Goal: Task Accomplishment & Management: Use online tool/utility

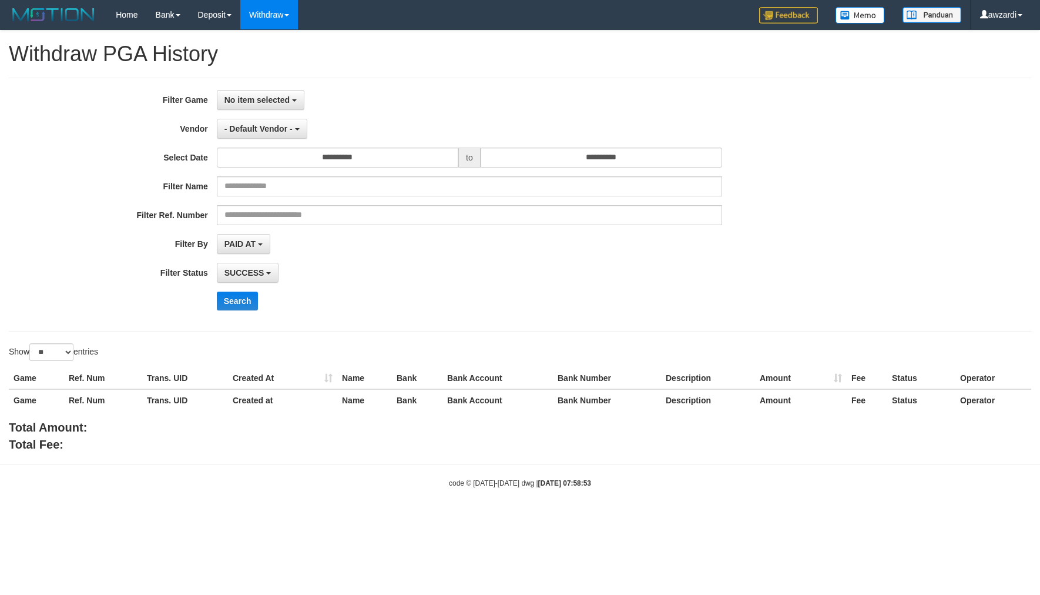
select select "**********"
select select "**"
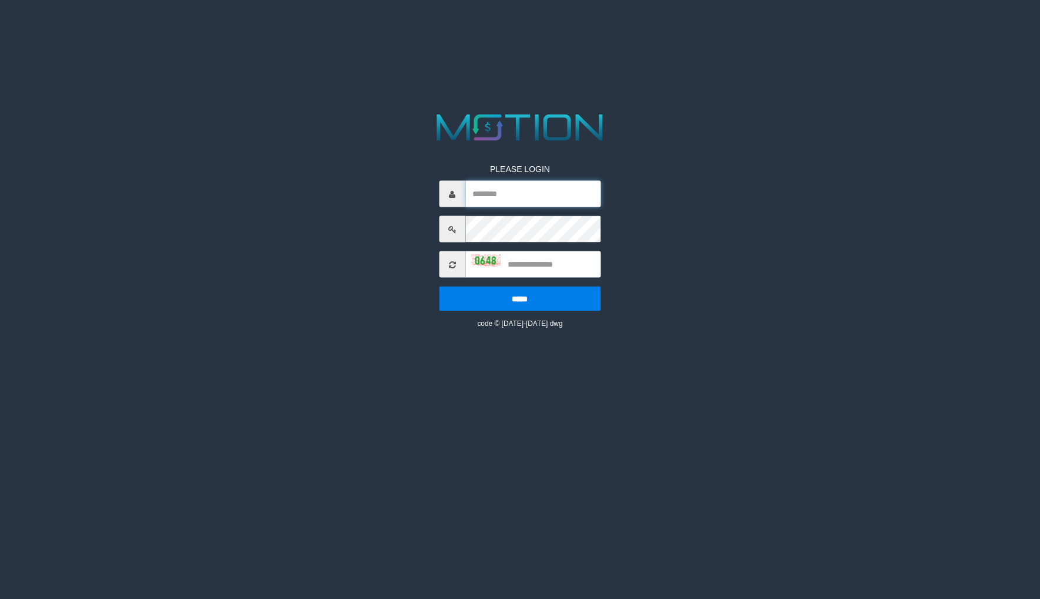
type input "*******"
click at [536, 283] on div "PLEASE LOGIN ******* ***** code © 2012-2018 dwg" at bounding box center [519, 237] width 179 height 183
click at [538, 270] on input "text" at bounding box center [532, 264] width 135 height 26
type input "*"
type input "****"
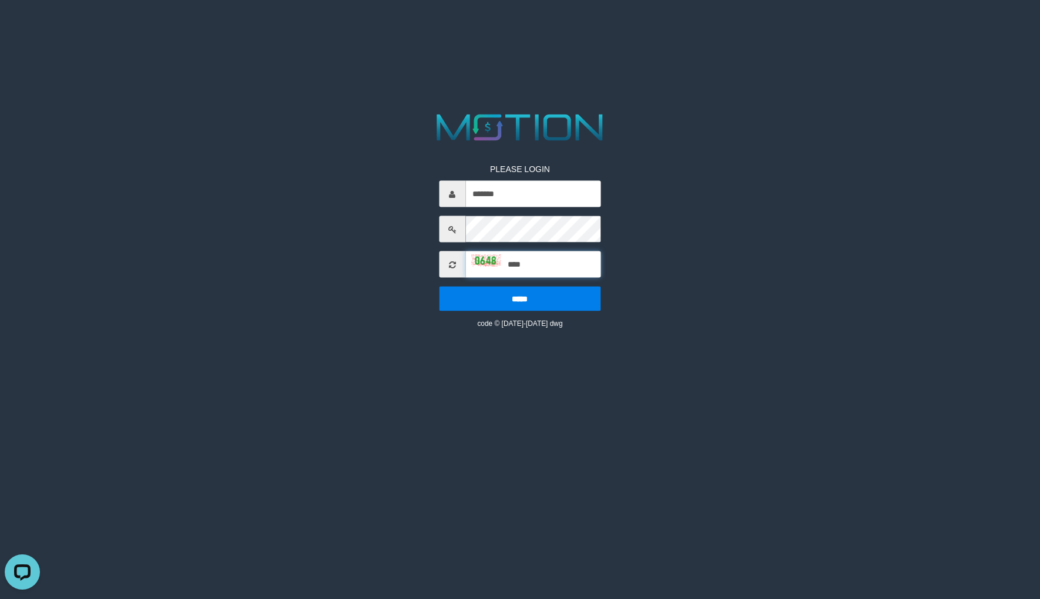
click at [439, 287] on input "*****" at bounding box center [520, 299] width 162 height 25
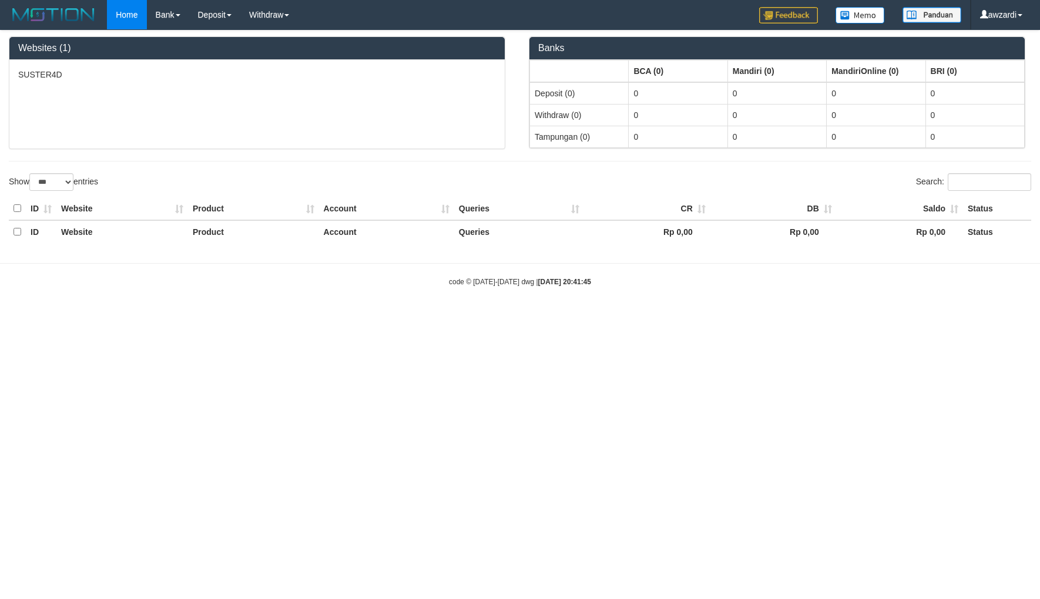
select select "***"
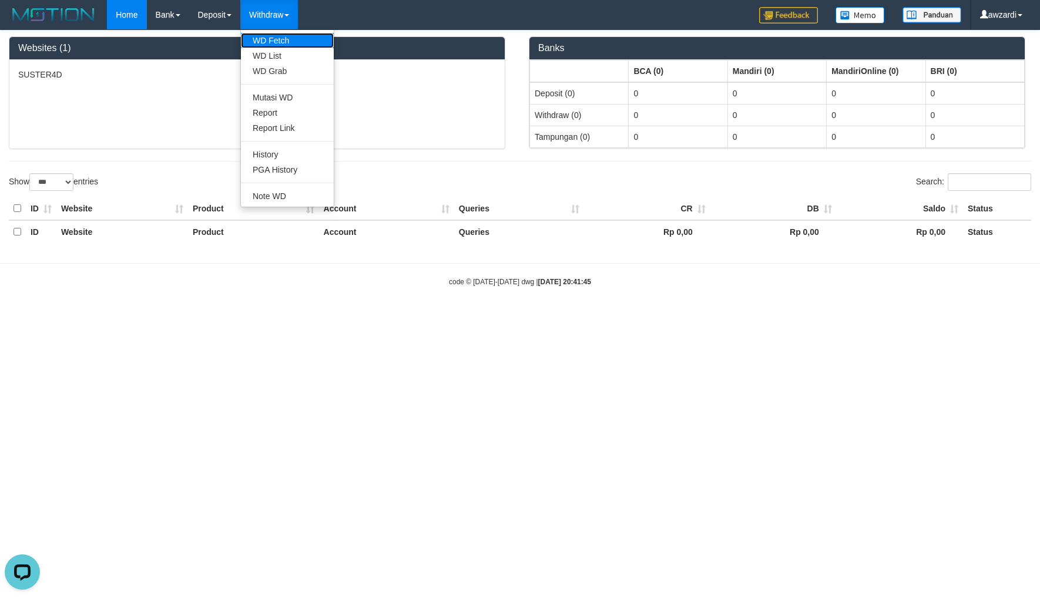
click at [292, 44] on link "WD Fetch" at bounding box center [287, 40] width 93 height 15
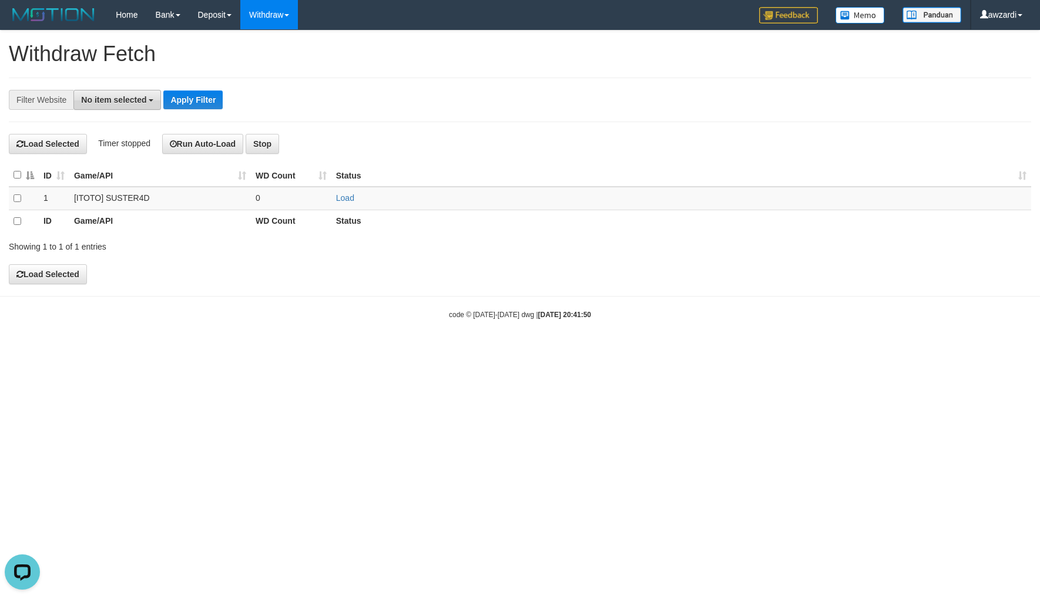
click at [115, 100] on span "No item selected" at bounding box center [113, 99] width 65 height 9
click at [156, 151] on link "SELECT ALL" at bounding box center [127, 144] width 107 height 16
click at [100, 144] on label "SELECT ALL" at bounding box center [113, 144] width 79 height 16
select select "***"
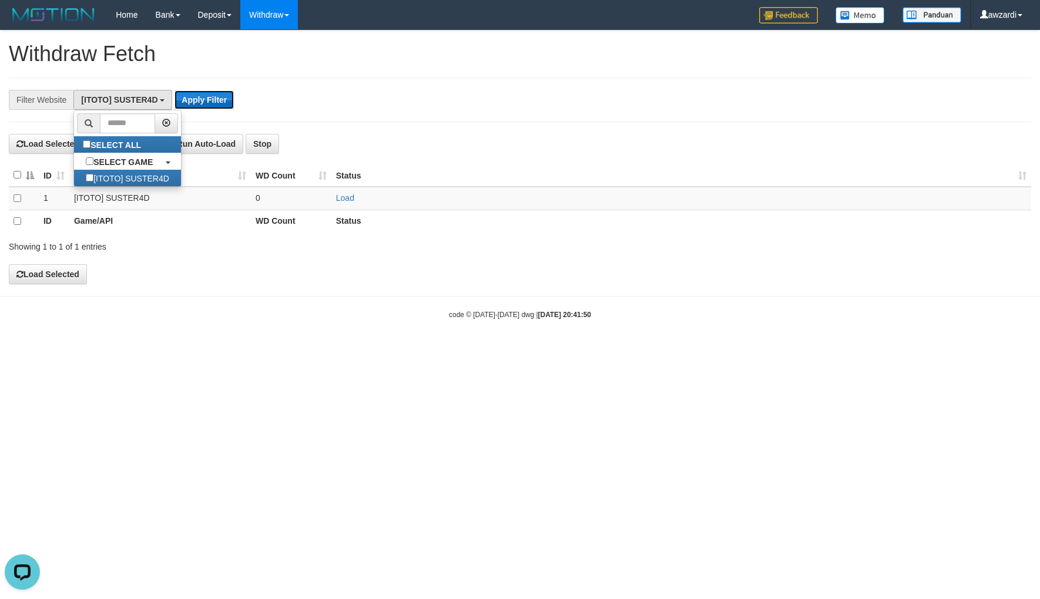
click at [190, 98] on button "Apply Filter" at bounding box center [203, 99] width 59 height 19
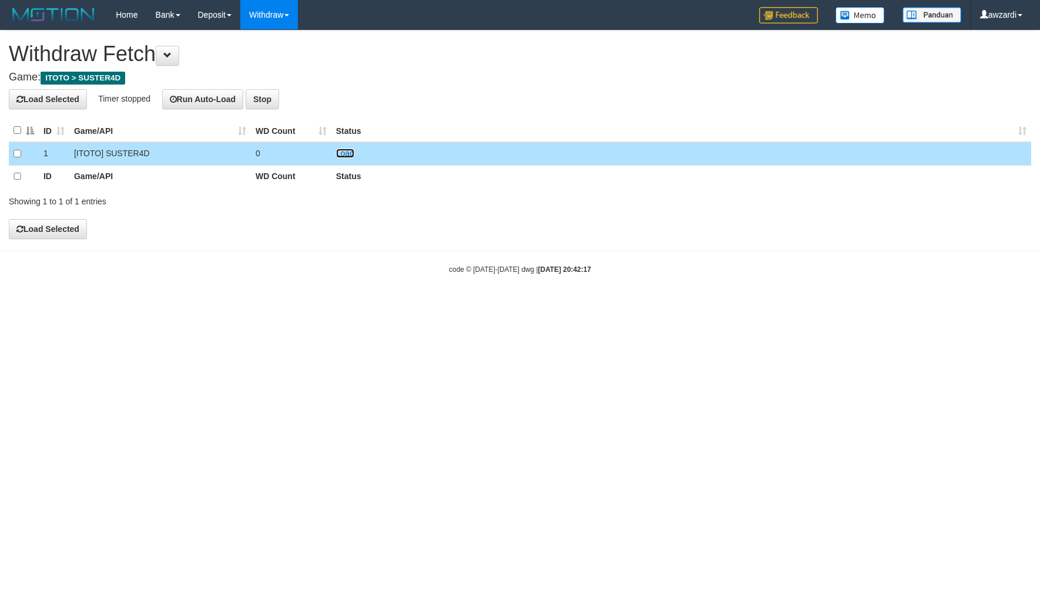
click at [340, 156] on link "Load" at bounding box center [345, 153] width 18 height 9
click at [745, 304] on html "Toggle navigation Home Bank Account List Load By Website Group [ITOTO] SUSTER4D…" at bounding box center [520, 152] width 1040 height 304
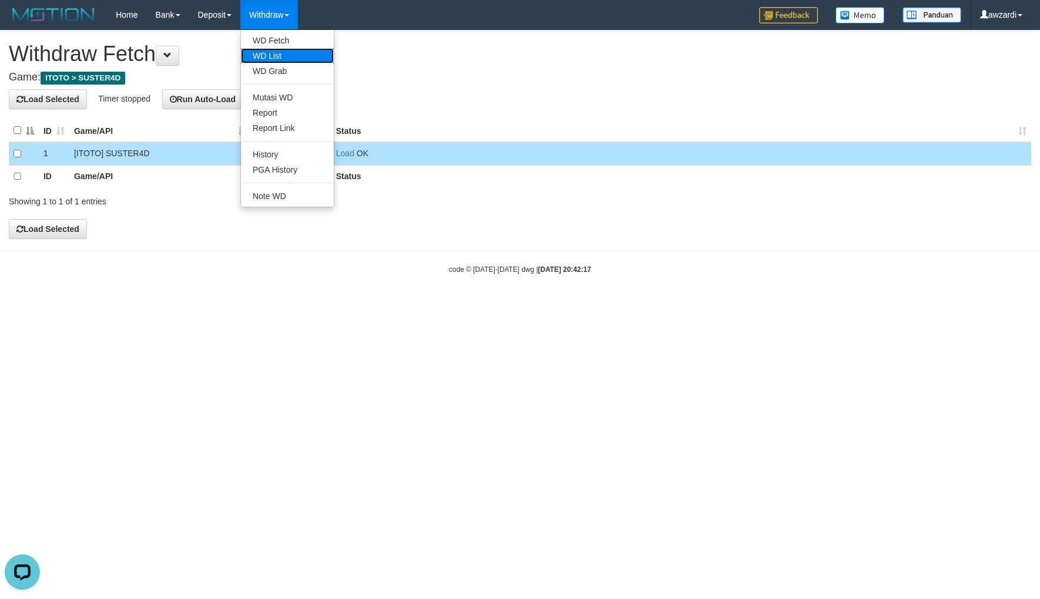
click at [292, 56] on link "WD List" at bounding box center [287, 55] width 93 height 15
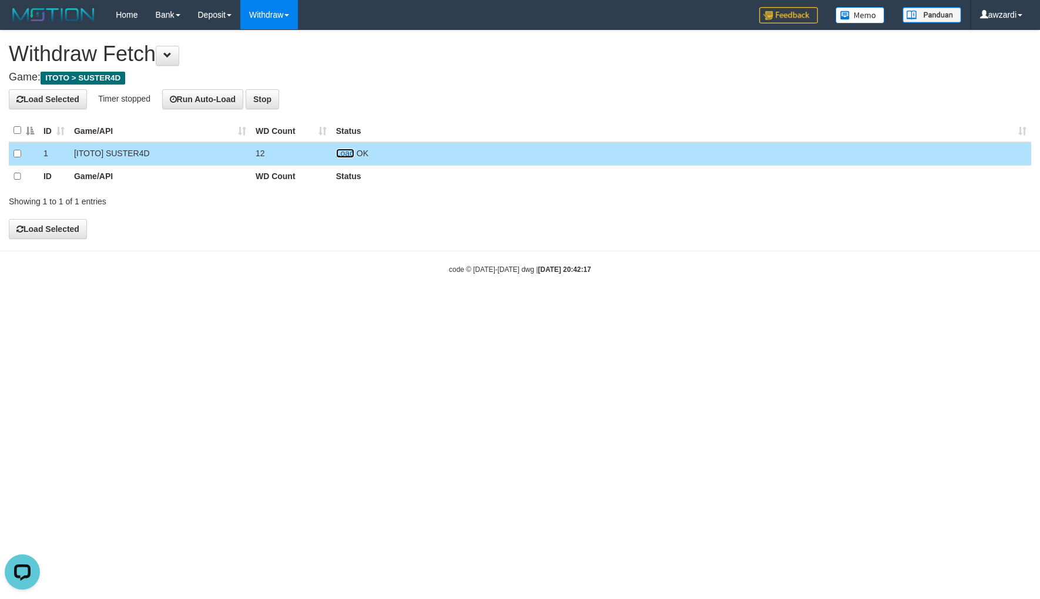
click at [348, 150] on link "Load" at bounding box center [345, 153] width 18 height 9
click at [777, 304] on html "Toggle navigation Home Bank Account List Load By Website Group [ITOTO] SUSTER4D…" at bounding box center [520, 152] width 1040 height 304
click at [341, 155] on link "Load" at bounding box center [345, 153] width 18 height 9
click at [341, 155] on span "Loading.." at bounding box center [353, 153] width 34 height 9
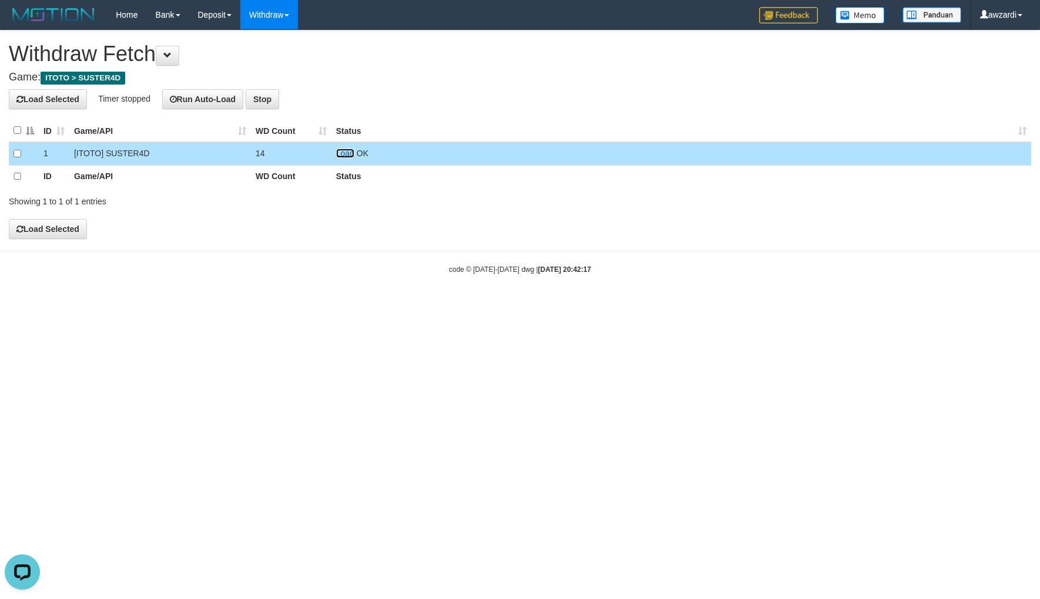
click at [341, 155] on link "Load" at bounding box center [345, 153] width 18 height 9
click at [341, 155] on span "Loading.." at bounding box center [353, 153] width 34 height 9
click at [336, 155] on link at bounding box center [336, 153] width 0 height 9
click at [344, 153] on link "Load" at bounding box center [345, 153] width 18 height 9
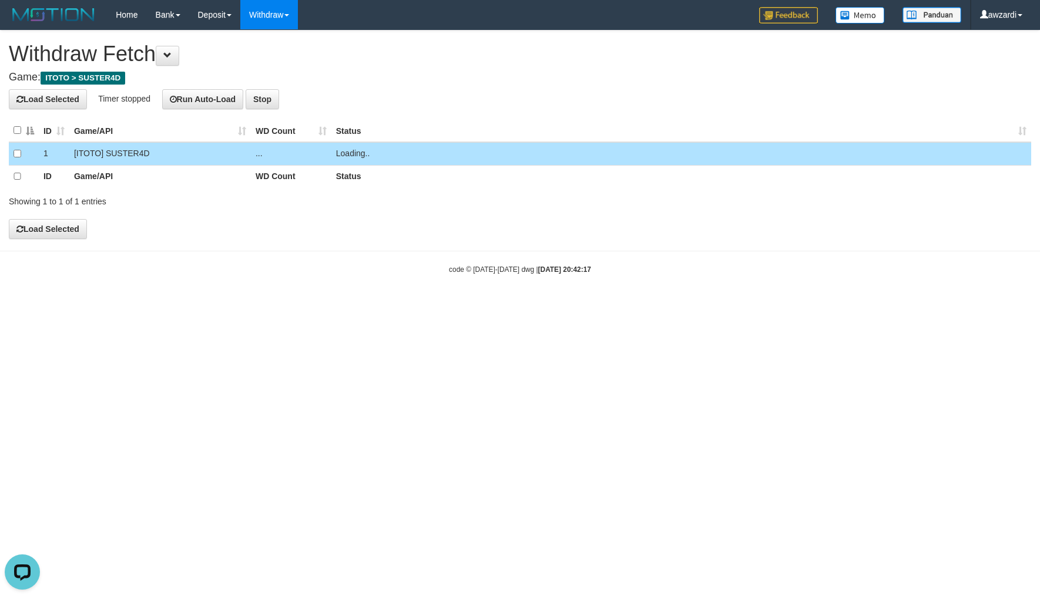
click at [344, 153] on span "Loading.." at bounding box center [353, 153] width 34 height 9
click at [348, 154] on span "Loading.." at bounding box center [353, 153] width 34 height 9
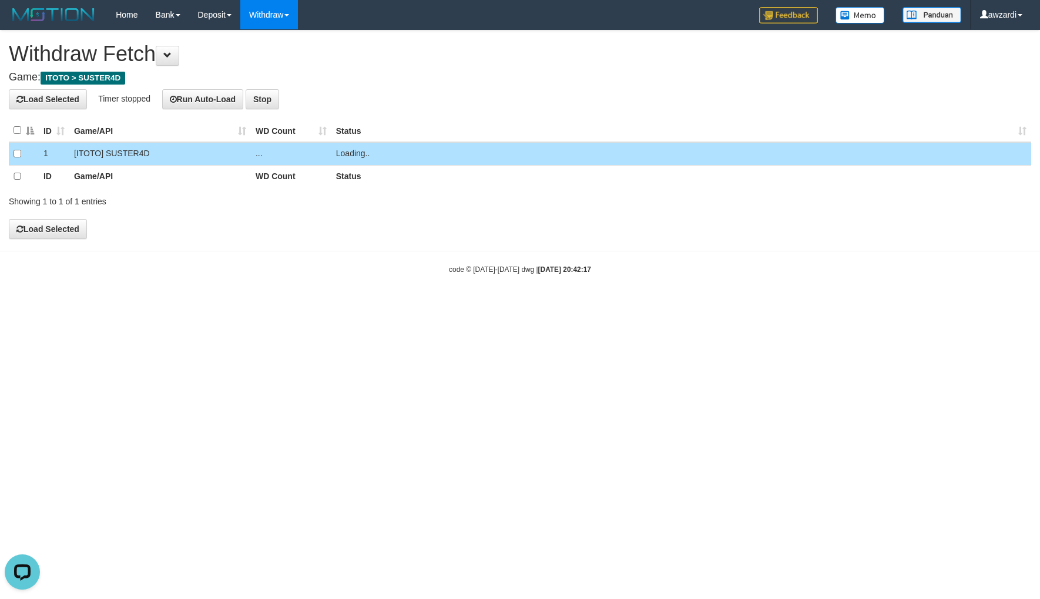
click at [348, 154] on span "Loading.." at bounding box center [353, 153] width 34 height 9
click at [347, 154] on span "Loading.." at bounding box center [353, 153] width 34 height 9
click at [350, 156] on span "Loading.." at bounding box center [353, 153] width 34 height 9
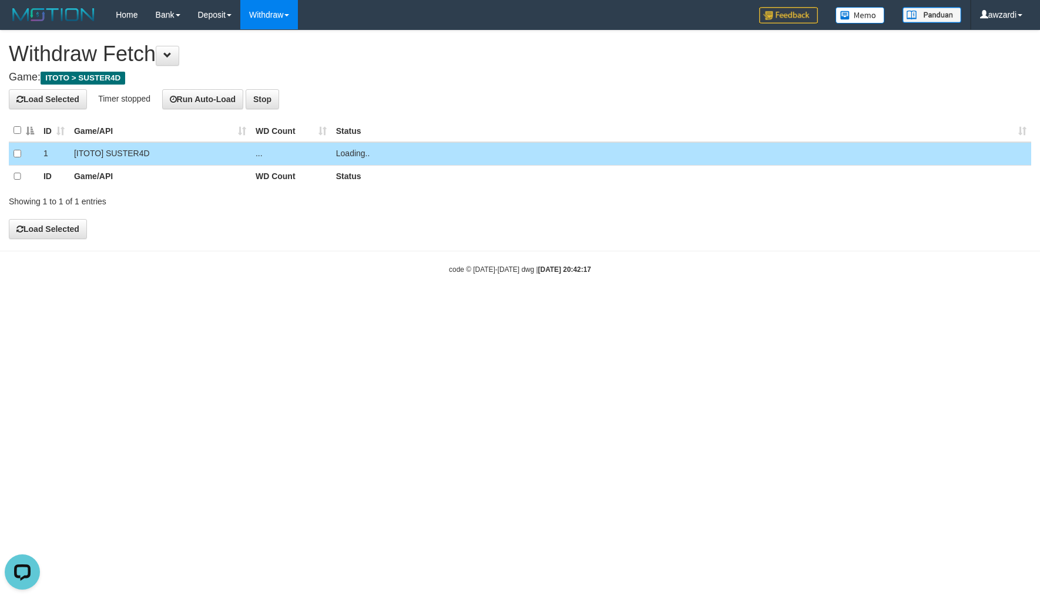
click at [344, 152] on span "Loading.." at bounding box center [353, 153] width 34 height 9
click at [388, 160] on td "Loading.." at bounding box center [681, 153] width 700 height 23
click at [361, 232] on div "**********" at bounding box center [520, 135] width 1040 height 209
click at [592, 304] on html "Toggle navigation Home Bank Account List Load By Website Group [ITOTO] SUSTER4D…" at bounding box center [520, 152] width 1040 height 304
click at [344, 154] on link "Load" at bounding box center [345, 153] width 18 height 9
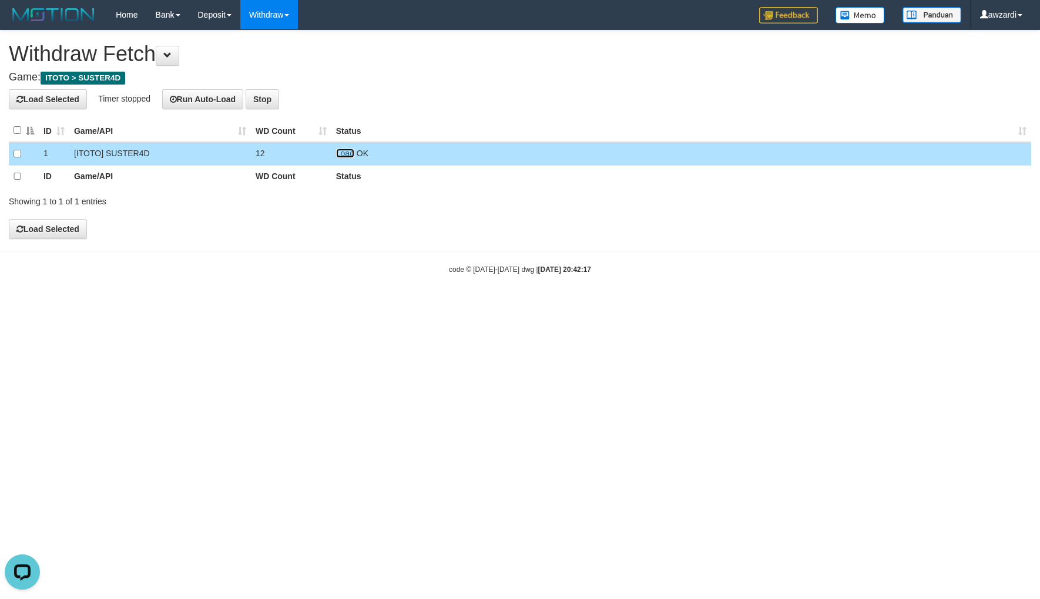
click at [344, 154] on link "Load" at bounding box center [345, 153] width 18 height 9
click at [338, 156] on link "Load" at bounding box center [345, 153] width 18 height 9
click at [342, 152] on span "Loading.." at bounding box center [353, 153] width 34 height 9
click at [343, 152] on td "Loading.." at bounding box center [681, 153] width 700 height 23
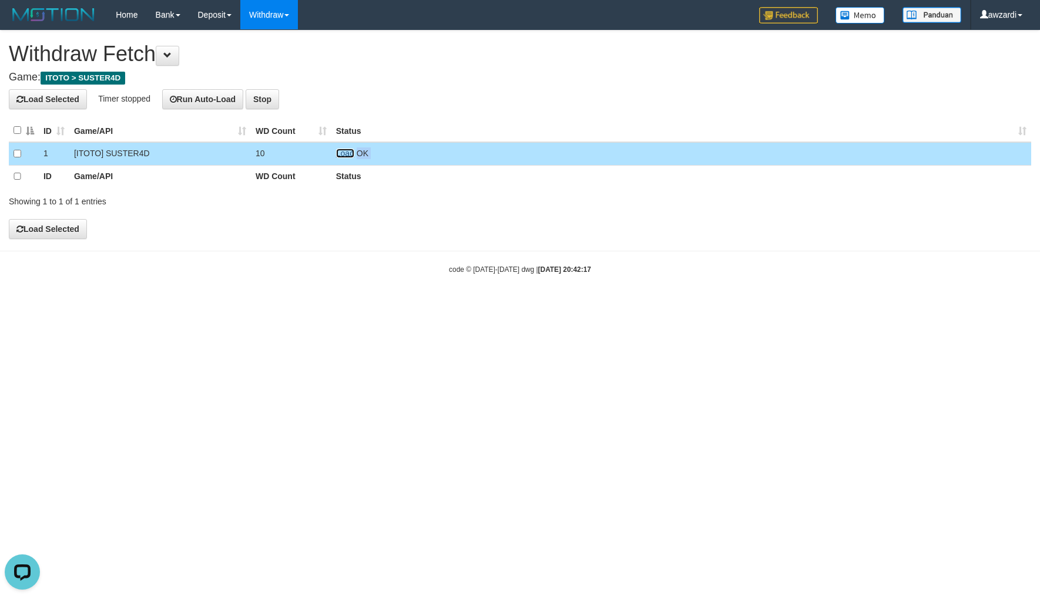
click at [344, 153] on link "Load" at bounding box center [345, 153] width 18 height 9
click at [357, 153] on span "OK" at bounding box center [363, 153] width 12 height 9
click at [344, 153] on span "Loading.." at bounding box center [353, 153] width 34 height 9
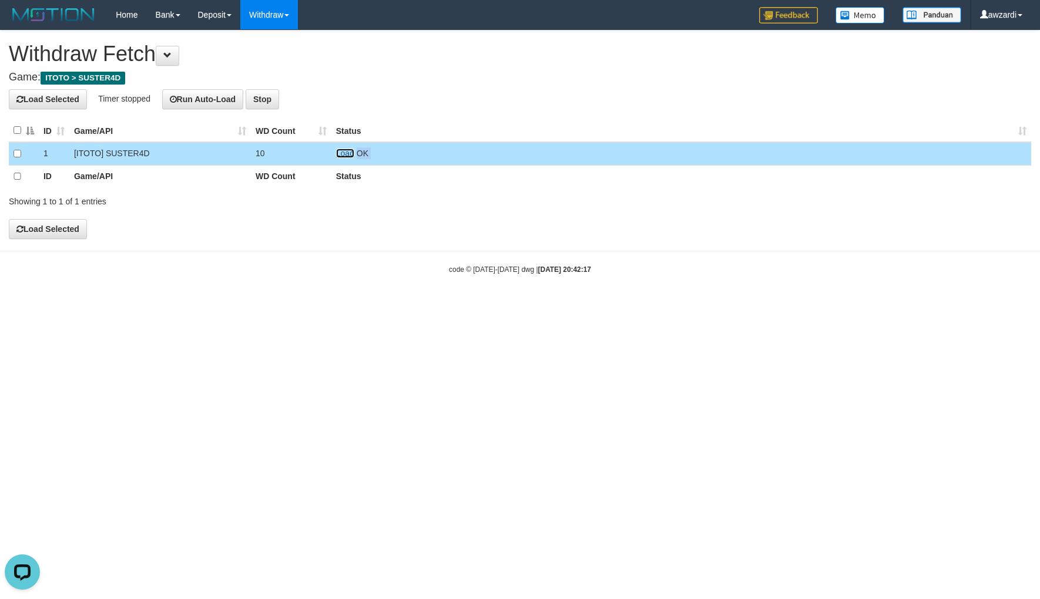
click at [344, 153] on link "Load" at bounding box center [345, 153] width 18 height 9
click at [344, 153] on span "Loading.." at bounding box center [353, 153] width 34 height 9
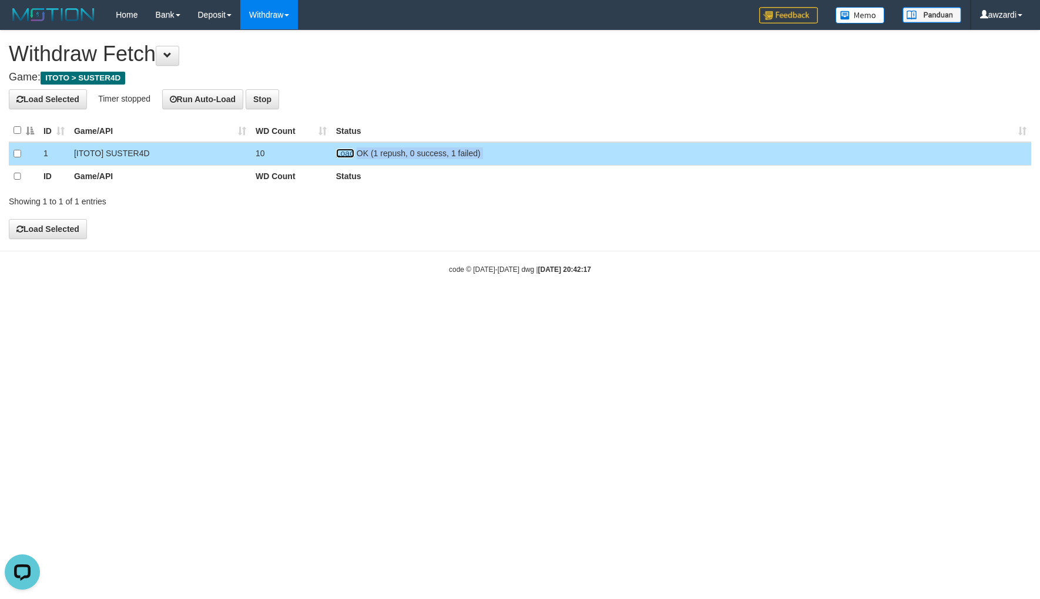
click at [344, 153] on link "Load" at bounding box center [345, 153] width 18 height 9
click at [345, 153] on span "Loading.." at bounding box center [353, 153] width 34 height 9
click at [345, 152] on span "Loading.." at bounding box center [353, 153] width 34 height 9
click at [345, 152] on link "Load" at bounding box center [345, 153] width 18 height 9
click at [357, 152] on span "OK" at bounding box center [363, 153] width 12 height 9
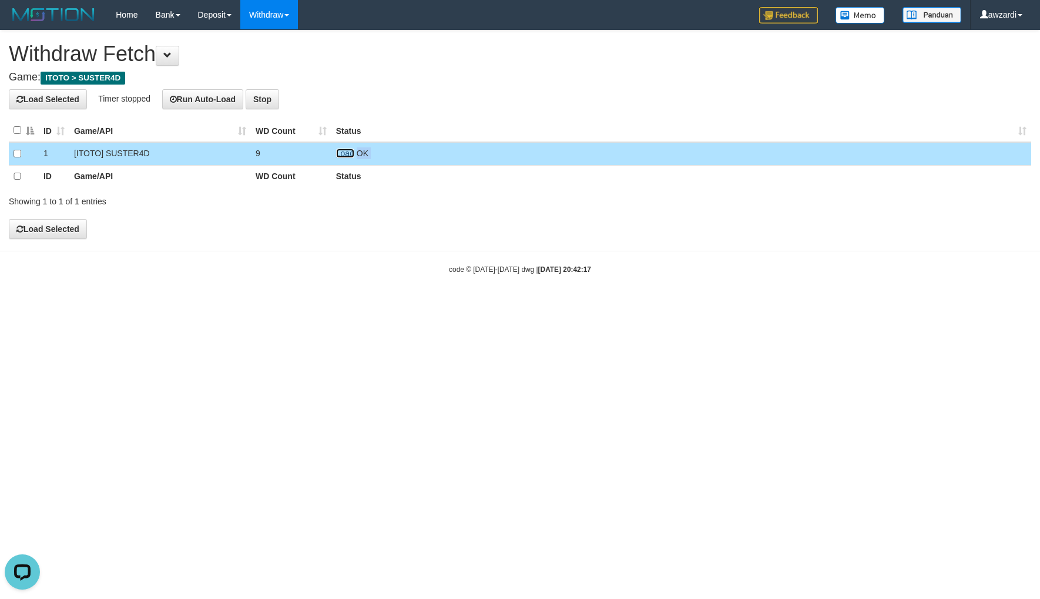
click at [345, 153] on link "Load" at bounding box center [345, 153] width 18 height 9
click at [342, 153] on link "Load" at bounding box center [345, 153] width 18 height 9
click at [345, 156] on link "Load" at bounding box center [345, 153] width 18 height 9
click at [348, 155] on link "Load" at bounding box center [345, 153] width 18 height 9
click at [348, 153] on link "Load" at bounding box center [345, 153] width 18 height 9
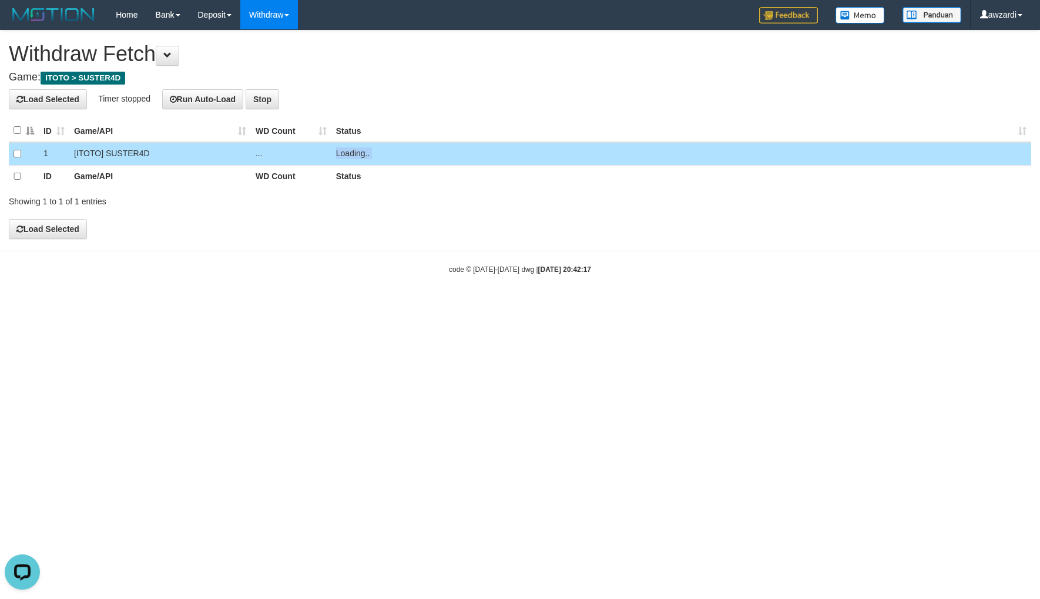
click at [348, 153] on span "Loading.." at bounding box center [353, 153] width 34 height 9
click at [348, 153] on link "Load" at bounding box center [345, 153] width 18 height 9
click at [348, 153] on span "Loading.." at bounding box center [353, 153] width 34 height 9
click at [348, 153] on link "Load" at bounding box center [345, 153] width 18 height 9
click at [347, 151] on link "Load" at bounding box center [345, 153] width 18 height 9
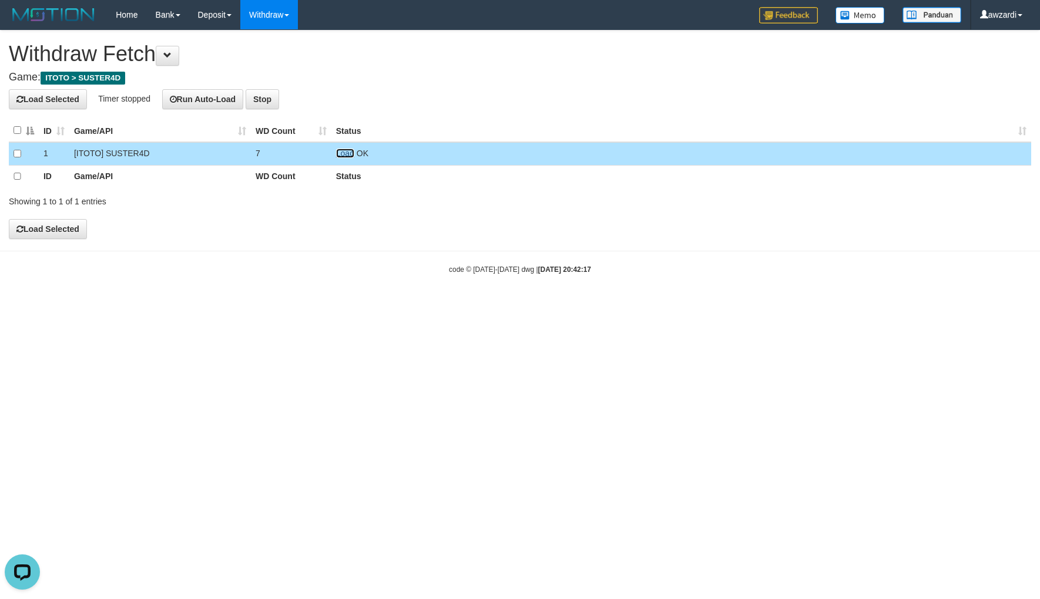
click at [348, 154] on link "Load" at bounding box center [345, 153] width 18 height 9
click at [348, 154] on span "Loading.." at bounding box center [353, 153] width 34 height 9
click at [336, 154] on link at bounding box center [336, 153] width 0 height 9
click at [344, 152] on link "Load" at bounding box center [345, 153] width 18 height 9
click at [345, 153] on span "Loading.." at bounding box center [353, 153] width 34 height 9
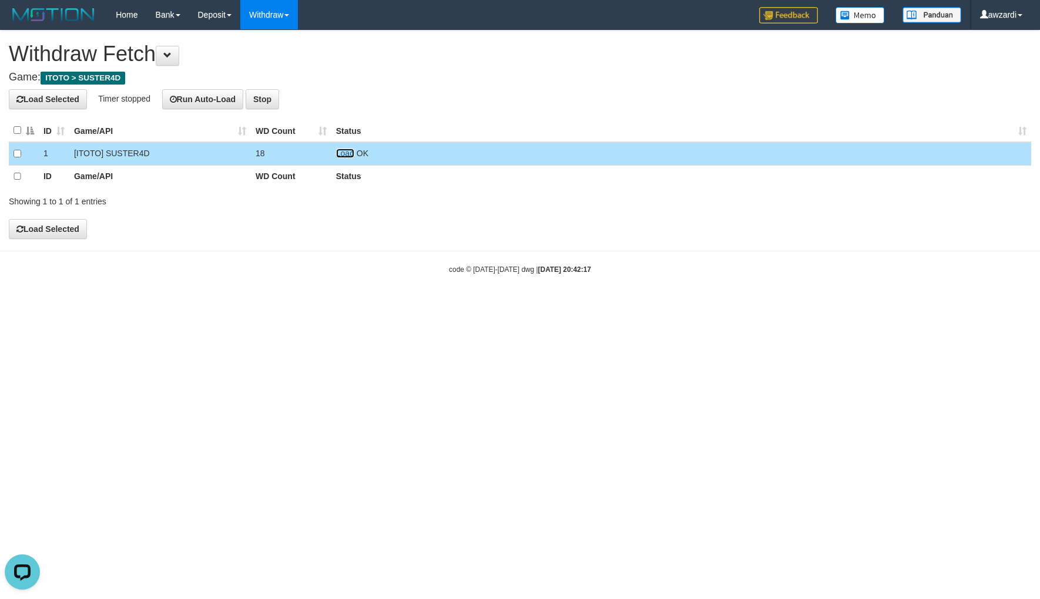
click at [345, 153] on link "Load" at bounding box center [345, 153] width 18 height 9
click at [344, 153] on span "Loading.." at bounding box center [353, 153] width 34 height 9
click at [343, 153] on link "Load" at bounding box center [345, 153] width 18 height 9
click at [343, 153] on td "Loading.." at bounding box center [681, 153] width 700 height 23
click at [343, 153] on link "Load" at bounding box center [345, 153] width 18 height 9
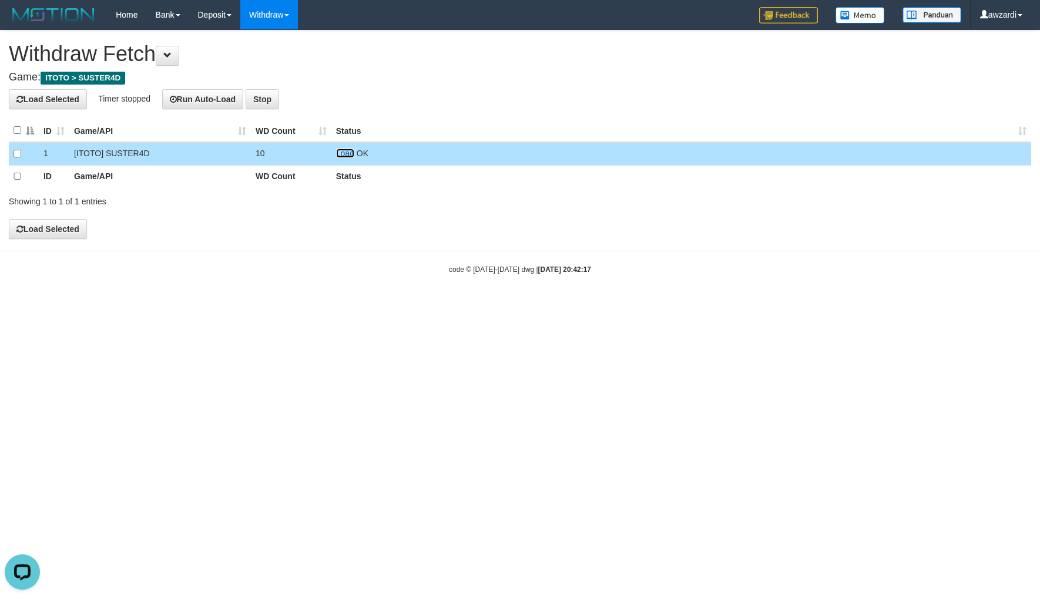
click at [342, 151] on link "Load" at bounding box center [345, 153] width 18 height 9
click at [342, 151] on span "Loading.." at bounding box center [353, 153] width 34 height 9
click at [342, 151] on link "Load" at bounding box center [345, 153] width 18 height 9
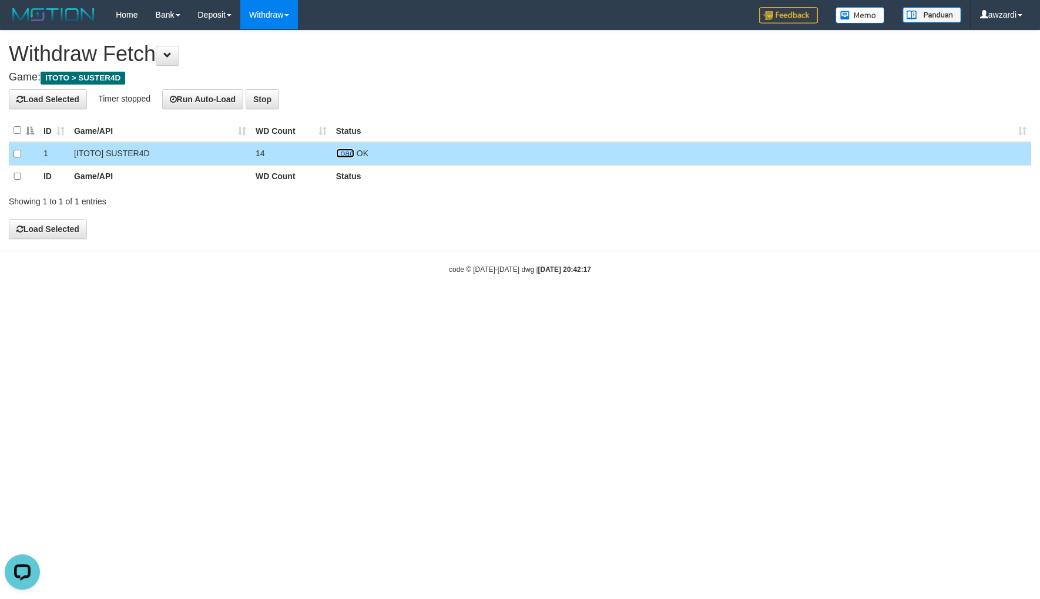
click at [342, 151] on link "Load" at bounding box center [345, 153] width 18 height 9
click at [343, 147] on td "Load OK" at bounding box center [681, 153] width 700 height 23
click at [344, 152] on link "Load" at bounding box center [345, 153] width 18 height 9
click at [344, 152] on span "Loading.." at bounding box center [353, 153] width 34 height 9
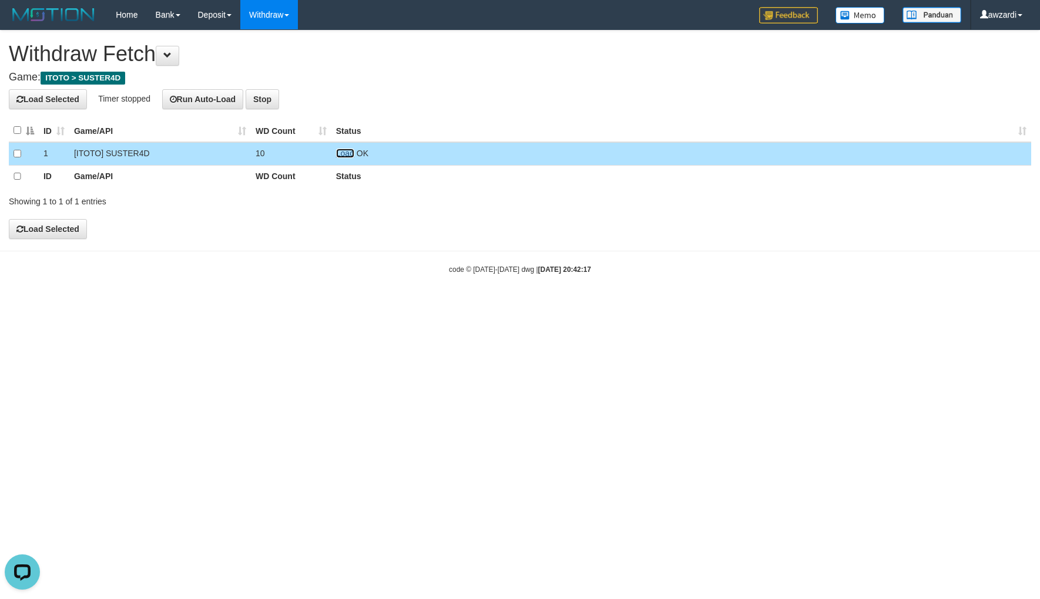
click at [347, 155] on link "Load" at bounding box center [345, 153] width 18 height 9
click at [347, 153] on span "Loading.." at bounding box center [353, 153] width 34 height 9
click at [347, 153] on td "Loading.." at bounding box center [681, 153] width 700 height 23
click at [348, 155] on link "Load" at bounding box center [345, 153] width 18 height 9
click at [348, 155] on span "Loading.." at bounding box center [353, 153] width 34 height 9
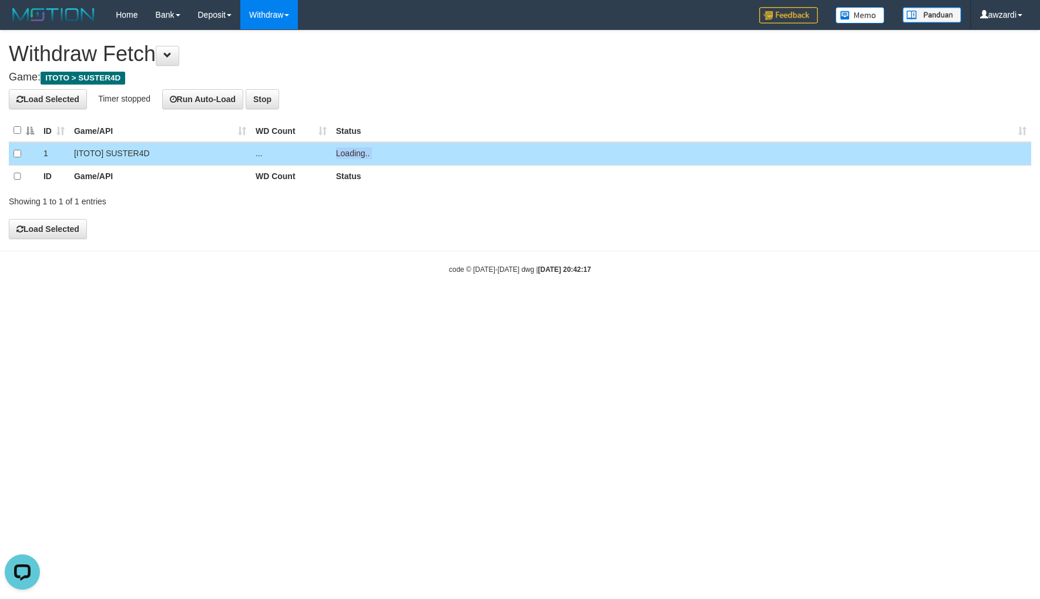
click at [348, 155] on span "Loading.." at bounding box center [353, 153] width 34 height 9
click at [347, 155] on td "Loading.." at bounding box center [681, 153] width 700 height 23
click at [344, 160] on td "Load OK" at bounding box center [681, 153] width 700 height 23
click at [347, 152] on link "Load" at bounding box center [345, 153] width 18 height 9
click at [336, 152] on link at bounding box center [336, 153] width 0 height 9
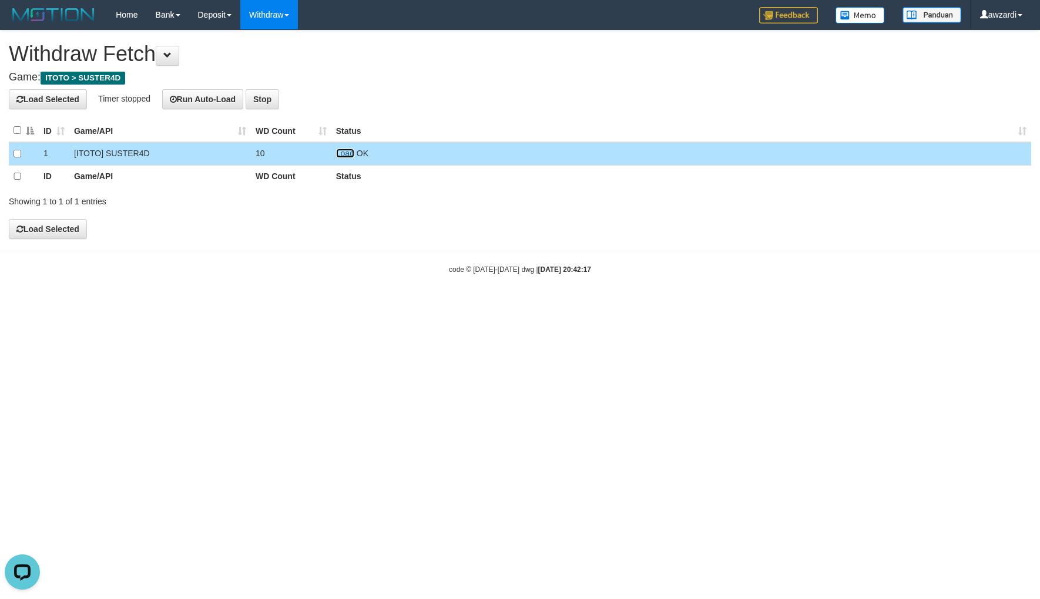
click at [347, 152] on link "Load" at bounding box center [345, 153] width 18 height 9
click at [347, 152] on td "Load OK" at bounding box center [681, 153] width 700 height 23
click at [347, 152] on link "Load" at bounding box center [345, 153] width 18 height 9
click at [347, 152] on span "Loading.." at bounding box center [353, 153] width 34 height 9
click at [347, 152] on td "Loading.." at bounding box center [681, 153] width 700 height 23
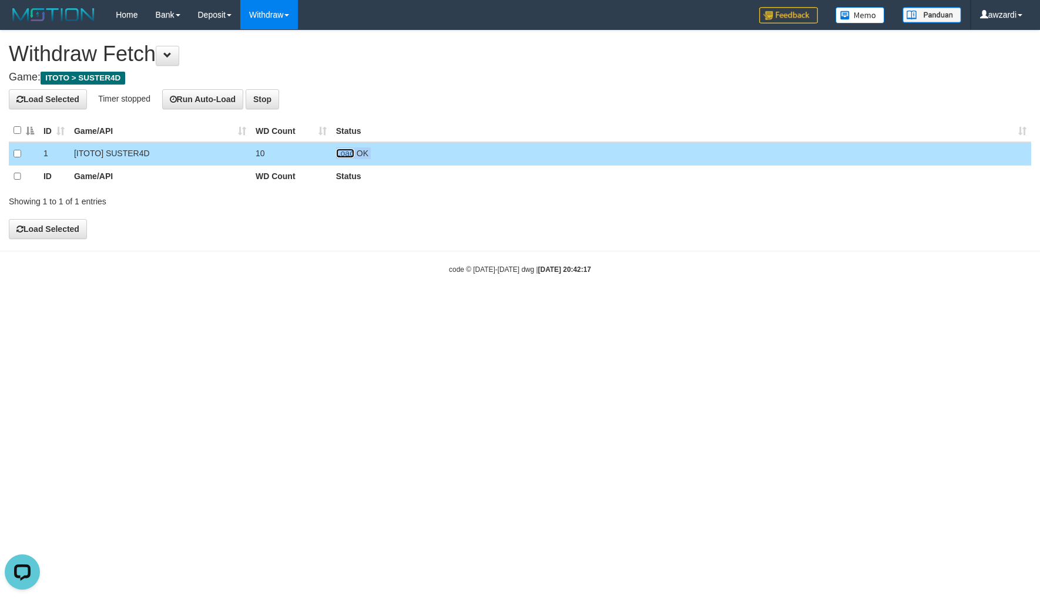
click at [347, 152] on link "Load" at bounding box center [345, 153] width 18 height 9
click at [350, 149] on span "Loading.." at bounding box center [353, 153] width 34 height 9
drag, startPoint x: 342, startPoint y: 155, endPoint x: 334, endPoint y: 130, distance: 25.6
click at [342, 155] on link "Load" at bounding box center [345, 153] width 18 height 9
click at [343, 153] on link "Load" at bounding box center [345, 153] width 18 height 9
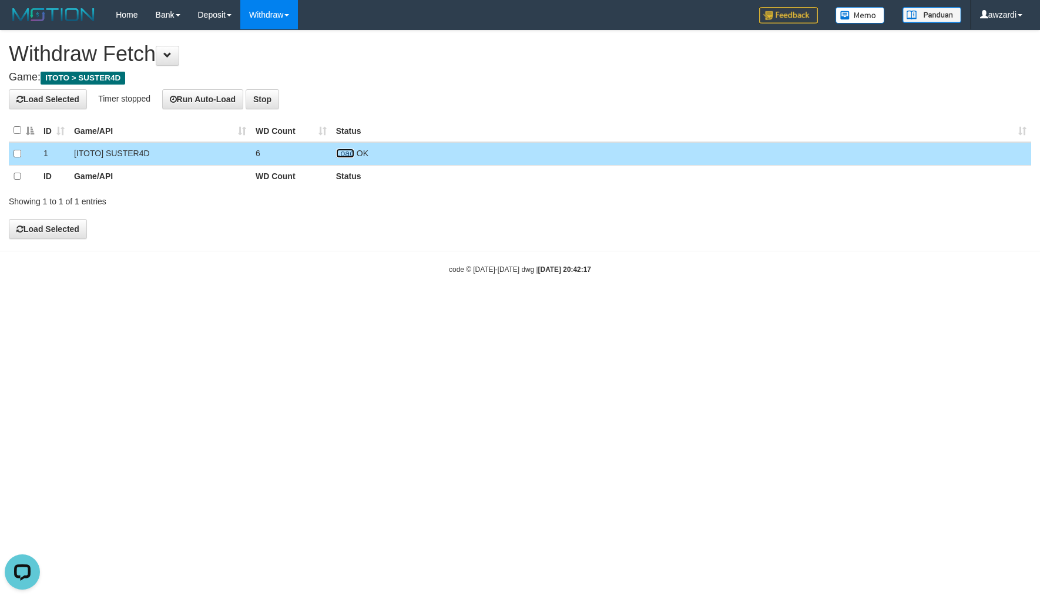
click at [343, 155] on link "Load" at bounding box center [345, 153] width 18 height 9
click at [345, 153] on link "Load" at bounding box center [345, 153] width 18 height 9
click at [345, 155] on link "Load" at bounding box center [345, 153] width 18 height 9
click at [349, 152] on link "Load" at bounding box center [345, 153] width 18 height 9
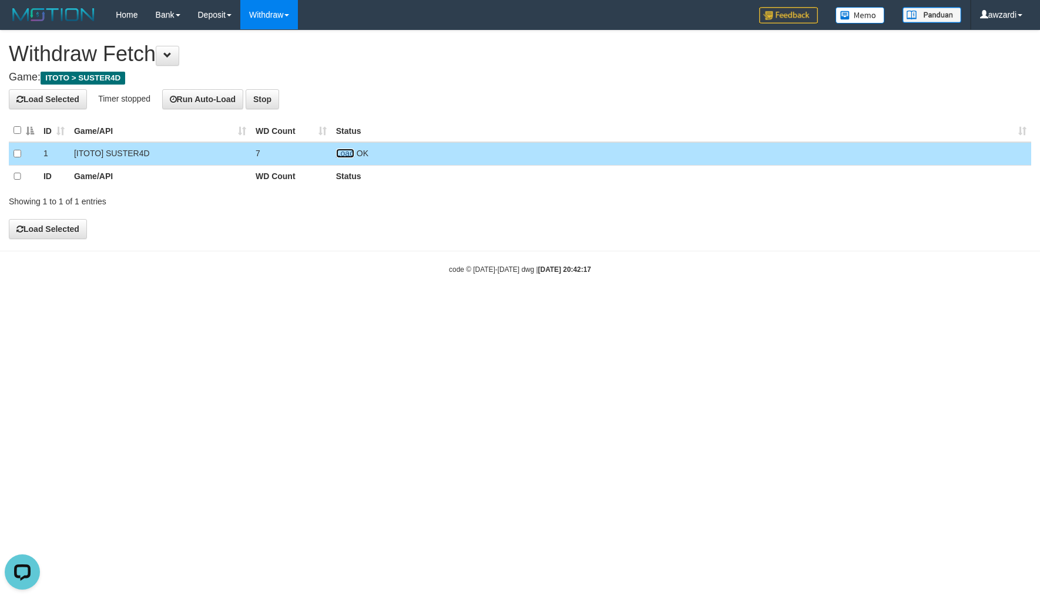
click at [348, 152] on link "Load" at bounding box center [345, 153] width 18 height 9
click at [347, 152] on link "Load" at bounding box center [345, 153] width 18 height 9
click at [348, 150] on link "Load" at bounding box center [345, 153] width 18 height 9
click at [348, 150] on span "Loading.." at bounding box center [353, 153] width 34 height 9
click at [348, 150] on link "Load" at bounding box center [345, 153] width 18 height 9
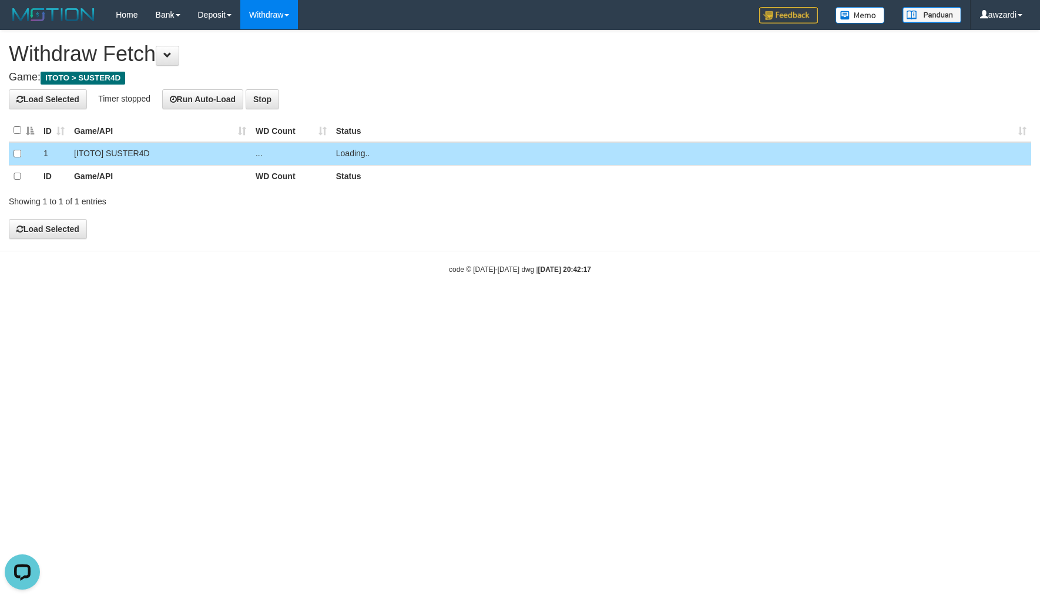
click at [348, 150] on span "Loading.." at bounding box center [353, 153] width 34 height 9
click at [348, 150] on link "Load" at bounding box center [345, 153] width 18 height 9
click at [348, 150] on span "Loading.." at bounding box center [353, 153] width 34 height 9
click at [348, 150] on link "Load" at bounding box center [345, 153] width 18 height 9
click at [348, 150] on span "Loading.." at bounding box center [353, 153] width 34 height 9
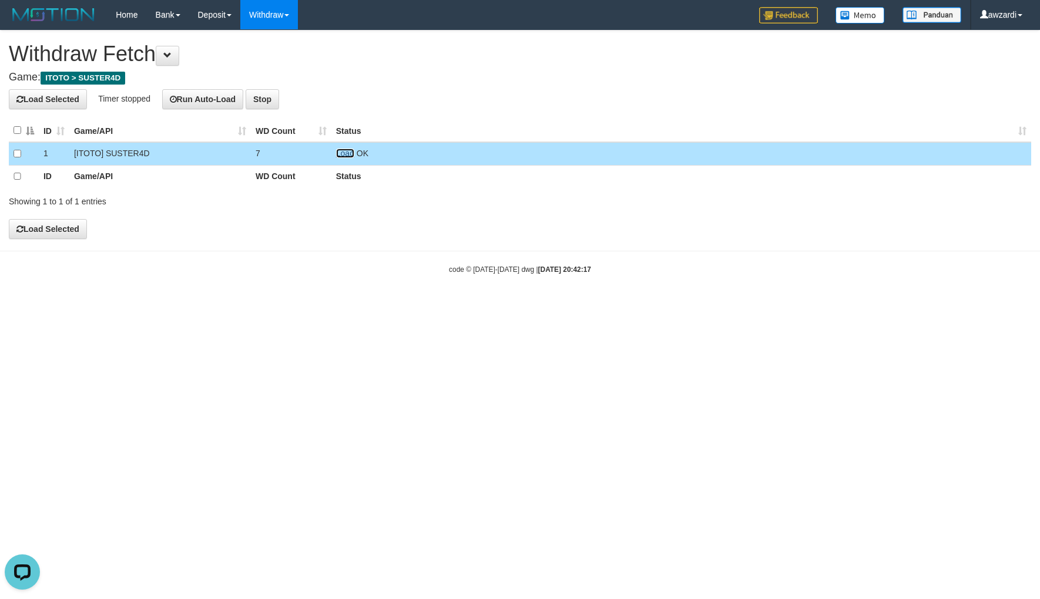
click at [348, 150] on link "Load" at bounding box center [345, 153] width 18 height 9
click at [348, 150] on span "Loading.." at bounding box center [353, 153] width 34 height 9
click at [348, 150] on link "Load" at bounding box center [345, 153] width 18 height 9
click at [348, 150] on span "Loading.." at bounding box center [353, 153] width 34 height 9
click at [339, 154] on link "Load" at bounding box center [345, 153] width 18 height 9
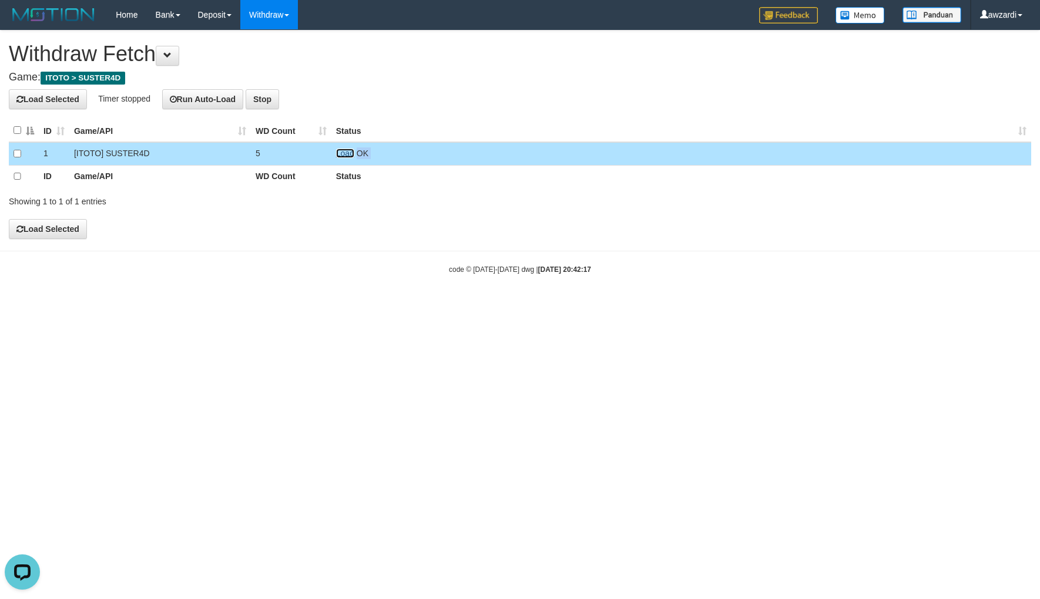
click at [343, 153] on link "Load" at bounding box center [345, 153] width 18 height 9
click at [343, 153] on span "Loading.." at bounding box center [353, 153] width 34 height 9
click at [344, 153] on link "Load" at bounding box center [345, 153] width 18 height 9
click at [338, 152] on link "Load" at bounding box center [345, 153] width 18 height 9
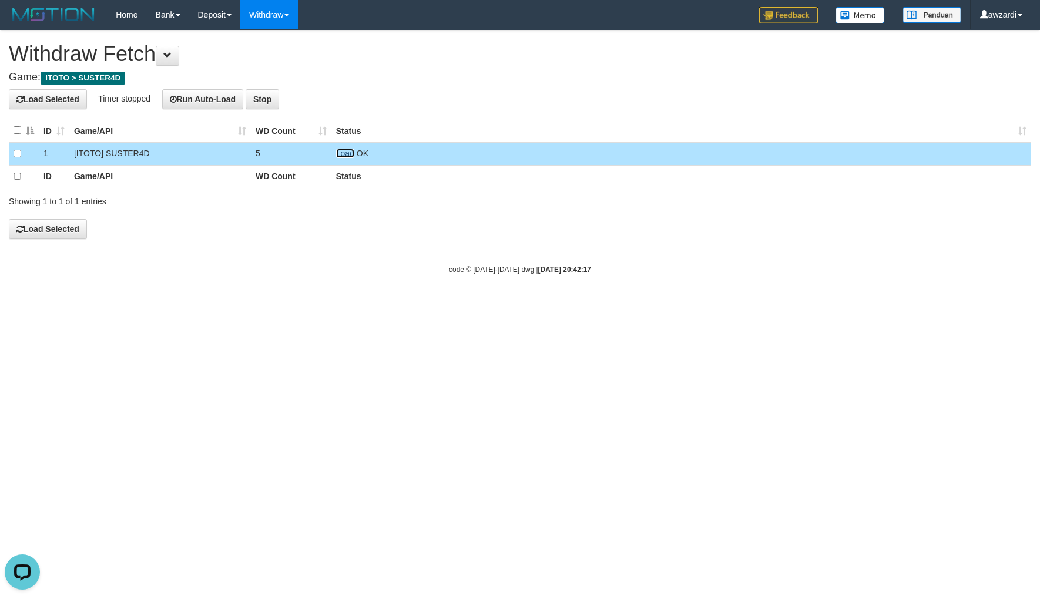
click at [347, 153] on link "Load" at bounding box center [345, 153] width 18 height 9
click at [347, 150] on link "Load" at bounding box center [345, 153] width 18 height 9
click at [347, 151] on span "Loading.." at bounding box center [353, 153] width 34 height 9
click at [347, 151] on td "Loading.." at bounding box center [681, 153] width 700 height 23
click at [347, 152] on link "Load" at bounding box center [345, 153] width 18 height 9
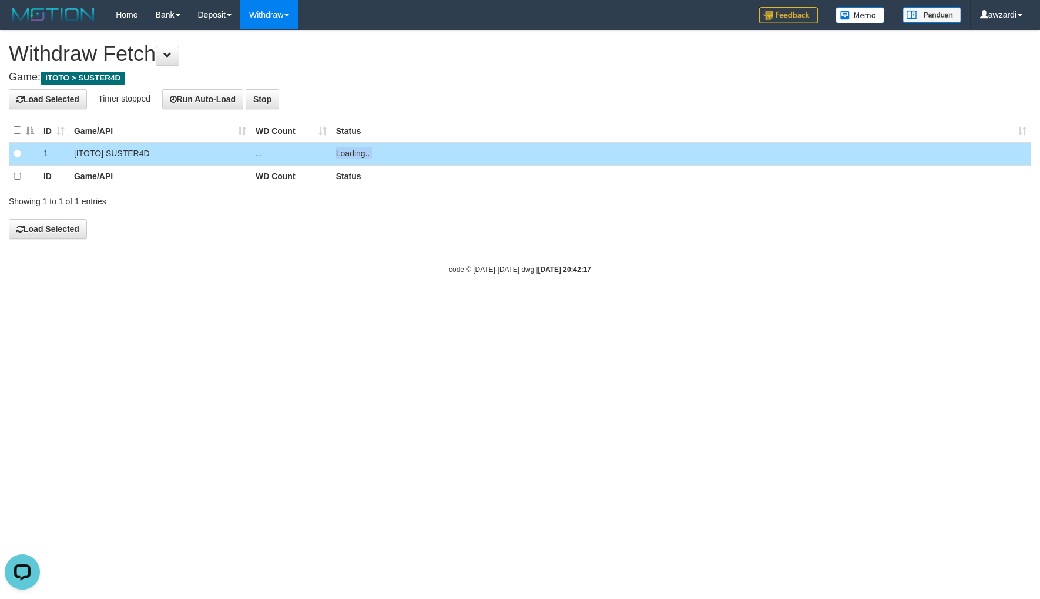
click at [347, 152] on span "Loading.." at bounding box center [353, 153] width 34 height 9
click at [347, 153] on td "Loading.." at bounding box center [681, 153] width 700 height 23
drag, startPoint x: 347, startPoint y: 153, endPoint x: 338, endPoint y: 140, distance: 15.6
click at [347, 153] on link "Load" at bounding box center [345, 153] width 18 height 9
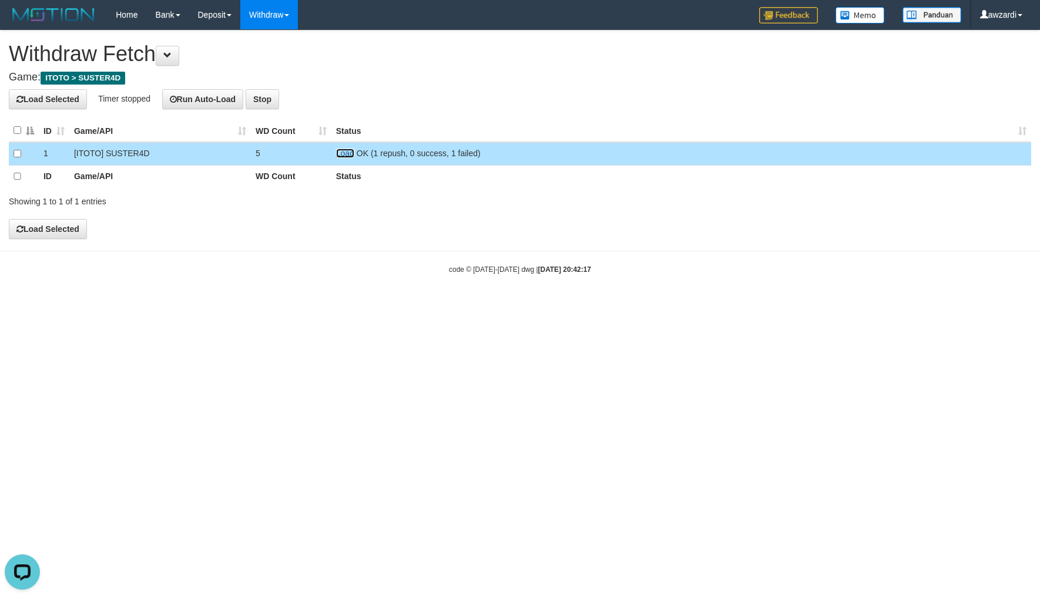
click at [347, 153] on link "Load" at bounding box center [345, 153] width 18 height 9
click at [347, 153] on span "Loading.." at bounding box center [353, 153] width 34 height 9
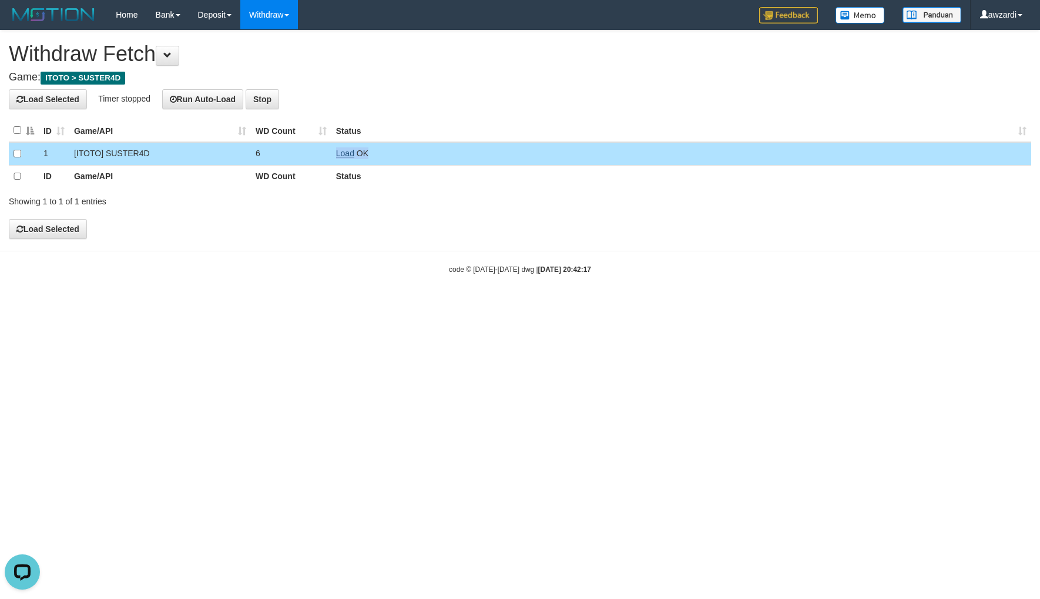
click at [347, 153] on td "Load OK" at bounding box center [681, 153] width 700 height 23
click at [353, 156] on link "Load" at bounding box center [345, 153] width 18 height 9
click at [352, 155] on link "Load" at bounding box center [345, 153] width 18 height 9
click at [352, 155] on td "Load OK" at bounding box center [681, 153] width 700 height 23
click at [352, 155] on link "Load" at bounding box center [345, 153] width 18 height 9
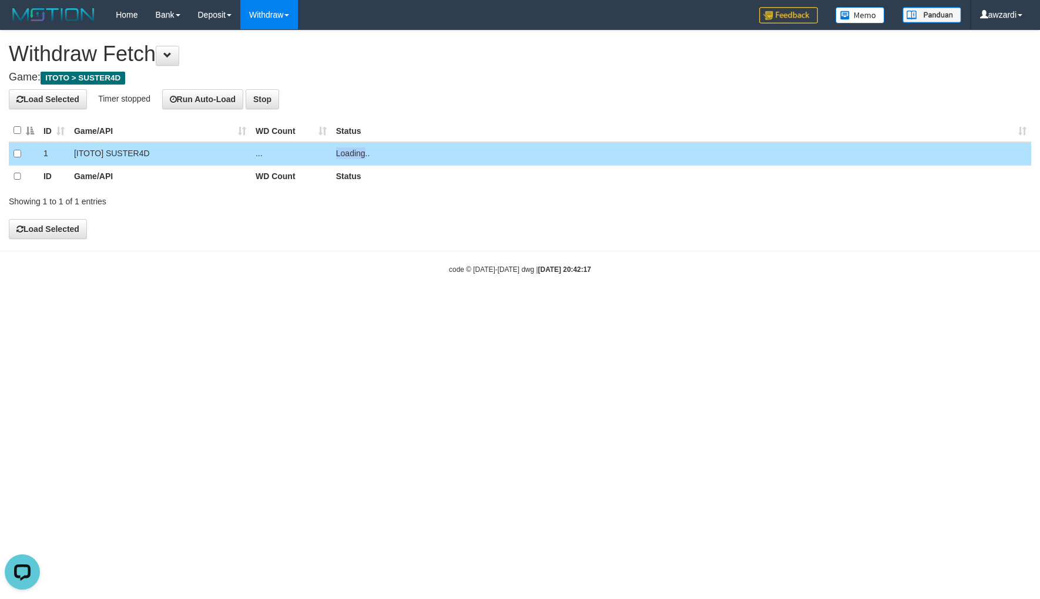
click at [352, 155] on span "Loading.." at bounding box center [353, 153] width 34 height 9
click at [351, 155] on link "Load" at bounding box center [345, 153] width 18 height 9
click at [355, 153] on td "Load OK" at bounding box center [681, 153] width 700 height 23
click at [341, 153] on link "Load" at bounding box center [345, 153] width 18 height 9
click at [347, 155] on link "Load" at bounding box center [345, 153] width 18 height 9
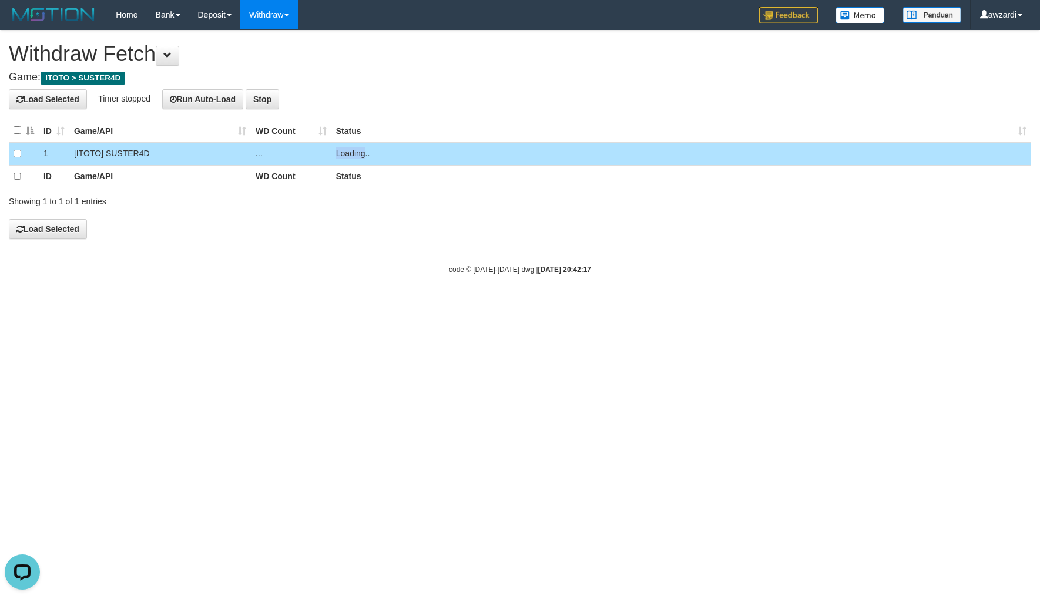
click at [347, 155] on span "Loading.." at bounding box center [353, 153] width 34 height 9
click at [347, 155] on link "Load" at bounding box center [345, 153] width 18 height 9
click at [347, 155] on span "Loading.." at bounding box center [353, 153] width 34 height 9
click at [345, 150] on link "Load" at bounding box center [345, 153] width 18 height 9
click at [341, 149] on link "Load" at bounding box center [345, 153] width 18 height 9
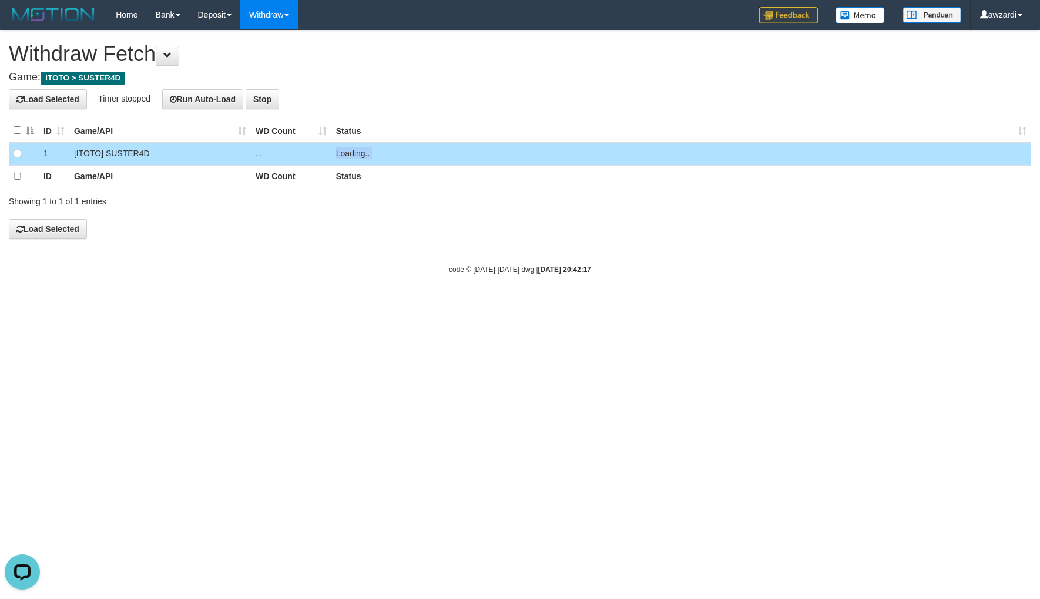
click at [343, 155] on span "Loading.." at bounding box center [353, 153] width 34 height 9
click at [345, 154] on link "Load" at bounding box center [345, 153] width 18 height 9
click at [341, 151] on link "Load" at bounding box center [345, 153] width 18 height 9
click at [347, 150] on link "Load" at bounding box center [345, 153] width 18 height 9
click at [345, 154] on td "Loading.." at bounding box center [681, 153] width 700 height 23
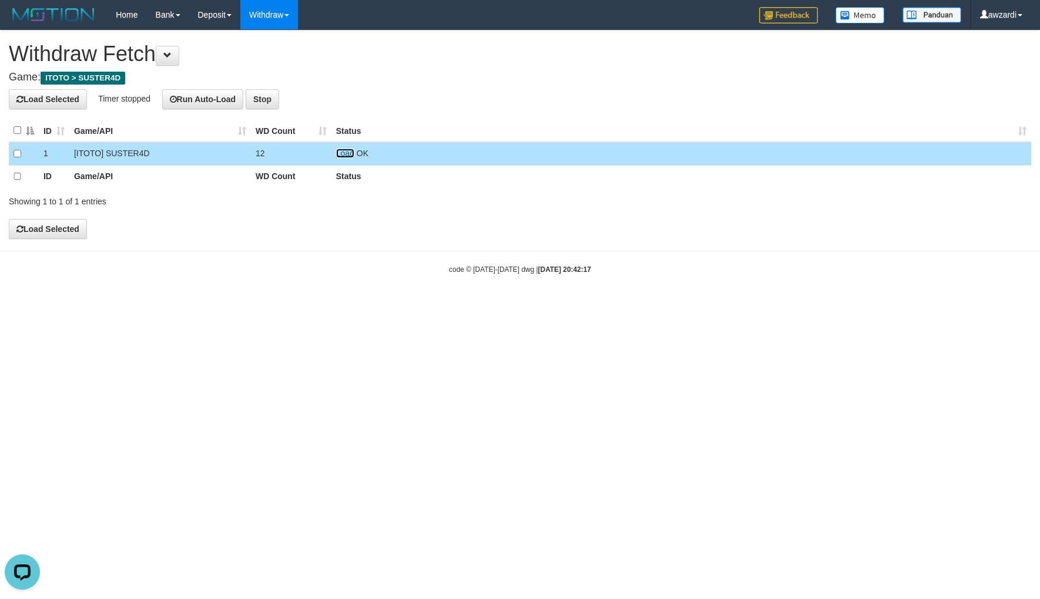
click at [345, 153] on link "Load" at bounding box center [345, 153] width 18 height 9
click at [345, 153] on span "Loading.." at bounding box center [353, 153] width 34 height 9
click at [345, 153] on link "Load" at bounding box center [345, 153] width 18 height 9
click at [345, 153] on span "Loading.." at bounding box center [353, 153] width 34 height 9
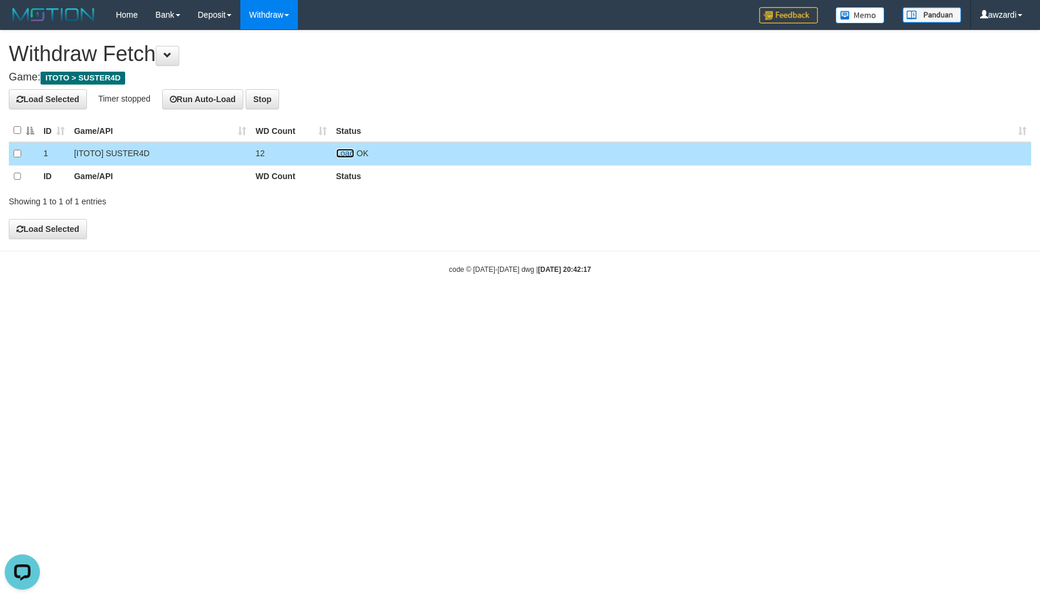
click at [345, 153] on link "Load" at bounding box center [345, 153] width 18 height 9
click at [345, 153] on span "Loading.." at bounding box center [353, 153] width 34 height 9
click at [345, 153] on link "Load" at bounding box center [345, 153] width 18 height 9
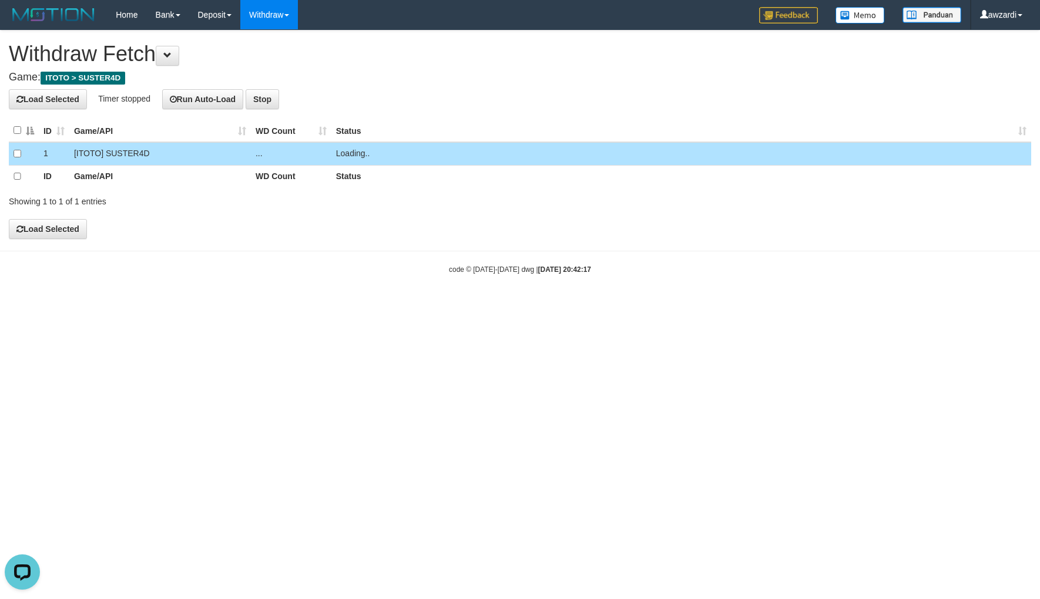
click at [345, 153] on span "Loading.." at bounding box center [353, 153] width 34 height 9
click at [345, 153] on link "Load" at bounding box center [345, 153] width 18 height 9
click at [345, 153] on span "Loading.." at bounding box center [353, 153] width 34 height 9
click at [347, 150] on link "Load" at bounding box center [345, 153] width 18 height 9
click at [341, 153] on link "Load" at bounding box center [345, 153] width 18 height 9
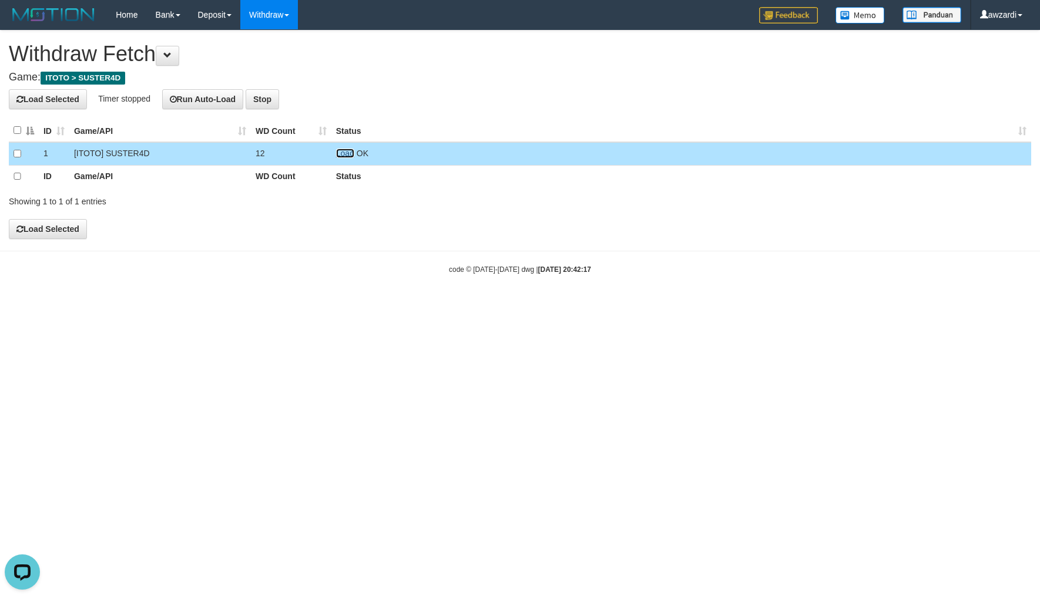
click at [345, 149] on link "Load" at bounding box center [345, 153] width 18 height 9
click at [344, 153] on span "Loading.." at bounding box center [353, 153] width 34 height 9
click at [344, 153] on td "Load OK" at bounding box center [681, 153] width 700 height 23
click at [344, 153] on link "Load" at bounding box center [345, 153] width 18 height 9
drag, startPoint x: 344, startPoint y: 153, endPoint x: 325, endPoint y: 120, distance: 38.2
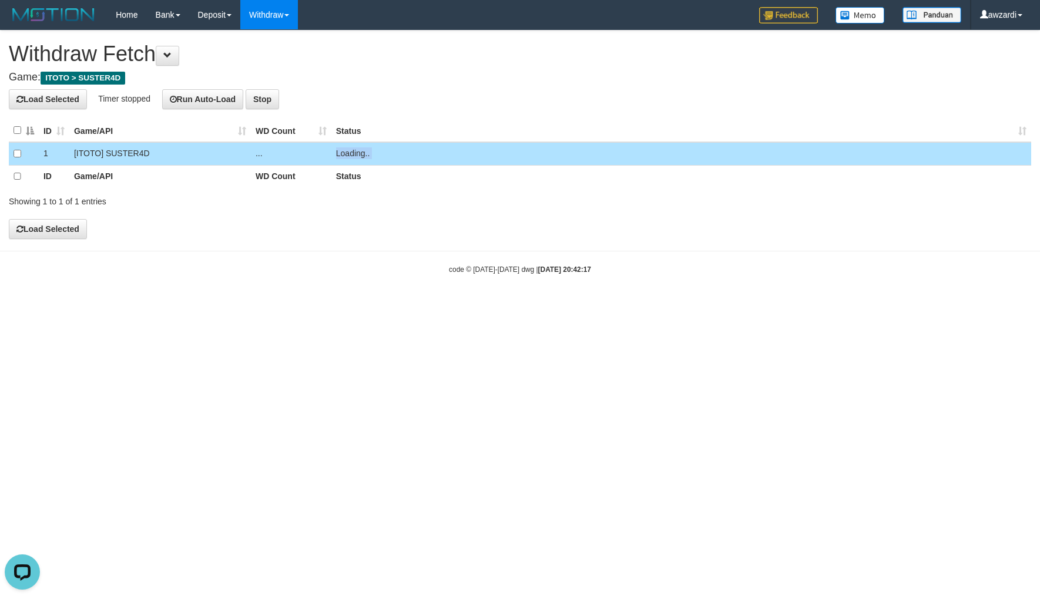
click at [344, 153] on span "Loading.." at bounding box center [353, 153] width 34 height 9
click at [342, 153] on link "Load" at bounding box center [345, 153] width 18 height 9
click at [348, 156] on link "Load" at bounding box center [345, 153] width 18 height 9
click at [344, 153] on link "Load" at bounding box center [345, 153] width 18 height 9
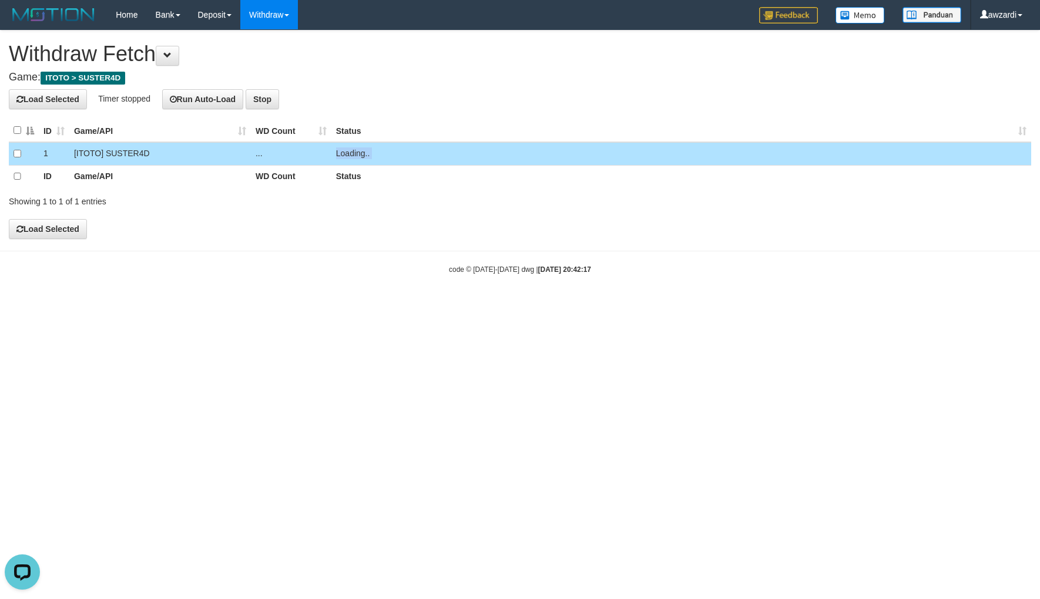
click at [344, 153] on span "Loading.." at bounding box center [353, 153] width 34 height 9
click at [344, 153] on link "Load" at bounding box center [345, 153] width 18 height 9
click at [342, 153] on link "Load" at bounding box center [345, 153] width 18 height 9
click at [344, 154] on link "Load" at bounding box center [345, 153] width 18 height 9
click at [347, 155] on span "Loading.." at bounding box center [353, 153] width 34 height 9
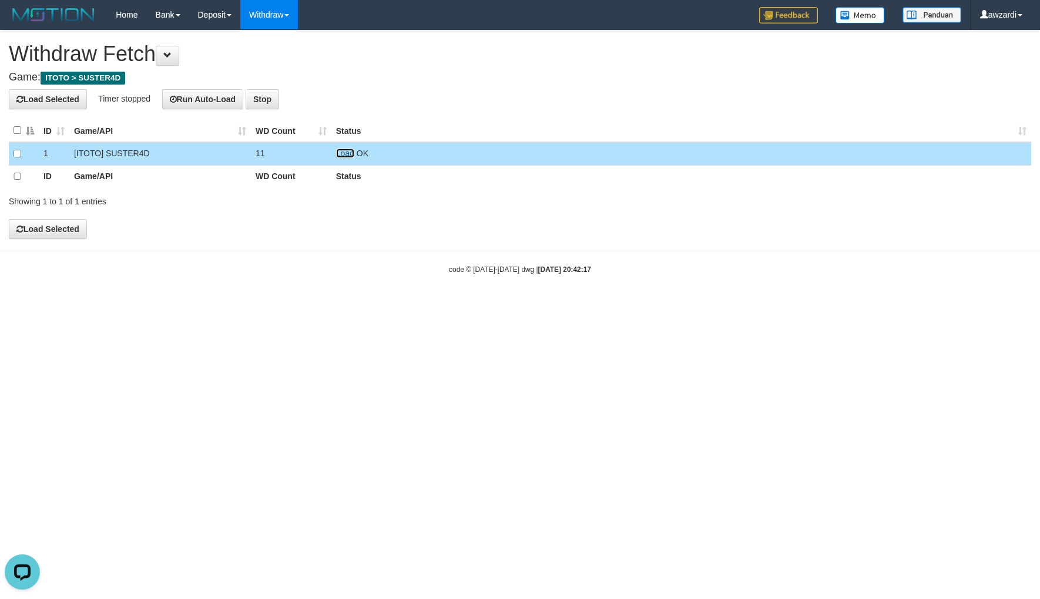
click at [347, 155] on link "Load" at bounding box center [345, 153] width 18 height 9
click at [347, 155] on span "Loading.." at bounding box center [353, 153] width 34 height 9
click at [336, 155] on link at bounding box center [336, 153] width 0 height 9
click at [347, 155] on span "Loading.." at bounding box center [353, 153] width 34 height 9
click at [347, 155] on link "Load" at bounding box center [345, 153] width 18 height 9
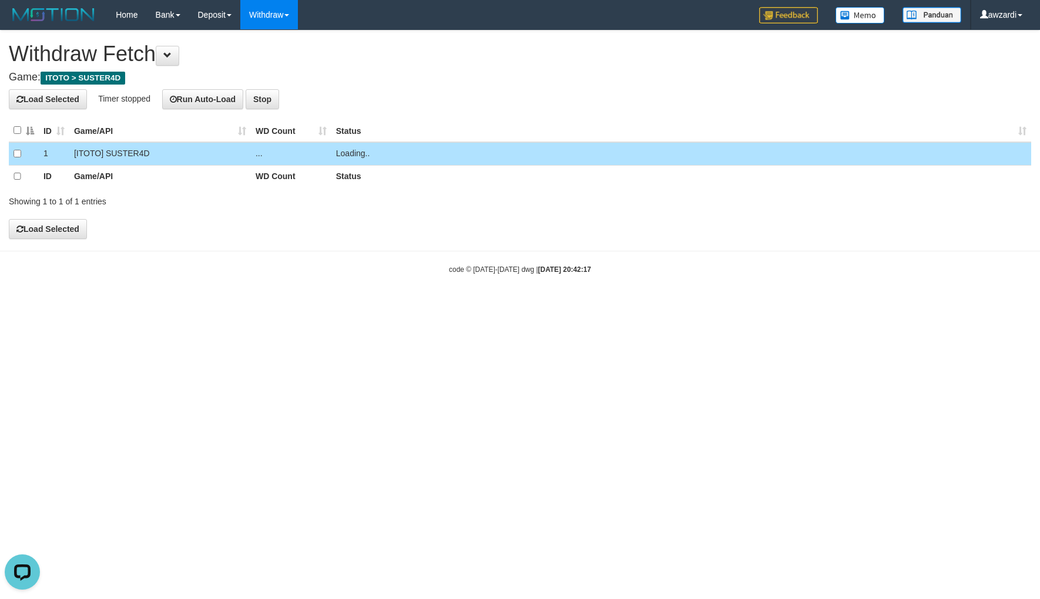
click at [347, 155] on span "Loading.." at bounding box center [353, 153] width 34 height 9
click at [348, 155] on span "Loading.." at bounding box center [353, 153] width 34 height 9
drag, startPoint x: 348, startPoint y: 155, endPoint x: 341, endPoint y: 149, distance: 9.2
click at [348, 155] on td "Loading.." at bounding box center [681, 153] width 700 height 23
click at [313, 132] on th "WD Count" at bounding box center [291, 130] width 80 height 23
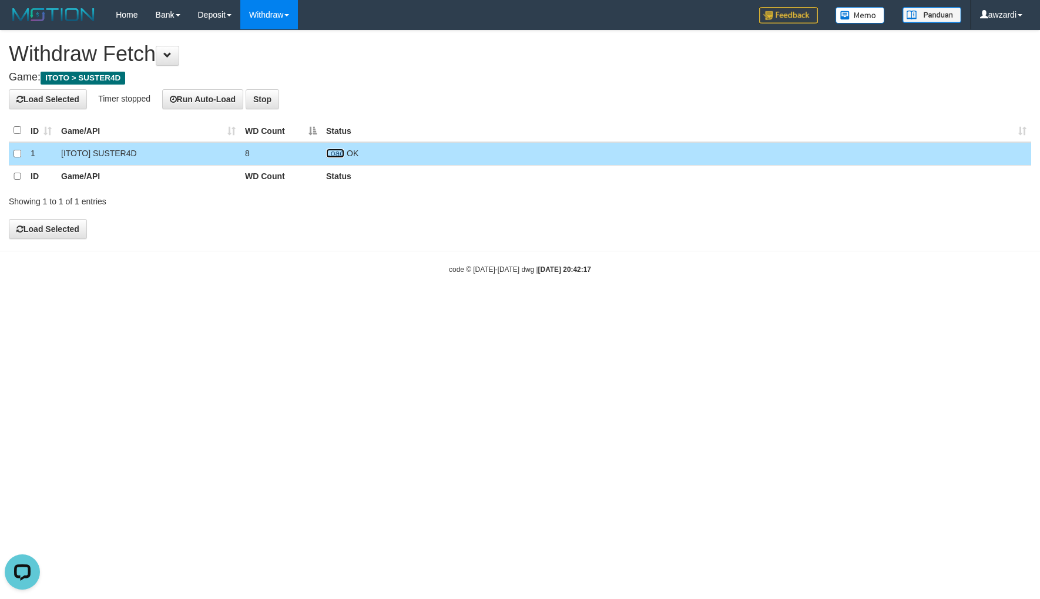
click at [332, 150] on link "Load" at bounding box center [335, 153] width 18 height 9
click at [335, 152] on span "Loading.." at bounding box center [343, 153] width 34 height 9
click at [338, 159] on td "Load OK" at bounding box center [676, 153] width 710 height 23
drag, startPoint x: 338, startPoint y: 151, endPoint x: 327, endPoint y: 109, distance: 43.2
click at [337, 151] on link "Load" at bounding box center [335, 153] width 18 height 9
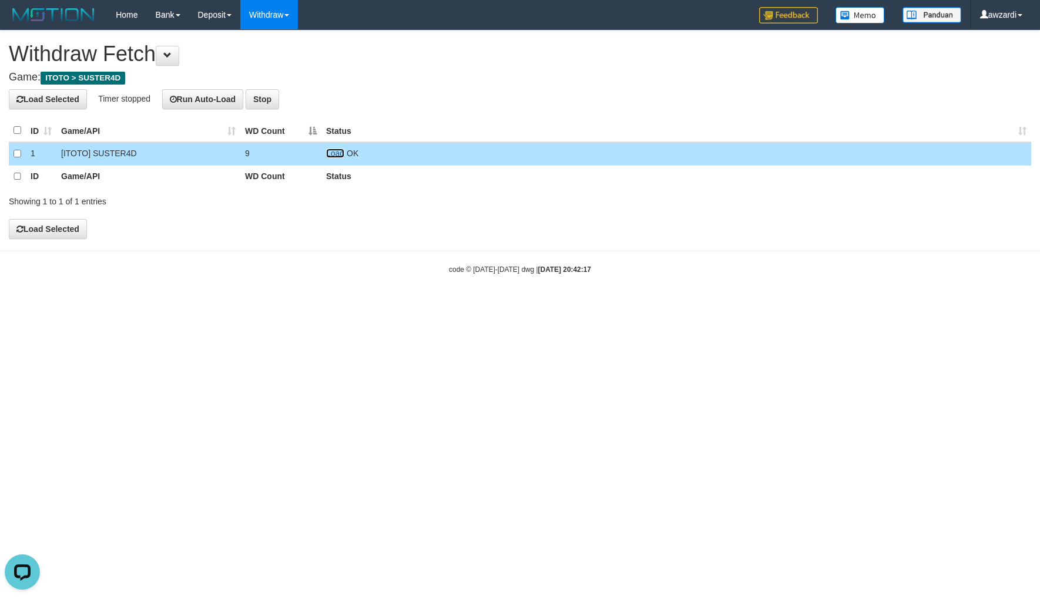
click at [338, 151] on link "Load" at bounding box center [335, 153] width 18 height 9
click at [337, 150] on link "Load" at bounding box center [335, 153] width 18 height 9
click at [338, 152] on span "Loading.." at bounding box center [343, 153] width 34 height 9
click at [338, 152] on link "Load" at bounding box center [335, 153] width 18 height 9
click at [338, 152] on span "Loading.." at bounding box center [343, 153] width 34 height 9
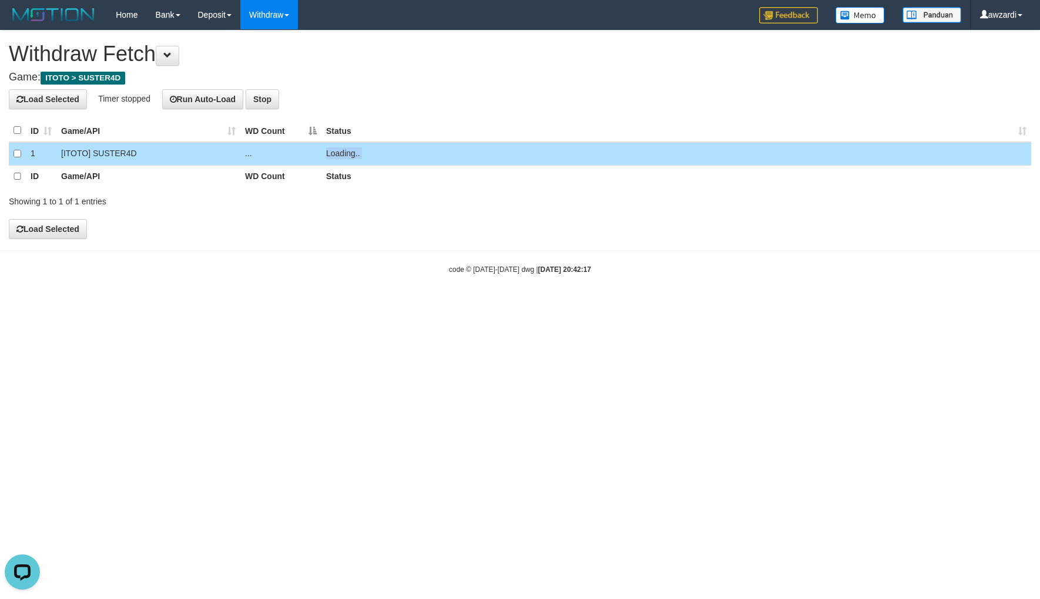
click at [339, 152] on span "Loading.." at bounding box center [343, 153] width 34 height 9
click at [339, 152] on link "Load" at bounding box center [335, 153] width 18 height 9
click at [339, 152] on span "Loading.." at bounding box center [343, 153] width 34 height 9
click at [339, 152] on link "Load" at bounding box center [335, 153] width 18 height 9
click at [339, 152] on span "Loading.." at bounding box center [343, 153] width 34 height 9
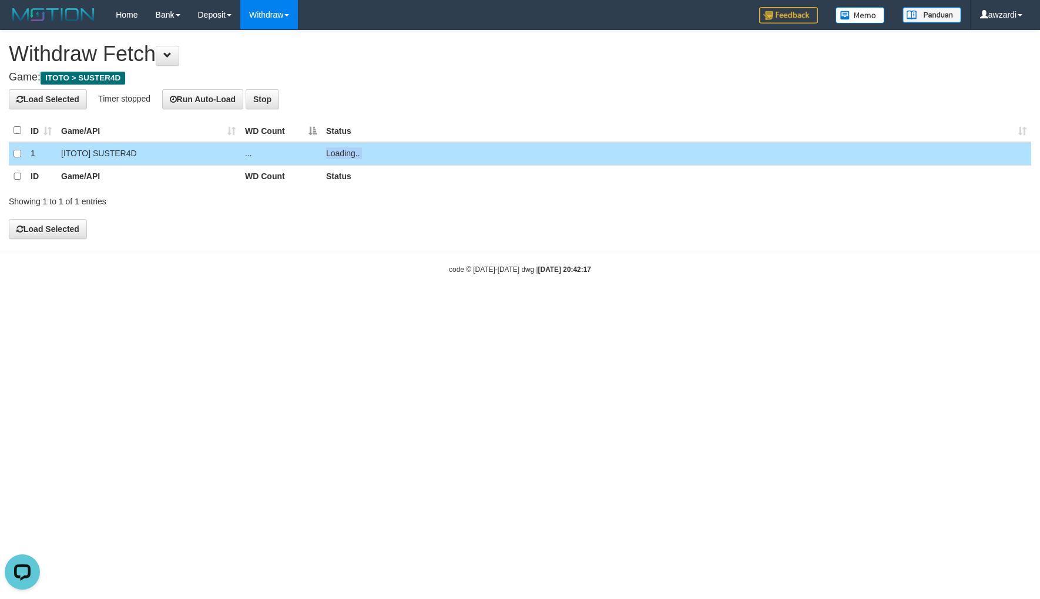
click at [339, 152] on span "Loading.." at bounding box center [343, 153] width 34 height 9
click at [331, 157] on td "Loading.." at bounding box center [676, 153] width 710 height 23
click at [333, 152] on link "Load" at bounding box center [335, 153] width 18 height 9
click at [339, 152] on link "Load" at bounding box center [335, 153] width 18 height 9
click at [338, 155] on span "Loading.." at bounding box center [343, 153] width 34 height 9
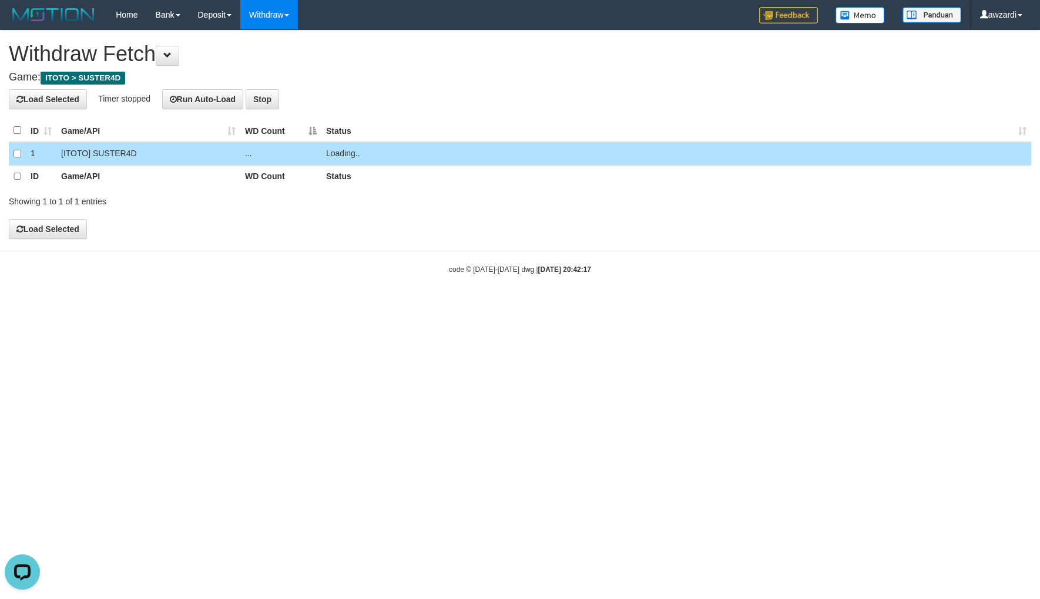
click at [338, 155] on td "Loading.." at bounding box center [676, 153] width 710 height 23
click at [338, 155] on link "Load" at bounding box center [335, 153] width 18 height 9
click at [333, 154] on link "Load" at bounding box center [335, 153] width 18 height 9
click at [327, 152] on link "Load" at bounding box center [335, 153] width 18 height 9
click at [331, 151] on link "Load" at bounding box center [335, 153] width 18 height 9
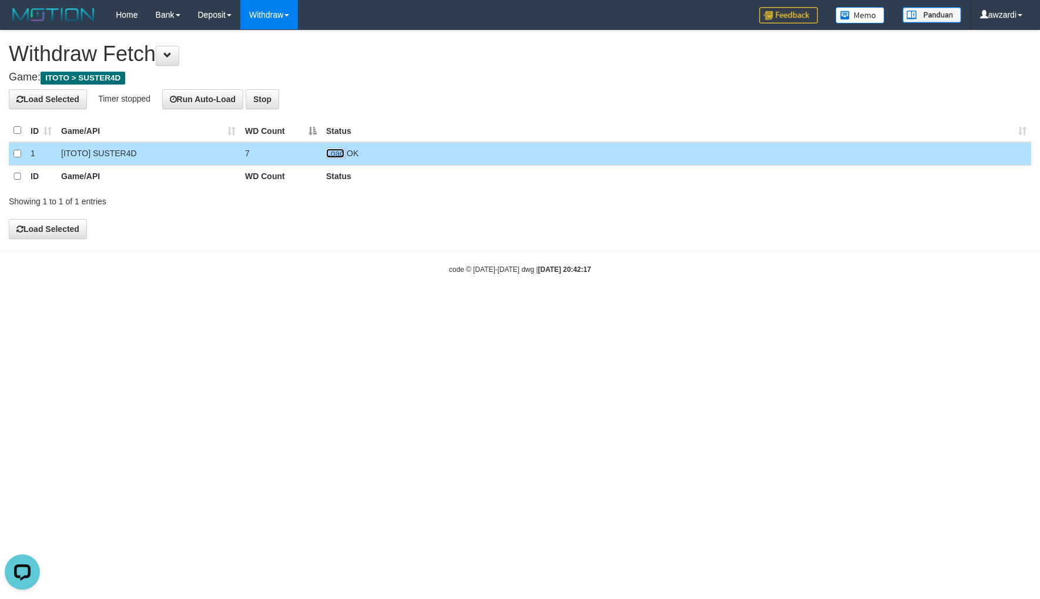
click at [327, 153] on link "Load" at bounding box center [335, 153] width 18 height 9
click at [330, 154] on td "Loading.." at bounding box center [676, 153] width 710 height 23
click at [330, 154] on link "Load" at bounding box center [335, 153] width 18 height 9
click at [330, 154] on span "Loading.." at bounding box center [343, 153] width 34 height 9
click at [331, 153] on link "Load" at bounding box center [335, 153] width 18 height 9
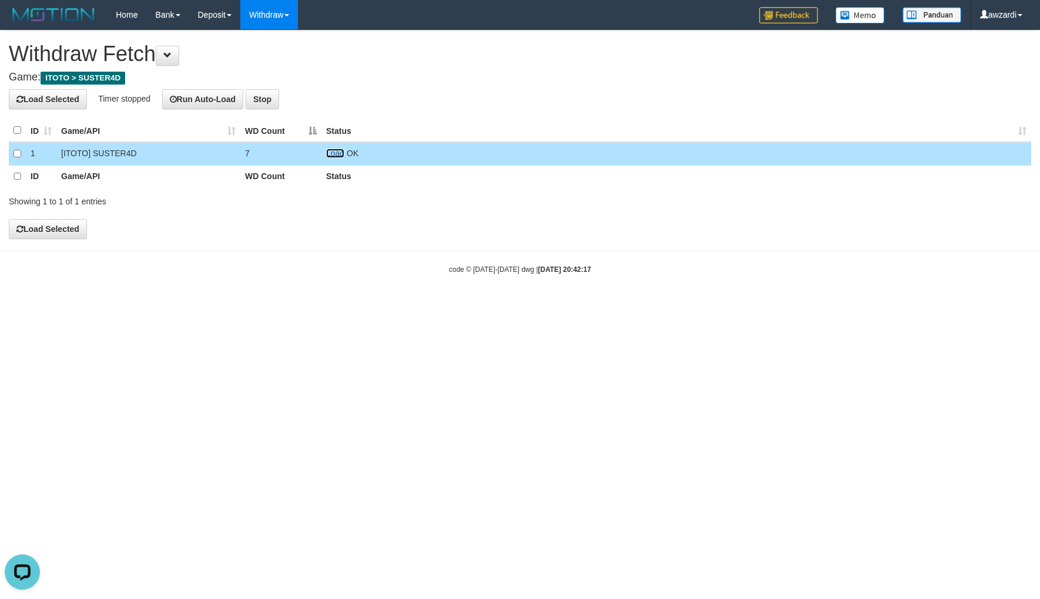
click at [332, 153] on link "Load" at bounding box center [335, 153] width 18 height 9
click at [332, 153] on span "Loading.." at bounding box center [343, 153] width 34 height 9
click at [332, 153] on link "Load" at bounding box center [335, 153] width 18 height 9
click at [324, 149] on td "Load OK" at bounding box center [676, 153] width 710 height 23
click at [334, 155] on link "Load" at bounding box center [335, 153] width 18 height 9
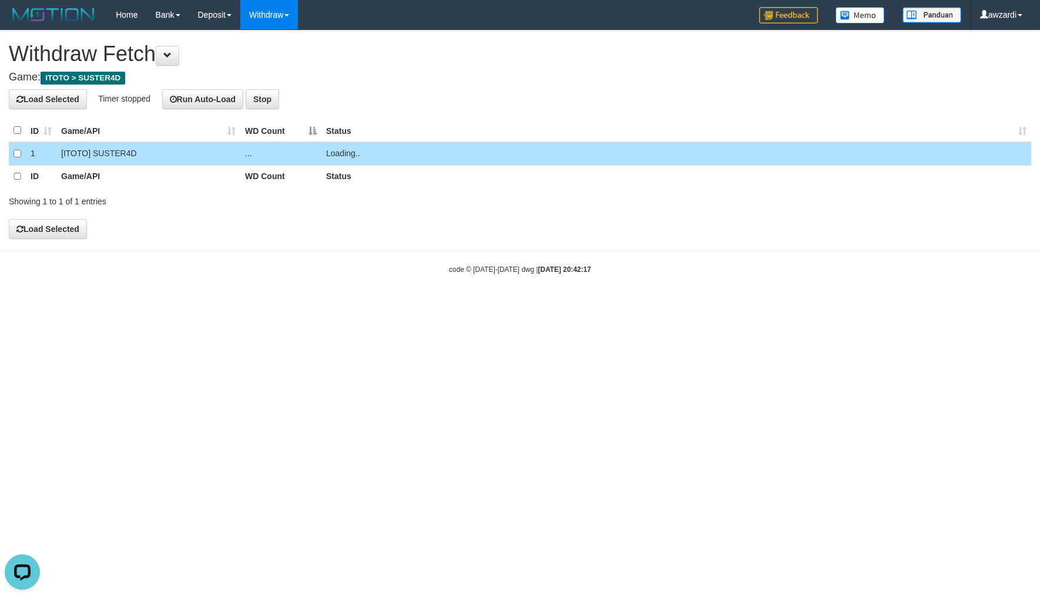
click at [334, 155] on span "Loading.." at bounding box center [343, 153] width 34 height 9
click at [334, 155] on link "Load" at bounding box center [335, 153] width 18 height 9
click at [334, 155] on td "Loading.." at bounding box center [676, 153] width 710 height 23
click at [334, 155] on link "Load" at bounding box center [335, 153] width 18 height 9
drag, startPoint x: 334, startPoint y: 155, endPoint x: 342, endPoint y: 160, distance: 10.0
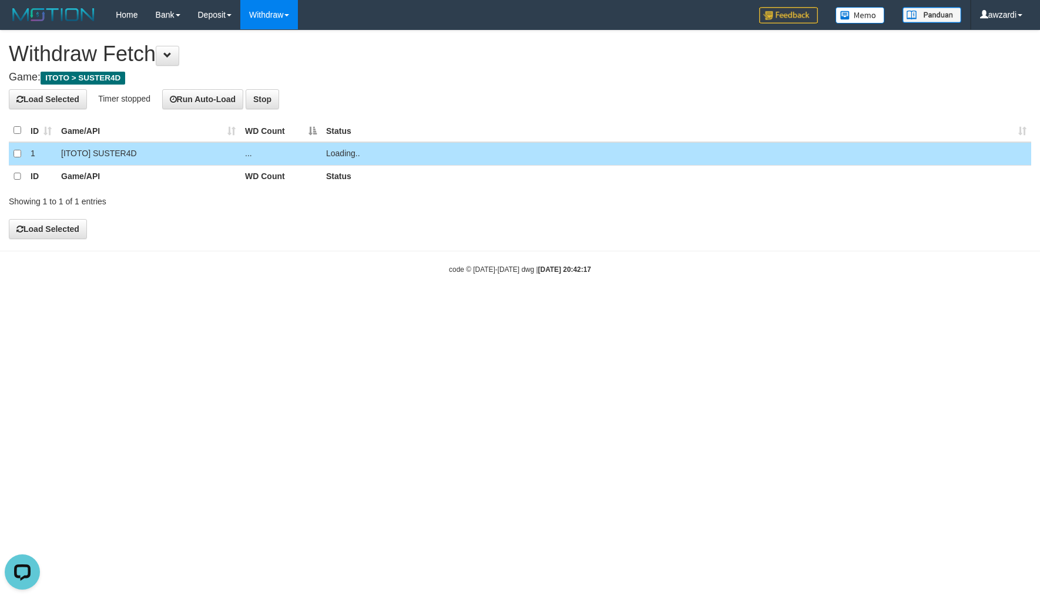
click at [334, 155] on span "Loading.." at bounding box center [343, 153] width 34 height 9
click at [342, 156] on td "Load OK" at bounding box center [676, 153] width 710 height 23
drag, startPoint x: 339, startPoint y: 155, endPoint x: 312, endPoint y: 75, distance: 83.8
click at [338, 155] on link "Load" at bounding box center [335, 153] width 18 height 9
click at [338, 156] on link "Load" at bounding box center [335, 153] width 18 height 9
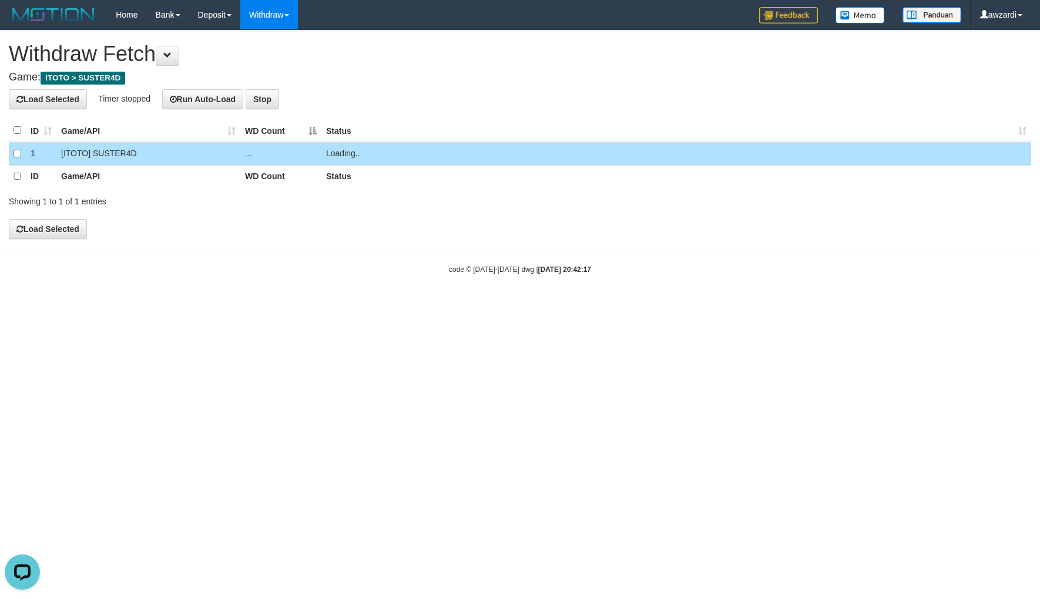
click at [338, 155] on span "Loading.." at bounding box center [343, 153] width 34 height 9
click at [338, 155] on link "Load" at bounding box center [335, 153] width 18 height 9
click at [336, 155] on link "Load" at bounding box center [335, 153] width 18 height 9
click at [342, 151] on span "Loading.." at bounding box center [343, 153] width 34 height 9
click at [339, 155] on span "Loading.." at bounding box center [343, 153] width 34 height 9
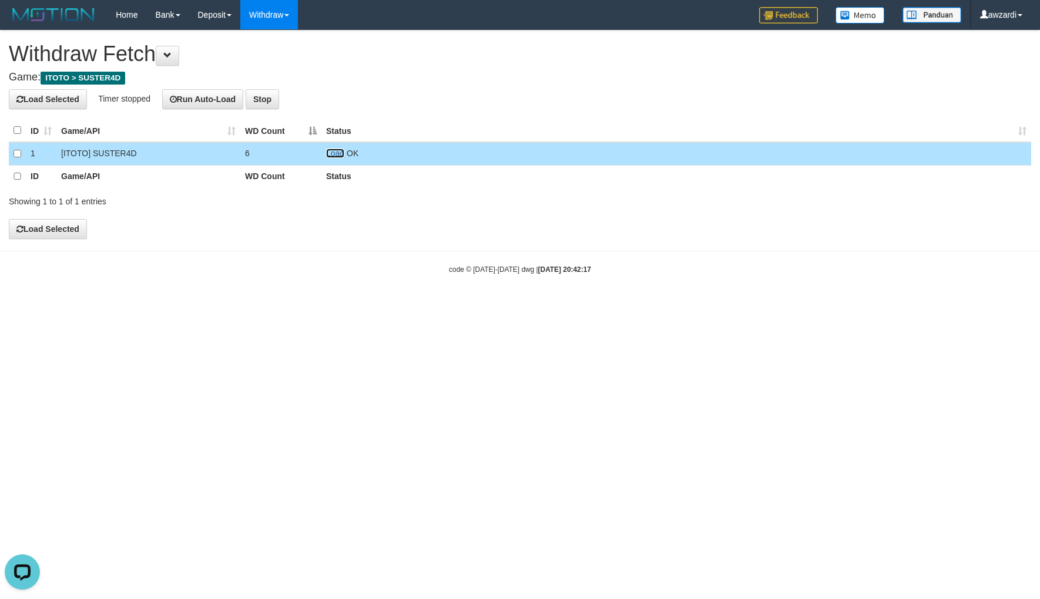
click at [339, 153] on link "Load" at bounding box center [335, 153] width 18 height 9
click at [337, 150] on link "Load" at bounding box center [335, 153] width 18 height 9
click at [335, 155] on link "Load" at bounding box center [335, 153] width 18 height 9
click at [335, 155] on span "Loading.." at bounding box center [343, 153] width 34 height 9
click at [340, 155] on link "Load" at bounding box center [335, 153] width 18 height 9
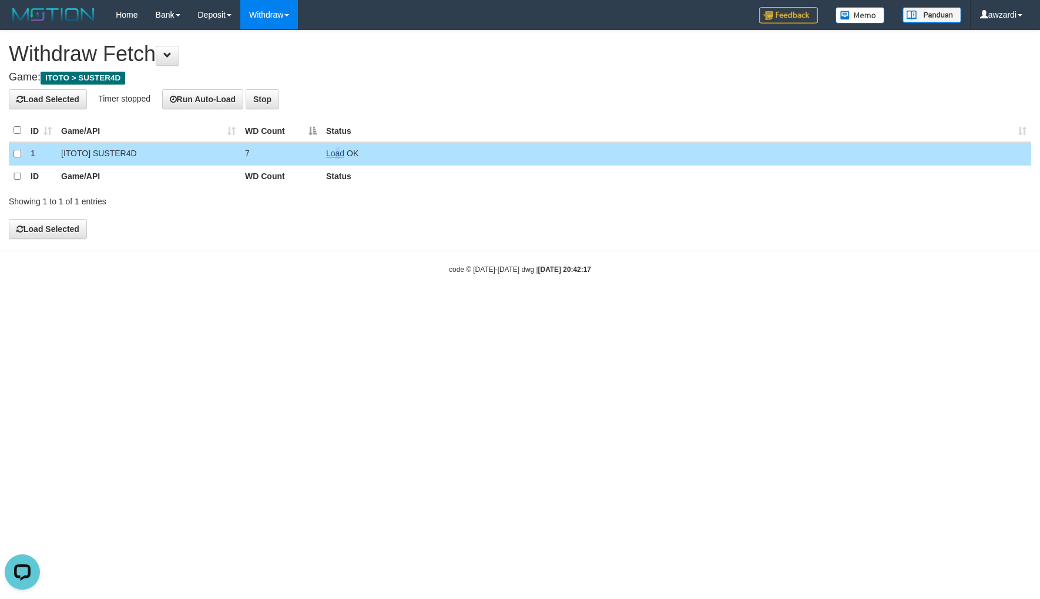
click at [337, 149] on td "Load OK" at bounding box center [676, 153] width 710 height 23
click at [337, 154] on link "Load" at bounding box center [335, 153] width 18 height 9
click at [337, 153] on span "Loading.." at bounding box center [343, 153] width 34 height 9
click at [337, 153] on link "Load" at bounding box center [335, 153] width 18 height 9
click at [337, 153] on span "Loading.." at bounding box center [343, 153] width 34 height 9
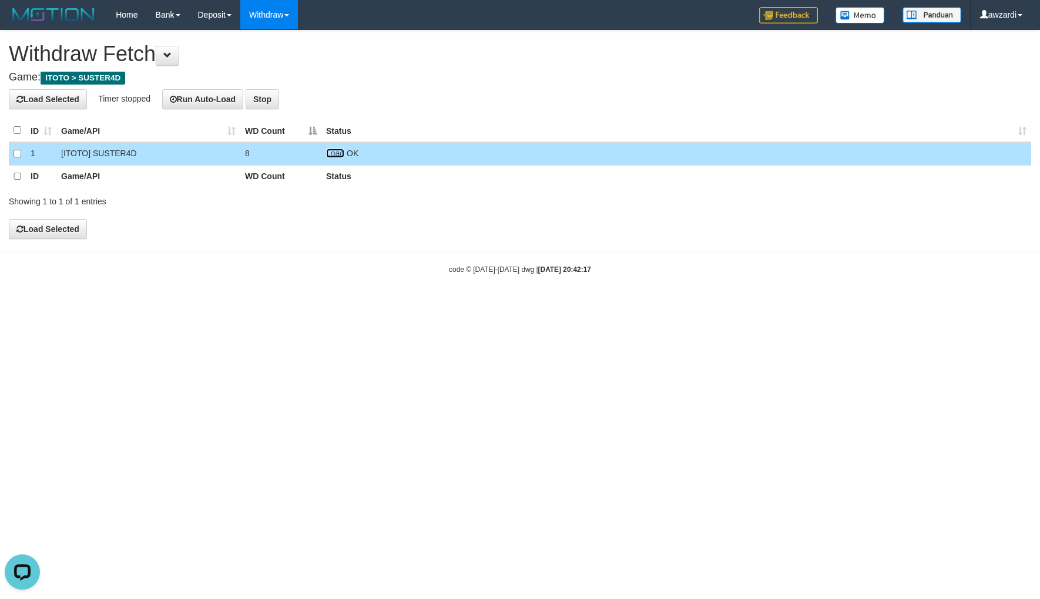
click at [337, 153] on link "Load" at bounding box center [335, 153] width 18 height 9
click at [337, 153] on span "Loading.." at bounding box center [343, 153] width 34 height 9
click at [337, 153] on link "Load" at bounding box center [335, 153] width 18 height 9
click at [337, 153] on span "Loading.." at bounding box center [343, 153] width 34 height 9
click at [337, 153] on link "Load" at bounding box center [335, 153] width 18 height 9
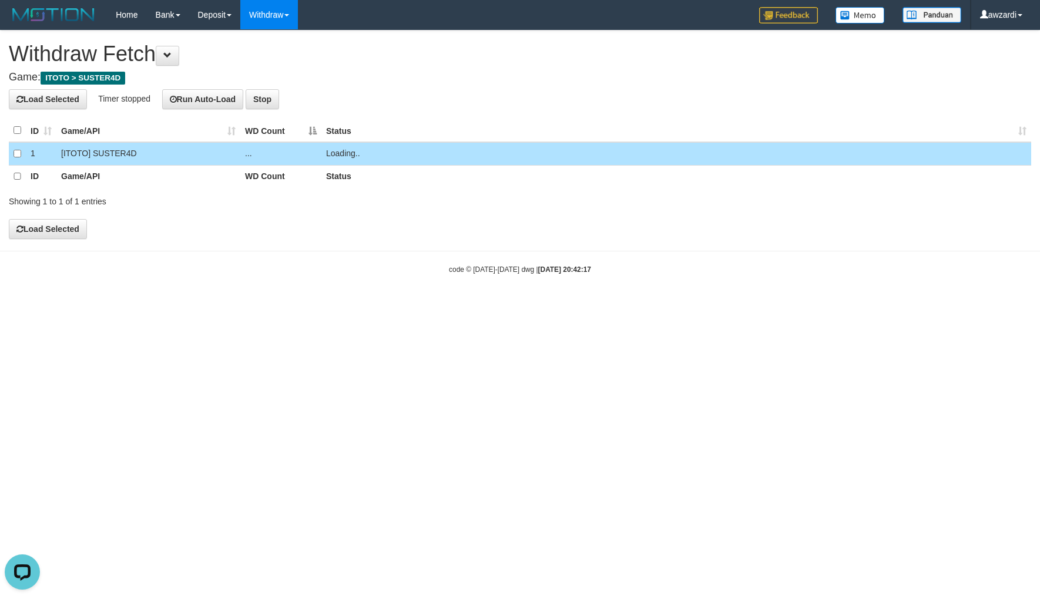
click at [337, 153] on span "Loading.." at bounding box center [343, 153] width 34 height 9
click at [337, 153] on link "Load" at bounding box center [335, 153] width 18 height 9
click at [333, 155] on link "Load" at bounding box center [335, 153] width 18 height 9
click at [334, 151] on link "Load" at bounding box center [335, 153] width 18 height 9
click at [332, 155] on link "Load" at bounding box center [335, 153] width 18 height 9
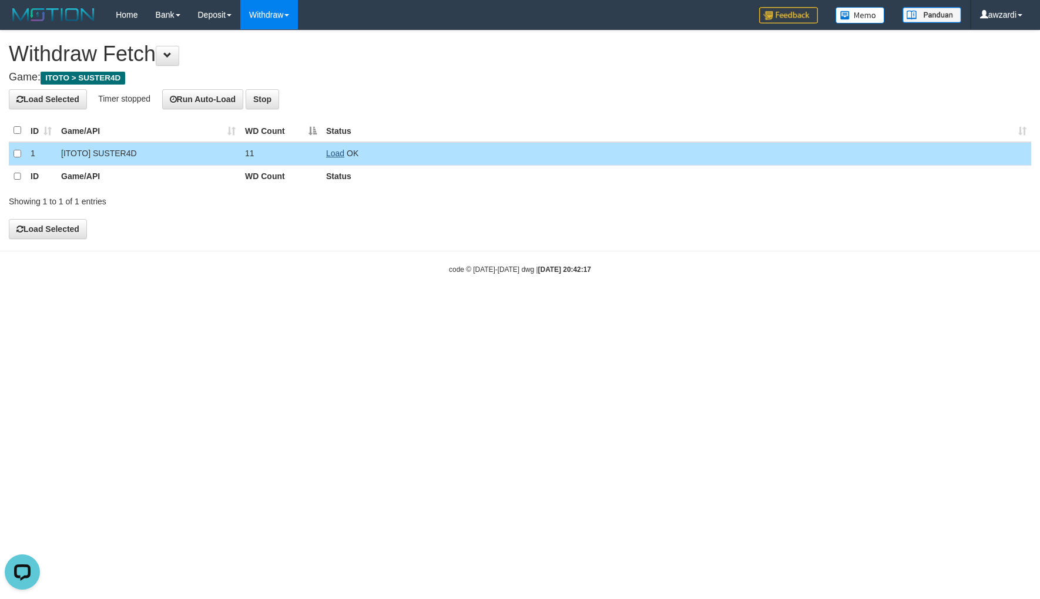
click at [334, 148] on td "Load OK" at bounding box center [676, 153] width 710 height 23
click at [335, 151] on link "Load" at bounding box center [335, 153] width 18 height 9
click at [337, 151] on link "Load" at bounding box center [335, 153] width 18 height 9
click at [338, 150] on link "Load" at bounding box center [335, 153] width 18 height 9
click at [333, 155] on link "Load" at bounding box center [335, 153] width 18 height 9
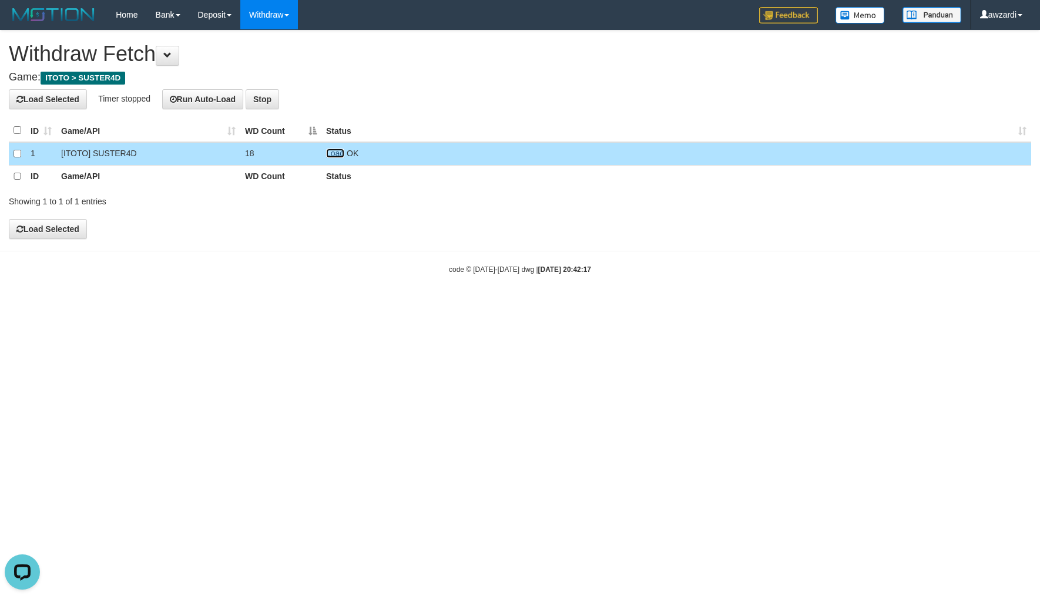
click at [338, 153] on link "Load" at bounding box center [335, 153] width 18 height 9
click at [338, 153] on span "Loading.." at bounding box center [343, 153] width 34 height 9
drag, startPoint x: 507, startPoint y: 377, endPoint x: 408, endPoint y: 211, distance: 192.3
click at [483, 304] on html "Toggle navigation Home Bank Account List Load By Website Group [ITOTO] SUSTER4D…" at bounding box center [520, 152] width 1040 height 304
click at [339, 155] on link "Load" at bounding box center [335, 153] width 18 height 9
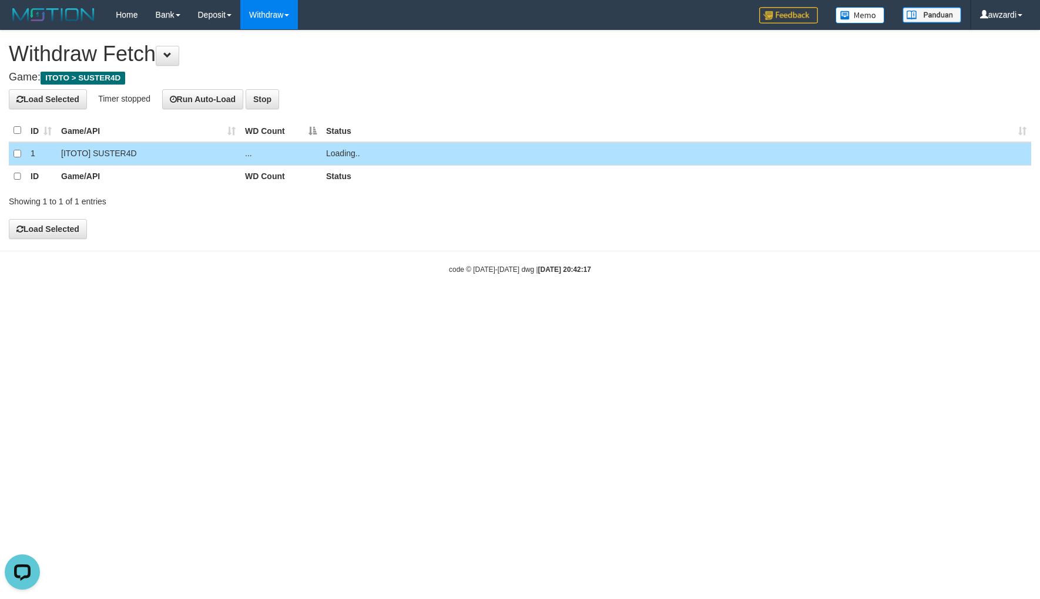
click at [339, 155] on span "Loading.." at bounding box center [343, 153] width 34 height 9
click at [339, 155] on link "Load" at bounding box center [335, 153] width 18 height 9
click at [339, 155] on span "Loading.." at bounding box center [343, 153] width 34 height 9
click at [335, 149] on link "Load" at bounding box center [335, 153] width 18 height 9
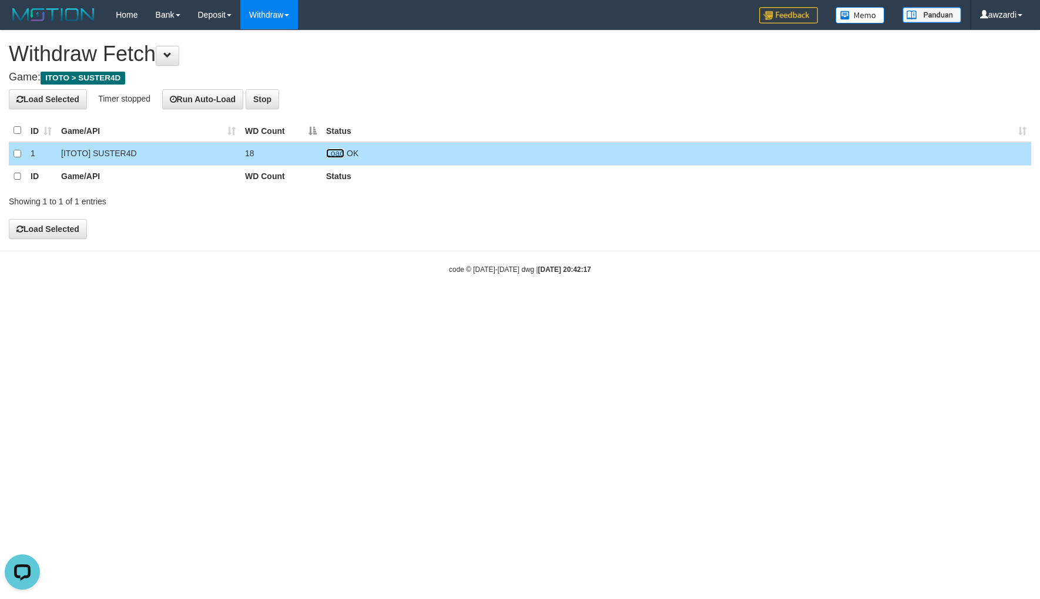
click at [338, 154] on link "Load" at bounding box center [335, 153] width 18 height 9
click at [335, 155] on link "Load" at bounding box center [335, 153] width 18 height 9
click at [336, 155] on span "Loading.." at bounding box center [343, 153] width 34 height 9
click at [337, 155] on link "Load" at bounding box center [335, 153] width 18 height 9
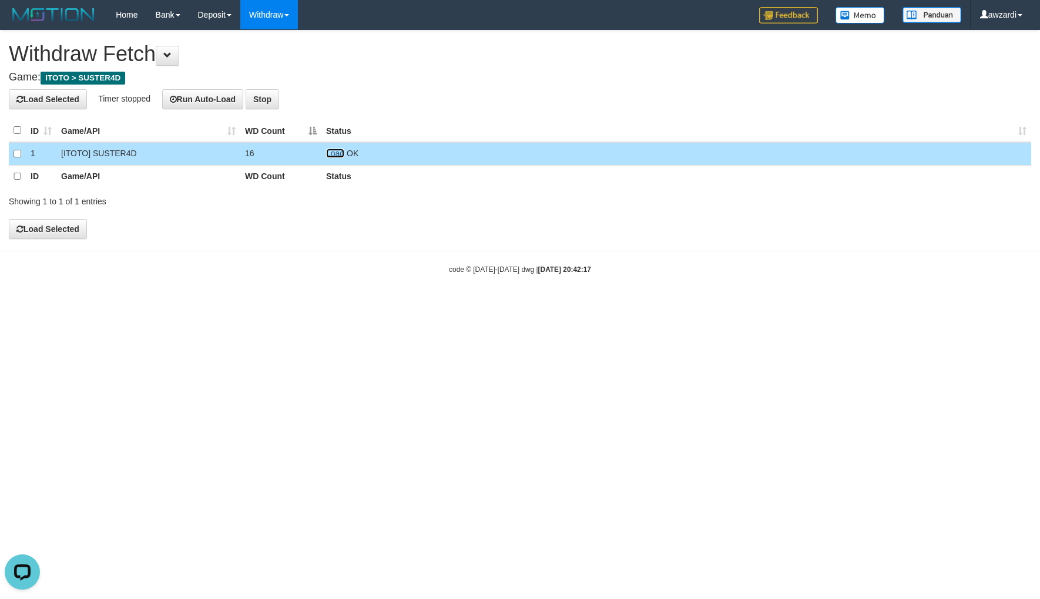
click at [333, 153] on link "Load" at bounding box center [335, 153] width 18 height 9
click at [333, 153] on span "Loading.." at bounding box center [343, 153] width 34 height 9
click at [333, 153] on link "Load" at bounding box center [335, 153] width 18 height 9
click at [345, 155] on td "Load OK" at bounding box center [676, 153] width 710 height 23
click at [331, 152] on link "Load" at bounding box center [335, 153] width 18 height 9
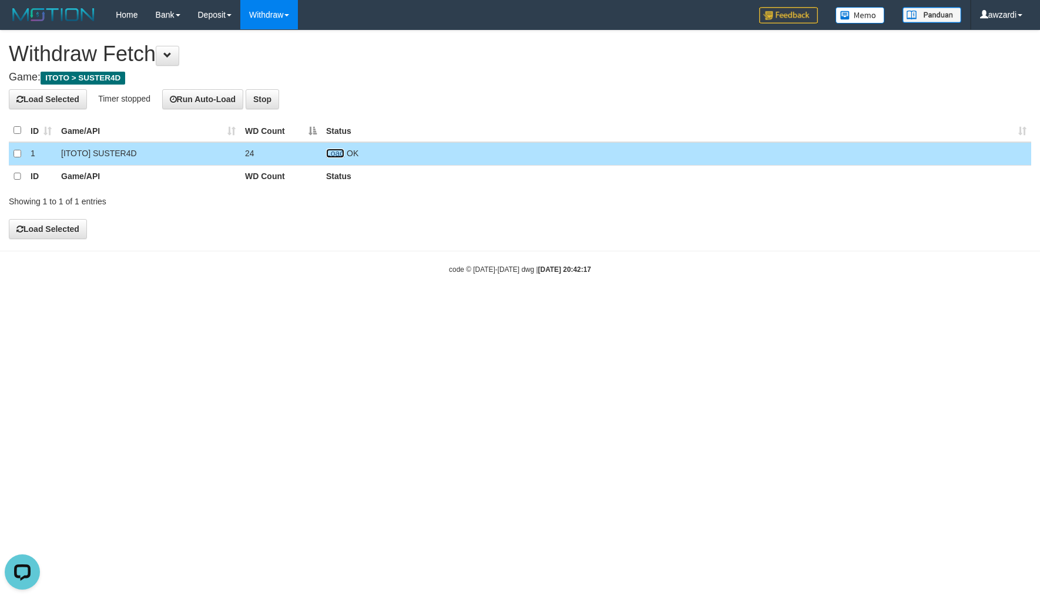
click at [332, 153] on link "Load" at bounding box center [335, 153] width 18 height 9
click at [335, 153] on span "Loading.." at bounding box center [343, 153] width 34 height 9
click at [335, 153] on link "Load" at bounding box center [335, 153] width 18 height 9
click at [335, 153] on span "Loading.." at bounding box center [343, 153] width 34 height 9
click at [335, 153] on link "Load" at bounding box center [335, 153] width 18 height 9
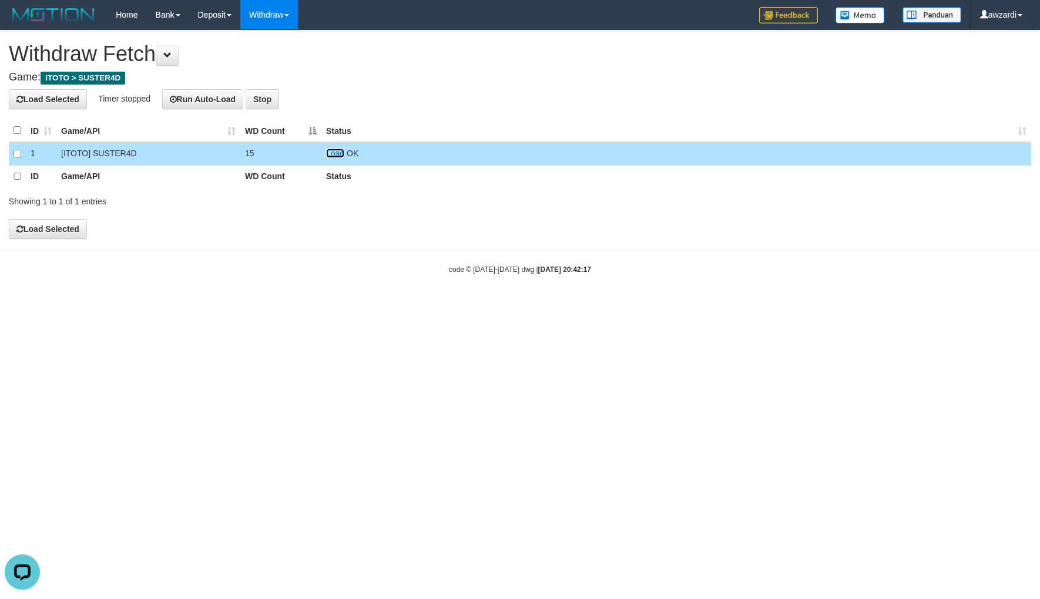
click at [335, 155] on link "Load" at bounding box center [335, 153] width 18 height 9
click at [334, 149] on link "Load" at bounding box center [335, 153] width 18 height 9
click at [334, 153] on link "Load" at bounding box center [335, 153] width 18 height 9
click at [333, 147] on td "Load No Withdraw request" at bounding box center [676, 153] width 710 height 23
click at [334, 154] on link "Load" at bounding box center [335, 153] width 18 height 9
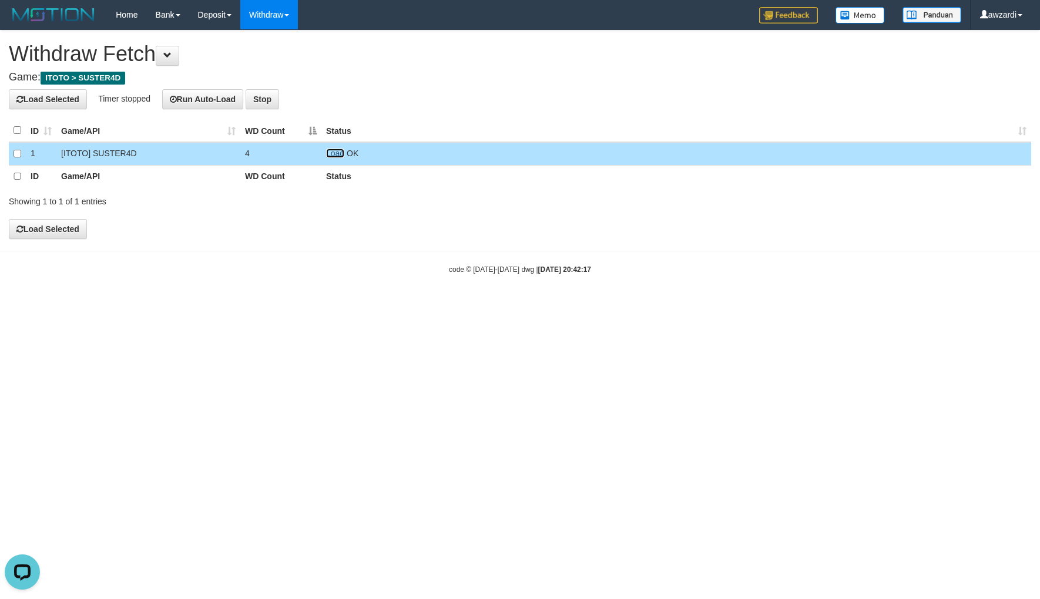
click at [337, 154] on link "Load" at bounding box center [335, 153] width 18 height 9
click at [342, 154] on link "Load" at bounding box center [335, 153] width 18 height 9
click at [337, 153] on td "Load OK" at bounding box center [676, 153] width 710 height 23
click at [341, 152] on link "Load" at bounding box center [335, 153] width 18 height 9
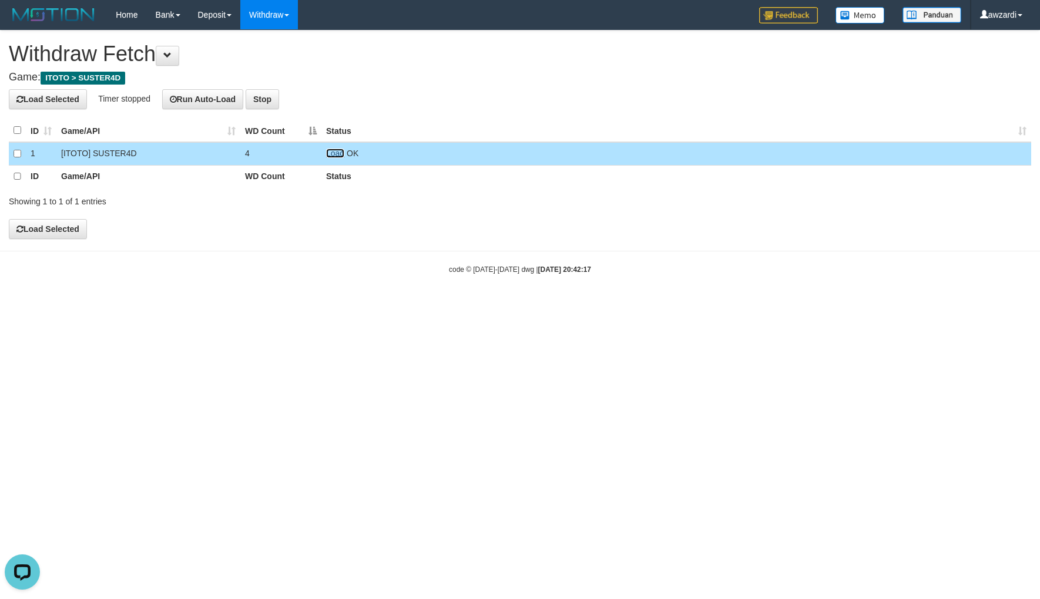
click at [343, 156] on link "Load" at bounding box center [335, 153] width 18 height 9
click at [337, 153] on link "Load" at bounding box center [335, 153] width 18 height 9
click at [337, 152] on link "Load" at bounding box center [335, 153] width 18 height 9
click at [335, 153] on link "Load" at bounding box center [335, 153] width 18 height 9
click at [337, 150] on link "Load" at bounding box center [335, 153] width 18 height 9
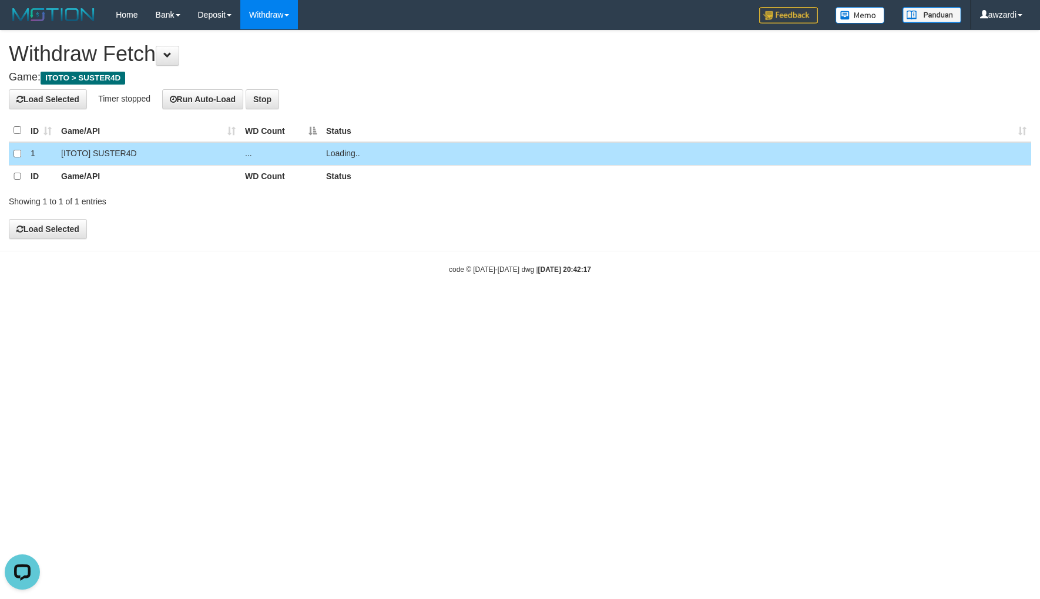
click at [338, 151] on span "Loading.." at bounding box center [343, 153] width 34 height 9
click at [338, 151] on link "Load" at bounding box center [335, 153] width 18 height 9
click at [340, 156] on link "Load" at bounding box center [335, 153] width 18 height 9
click at [336, 154] on link "Load" at bounding box center [335, 153] width 18 height 9
click at [331, 152] on link "Load" at bounding box center [335, 153] width 18 height 9
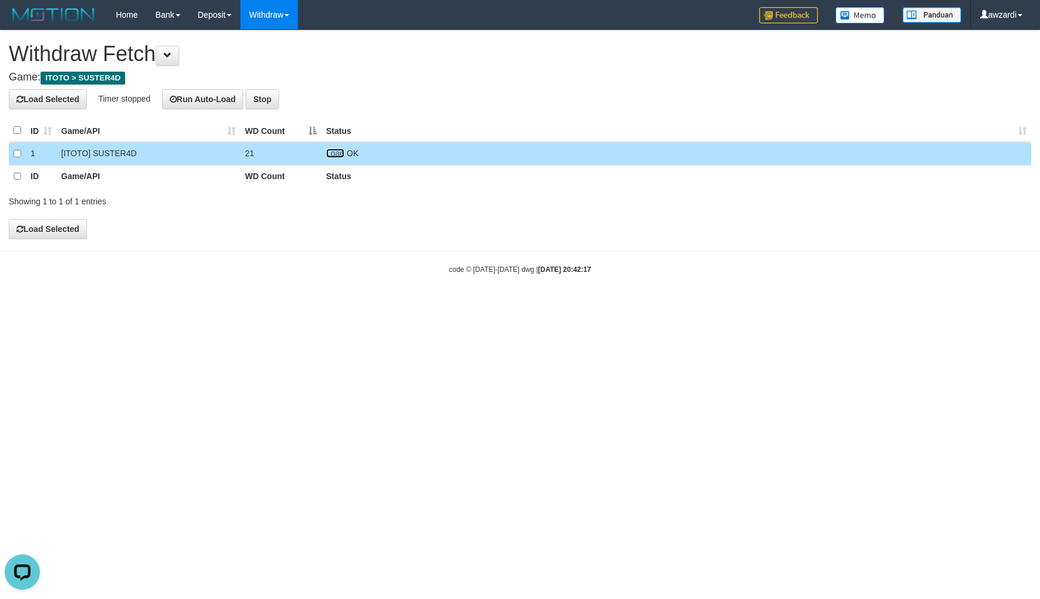
click at [335, 155] on link "Load" at bounding box center [335, 153] width 18 height 9
click at [337, 153] on link "Load" at bounding box center [335, 153] width 18 height 9
click at [334, 153] on link "Load" at bounding box center [335, 153] width 18 height 9
click at [334, 147] on td "Load OK" at bounding box center [676, 153] width 710 height 23
click at [335, 155] on link "Load" at bounding box center [335, 153] width 18 height 9
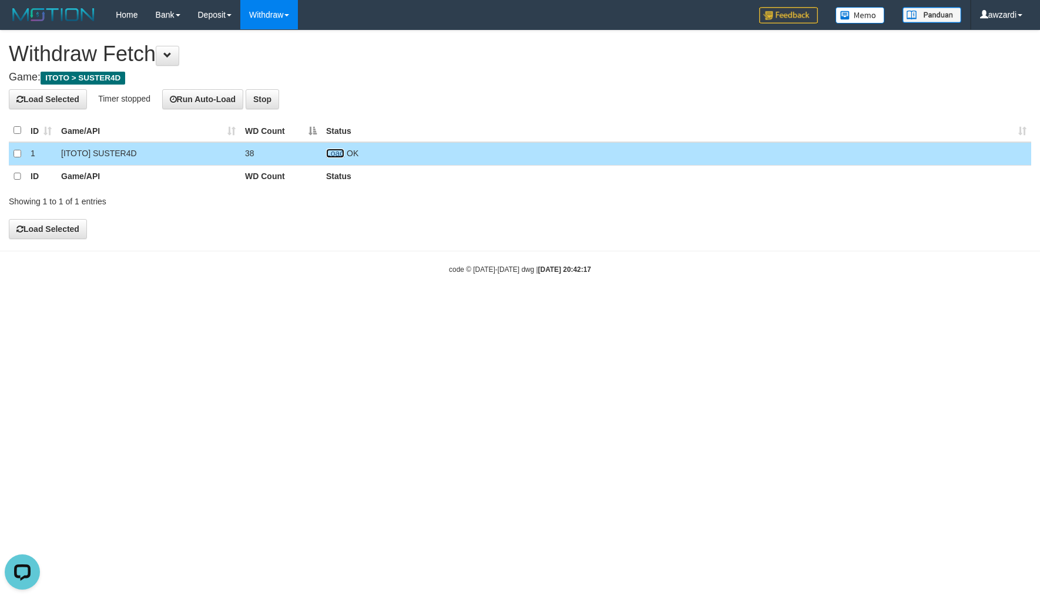
click at [338, 155] on link "Load" at bounding box center [335, 153] width 18 height 9
click at [337, 153] on span "Loading.." at bounding box center [343, 153] width 34 height 9
click at [337, 154] on span "Loading.." at bounding box center [343, 153] width 34 height 9
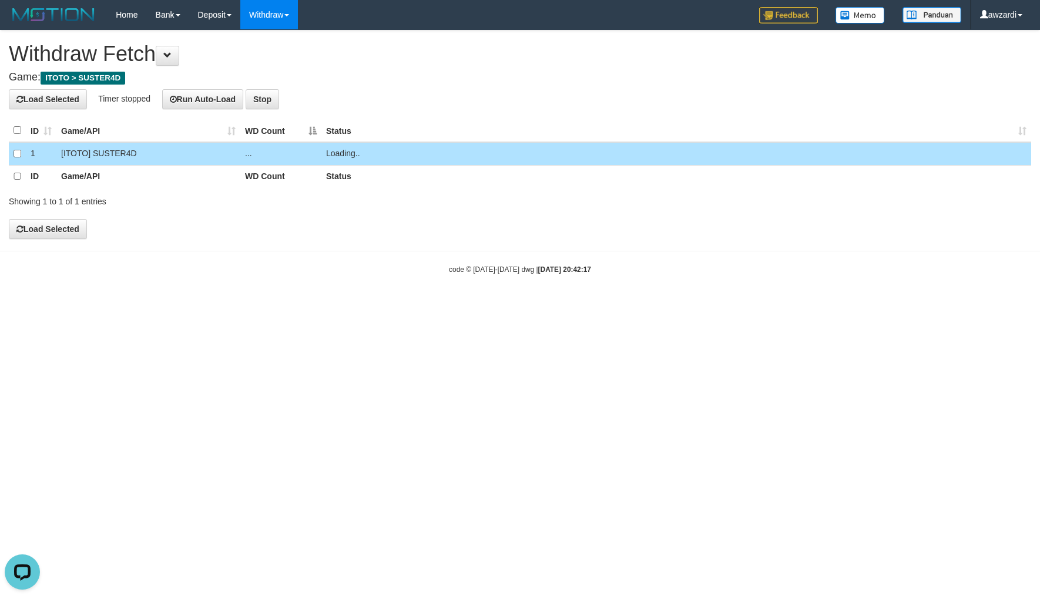
click at [337, 154] on span "Loading.." at bounding box center [343, 153] width 34 height 9
click at [337, 154] on td "Load OK" at bounding box center [676, 153] width 710 height 23
click at [533, 298] on body "Toggle navigation Home Bank Account List Load By Website Group [ITOTO] SUSTER4D…" at bounding box center [520, 152] width 1040 height 304
click at [347, 147] on td "Load OK" at bounding box center [676, 153] width 710 height 23
click at [342, 150] on link "Load" at bounding box center [335, 153] width 18 height 9
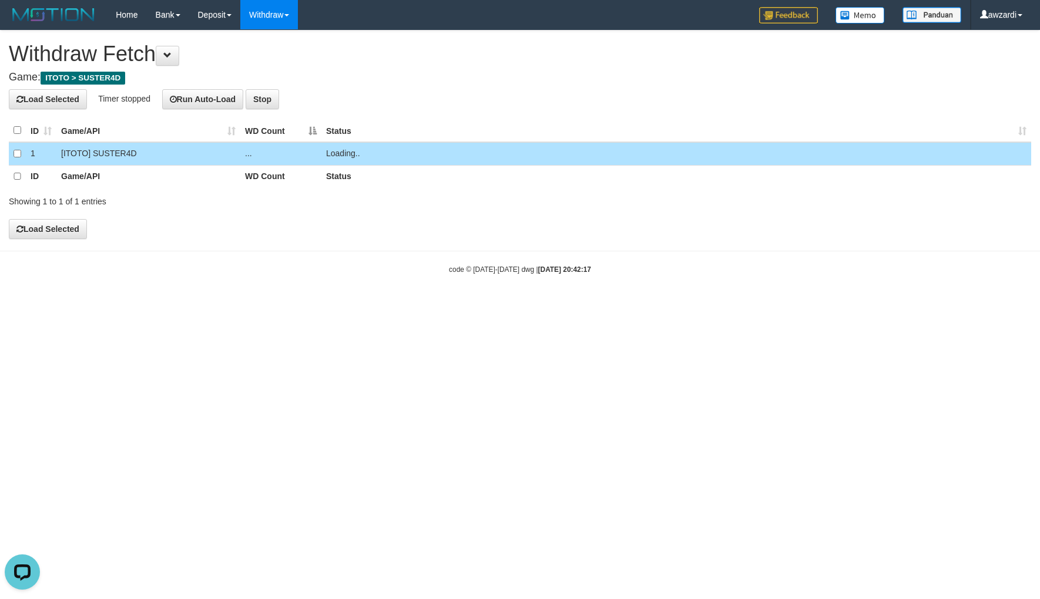
click at [341, 152] on span "Loading.." at bounding box center [343, 153] width 34 height 9
click at [326, 155] on link at bounding box center [326, 153] width 0 height 9
click at [338, 150] on link "Load" at bounding box center [335, 153] width 18 height 9
click at [337, 151] on link "Load" at bounding box center [335, 153] width 18 height 9
click at [338, 153] on span "Loading.." at bounding box center [343, 153] width 34 height 9
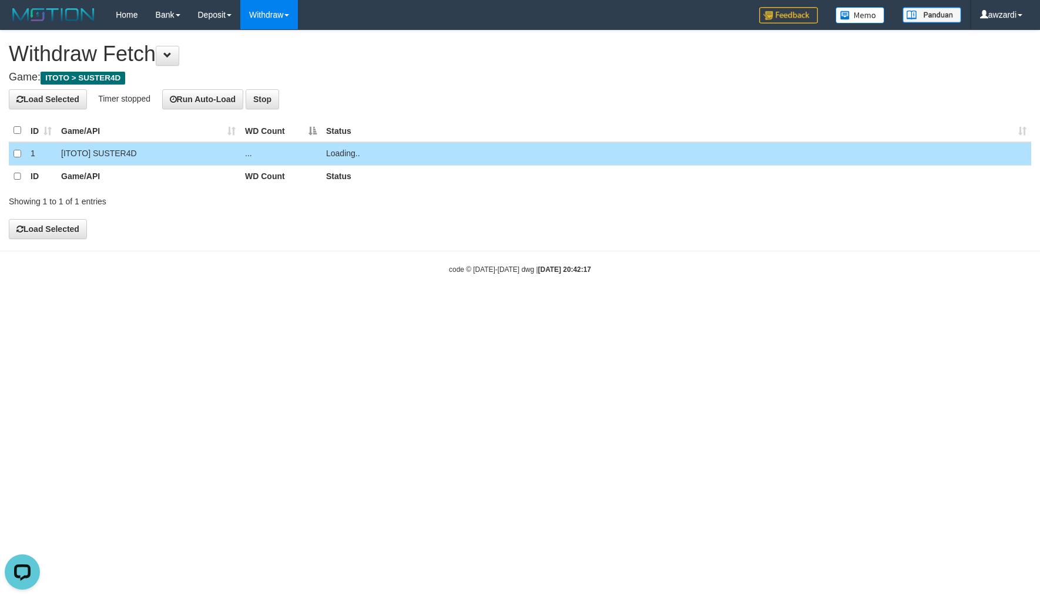
click at [338, 153] on span "Loading.." at bounding box center [343, 153] width 34 height 9
click at [338, 153] on link "Load" at bounding box center [335, 153] width 18 height 9
click at [339, 155] on link "Load" at bounding box center [335, 153] width 18 height 9
click at [331, 150] on link "Load" at bounding box center [335, 153] width 18 height 9
click at [341, 155] on link "Load" at bounding box center [335, 153] width 18 height 9
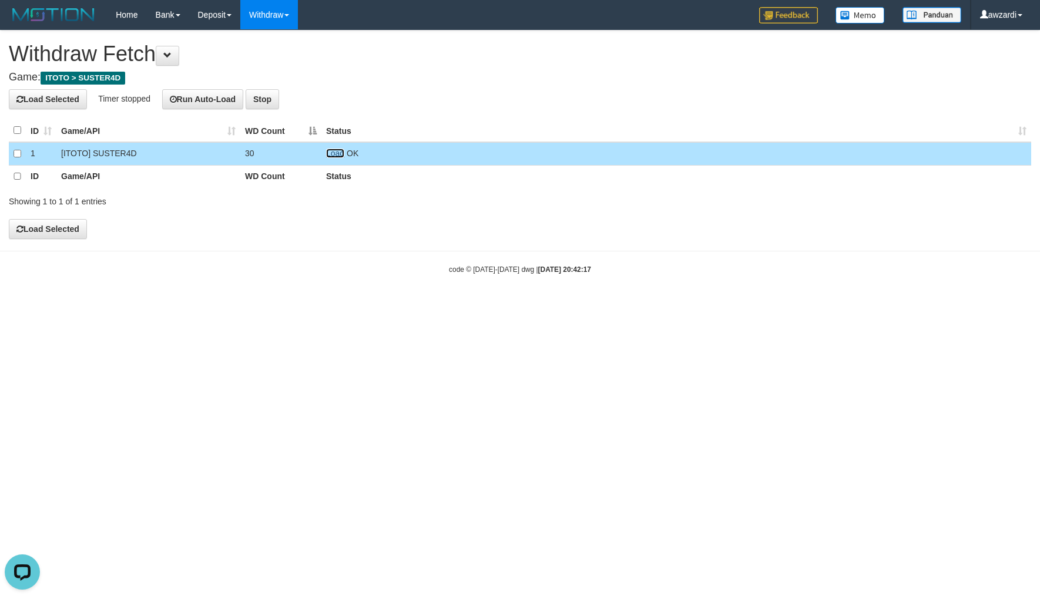
click at [333, 153] on link "Load" at bounding box center [335, 153] width 18 height 9
click at [340, 156] on link "Load" at bounding box center [335, 153] width 18 height 9
click at [333, 151] on link "Load" at bounding box center [335, 153] width 18 height 9
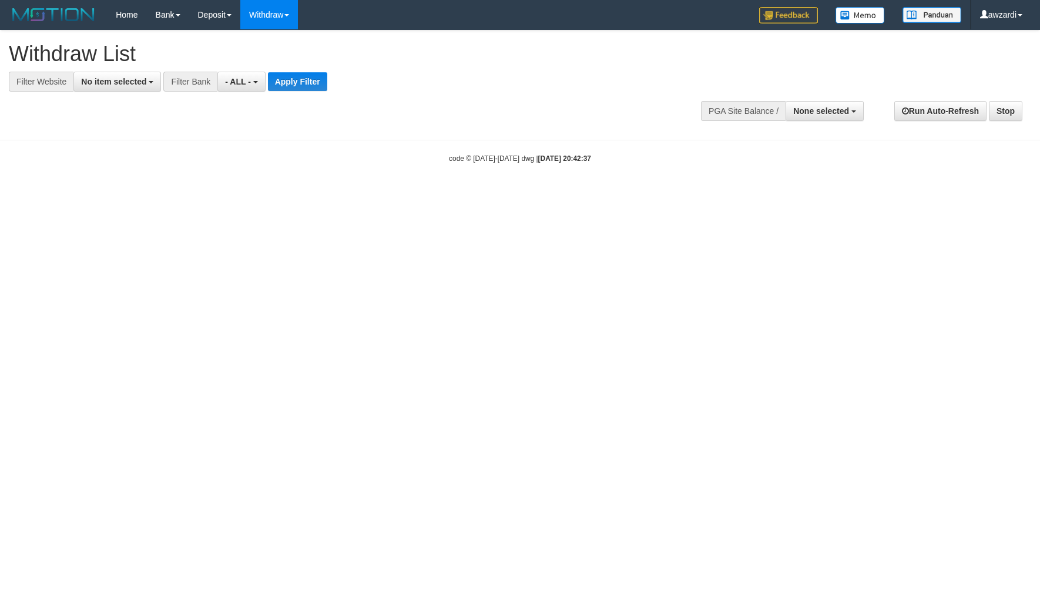
select select
click at [120, 85] on span "No item selected" at bounding box center [113, 81] width 65 height 9
click at [144, 130] on label "SELECT ALL" at bounding box center [113, 126] width 79 height 16
select select "***"
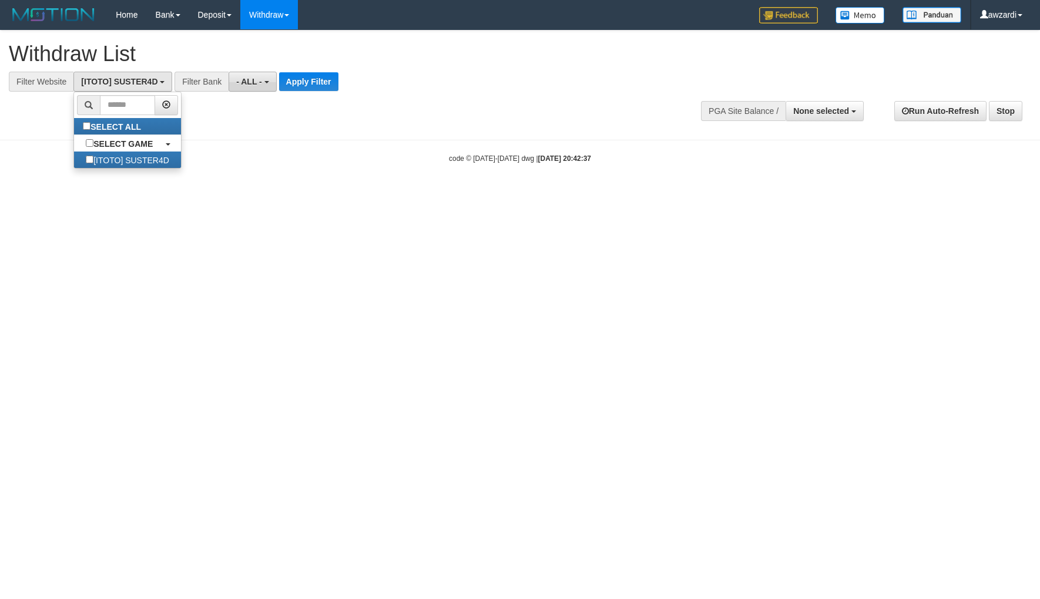
scroll to position [10, 0]
click at [243, 77] on span "- ALL -" at bounding box center [249, 81] width 26 height 9
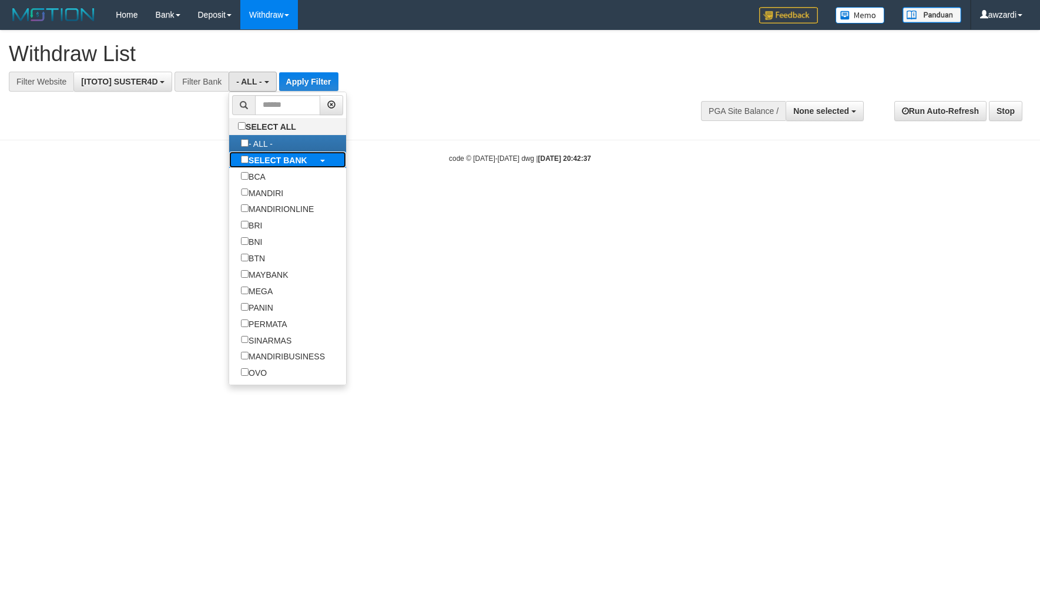
click at [280, 157] on b "SELECT BANK" at bounding box center [278, 160] width 59 height 9
select select "***"
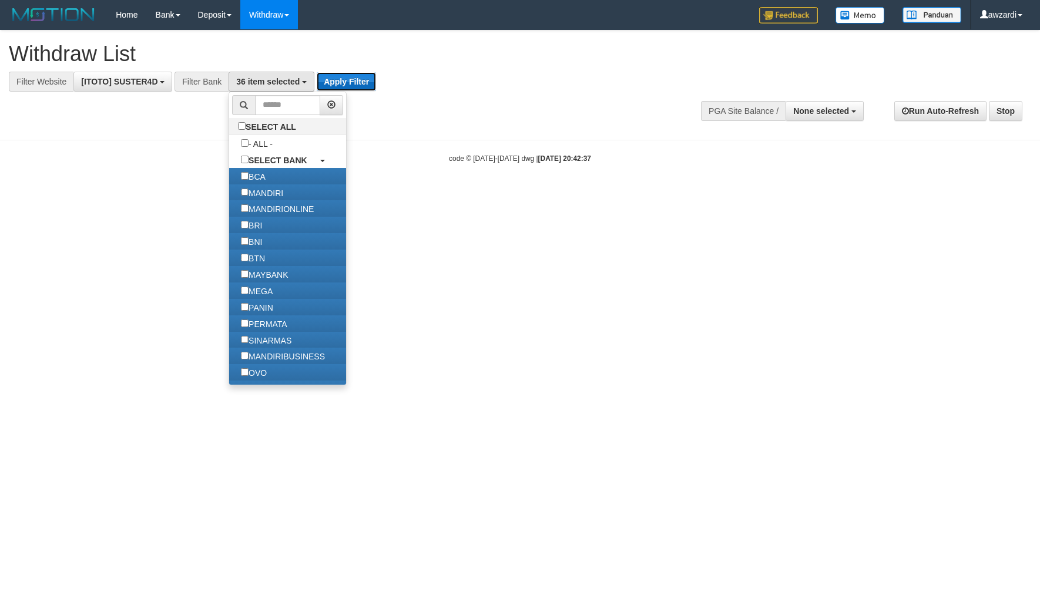
click at [335, 73] on button "Apply Filter" at bounding box center [346, 81] width 59 height 19
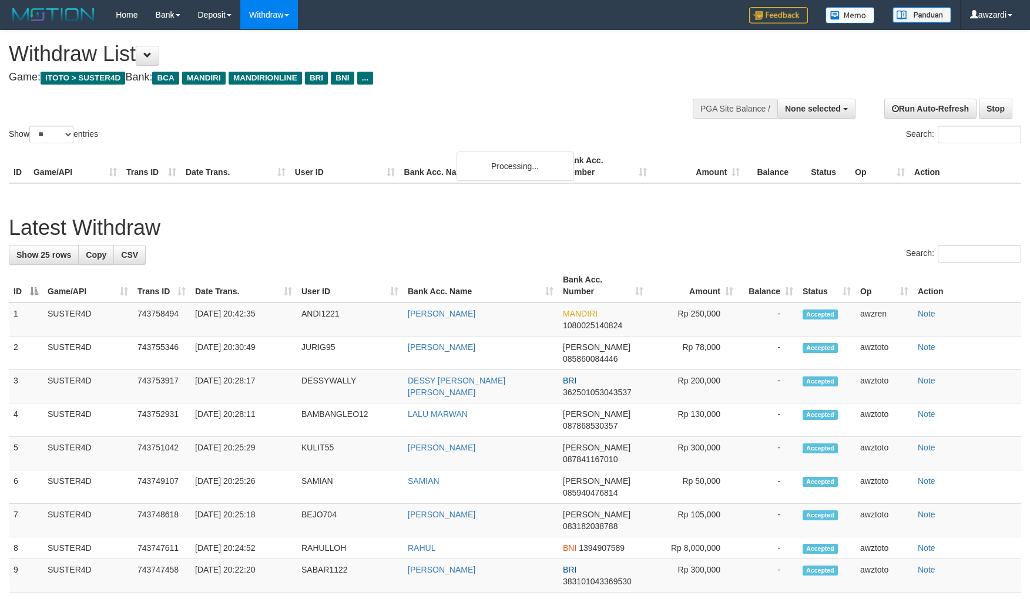
select select
select select "**"
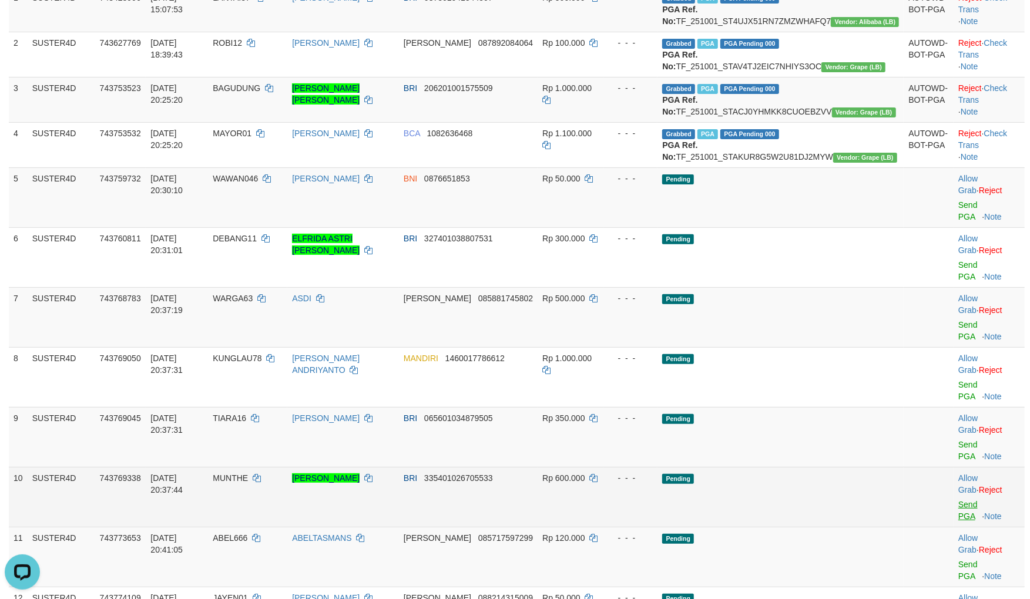
scroll to position [196, 0]
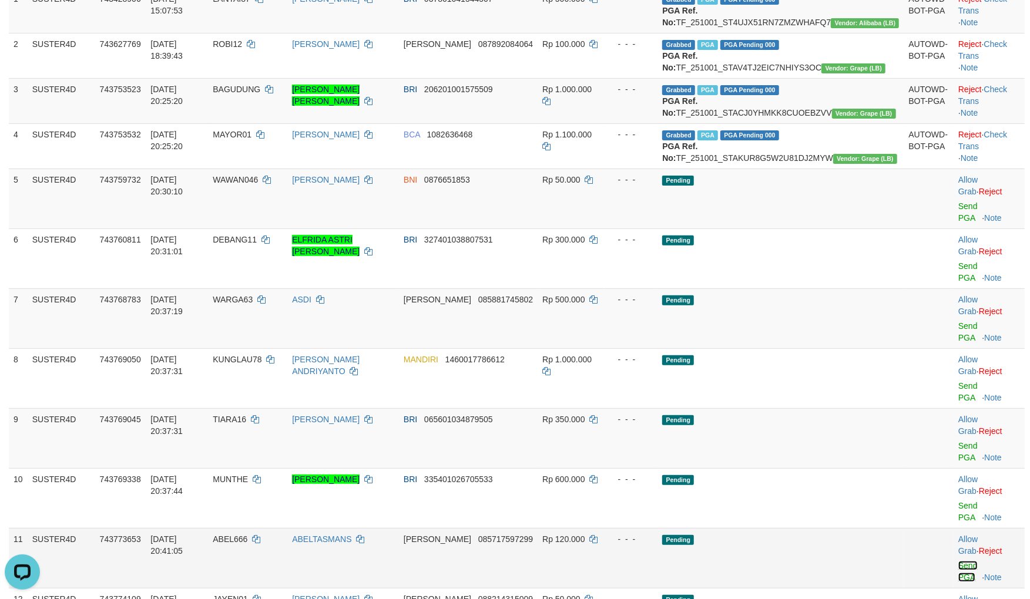
click at [958, 561] on link "Send PGA" at bounding box center [967, 571] width 19 height 21
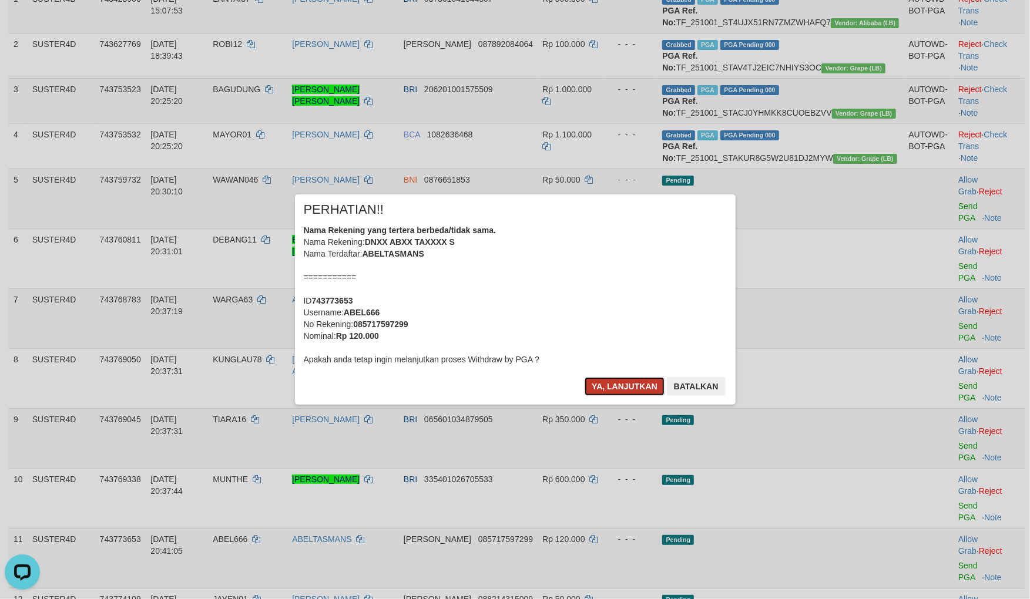
click at [617, 388] on button "Ya, lanjutkan" at bounding box center [625, 386] width 80 height 19
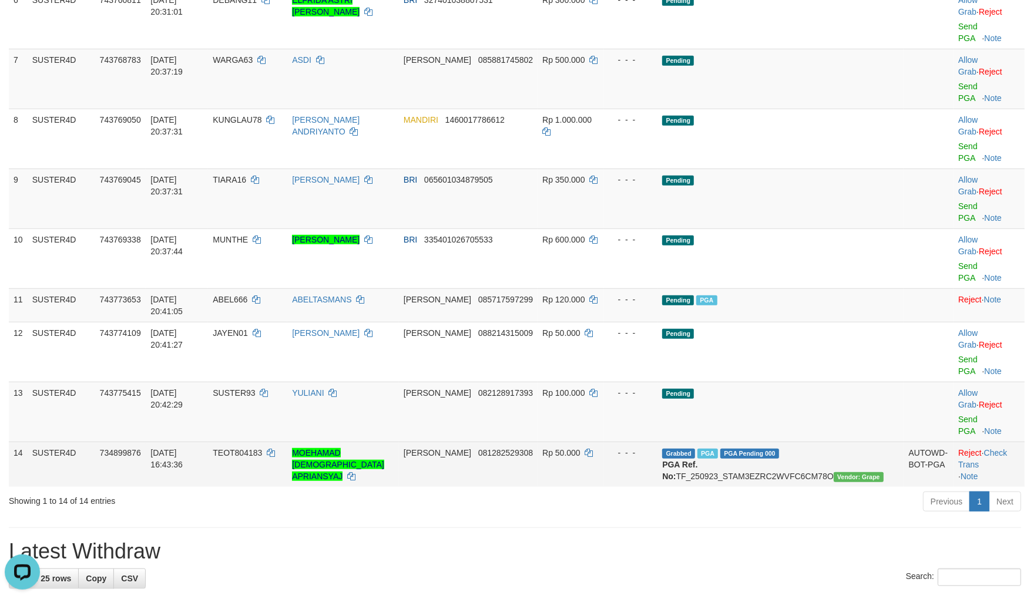
scroll to position [456, 0]
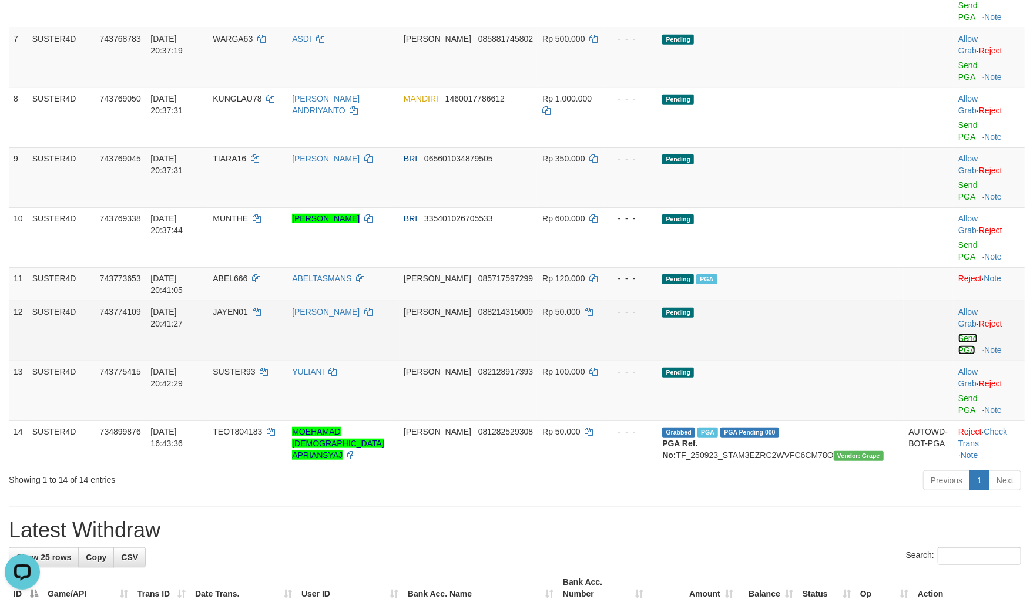
click at [958, 334] on link "Send PGA" at bounding box center [967, 344] width 19 height 21
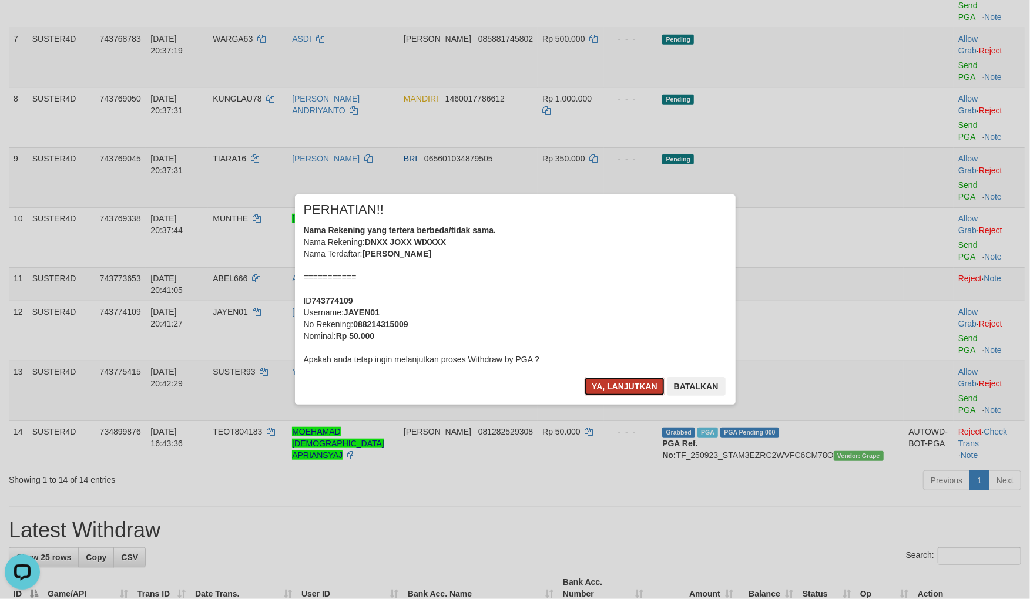
click at [633, 386] on button "Ya, lanjutkan" at bounding box center [625, 386] width 80 height 19
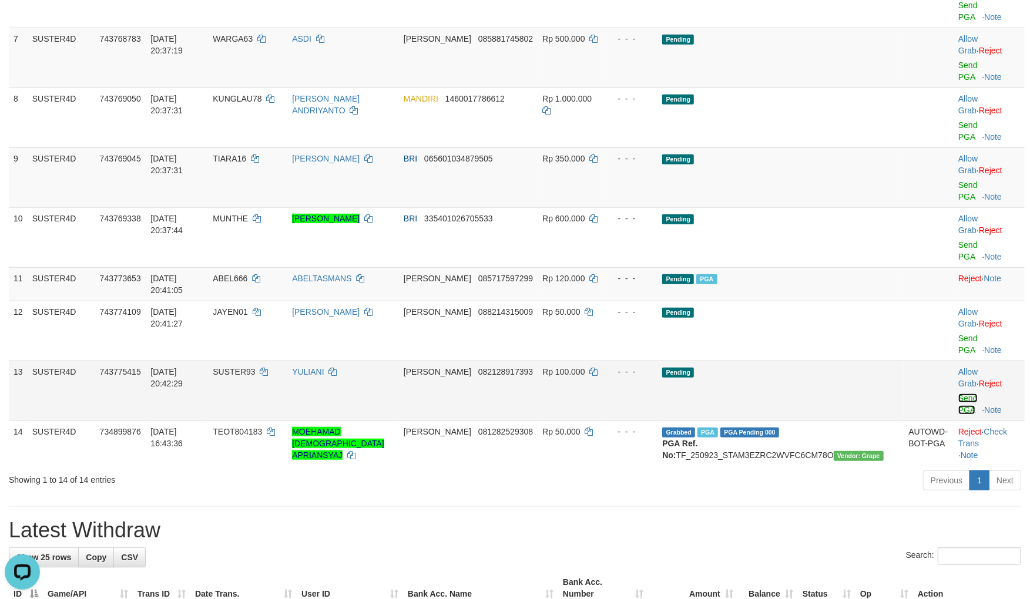
click at [961, 394] on link "Send PGA" at bounding box center [967, 404] width 19 height 21
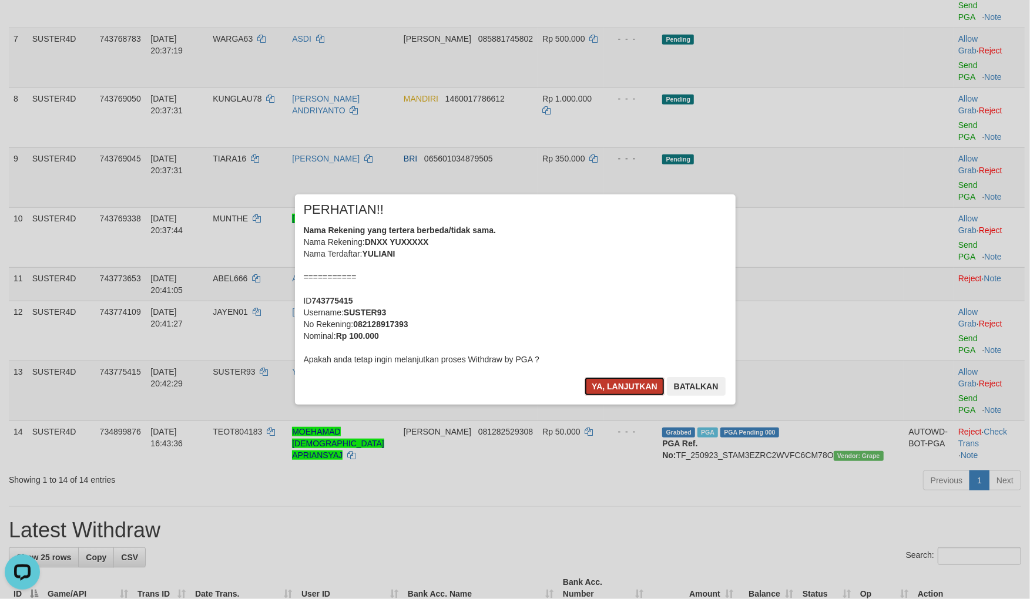
click at [642, 379] on button "Ya, lanjutkan" at bounding box center [625, 386] width 80 height 19
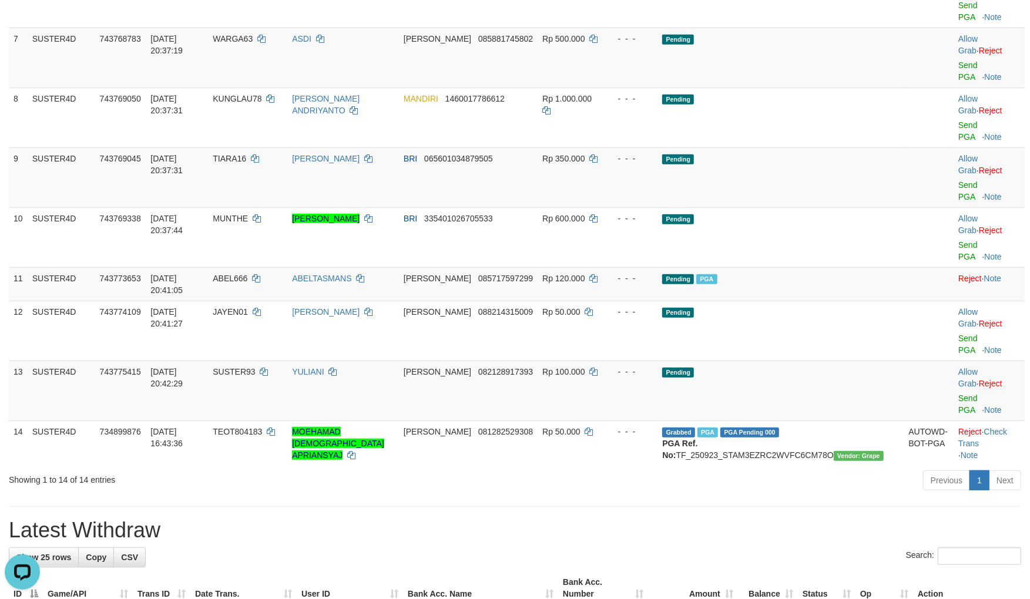
click at [640, 519] on h1 "Latest Withdraw" at bounding box center [515, 530] width 1012 height 23
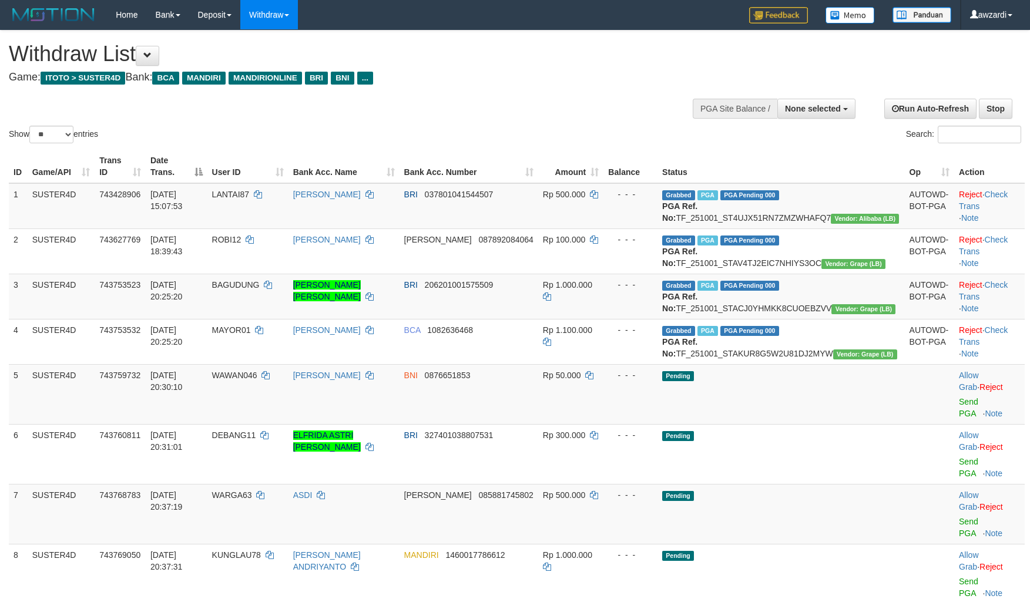
select select
select select "**"
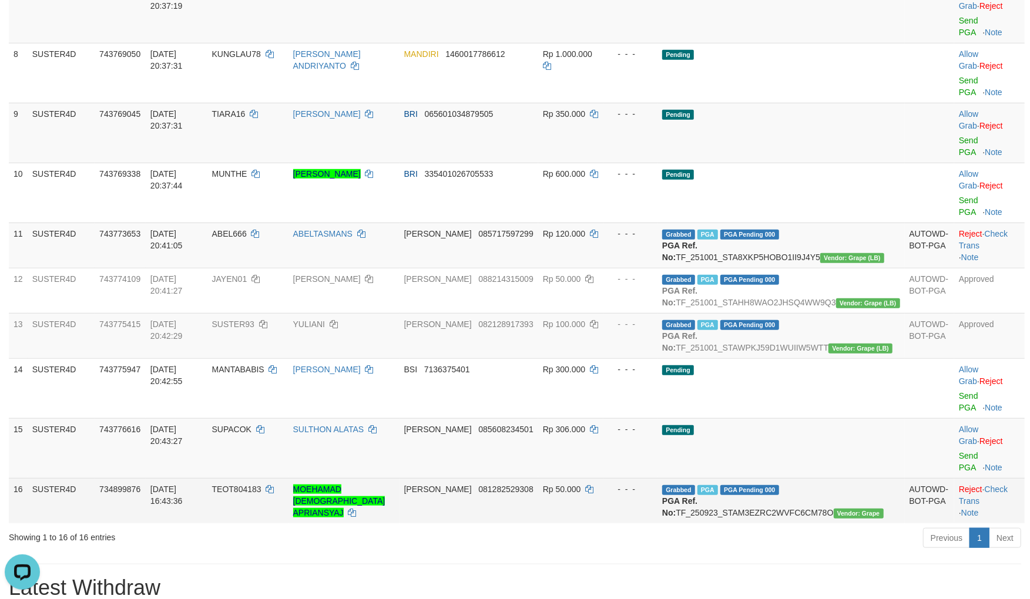
scroll to position [501, 0]
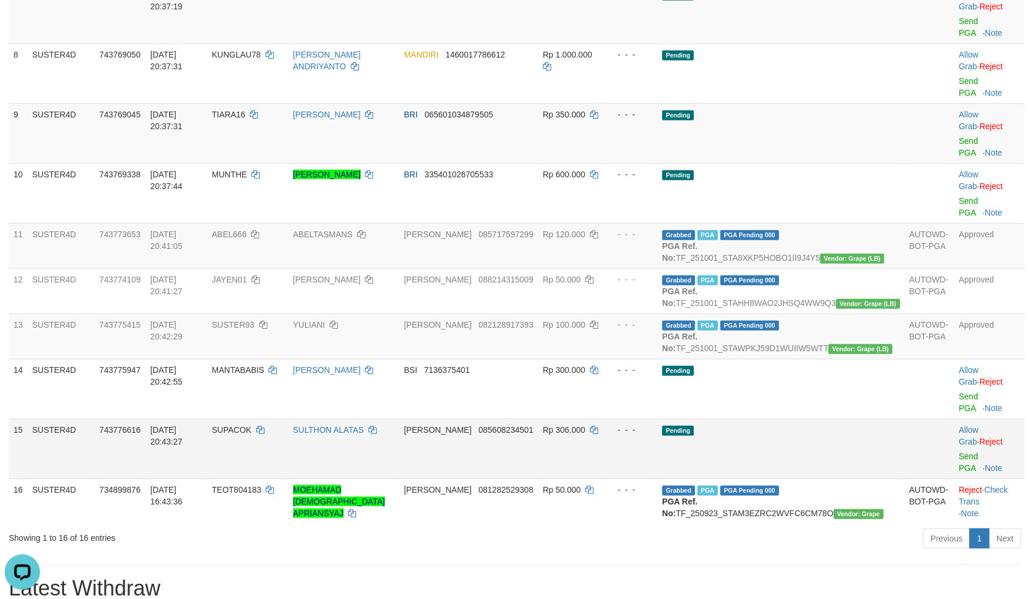
click at [959, 448] on div at bounding box center [989, 449] width 61 height 3
click at [959, 452] on link "Send PGA" at bounding box center [968, 462] width 19 height 21
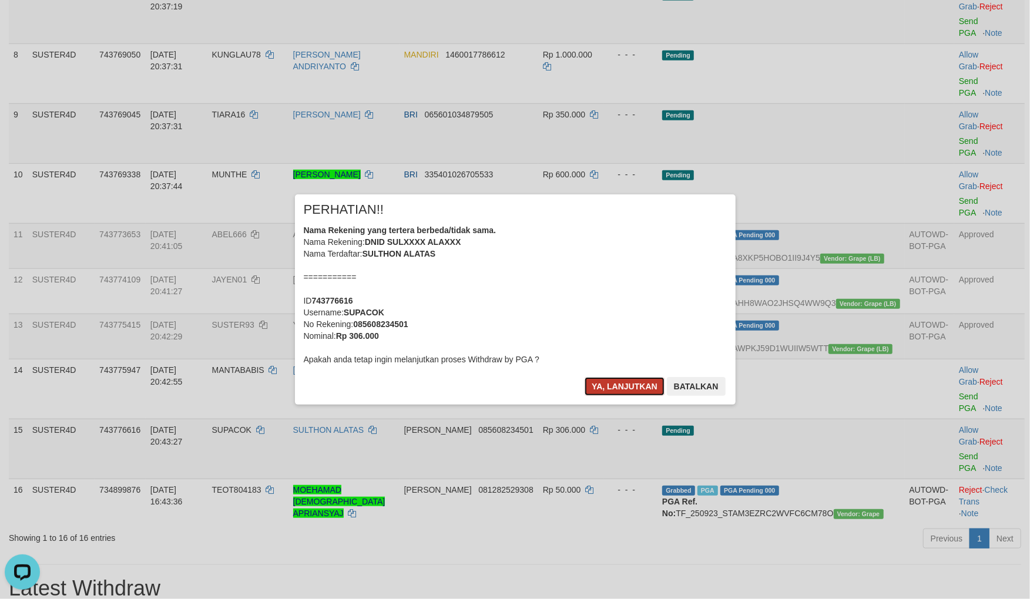
click at [595, 382] on button "Ya, lanjutkan" at bounding box center [625, 386] width 80 height 19
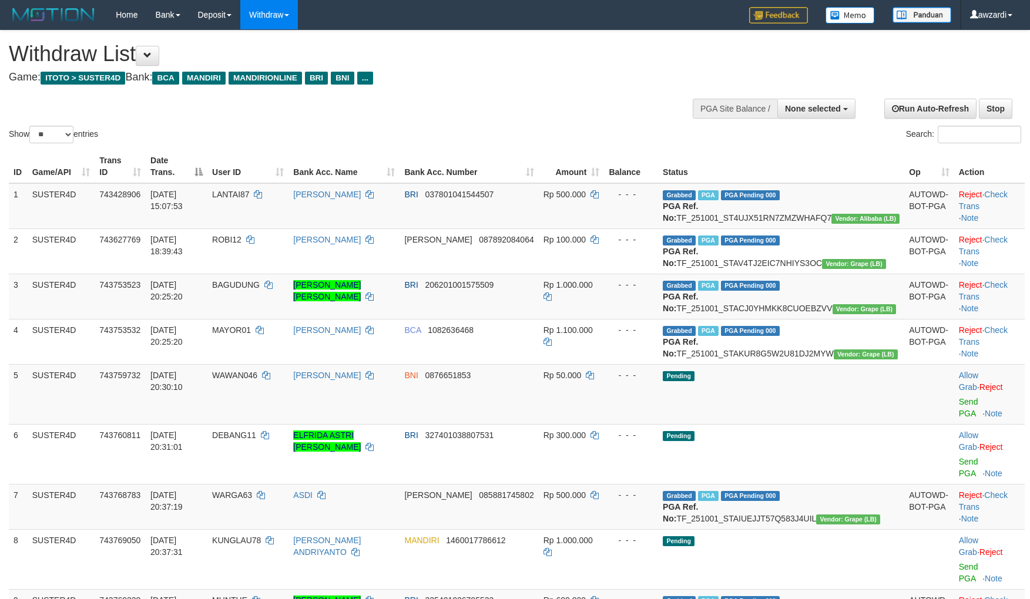
select select
select select "**"
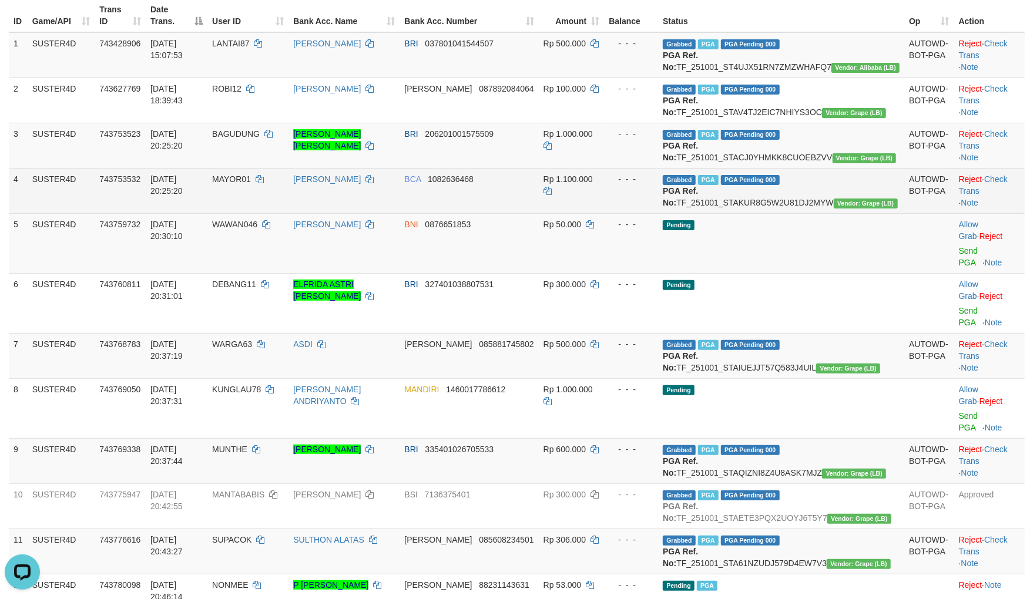
scroll to position [109, 0]
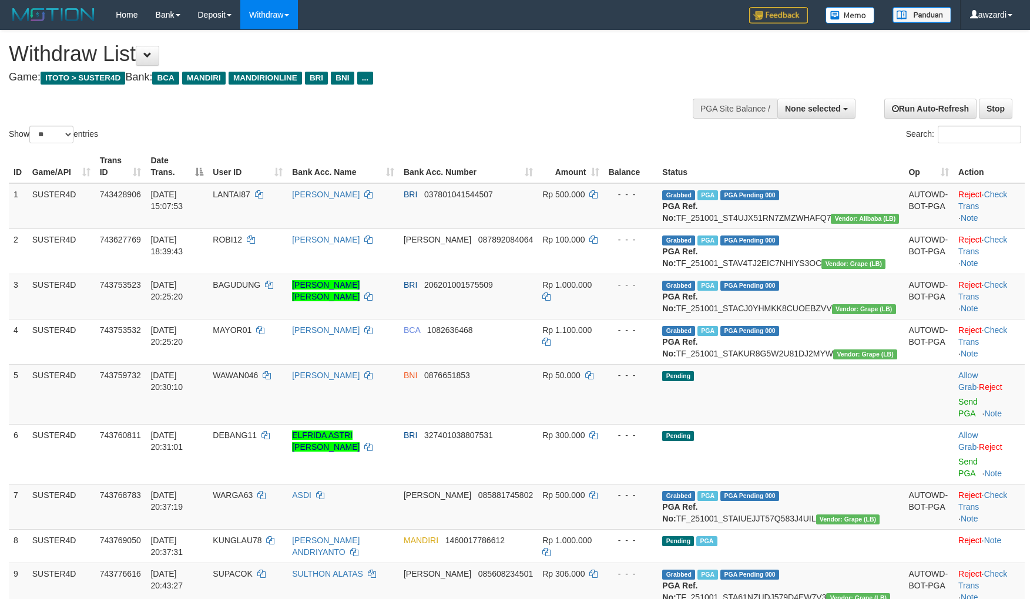
select select
select select "**"
click at [260, 290] on span "BAGUDUNG" at bounding box center [237, 284] width 48 height 9
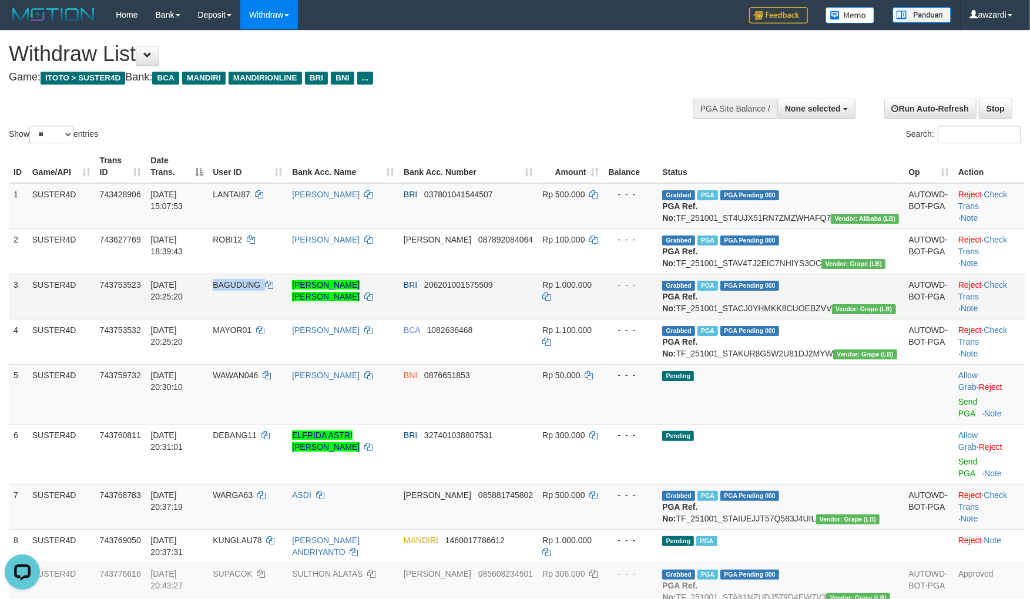
copy td "BAGUDUNG"
click at [260, 290] on span "BAGUDUNG" at bounding box center [237, 284] width 48 height 9
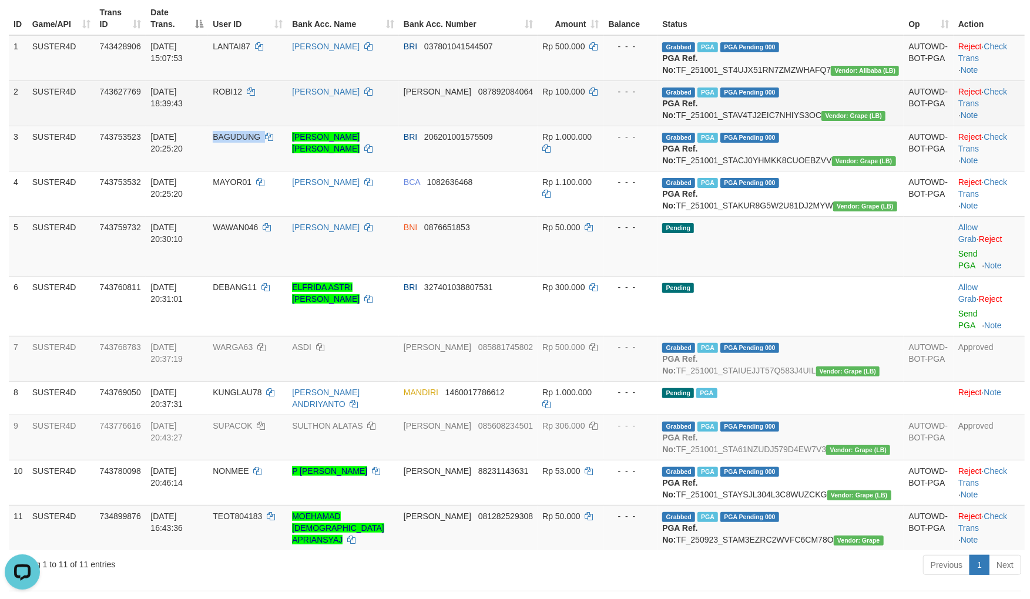
scroll to position [196, 0]
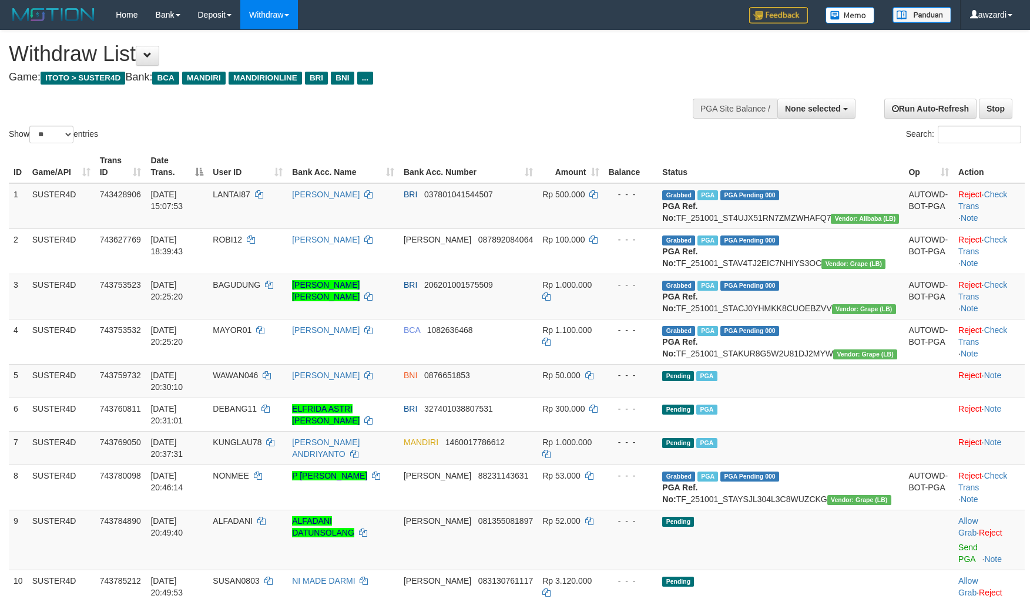
select select
select select "**"
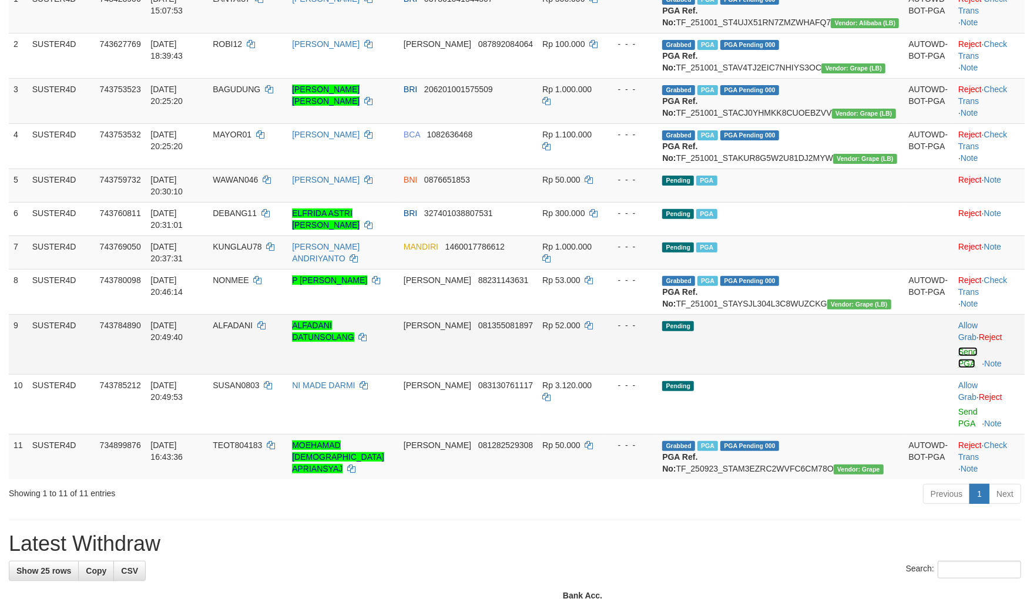
click at [958, 368] on link "Send PGA" at bounding box center [967, 357] width 19 height 21
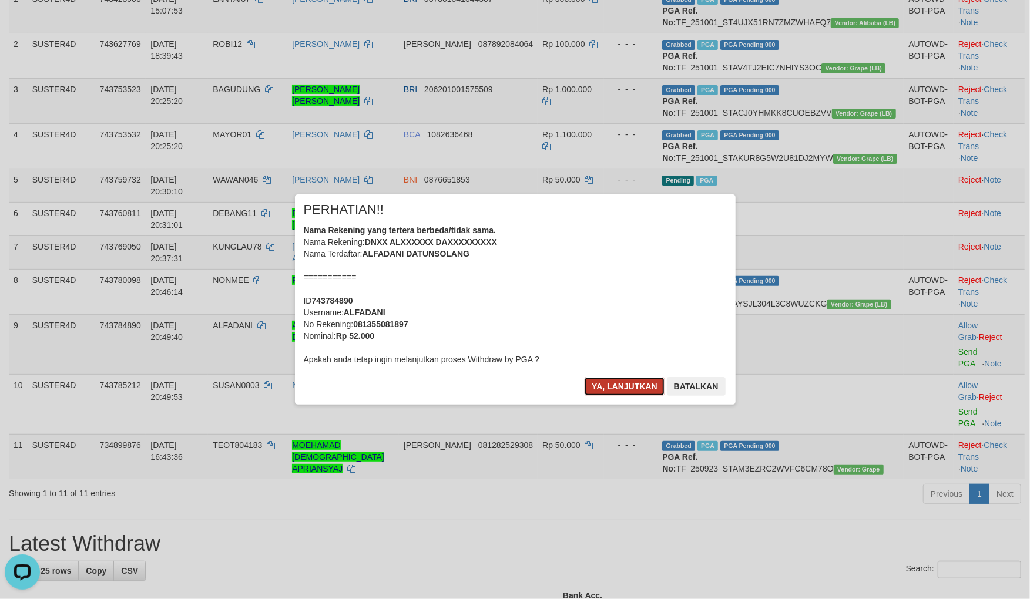
click at [617, 380] on button "Ya, lanjutkan" at bounding box center [625, 386] width 80 height 19
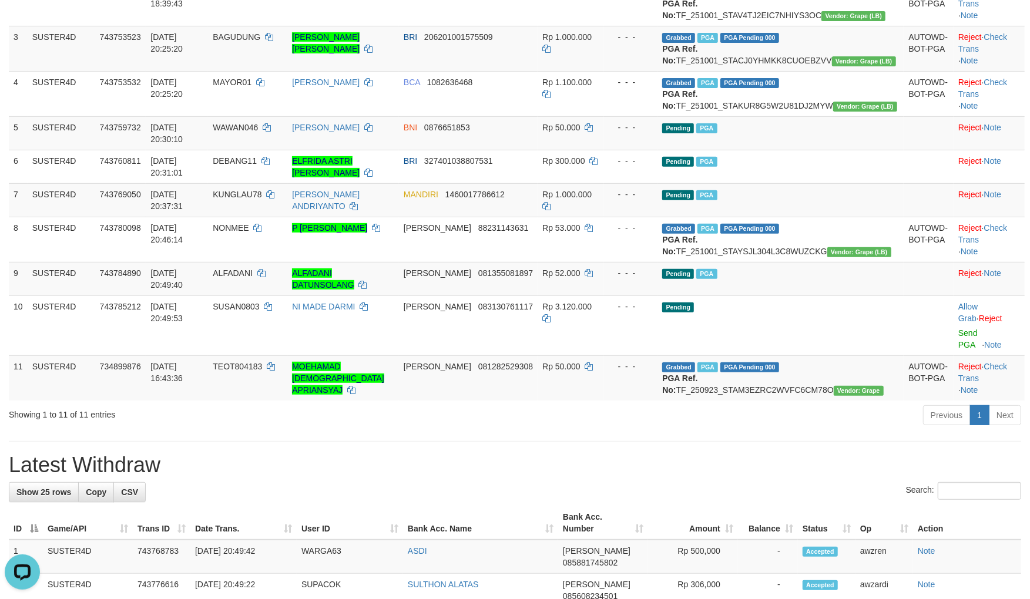
scroll to position [261, 0]
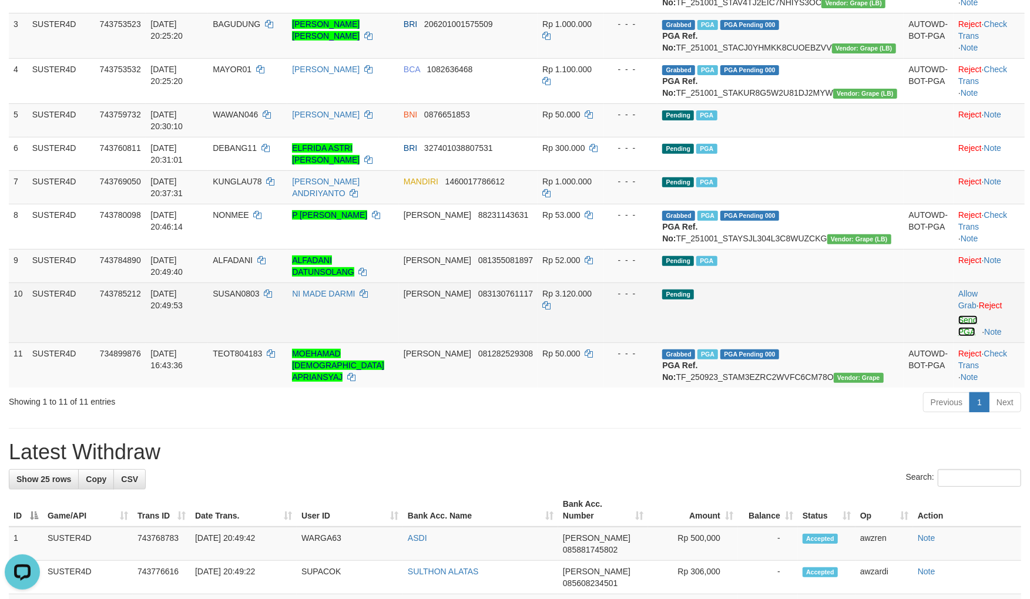
click at [958, 330] on link "Send PGA" at bounding box center [967, 325] width 19 height 21
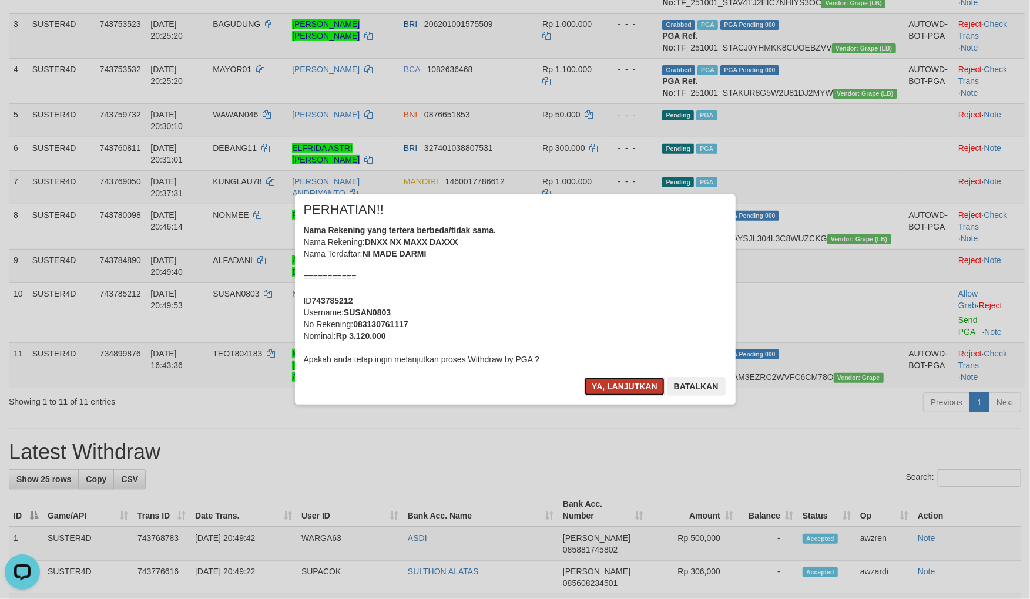
click at [616, 389] on button "Ya, lanjutkan" at bounding box center [625, 386] width 80 height 19
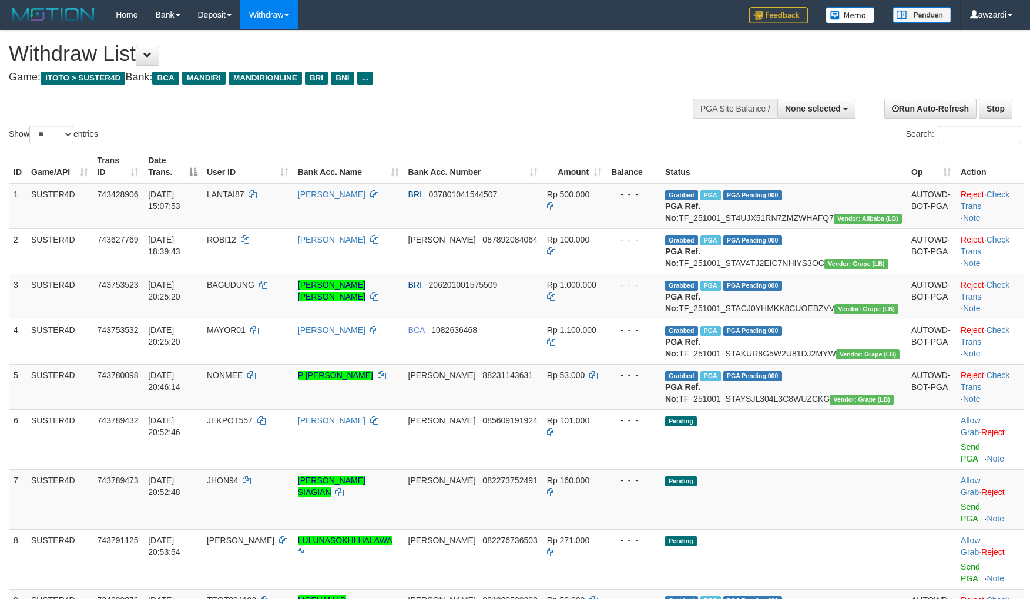
select select
select select "**"
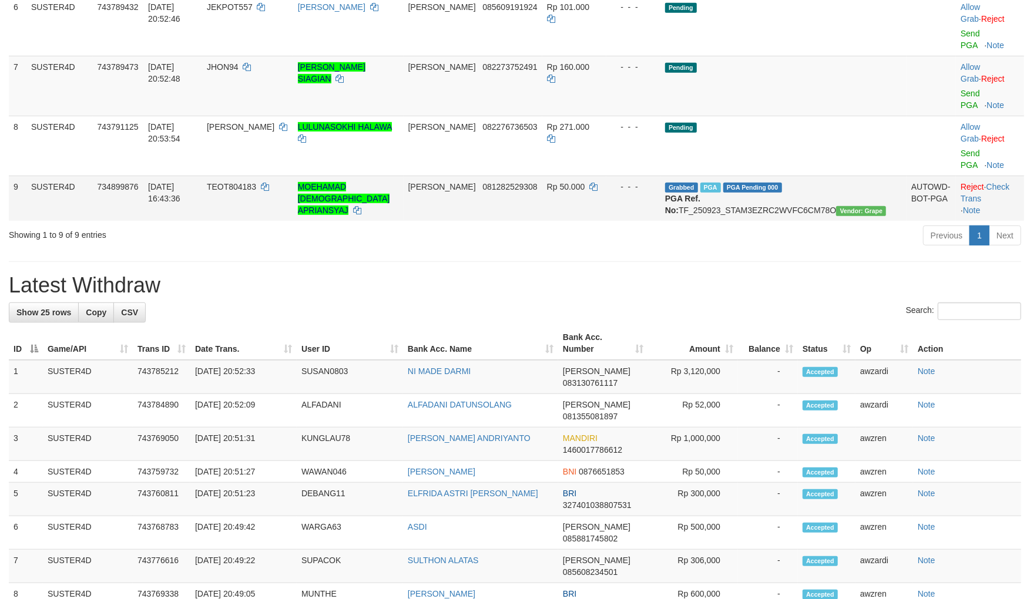
scroll to position [370, 0]
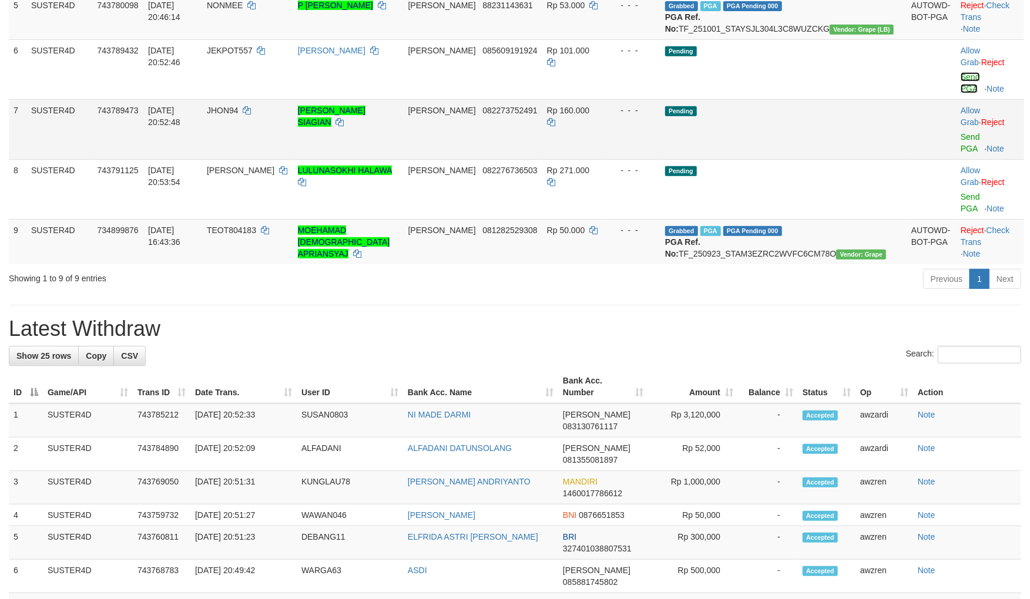
drag, startPoint x: 965, startPoint y: 122, endPoint x: 573, endPoint y: 157, distance: 394.0
click at [964, 93] on link "Send PGA" at bounding box center [970, 82] width 19 height 21
drag, startPoint x: 945, startPoint y: 157, endPoint x: 577, endPoint y: 161, distance: 367.8
click at [961, 153] on link "Send PGA" at bounding box center [970, 142] width 19 height 21
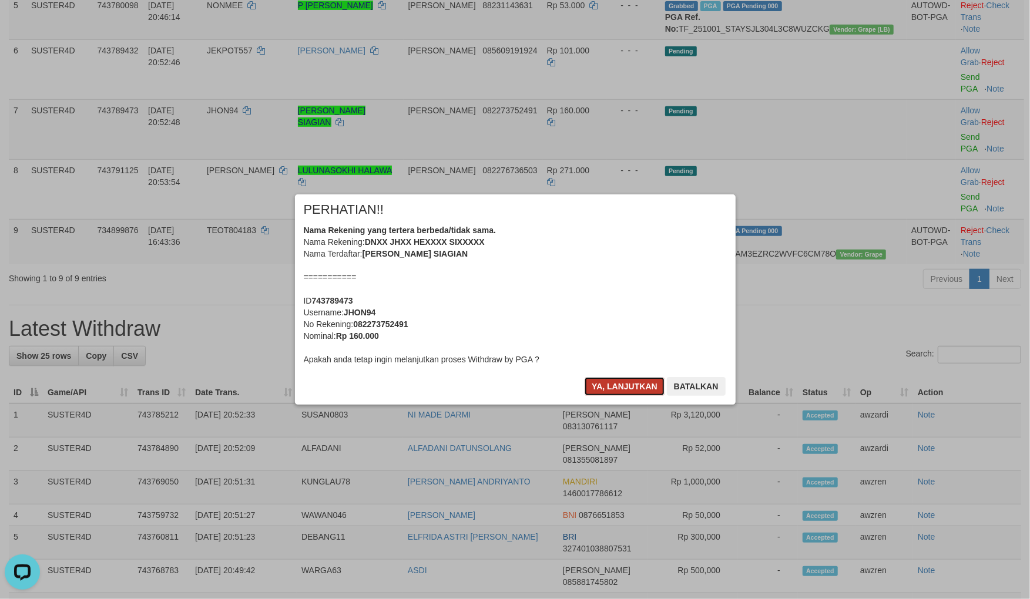
click at [626, 388] on button "Ya, lanjutkan" at bounding box center [625, 386] width 80 height 19
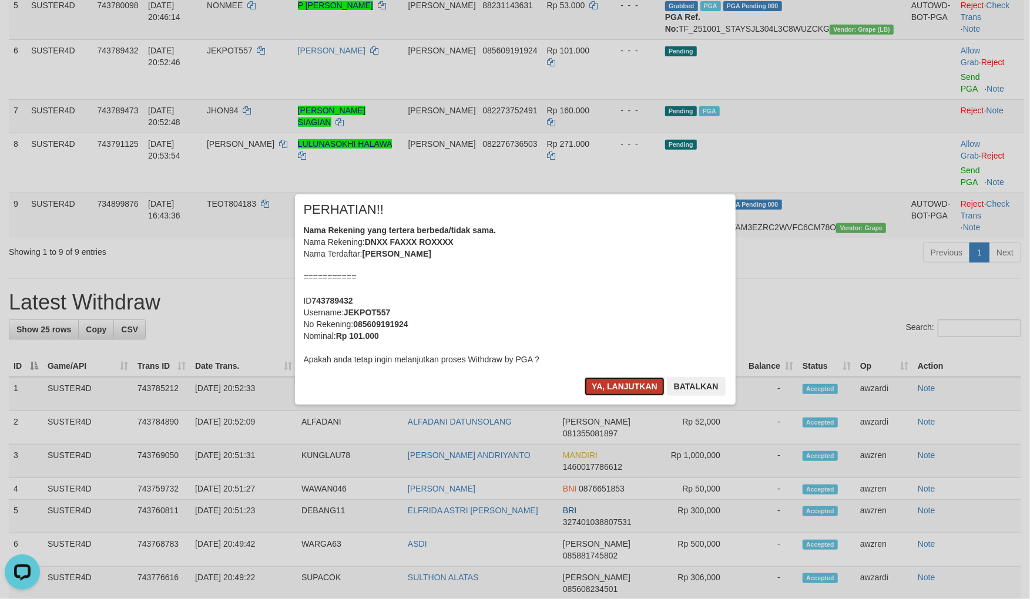
click at [633, 385] on button "Ya, lanjutkan" at bounding box center [625, 386] width 80 height 19
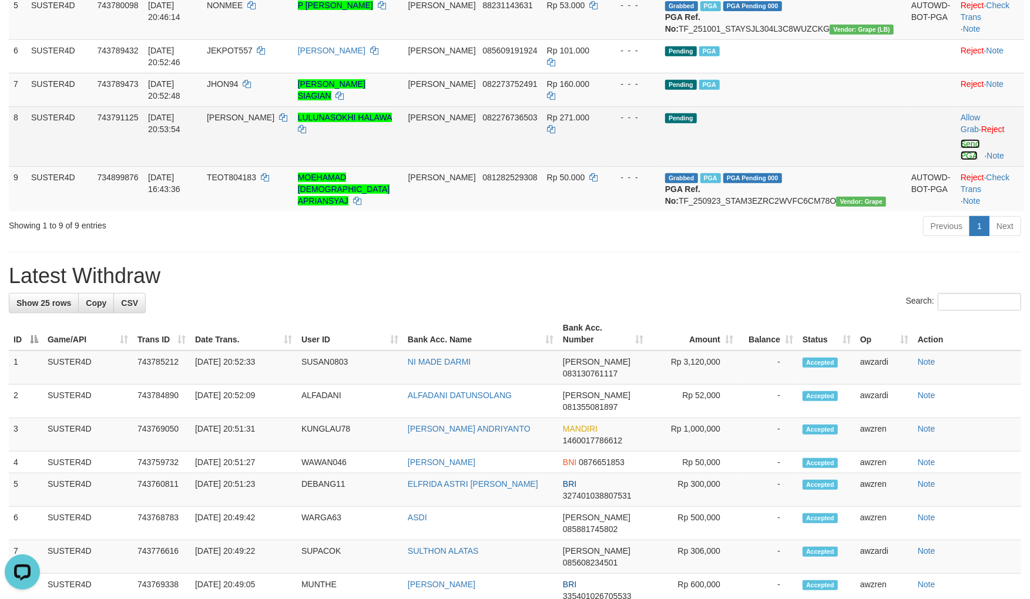
click at [962, 160] on link "Send PGA" at bounding box center [970, 149] width 19 height 21
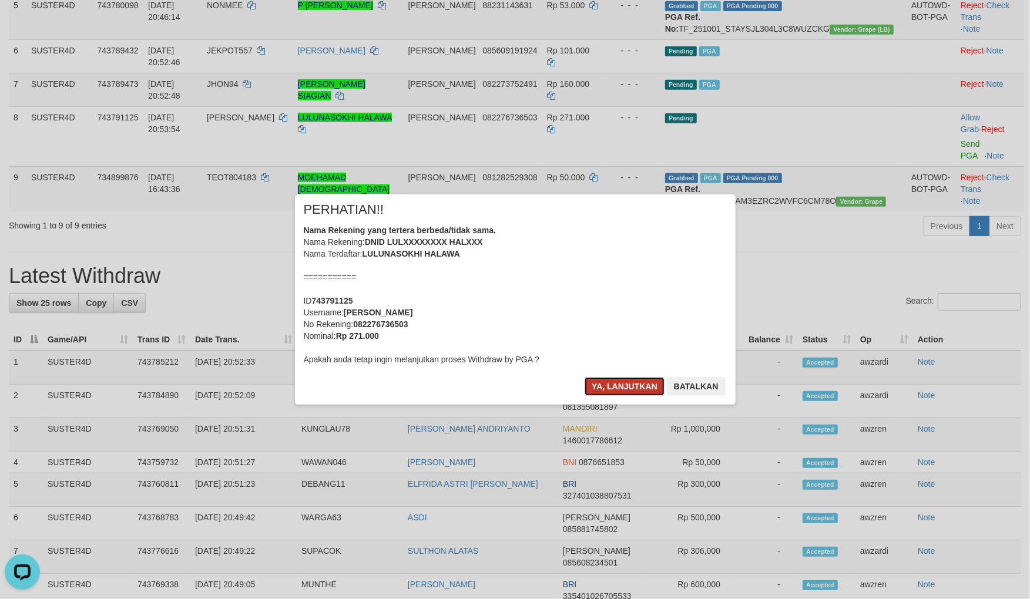
click at [607, 394] on button "Ya, lanjutkan" at bounding box center [625, 386] width 80 height 19
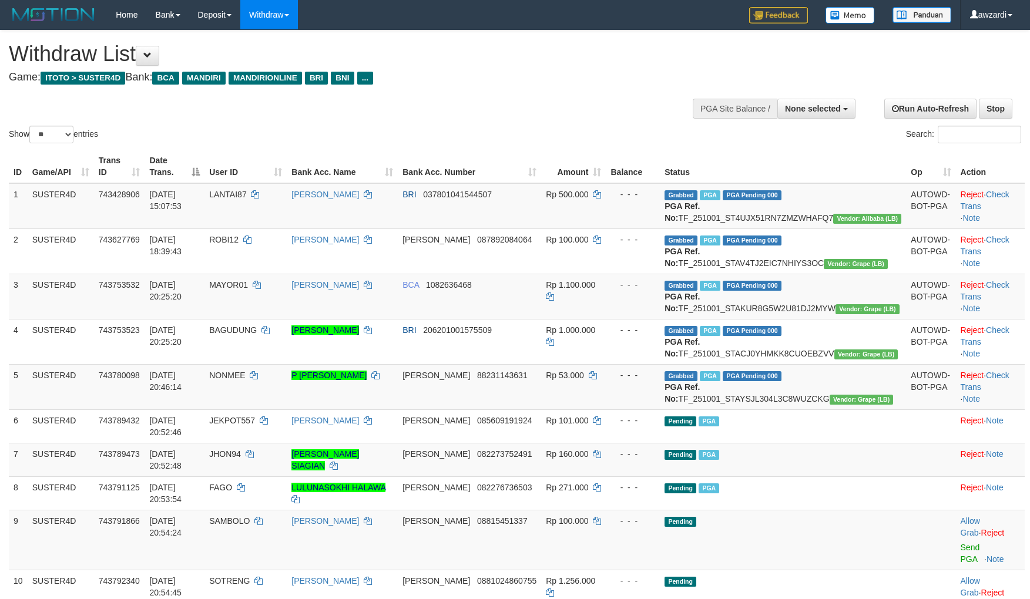
select select
select select "**"
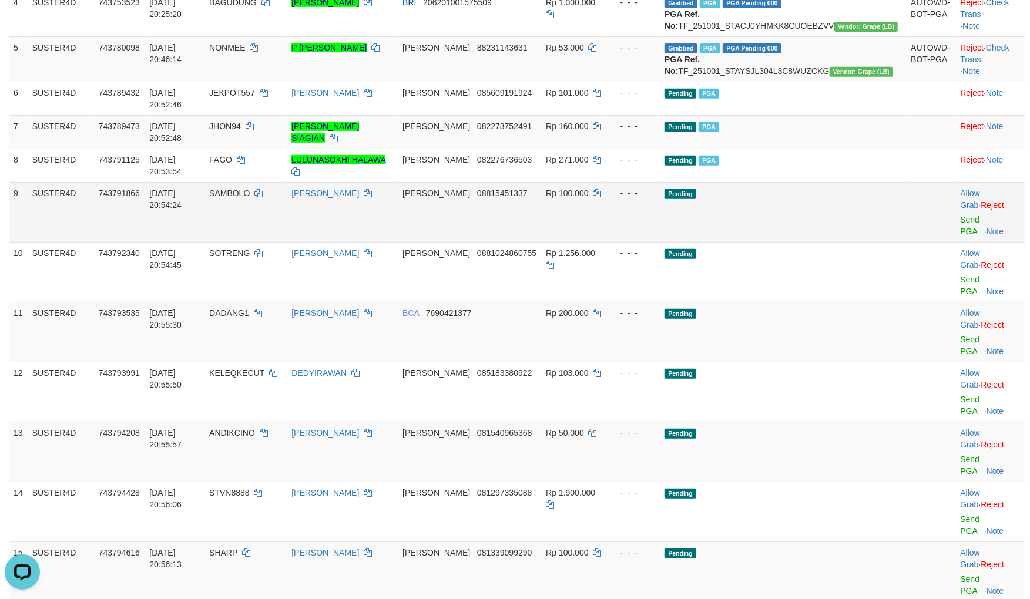
scroll to position [304, 0]
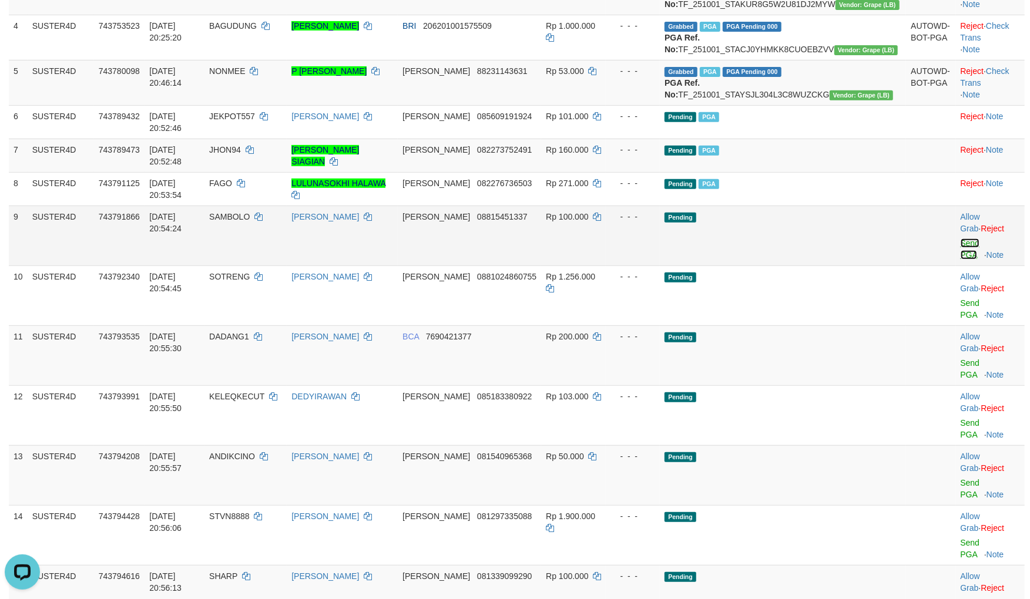
click at [961, 251] on link "Send PGA" at bounding box center [970, 249] width 19 height 21
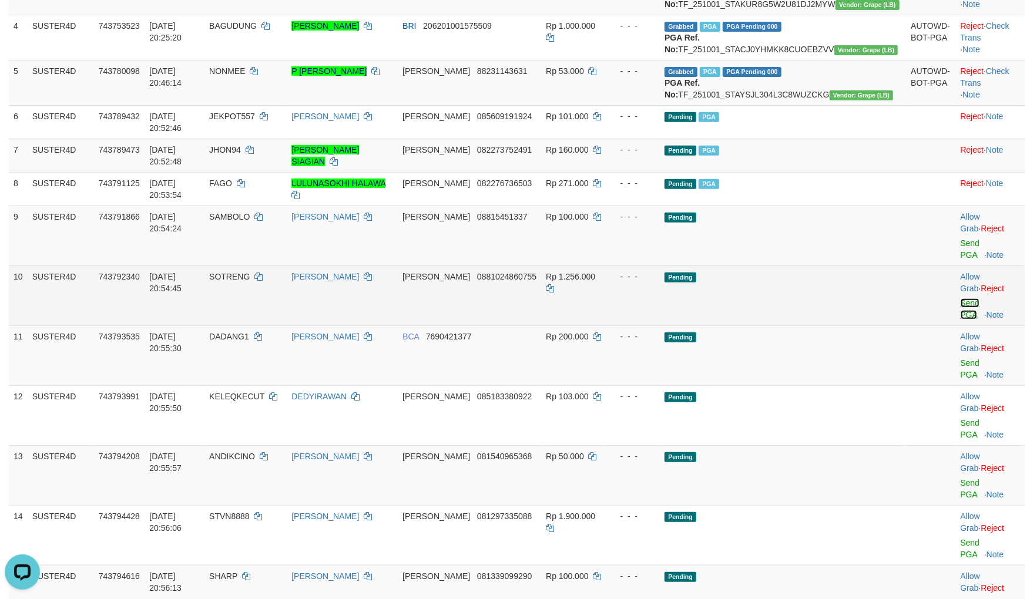
click at [961, 298] on link "Send PGA" at bounding box center [970, 308] width 19 height 21
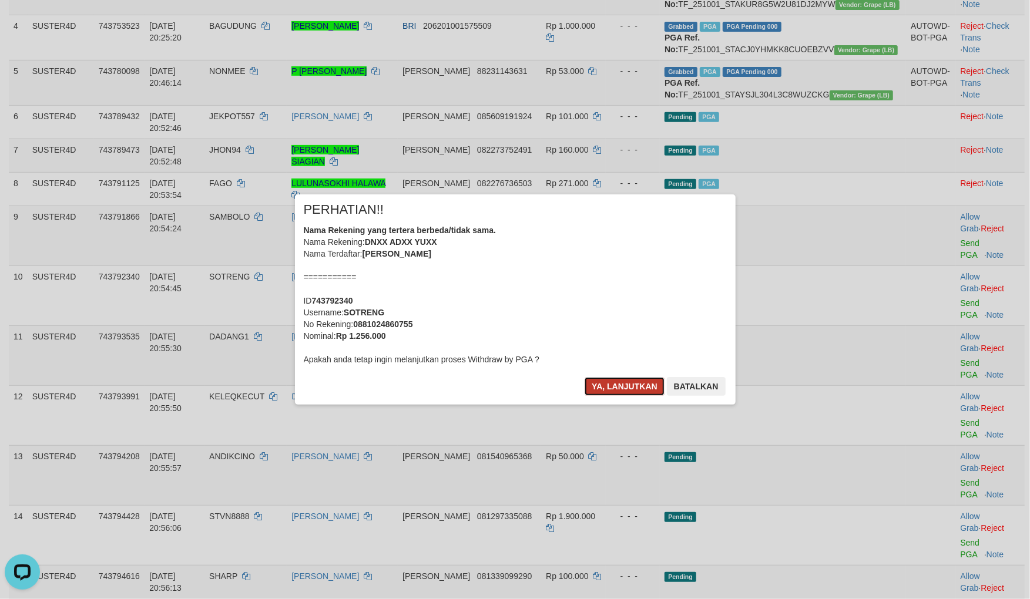
click at [623, 385] on button "Ya, lanjutkan" at bounding box center [625, 386] width 80 height 19
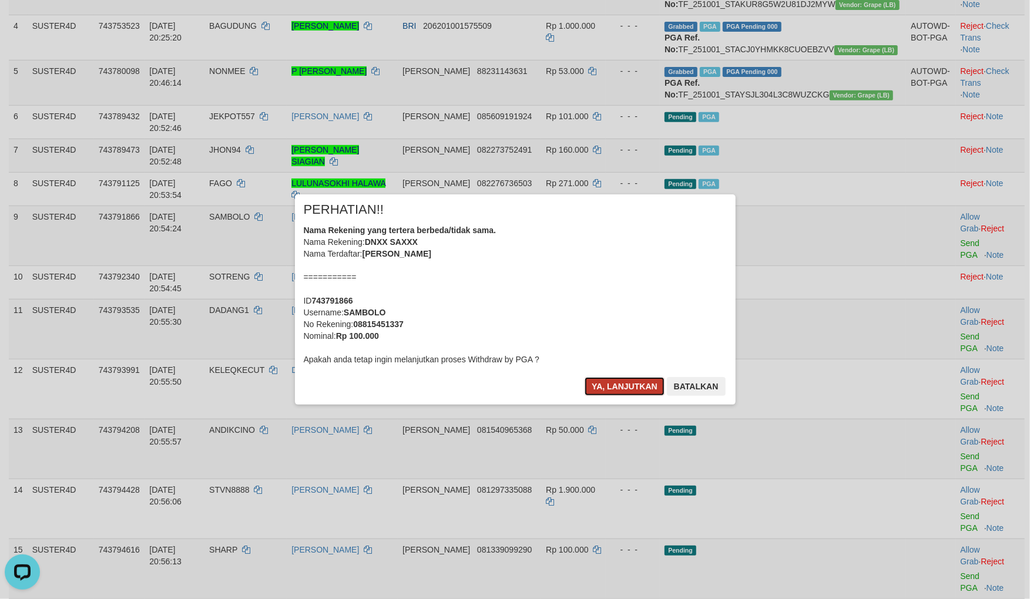
click at [633, 388] on button "Ya, lanjutkan" at bounding box center [625, 386] width 80 height 19
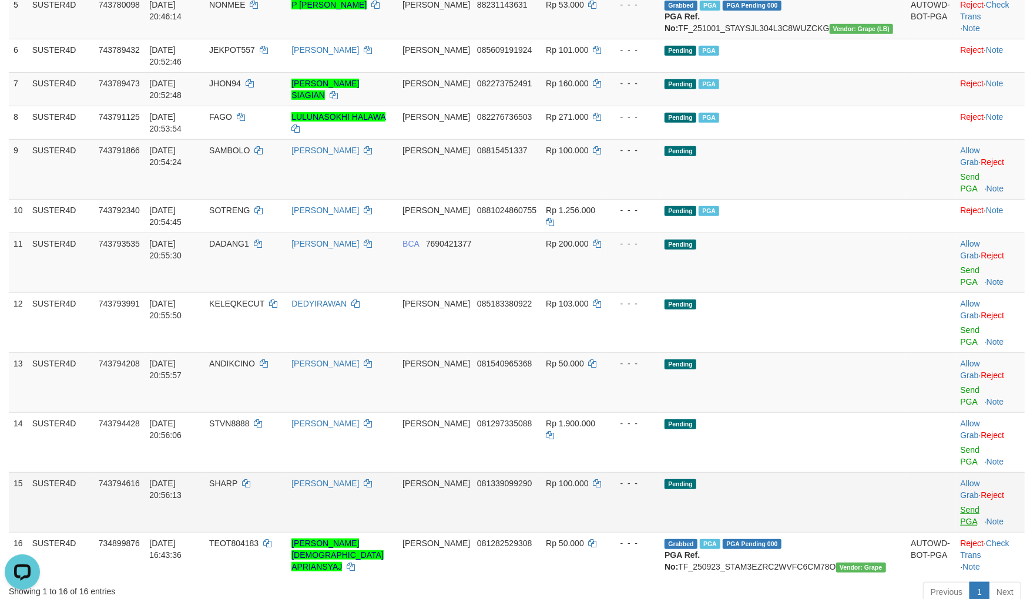
scroll to position [370, 0]
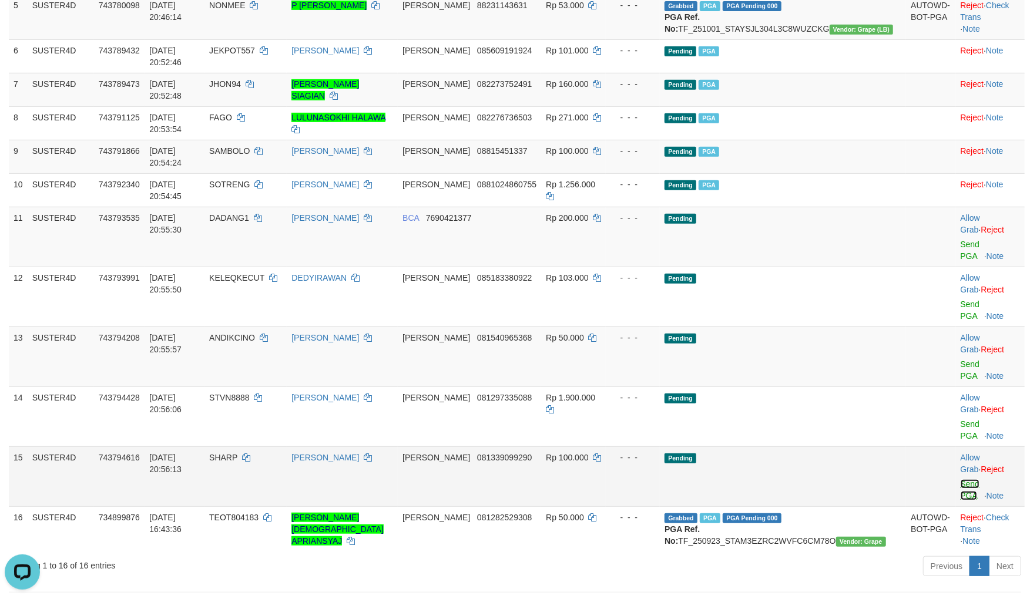
click at [961, 479] on link "Send PGA" at bounding box center [970, 489] width 19 height 21
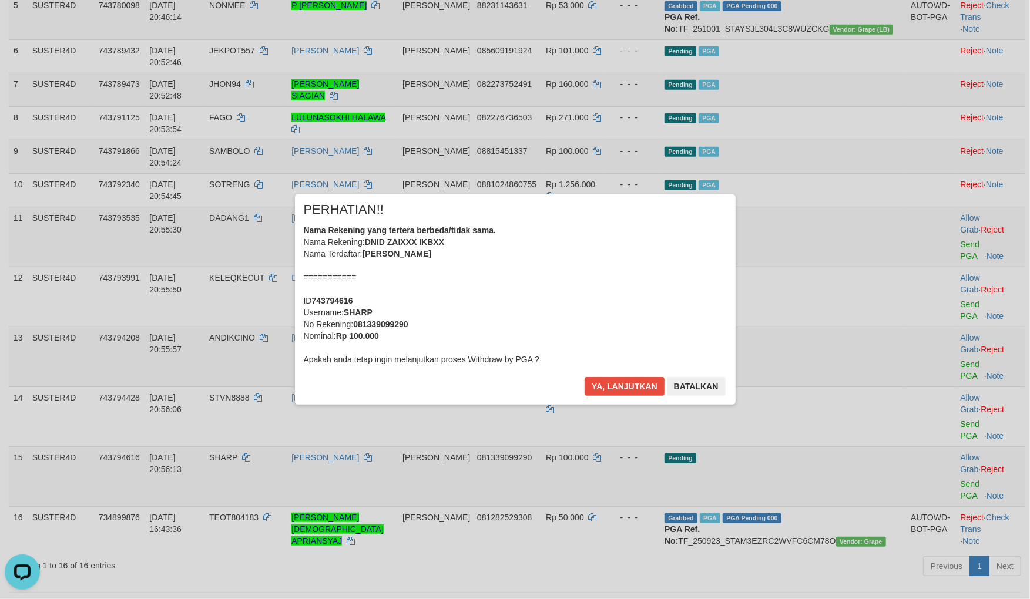
click at [954, 227] on div "× PERHATIAN!! Nama Rekening yang tertera berbeda/tidak sama. Nama Rekening: DNI…" at bounding box center [515, 299] width 1030 height 257
click at [602, 388] on button "Ya, lanjutkan" at bounding box center [625, 386] width 80 height 19
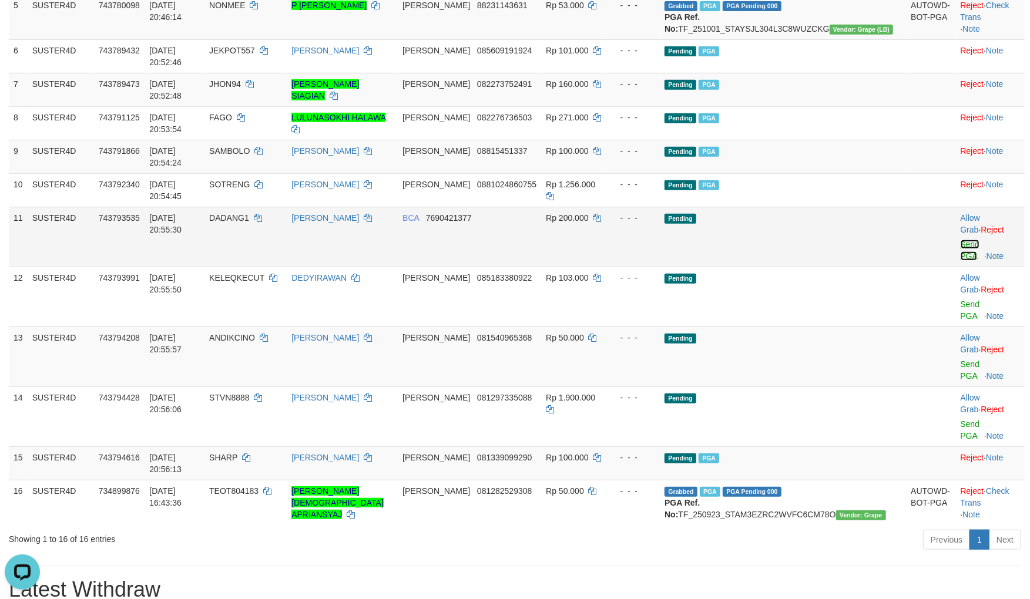
click at [961, 240] on link "Send PGA" at bounding box center [970, 250] width 19 height 21
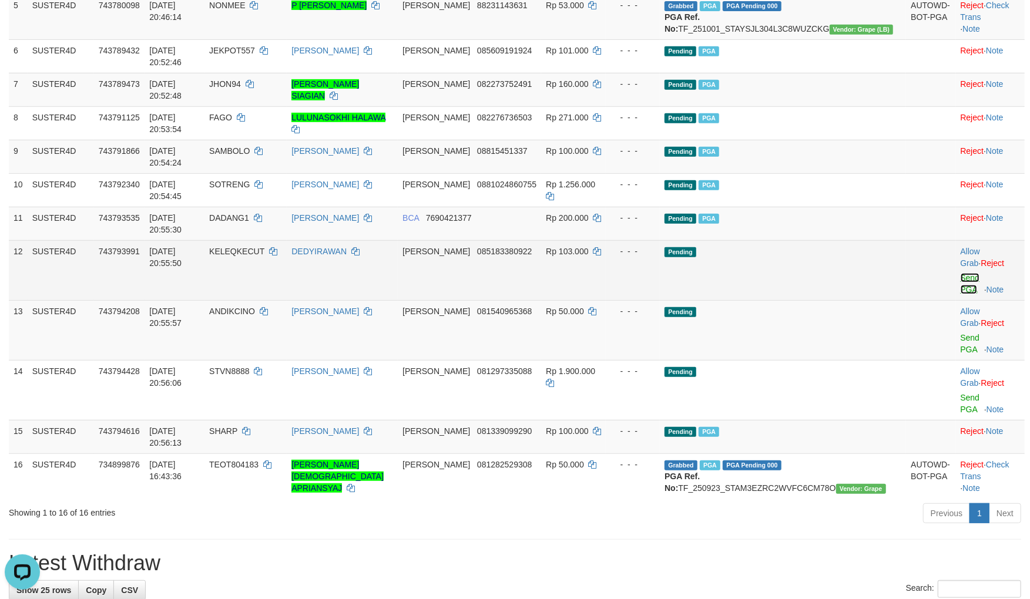
click at [961, 273] on link "Send PGA" at bounding box center [970, 283] width 19 height 21
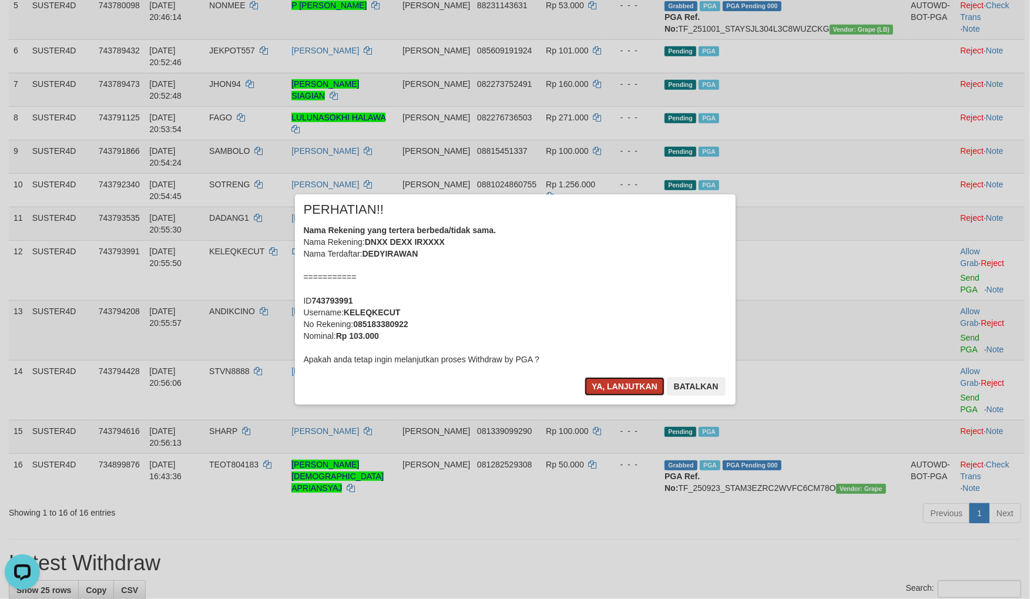
click at [627, 380] on button "Ya, lanjutkan" at bounding box center [625, 386] width 80 height 19
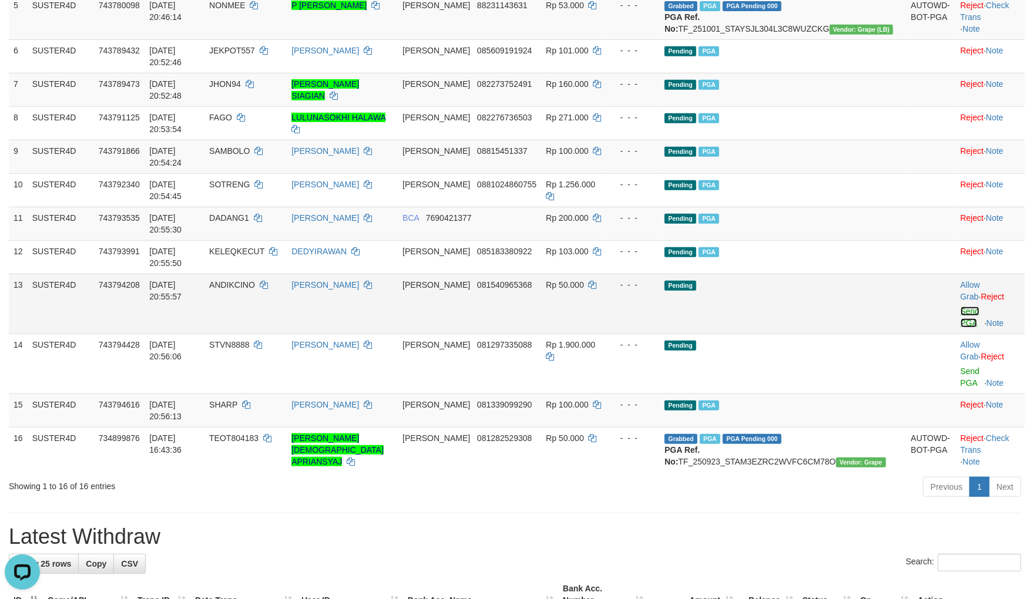
click at [961, 307] on link "Send PGA" at bounding box center [970, 317] width 19 height 21
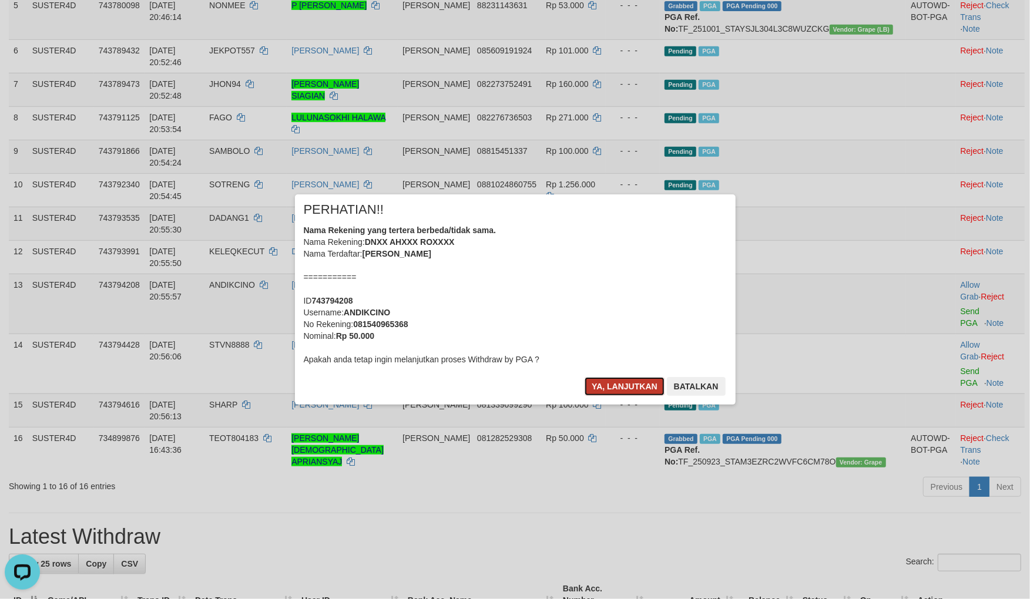
click at [619, 386] on button "Ya, lanjutkan" at bounding box center [625, 386] width 80 height 19
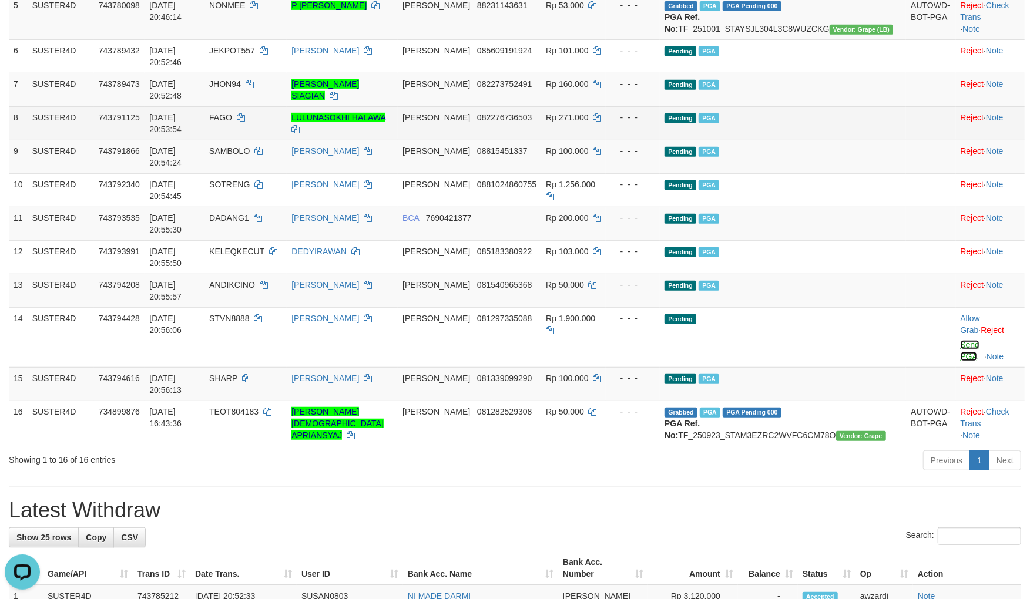
drag, startPoint x: 953, startPoint y: 295, endPoint x: 586, endPoint y: 153, distance: 393.7
click at [961, 340] on link "Send PGA" at bounding box center [970, 350] width 19 height 21
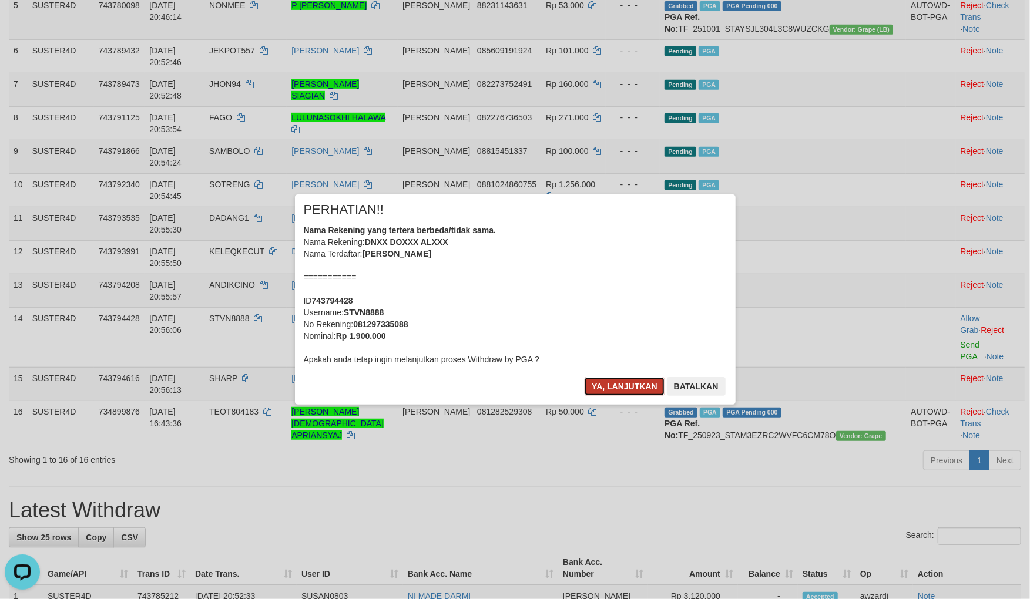
click at [627, 388] on button "Ya, lanjutkan" at bounding box center [625, 386] width 80 height 19
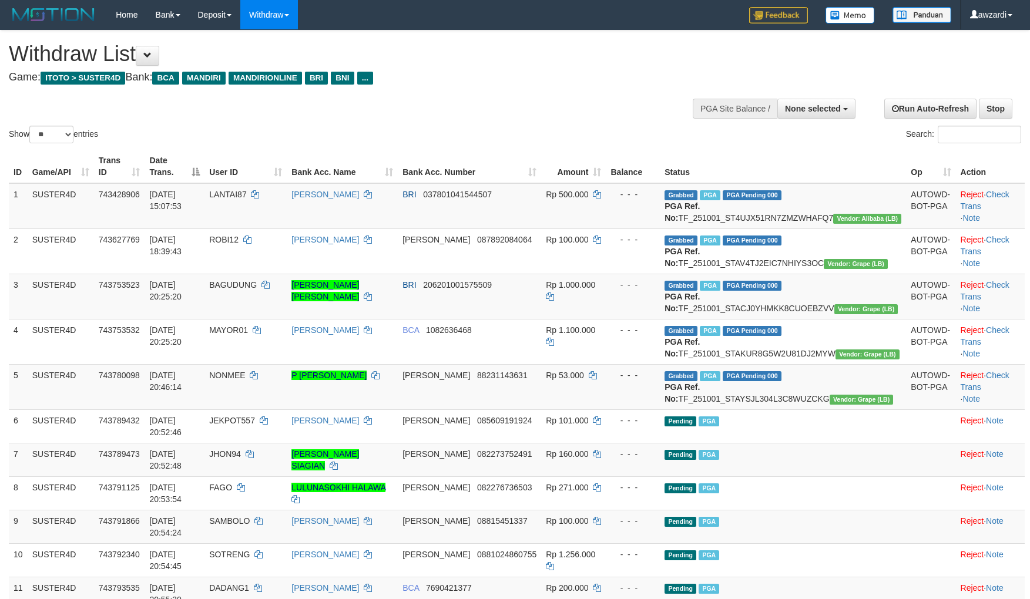
select select
select select "**"
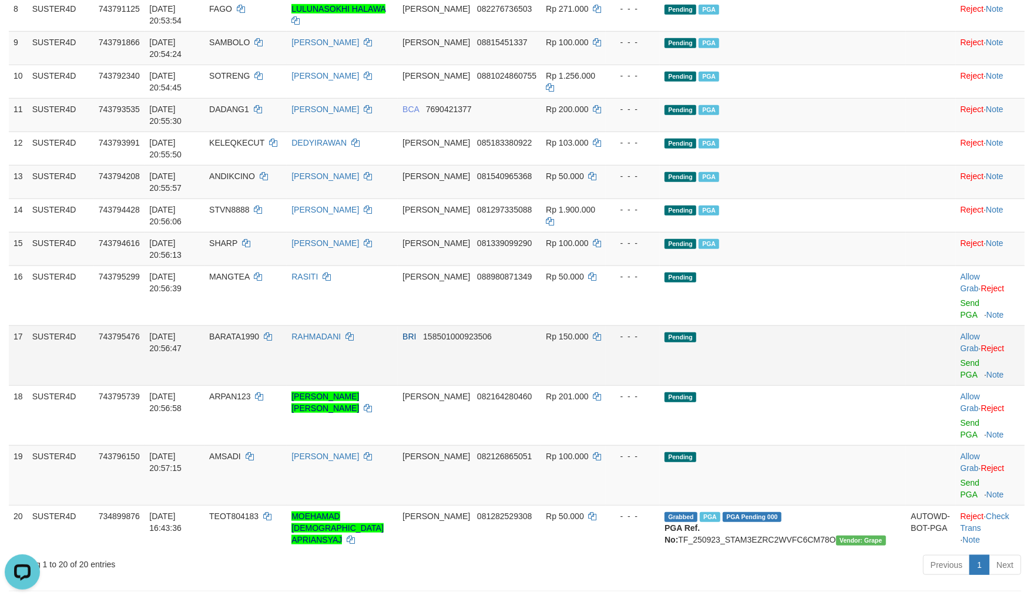
scroll to position [479, 0]
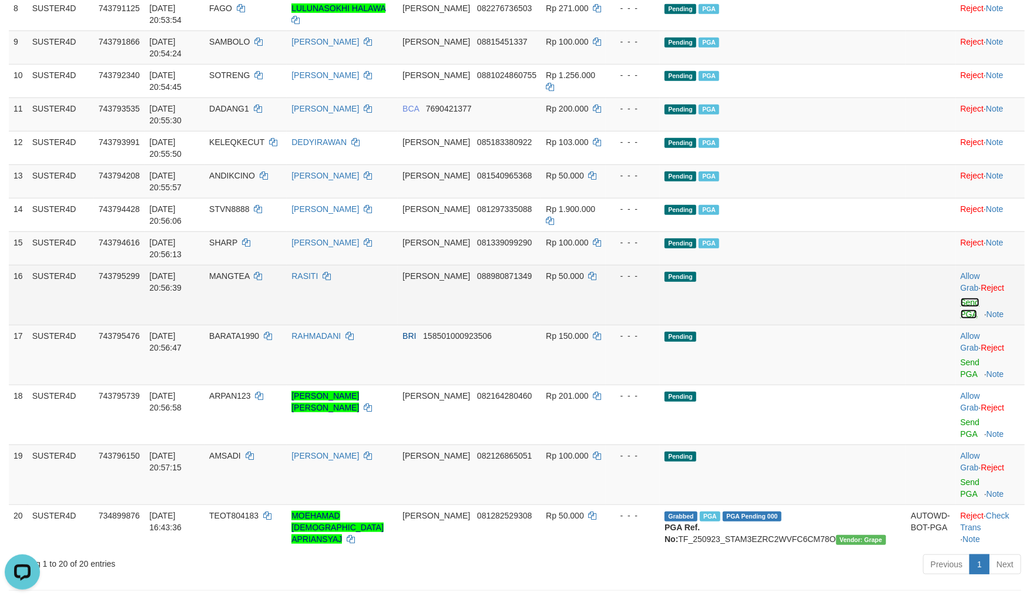
click at [961, 298] on link "Send PGA" at bounding box center [970, 308] width 19 height 21
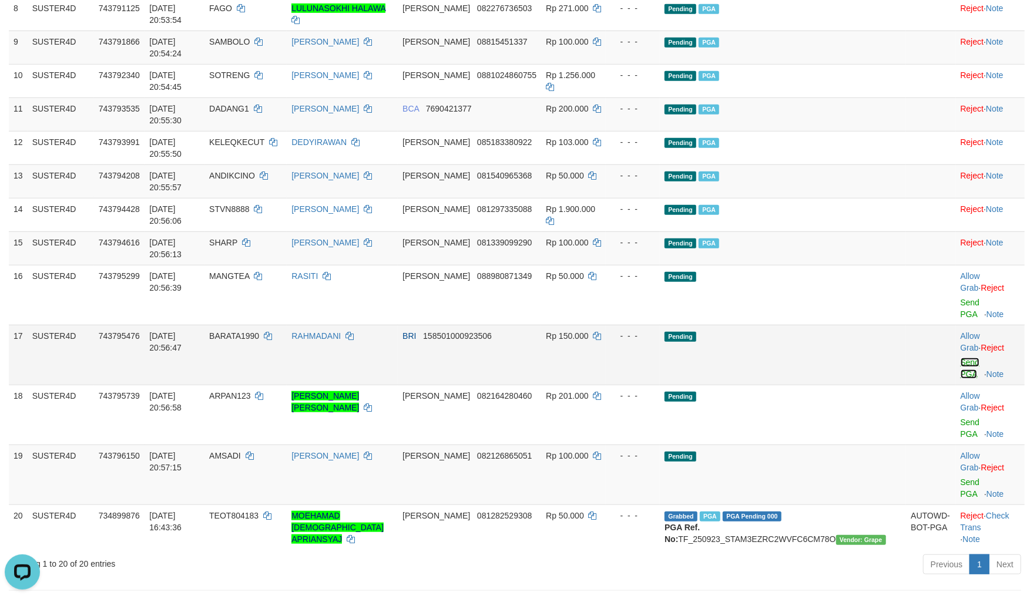
click at [961, 358] on link "Send PGA" at bounding box center [970, 368] width 19 height 21
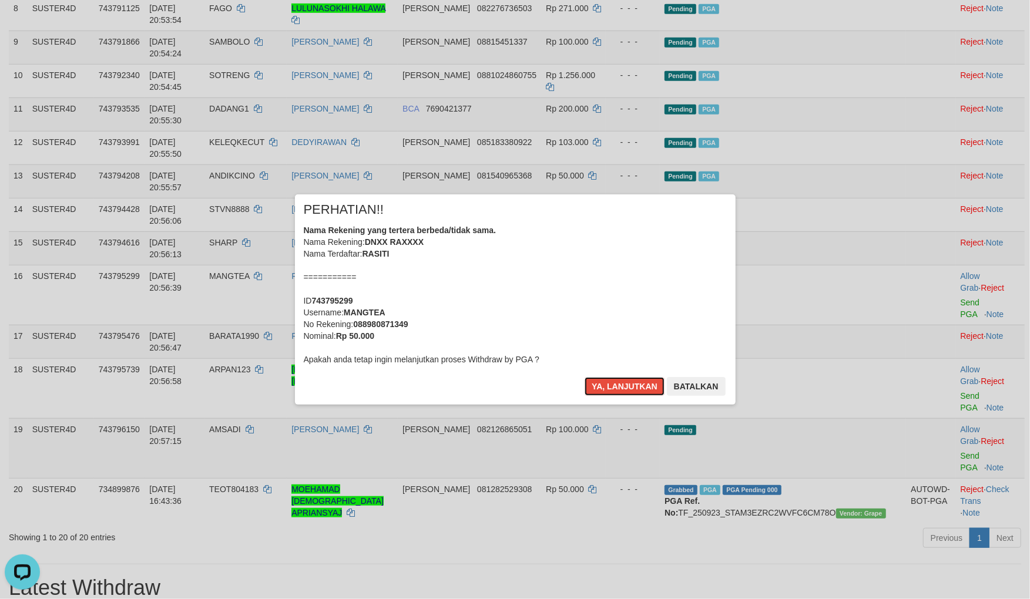
drag, startPoint x: 626, startPoint y: 384, endPoint x: 808, endPoint y: 341, distance: 187.8
click at [626, 385] on button "Ya, lanjutkan" at bounding box center [625, 386] width 80 height 19
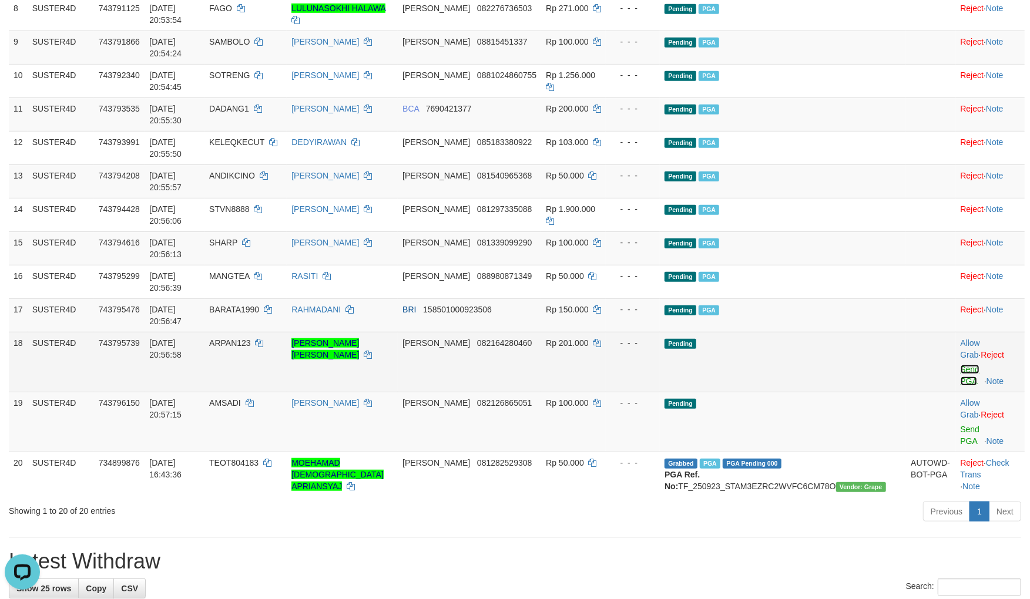
click at [961, 365] on link "Send PGA" at bounding box center [970, 375] width 19 height 21
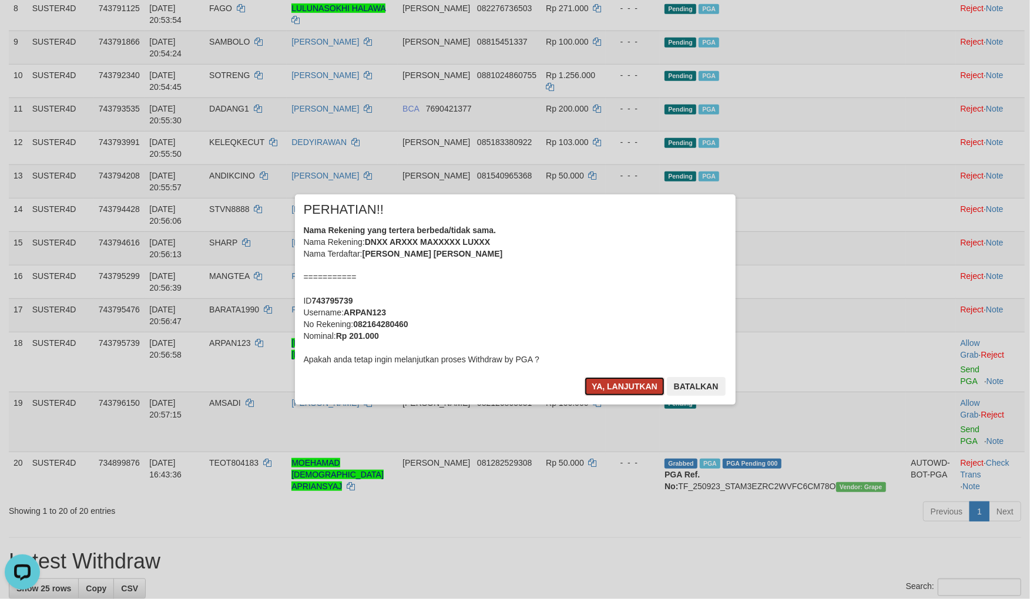
click at [627, 391] on button "Ya, lanjutkan" at bounding box center [625, 386] width 80 height 19
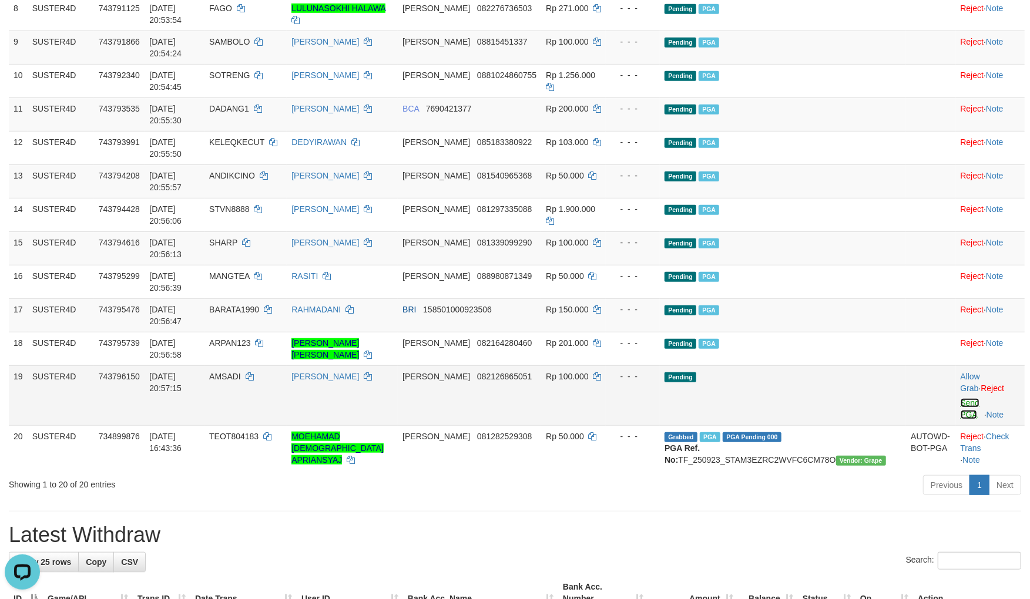
click at [961, 398] on link "Send PGA" at bounding box center [970, 408] width 19 height 21
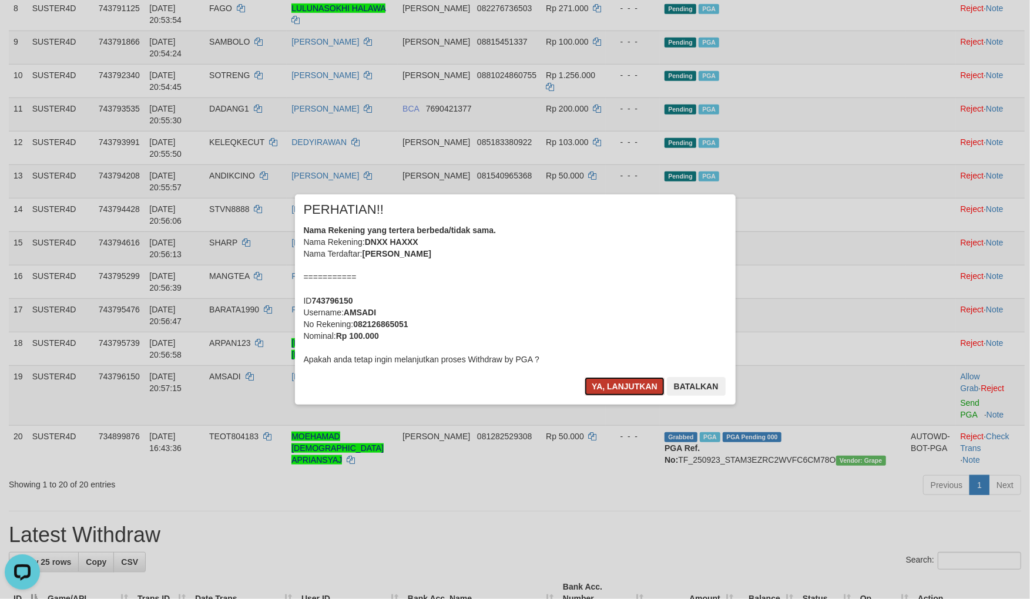
click at [630, 382] on button "Ya, lanjutkan" at bounding box center [625, 386] width 80 height 19
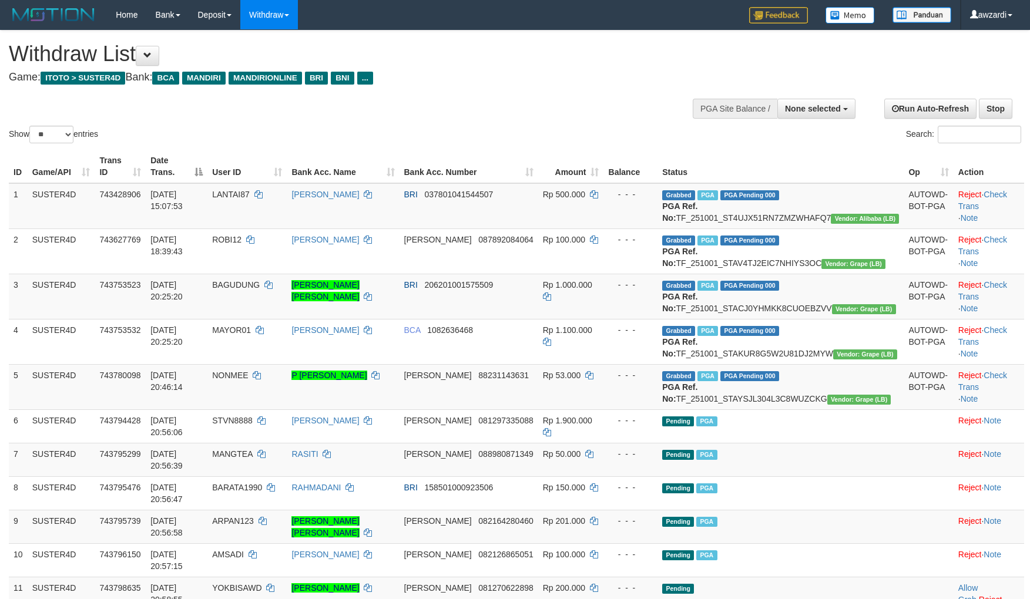
select select
select select "**"
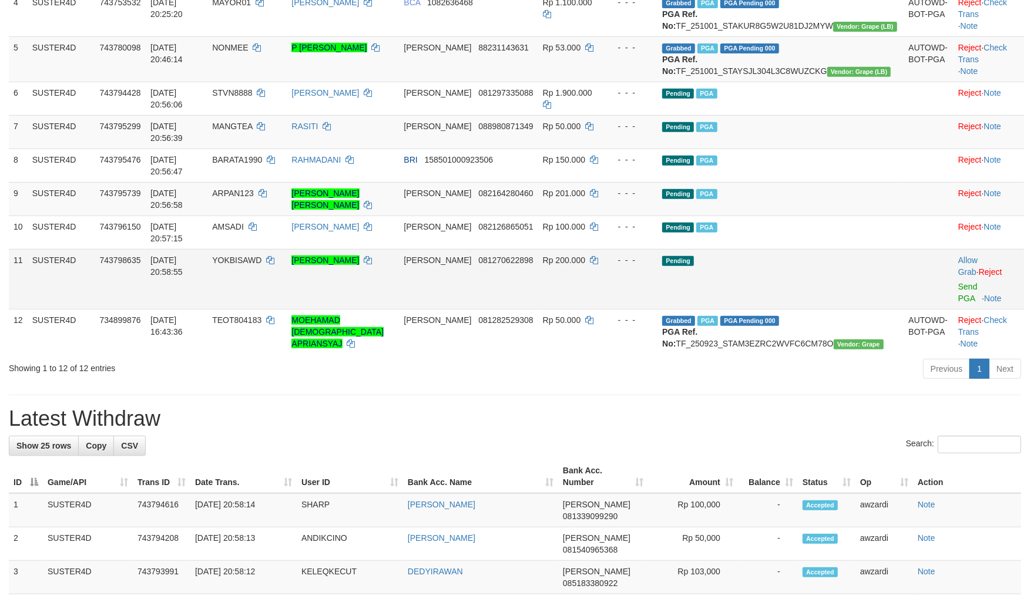
scroll to position [394, 0]
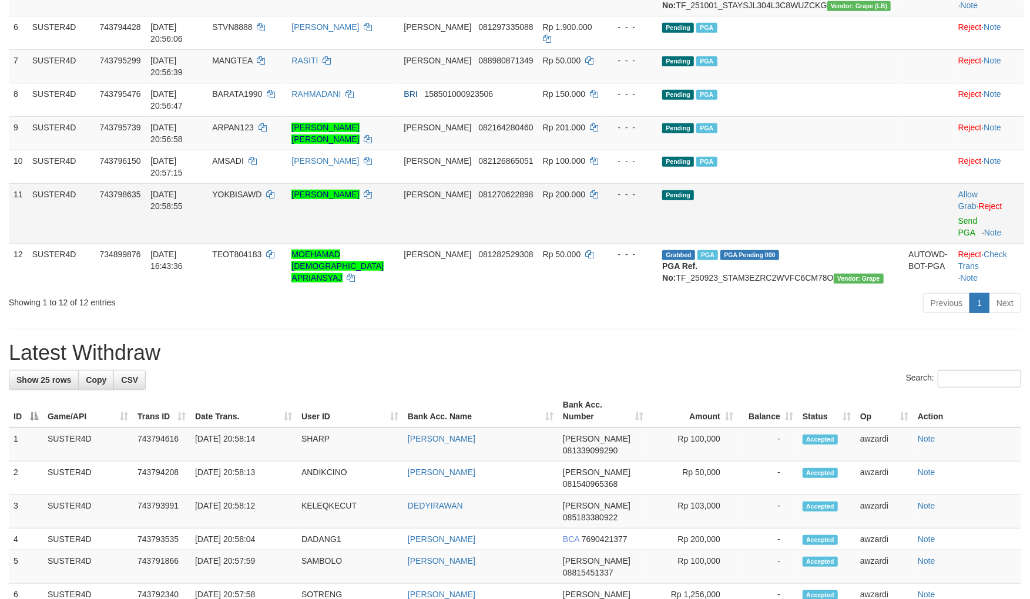
click at [953, 215] on td "Allow Grab · Reject Send PGA · Note" at bounding box center [988, 213] width 70 height 60
click at [958, 216] on link "Send PGA" at bounding box center [967, 226] width 19 height 21
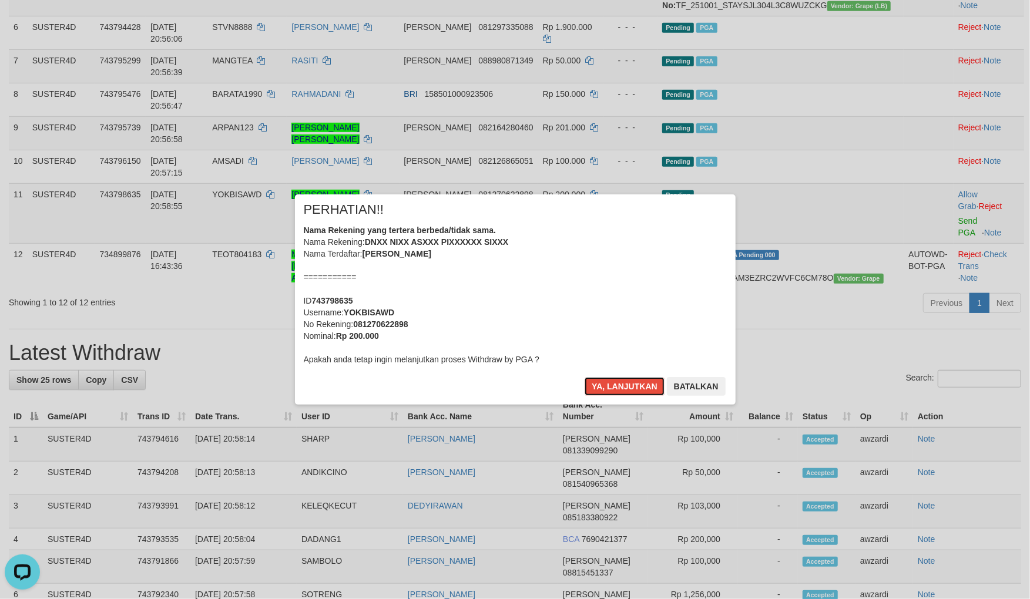
click at [603, 380] on button "Ya, lanjutkan" at bounding box center [625, 386] width 80 height 19
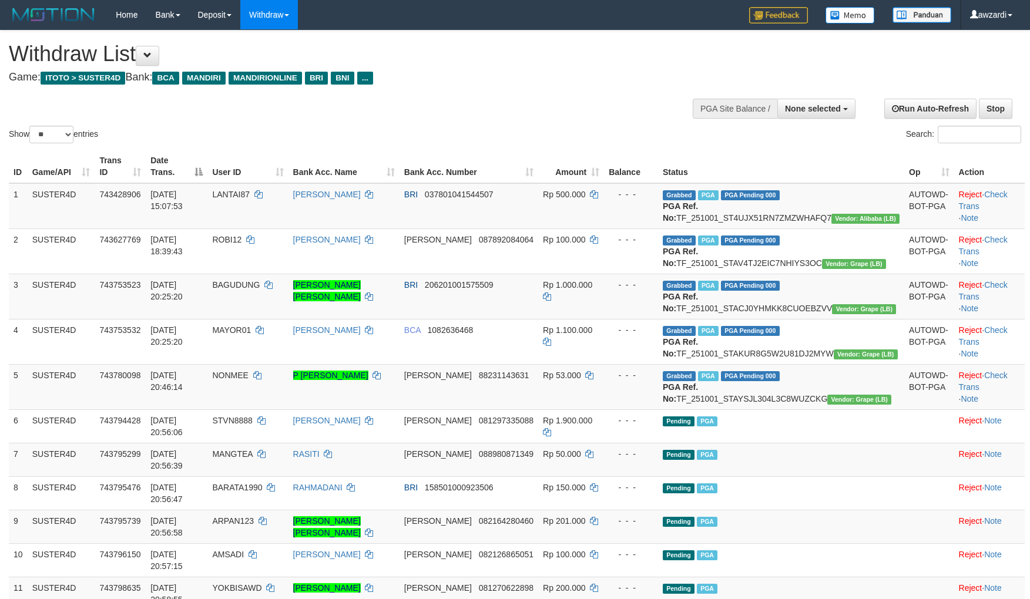
select select
select select "**"
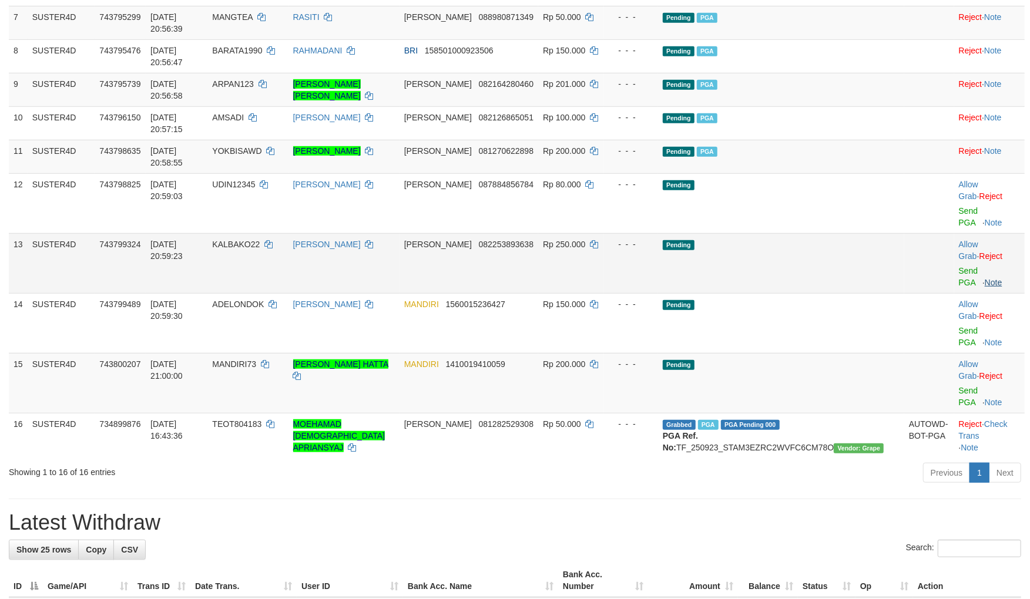
scroll to position [394, 0]
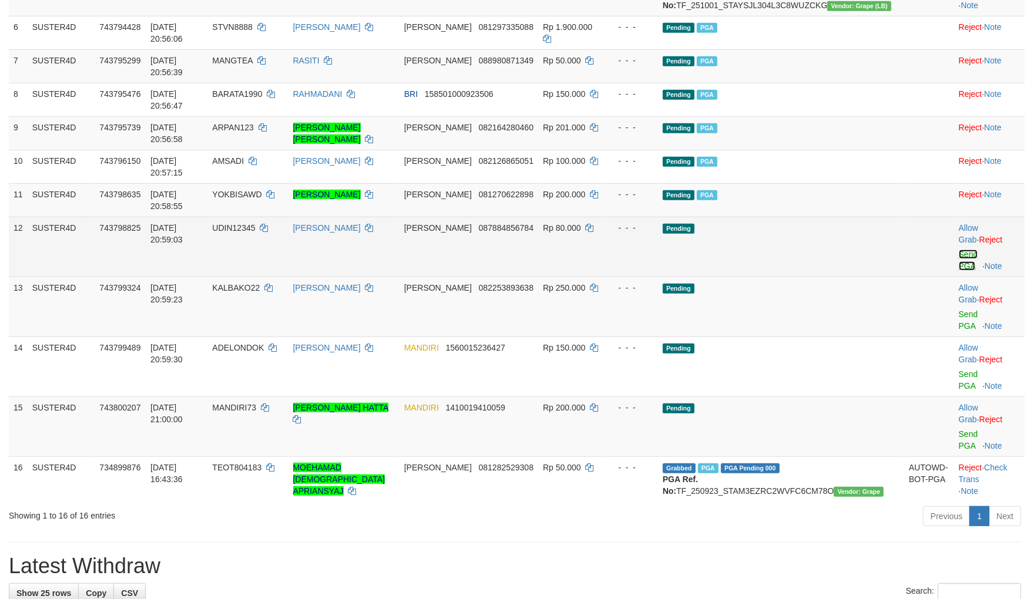
click at [962, 250] on link "Send PGA" at bounding box center [968, 260] width 19 height 21
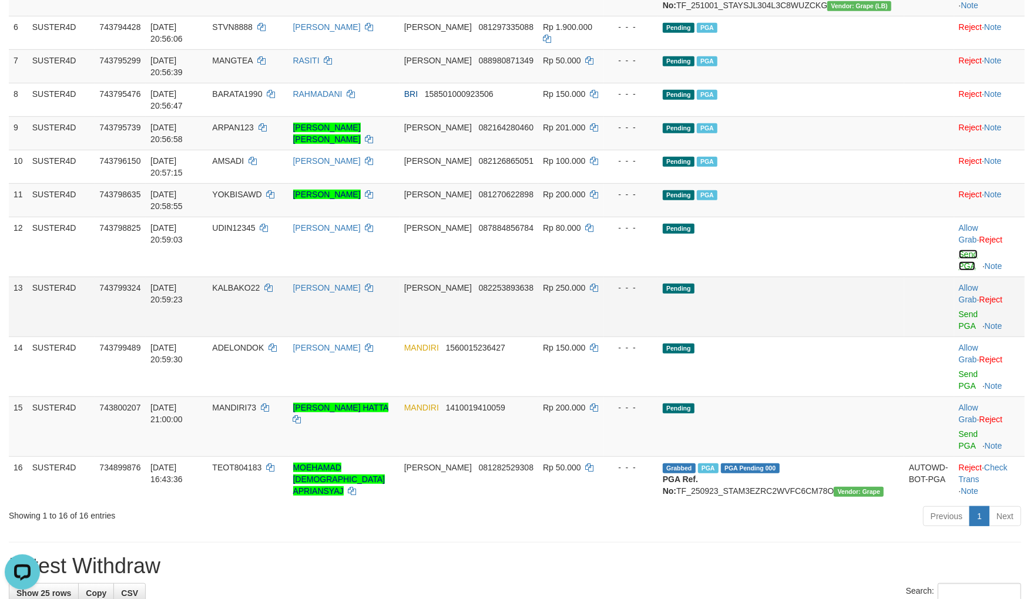
scroll to position [0, 0]
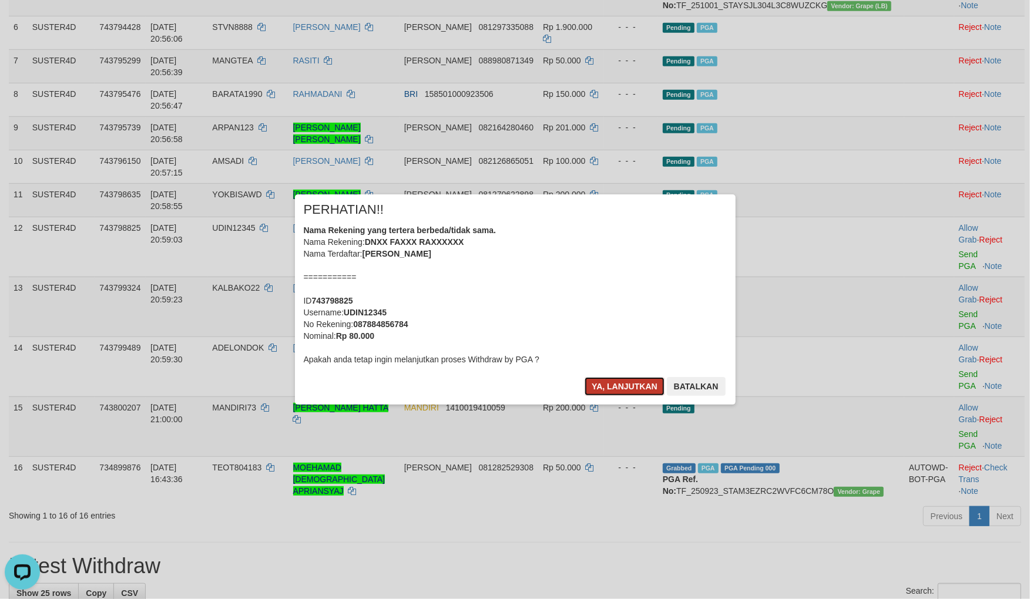
click at [596, 394] on button "Ya, lanjutkan" at bounding box center [625, 386] width 80 height 19
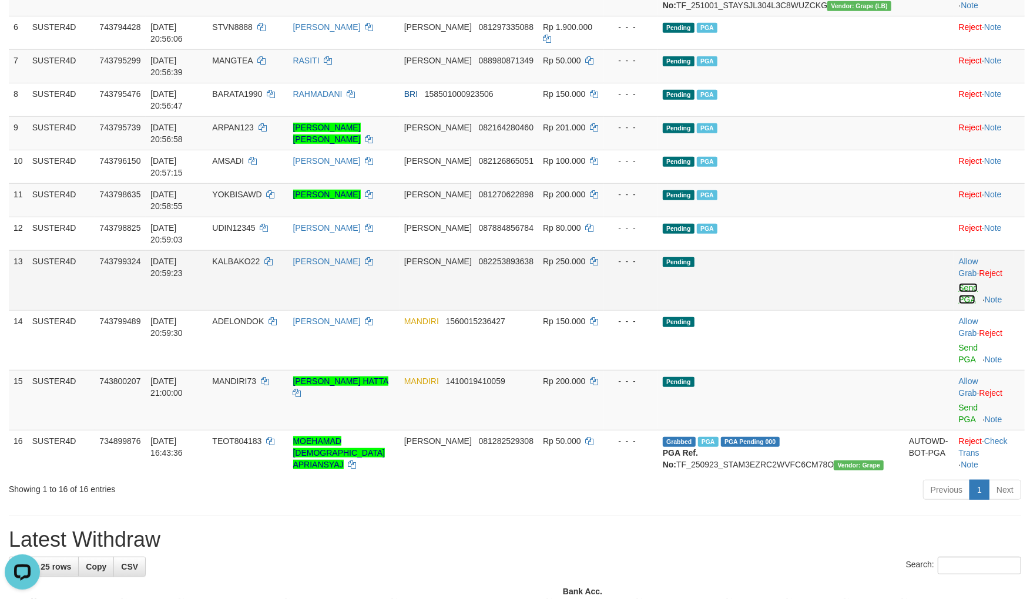
click at [959, 283] on link "Send PGA" at bounding box center [968, 293] width 19 height 21
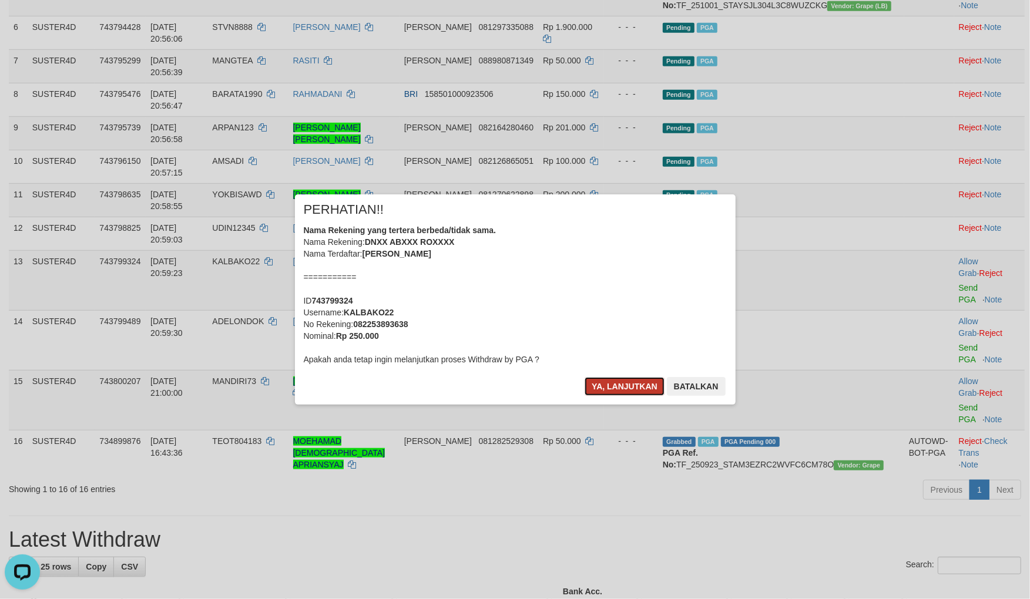
click at [603, 382] on button "Ya, lanjutkan" at bounding box center [625, 386] width 80 height 19
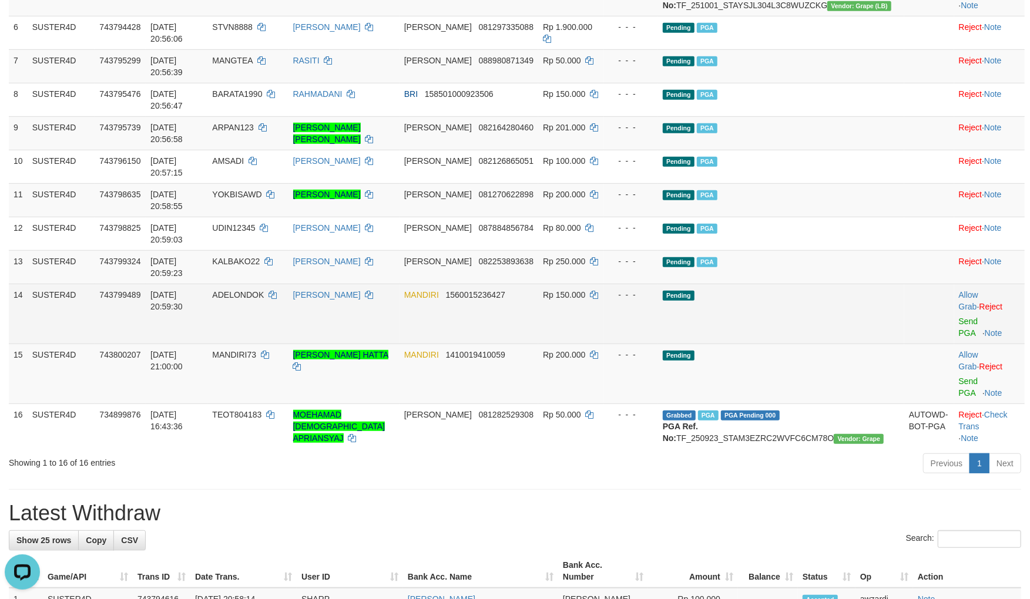
click at [954, 291] on td "Allow Grab · Reject Send PGA · Note" at bounding box center [989, 314] width 70 height 60
click at [959, 317] on link "Send PGA" at bounding box center [968, 327] width 19 height 21
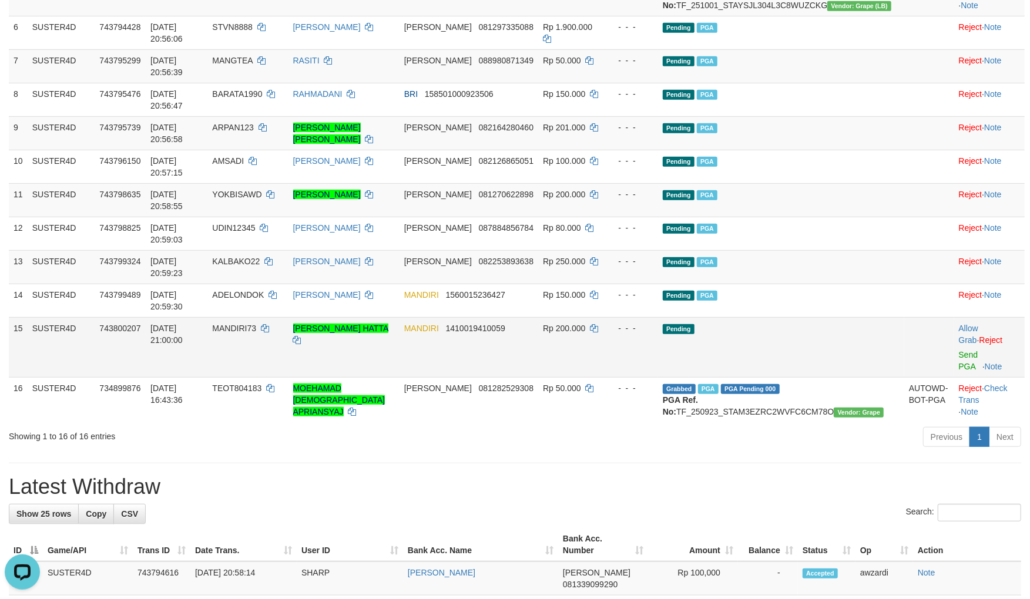
click at [954, 317] on td "Allow Grab · Reject Send PGA · Note" at bounding box center [989, 347] width 70 height 60
click at [959, 350] on link "Send PGA" at bounding box center [968, 360] width 19 height 21
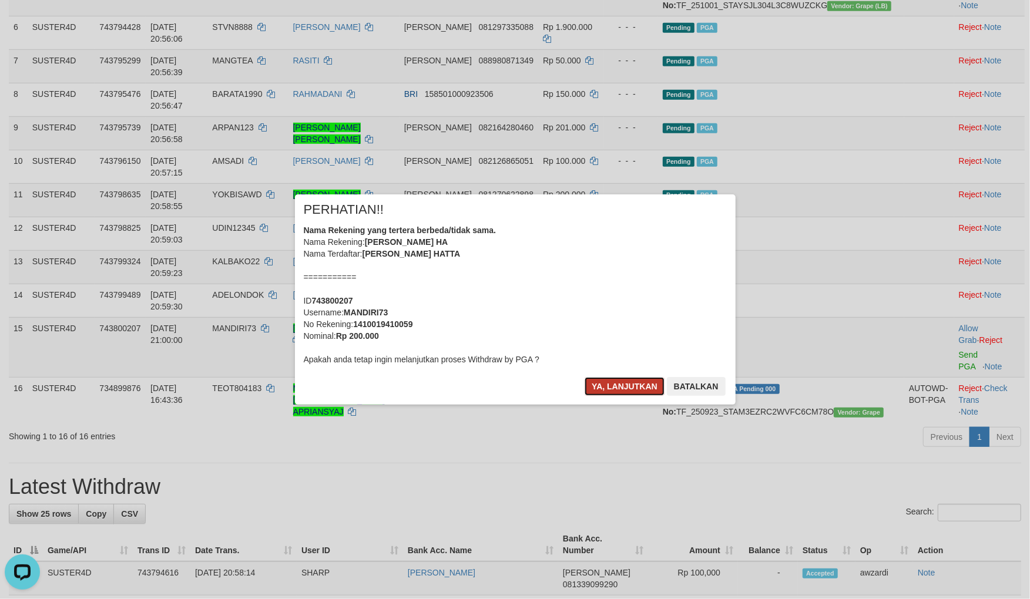
click at [614, 385] on button "Ya, lanjutkan" at bounding box center [625, 386] width 80 height 19
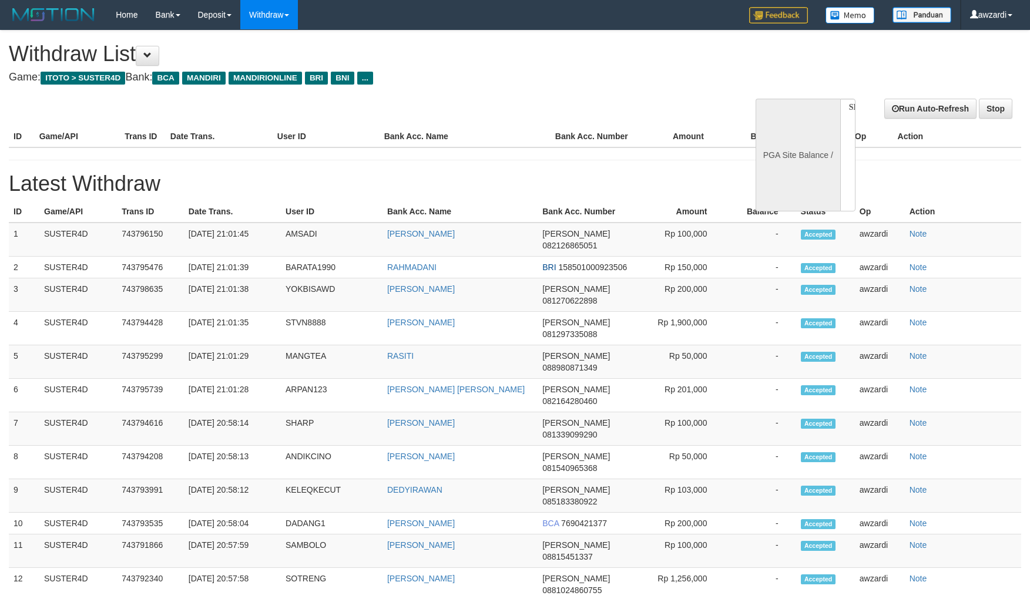
select select
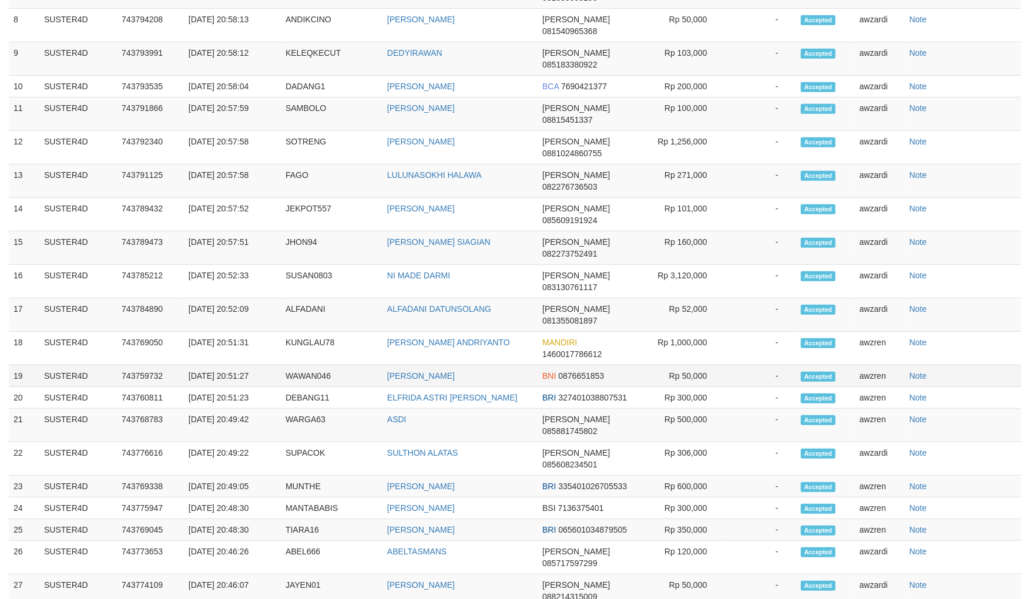
select select "**"
select select
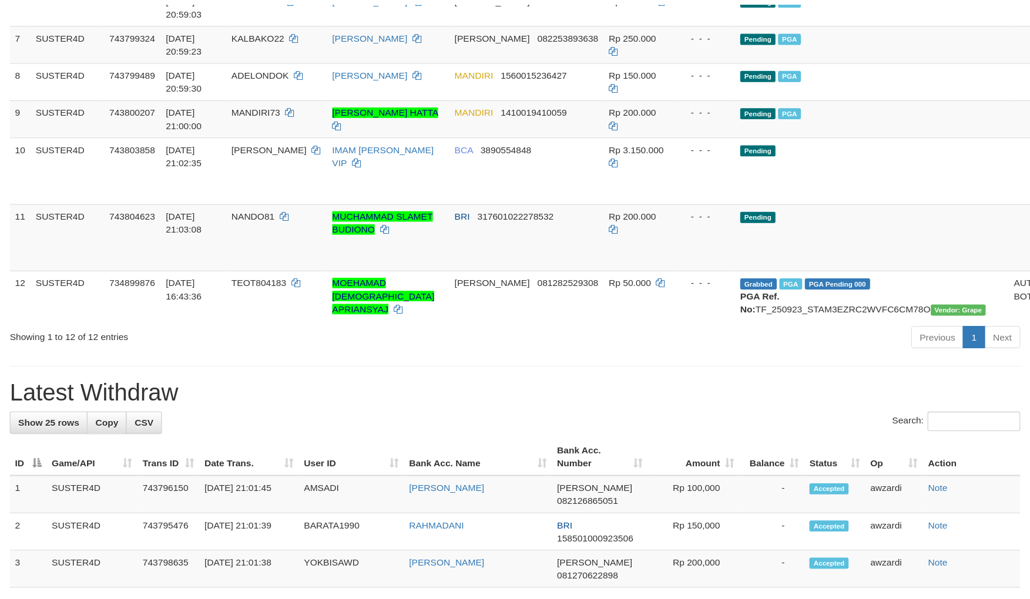
scroll to position [437, 0]
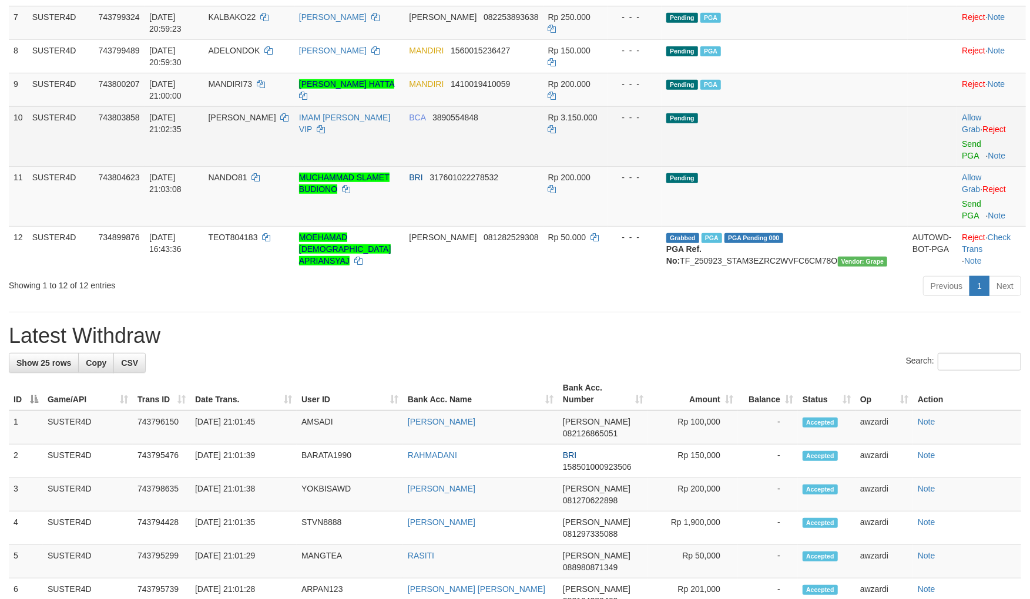
click at [965, 138] on div at bounding box center [991, 136] width 59 height 3
click at [965, 154] on link "Send PGA" at bounding box center [971, 149] width 19 height 21
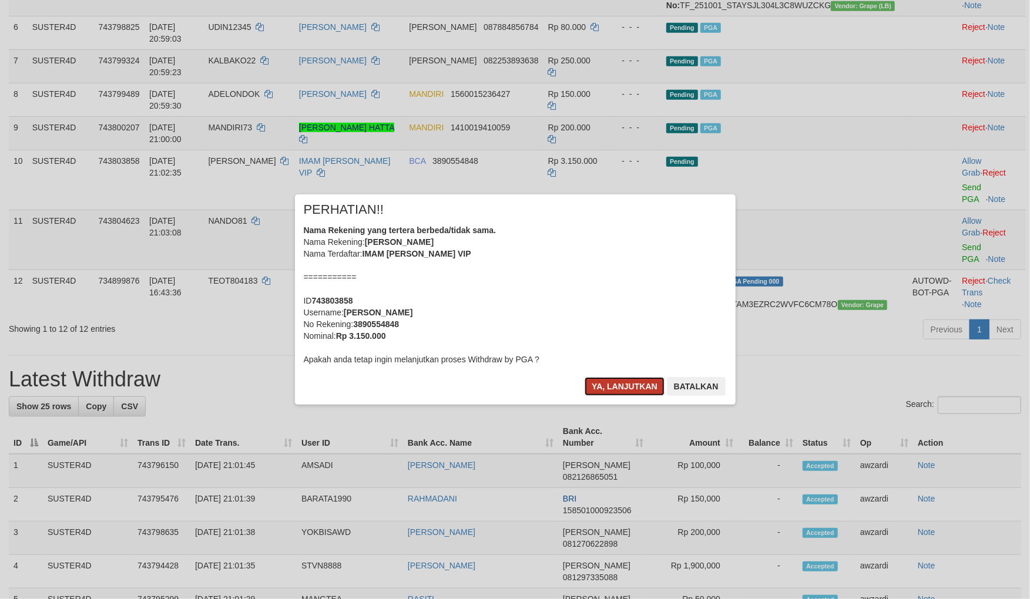
click at [623, 390] on button "Ya, lanjutkan" at bounding box center [625, 386] width 80 height 19
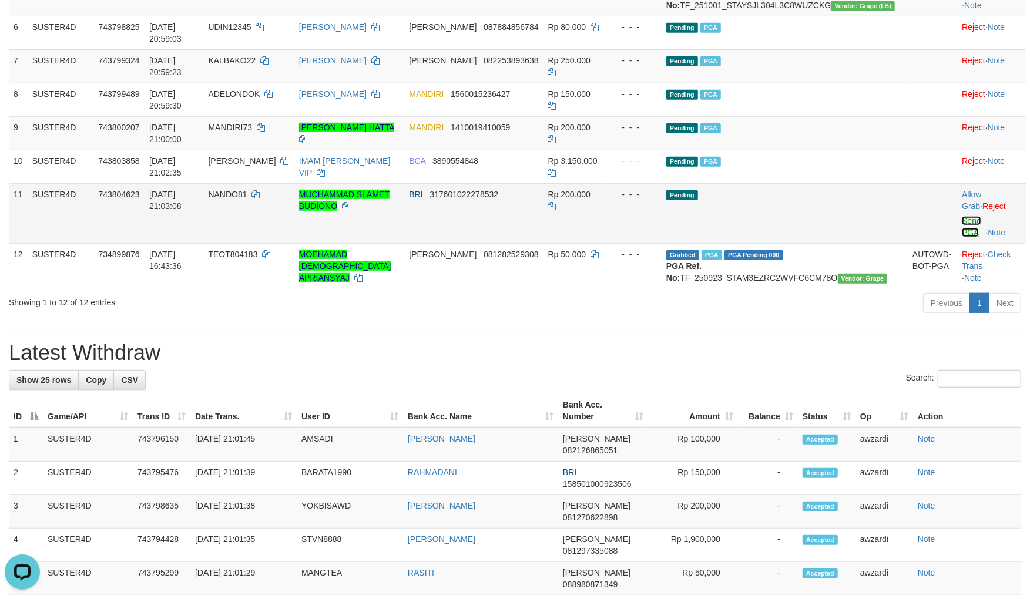
drag, startPoint x: 956, startPoint y: 216, endPoint x: 573, endPoint y: 156, distance: 387.7
click at [962, 216] on link "Send PGA" at bounding box center [971, 226] width 19 height 21
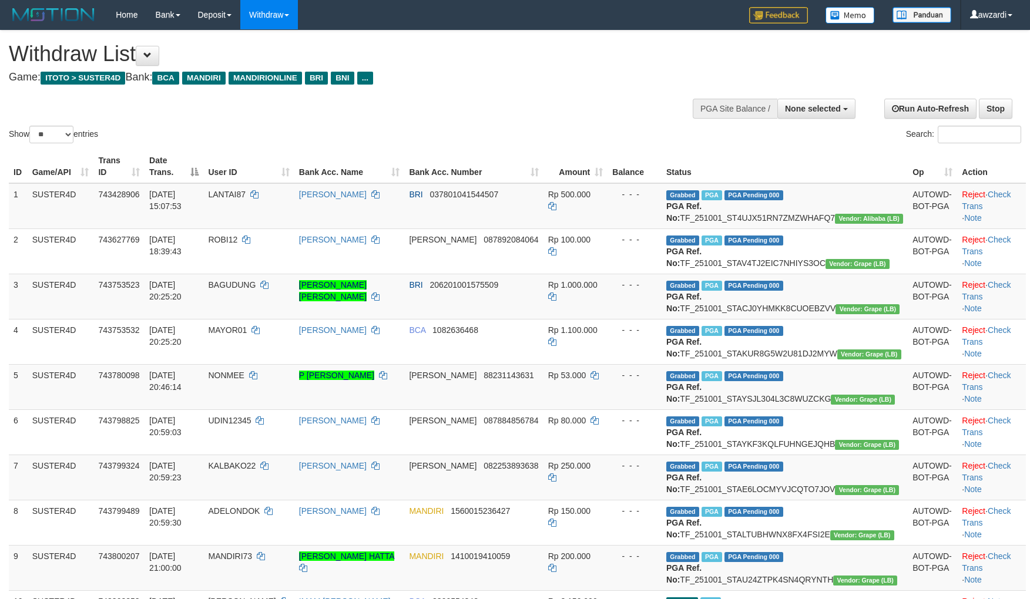
select select
select select "**"
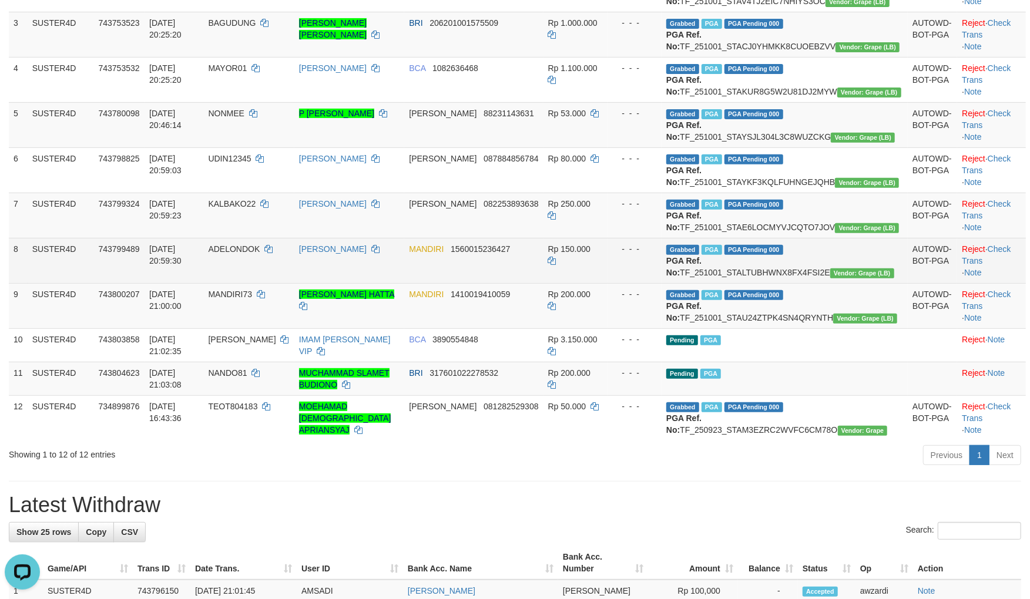
scroll to position [263, 0]
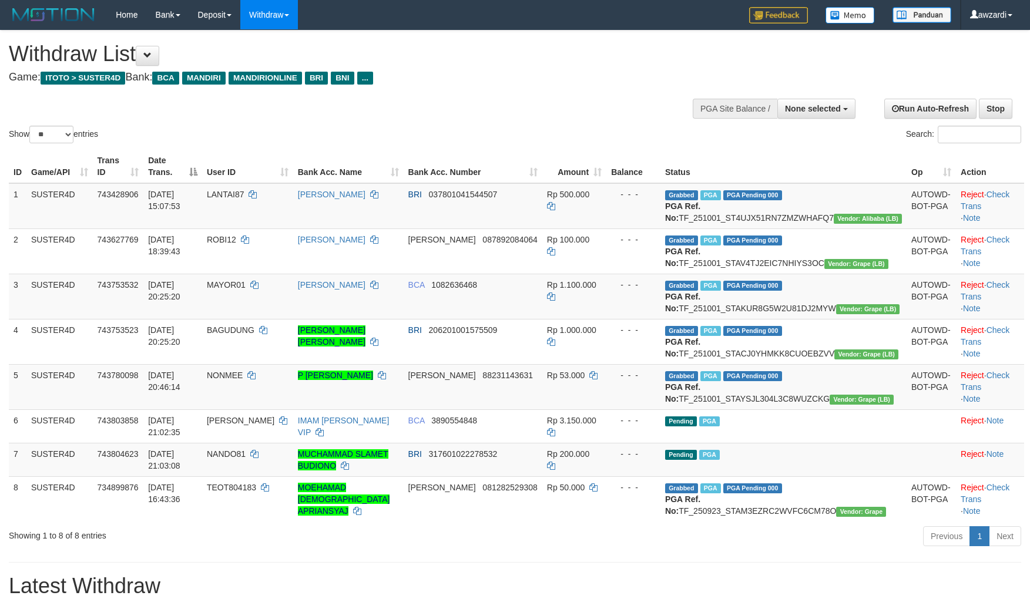
select select
select select "**"
select select
select select "**"
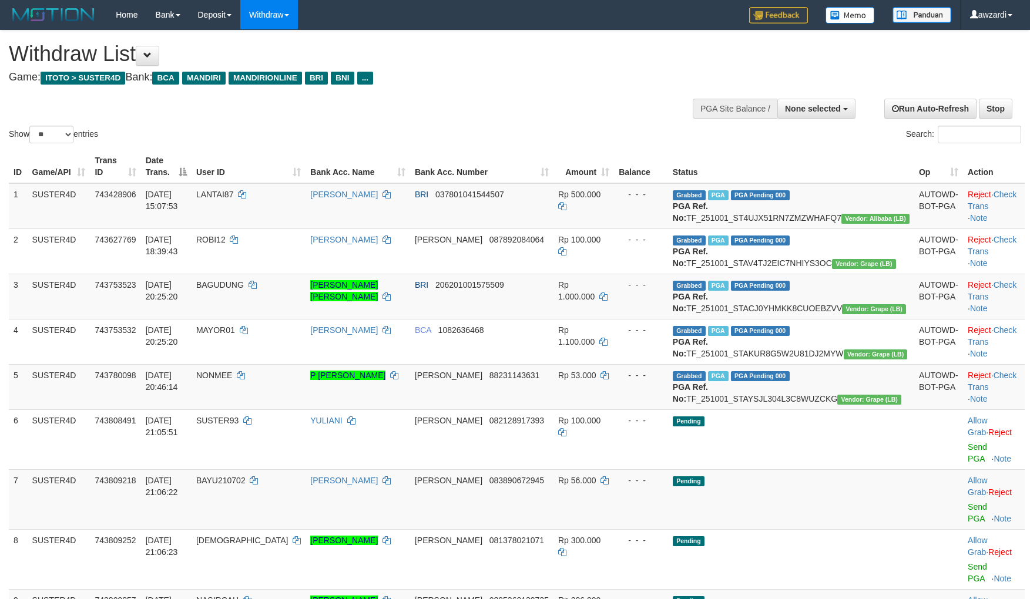
select select
select select "**"
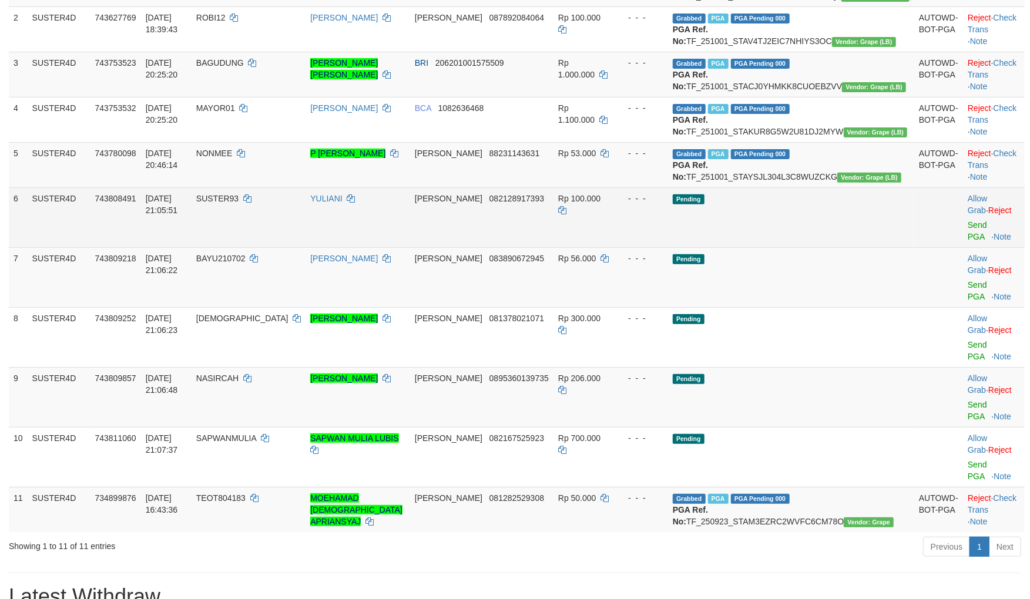
scroll to position [261, 0]
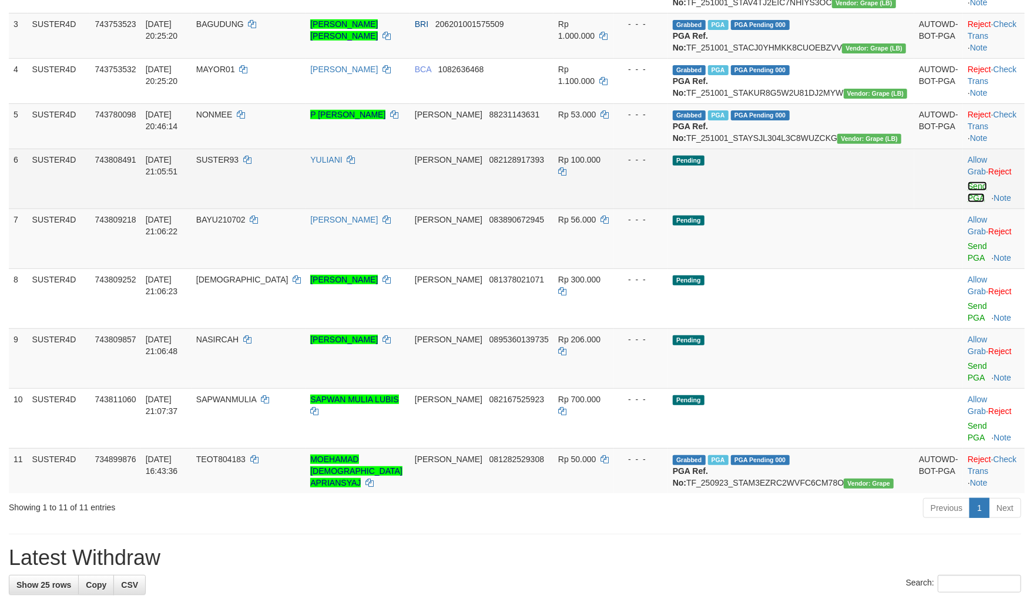
click at [968, 203] on link "Send PGA" at bounding box center [977, 192] width 19 height 21
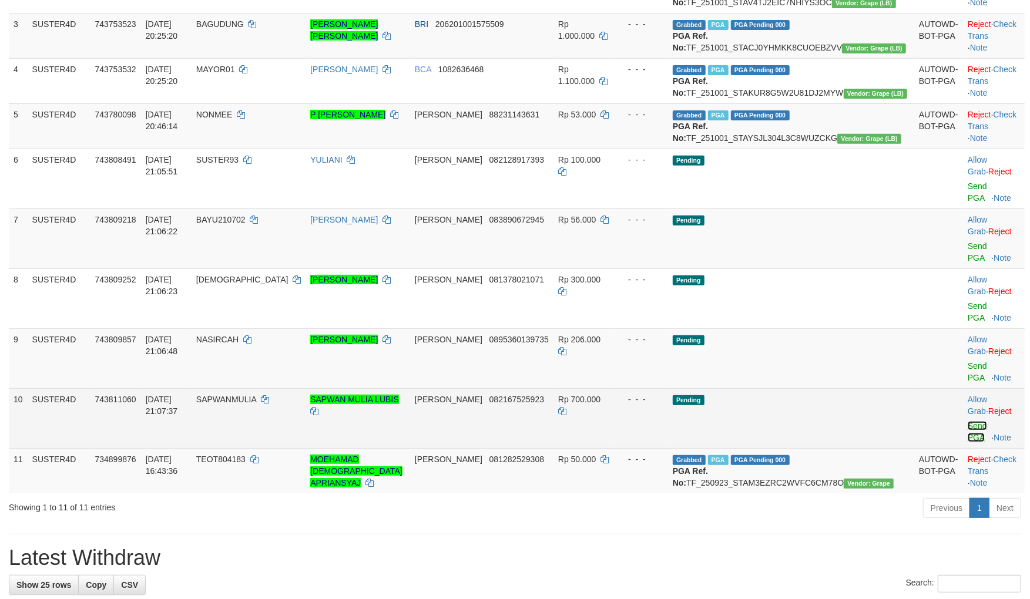
click at [968, 421] on link "Send PGA" at bounding box center [977, 431] width 19 height 21
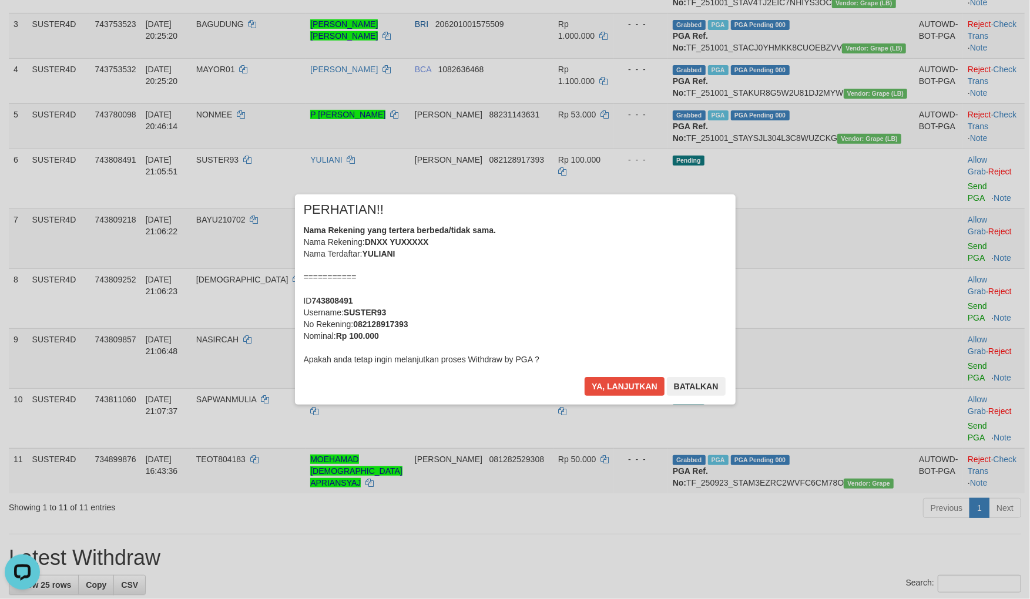
scroll to position [0, 0]
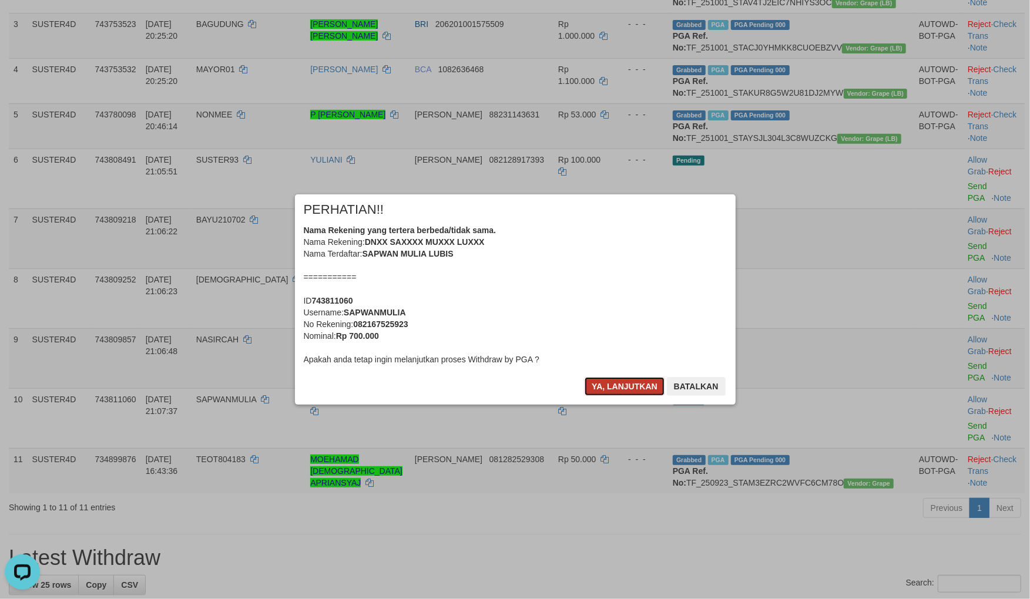
click at [627, 388] on button "Ya, lanjutkan" at bounding box center [625, 386] width 80 height 19
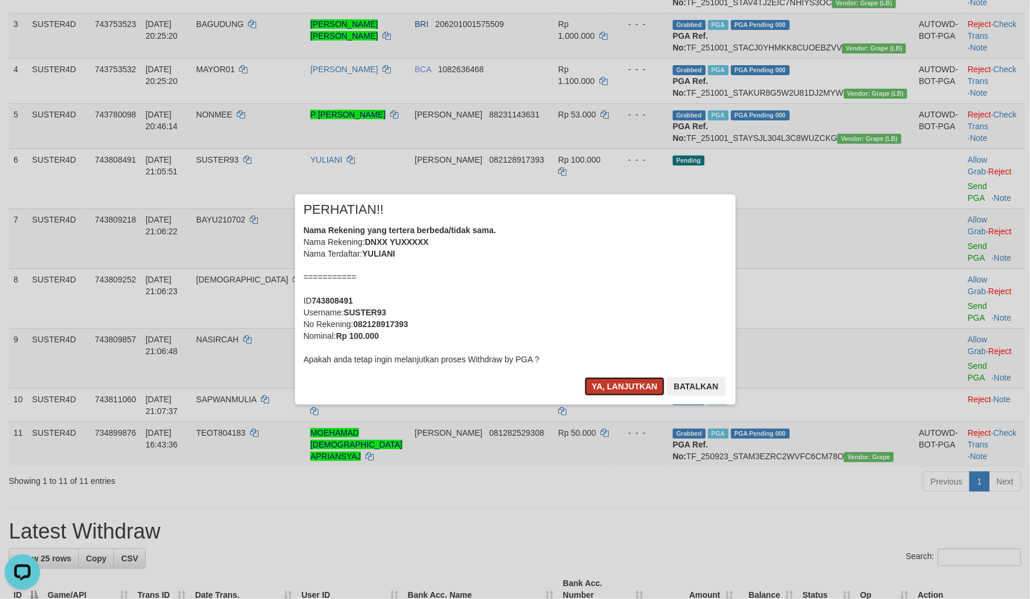
click at [627, 388] on button "Ya, lanjutkan" at bounding box center [625, 386] width 80 height 19
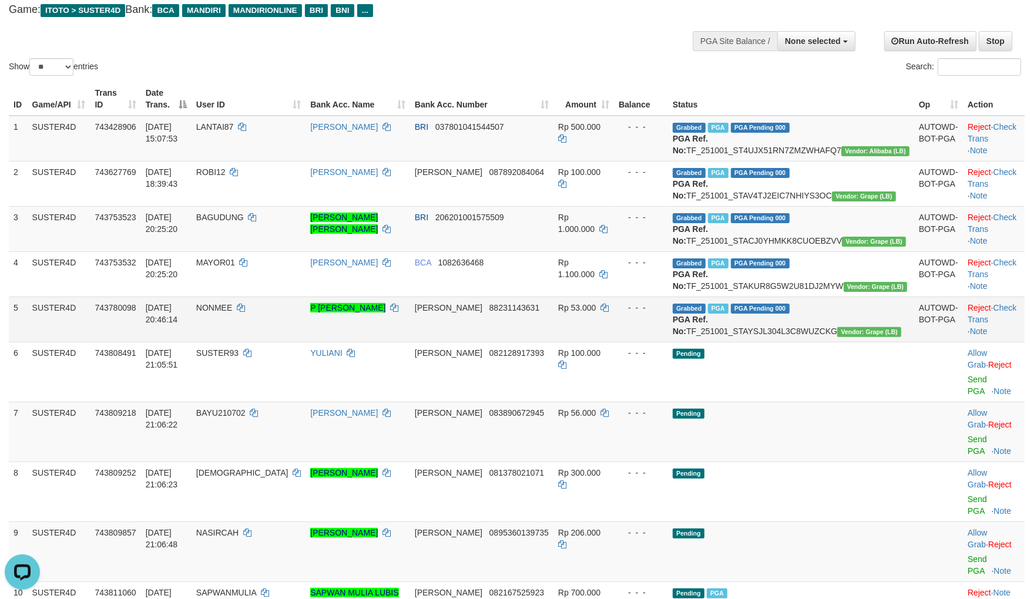
scroll to position [61, 0]
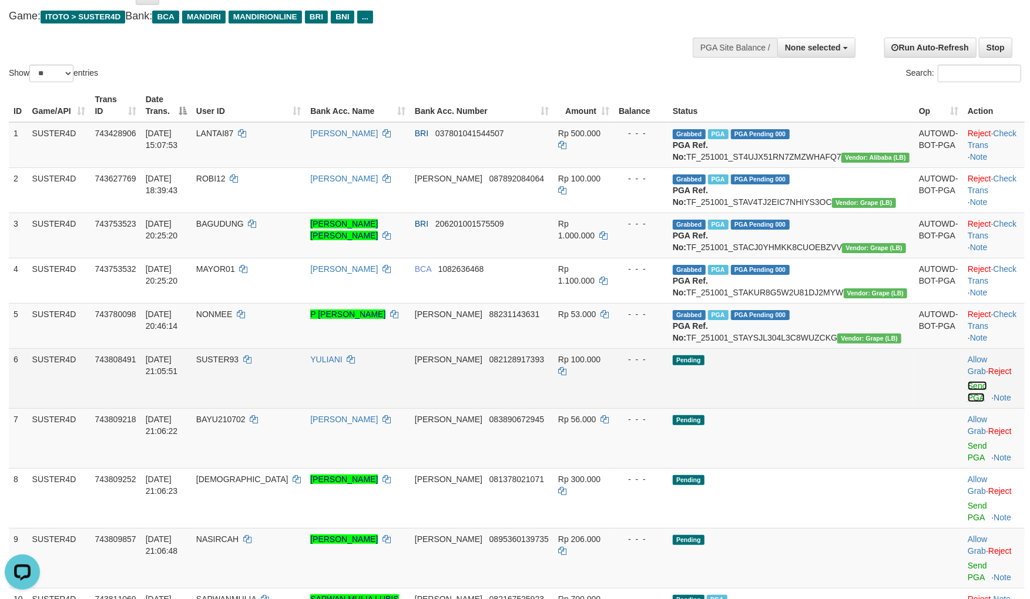
click at [968, 402] on link "Send PGA" at bounding box center [977, 391] width 19 height 21
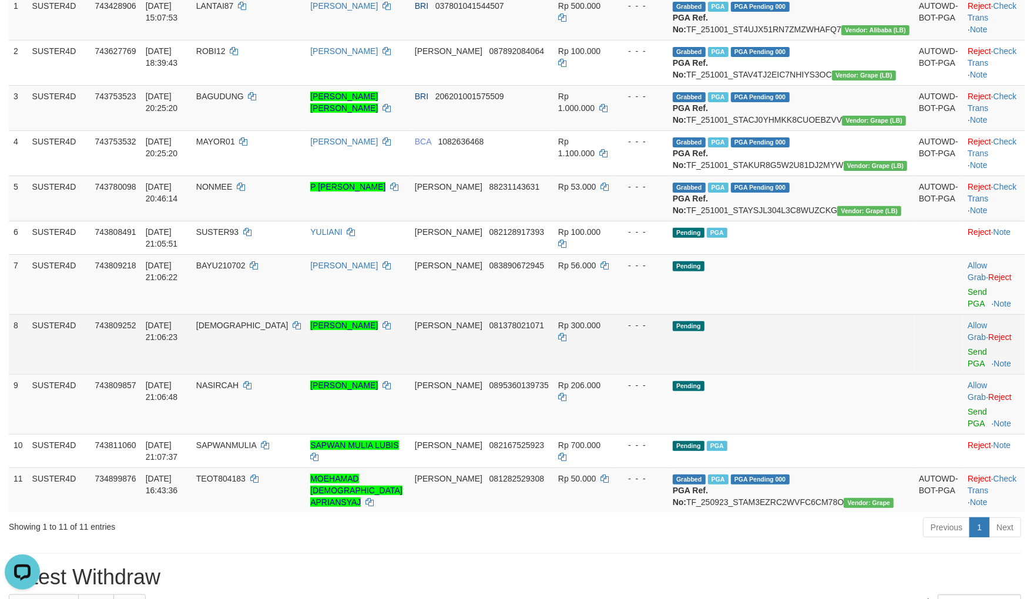
scroll to position [192, 0]
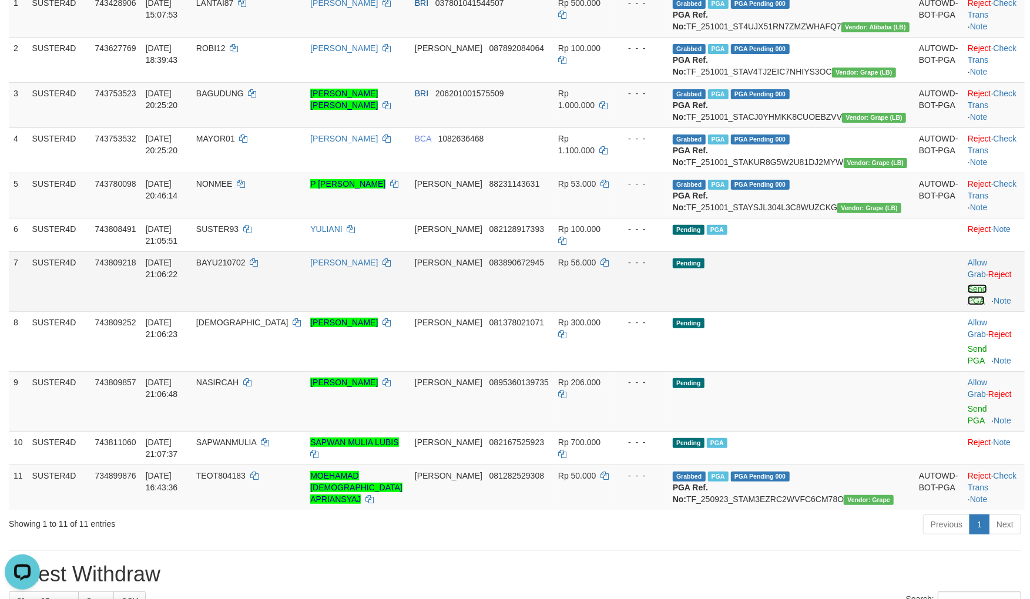
click at [968, 305] on link "Send PGA" at bounding box center [977, 294] width 19 height 21
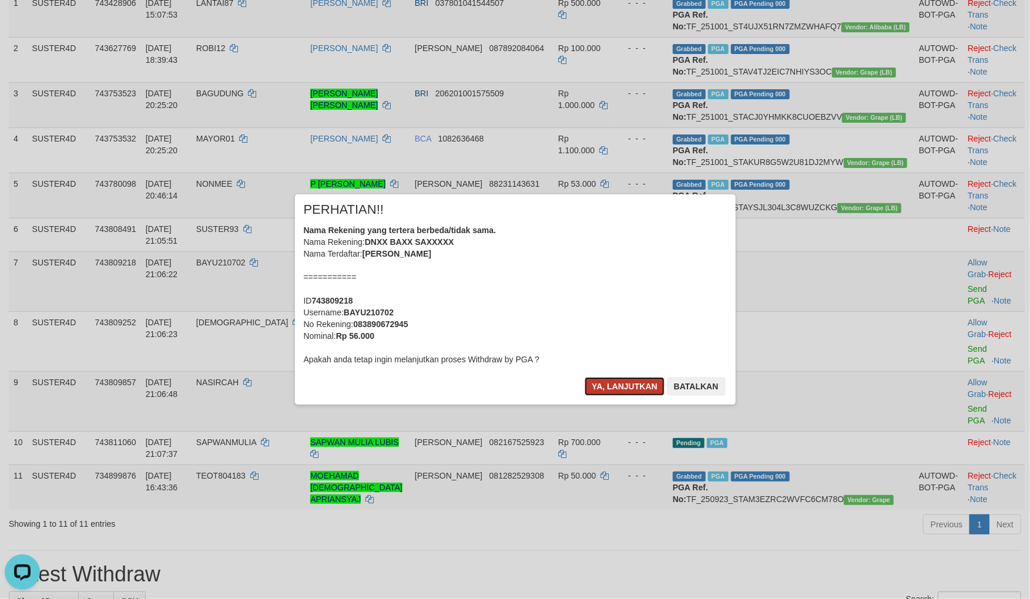
click at [624, 378] on button "Ya, lanjutkan" at bounding box center [625, 386] width 80 height 19
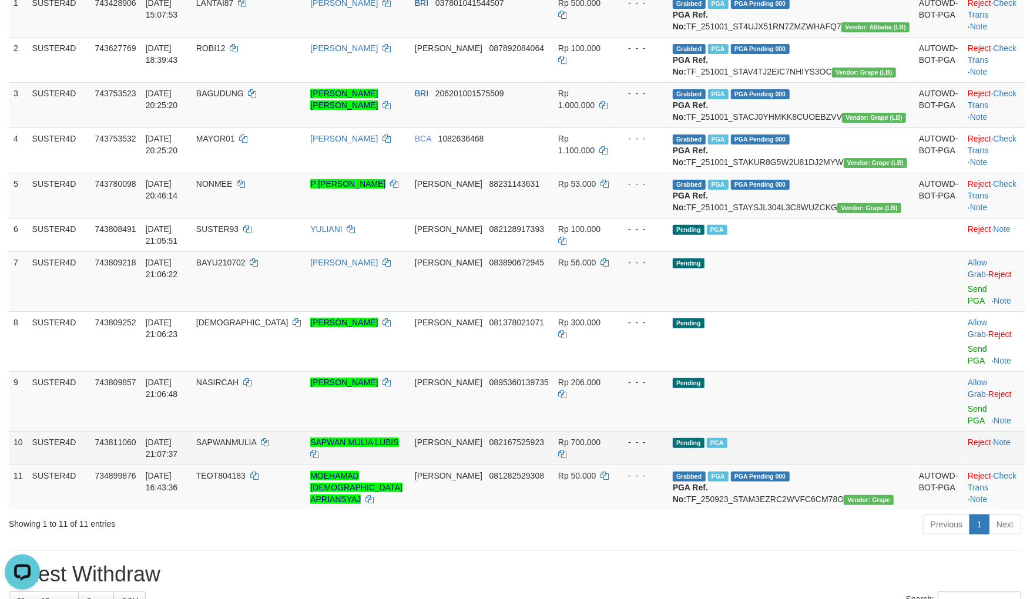
drag, startPoint x: 627, startPoint y: 385, endPoint x: 663, endPoint y: 394, distance: 36.2
click at [614, 388] on td "Rp 206.000" at bounding box center [583, 401] width 61 height 60
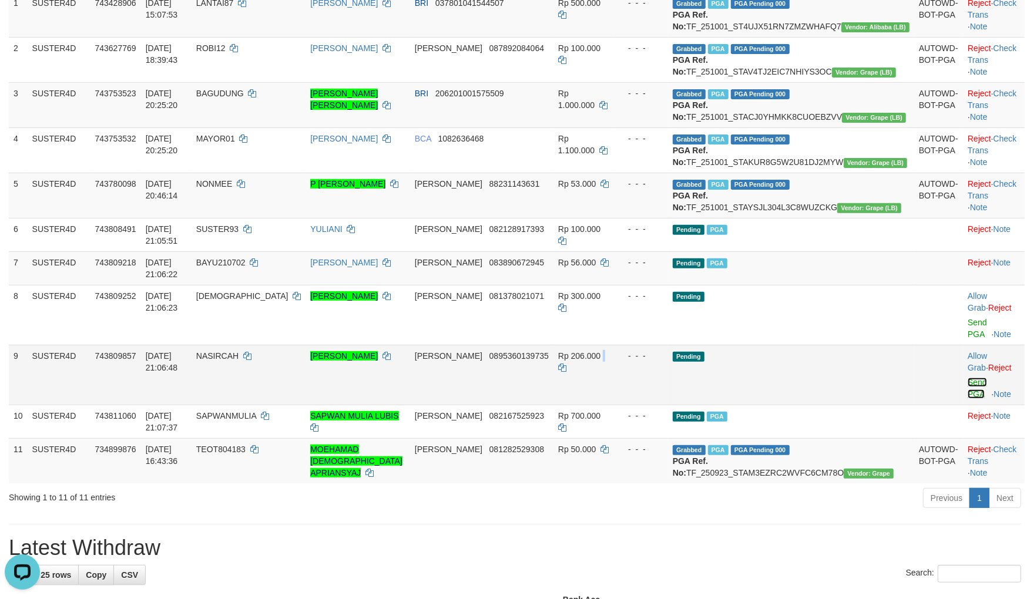
click at [968, 381] on link "Send PGA" at bounding box center [977, 388] width 19 height 21
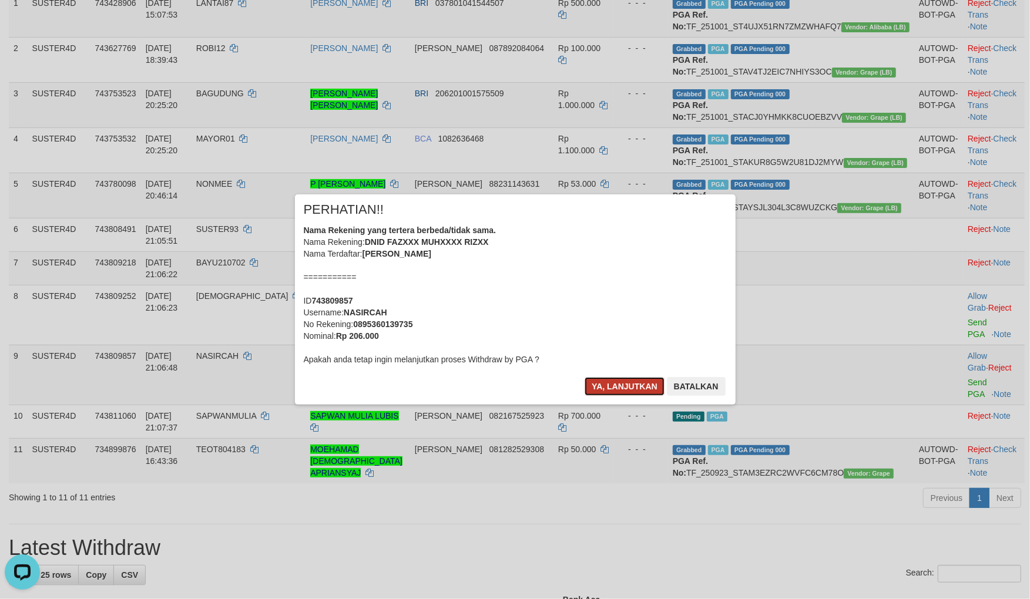
click at [616, 385] on button "Ya, lanjutkan" at bounding box center [625, 386] width 80 height 19
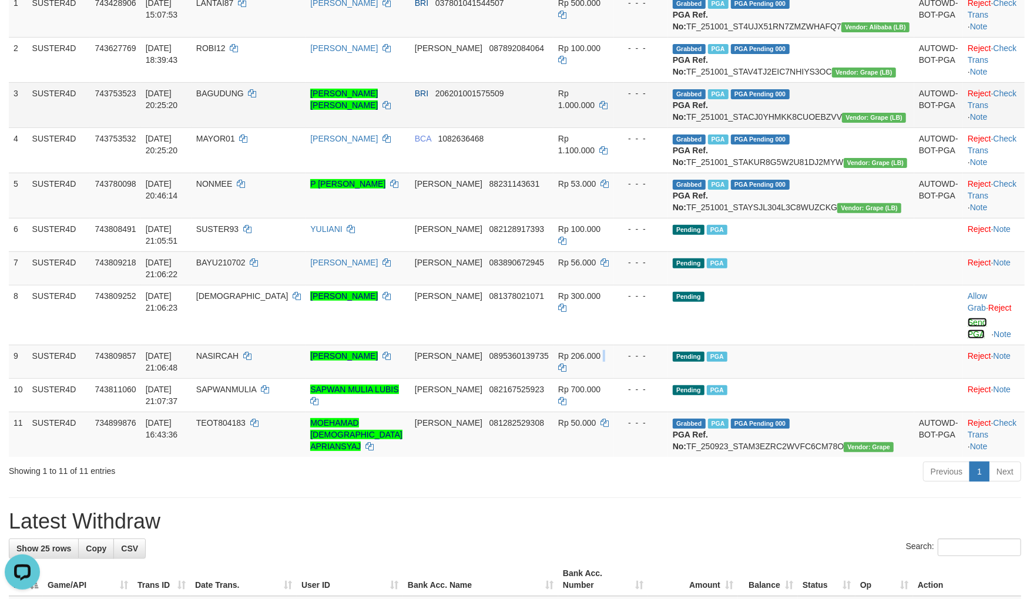
click at [968, 339] on link "Send PGA" at bounding box center [977, 328] width 19 height 21
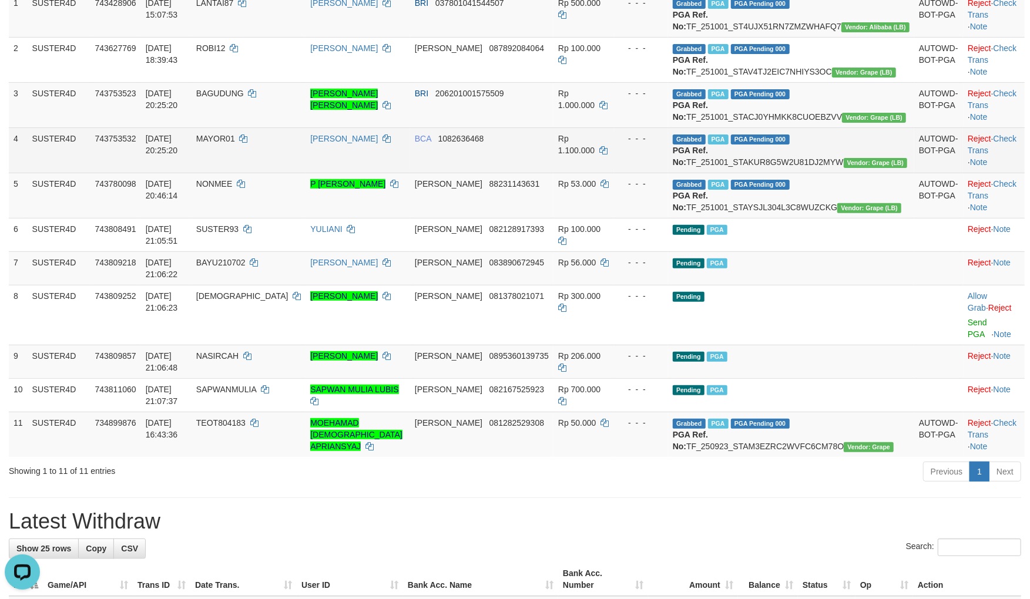
drag, startPoint x: 565, startPoint y: 156, endPoint x: 606, endPoint y: 172, distance: 43.9
click at [553, 127] on td "BRI 206201001575509" at bounding box center [481, 104] width 143 height 45
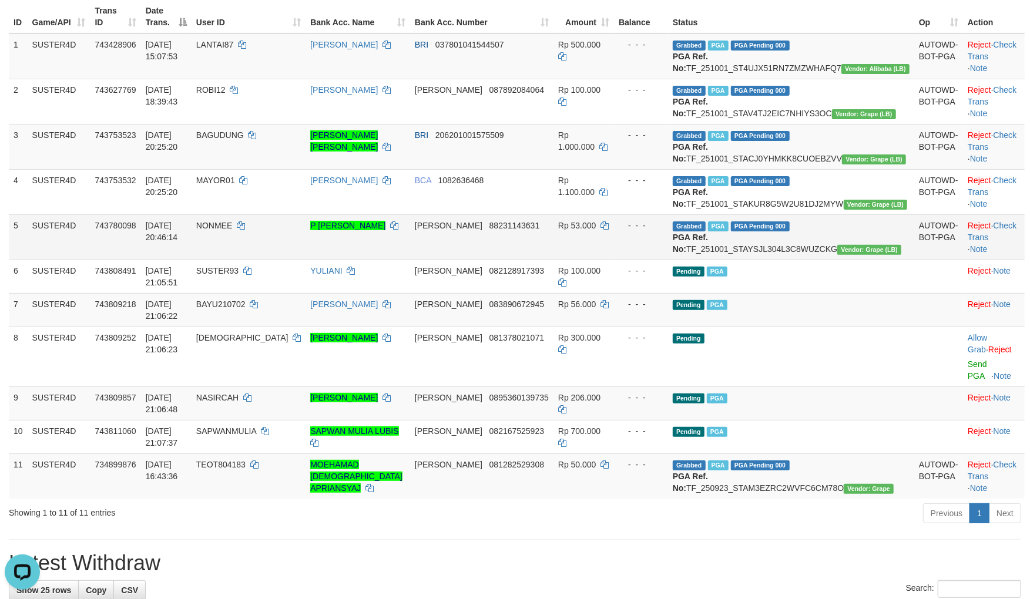
scroll to position [126, 0]
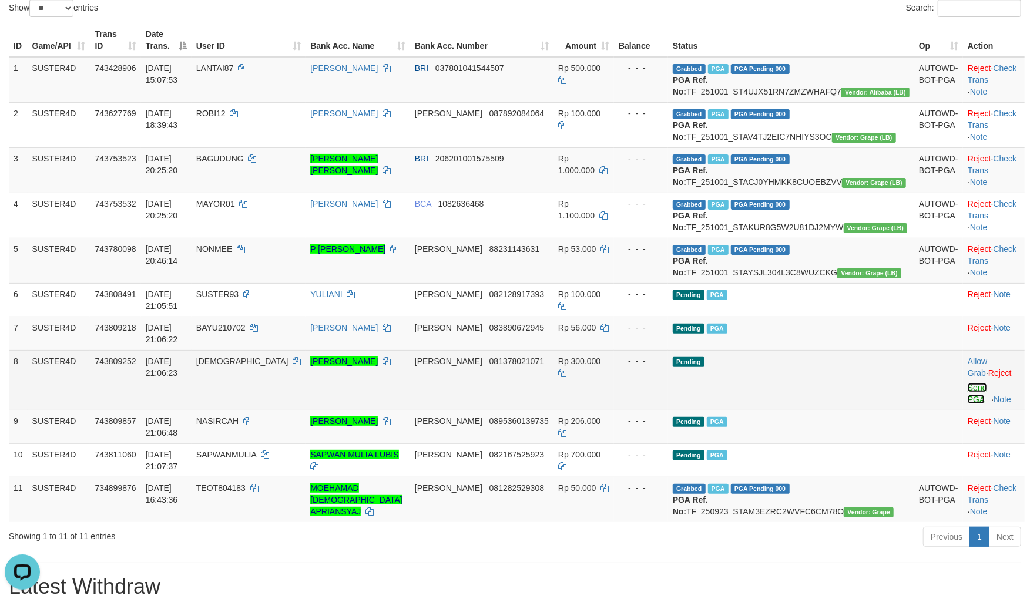
click at [968, 404] on link "Send PGA" at bounding box center [977, 393] width 19 height 21
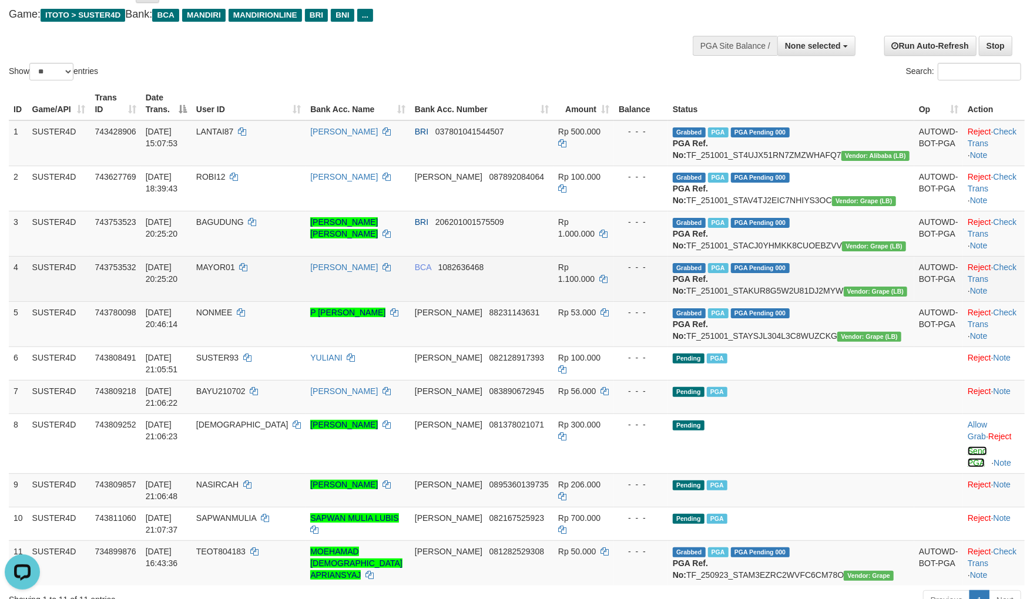
scroll to position [61, 0]
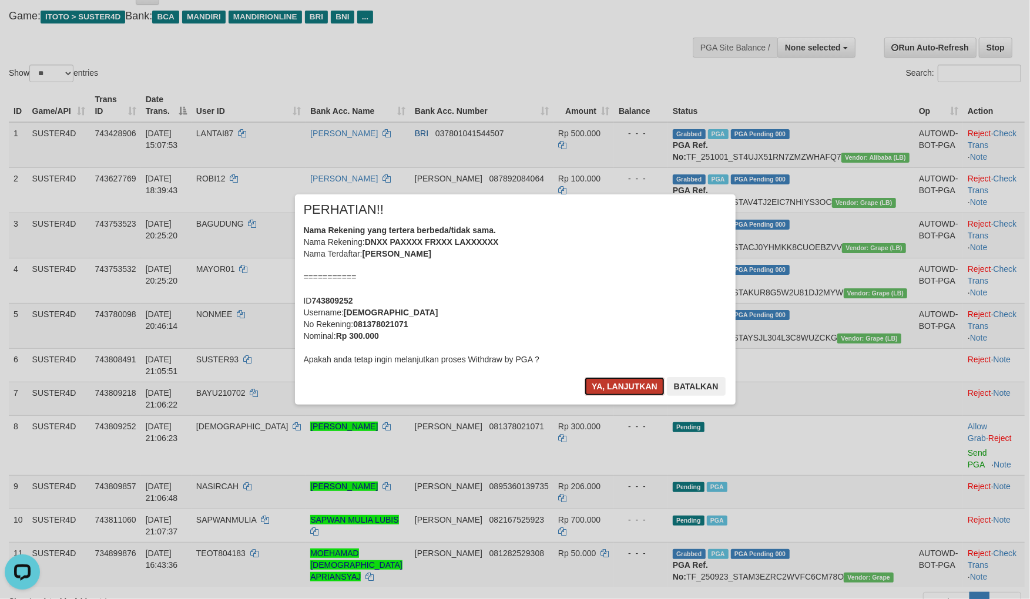
click at [594, 389] on button "Ya, lanjutkan" at bounding box center [625, 386] width 80 height 19
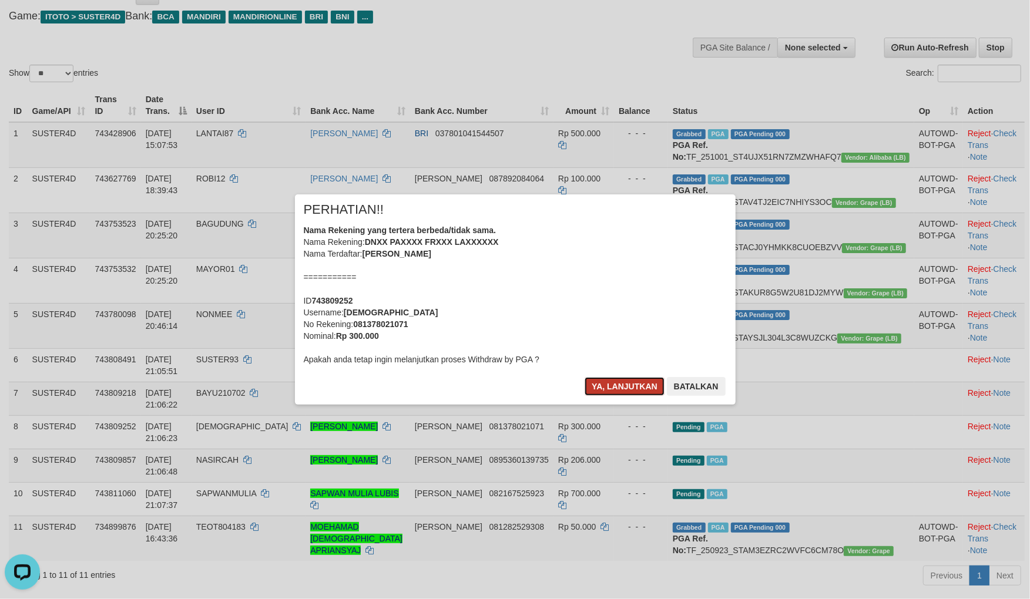
click at [626, 380] on button "Ya, lanjutkan" at bounding box center [625, 386] width 80 height 19
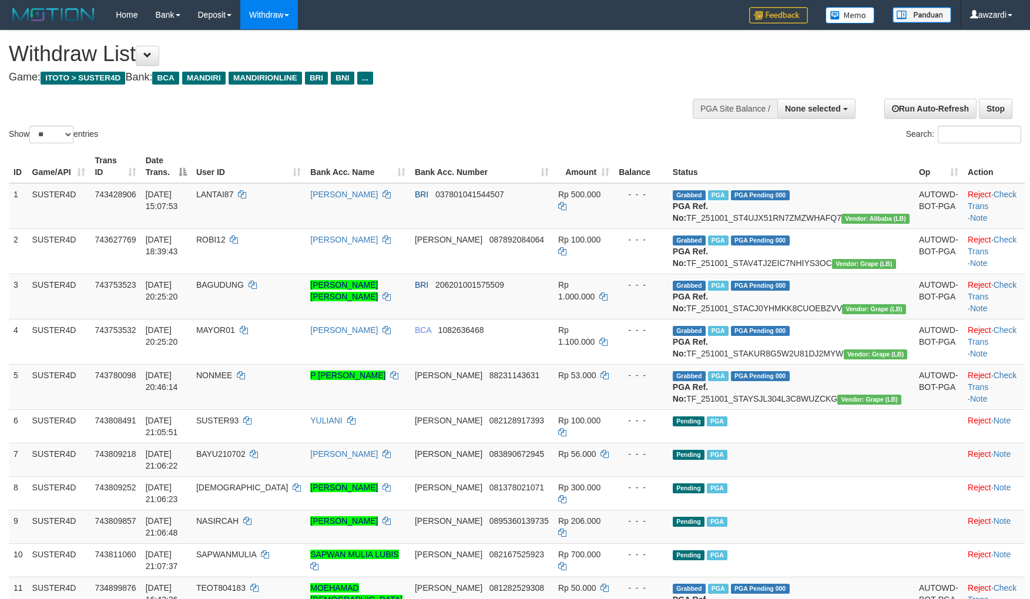
select select
select select "**"
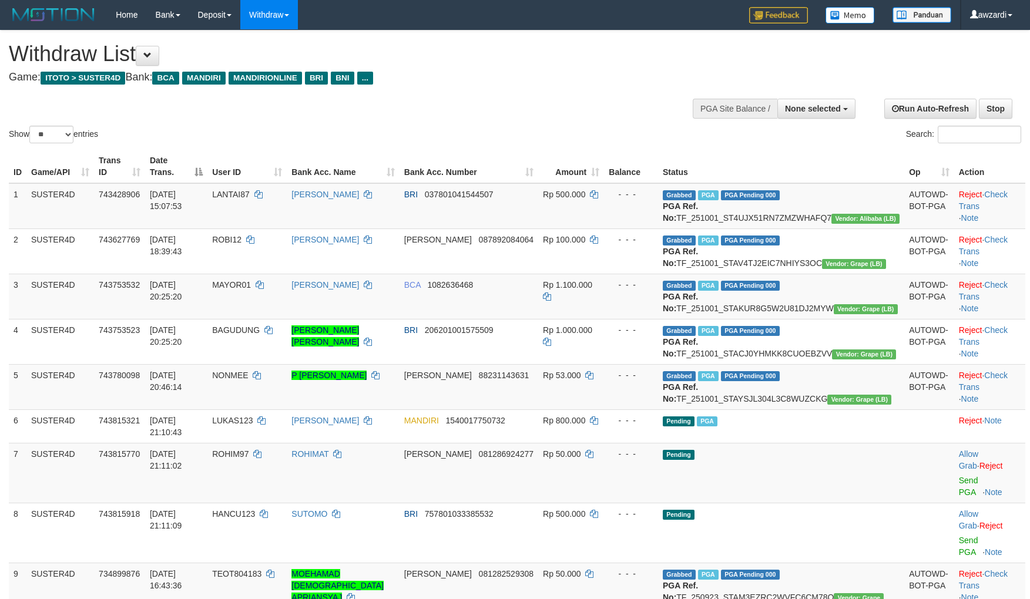
select select
select select "**"
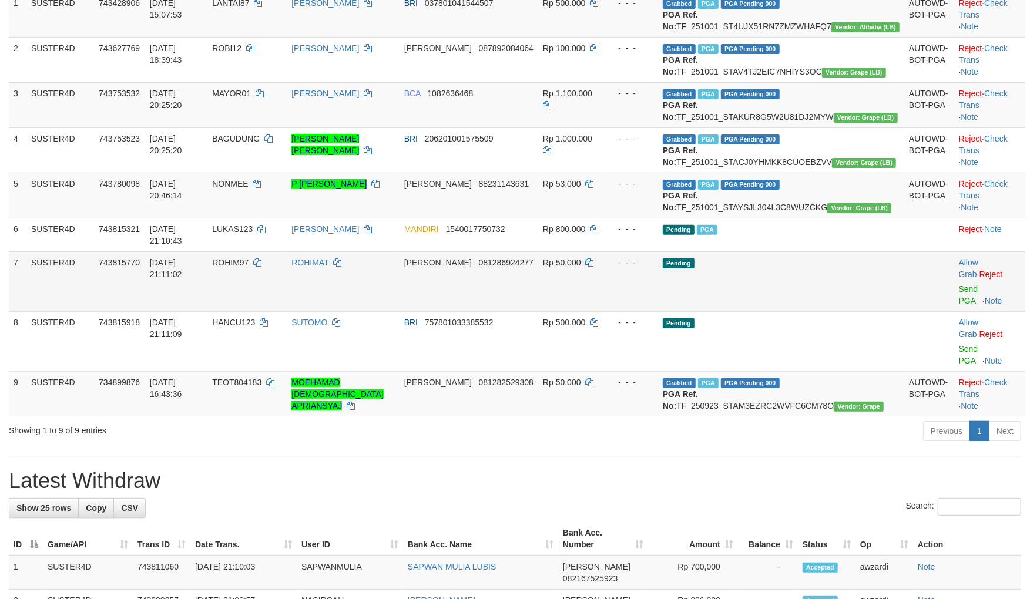
scroll to position [193, 0]
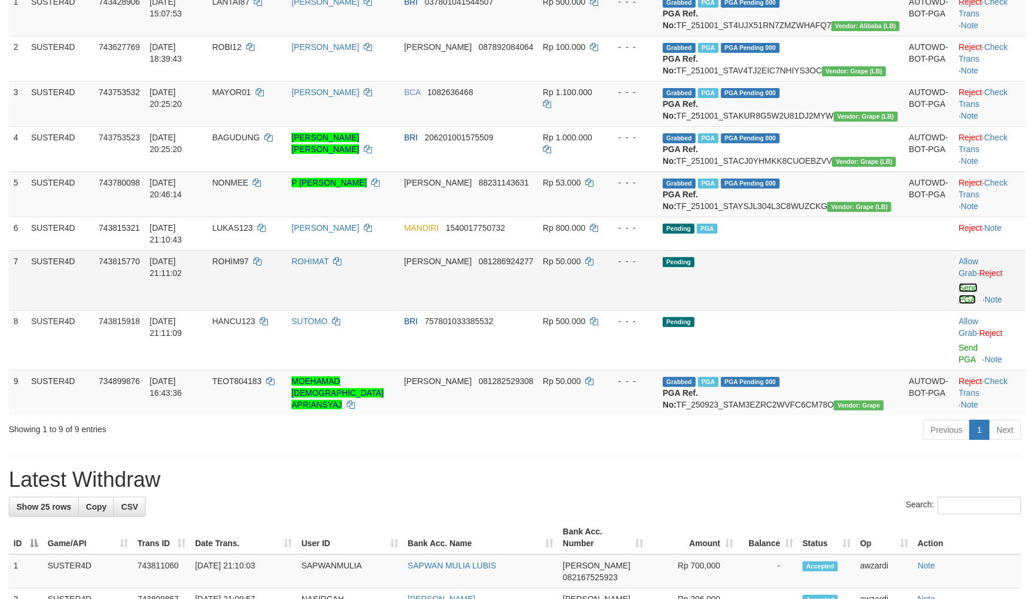
click at [959, 304] on link "Send PGA" at bounding box center [968, 293] width 19 height 21
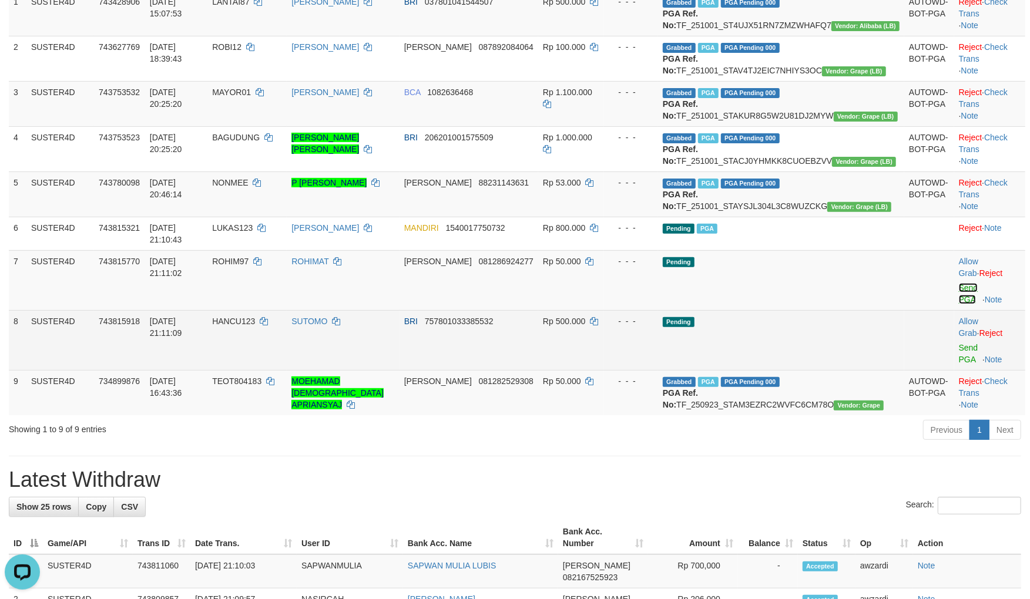
scroll to position [0, 0]
click at [959, 360] on link "Send PGA" at bounding box center [968, 353] width 19 height 21
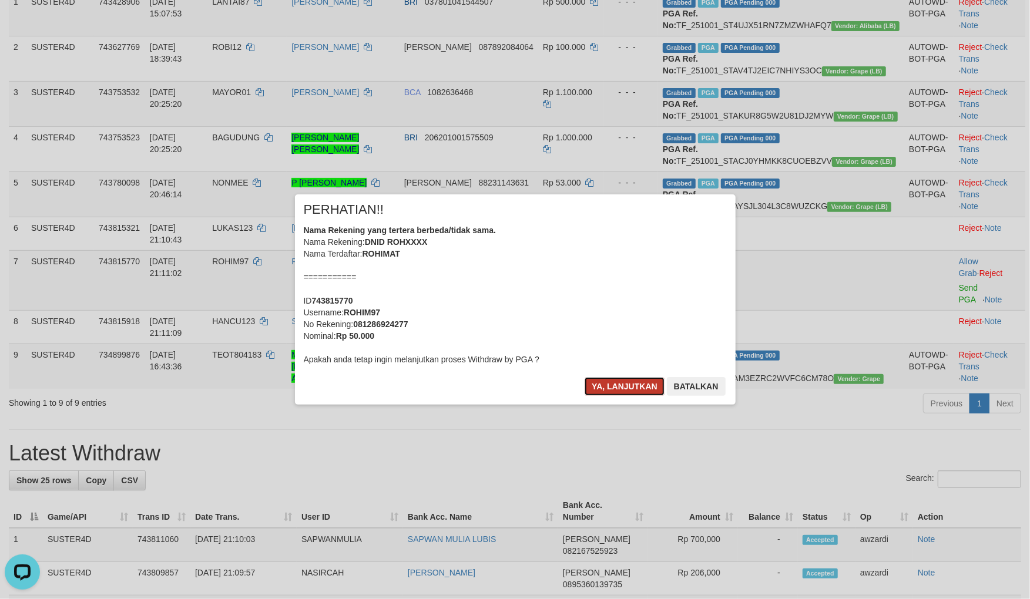
click at [623, 387] on button "Ya, lanjutkan" at bounding box center [625, 386] width 80 height 19
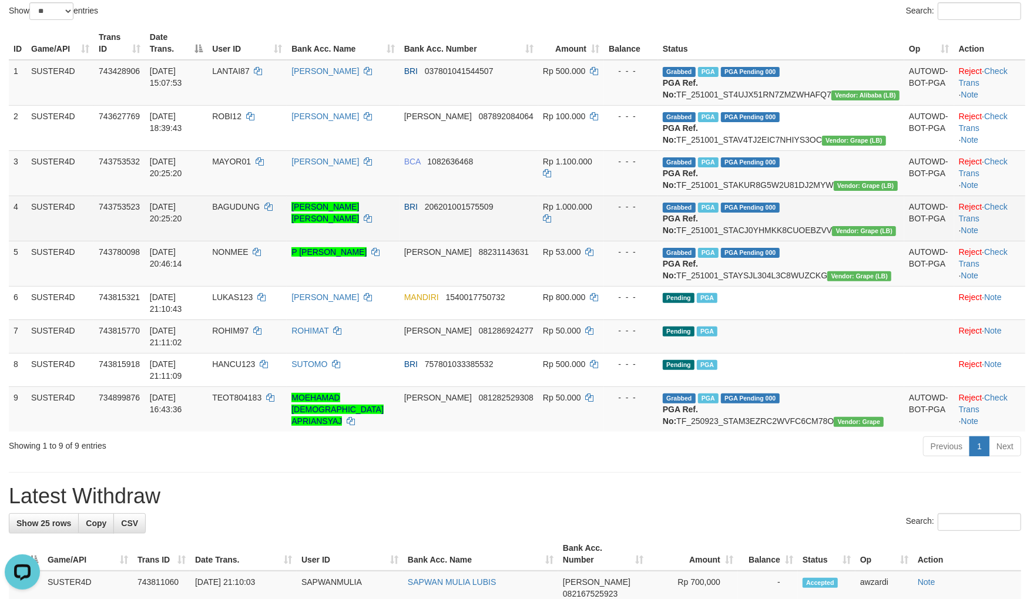
scroll to position [130, 0]
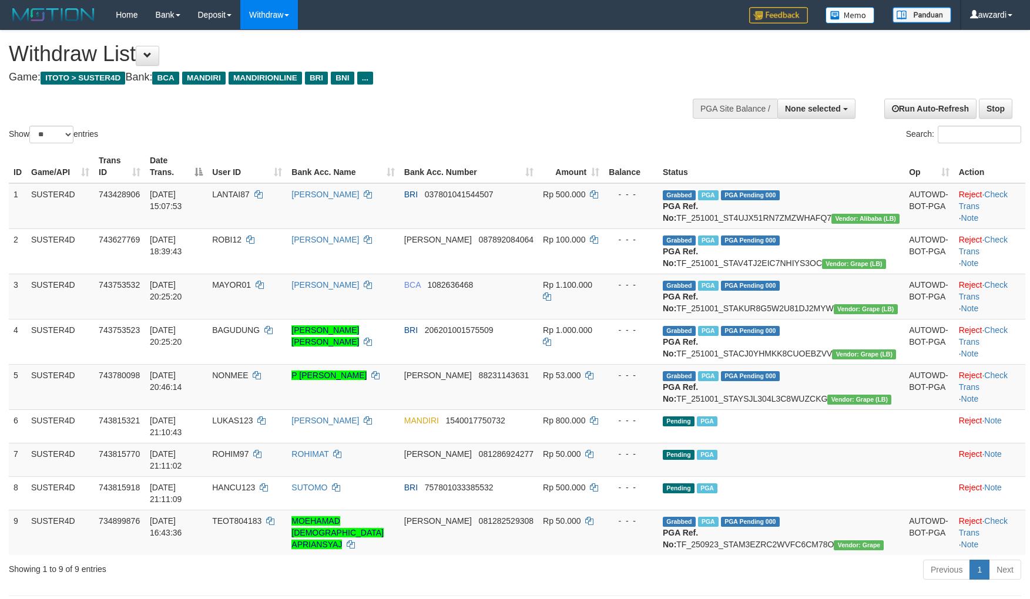
select select
select select "**"
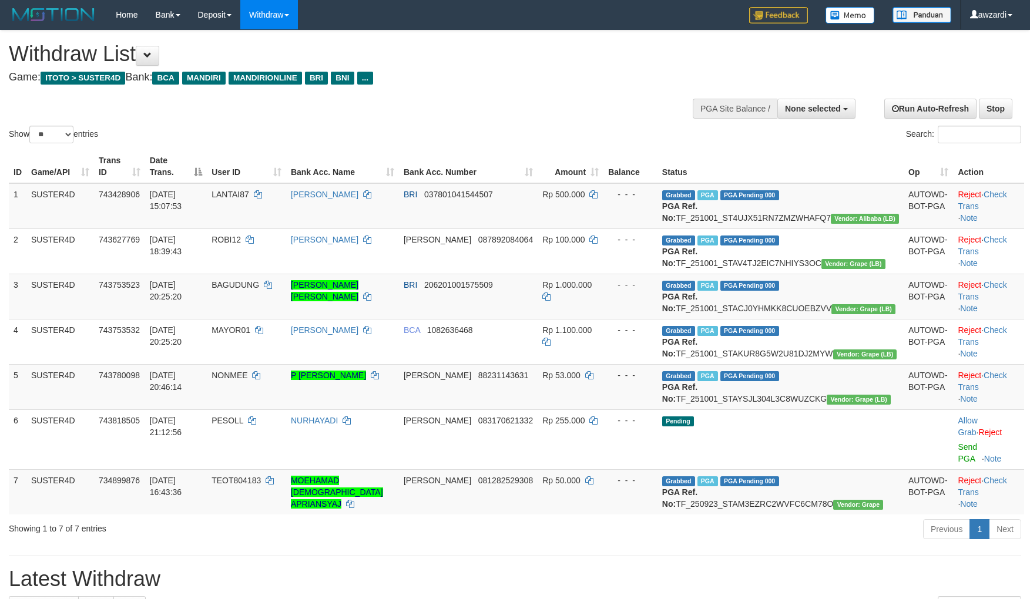
select select
select select "**"
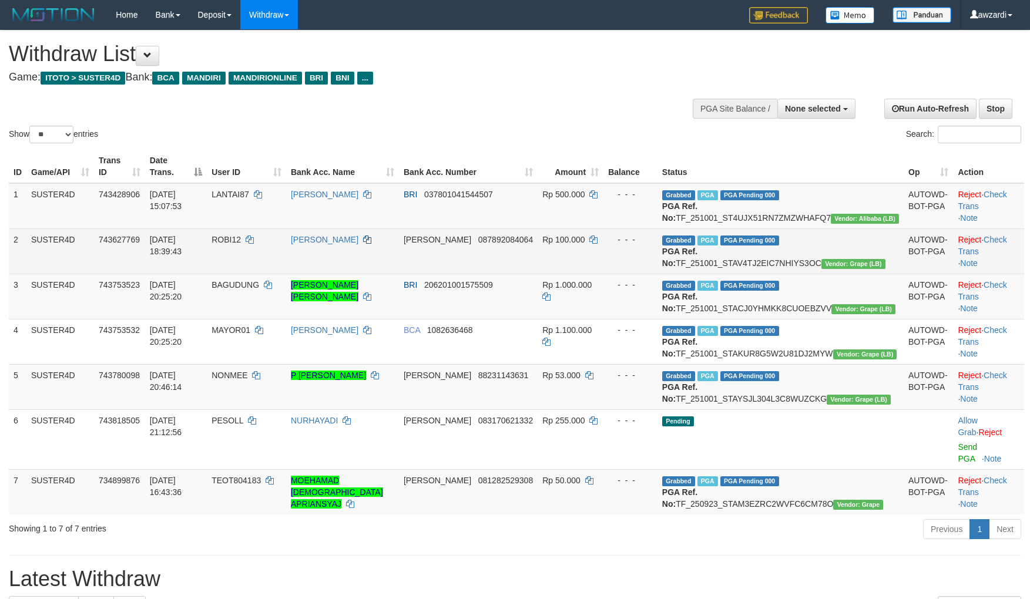
scroll to position [130, 0]
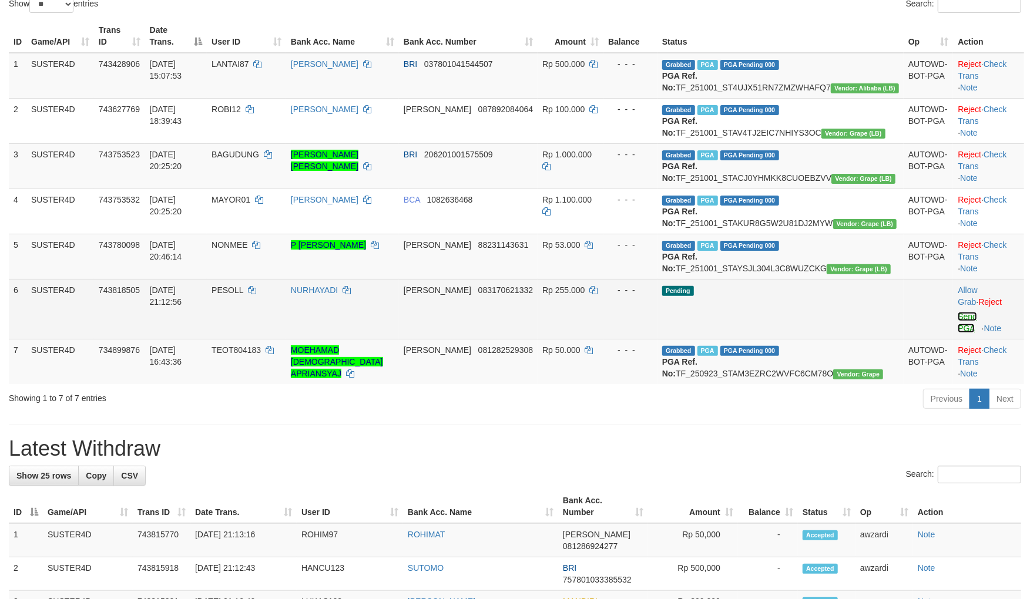
click at [958, 333] on link "Send PGA" at bounding box center [967, 322] width 19 height 21
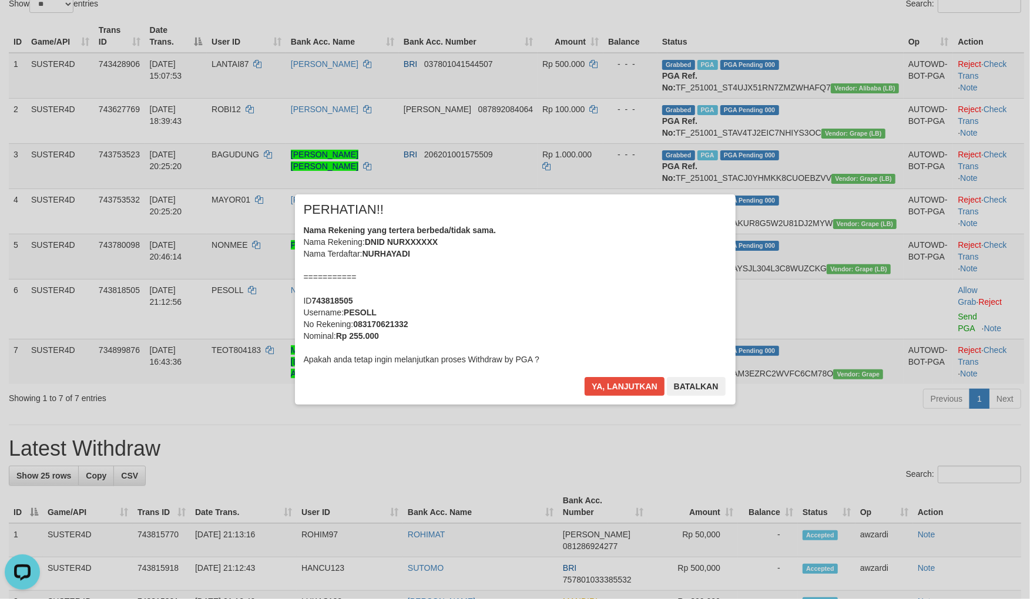
scroll to position [0, 0]
click at [612, 387] on button "Ya, lanjutkan" at bounding box center [625, 386] width 80 height 19
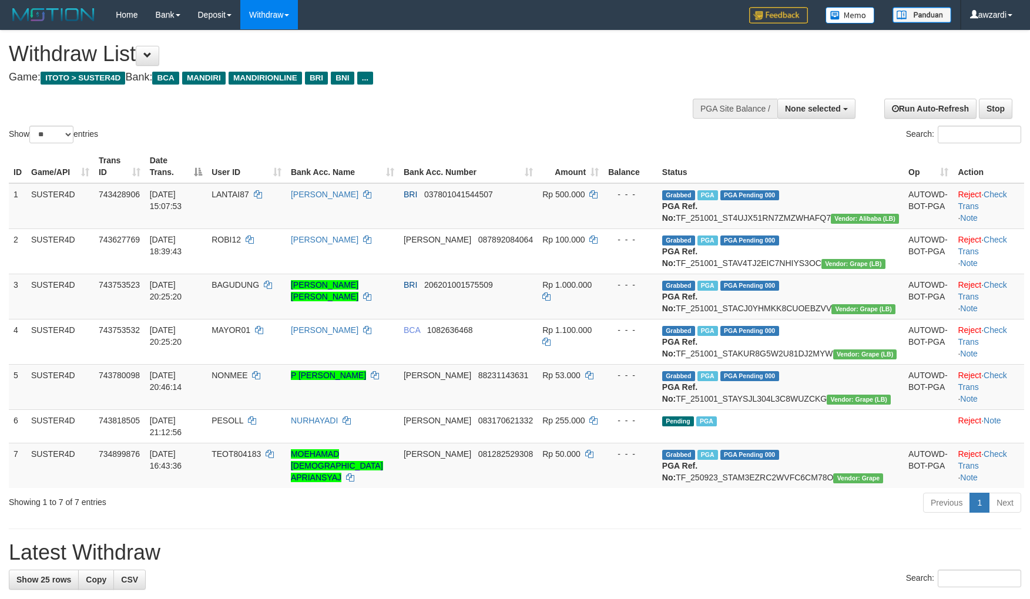
select select
select select "**"
select select
select select "**"
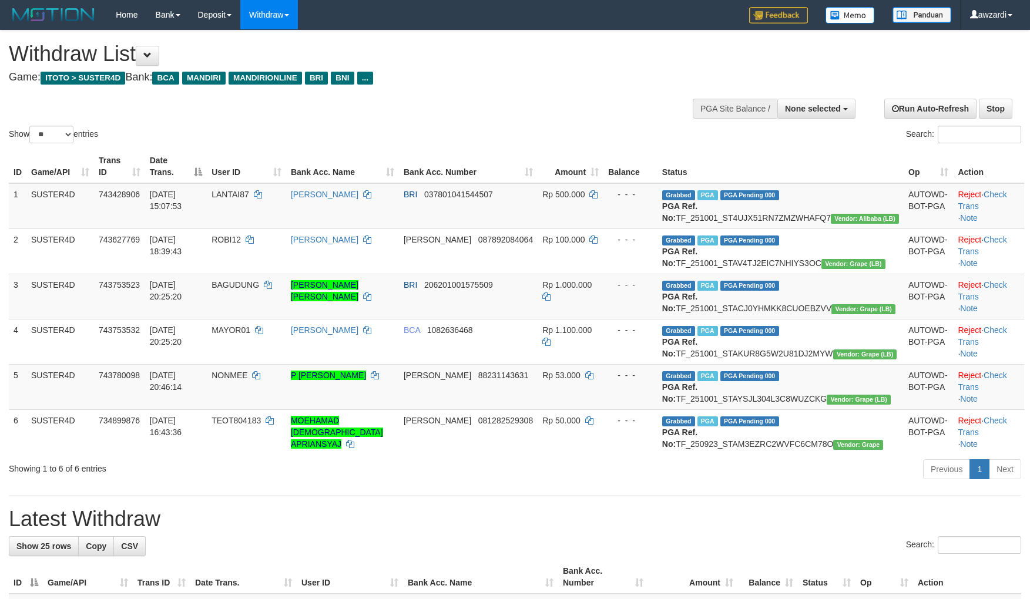
select select
select select "**"
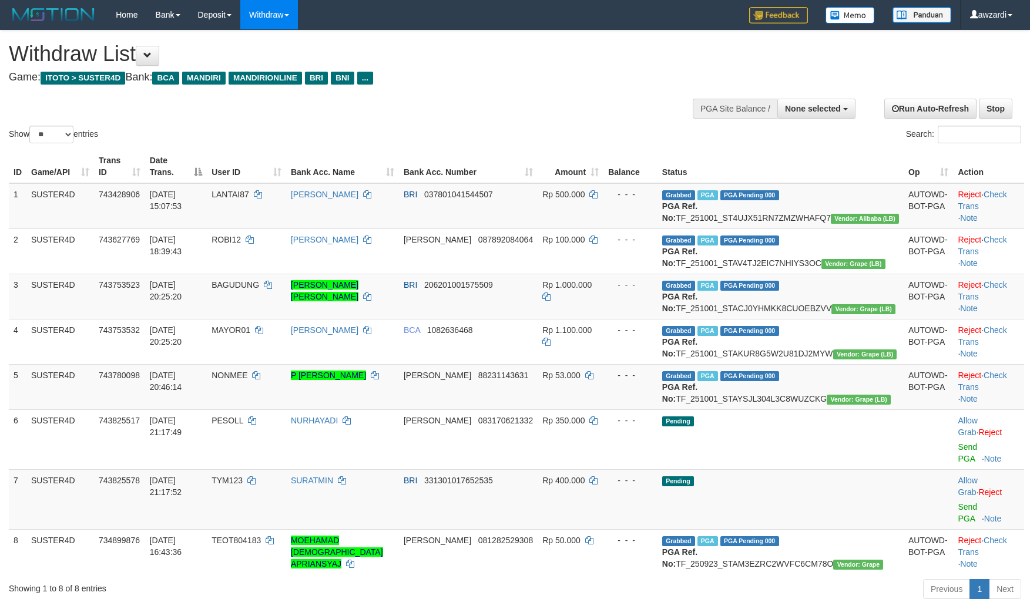
select select
select select "**"
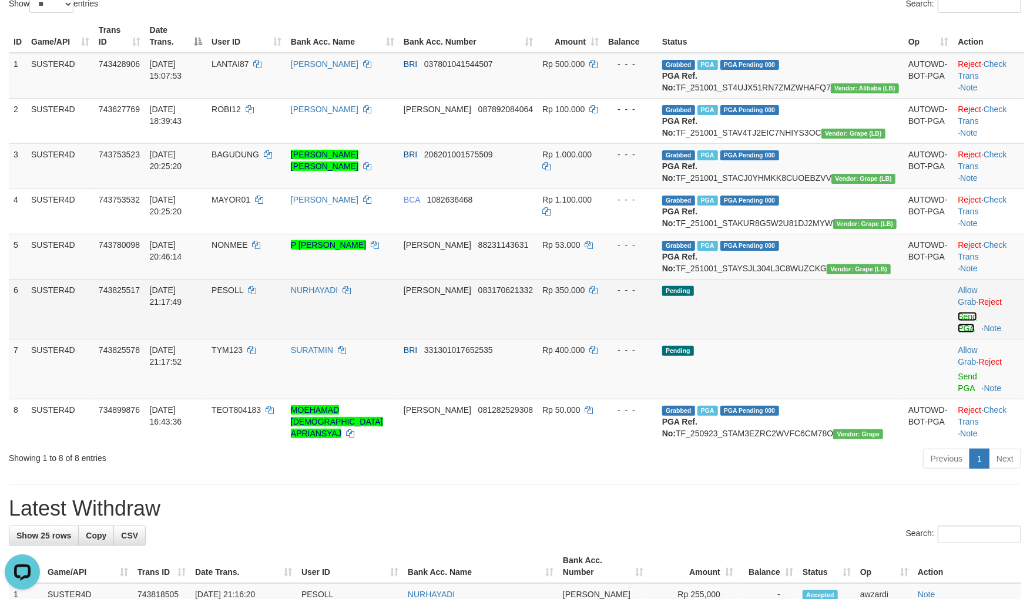
click at [958, 333] on link "Send PGA" at bounding box center [967, 322] width 19 height 21
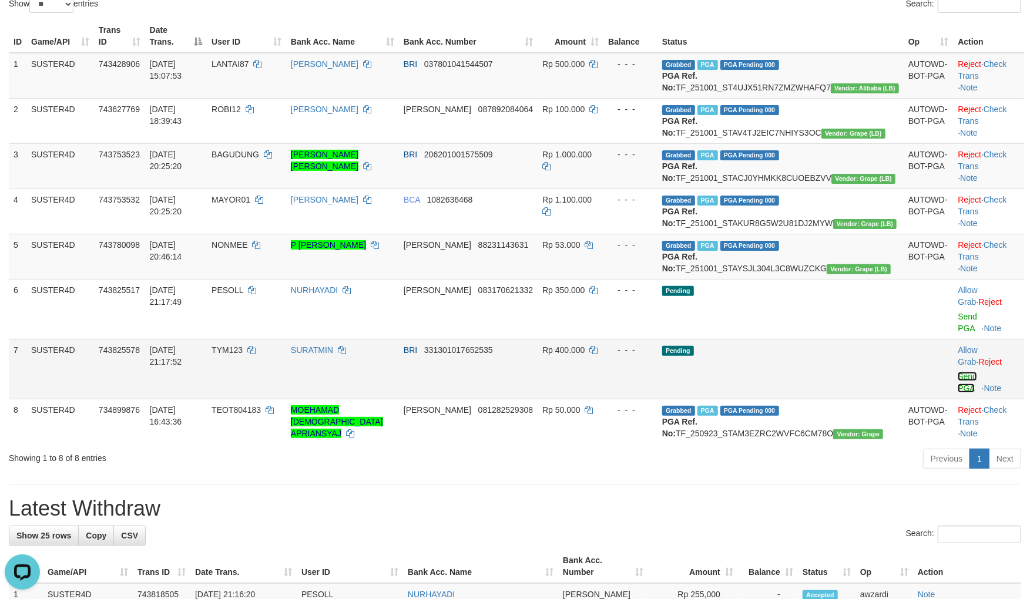
click at [958, 393] on link "Send PGA" at bounding box center [967, 382] width 19 height 21
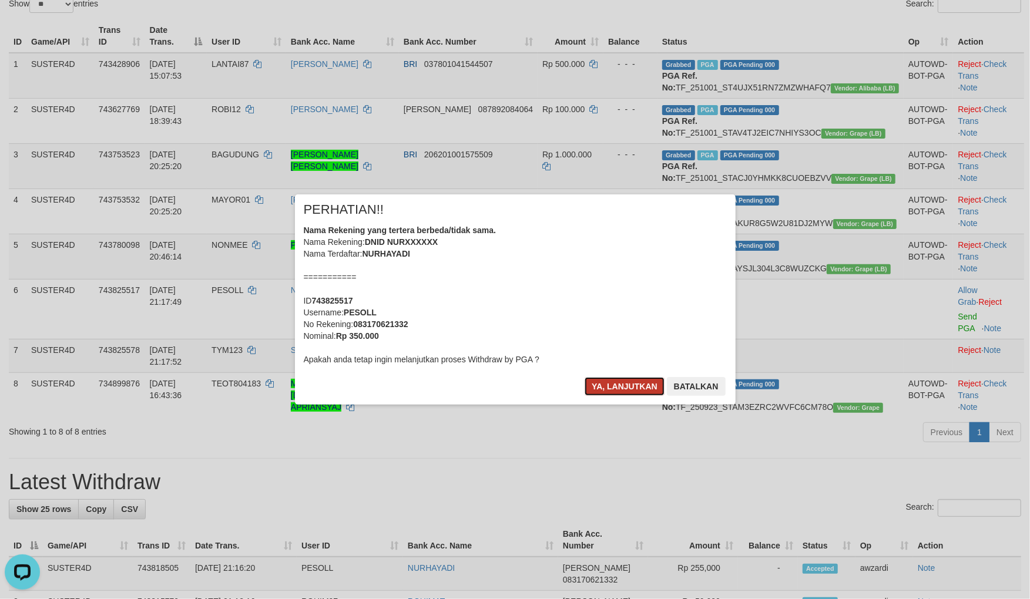
click at [616, 385] on button "Ya, lanjutkan" at bounding box center [625, 386] width 80 height 19
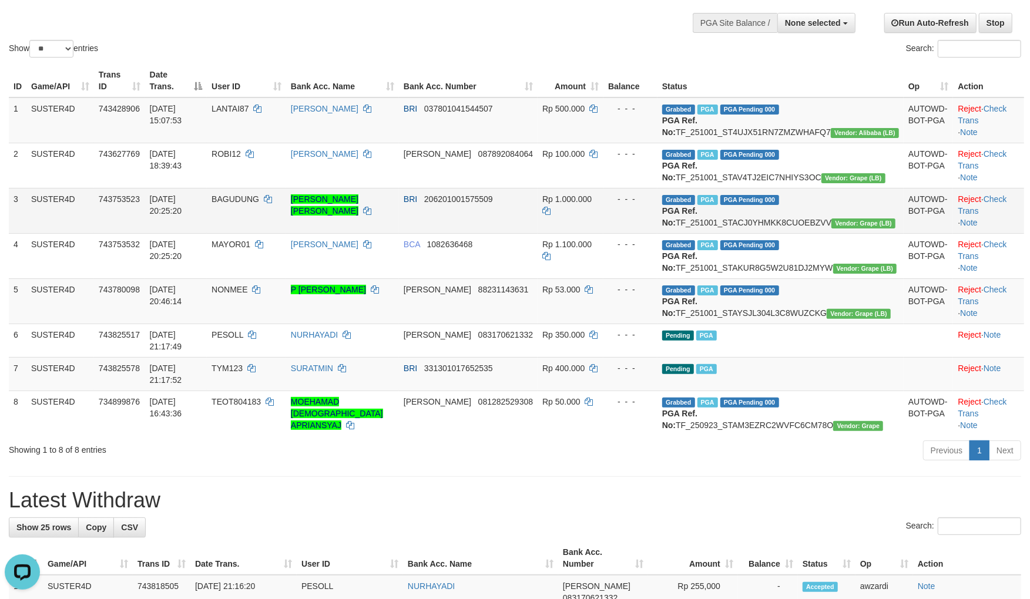
scroll to position [196, 0]
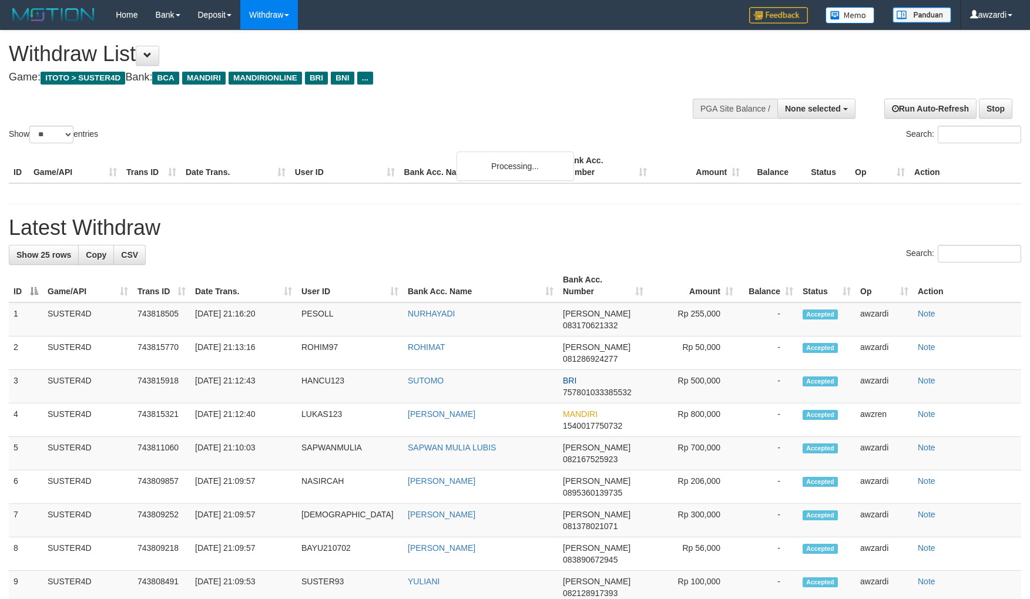
select select
select select "**"
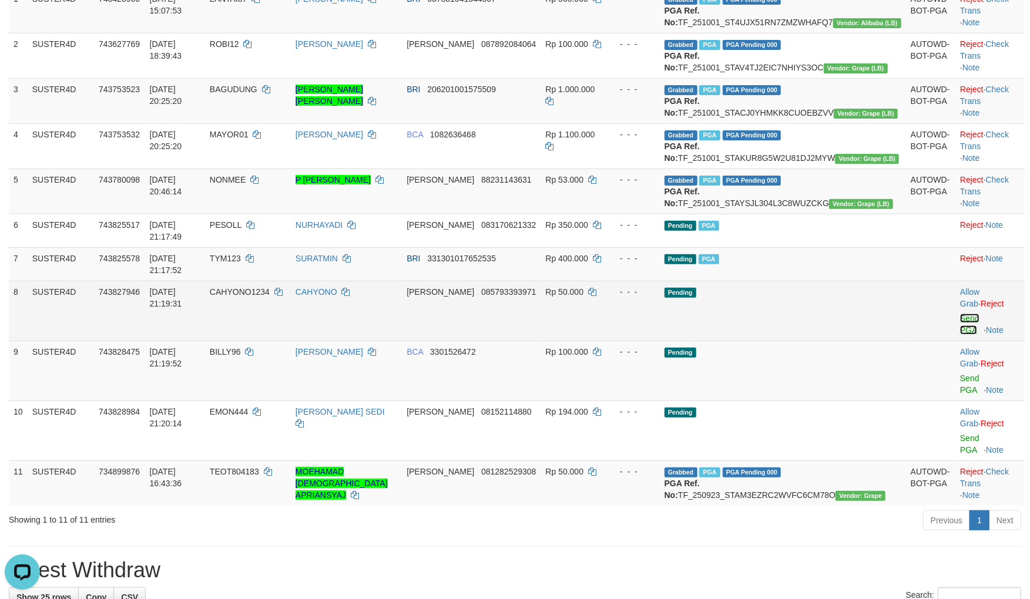
click at [960, 335] on link "Send PGA" at bounding box center [969, 324] width 19 height 21
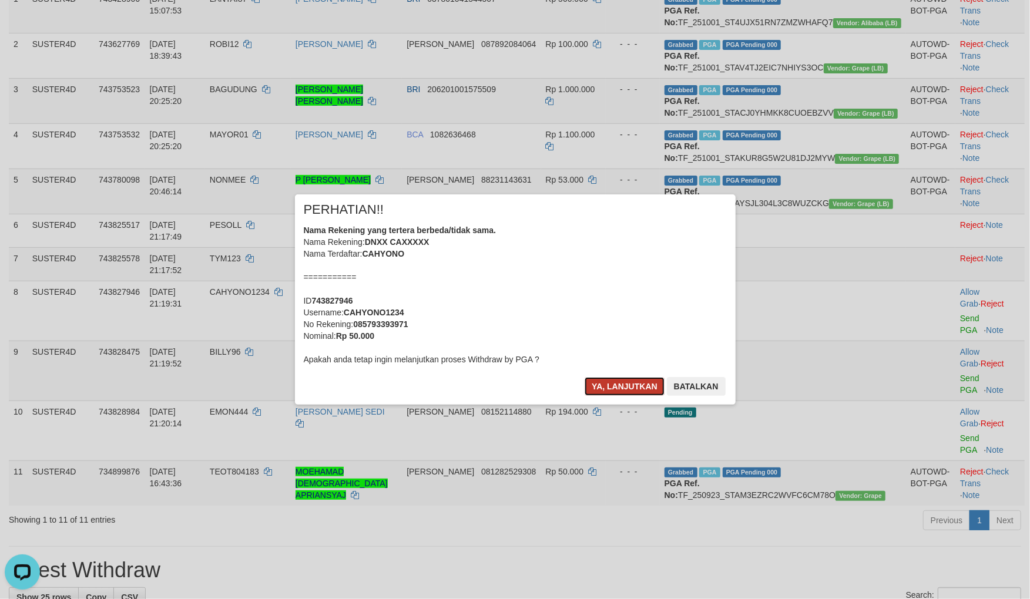
click at [627, 391] on button "Ya, lanjutkan" at bounding box center [625, 386] width 80 height 19
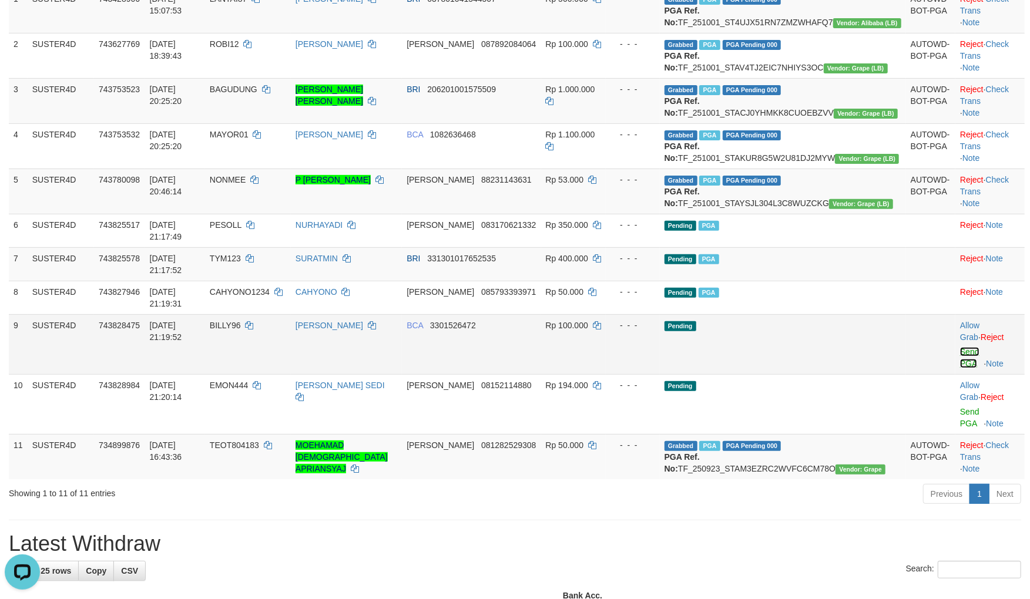
click at [960, 359] on link "Send PGA" at bounding box center [969, 357] width 19 height 21
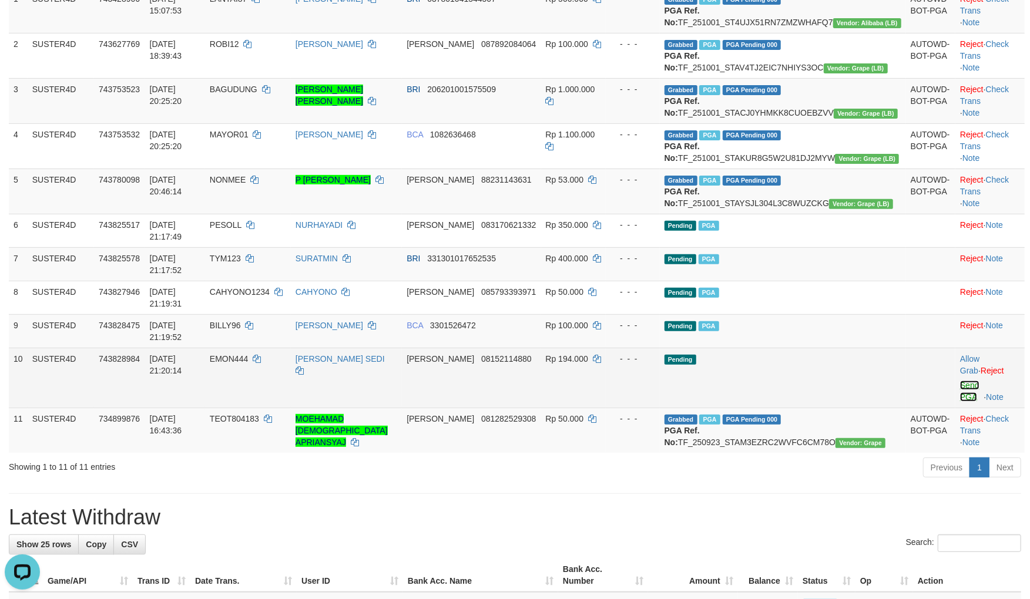
click at [960, 384] on link "Send PGA" at bounding box center [969, 391] width 19 height 21
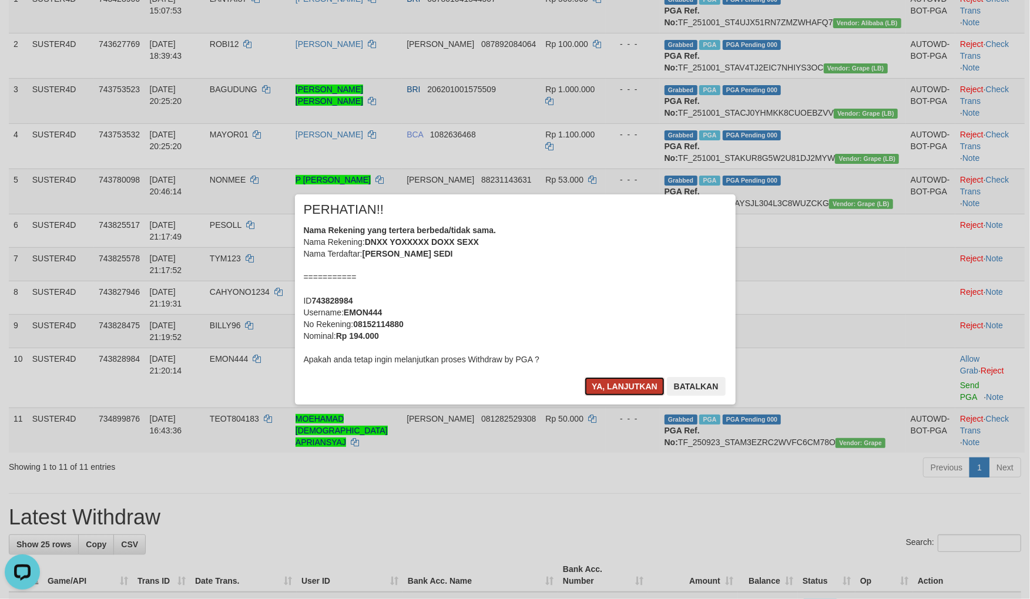
click at [607, 380] on button "Ya, lanjutkan" at bounding box center [625, 386] width 80 height 19
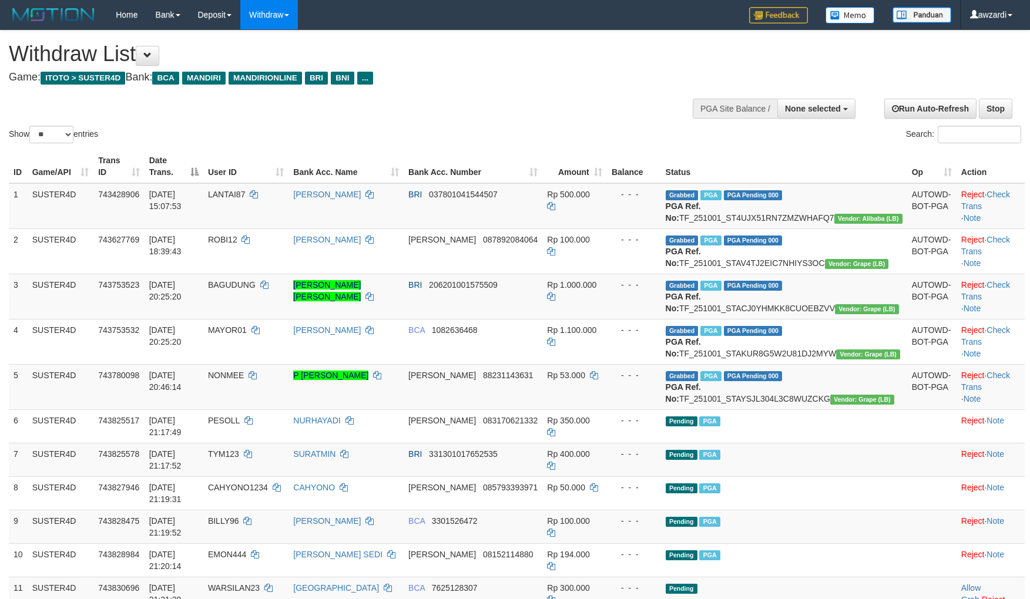
select select
select select "**"
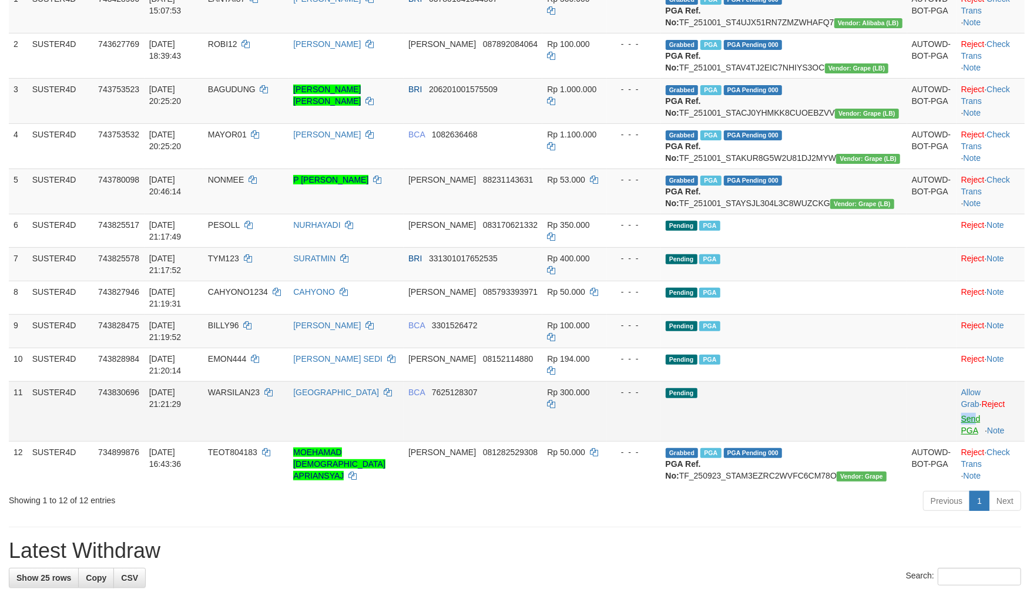
click at [956, 401] on td "Allow Grab · Reject Send PGA · Note" at bounding box center [990, 411] width 68 height 60
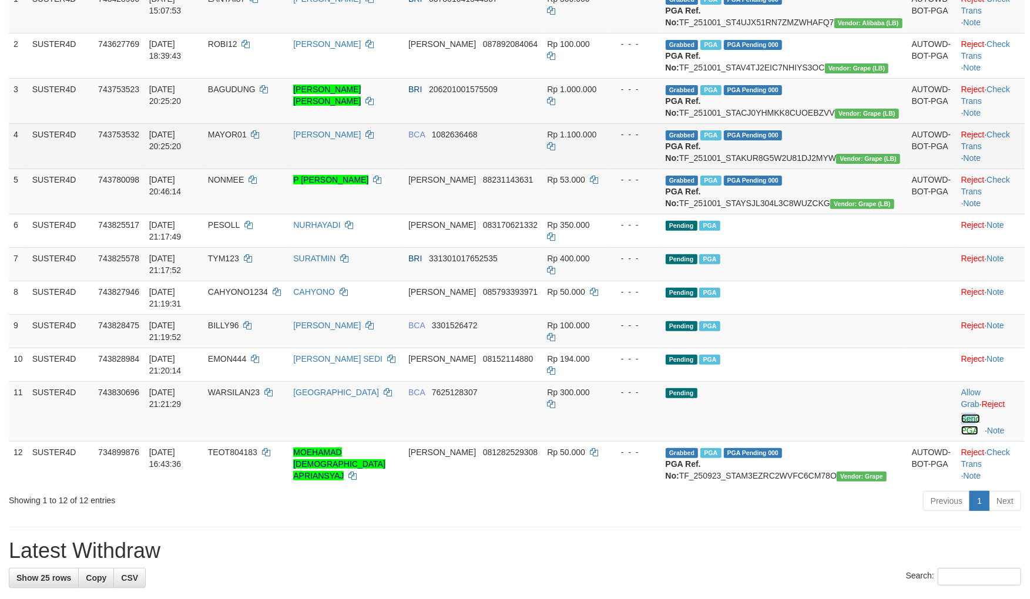
drag, startPoint x: 949, startPoint y: 405, endPoint x: 583, endPoint y: 161, distance: 439.6
click at [961, 414] on link "Send PGA" at bounding box center [970, 424] width 19 height 21
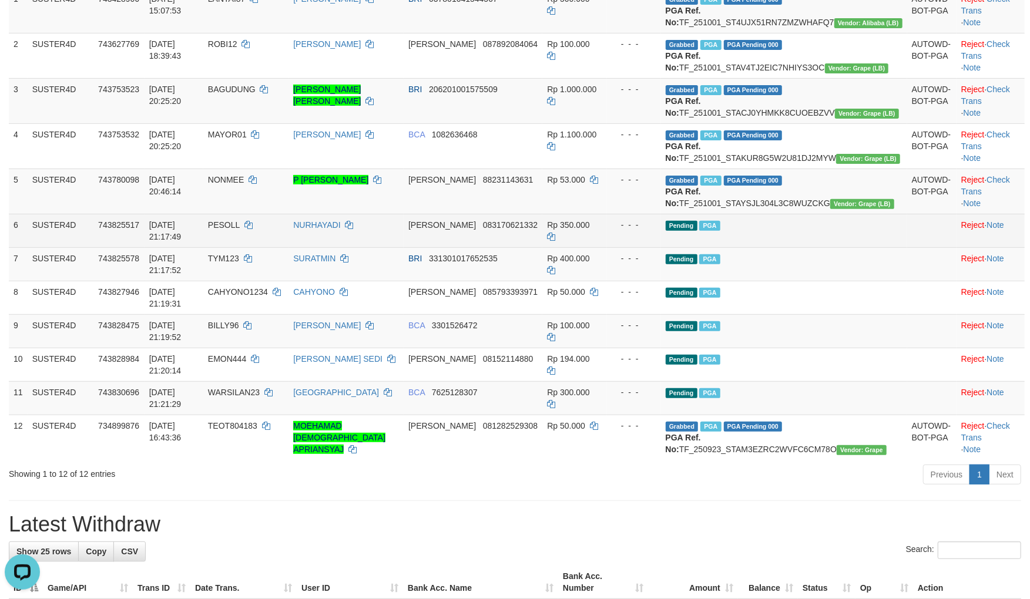
scroll to position [0, 0]
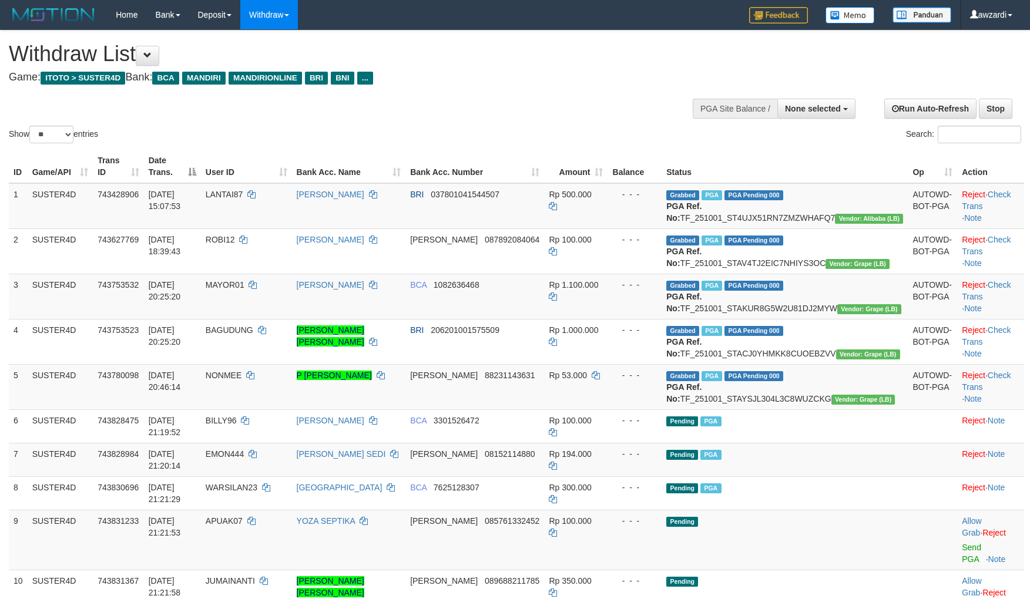
select select
select select "**"
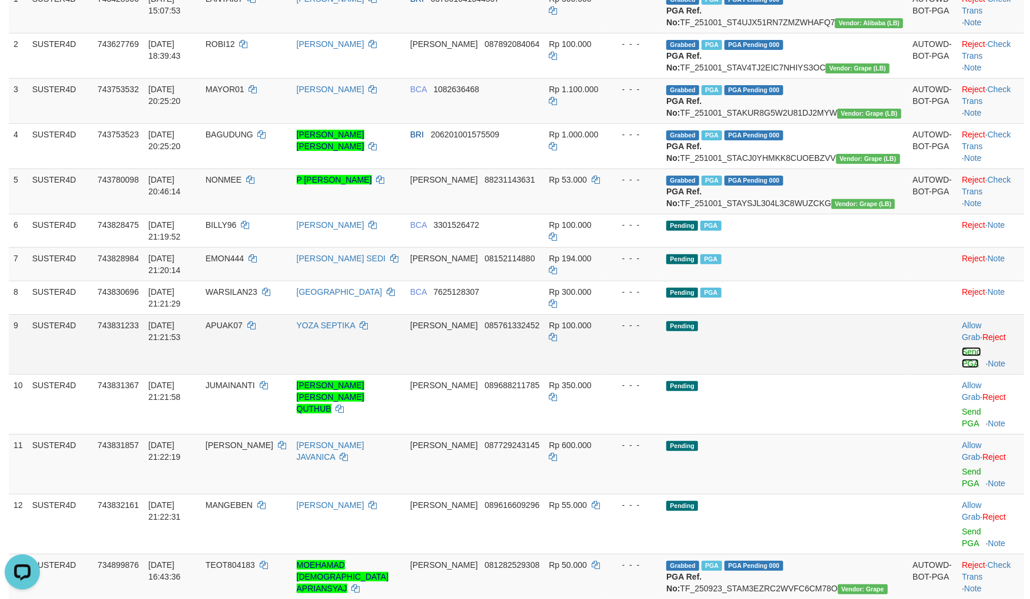
click at [962, 360] on link "Send PGA" at bounding box center [971, 357] width 19 height 21
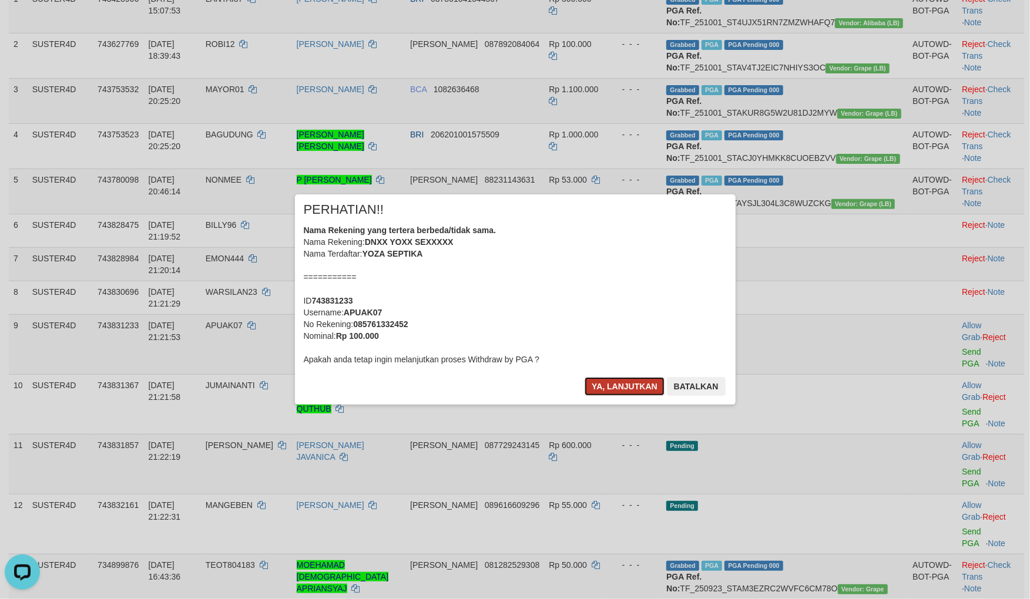
click at [629, 394] on button "Ya, lanjutkan" at bounding box center [625, 386] width 80 height 19
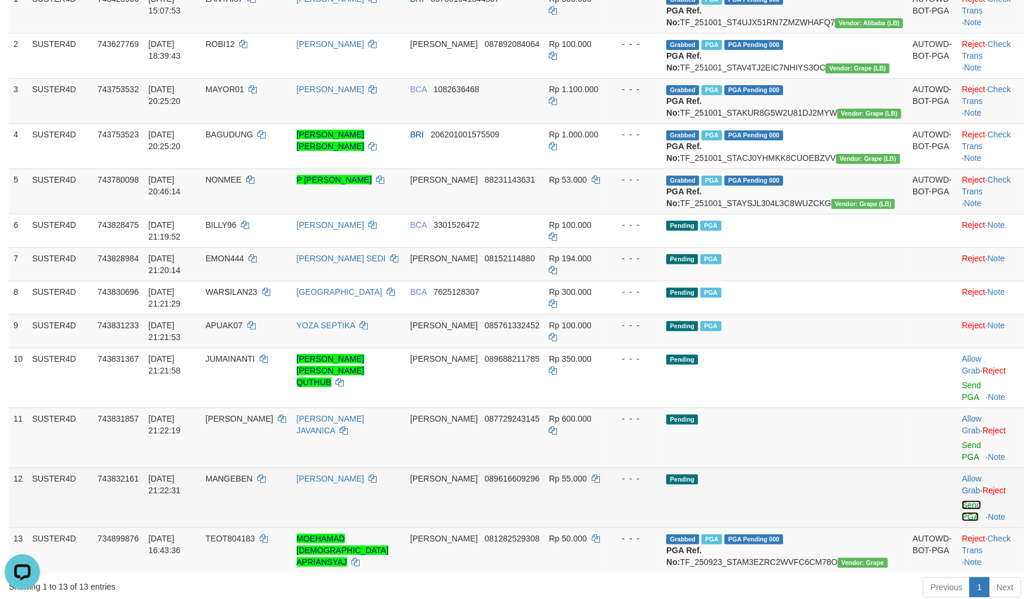
click at [962, 501] on link "Send PGA" at bounding box center [971, 511] width 19 height 21
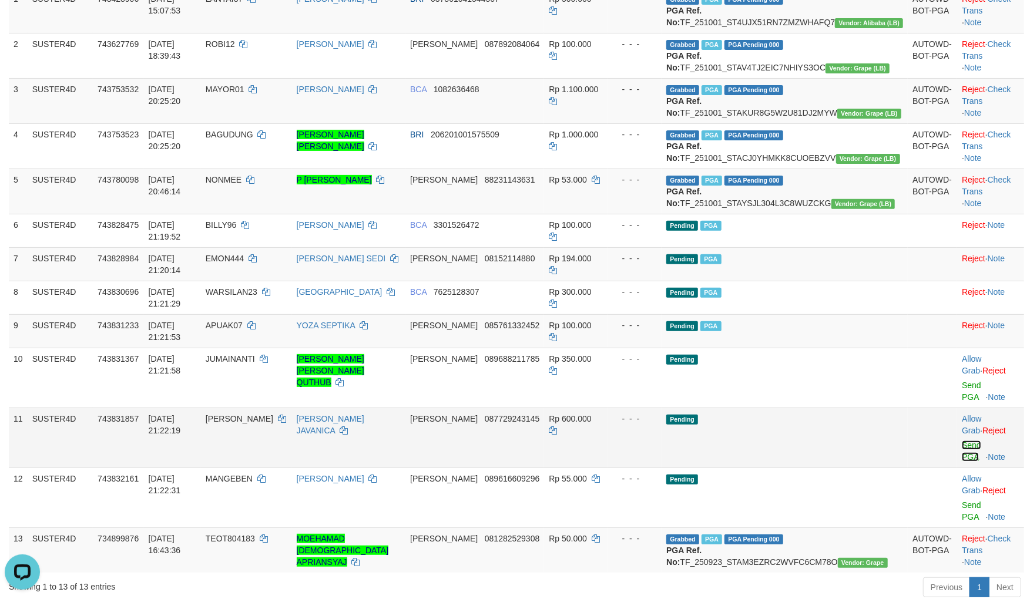
click at [962, 441] on link "Send PGA" at bounding box center [971, 451] width 19 height 21
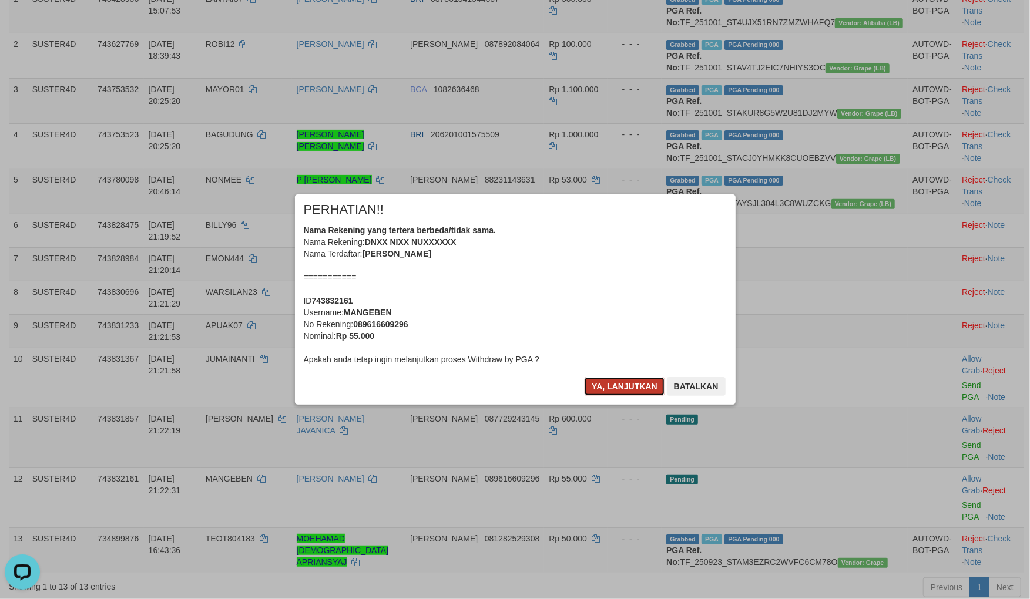
click at [614, 385] on button "Ya, lanjutkan" at bounding box center [625, 386] width 80 height 19
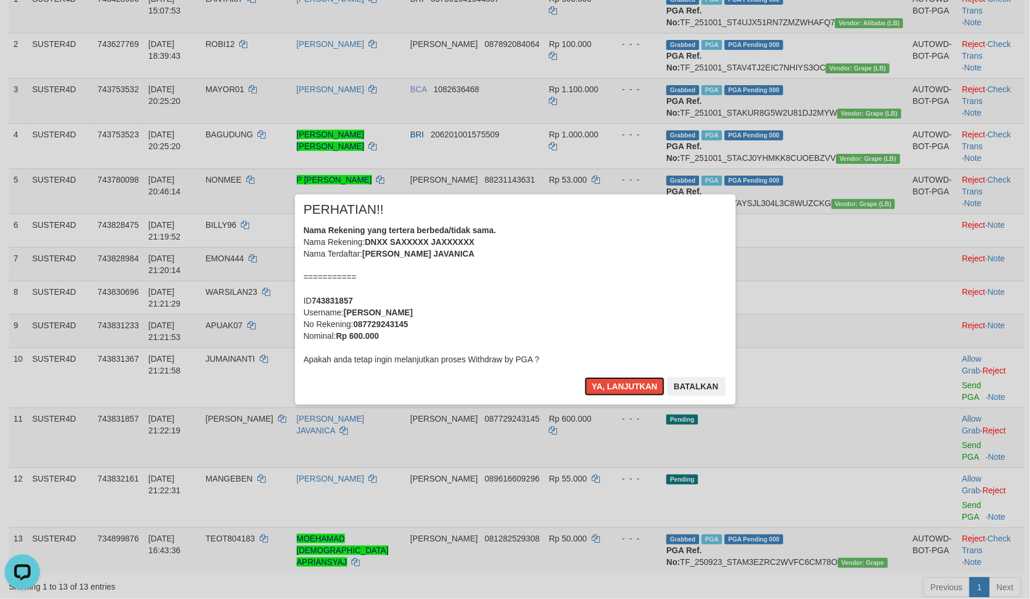
click at [614, 385] on button "Ya, lanjutkan" at bounding box center [625, 386] width 80 height 19
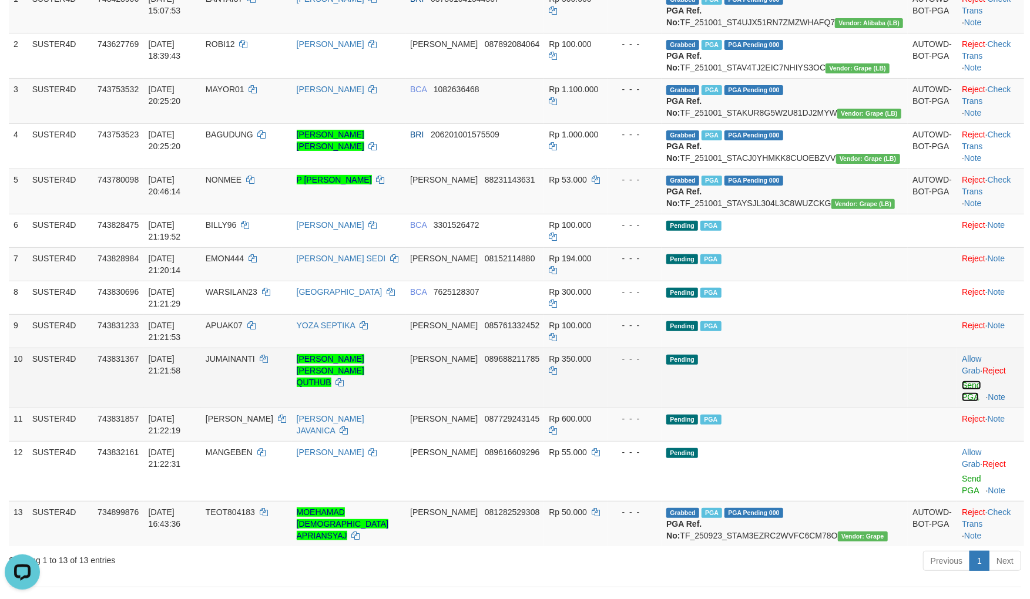
click at [962, 382] on link "Send PGA" at bounding box center [971, 391] width 19 height 21
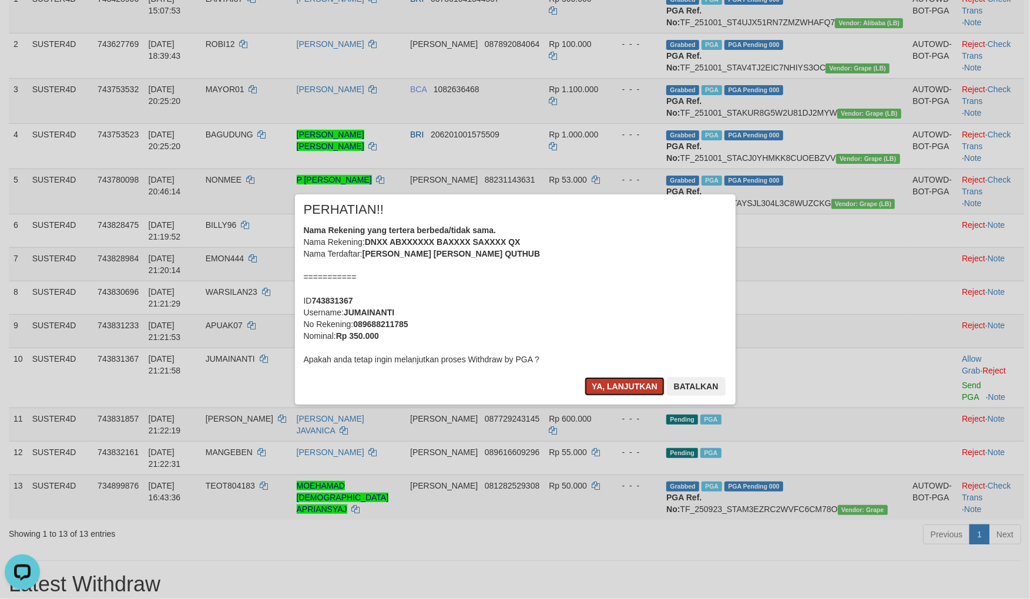
click at [616, 385] on button "Ya, lanjutkan" at bounding box center [625, 386] width 80 height 19
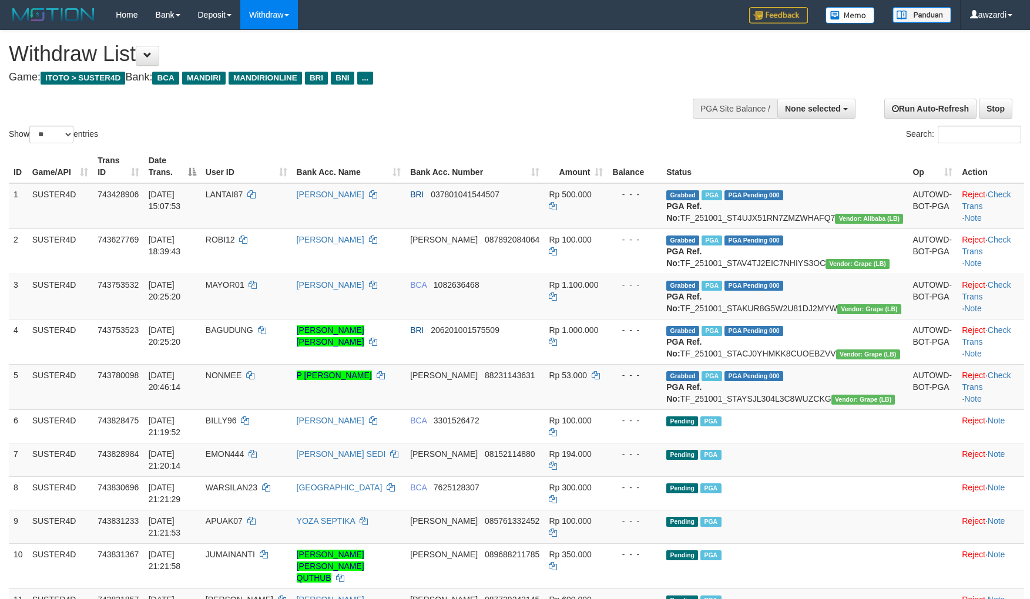
select select
select select "**"
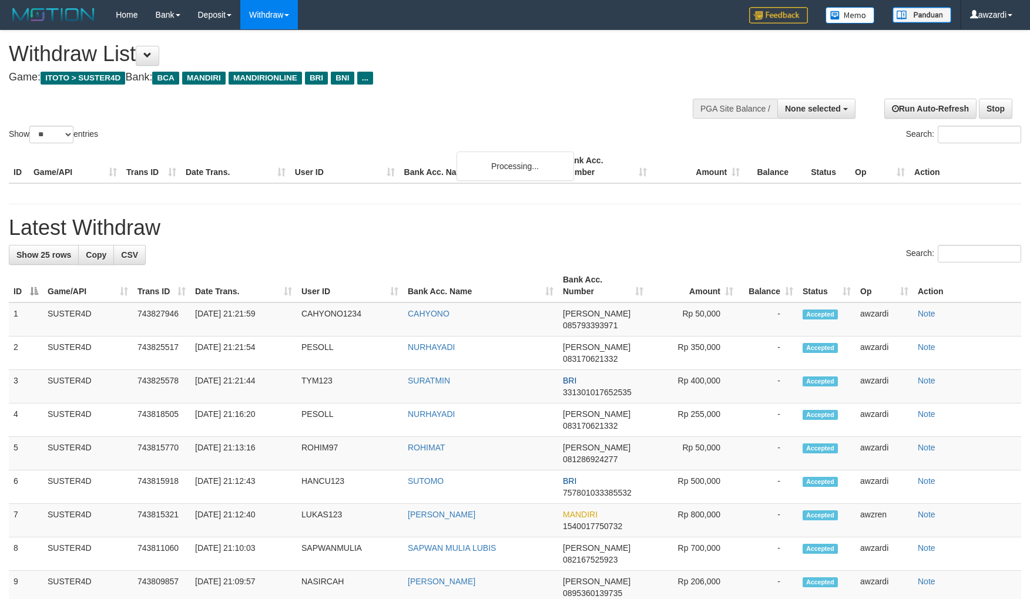
select select
select select "**"
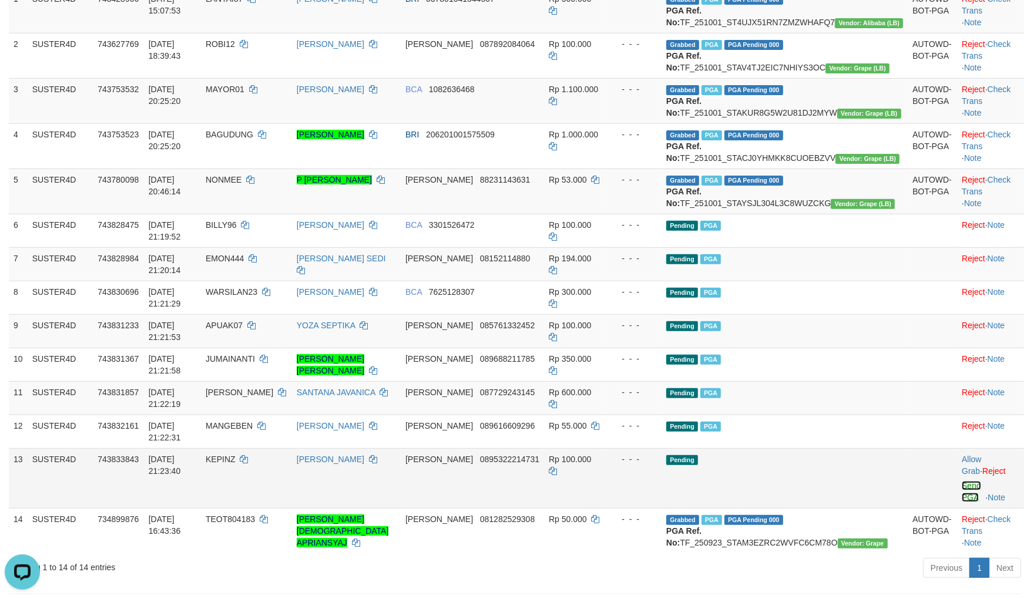
click at [962, 481] on link "Send PGA" at bounding box center [971, 491] width 19 height 21
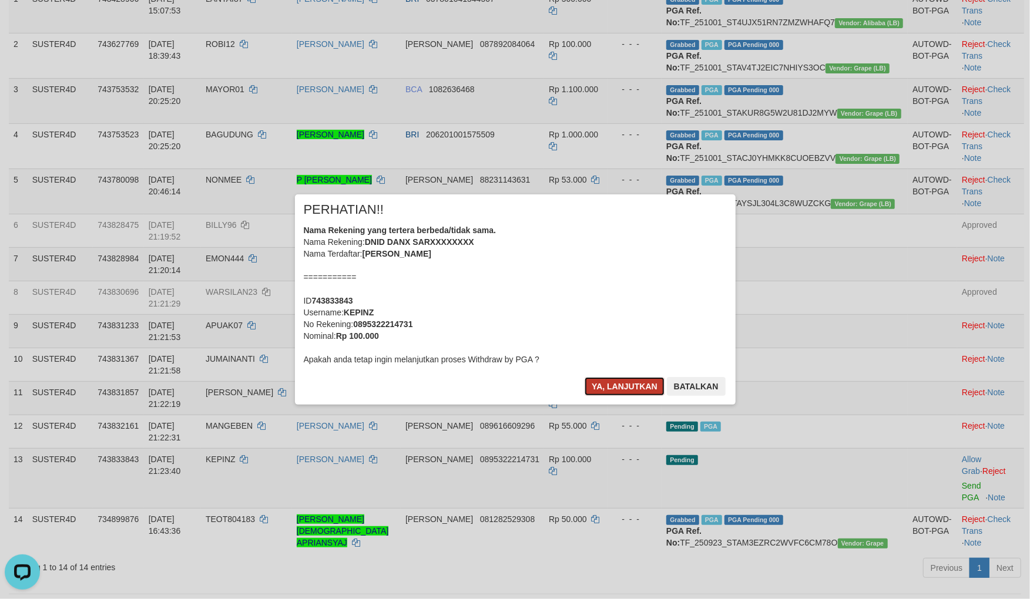
click at [602, 381] on button "Ya, lanjutkan" at bounding box center [625, 386] width 80 height 19
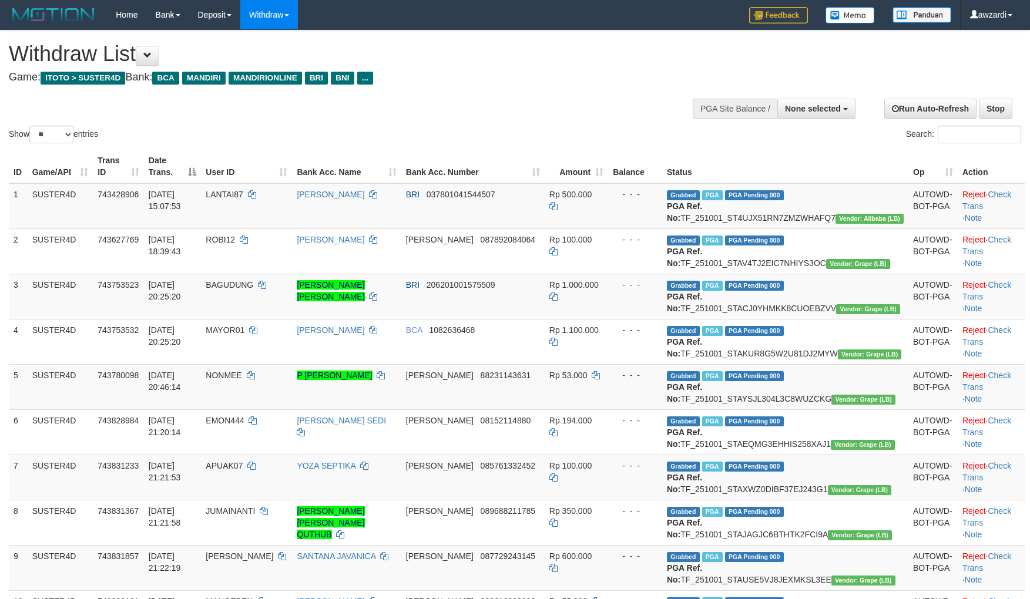
select select
select select "**"
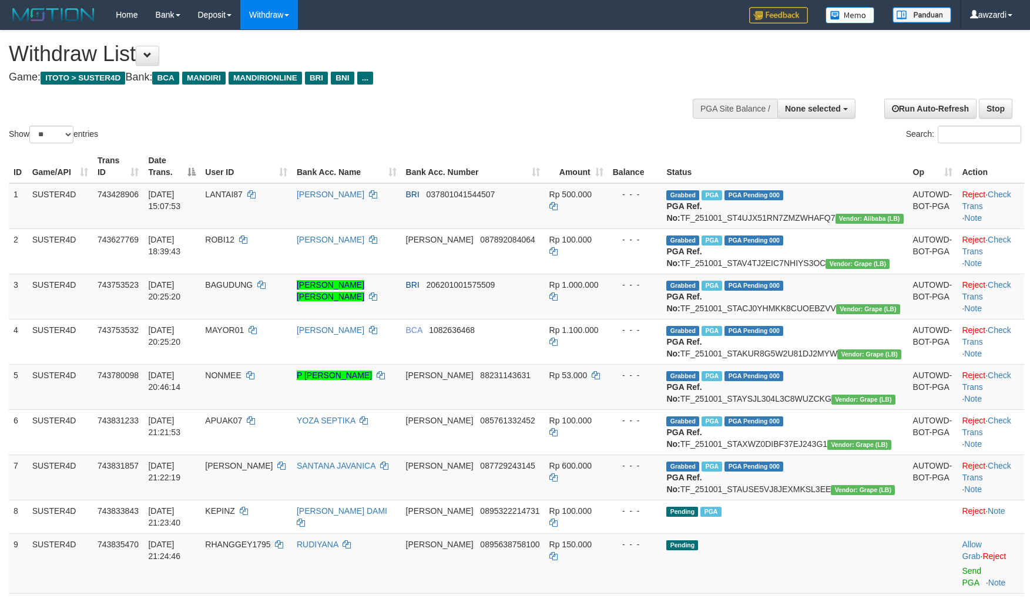
select select
select select "**"
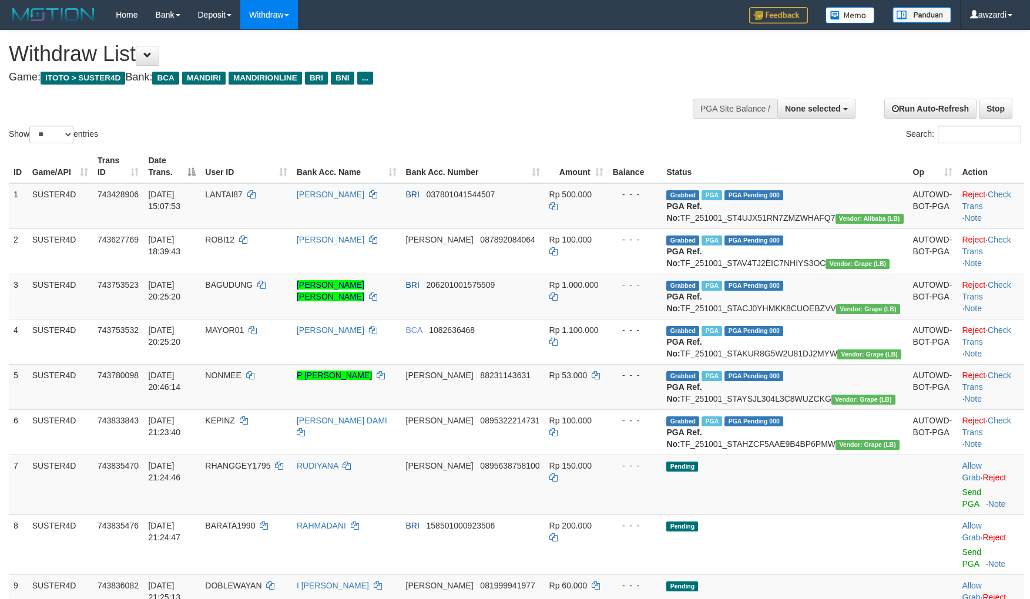
select select
select select "**"
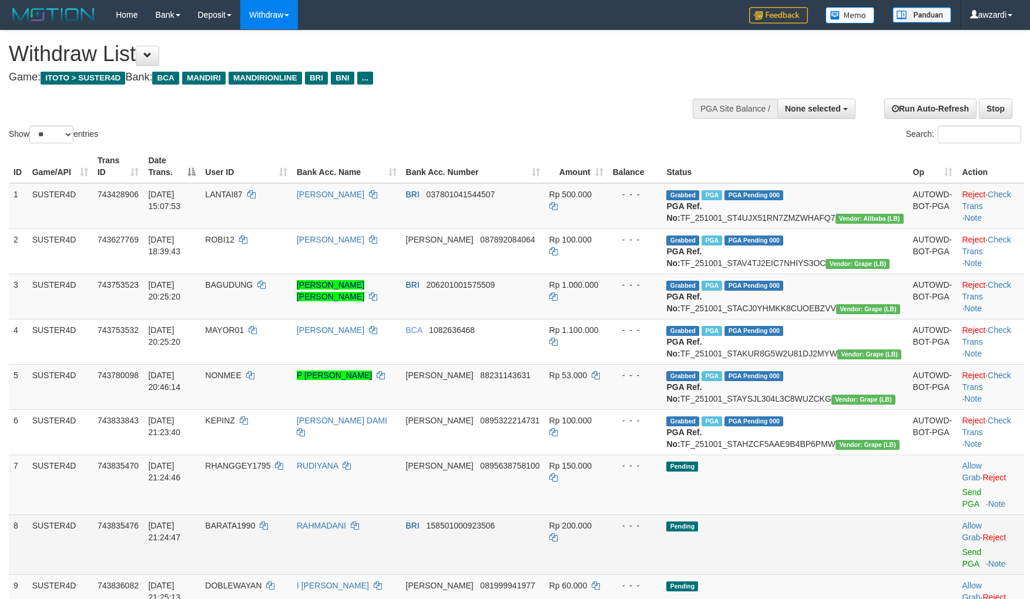
scroll to position [370, 0]
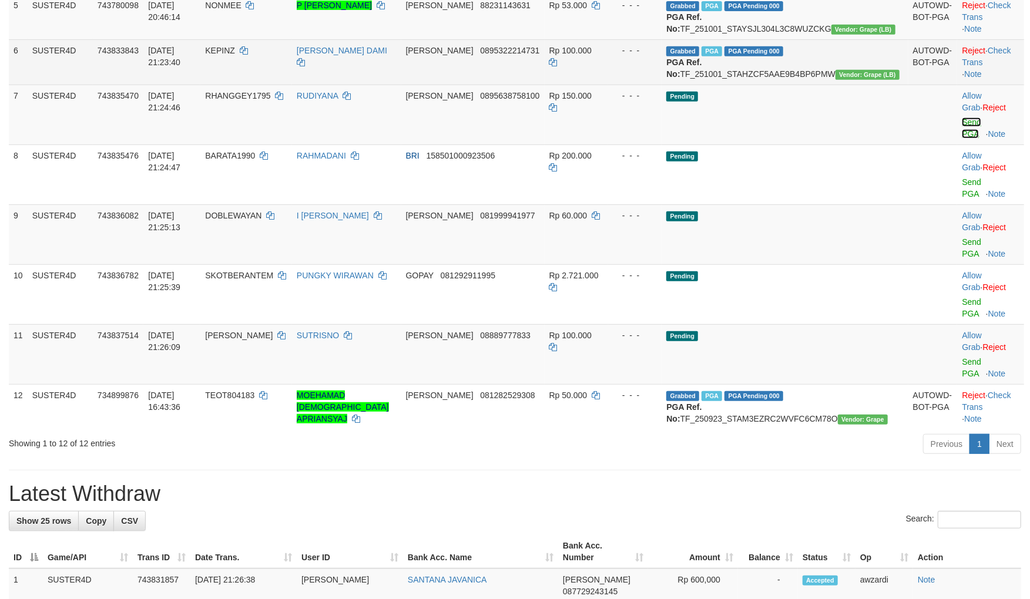
drag, startPoint x: 962, startPoint y: 175, endPoint x: 589, endPoint y: 149, distance: 374.0
click at [962, 139] on link "Send PGA" at bounding box center [971, 127] width 19 height 21
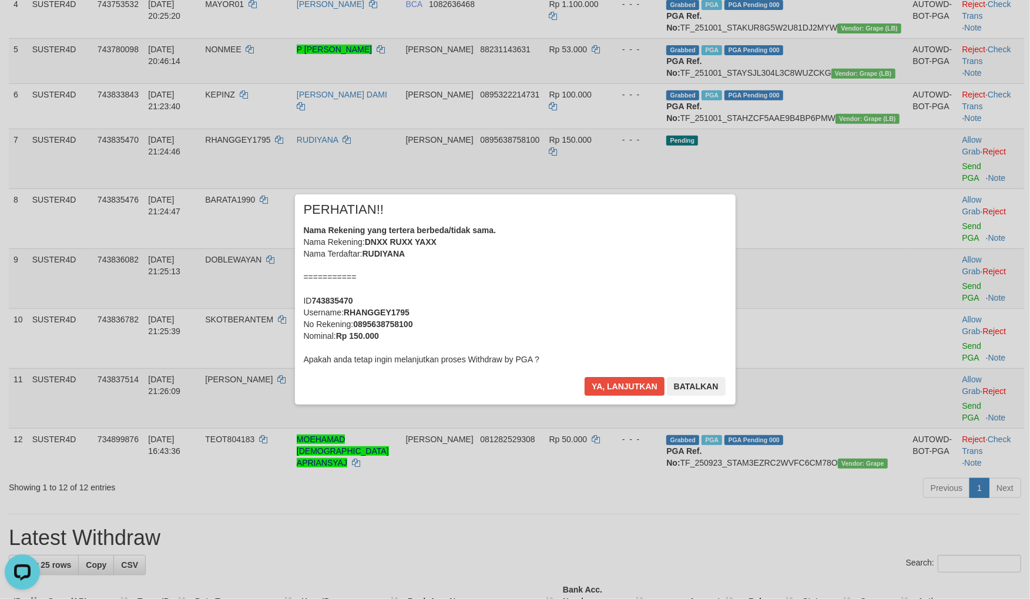
scroll to position [0, 0]
click at [620, 379] on button "Ya, lanjutkan" at bounding box center [625, 386] width 80 height 19
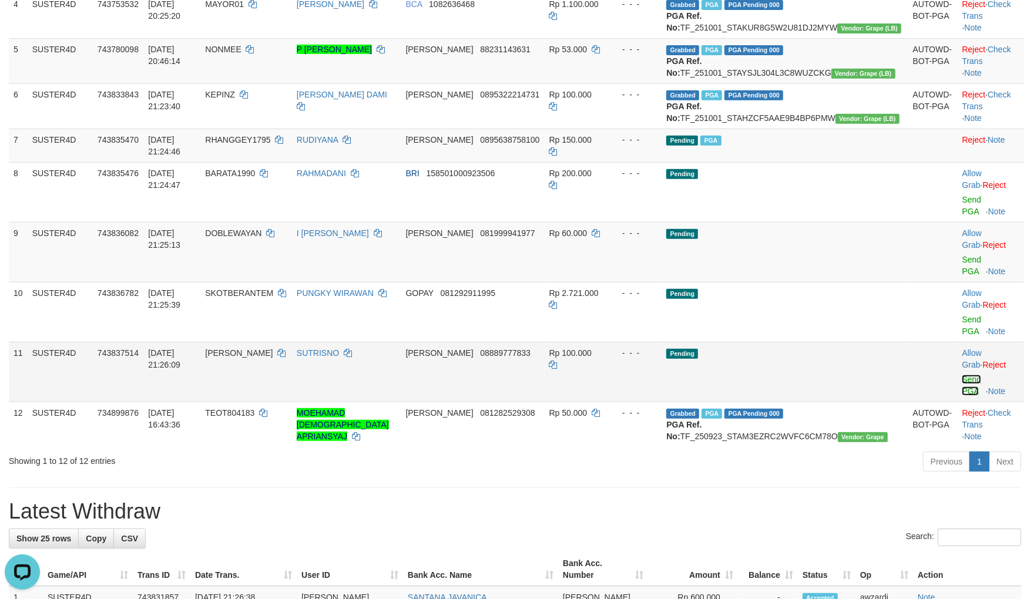
click at [962, 375] on link "Send PGA" at bounding box center [971, 385] width 19 height 21
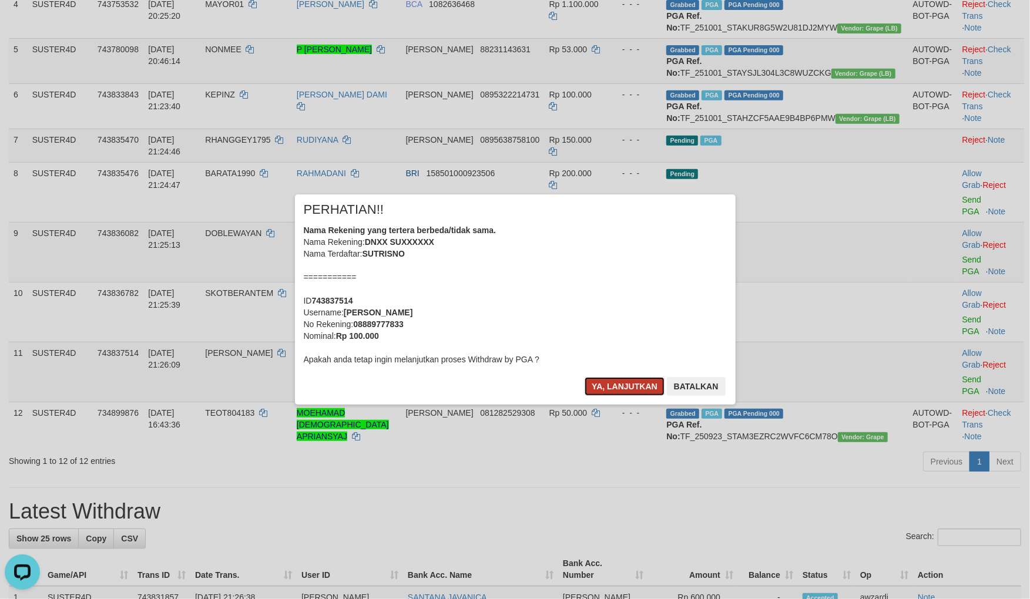
click at [607, 386] on button "Ya, lanjutkan" at bounding box center [625, 386] width 80 height 19
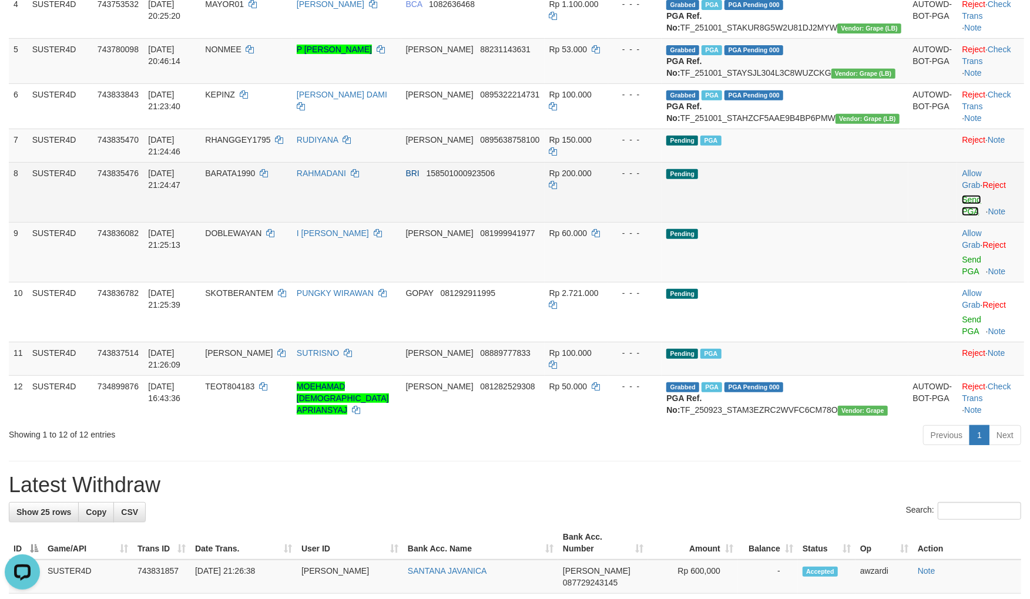
click at [962, 216] on link "Send PGA" at bounding box center [971, 205] width 19 height 21
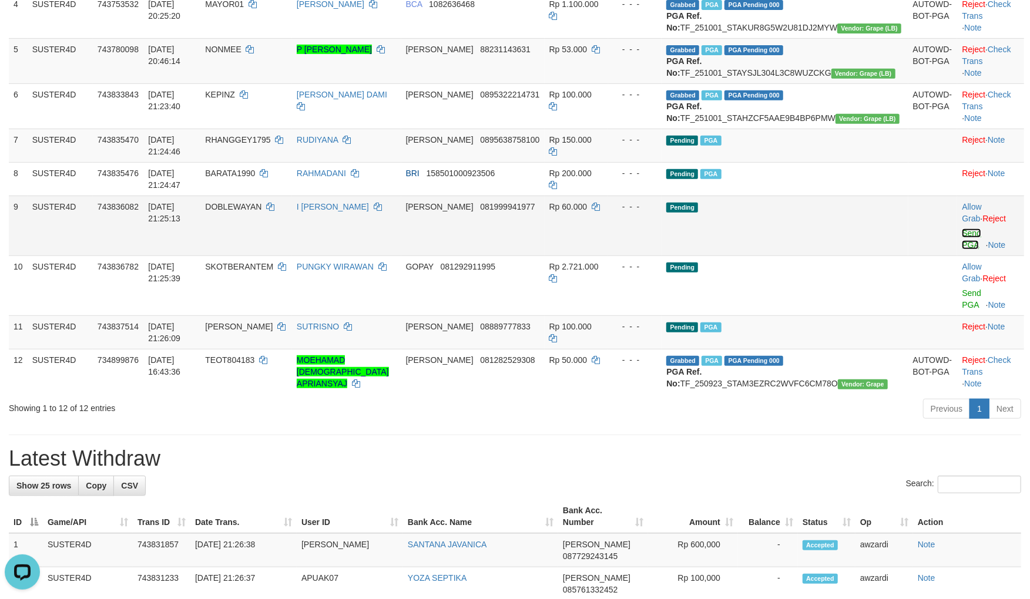
click at [962, 250] on link "Send PGA" at bounding box center [971, 239] width 19 height 21
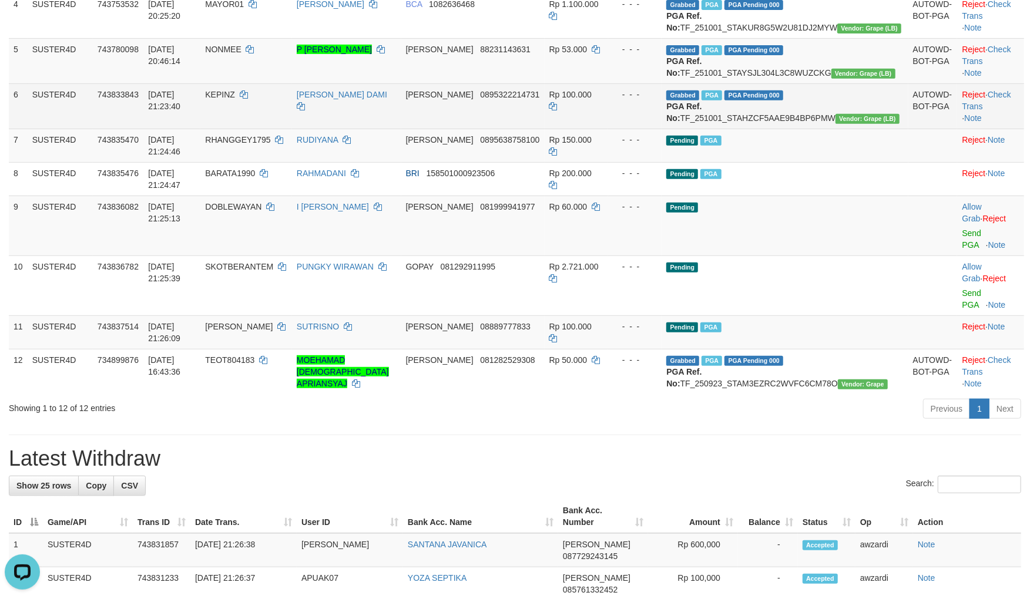
click at [539, 99] on span "0895322214731" at bounding box center [509, 94] width 59 height 9
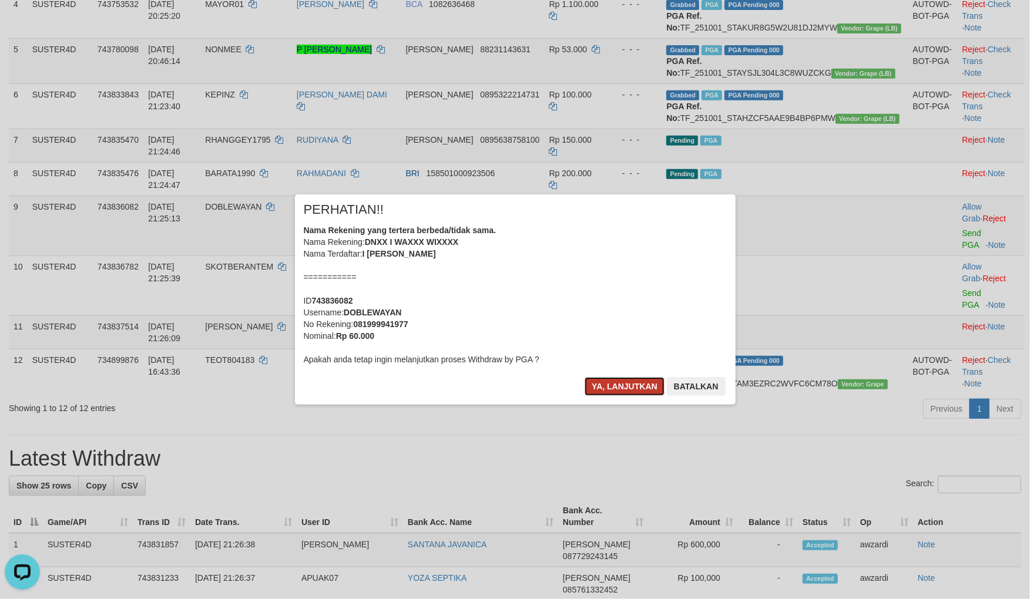
click at [622, 382] on button "Ya, lanjutkan" at bounding box center [625, 386] width 80 height 19
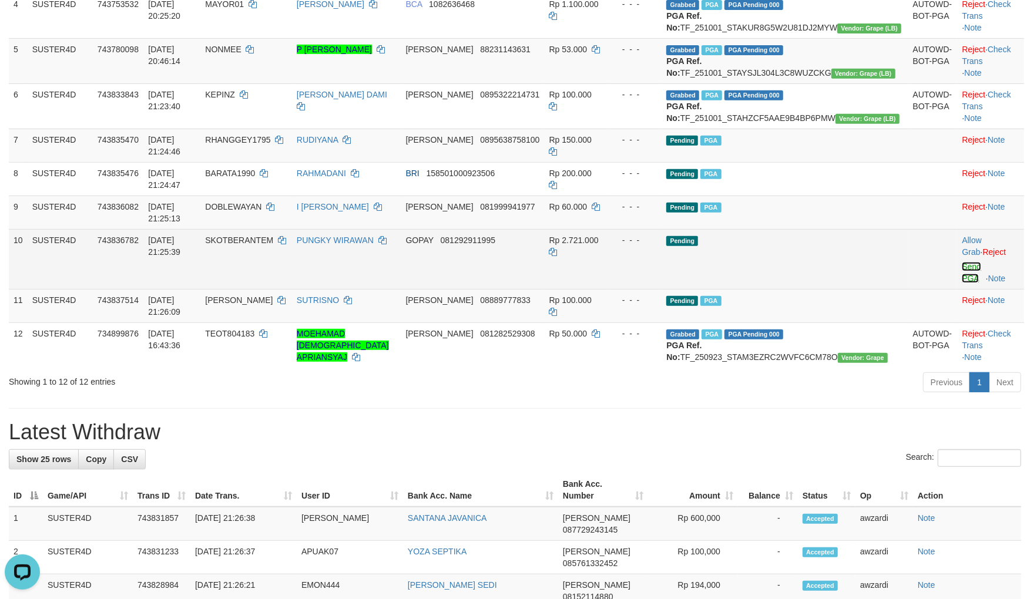
click at [962, 283] on link "Send PGA" at bounding box center [971, 272] width 19 height 21
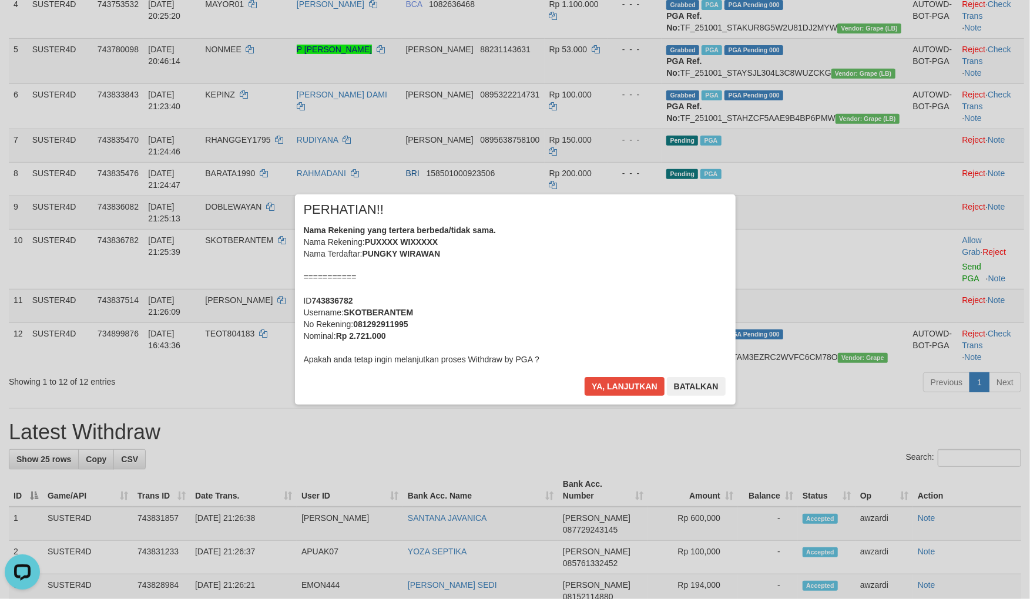
click at [645, 376] on div "× PERHATIAN!! Nama Rekening yang tertera berbeda/tidak sama. Nama Rekening: PUX…" at bounding box center [515, 299] width 441 height 210
click at [642, 382] on button "Ya, lanjutkan" at bounding box center [625, 386] width 80 height 19
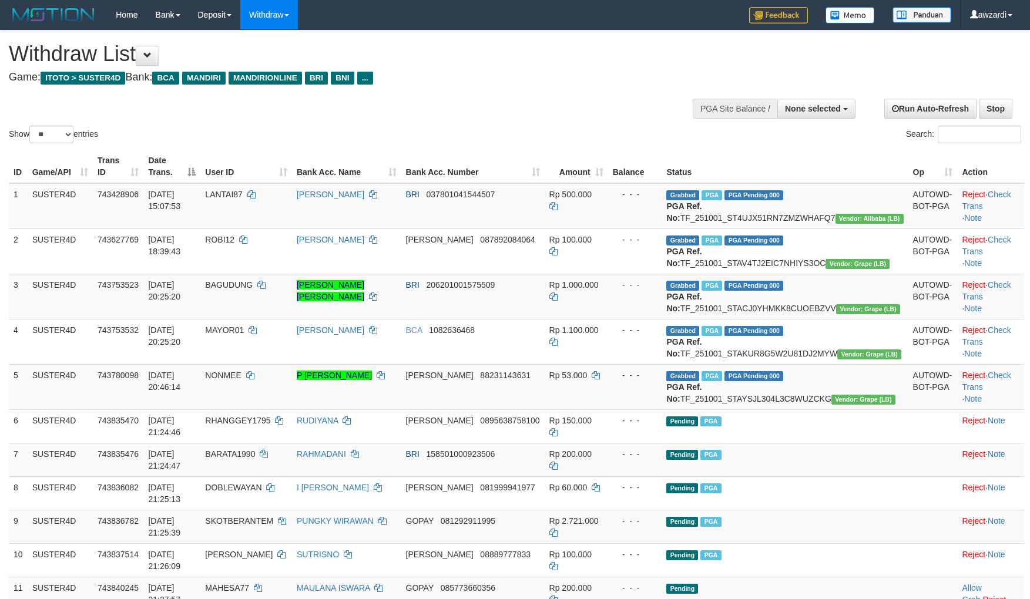
select select
select select "**"
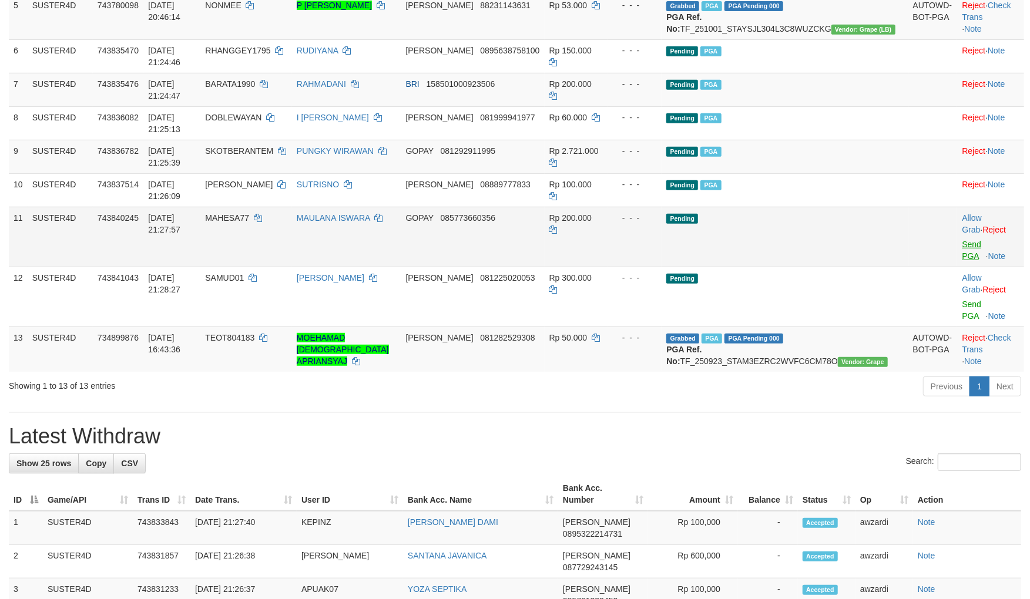
scroll to position [326, 0]
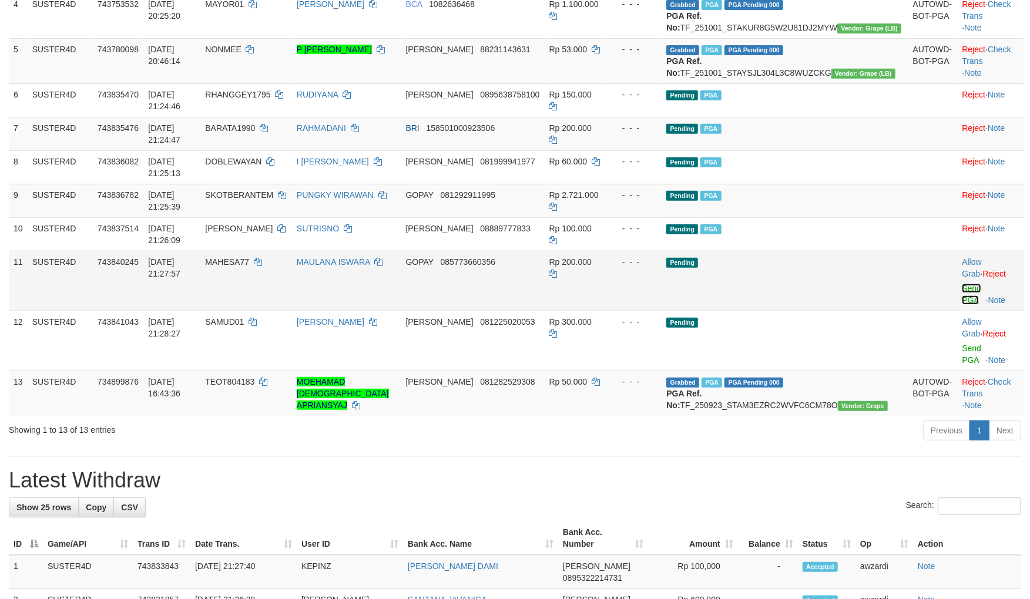
click at [962, 284] on link "Send PGA" at bounding box center [971, 294] width 19 height 21
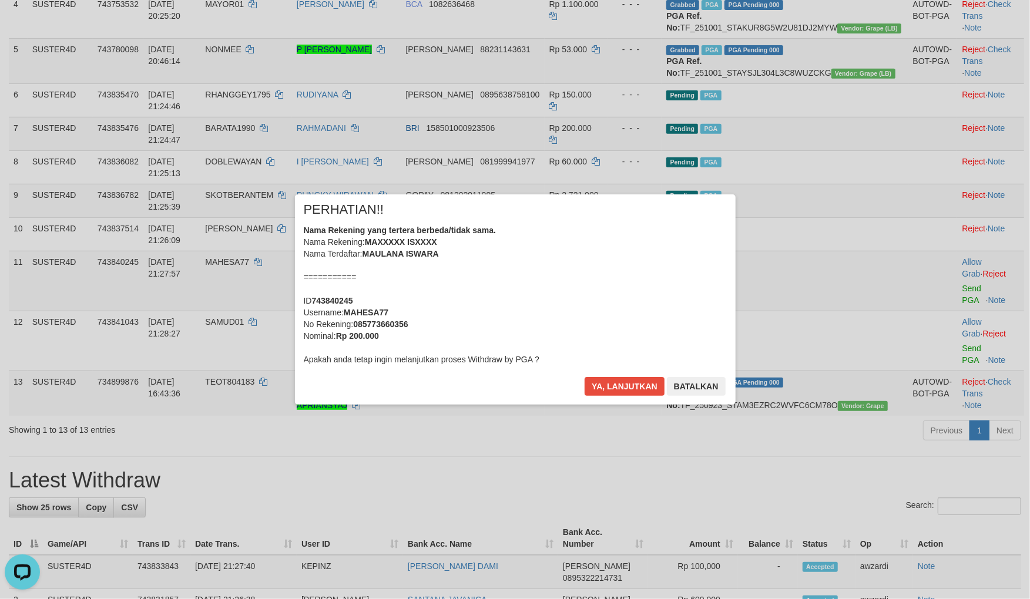
scroll to position [0, 0]
click at [635, 388] on button "Ya, lanjutkan" at bounding box center [625, 386] width 80 height 19
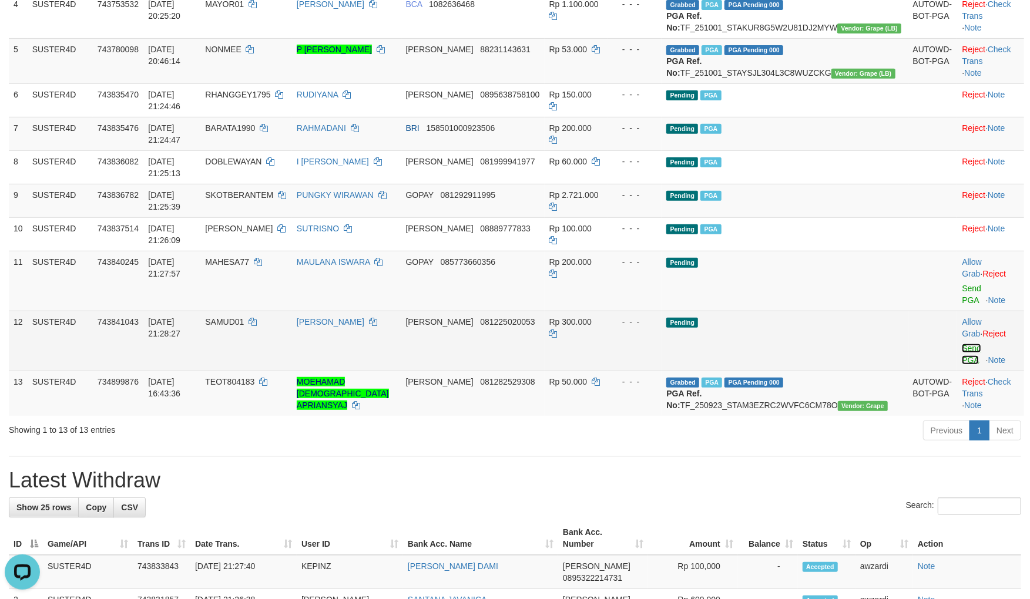
click at [962, 344] on link "Send PGA" at bounding box center [971, 354] width 19 height 21
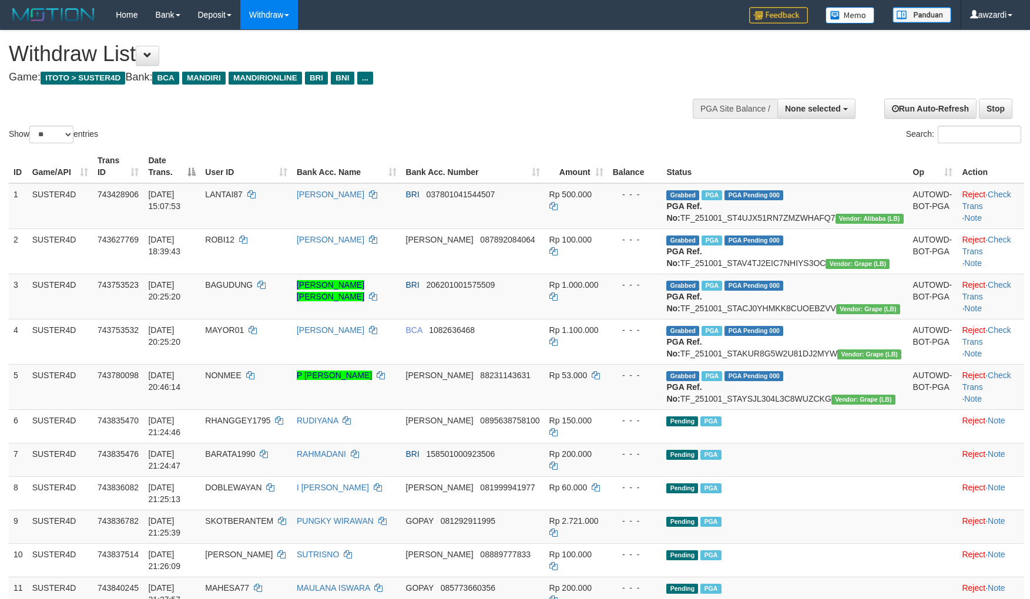
select select
select select "**"
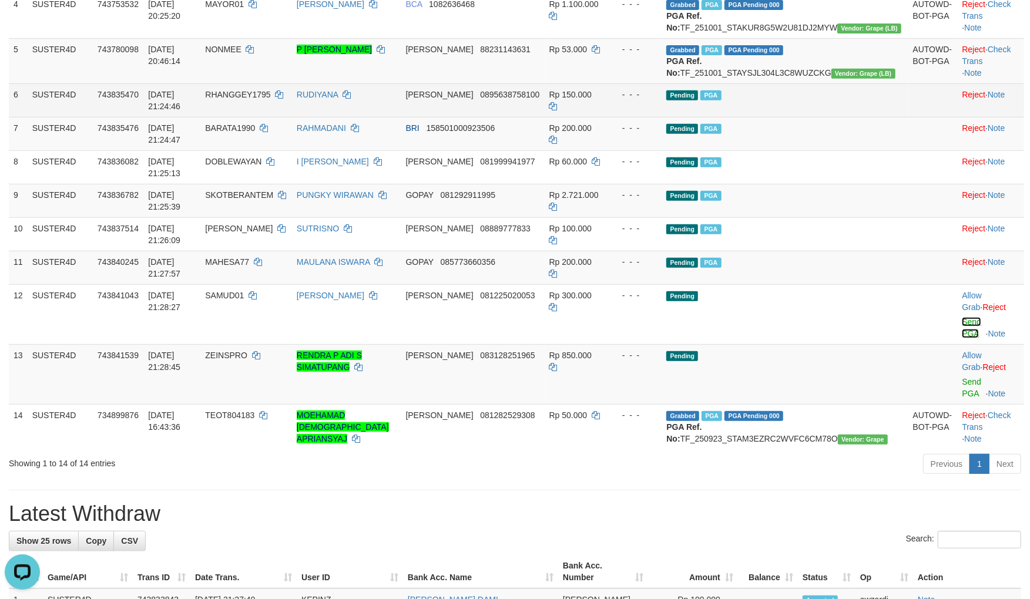
drag, startPoint x: 962, startPoint y: 301, endPoint x: 565, endPoint y: 150, distance: 425.4
click at [962, 317] on link "Send PGA" at bounding box center [971, 327] width 19 height 21
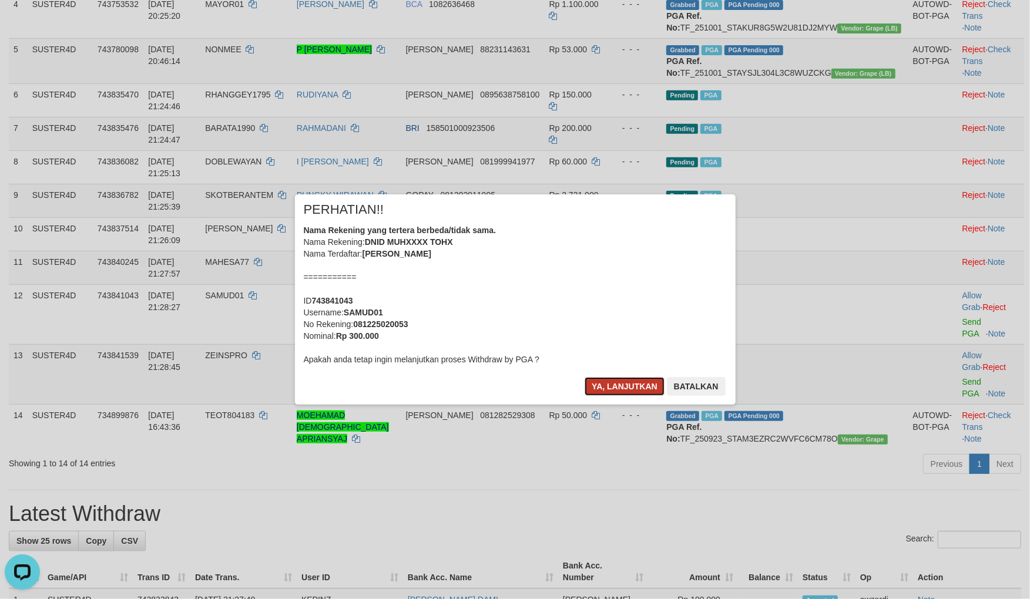
click at [621, 389] on button "Ya, lanjutkan" at bounding box center [625, 386] width 80 height 19
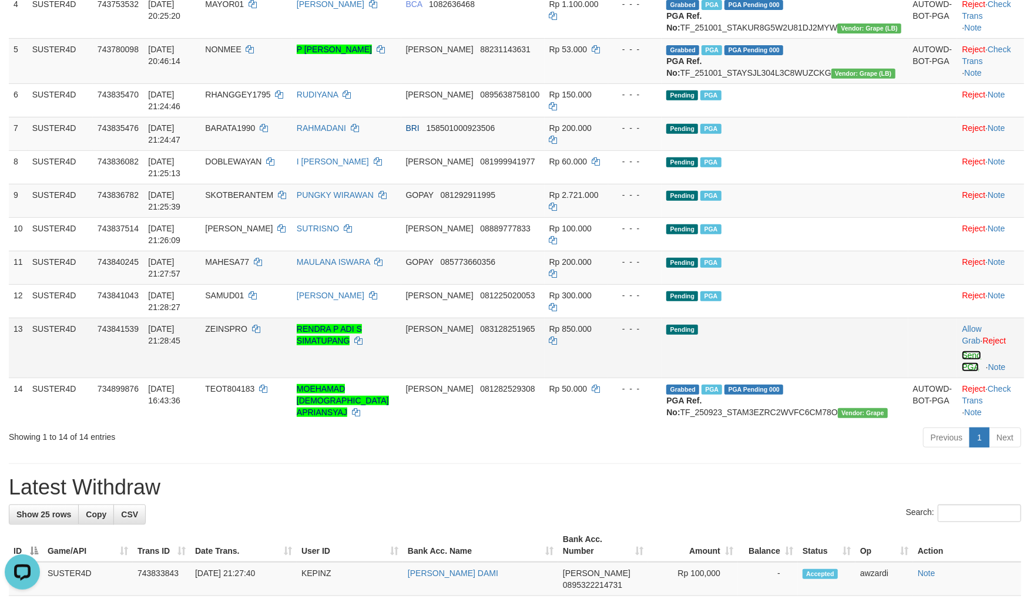
click at [962, 351] on link "Send PGA" at bounding box center [971, 361] width 19 height 21
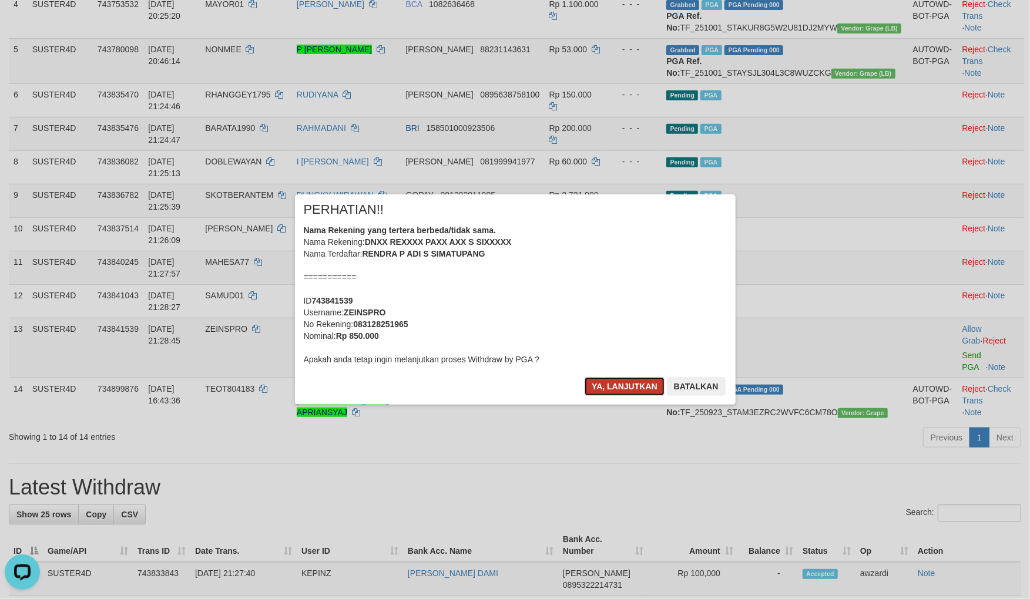
click at [636, 382] on button "Ya, lanjutkan" at bounding box center [625, 386] width 80 height 19
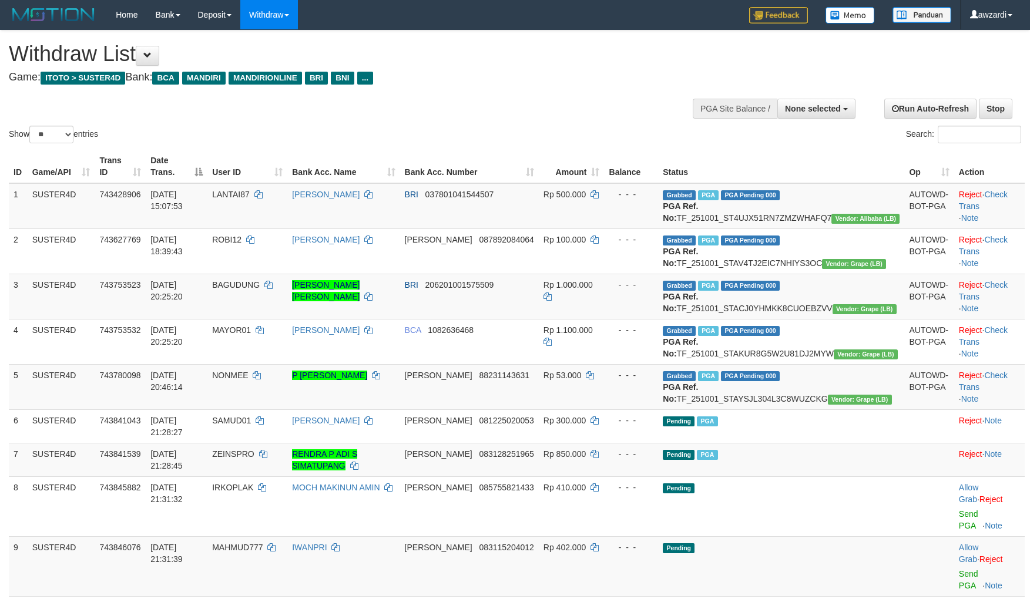
select select
select select "**"
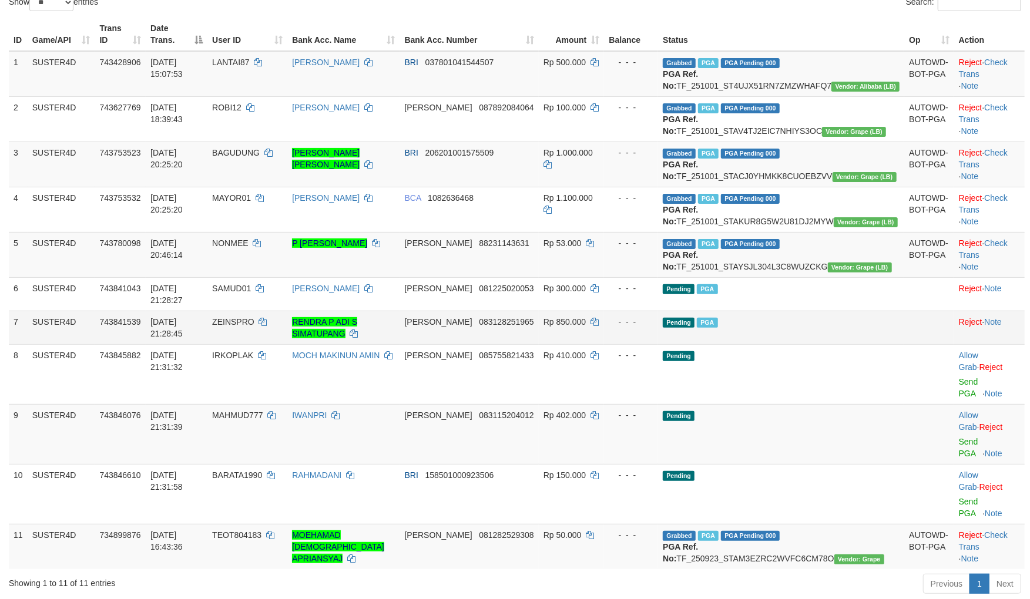
scroll to position [109, 0]
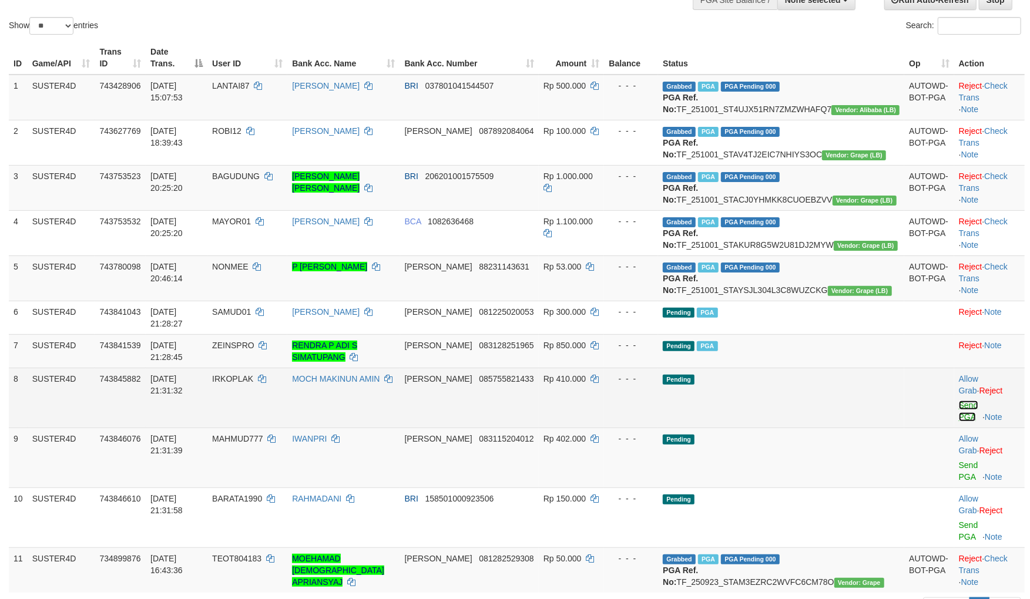
click at [959, 422] on link "Send PGA" at bounding box center [968, 411] width 19 height 21
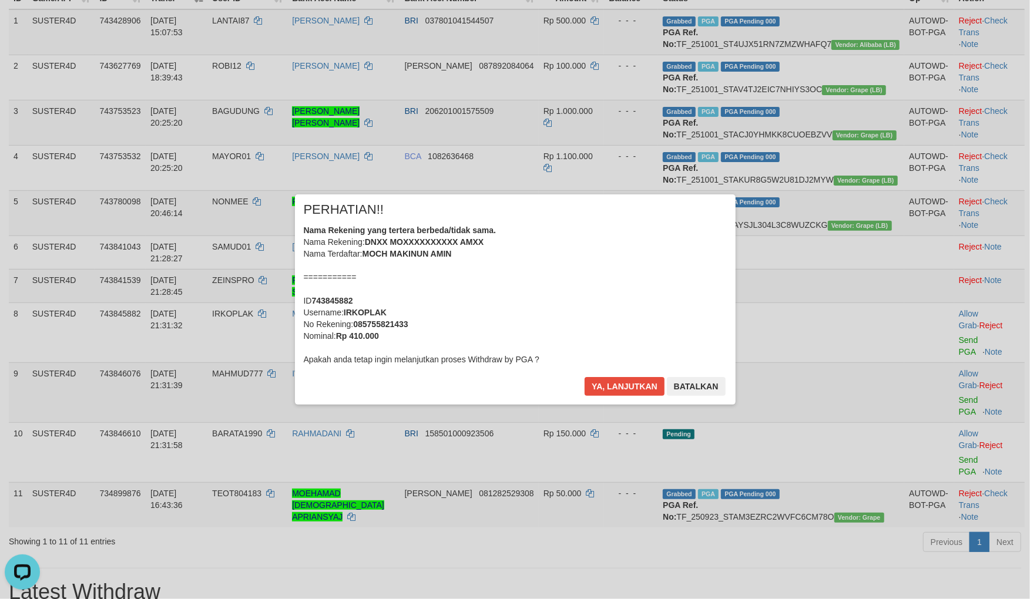
scroll to position [0, 0]
click at [644, 389] on button "Ya, lanjutkan" at bounding box center [625, 386] width 80 height 19
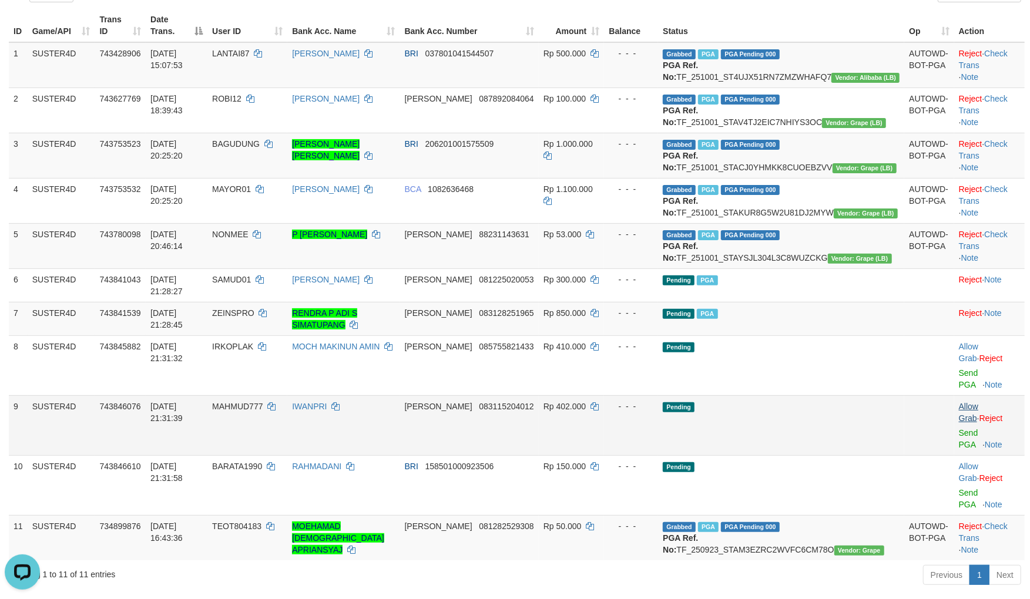
scroll to position [109, 0]
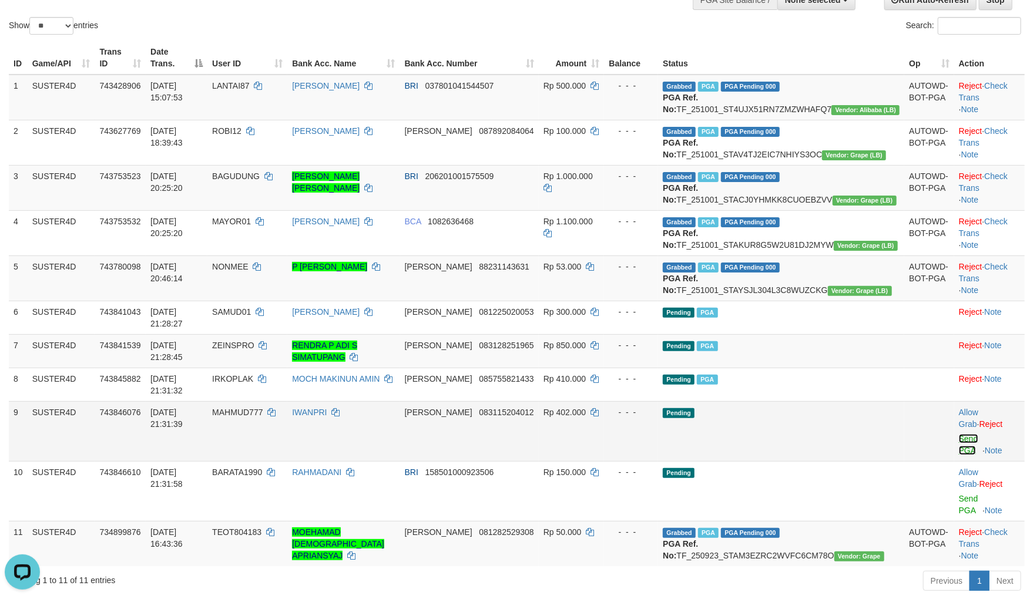
click at [959, 455] on link "Send PGA" at bounding box center [968, 444] width 19 height 21
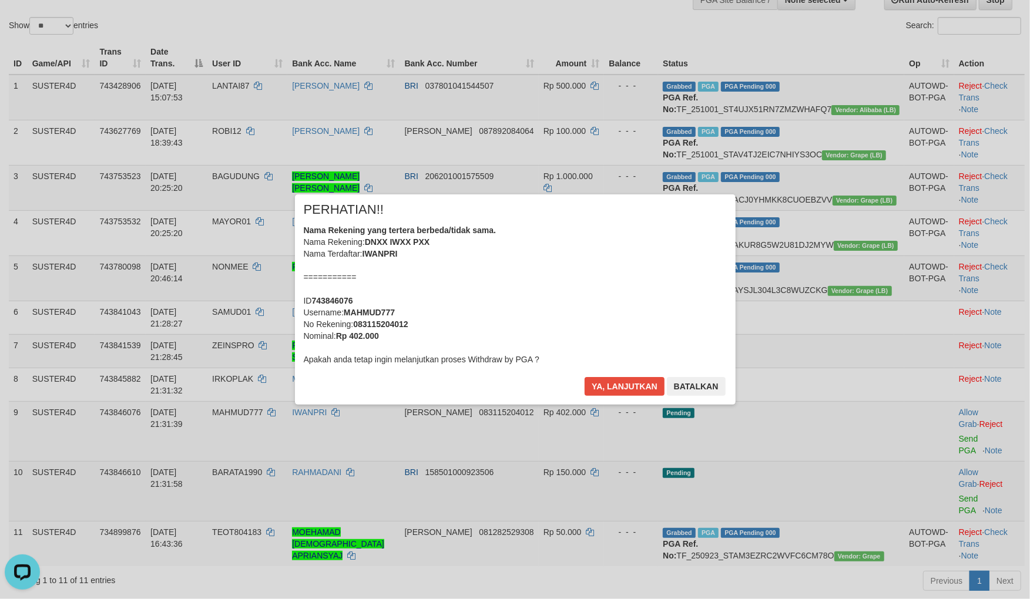
click at [950, 496] on div "× PERHATIAN!! Nama Rekening yang tertera berbeda/tidak sama. Nama Rekening: DNX…" at bounding box center [515, 299] width 1030 height 599
click at [597, 378] on button "Ya, lanjutkan" at bounding box center [625, 386] width 80 height 19
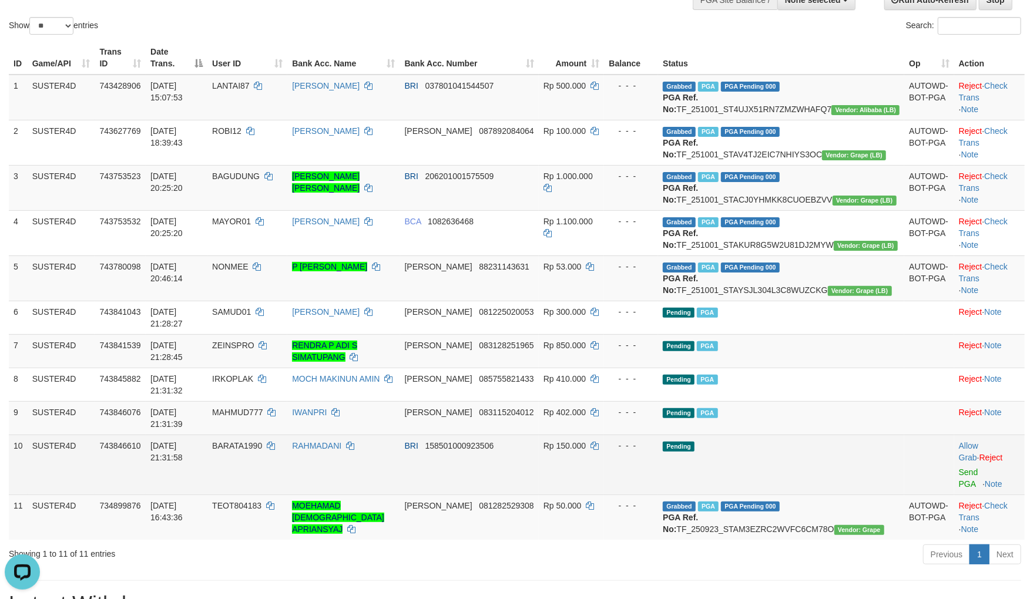
click at [956, 477] on td "Allow Grab · Reject Send PGA · Note" at bounding box center [989, 465] width 70 height 60
drag, startPoint x: 958, startPoint y: 483, endPoint x: 562, endPoint y: 146, distance: 520.1
click at [959, 483] on link "Send PGA" at bounding box center [968, 478] width 19 height 21
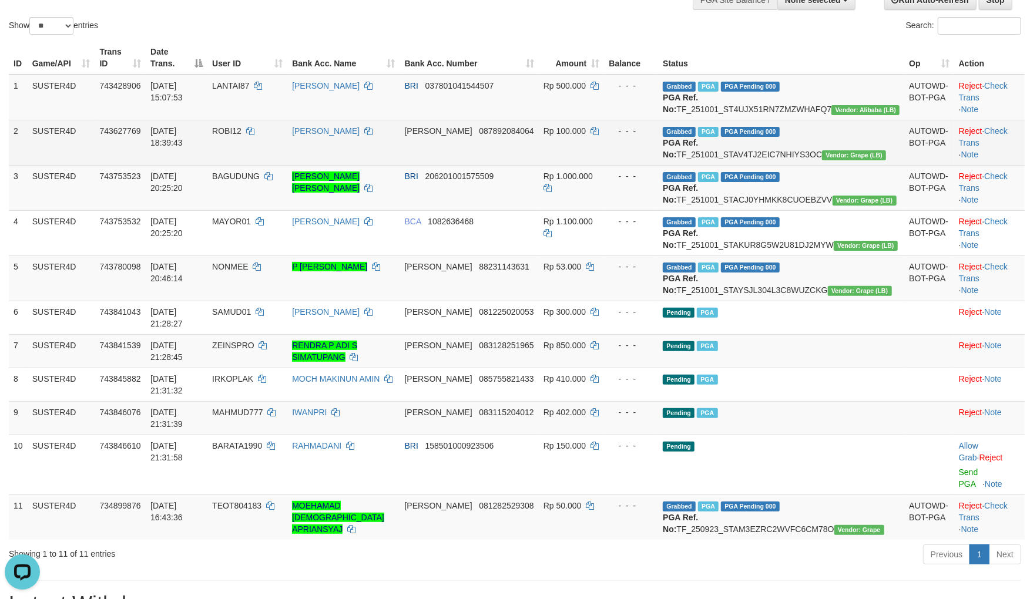
click at [585, 157] on td "Rp 100.000" at bounding box center [572, 142] width 66 height 45
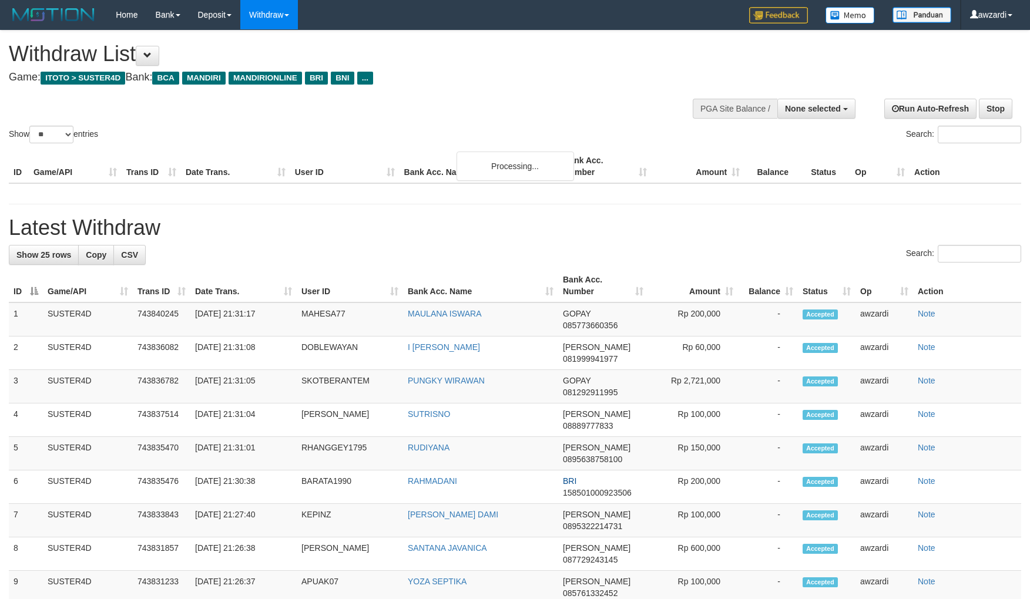
select select
select select "**"
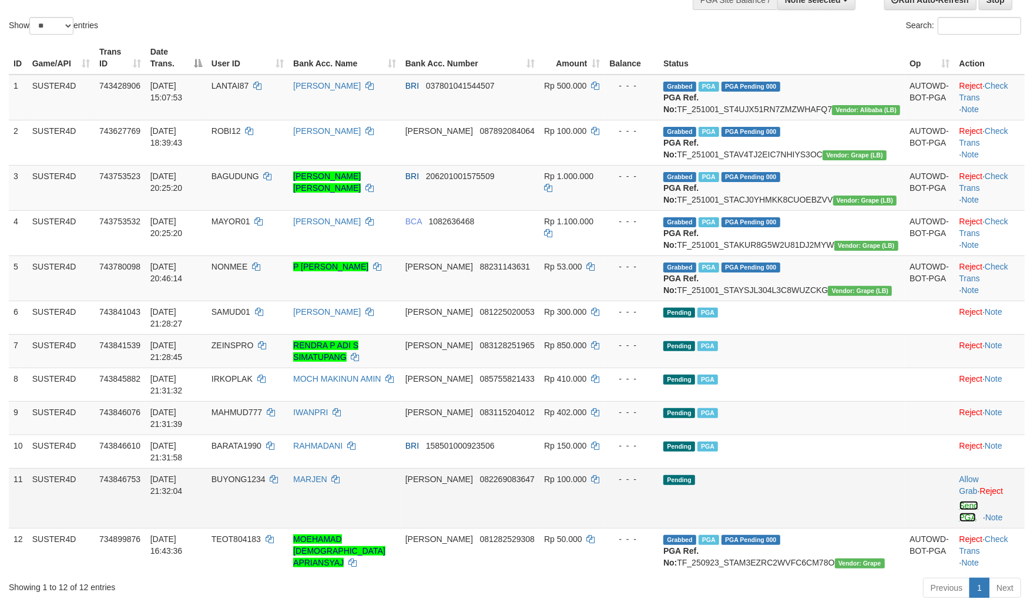
click at [963, 501] on link "Send PGA" at bounding box center [968, 511] width 19 height 21
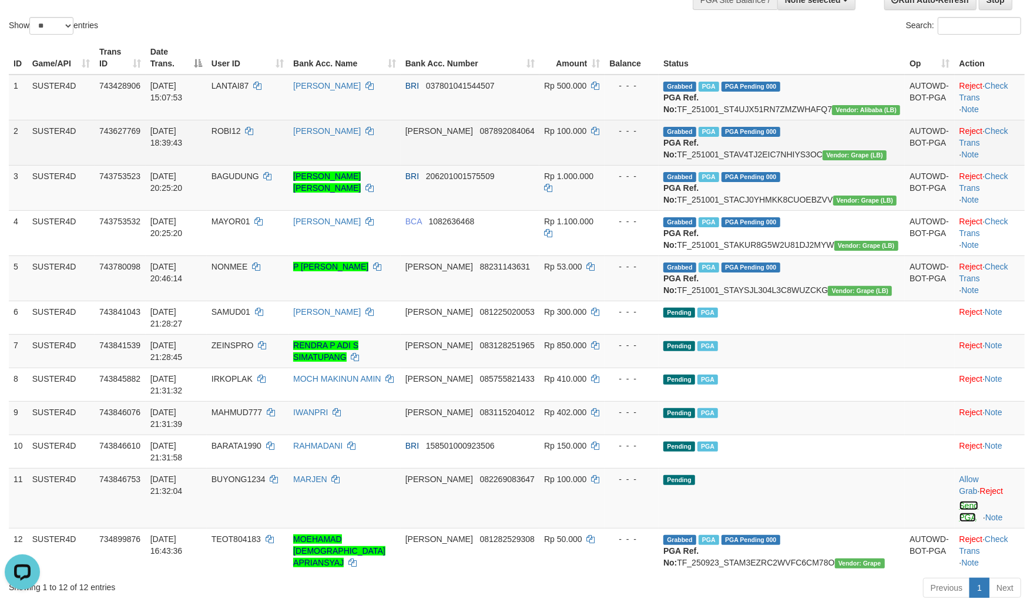
scroll to position [0, 0]
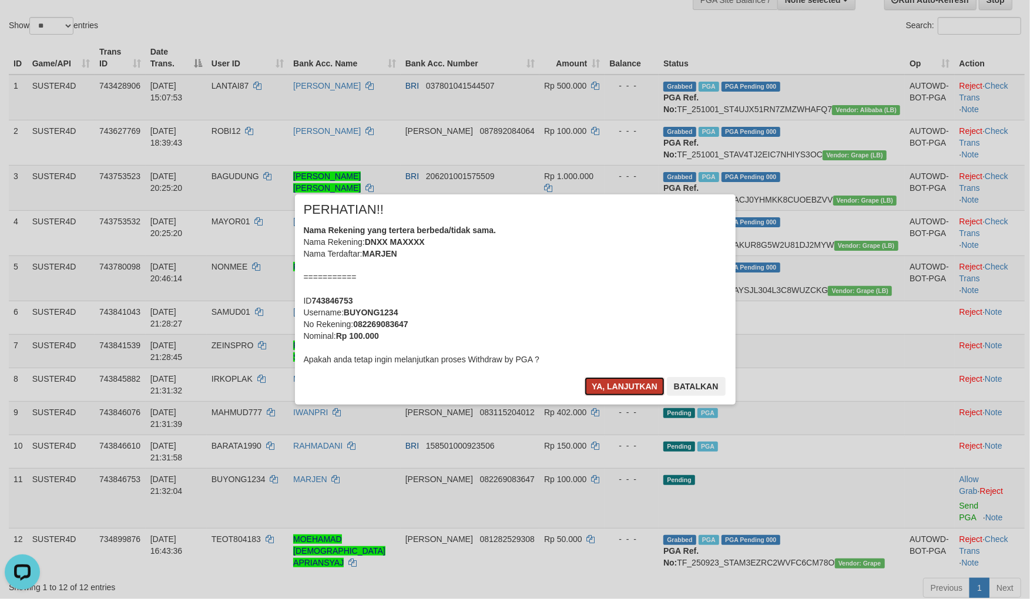
click at [614, 382] on button "Ya, lanjutkan" at bounding box center [625, 386] width 80 height 19
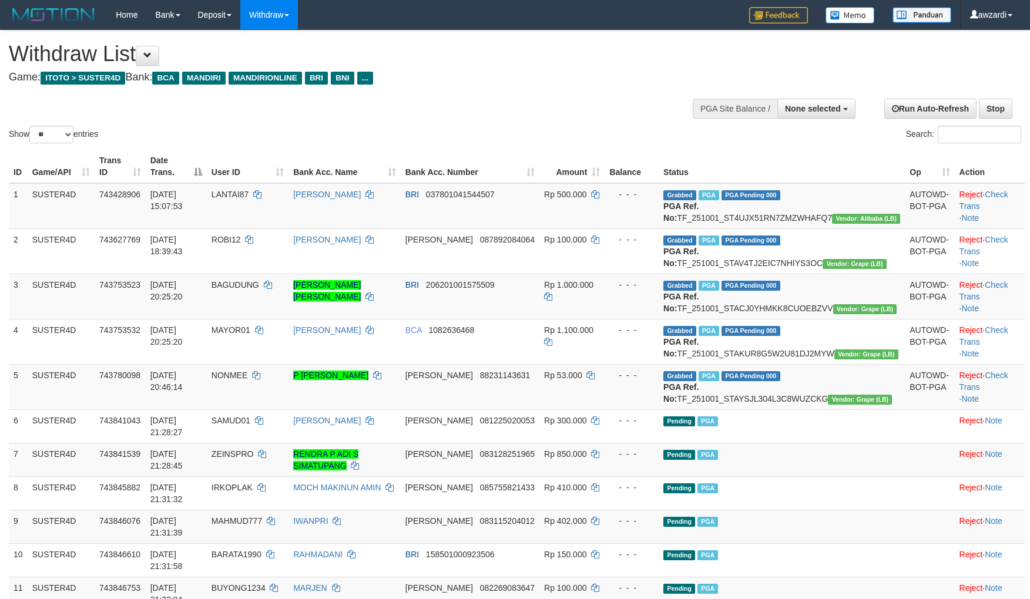
select select
select select "**"
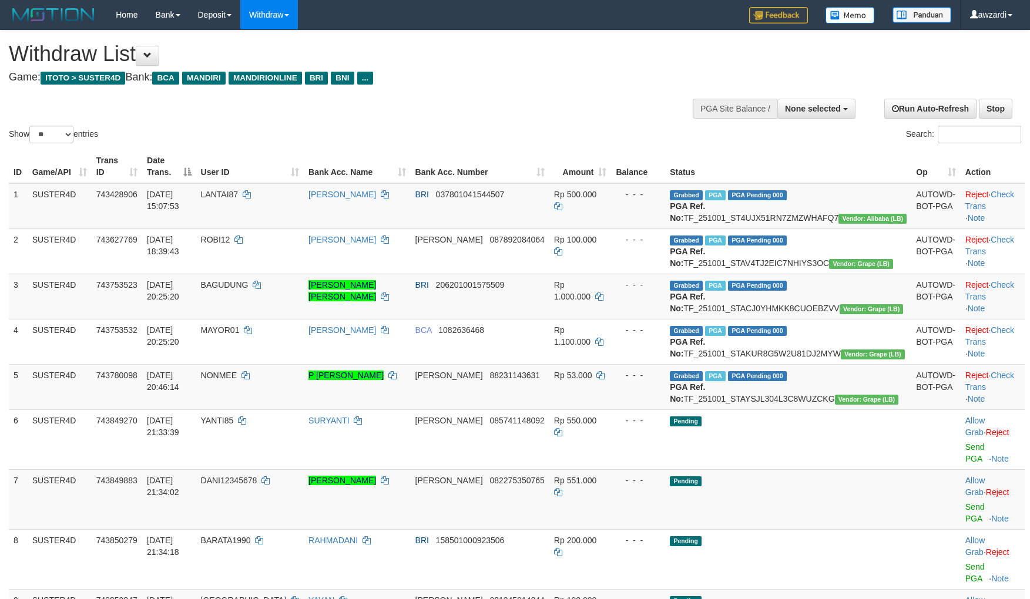
select select
select select "**"
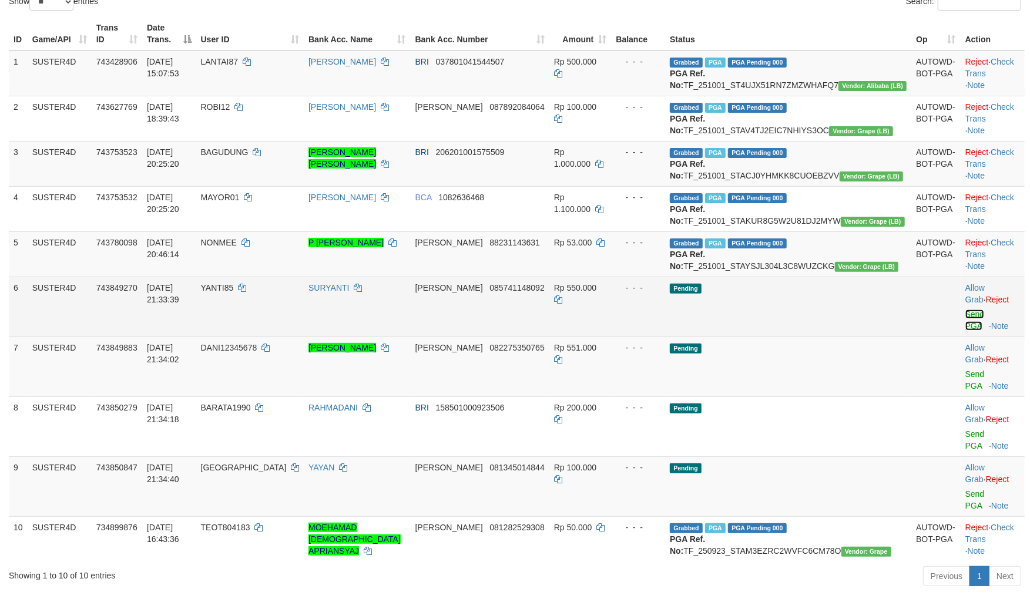
click at [965, 331] on link "Send PGA" at bounding box center [974, 320] width 19 height 21
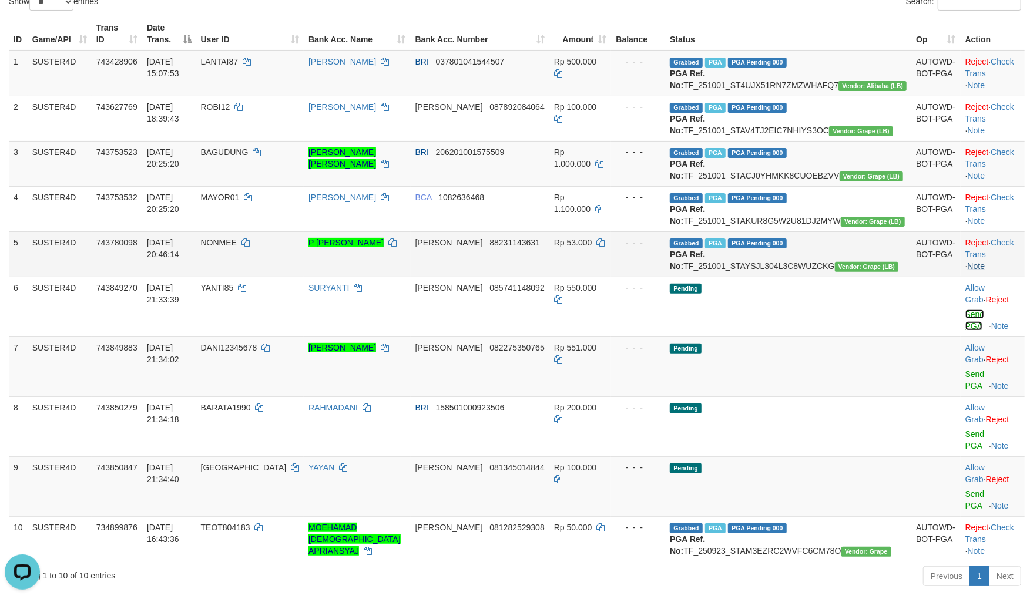
scroll to position [0, 0]
click at [965, 489] on link "Send PGA" at bounding box center [974, 499] width 19 height 21
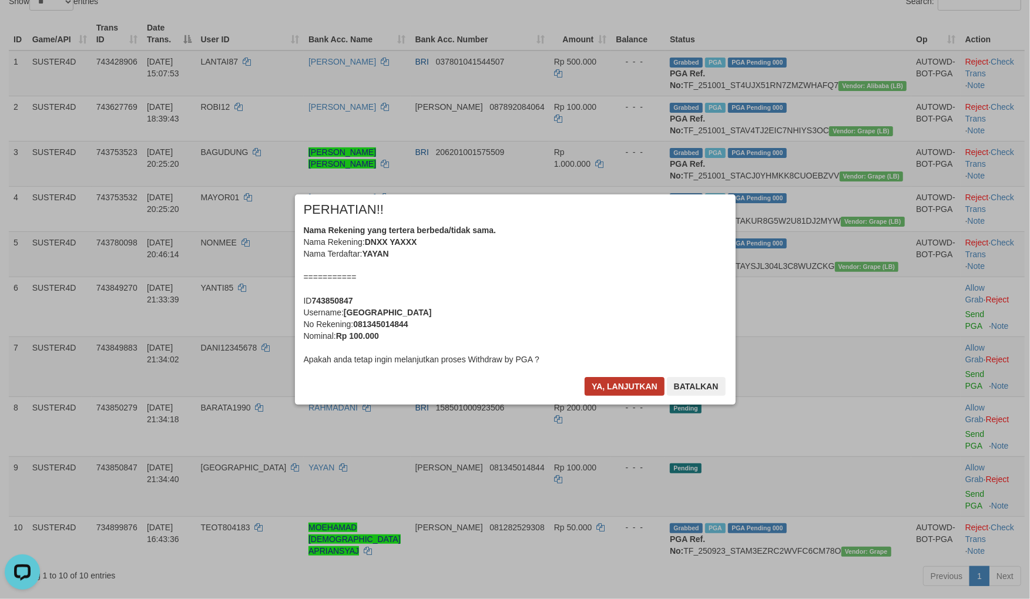
click at [619, 372] on div "× PERHATIAN!! Nama Rekening yang tertera berbeda/tidak sama. Nama Rekening: DNX…" at bounding box center [515, 299] width 441 height 210
click at [618, 376] on div "× PERHATIAN!! Nama Rekening yang tertera berbeda/tidak sama. Nama Rekening: DNX…" at bounding box center [515, 299] width 441 height 210
click at [619, 386] on button "Ya, lanjutkan" at bounding box center [625, 386] width 80 height 19
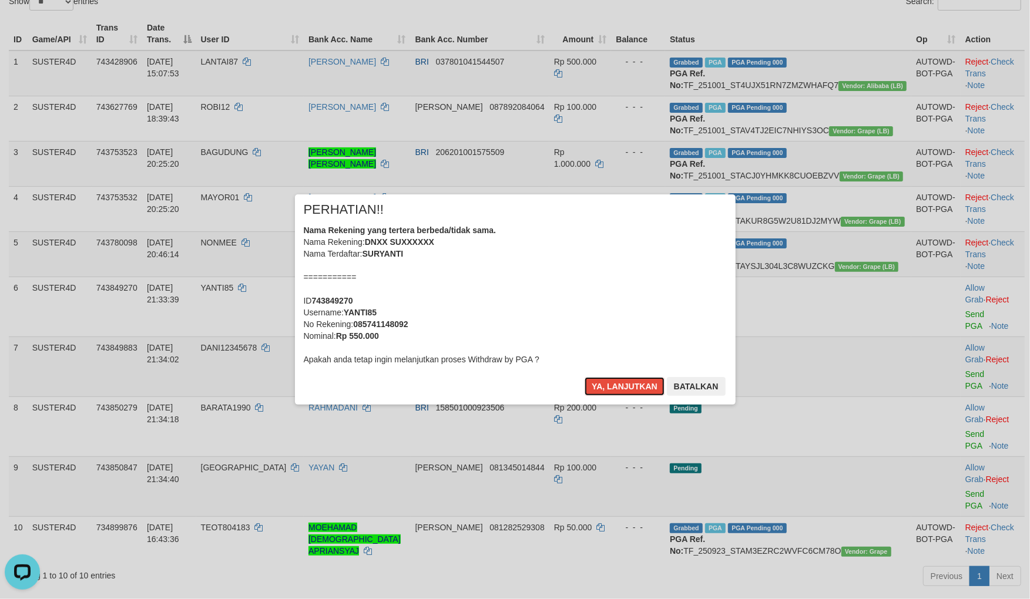
click at [619, 386] on button "Ya, lanjutkan" at bounding box center [625, 386] width 80 height 19
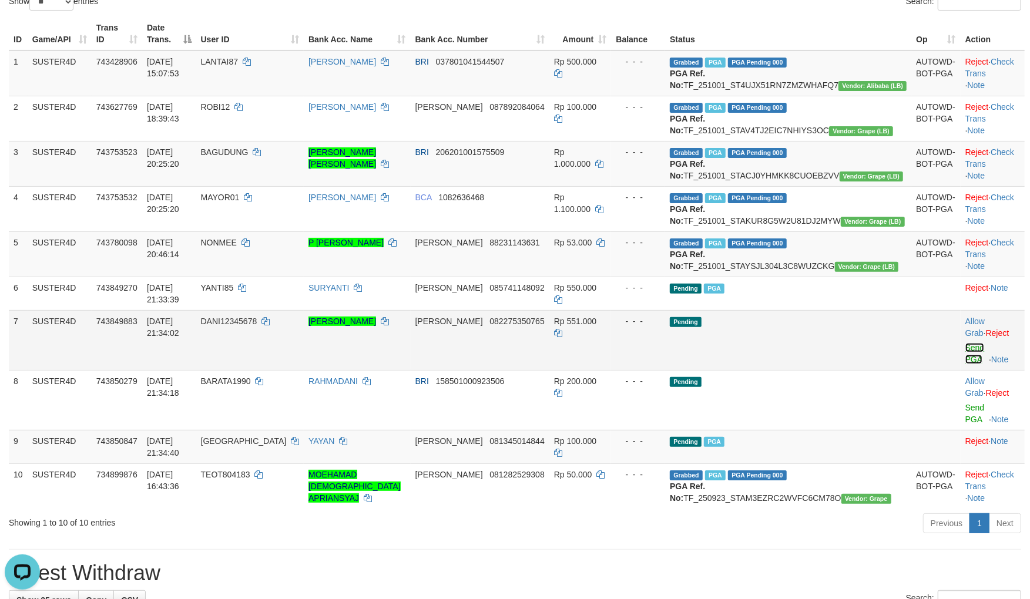
click at [965, 364] on link "Send PGA" at bounding box center [974, 353] width 19 height 21
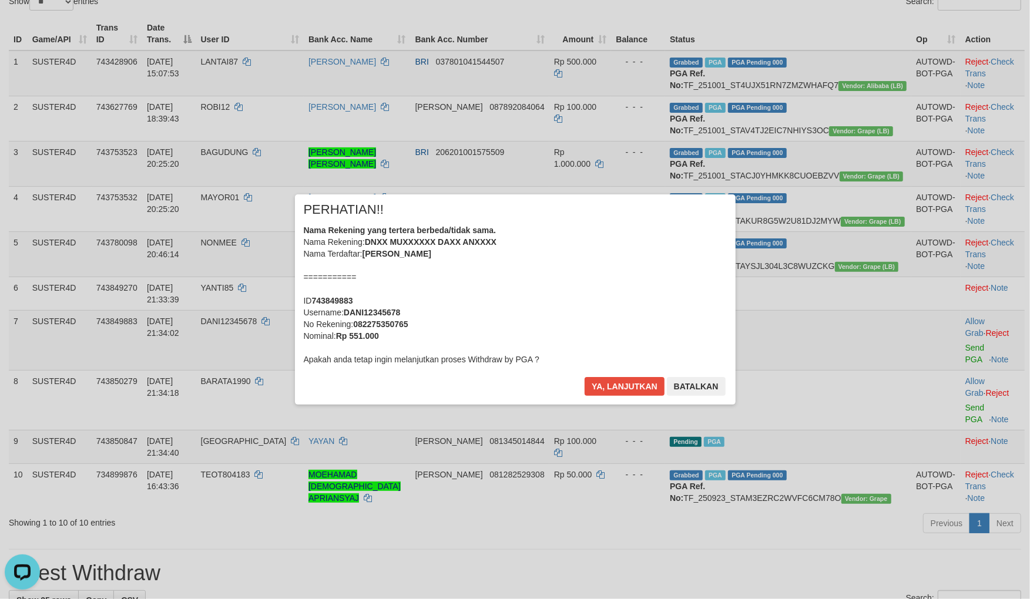
click at [953, 419] on div "× PERHATIAN!! Nama Rekening yang tertera berbeda/tidak sama. Nama Rekening: DNX…" at bounding box center [515, 299] width 1030 height 257
click at [614, 388] on button "Ya, lanjutkan" at bounding box center [625, 386] width 80 height 19
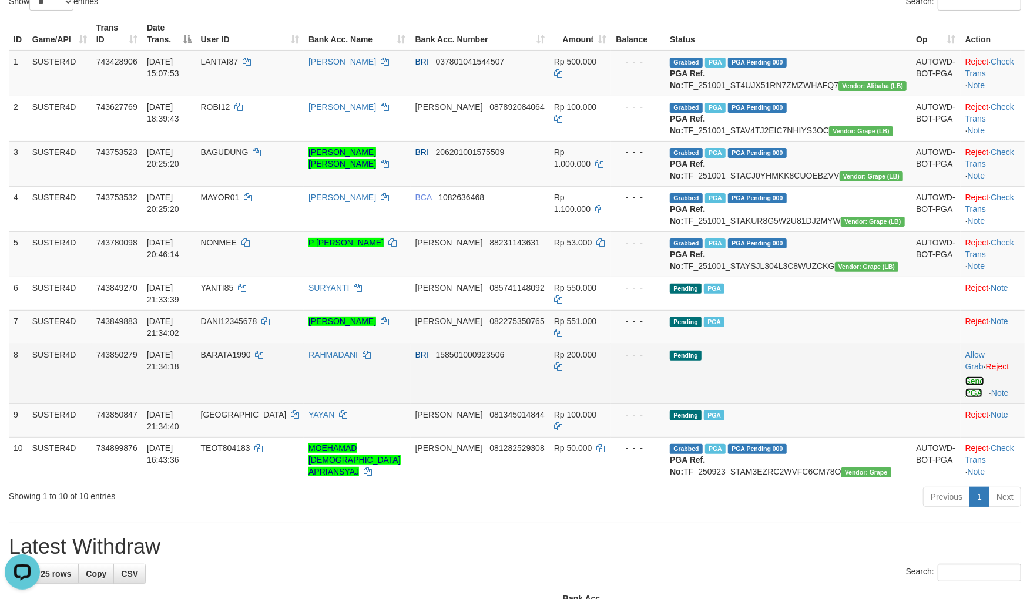
click at [965, 398] on link "Send PGA" at bounding box center [974, 387] width 19 height 21
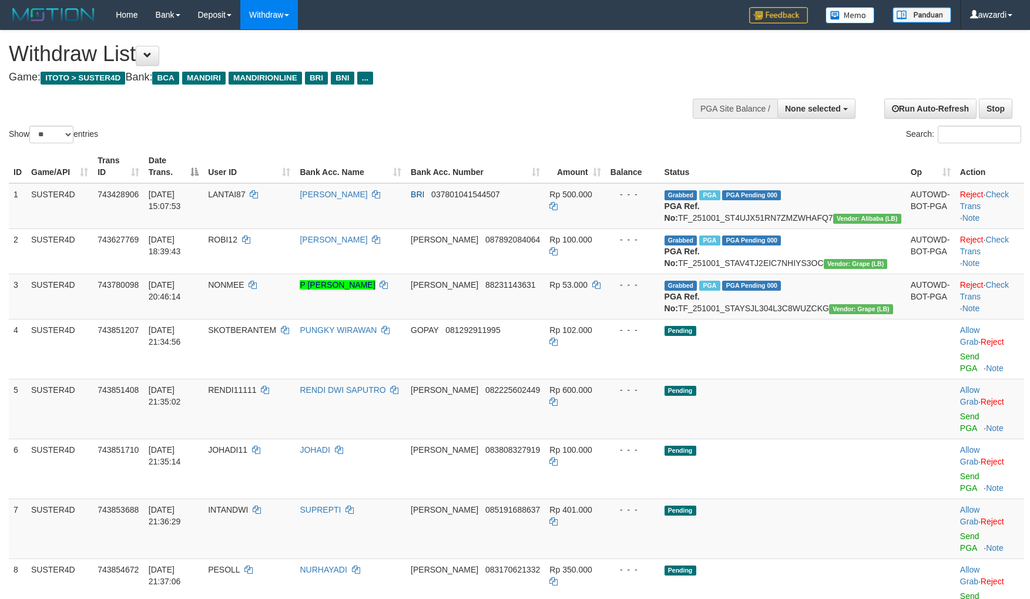
select select
select select "**"
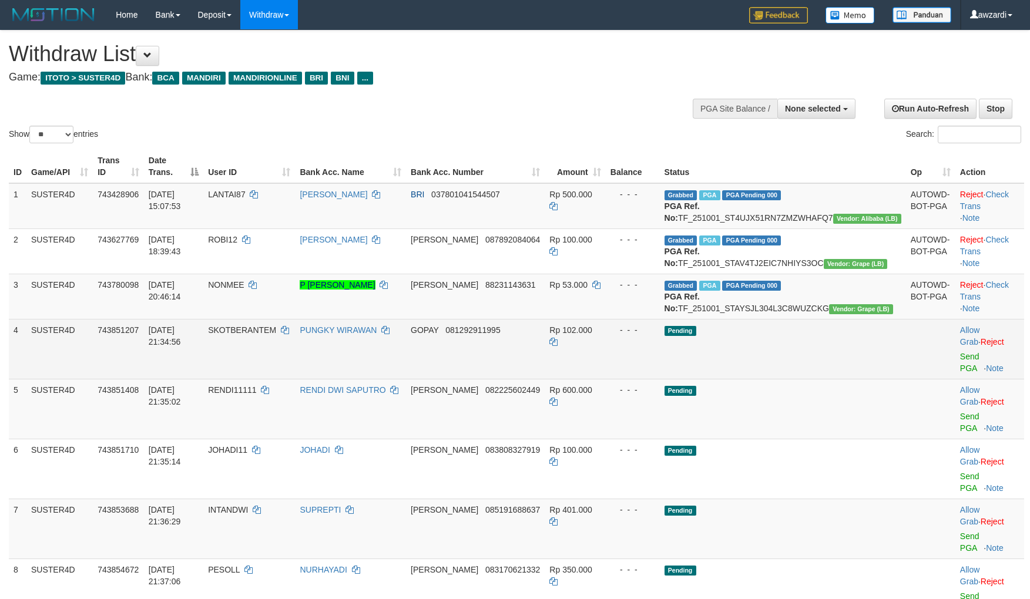
scroll to position [133, 0]
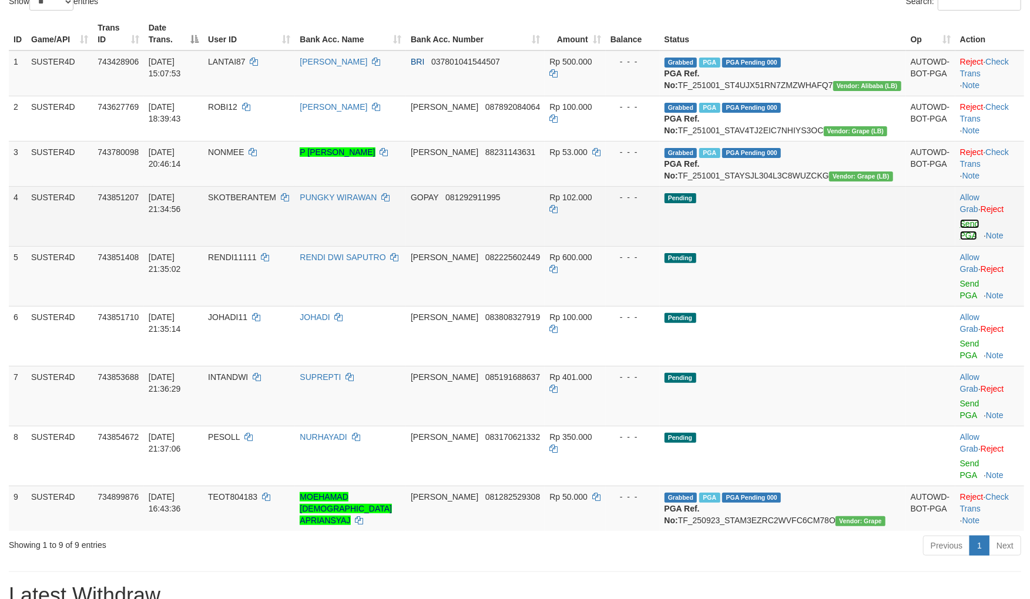
click at [962, 240] on link "Send PGA" at bounding box center [969, 229] width 19 height 21
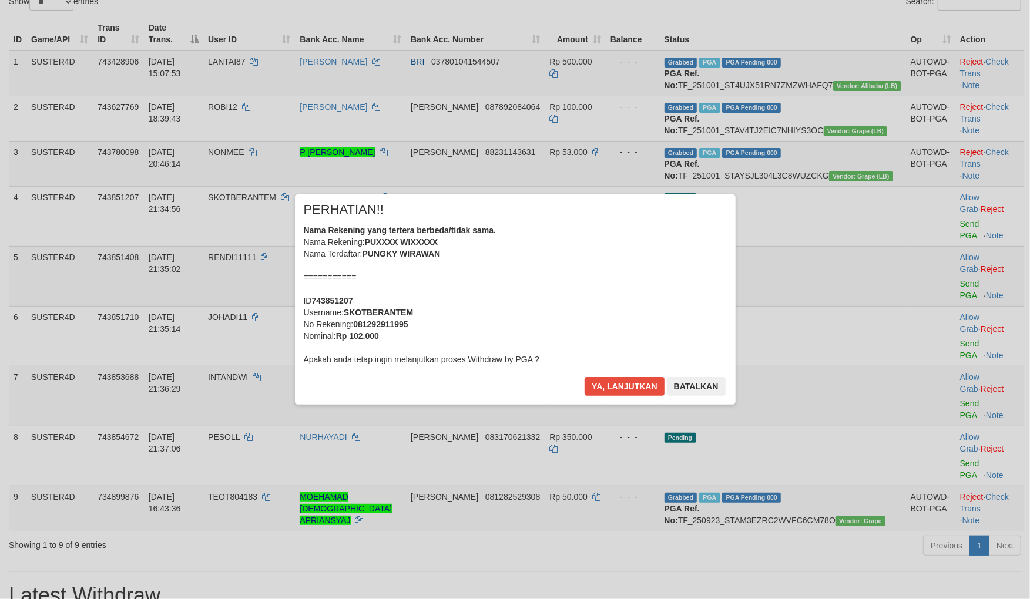
scroll to position [129, 0]
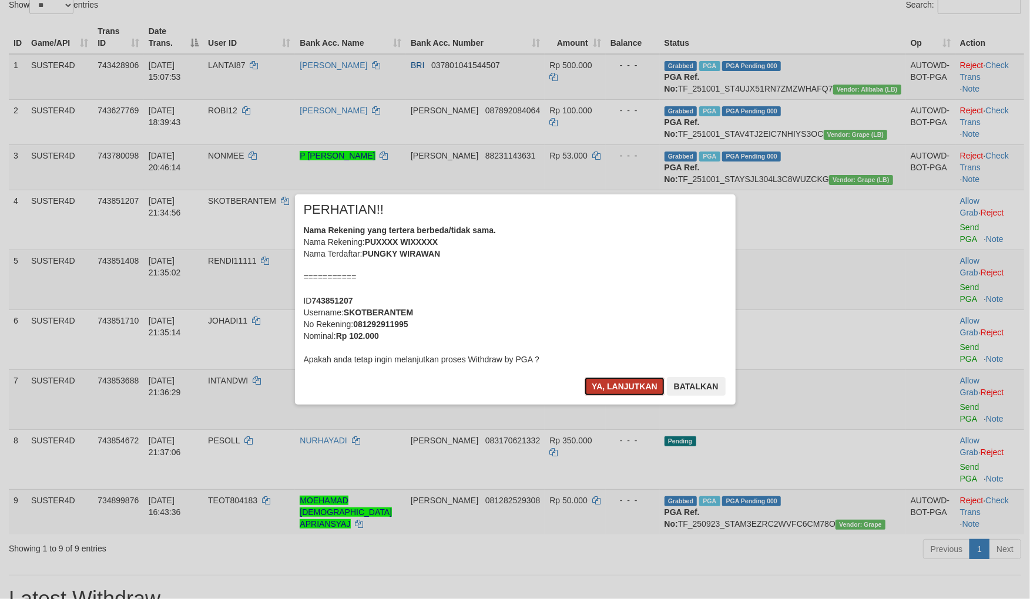
click at [637, 387] on button "Ya, lanjutkan" at bounding box center [625, 386] width 80 height 19
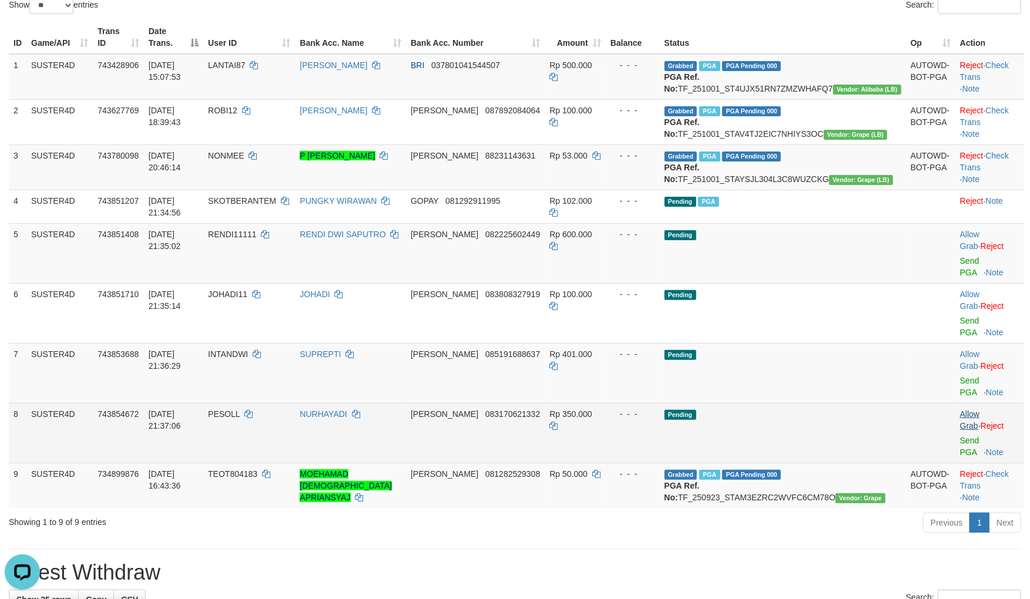
scroll to position [0, 0]
click at [960, 436] on link "Send PGA" at bounding box center [969, 446] width 19 height 21
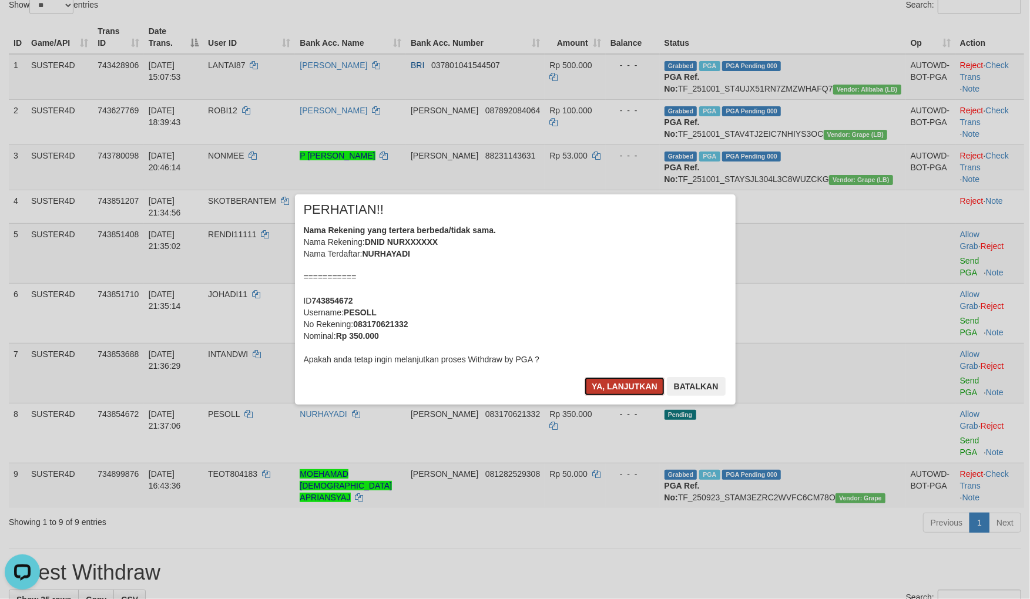
click at [641, 386] on button "Ya, lanjutkan" at bounding box center [625, 386] width 80 height 19
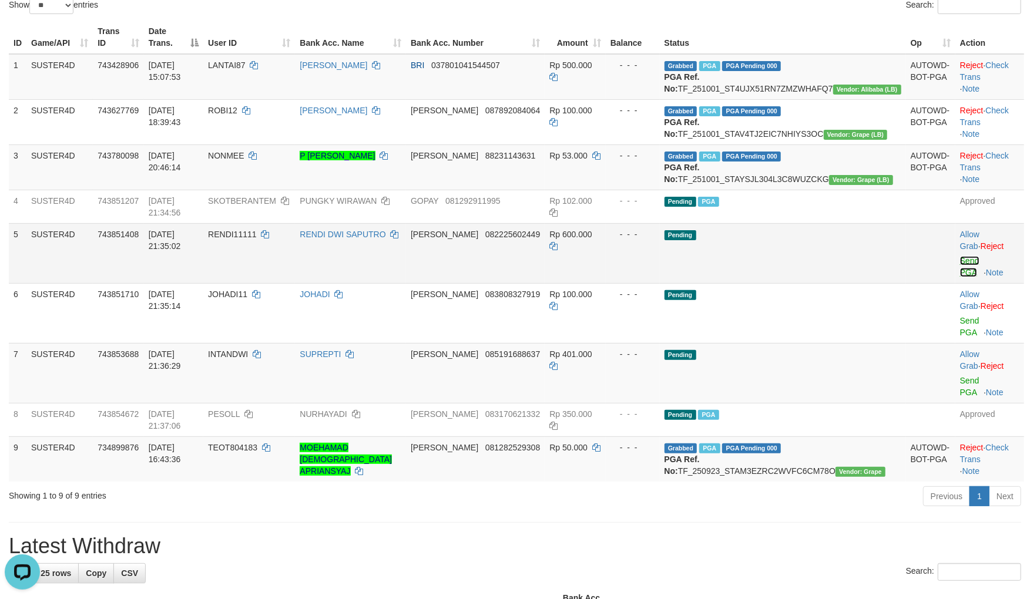
click at [960, 270] on link "Send PGA" at bounding box center [969, 266] width 19 height 21
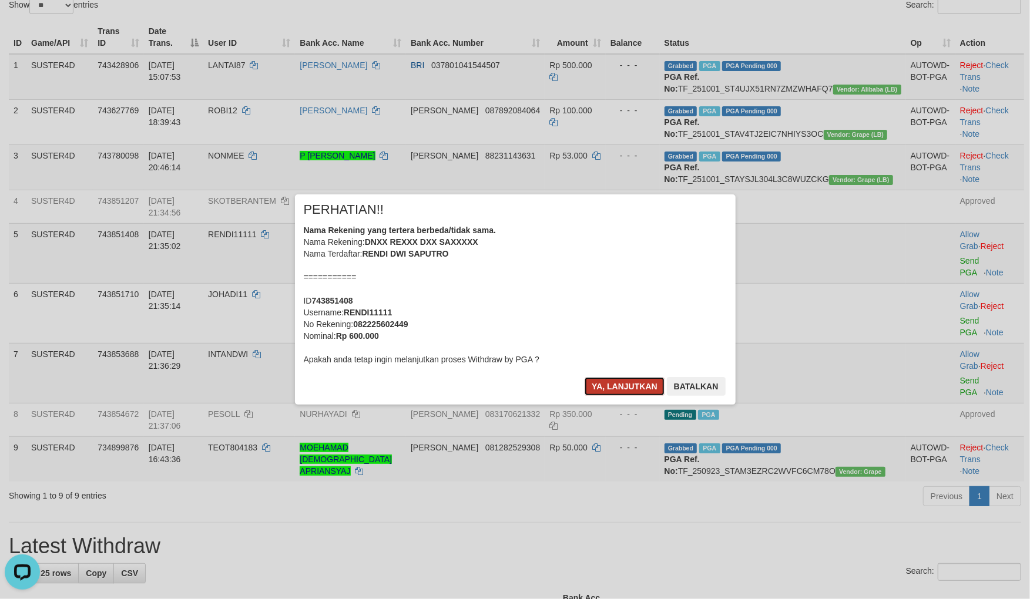
click at [607, 384] on button "Ya, lanjutkan" at bounding box center [625, 386] width 80 height 19
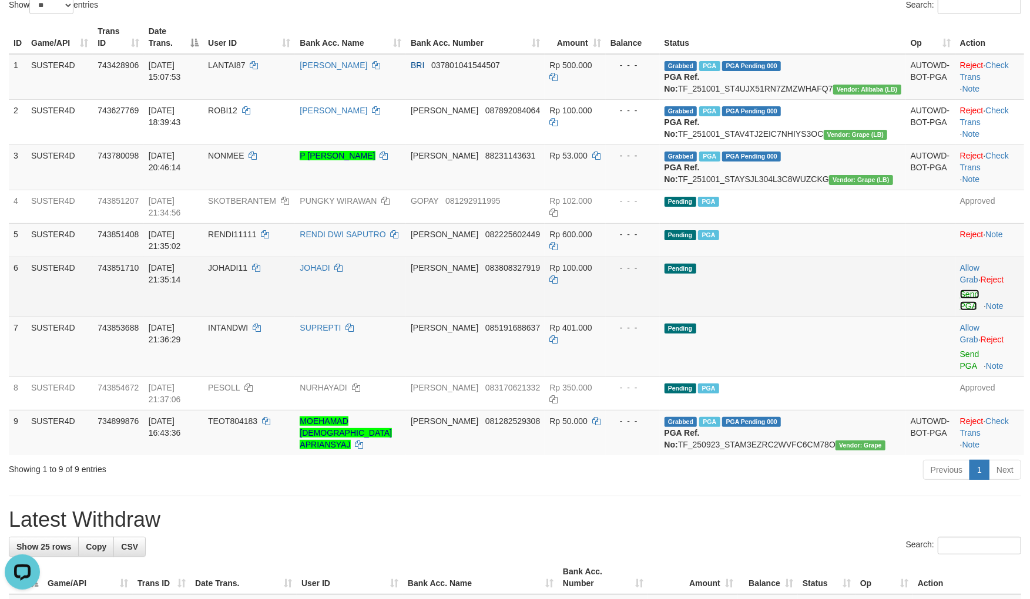
click at [960, 295] on link "Send PGA" at bounding box center [969, 300] width 19 height 21
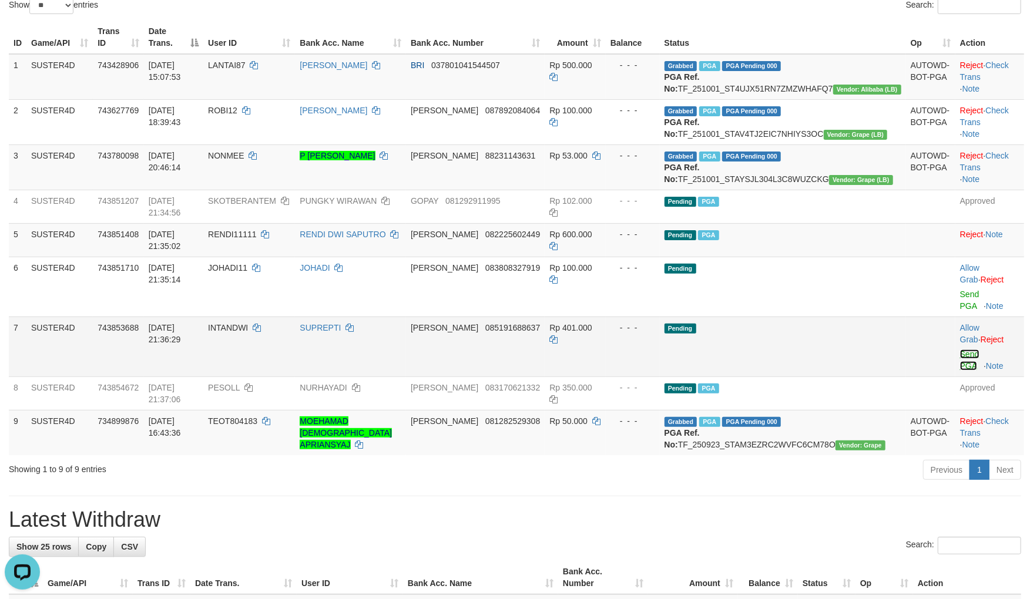
click at [960, 350] on link "Send PGA" at bounding box center [969, 360] width 19 height 21
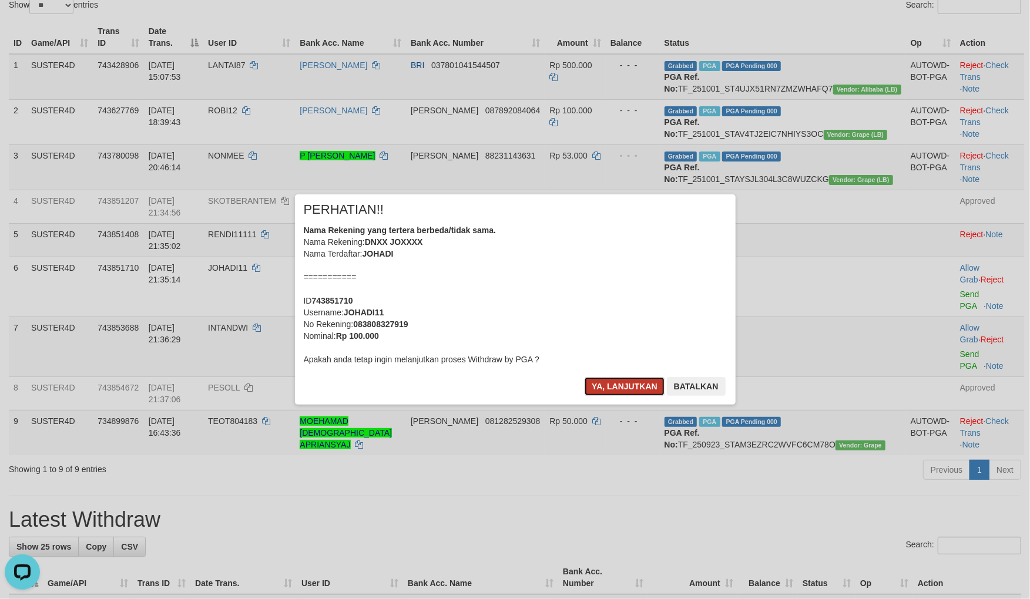
click at [637, 386] on button "Ya, lanjutkan" at bounding box center [625, 386] width 80 height 19
click at [634, 386] on button "Ya, lanjutkan" at bounding box center [625, 386] width 80 height 19
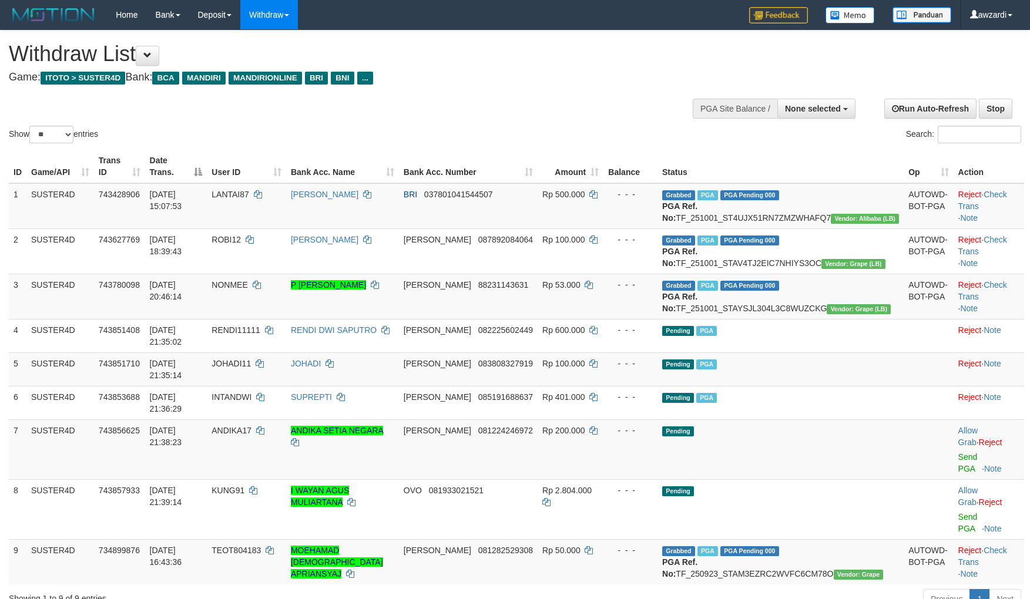
select select
select select "**"
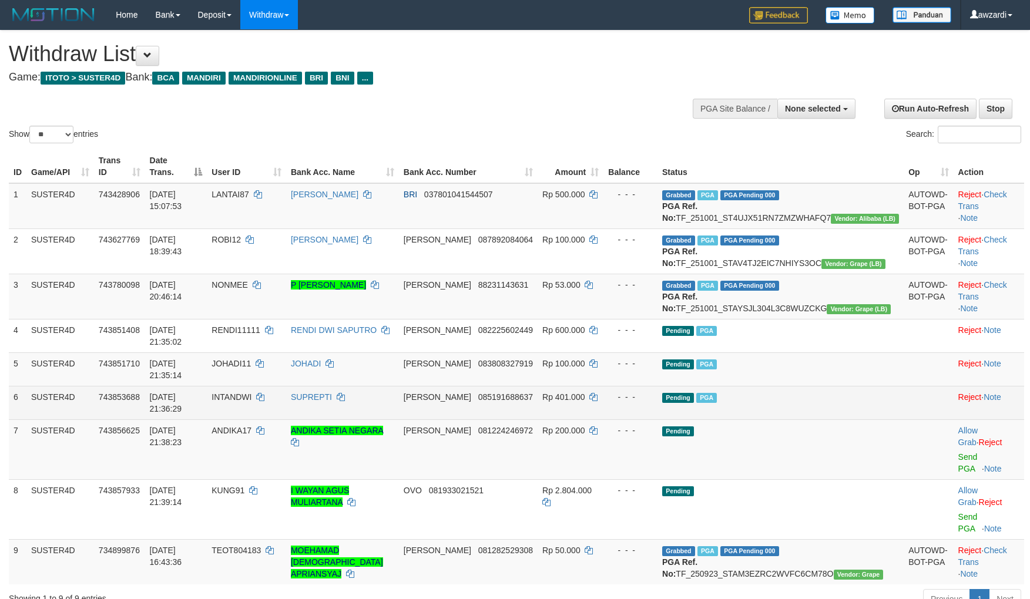
scroll to position [129, 0]
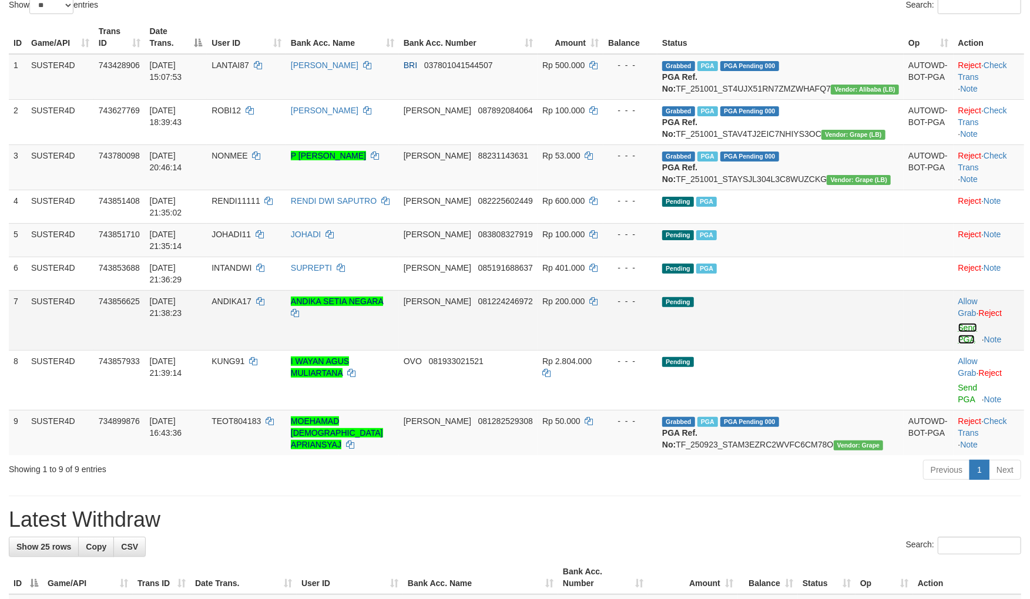
click at [958, 323] on link "Send PGA" at bounding box center [967, 333] width 19 height 21
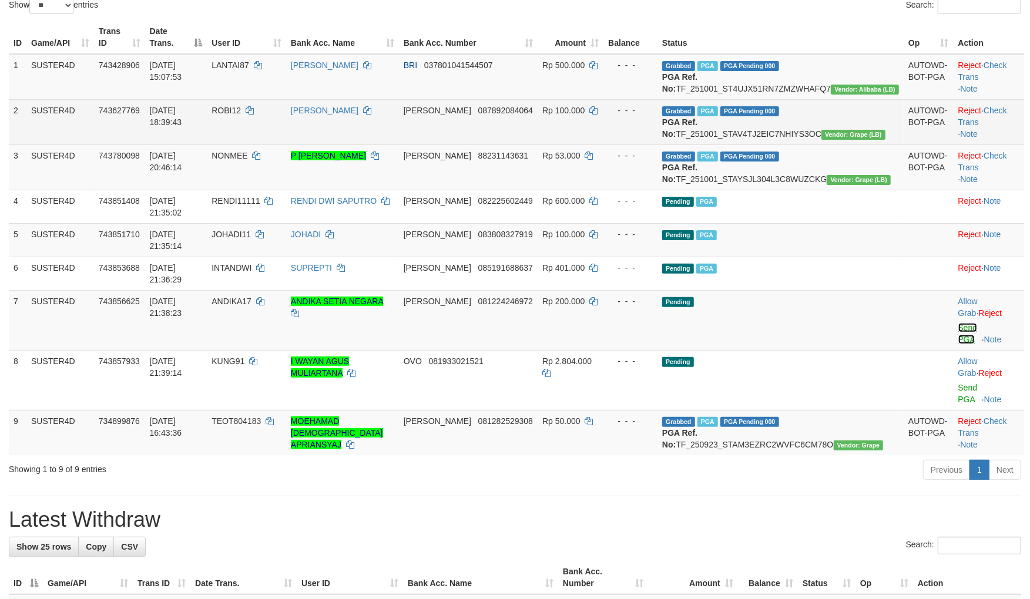
scroll to position [125, 0]
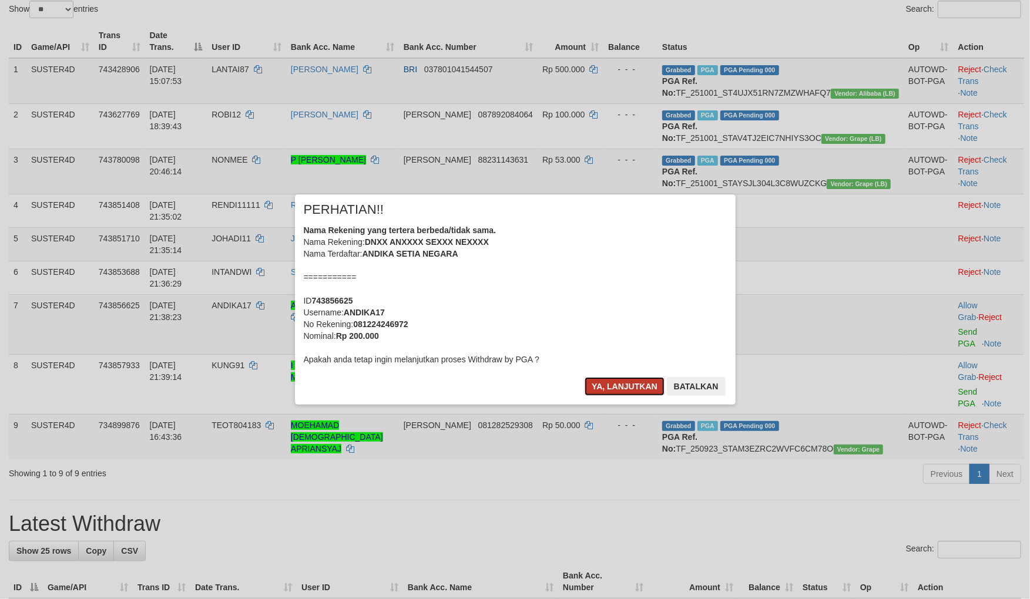
click at [619, 391] on button "Ya, lanjutkan" at bounding box center [625, 386] width 80 height 19
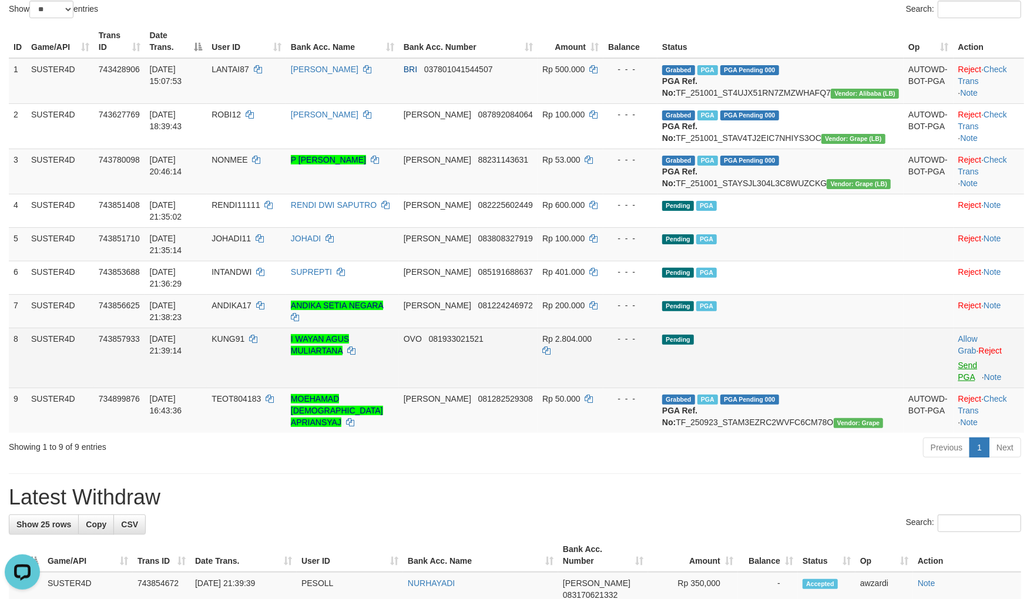
scroll to position [0, 0]
click at [960, 361] on link "Send PGA" at bounding box center [967, 371] width 19 height 21
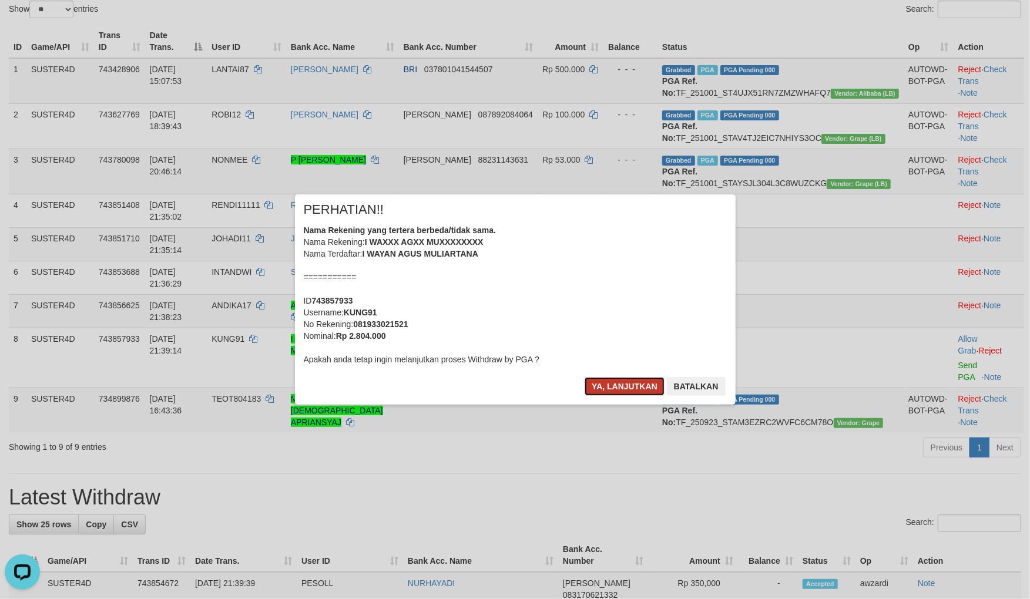
click at [618, 380] on button "Ya, lanjutkan" at bounding box center [625, 386] width 80 height 19
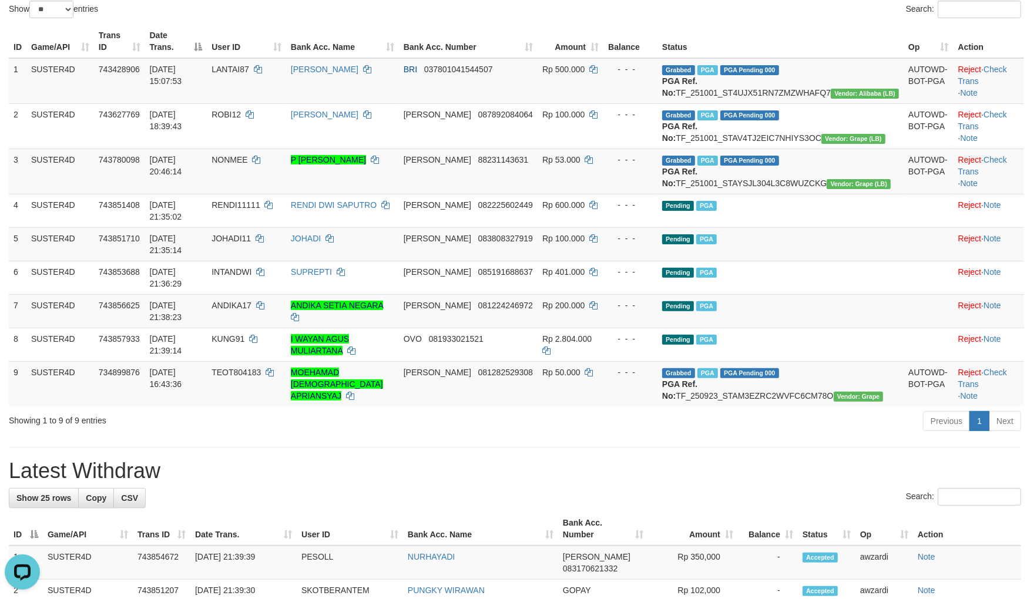
drag, startPoint x: 608, startPoint y: 457, endPoint x: 579, endPoint y: 408, distance: 56.9
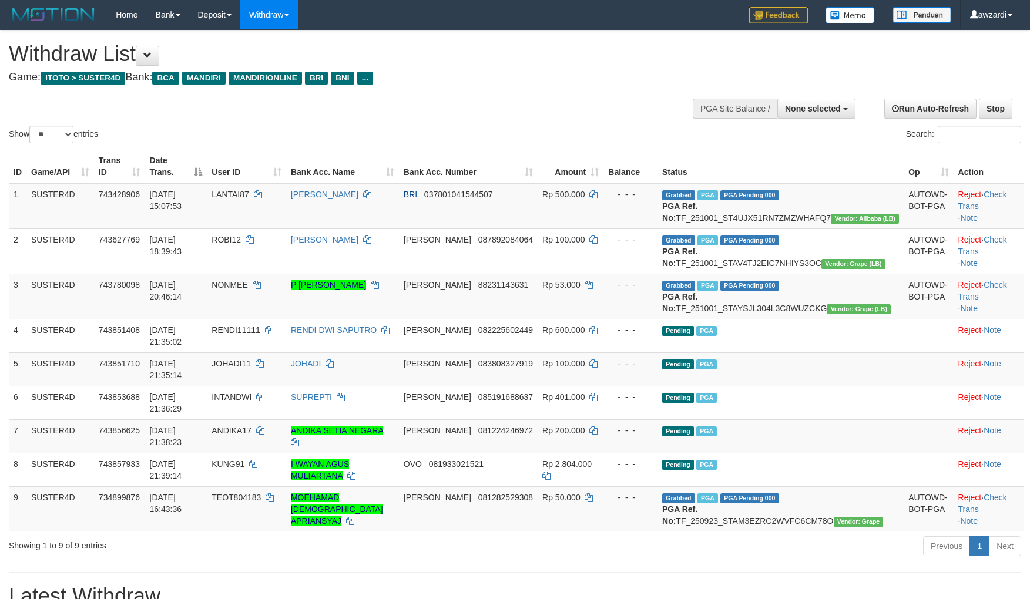
select select
select select "**"
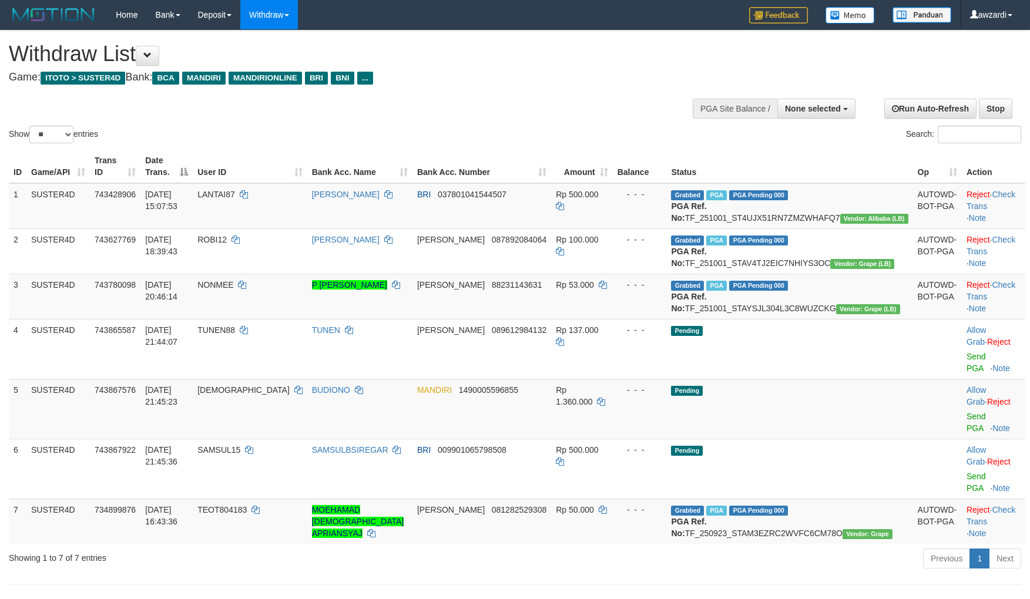
select select
select select "**"
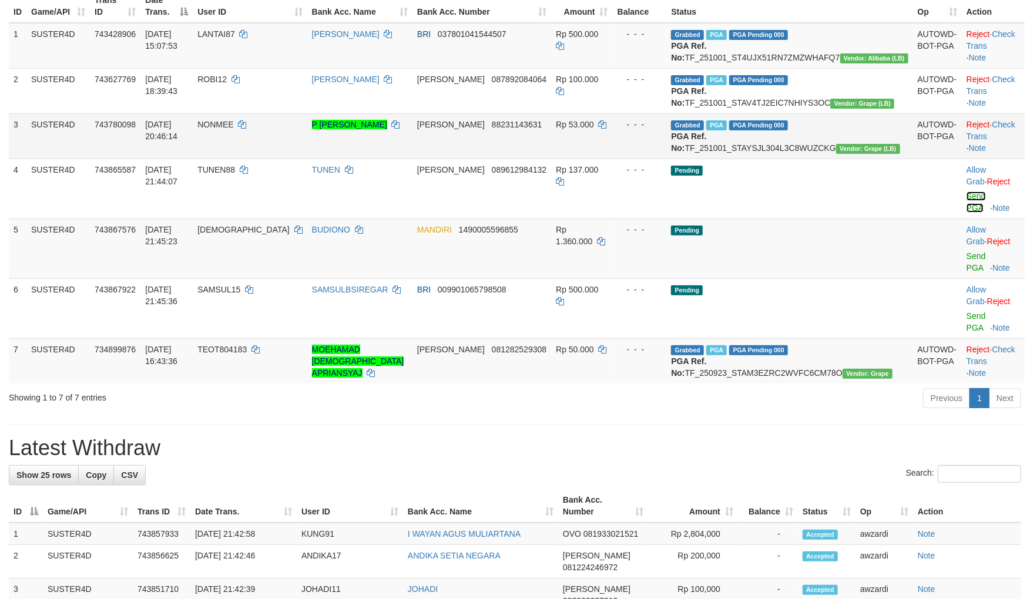
click at [966, 213] on link "Send PGA" at bounding box center [975, 202] width 19 height 21
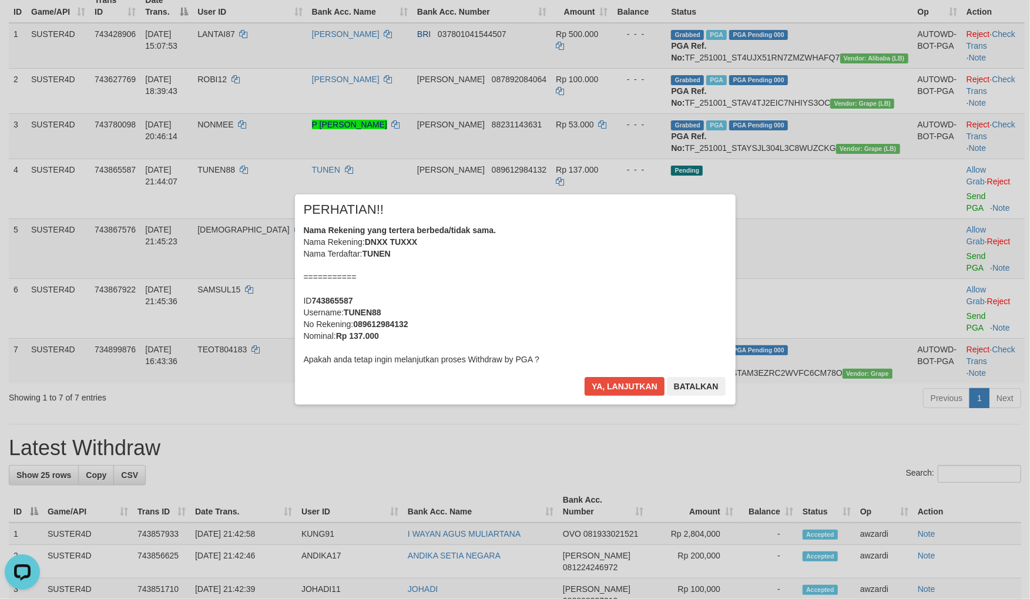
scroll to position [0, 0]
click at [607, 385] on button "Ya, lanjutkan" at bounding box center [625, 386] width 80 height 19
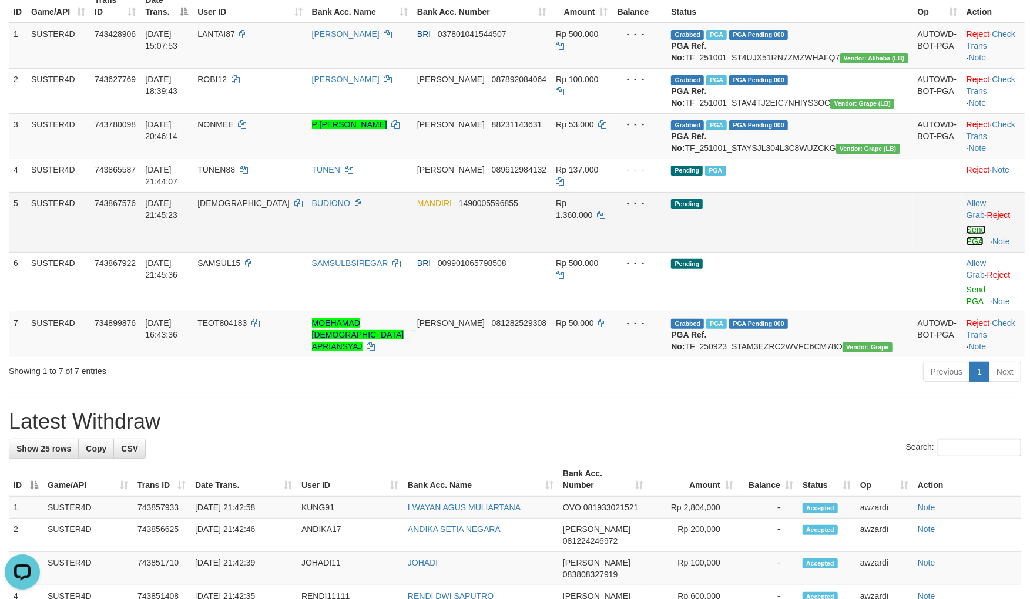
click at [966, 242] on link "Send PGA" at bounding box center [975, 235] width 19 height 21
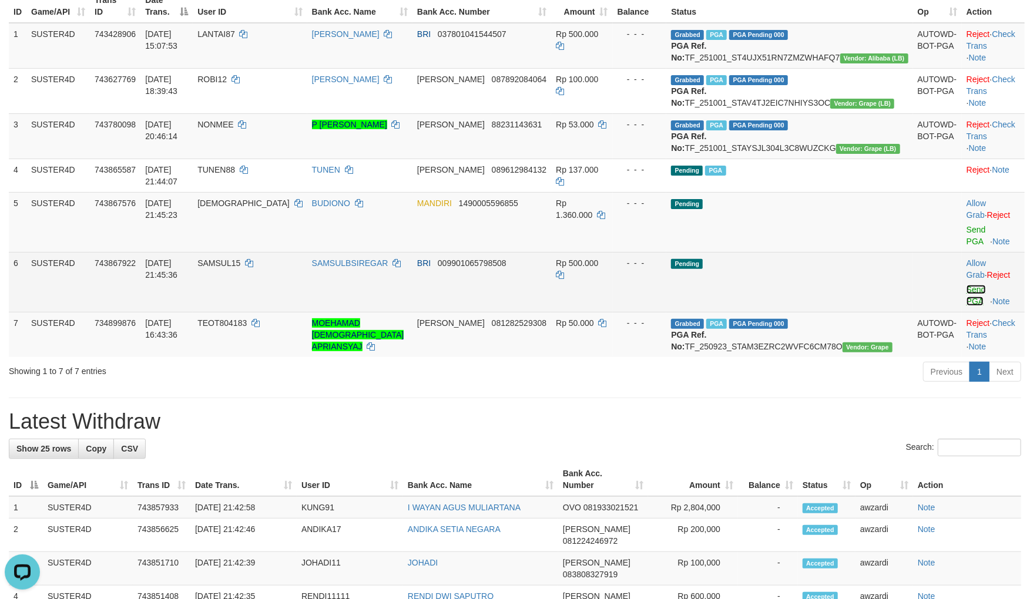
click at [966, 285] on link "Send PGA" at bounding box center [975, 295] width 19 height 21
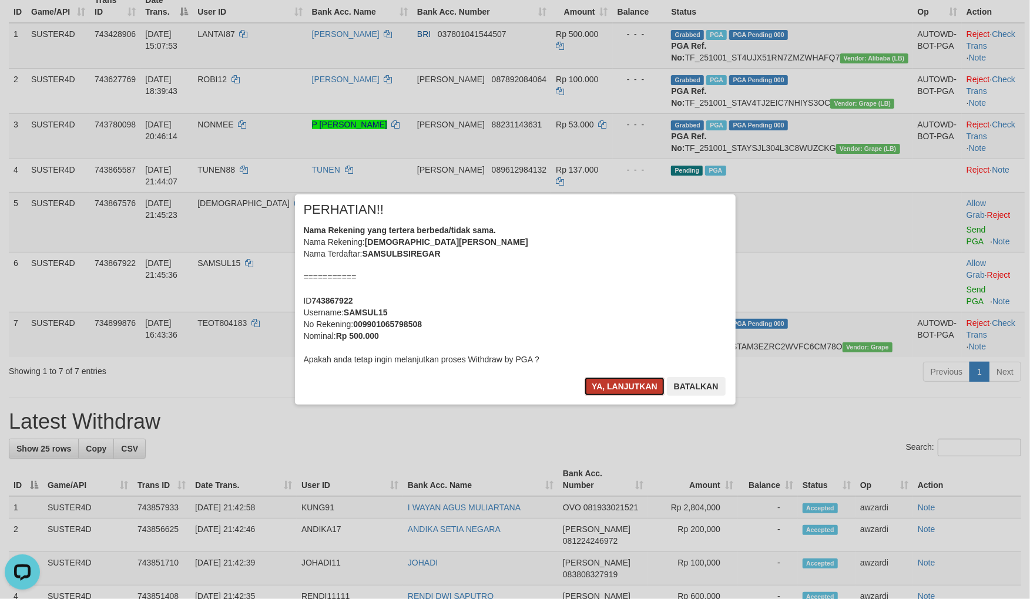
click at [622, 386] on button "Ya, lanjutkan" at bounding box center [625, 386] width 80 height 19
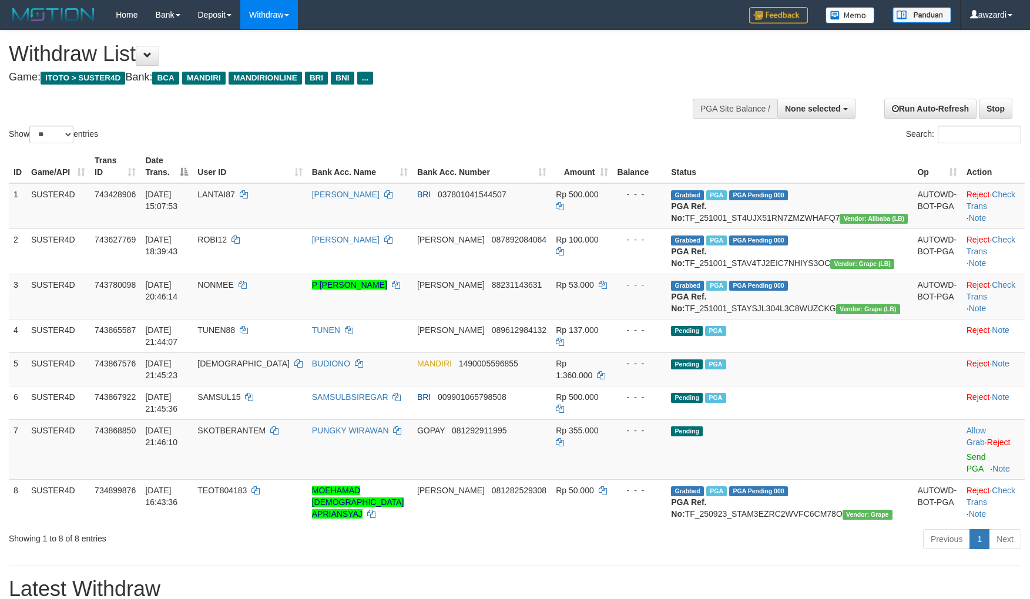
select select
select select "**"
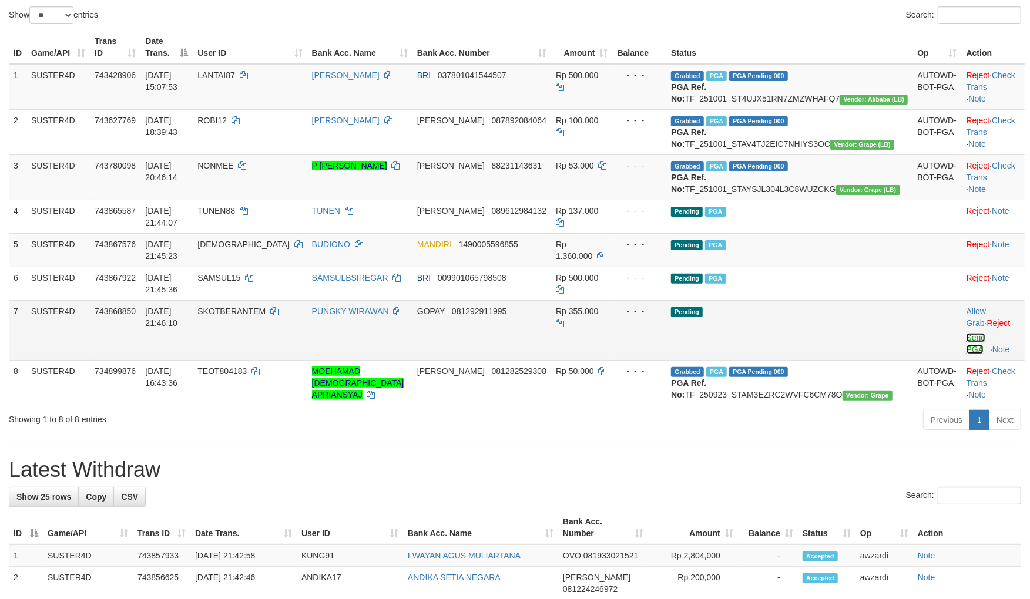
scroll to position [143, 0]
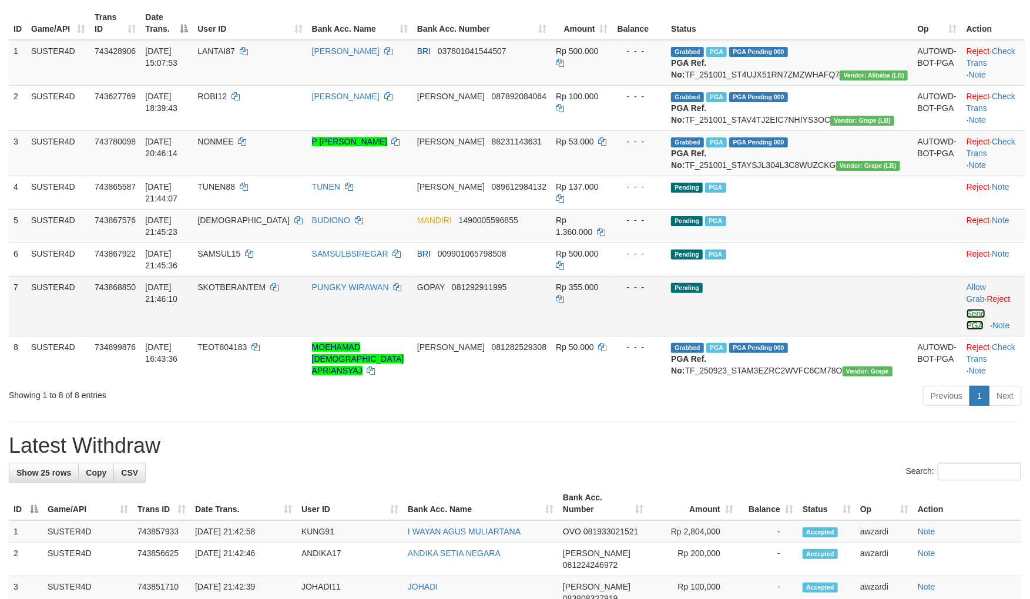
click at [949, 321] on tbody "1 SUSTER4D 743428906 [DATE] 15:07:53 LANTAI87 ASEP MAULANA BRI 037801041544507 …" at bounding box center [517, 210] width 1016 height 341
drag, startPoint x: 952, startPoint y: 298, endPoint x: 570, endPoint y: 156, distance: 408.0
click at [966, 309] on link "Send PGA" at bounding box center [975, 319] width 19 height 21
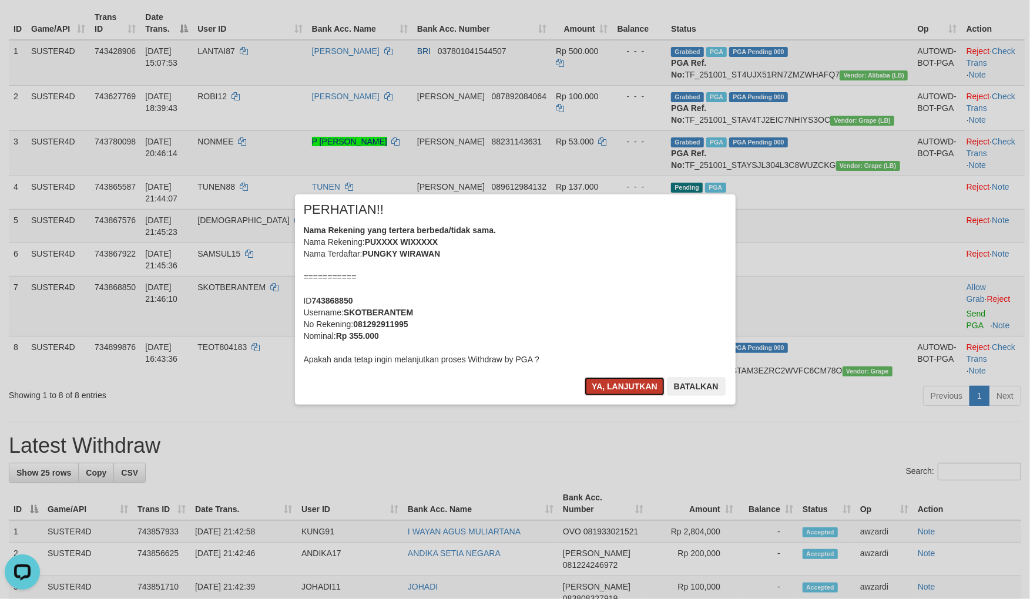
click at [618, 382] on button "Ya, lanjutkan" at bounding box center [625, 386] width 80 height 19
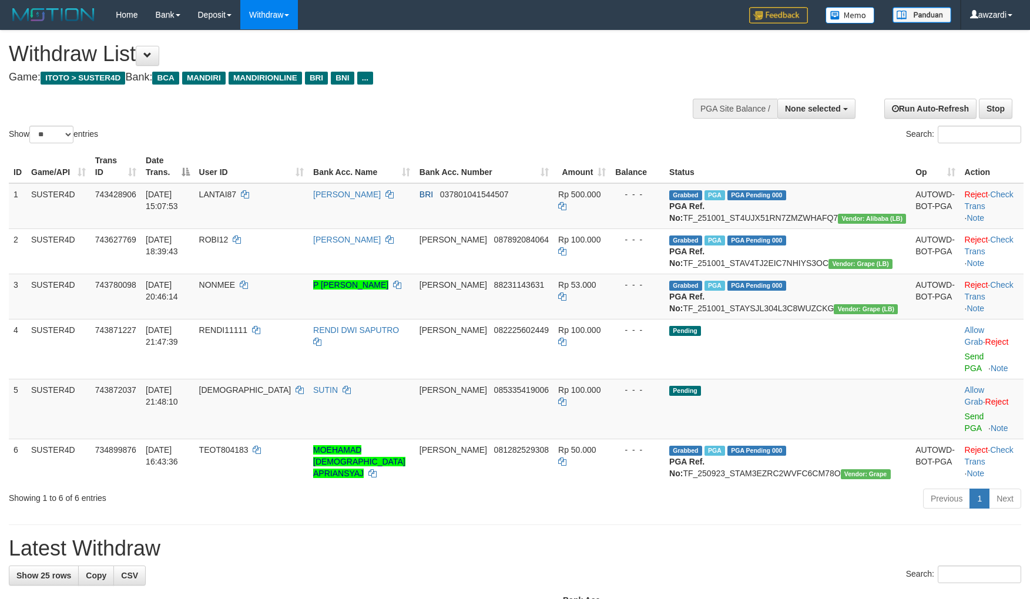
select select
select select "**"
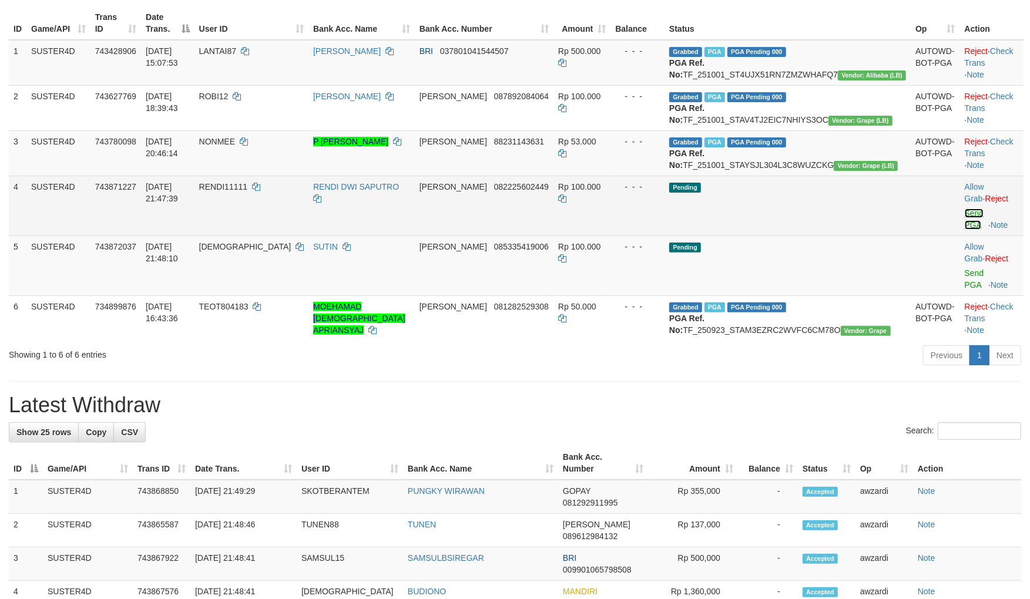
click at [965, 230] on link "Send PGA" at bounding box center [974, 219] width 19 height 21
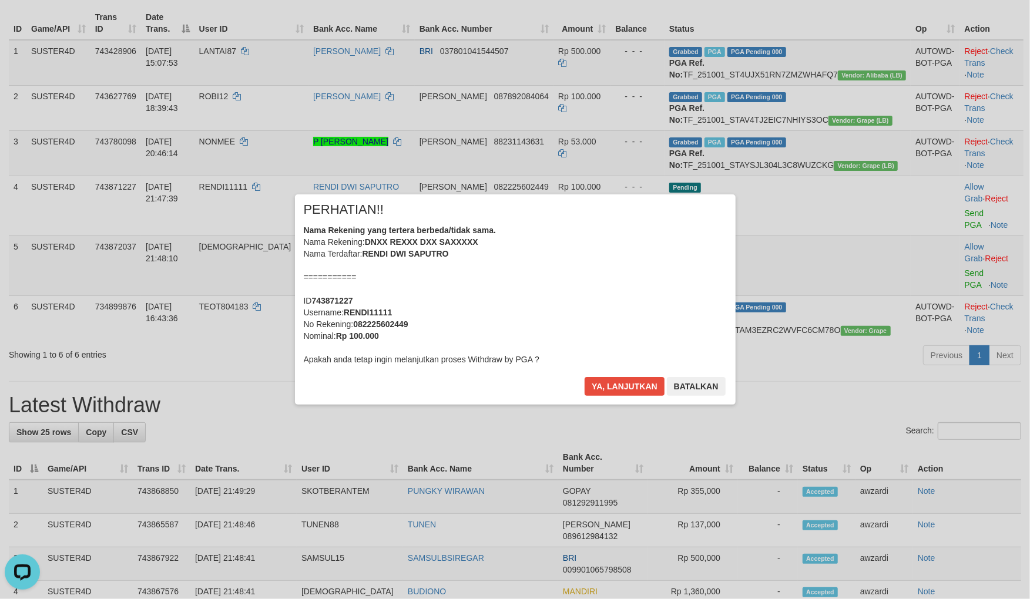
scroll to position [0, 0]
click at [616, 380] on button "Ya, lanjutkan" at bounding box center [625, 386] width 80 height 19
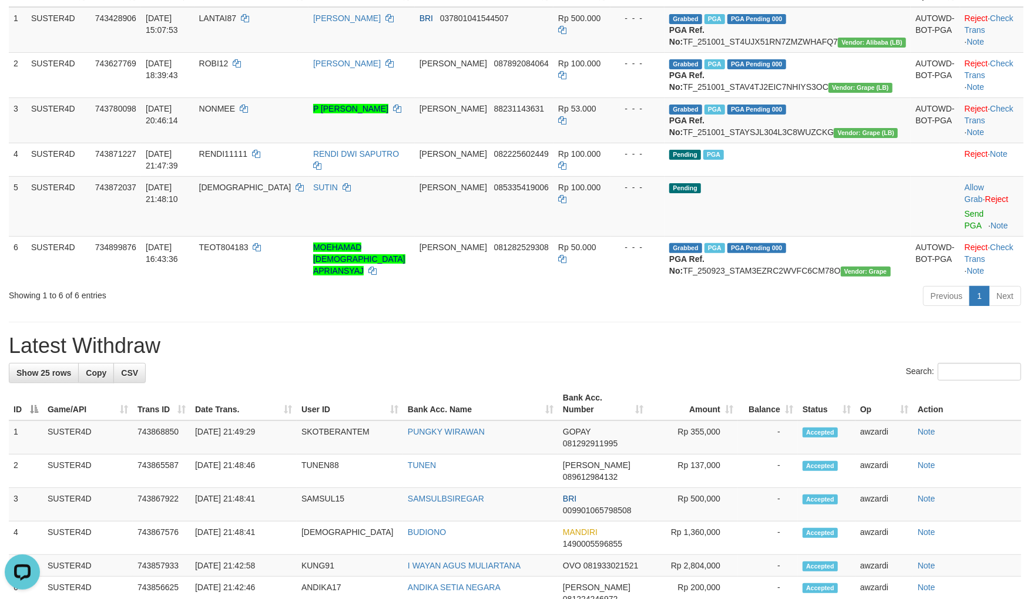
scroll to position [209, 0]
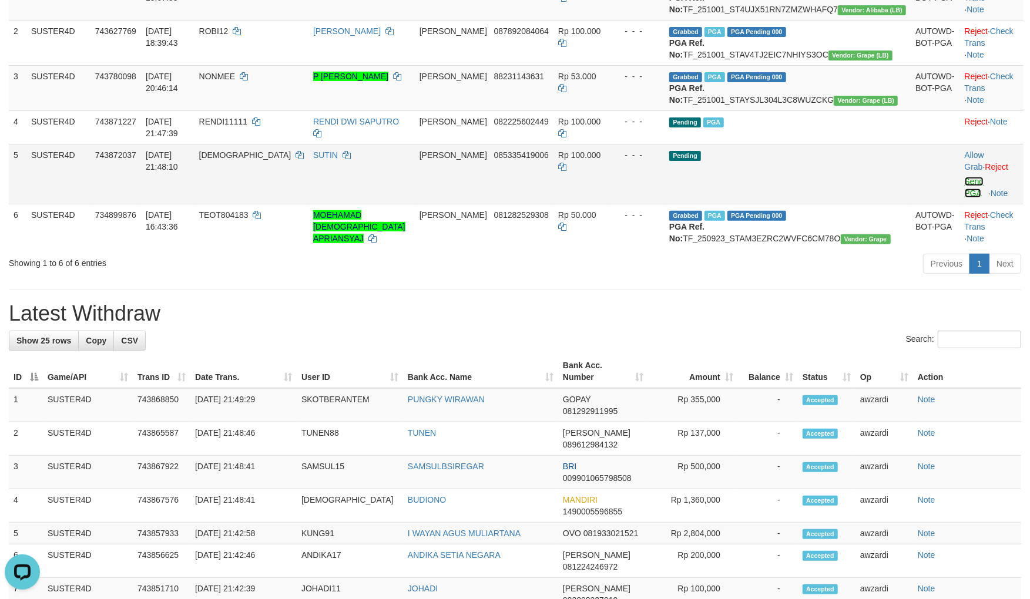
click at [965, 192] on link "Send PGA" at bounding box center [974, 187] width 19 height 21
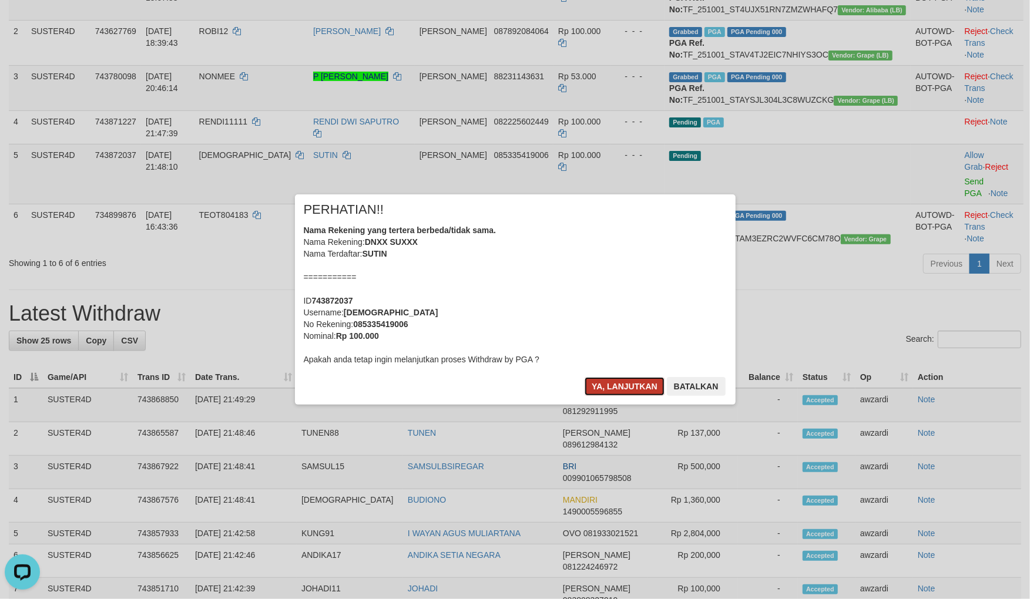
click at [619, 382] on button "Ya, lanjutkan" at bounding box center [625, 386] width 80 height 19
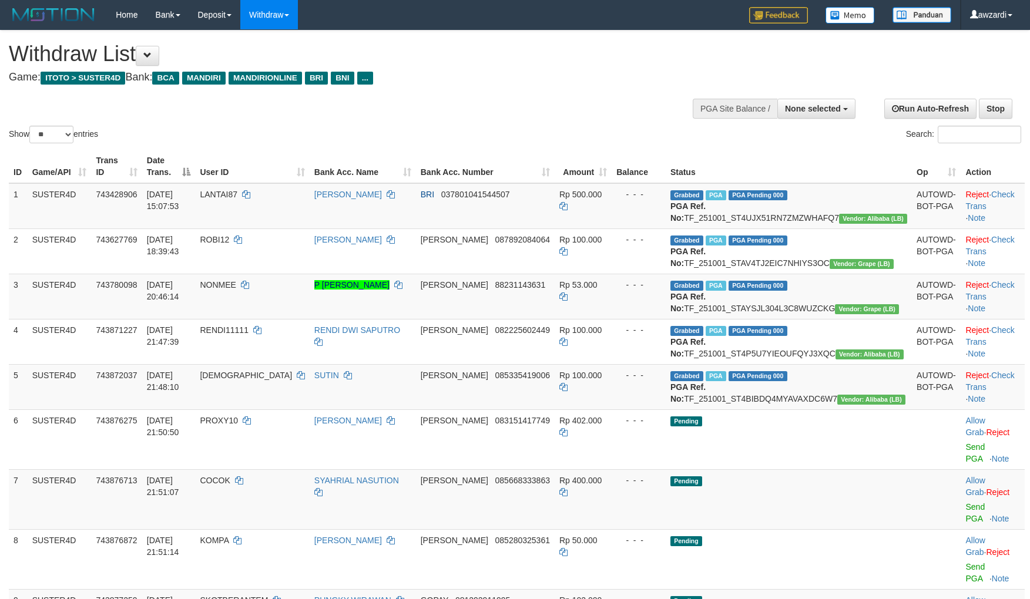
select select
select select "**"
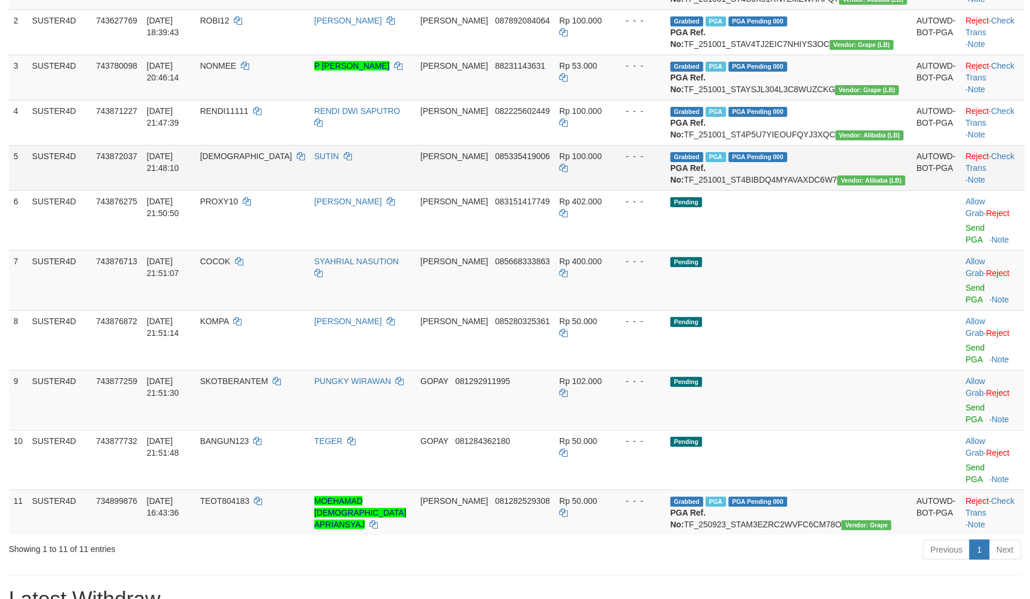
scroll to position [209, 0]
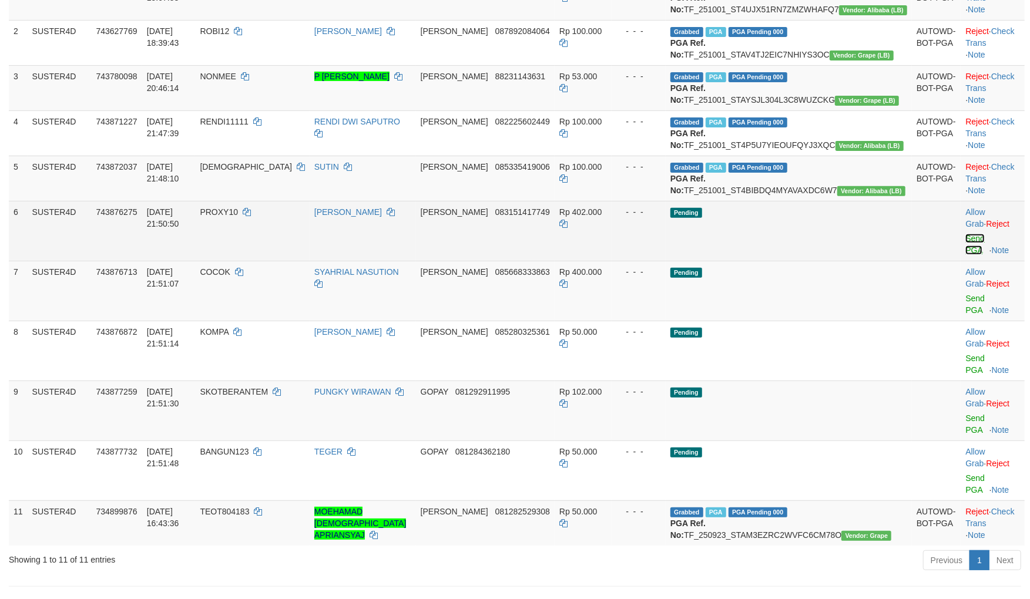
click at [965, 255] on link "Send PGA" at bounding box center [974, 244] width 19 height 21
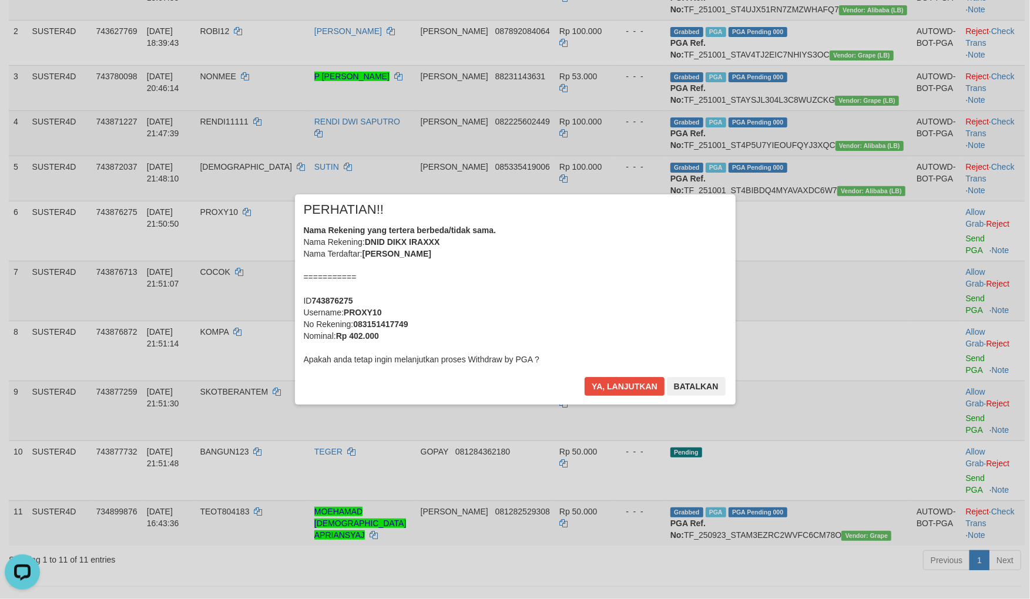
scroll to position [0, 0]
click at [622, 388] on button "Ya, lanjutkan" at bounding box center [625, 386] width 80 height 19
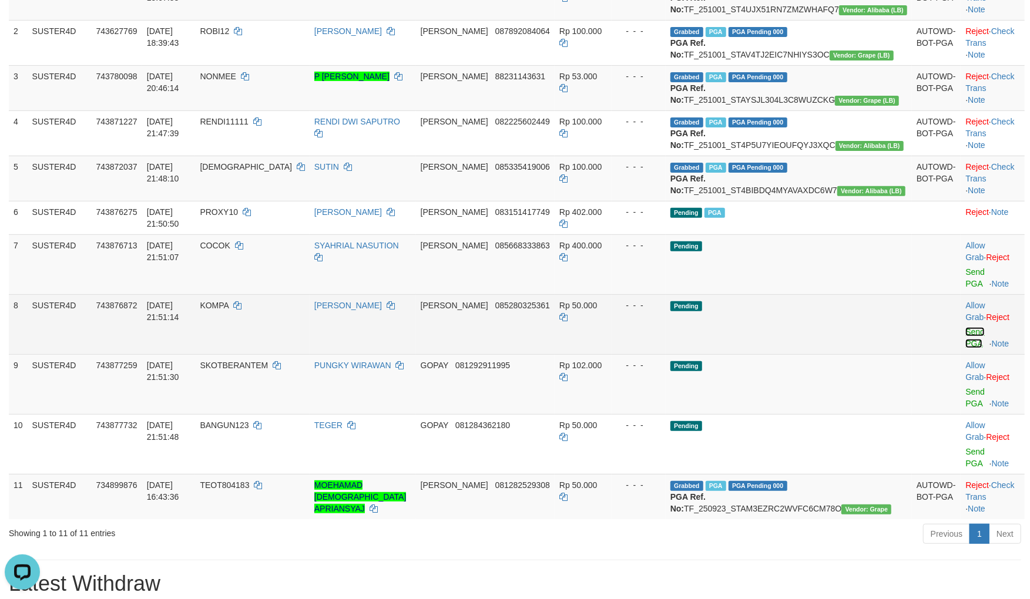
click at [965, 339] on link "Send PGA" at bounding box center [974, 337] width 19 height 21
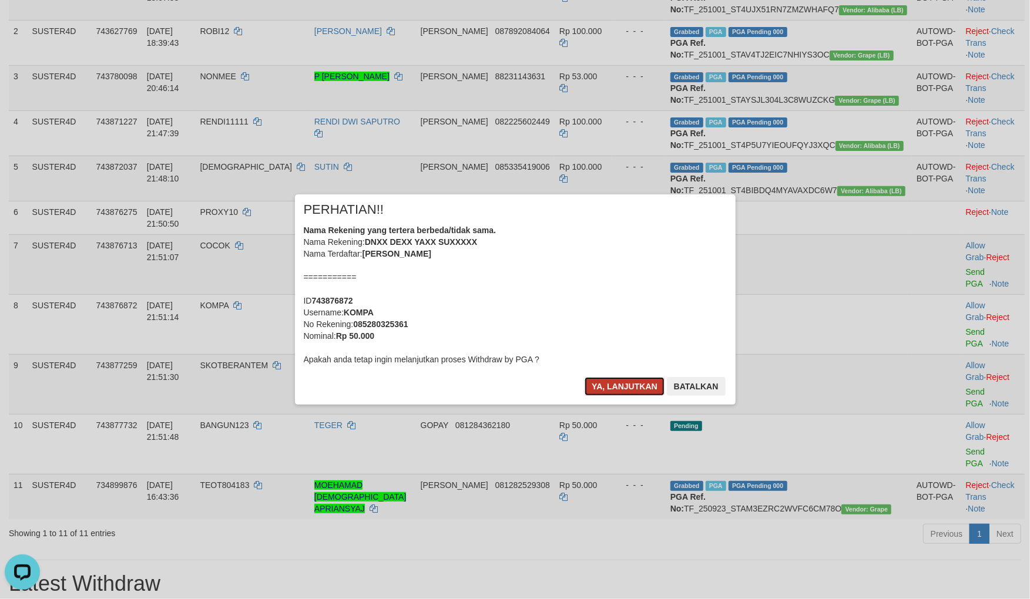
click at [629, 382] on button "Ya, lanjutkan" at bounding box center [625, 386] width 80 height 19
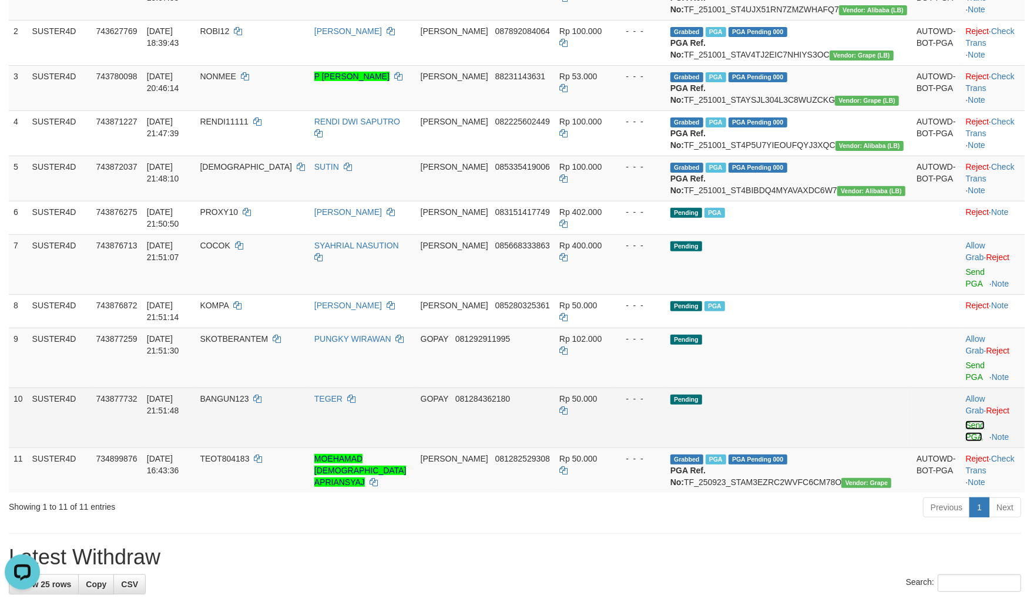
click at [965, 421] on link "Send PGA" at bounding box center [974, 431] width 19 height 21
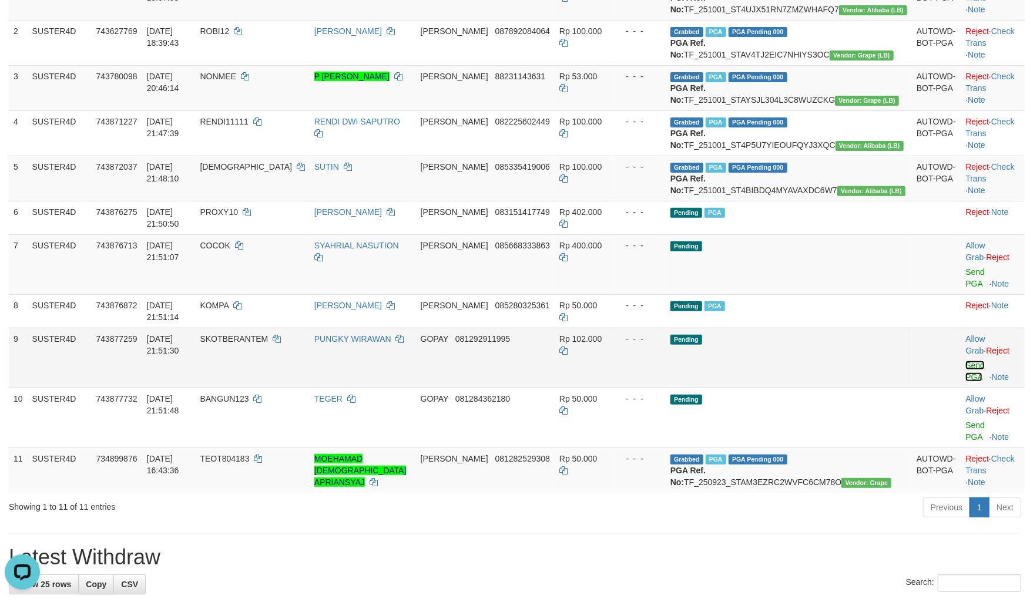
click at [965, 361] on link "Send PGA" at bounding box center [974, 371] width 19 height 21
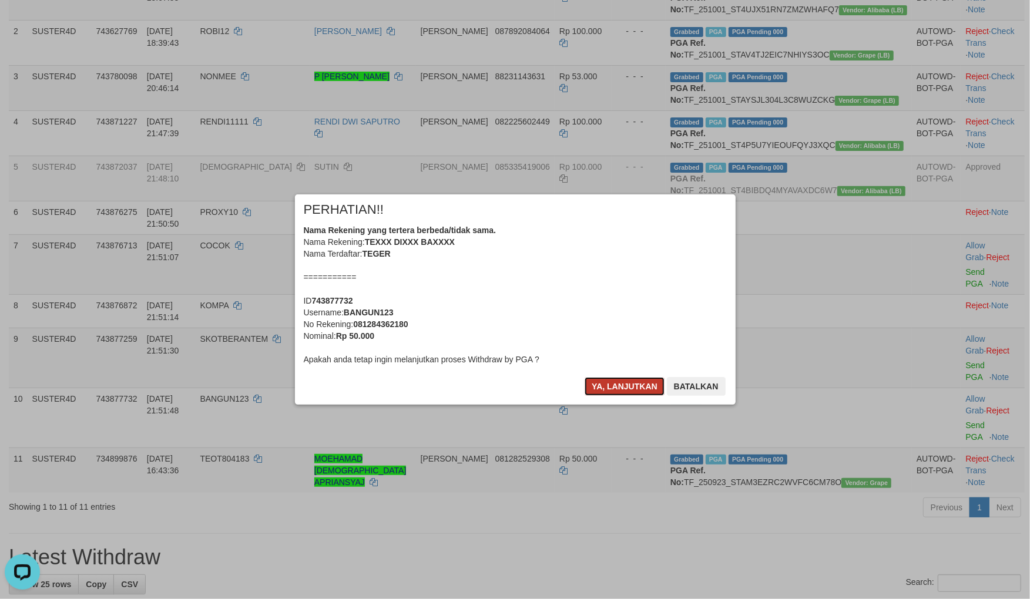
click at [608, 378] on button "Ya, lanjutkan" at bounding box center [625, 386] width 80 height 19
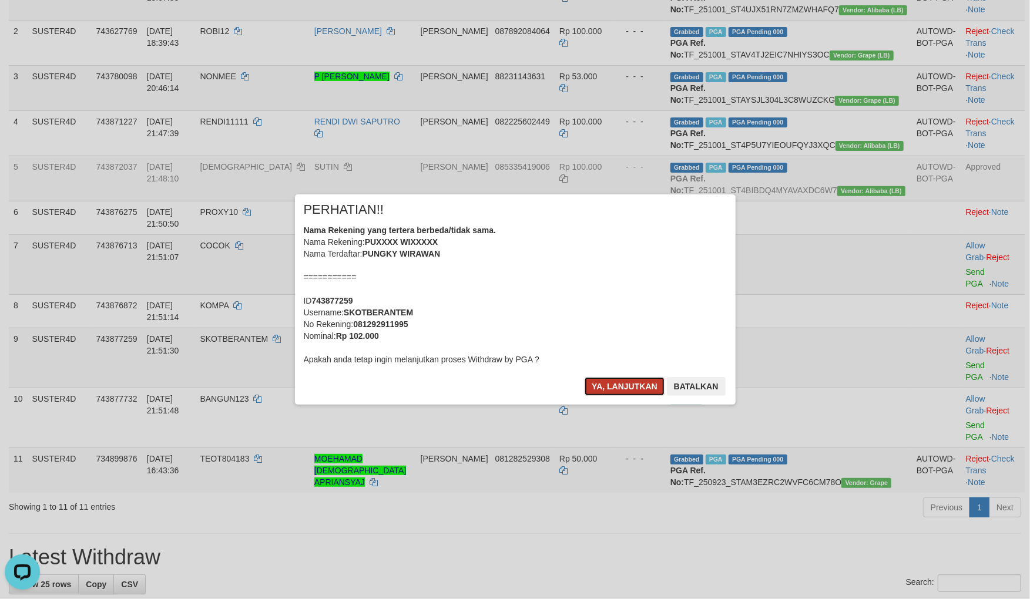
click at [612, 381] on button "Ya, lanjutkan" at bounding box center [625, 386] width 80 height 19
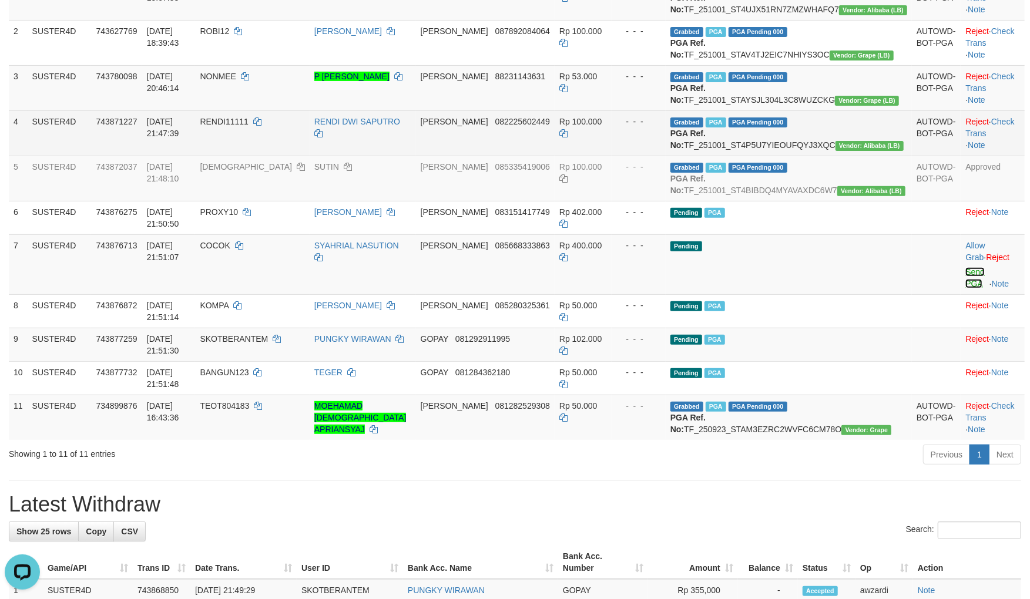
drag, startPoint x: 959, startPoint y: 308, endPoint x: 562, endPoint y: 155, distance: 425.9
click at [965, 288] on link "Send PGA" at bounding box center [974, 277] width 19 height 21
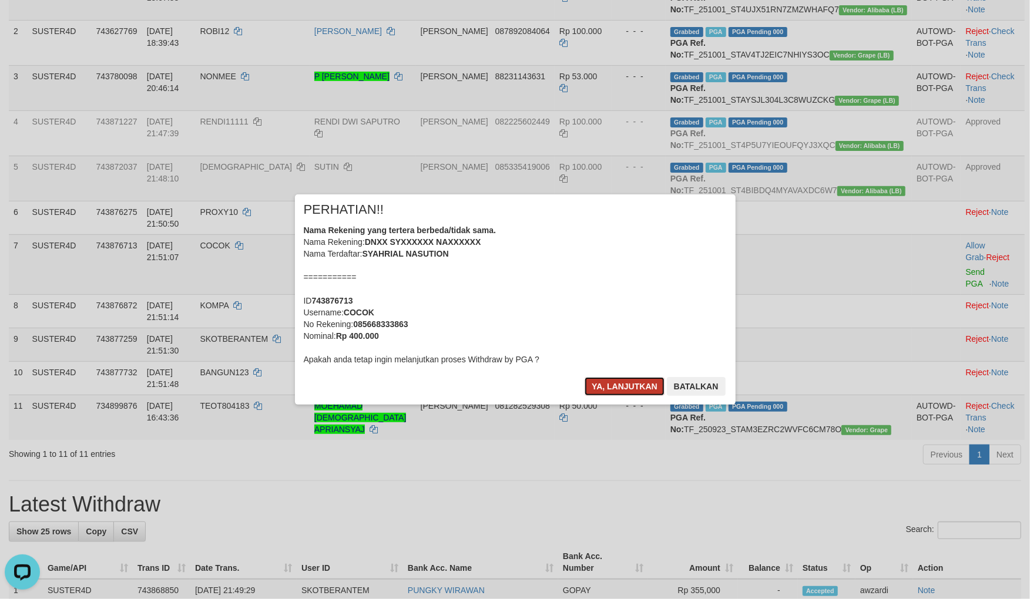
click at [605, 380] on button "Ya, lanjutkan" at bounding box center [625, 386] width 80 height 19
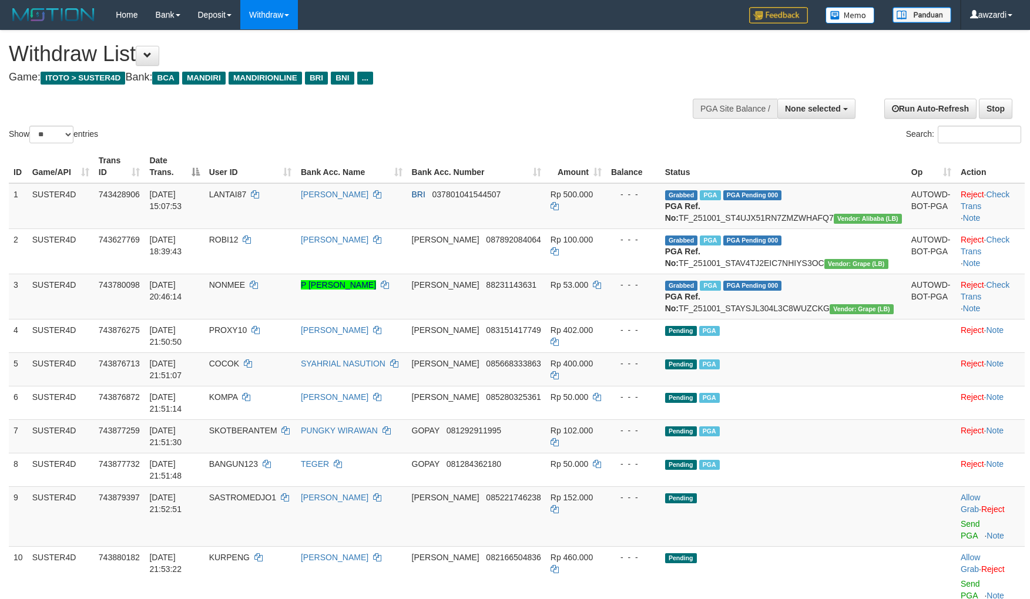
select select
select select "**"
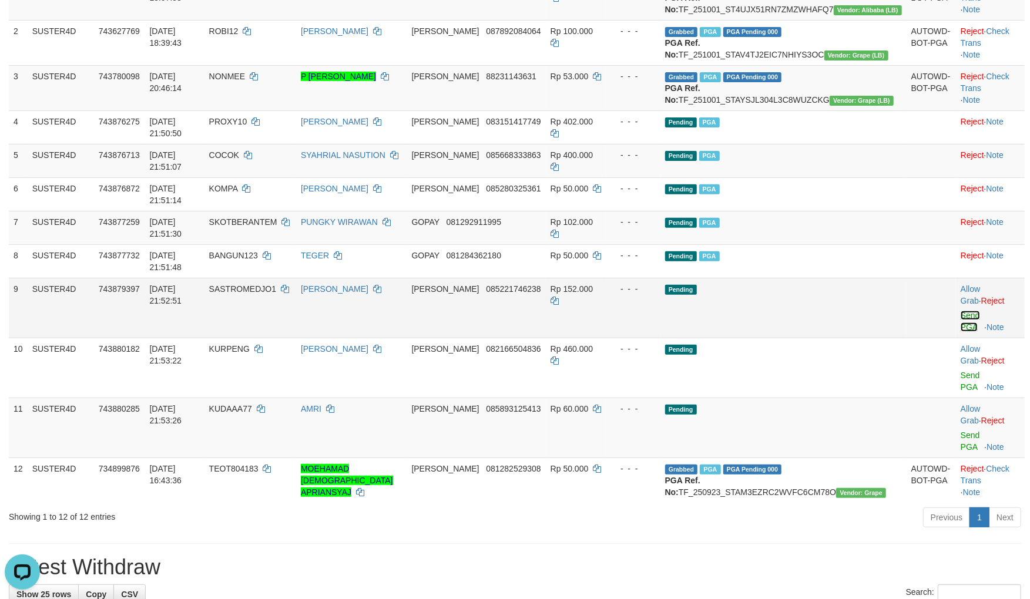
click at [961, 311] on link "Send PGA" at bounding box center [970, 321] width 19 height 21
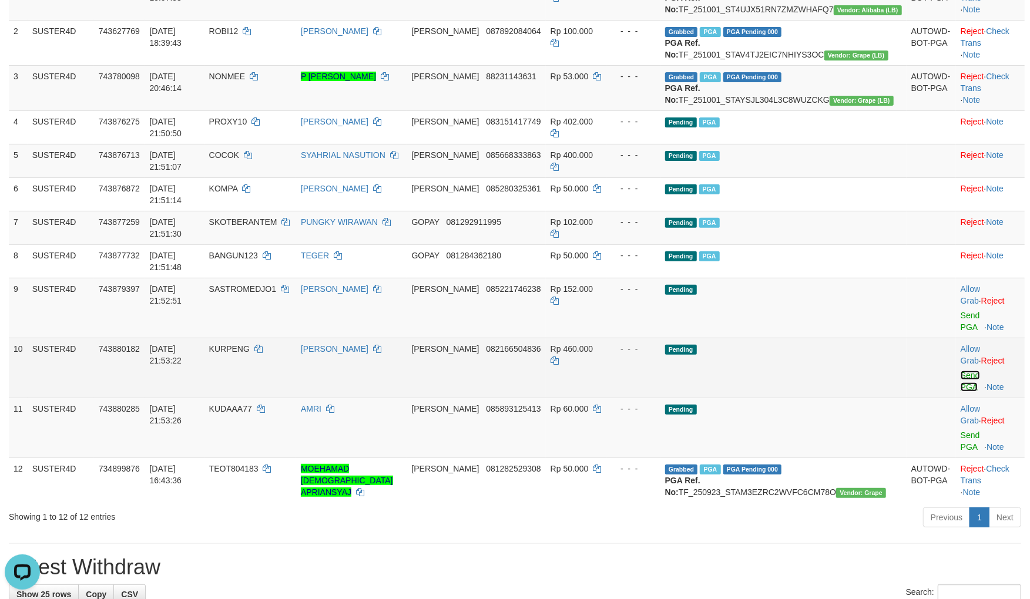
click at [961, 371] on link "Send PGA" at bounding box center [970, 381] width 19 height 21
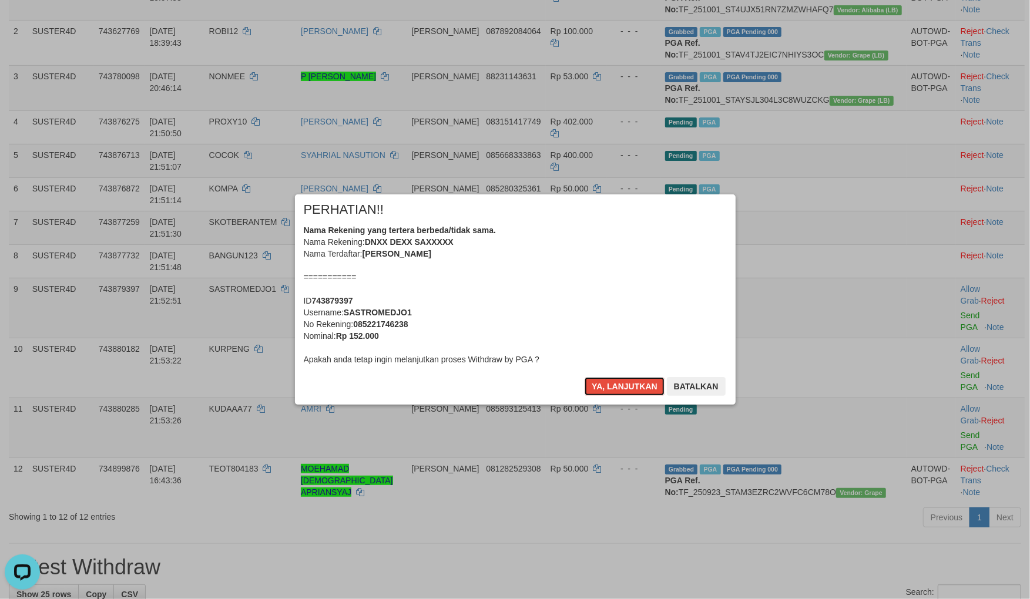
click at [623, 385] on button "Ya, lanjutkan" at bounding box center [625, 386] width 80 height 19
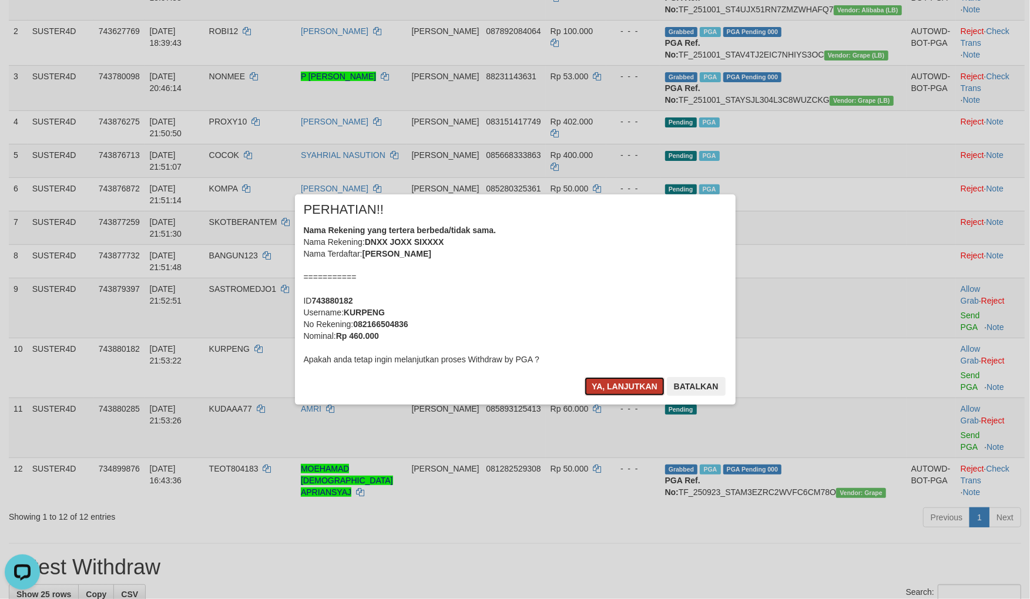
click at [624, 385] on button "Ya, lanjutkan" at bounding box center [625, 386] width 80 height 19
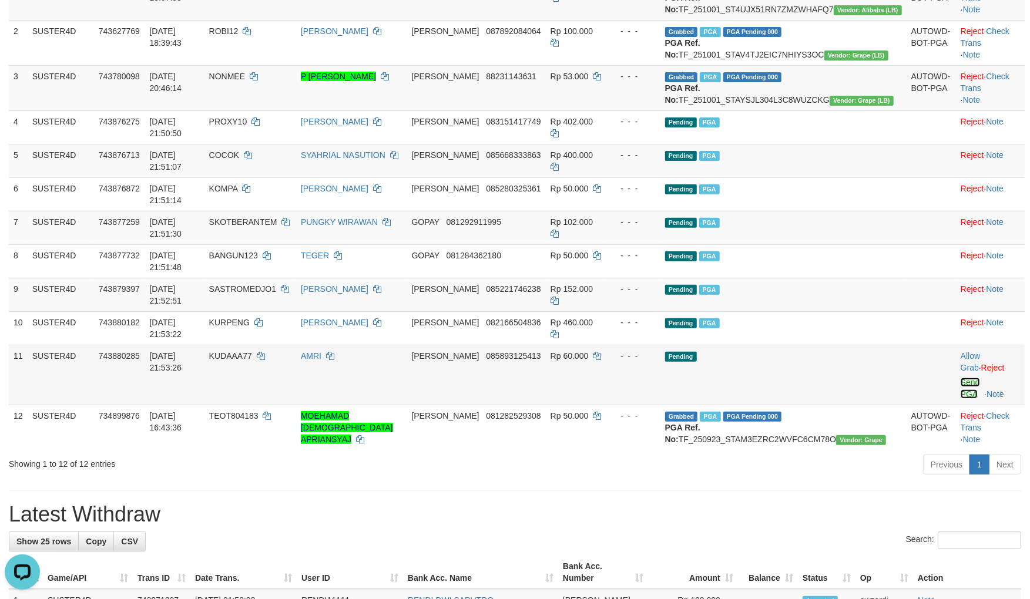
click at [961, 378] on link "Send PGA" at bounding box center [970, 388] width 19 height 21
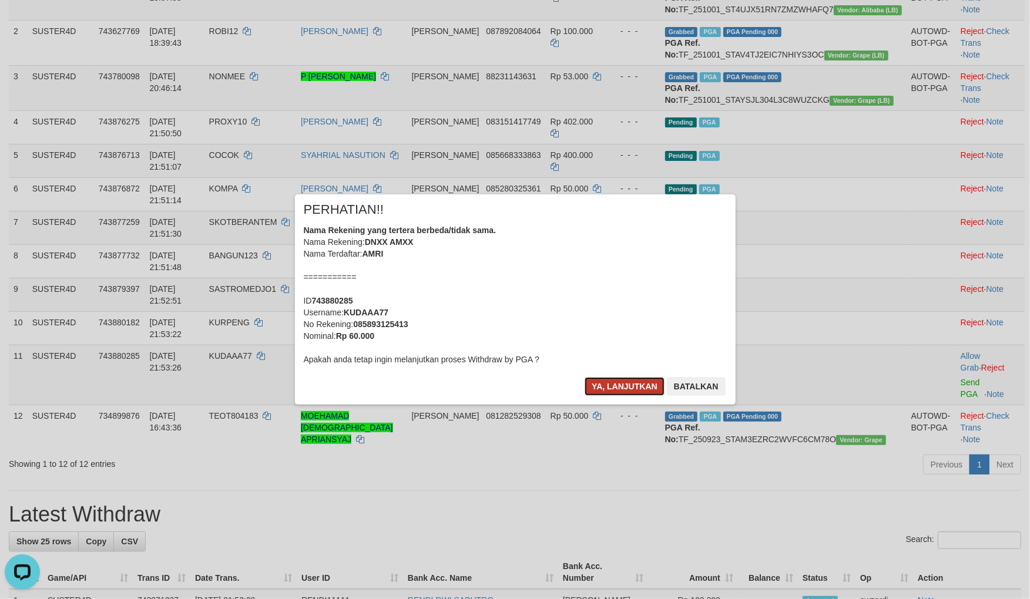
click at [603, 385] on button "Ya, lanjutkan" at bounding box center [625, 386] width 80 height 19
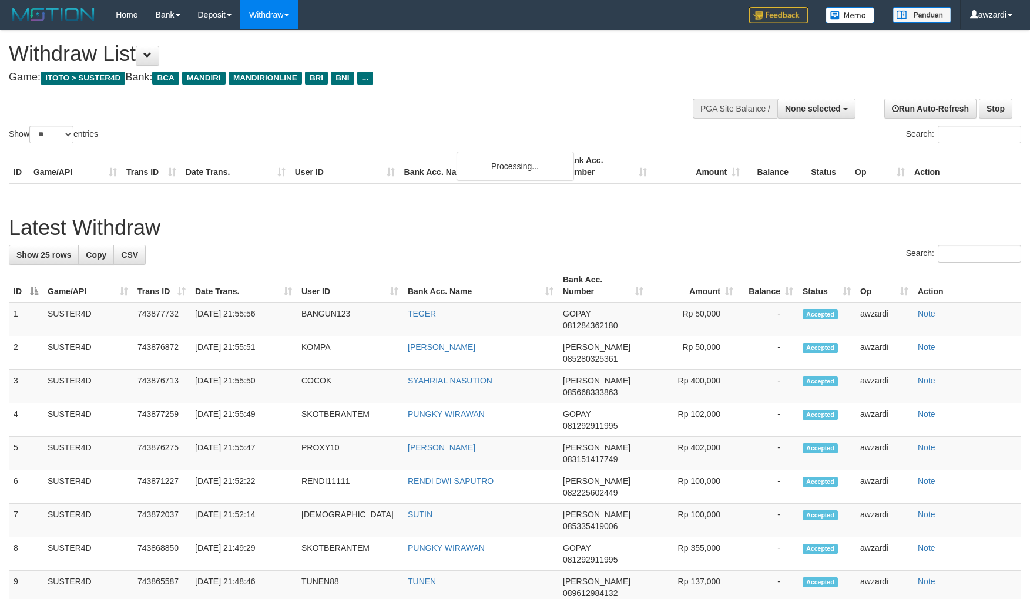
select select
select select "**"
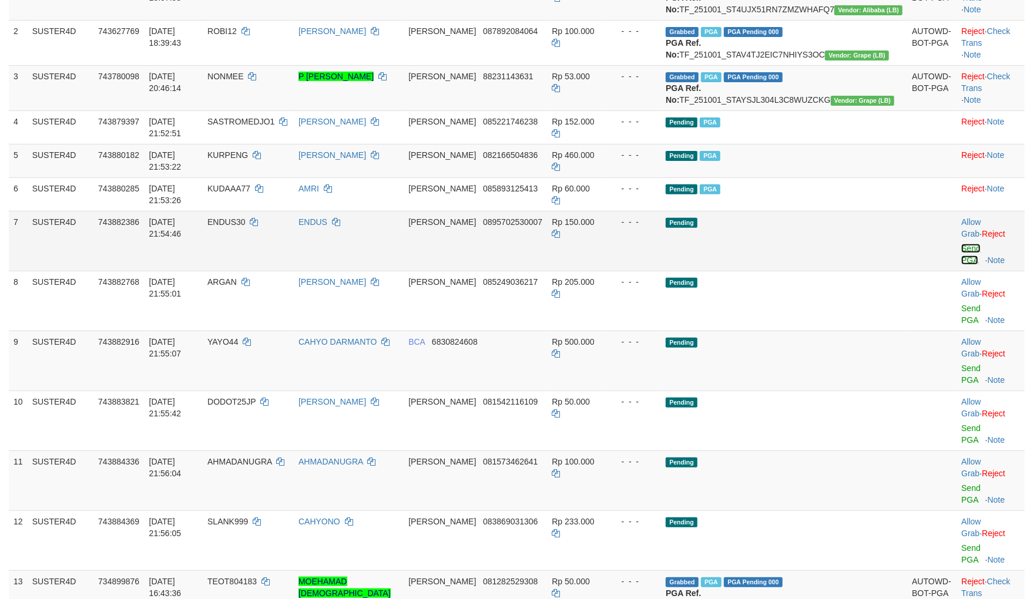
click at [961, 244] on link "Send PGA" at bounding box center [970, 254] width 19 height 21
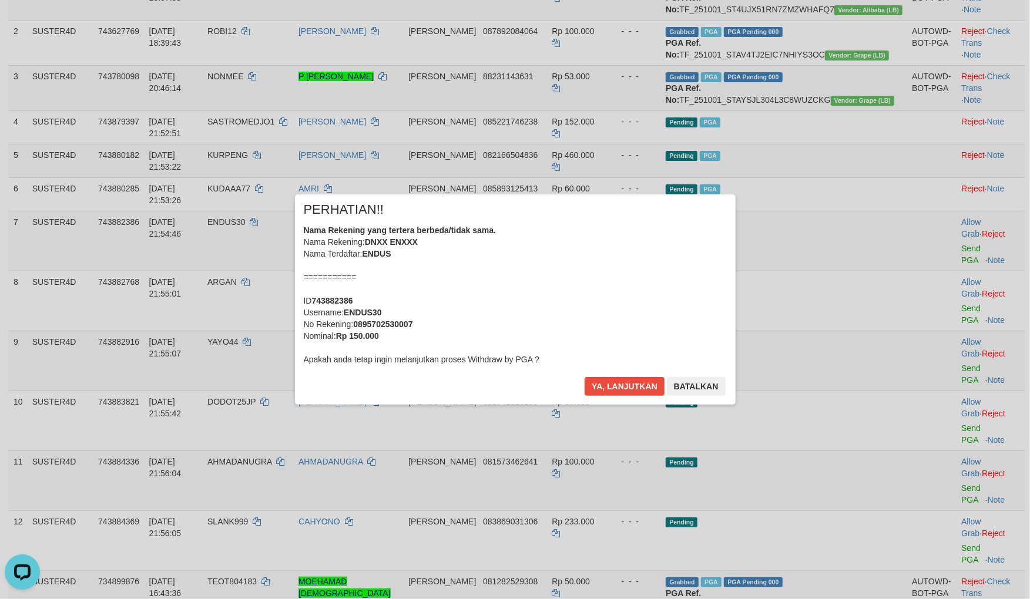
scroll to position [0, 0]
click at [596, 386] on button "Ya, lanjutkan" at bounding box center [625, 386] width 80 height 19
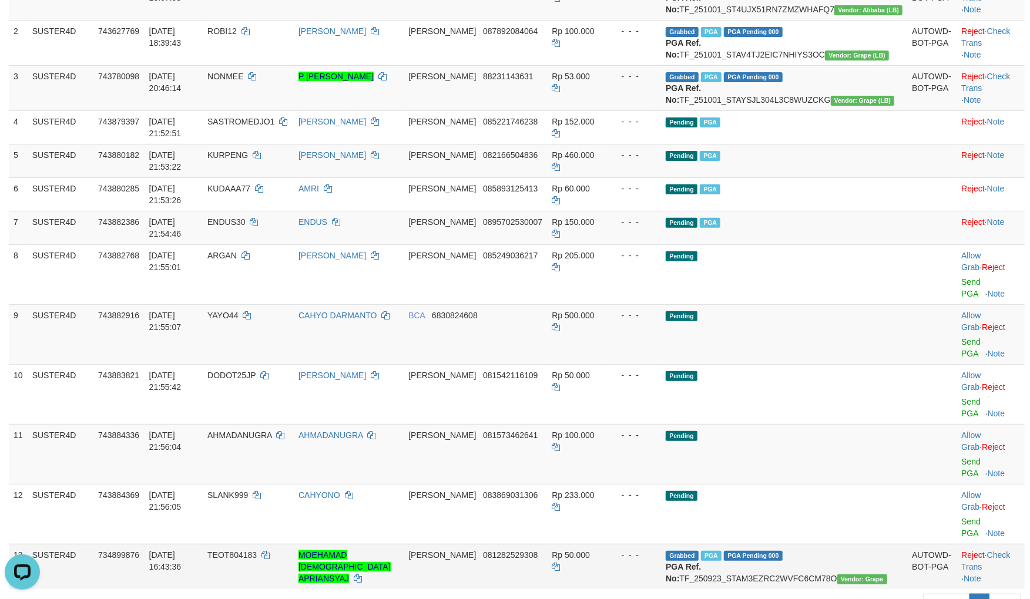
click at [956, 544] on td "Reject · Check Trans · Note" at bounding box center [990, 566] width 68 height 45
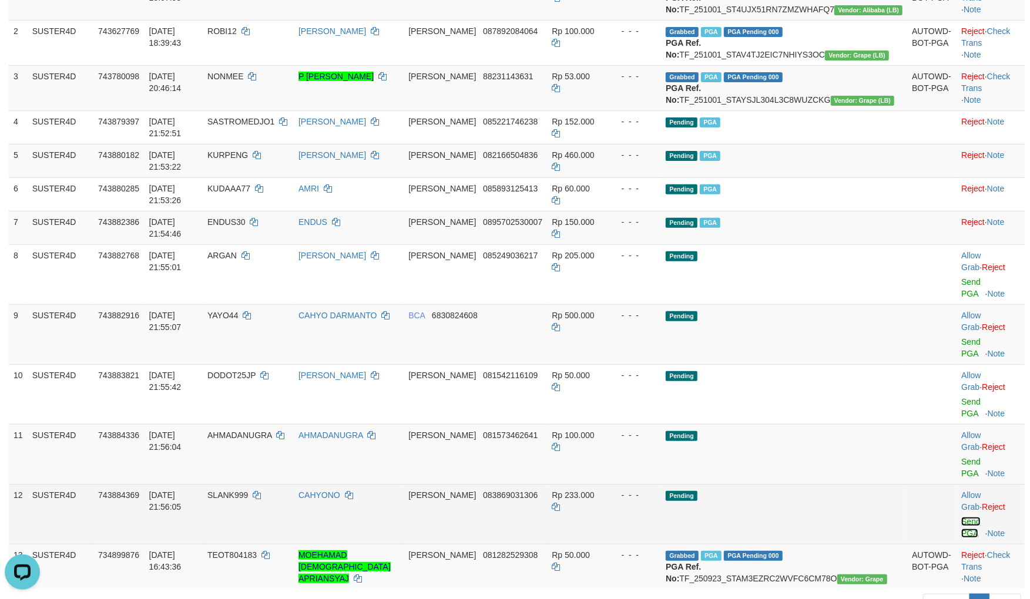
click at [961, 517] on link "Send PGA" at bounding box center [970, 527] width 19 height 21
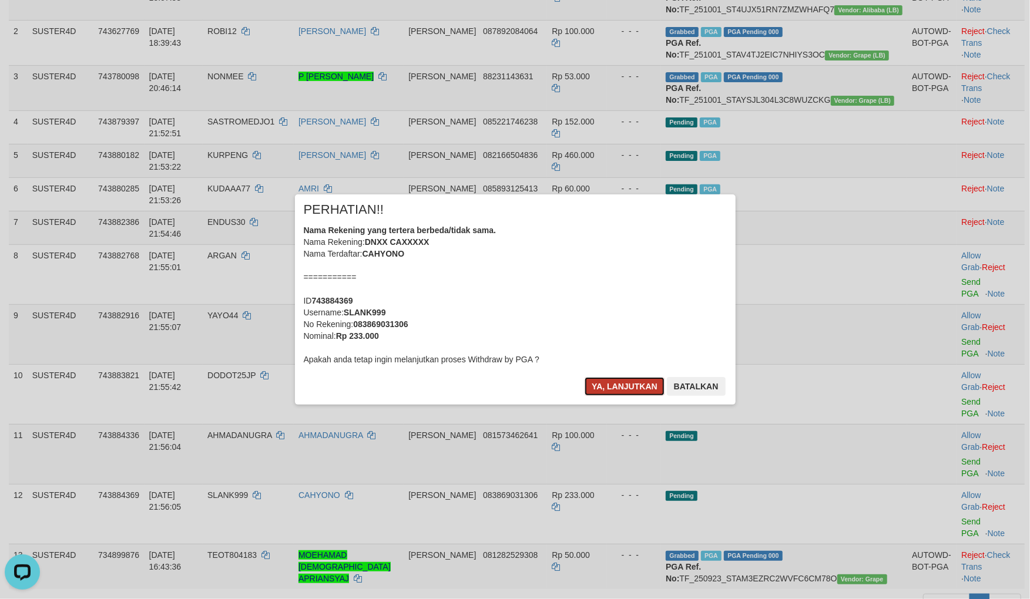
click at [634, 385] on button "Ya, lanjutkan" at bounding box center [625, 386] width 80 height 19
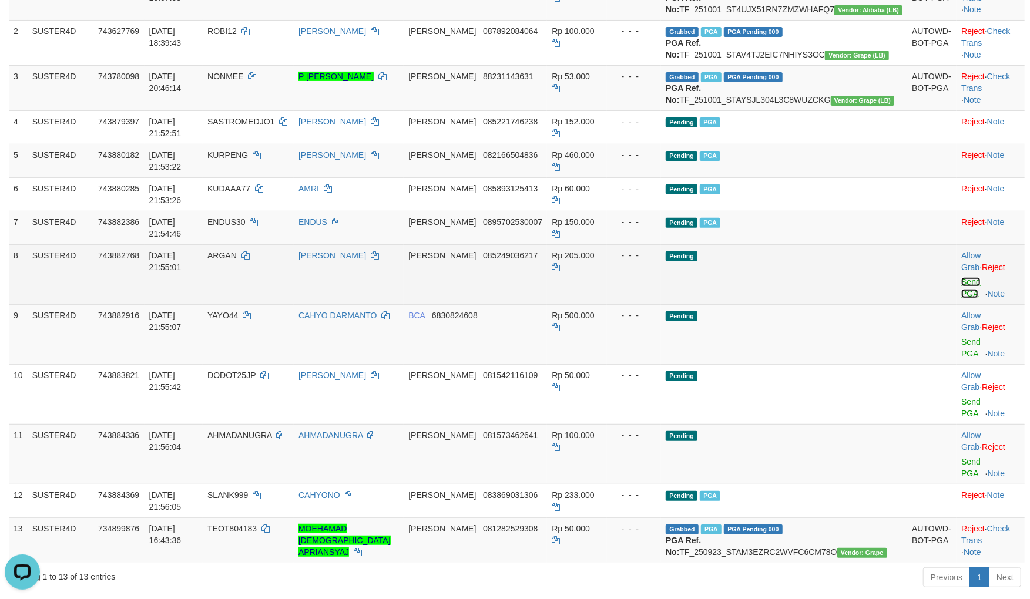
click at [961, 277] on link "Send PGA" at bounding box center [970, 287] width 19 height 21
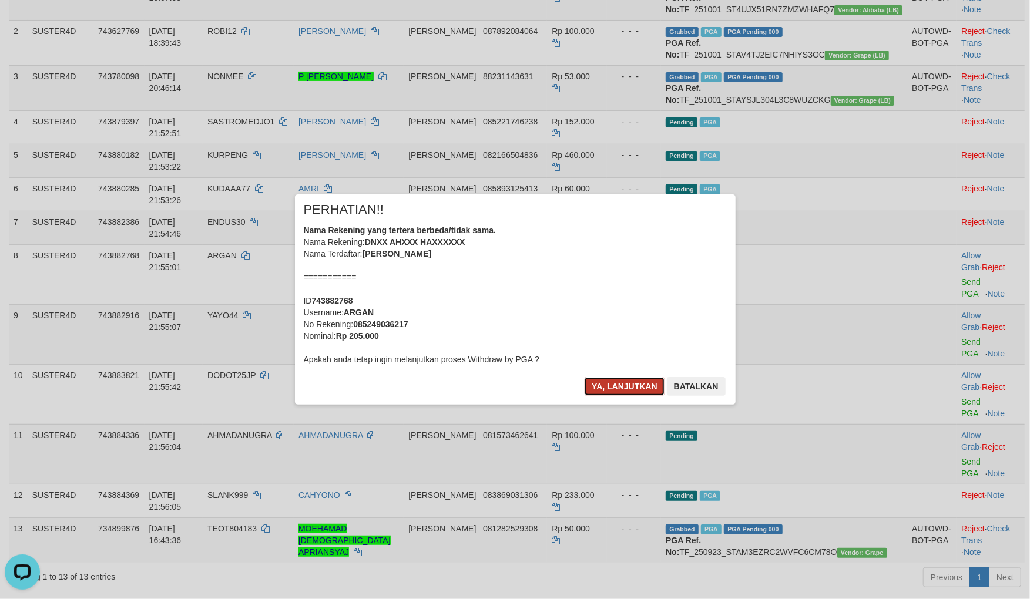
click at [626, 388] on button "Ya, lanjutkan" at bounding box center [625, 386] width 80 height 19
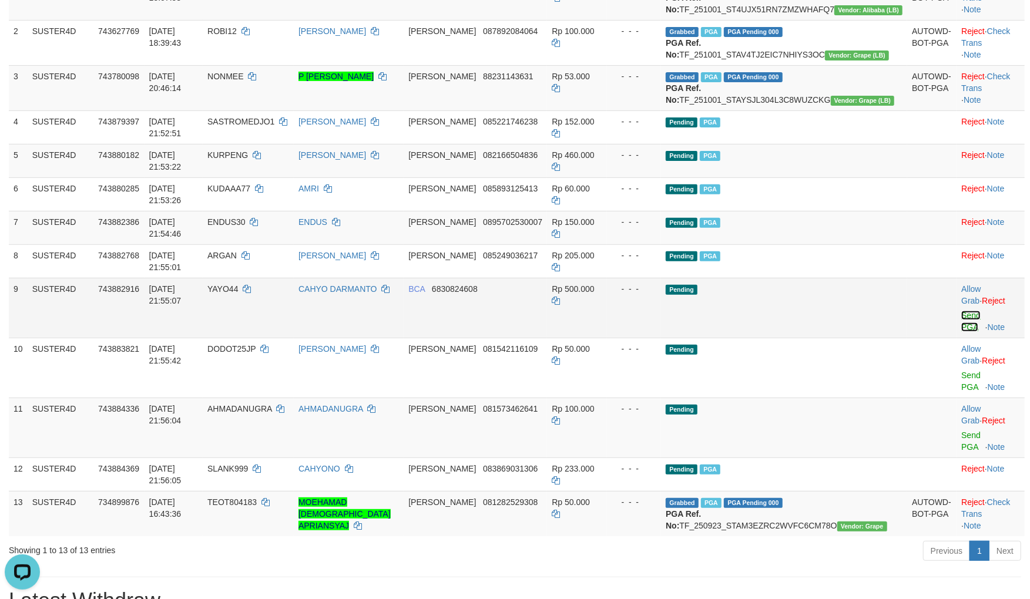
click at [961, 311] on link "Send PGA" at bounding box center [970, 321] width 19 height 21
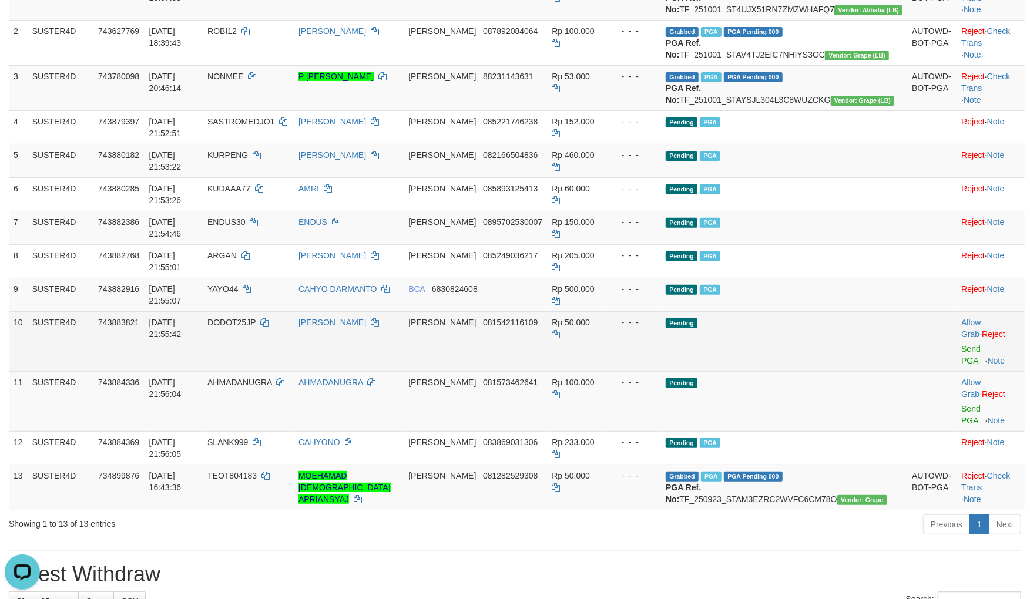
click at [961, 340] on div at bounding box center [990, 341] width 59 height 3
click at [961, 344] on link "Send PGA" at bounding box center [970, 354] width 19 height 21
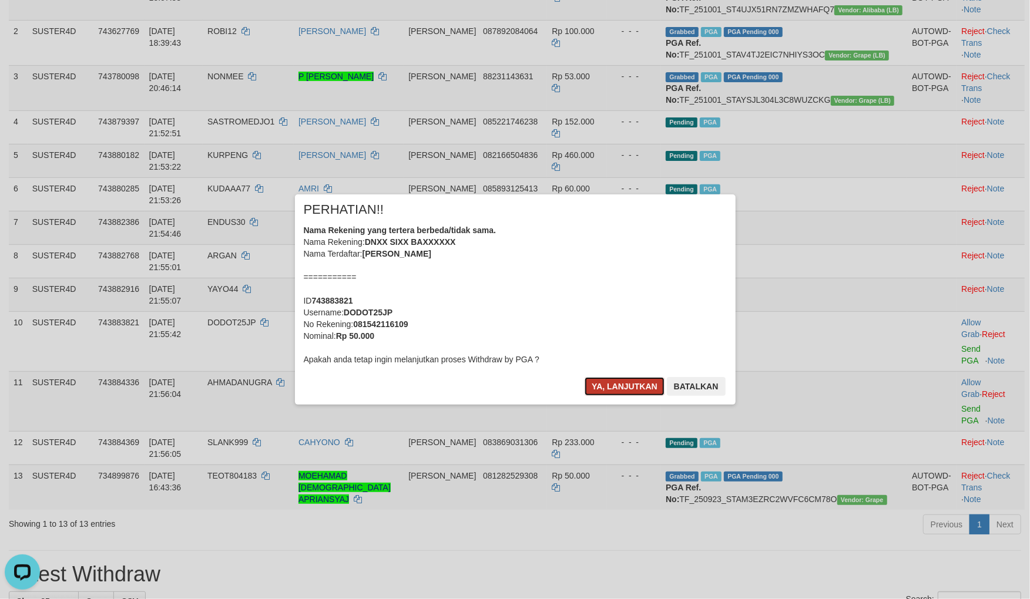
click at [637, 380] on button "Ya, lanjutkan" at bounding box center [625, 386] width 80 height 19
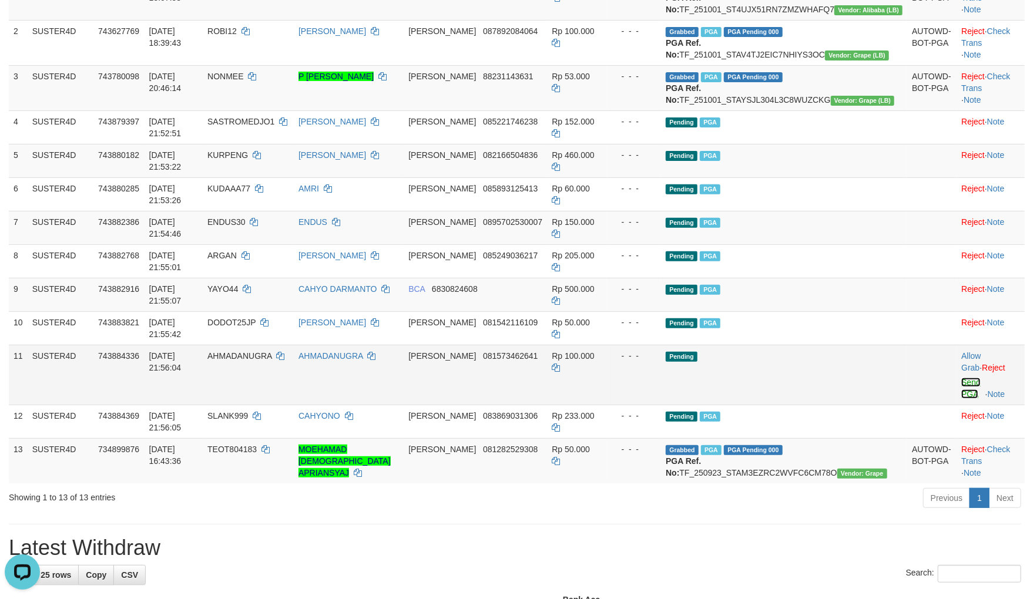
click at [961, 378] on link "Send PGA" at bounding box center [970, 388] width 19 height 21
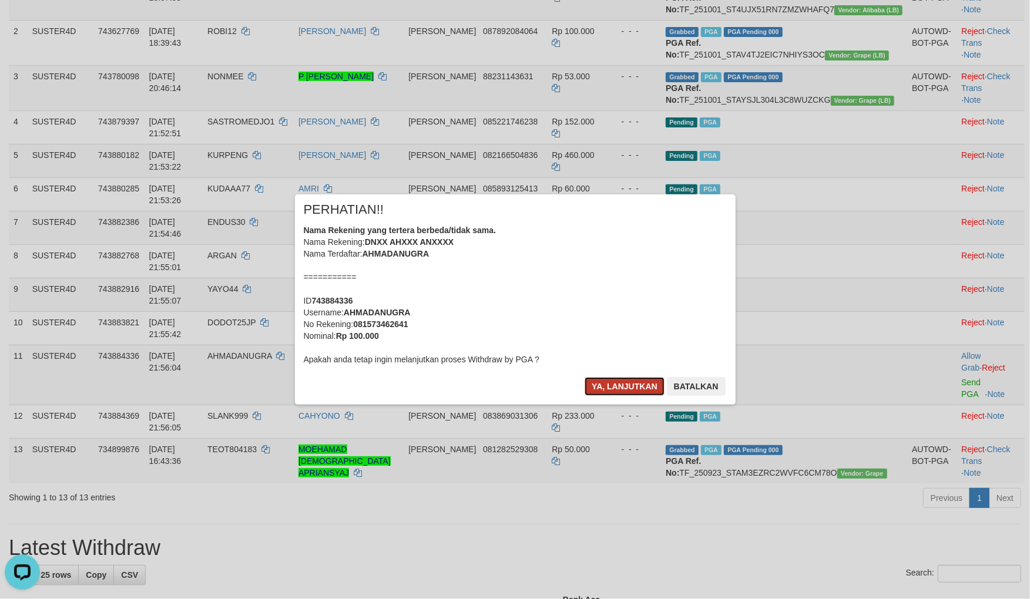
click at [626, 391] on button "Ya, lanjutkan" at bounding box center [625, 386] width 80 height 19
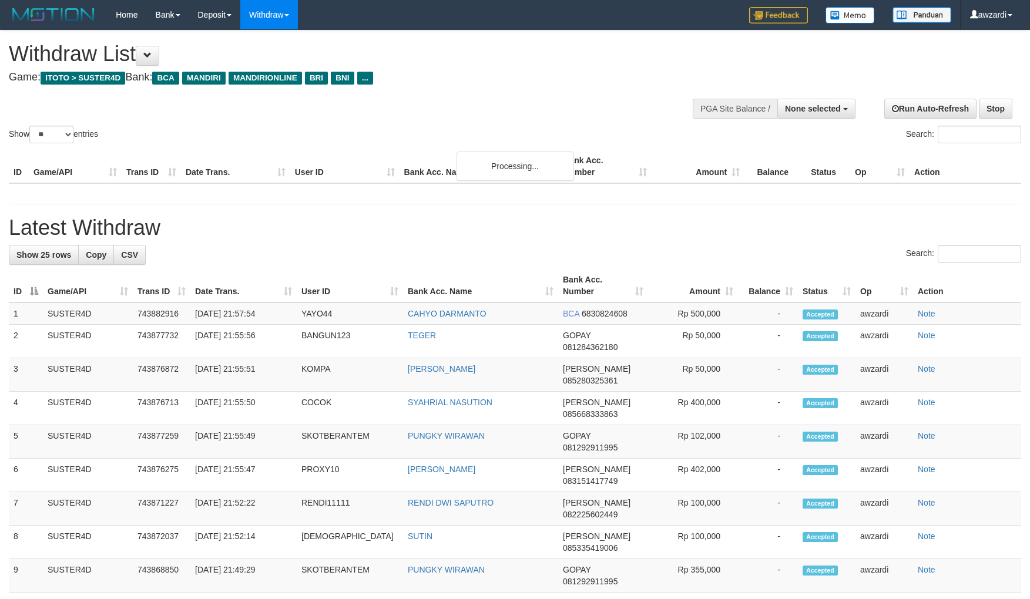
select select
select select "**"
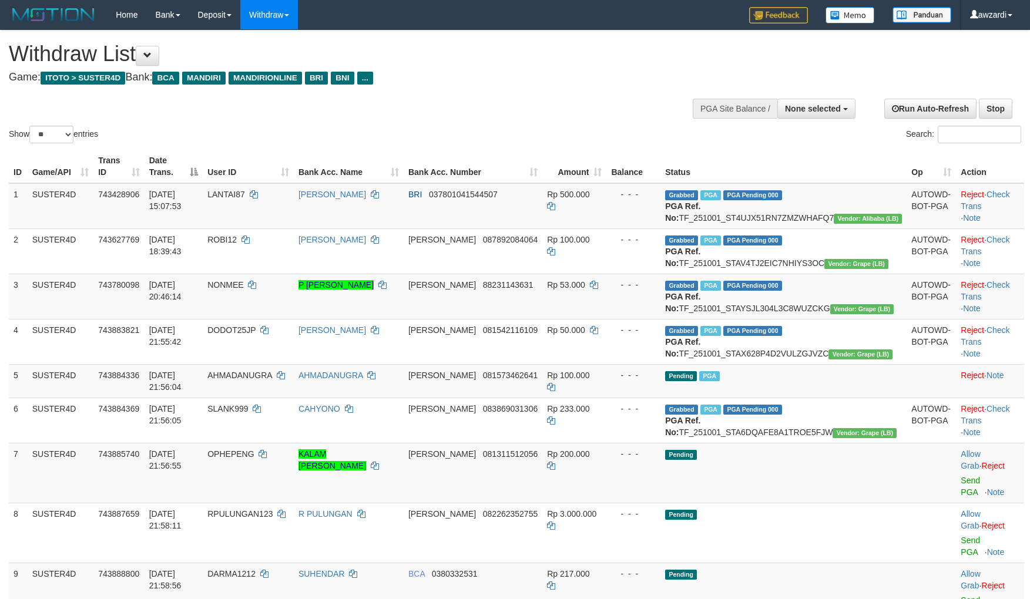
select select
select select "**"
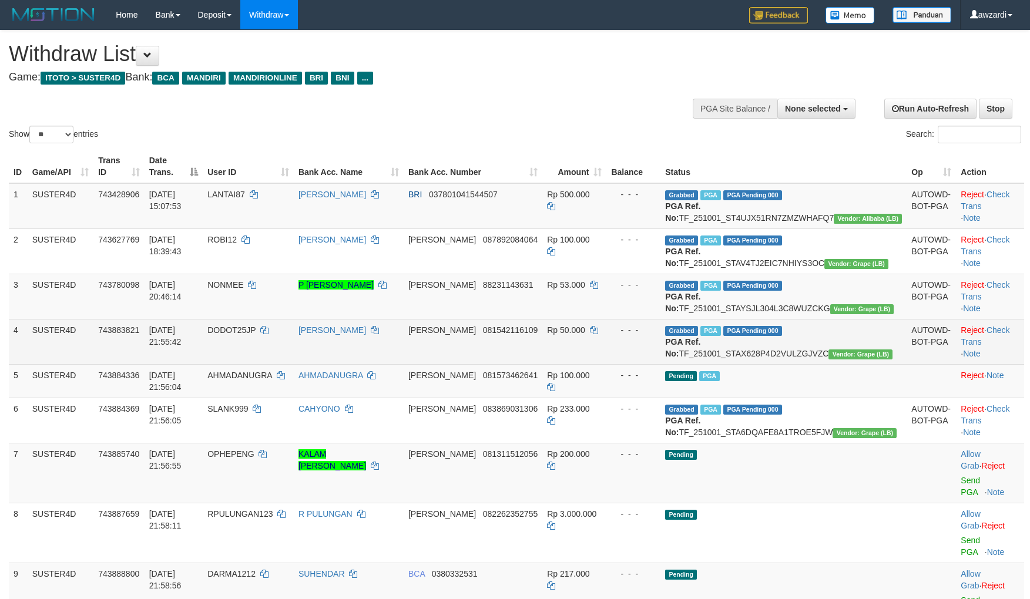
scroll to position [209, 0]
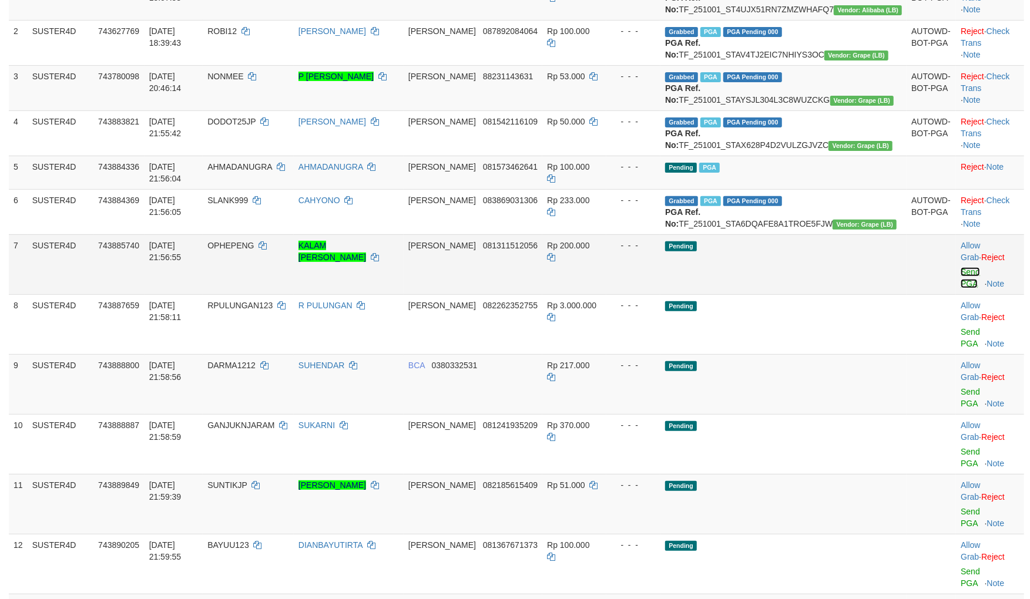
click at [968, 288] on link "Send PGA" at bounding box center [970, 277] width 19 height 21
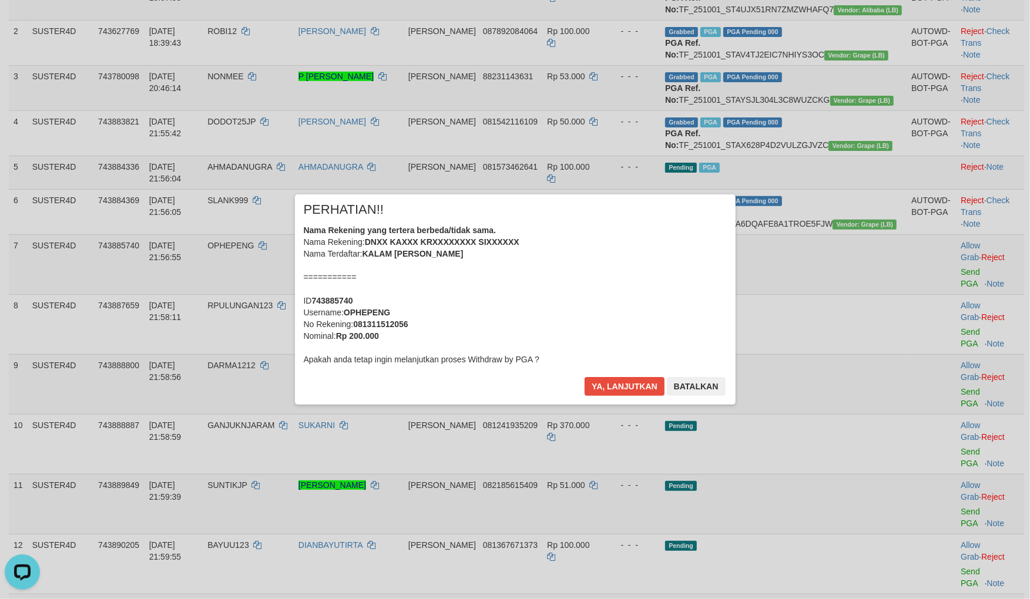
scroll to position [0, 0]
click at [634, 397] on div "Ya, lanjutkan Batalkan" at bounding box center [654, 391] width 143 height 28
click at [627, 389] on button "Ya, lanjutkan" at bounding box center [625, 386] width 80 height 19
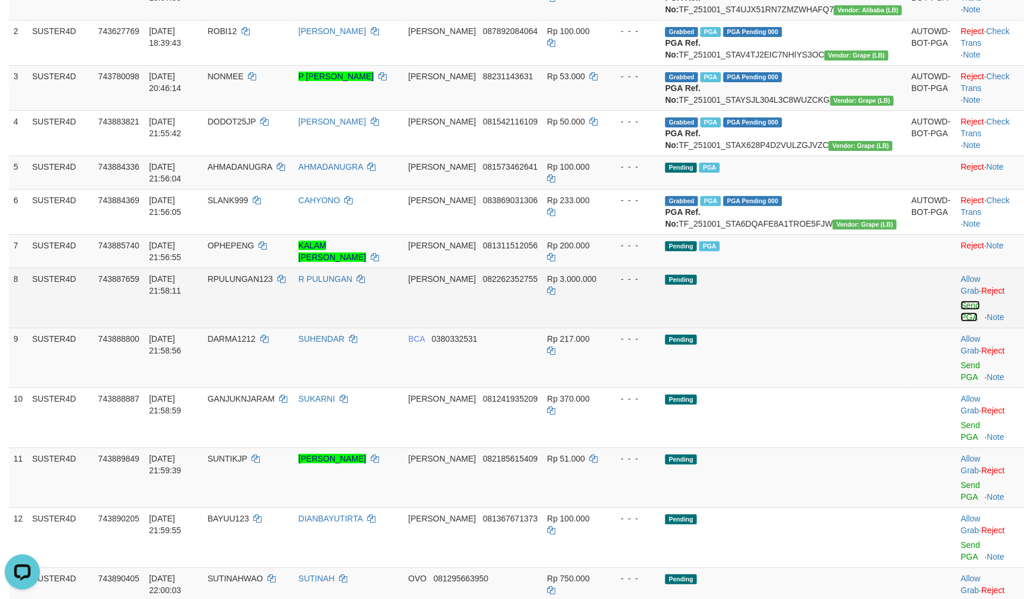
click at [961, 322] on link "Send PGA" at bounding box center [970, 311] width 19 height 21
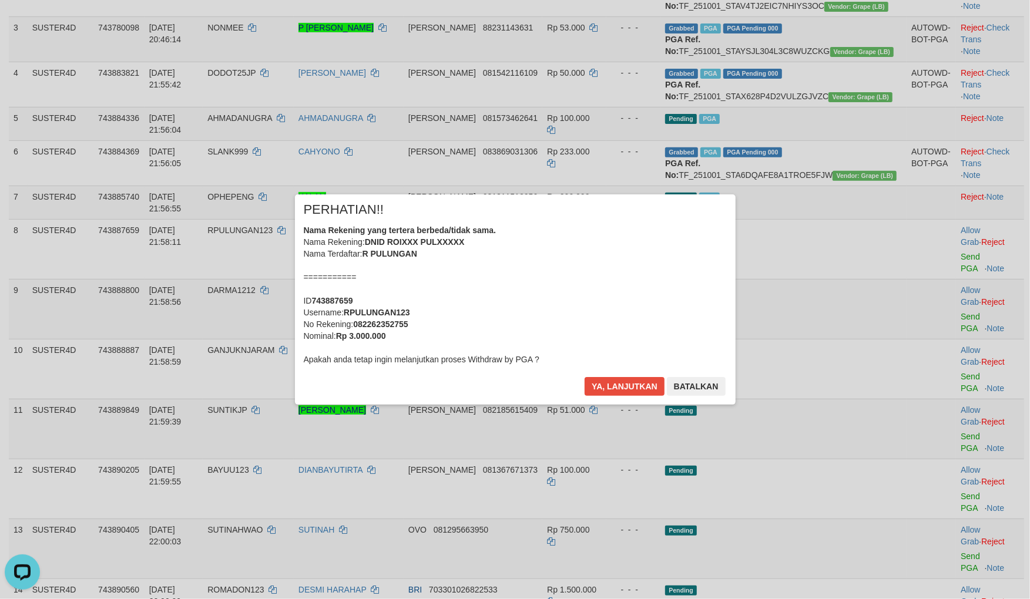
scroll to position [404, 0]
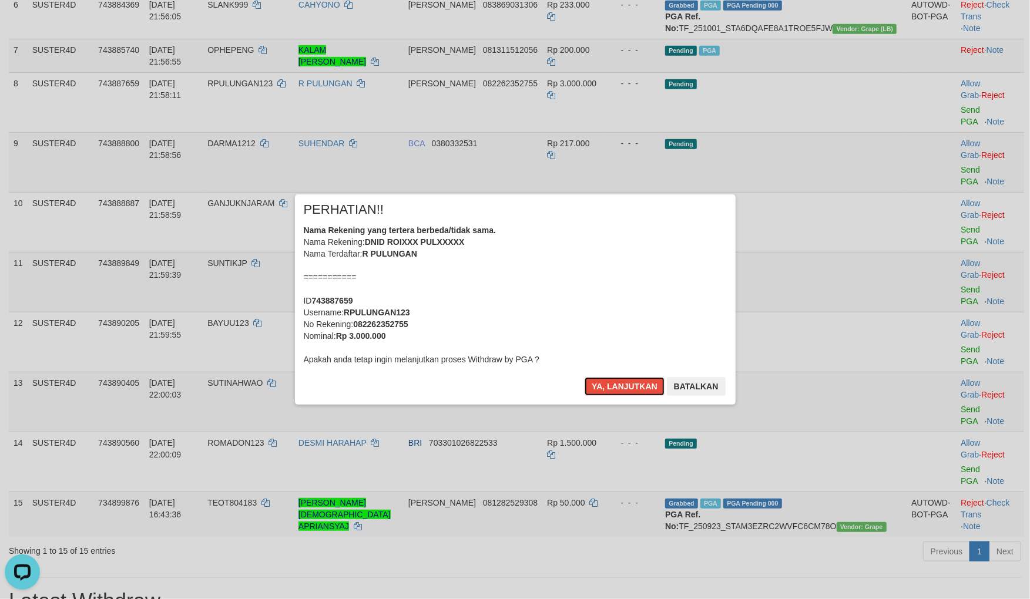
drag, startPoint x: 634, startPoint y: 389, endPoint x: 916, endPoint y: 364, distance: 283.1
click at [635, 389] on button "Ya, lanjutkan" at bounding box center [625, 386] width 80 height 19
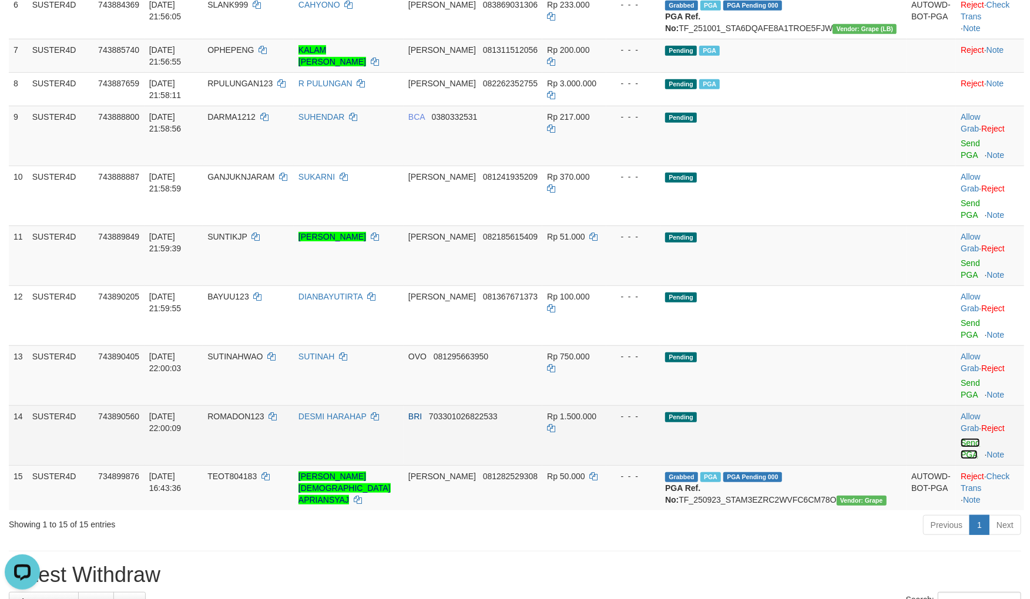
click at [961, 438] on link "Send PGA" at bounding box center [970, 448] width 19 height 21
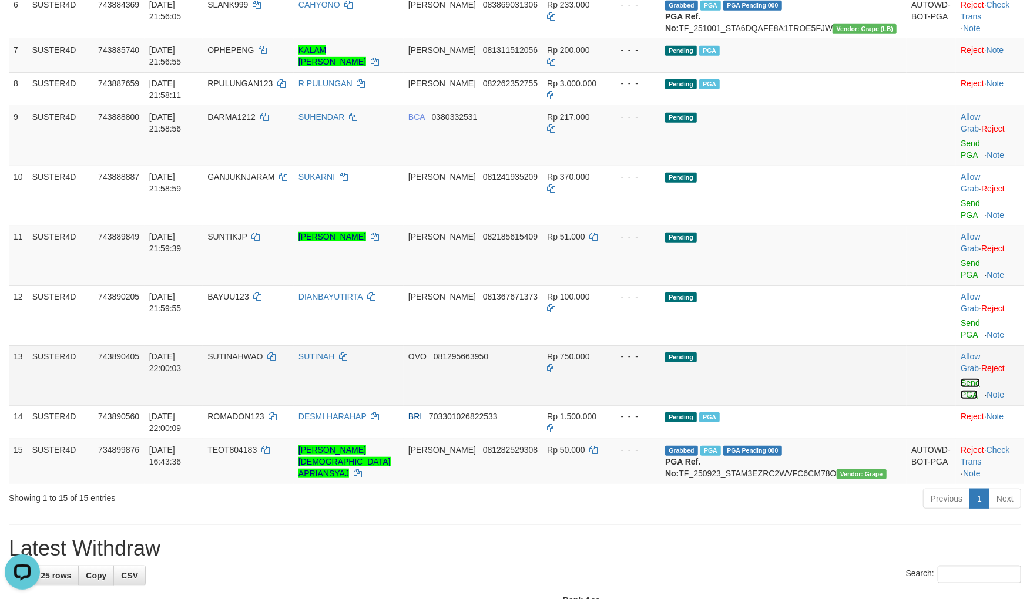
click at [961, 378] on link "Send PGA" at bounding box center [970, 388] width 19 height 21
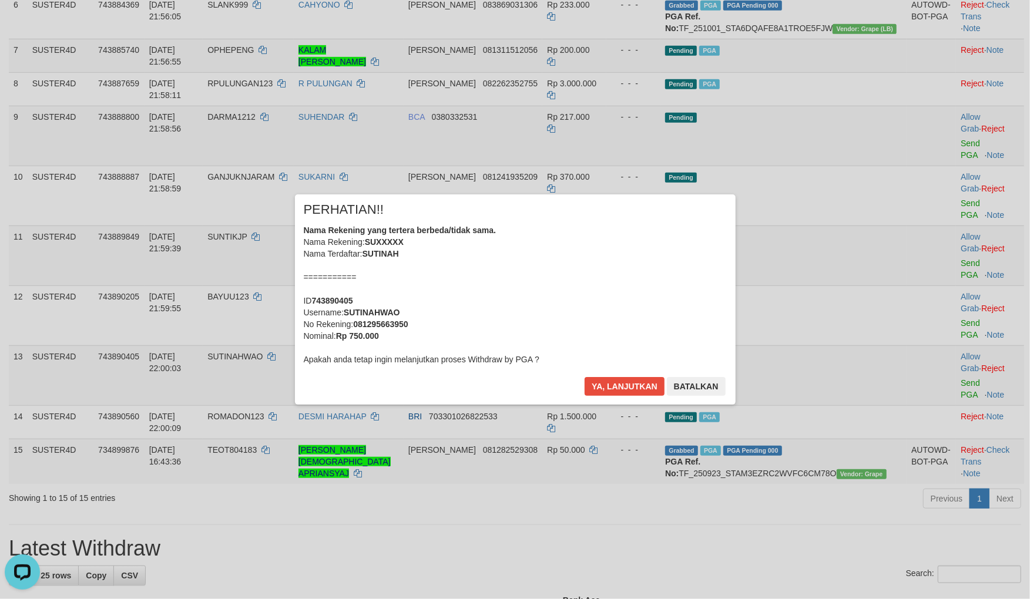
click at [613, 373] on div "× PERHATIAN!! Nama Rekening yang tertera berbeda/tidak sama. Nama Rekening: SUX…" at bounding box center [515, 299] width 441 height 210
click at [616, 382] on button "Ya, lanjutkan" at bounding box center [625, 386] width 80 height 19
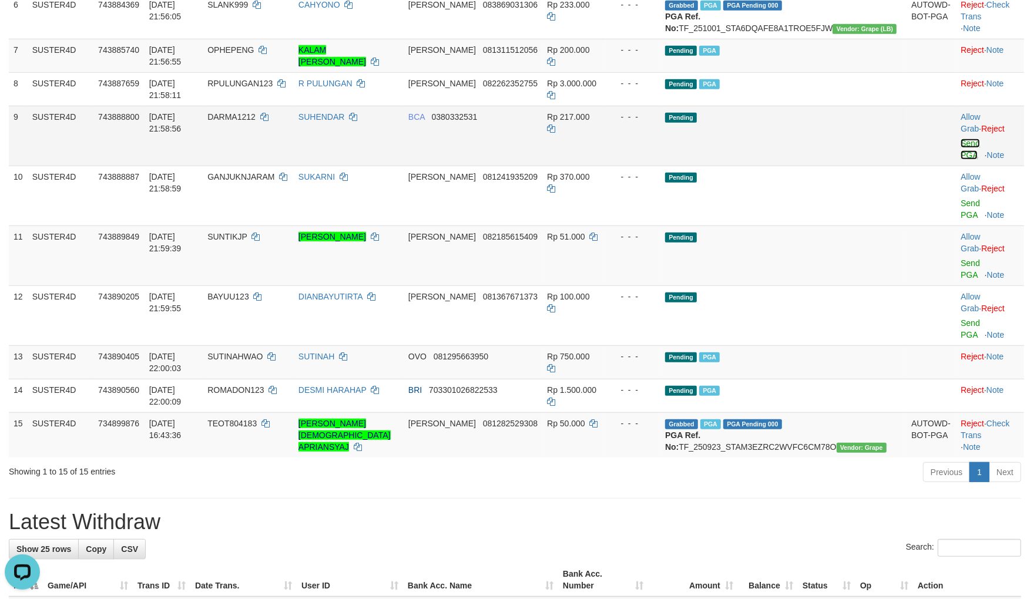
click at [961, 160] on link "Send PGA" at bounding box center [970, 149] width 19 height 21
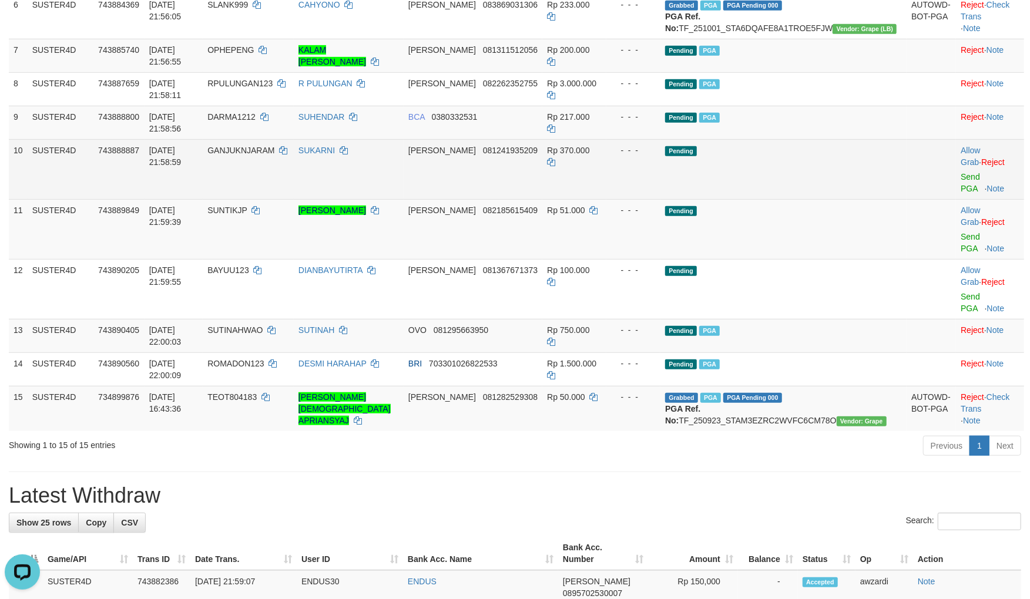
click at [956, 181] on td "Allow Grab · Reject Send PGA · Note" at bounding box center [990, 169] width 68 height 60
click at [961, 183] on link "Send PGA" at bounding box center [970, 182] width 19 height 21
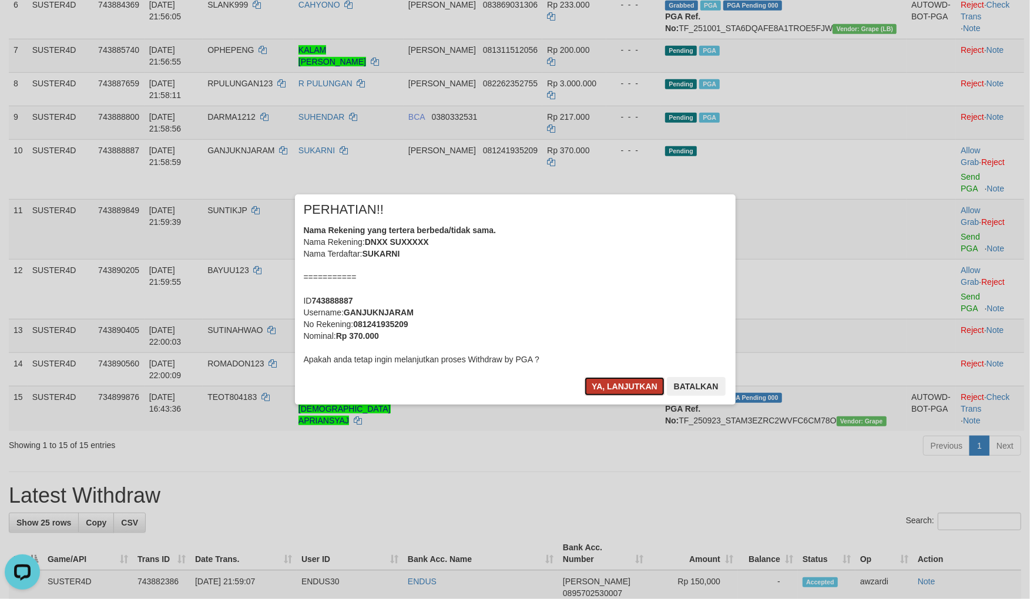
click at [626, 385] on button "Ya, lanjutkan" at bounding box center [625, 386] width 80 height 19
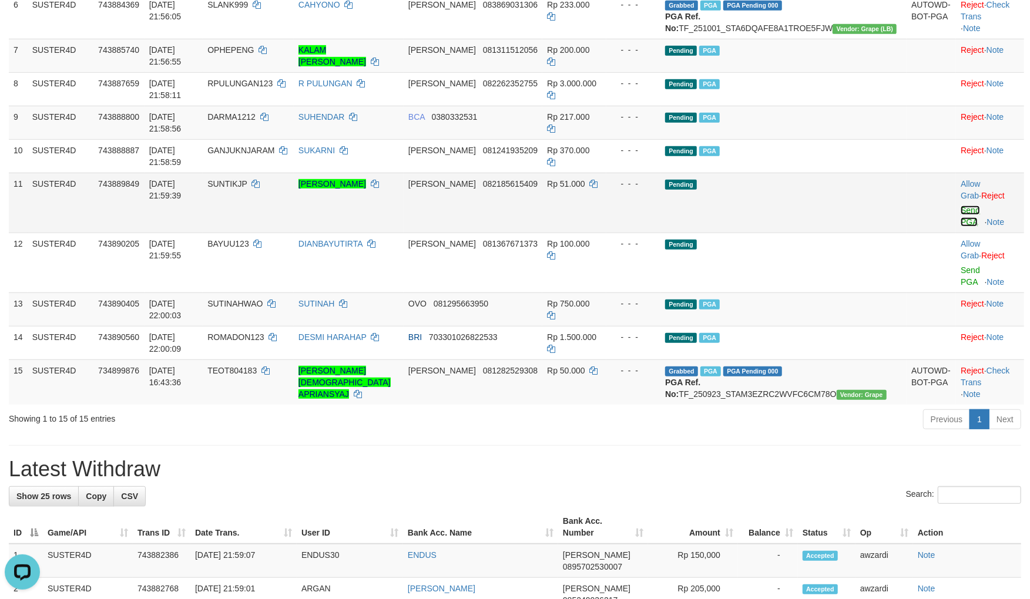
click at [961, 209] on link "Send PGA" at bounding box center [970, 216] width 19 height 21
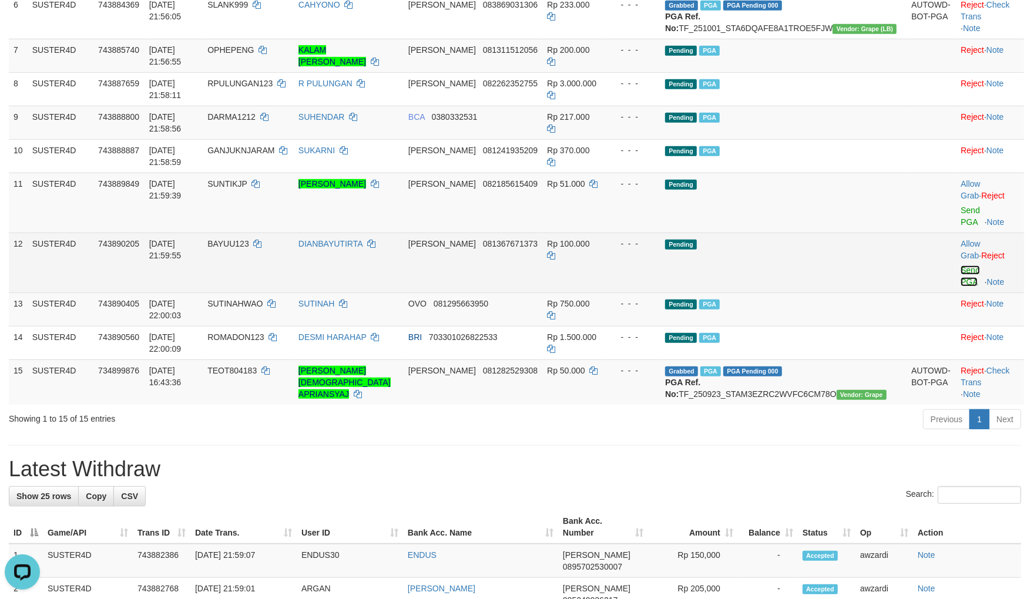
click at [961, 266] on link "Send PGA" at bounding box center [970, 276] width 19 height 21
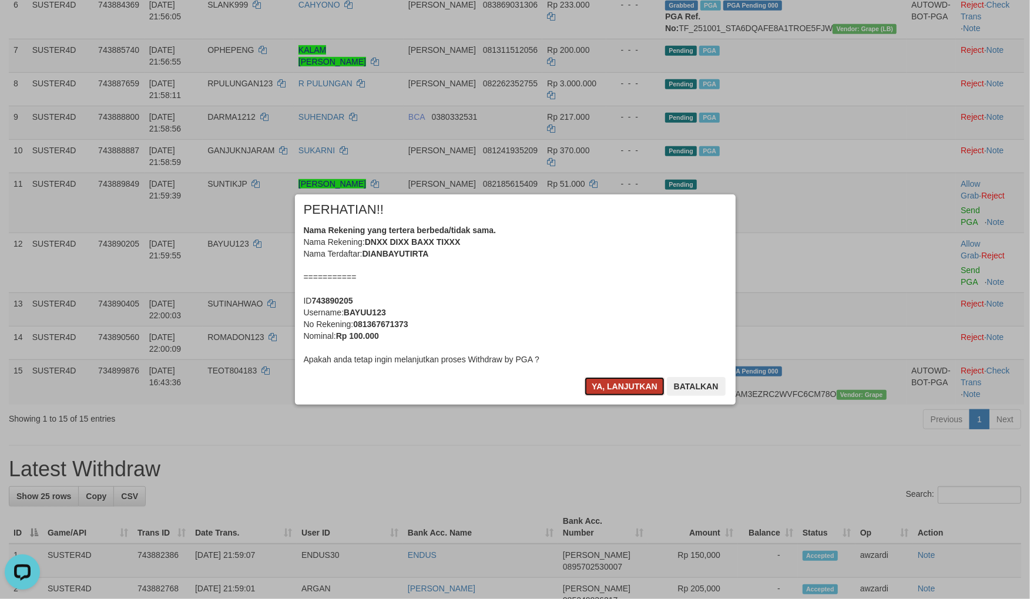
click at [599, 389] on button "Ya, lanjutkan" at bounding box center [625, 386] width 80 height 19
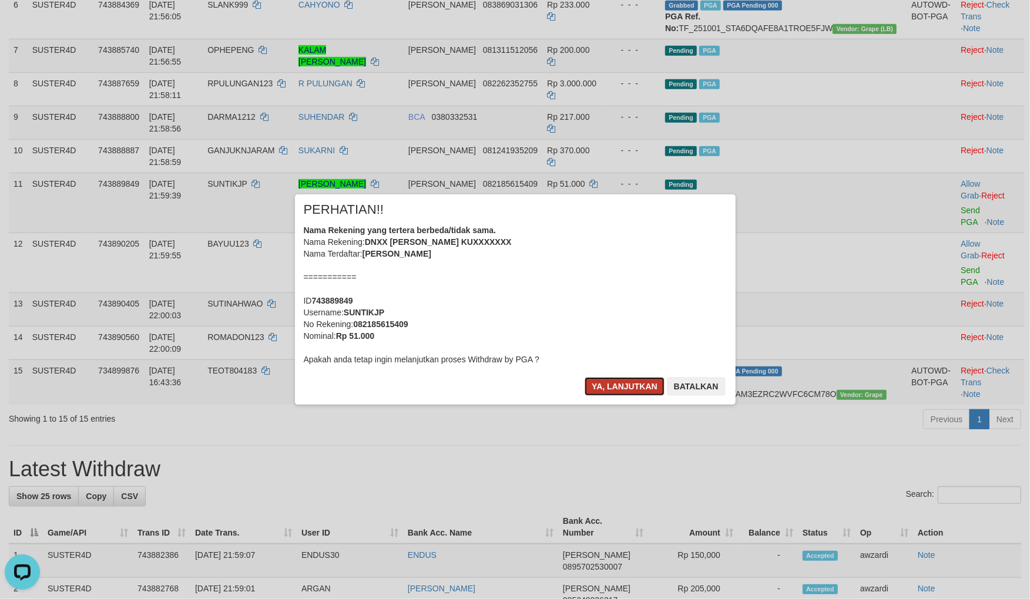
click at [611, 388] on button "Ya, lanjutkan" at bounding box center [625, 386] width 80 height 19
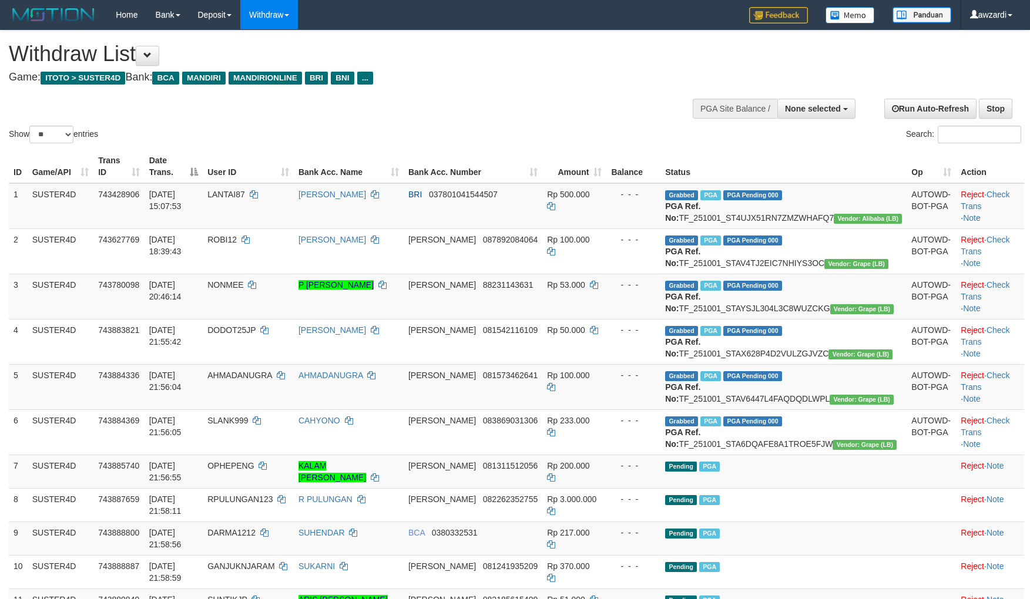
select select
select select "**"
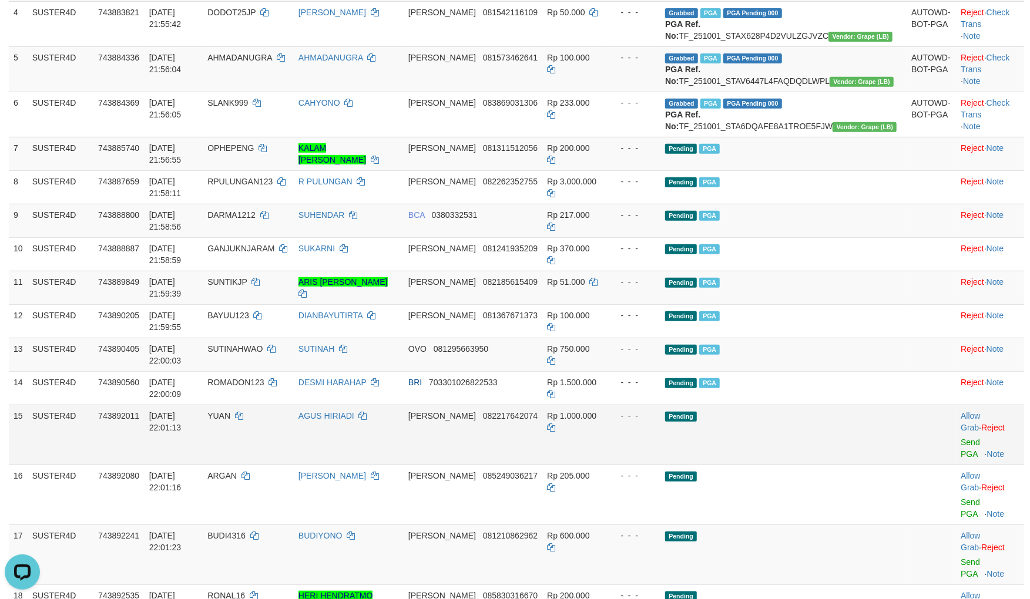
click at [770, 427] on td "Pending" at bounding box center [783, 435] width 246 height 60
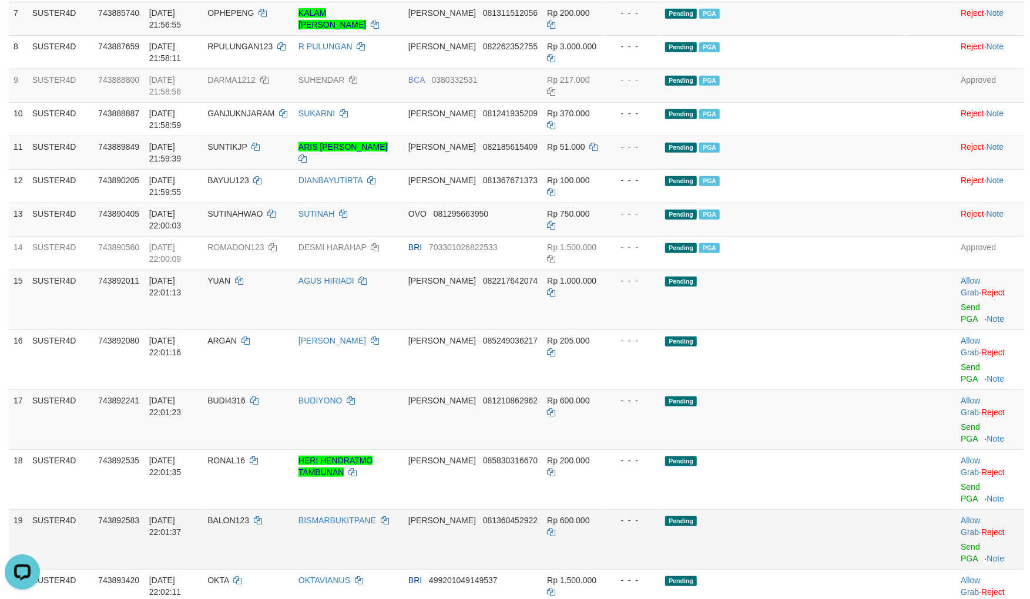
scroll to position [513, 0]
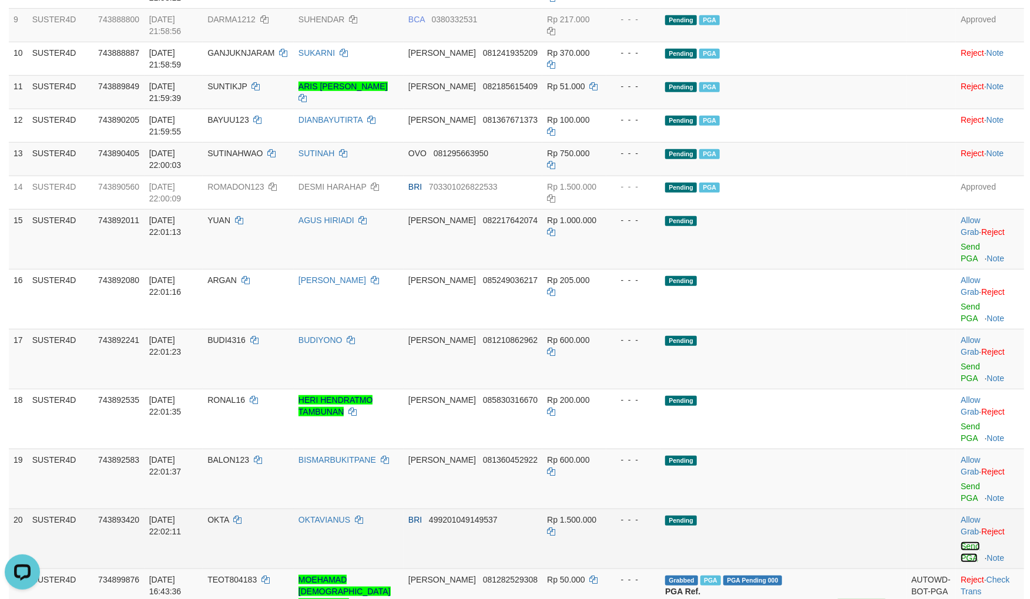
click at [961, 542] on link "Send PGA" at bounding box center [970, 552] width 19 height 21
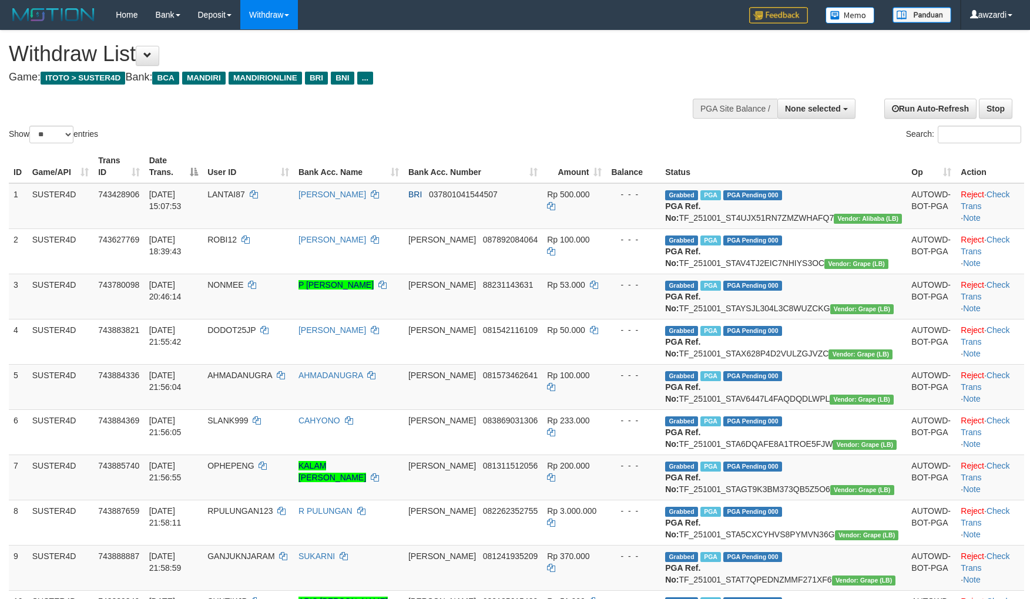
select select
select select "**"
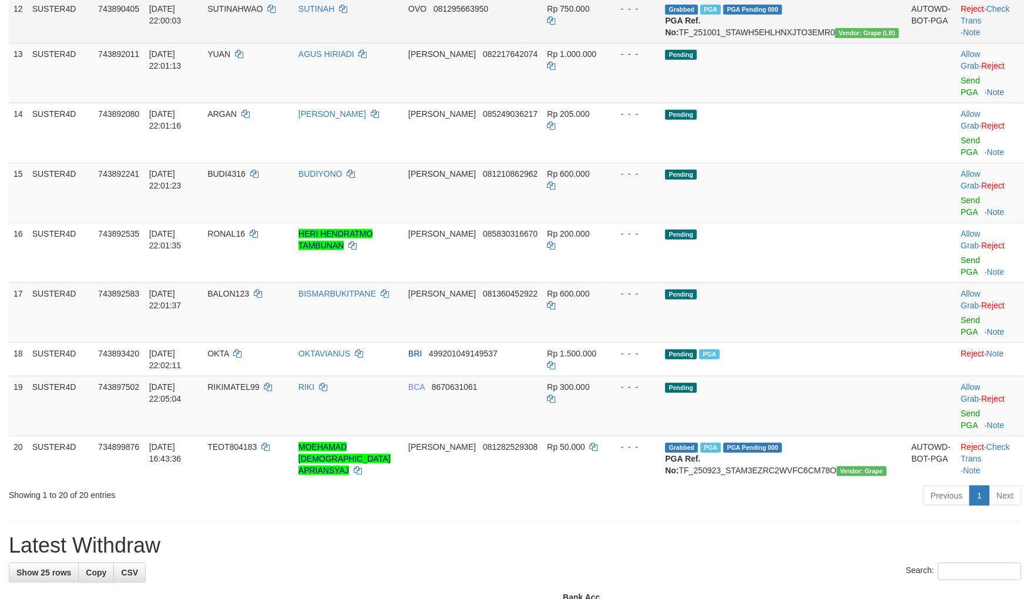
scroll to position [753, 0]
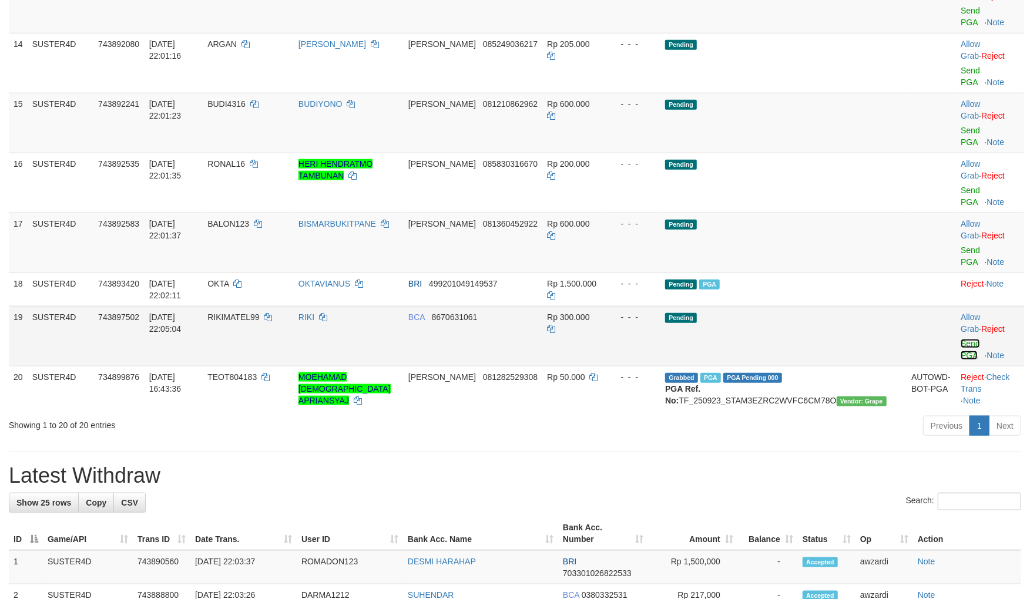
click at [961, 341] on link "Send PGA" at bounding box center [970, 349] width 19 height 21
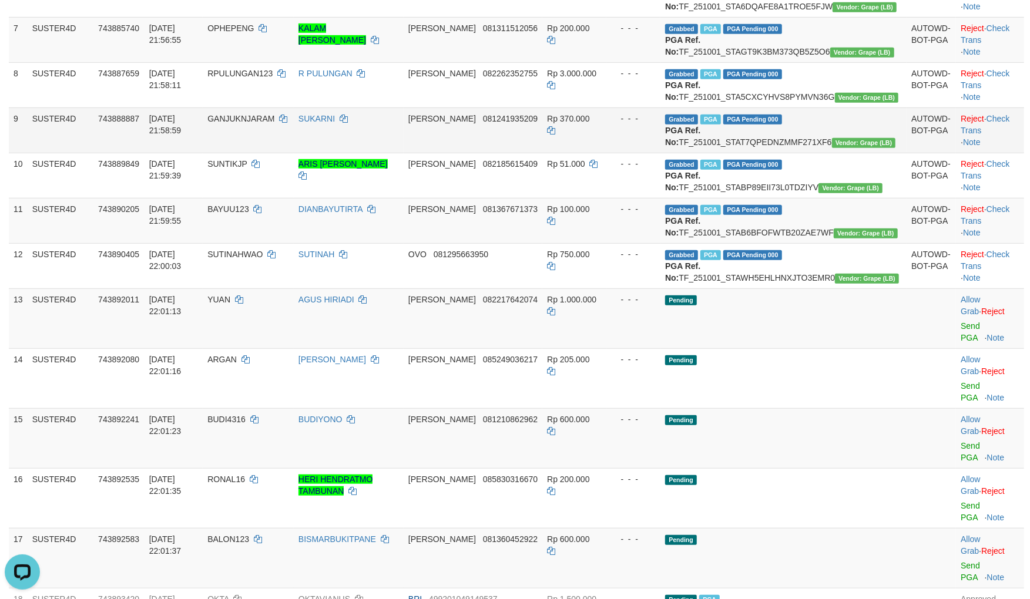
scroll to position [427, 0]
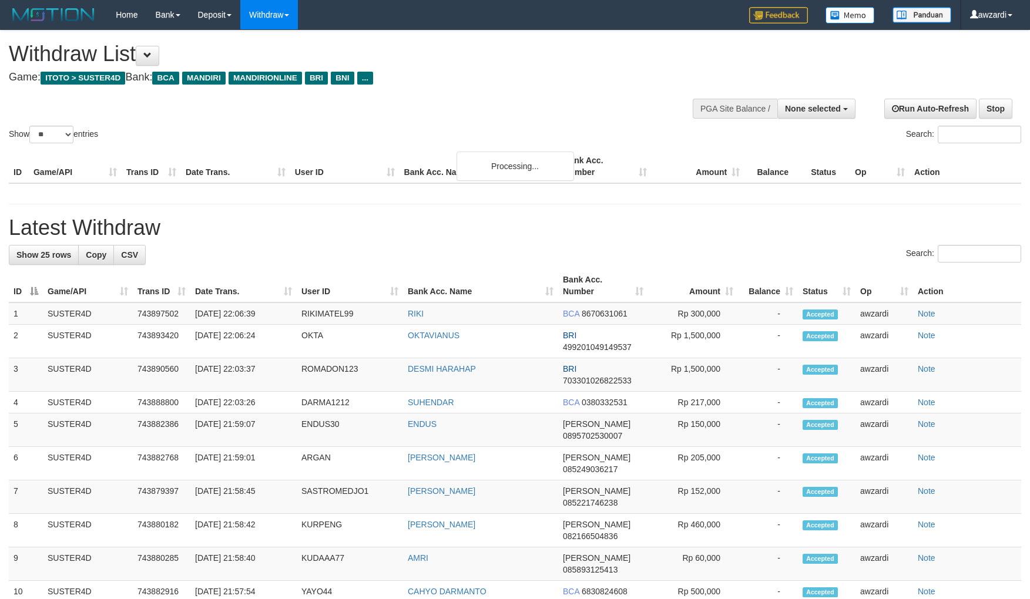
select select
select select "**"
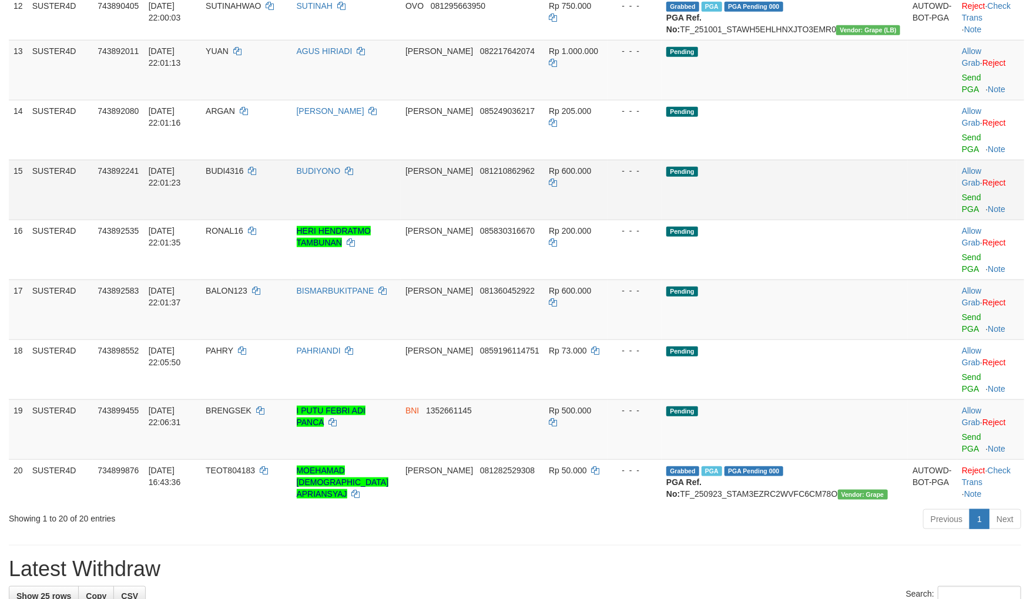
scroll to position [732, 0]
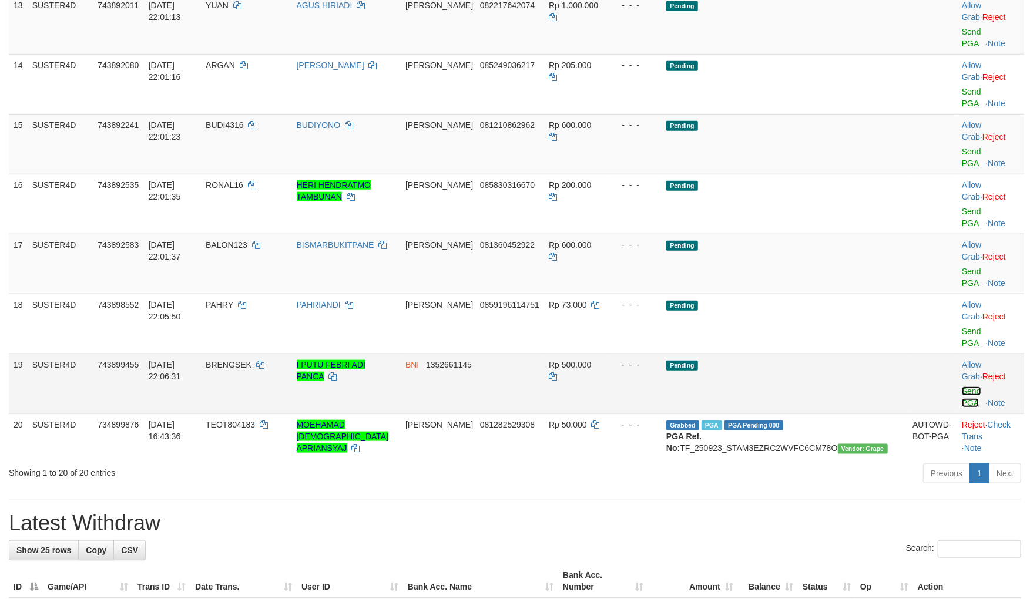
click at [962, 387] on link "Send PGA" at bounding box center [971, 397] width 19 height 21
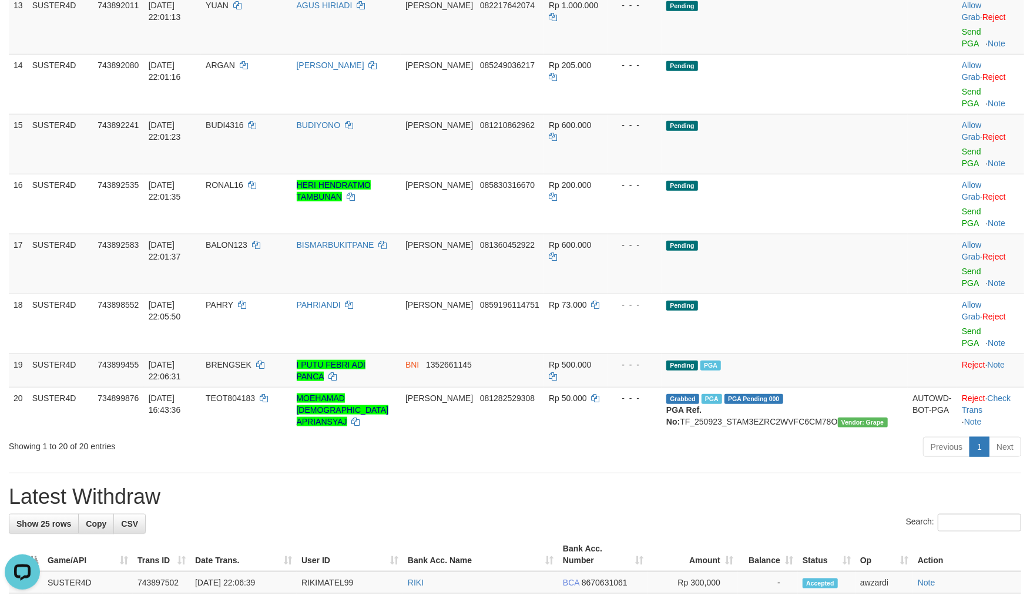
copy td "SUTINAHWAO"
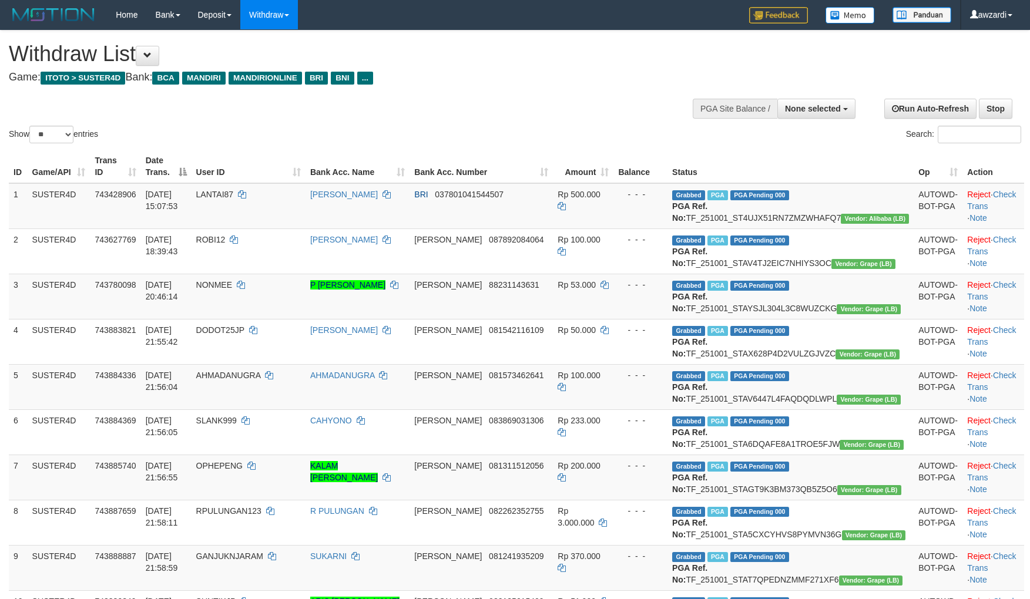
select select
select select "**"
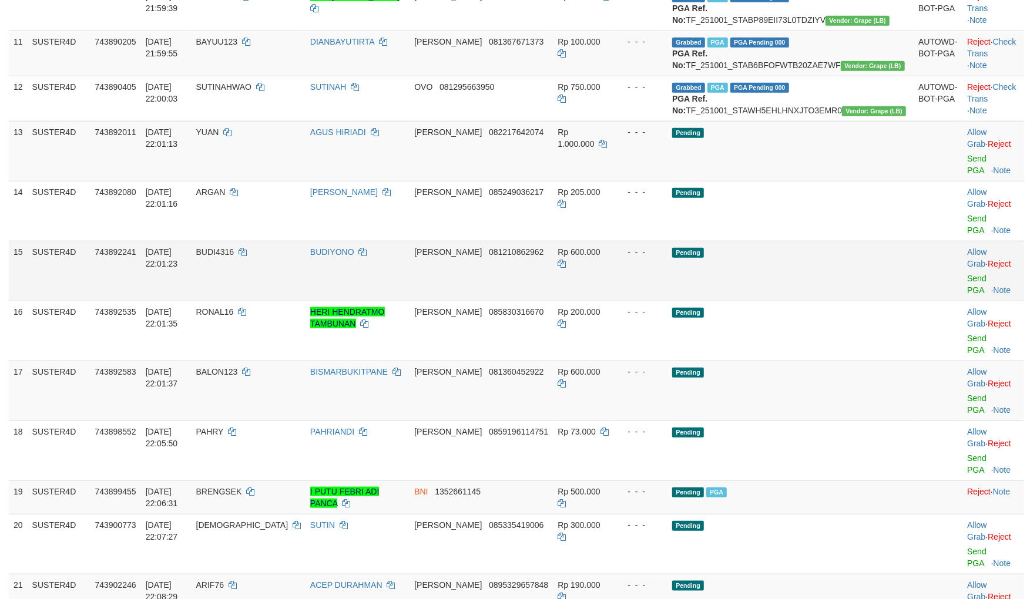
scroll to position [602, 0]
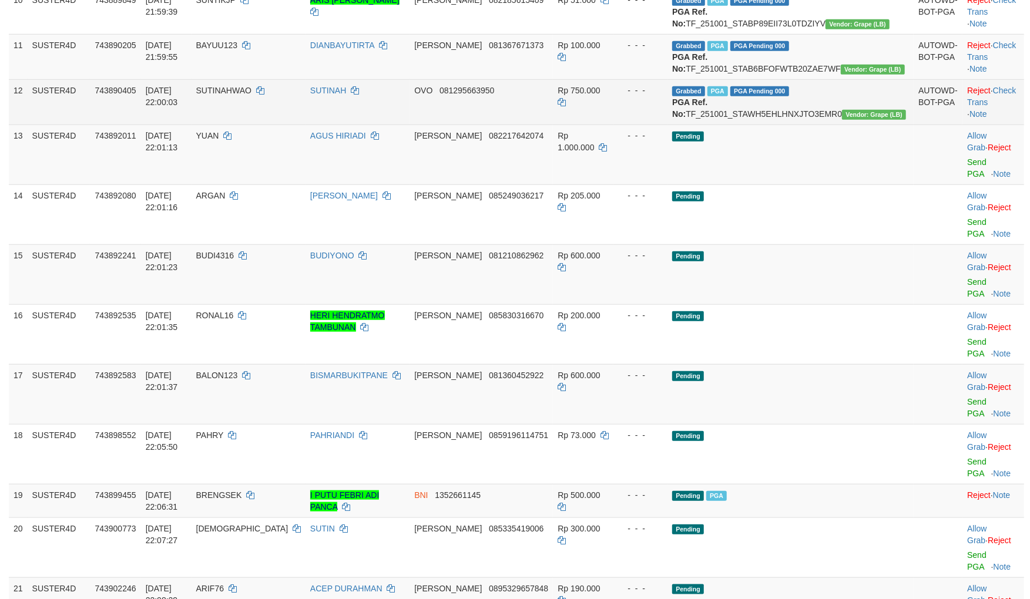
click at [251, 95] on span "SUTINAHWAO" at bounding box center [223, 90] width 55 height 9
copy td "SUTINAHWAO"
click at [251, 95] on span "SUTINAHWAO" at bounding box center [223, 90] width 55 height 9
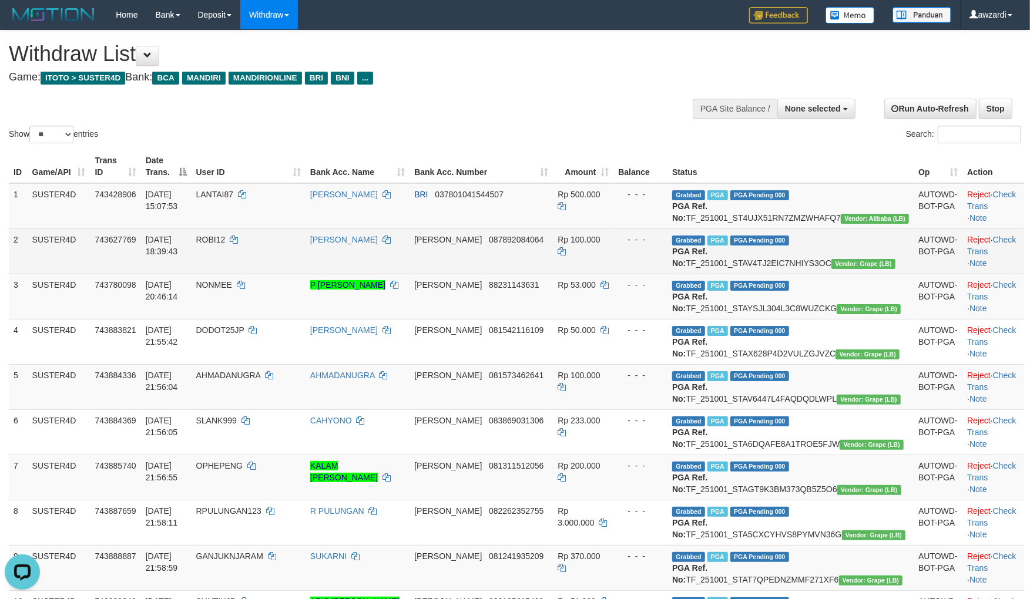
click at [226, 244] on span "ROBI12" at bounding box center [210, 239] width 29 height 9
copy td "ROBI12"
click at [226, 244] on span "ROBI12" at bounding box center [210, 239] width 29 height 9
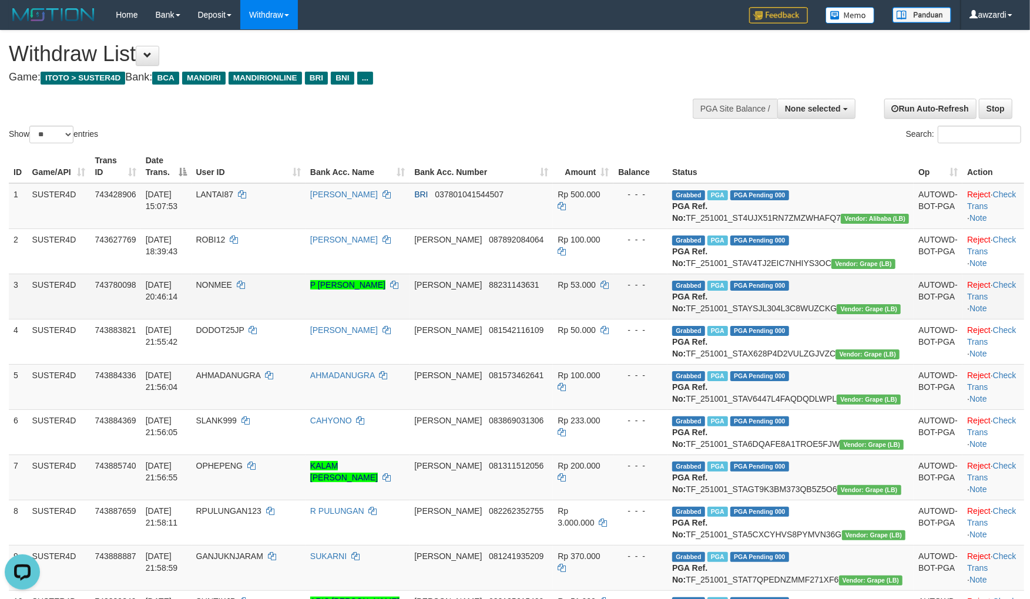
click at [267, 300] on td "NONMEE" at bounding box center [249, 296] width 114 height 45
copy td "NONMEE"
click at [267, 300] on td "NONMEE" at bounding box center [249, 296] width 114 height 45
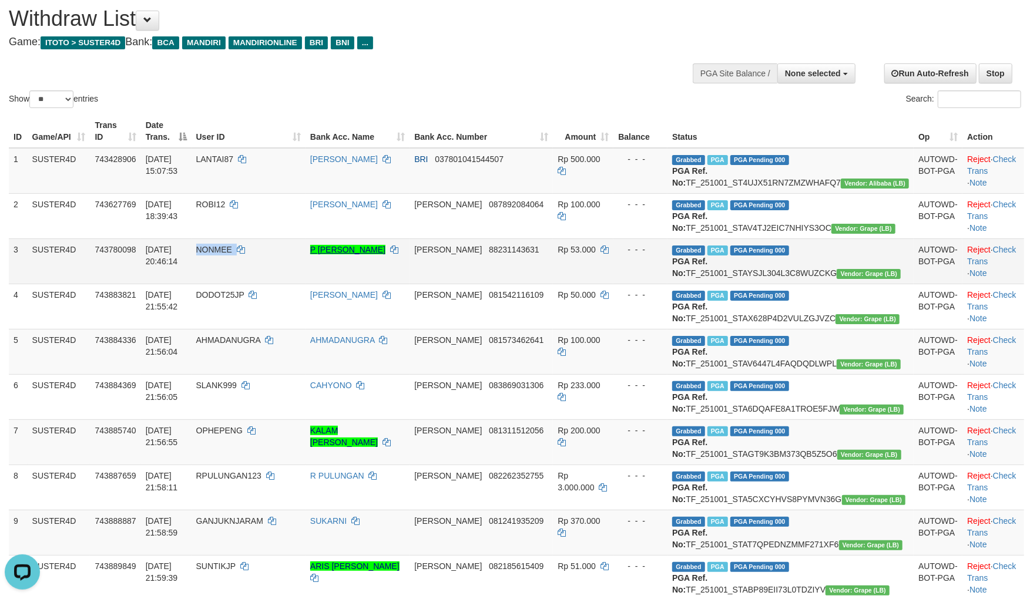
scroll to position [65, 0]
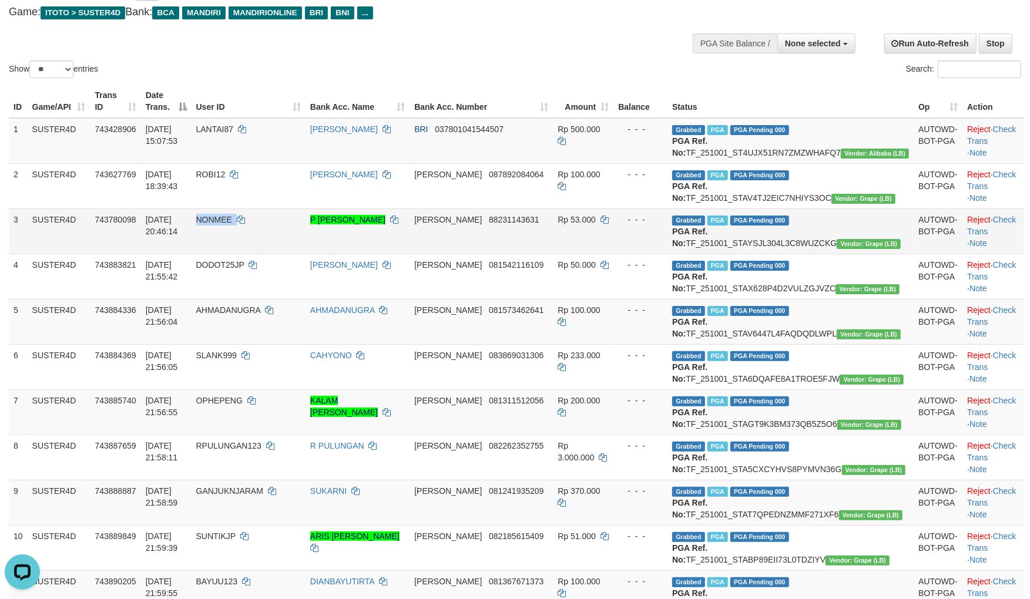
click at [261, 254] on td "NONMEE" at bounding box center [249, 231] width 114 height 45
copy td "NONMEE"
click at [261, 254] on td "NONMEE" at bounding box center [249, 231] width 114 height 45
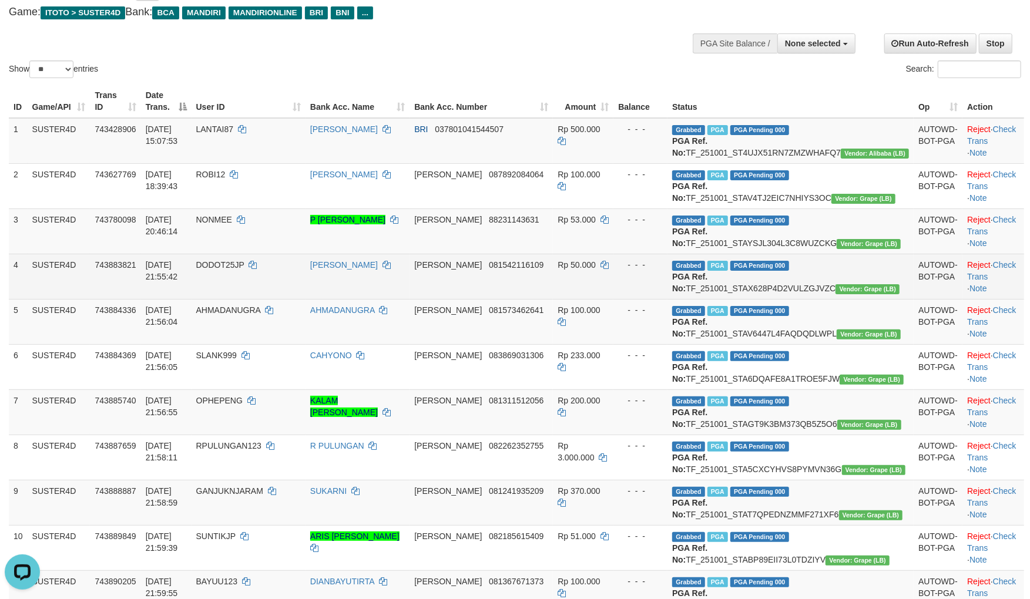
click at [244, 270] on span "DODOT25JP" at bounding box center [220, 264] width 48 height 9
copy td "DODOT25JP"
click at [244, 270] on span "DODOT25JP" at bounding box center [220, 264] width 48 height 9
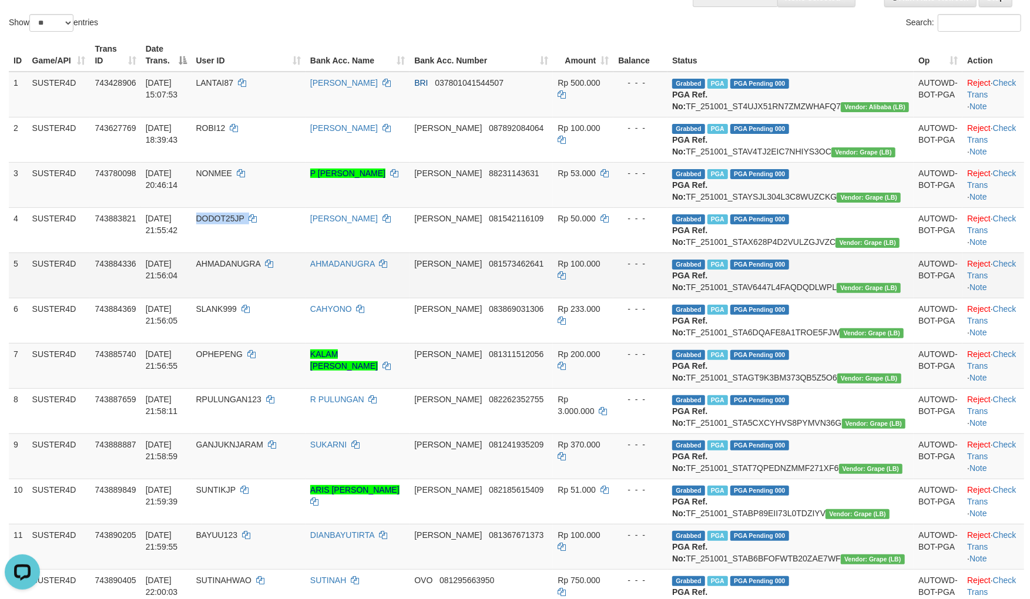
scroll to position [130, 0]
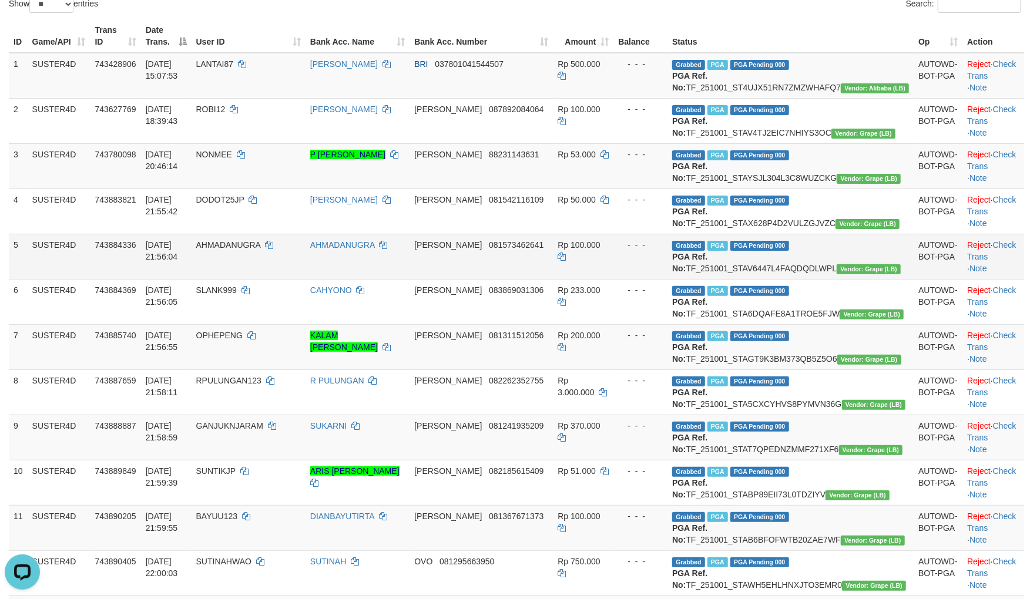
click at [284, 279] on td "AHMADANUGRA" at bounding box center [249, 256] width 114 height 45
copy td "AHMADANUGRA"
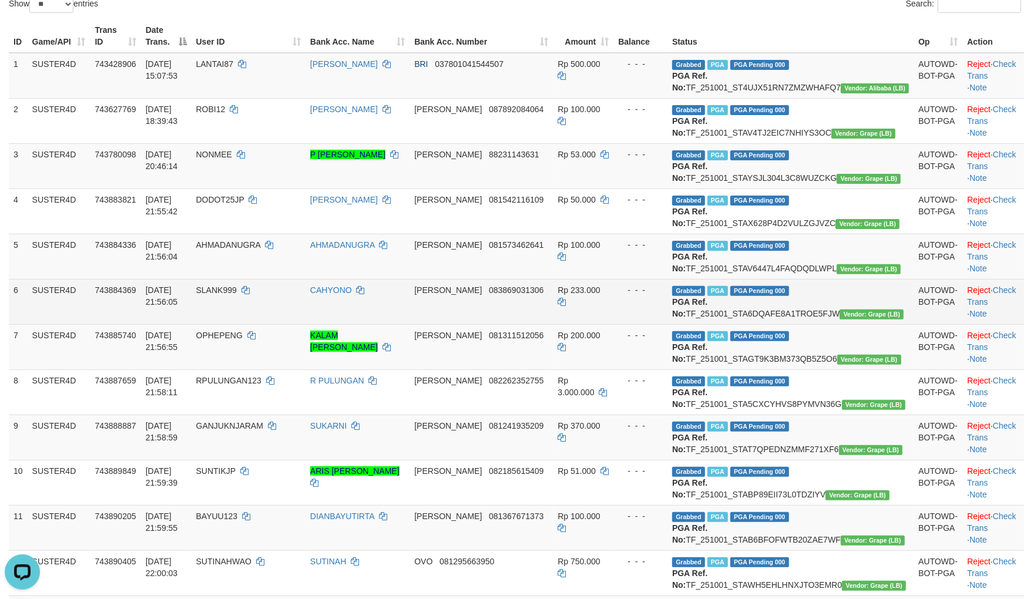
click at [237, 295] on span "SLANK999" at bounding box center [216, 290] width 41 height 9
copy td "SLANK999"
click at [286, 324] on td "SLANK999" at bounding box center [249, 301] width 114 height 45
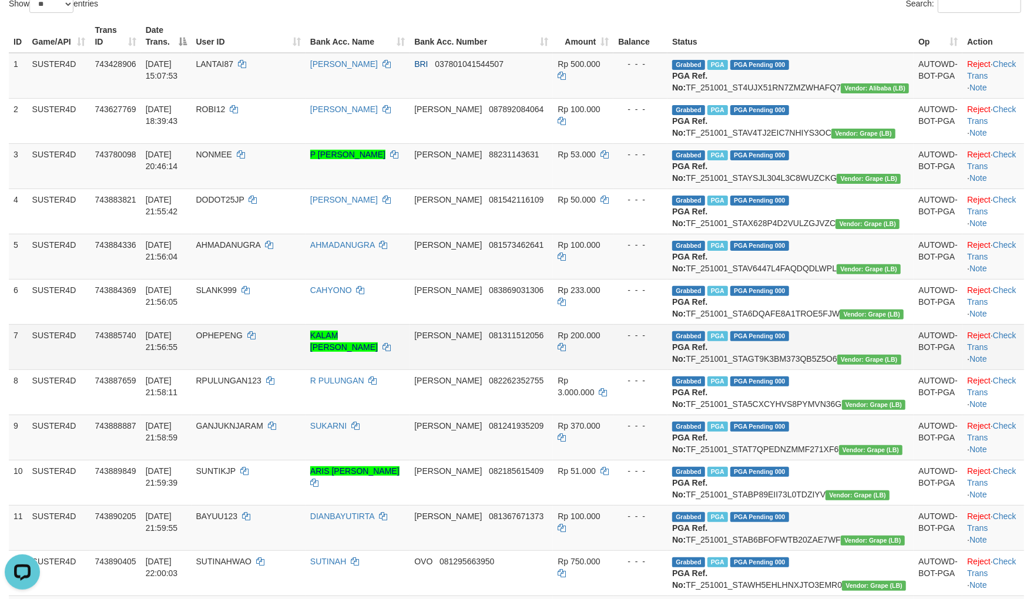
click at [243, 340] on span "OPHEPENG" at bounding box center [219, 335] width 46 height 9
copy td "OPHEPENG"
click at [243, 340] on span "OPHEPENG" at bounding box center [219, 335] width 46 height 9
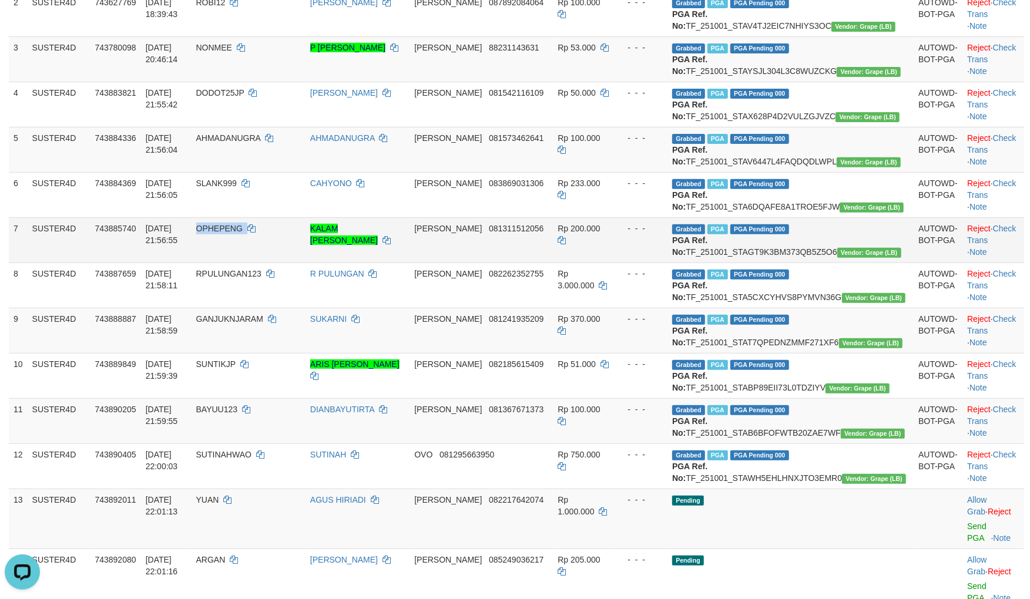
scroll to position [261, 0]
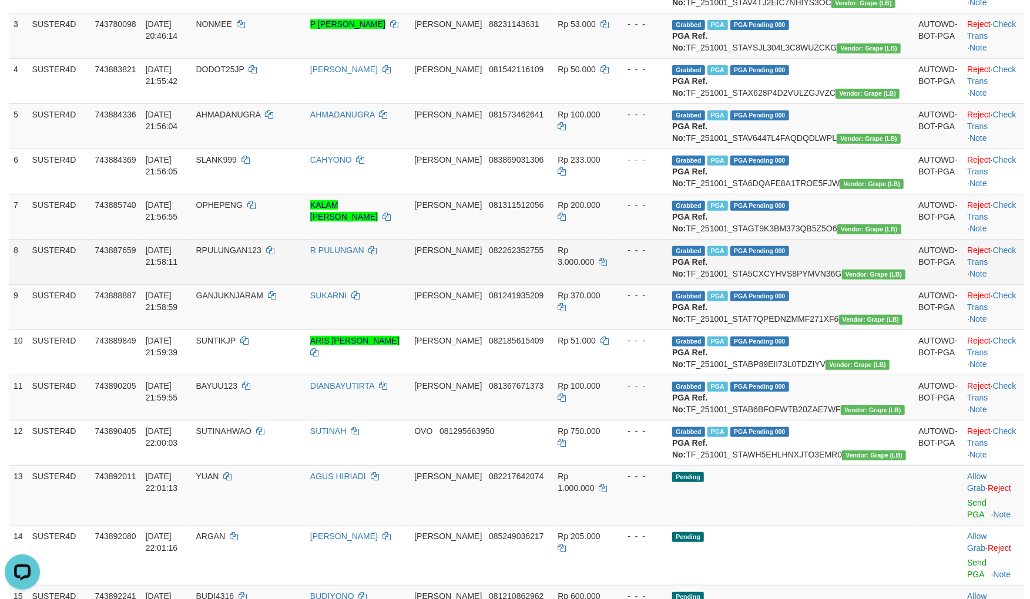
click at [261, 255] on span "RPULUNGAN123" at bounding box center [228, 250] width 65 height 9
copy td "RPULUNGAN123"
click at [261, 255] on span "RPULUNGAN123" at bounding box center [228, 250] width 65 height 9
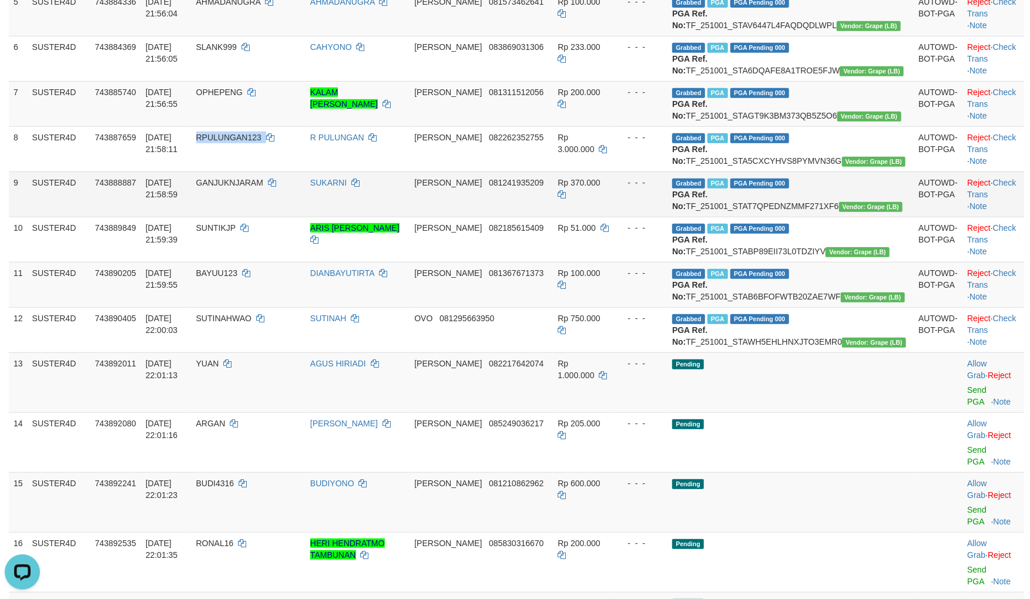
scroll to position [391, 0]
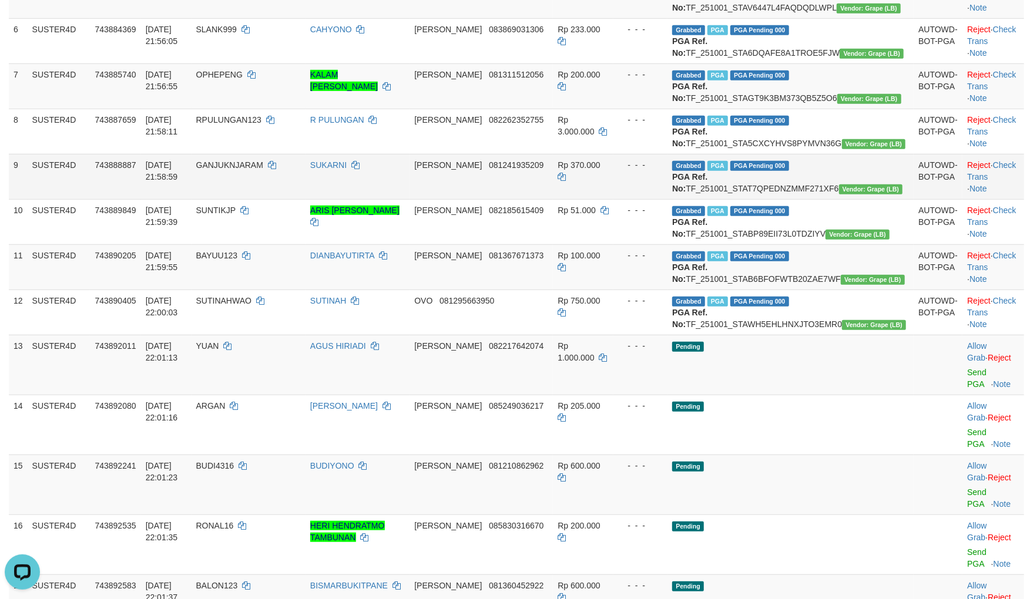
click at [263, 170] on span "GANJUKNJARAM" at bounding box center [229, 164] width 67 height 9
copy td "GANJUKNJARAM"
click at [263, 170] on span "GANJUKNJARAM" at bounding box center [229, 164] width 67 height 9
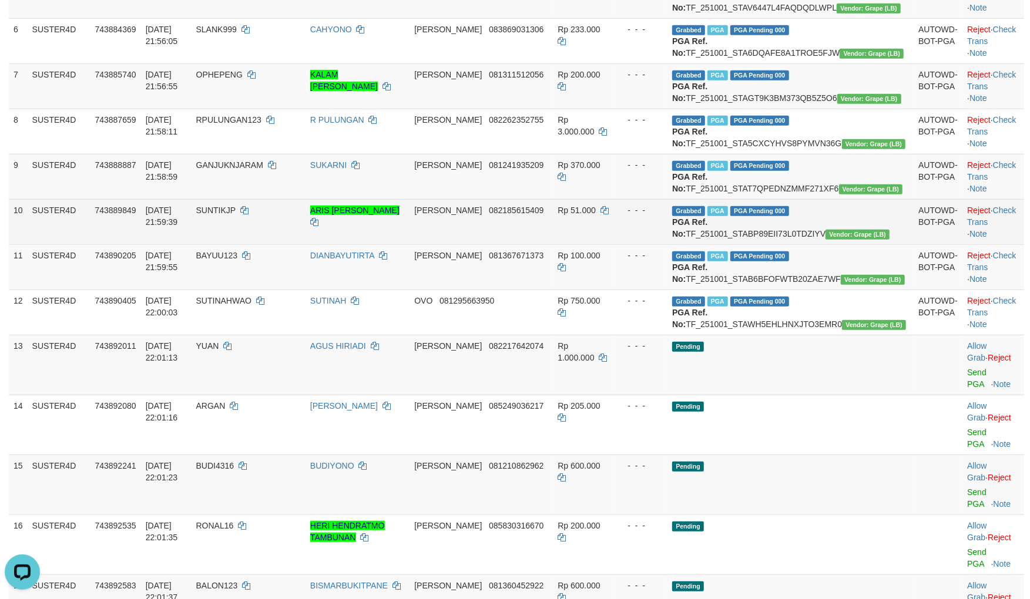
click at [263, 244] on td "SUNTIKJP" at bounding box center [249, 221] width 114 height 45
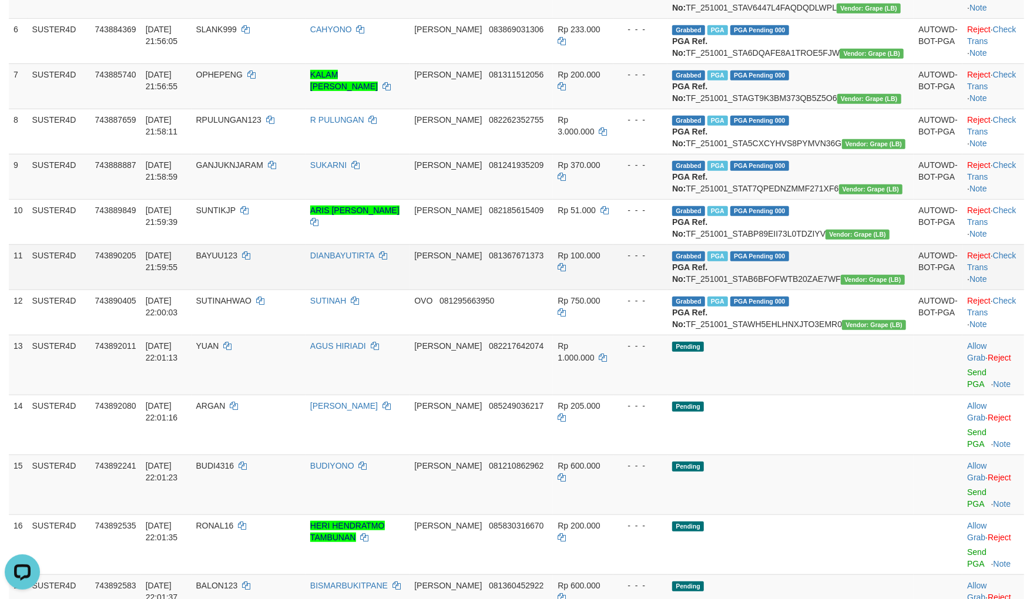
click at [238, 260] on span "BAYUU123" at bounding box center [217, 255] width 42 height 9
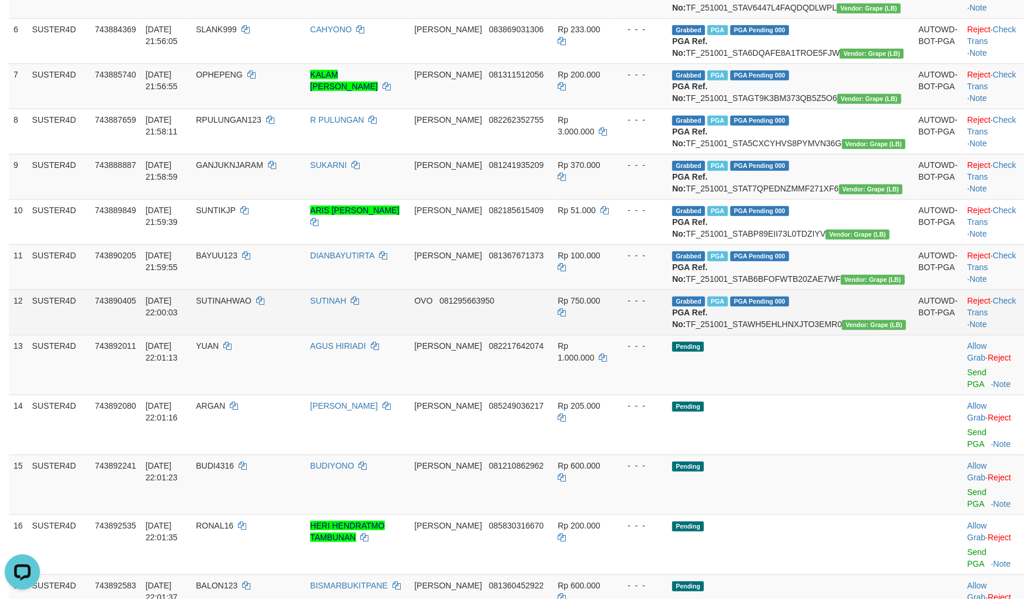
click at [251, 305] on span "SUTINAHWAO" at bounding box center [223, 300] width 55 height 9
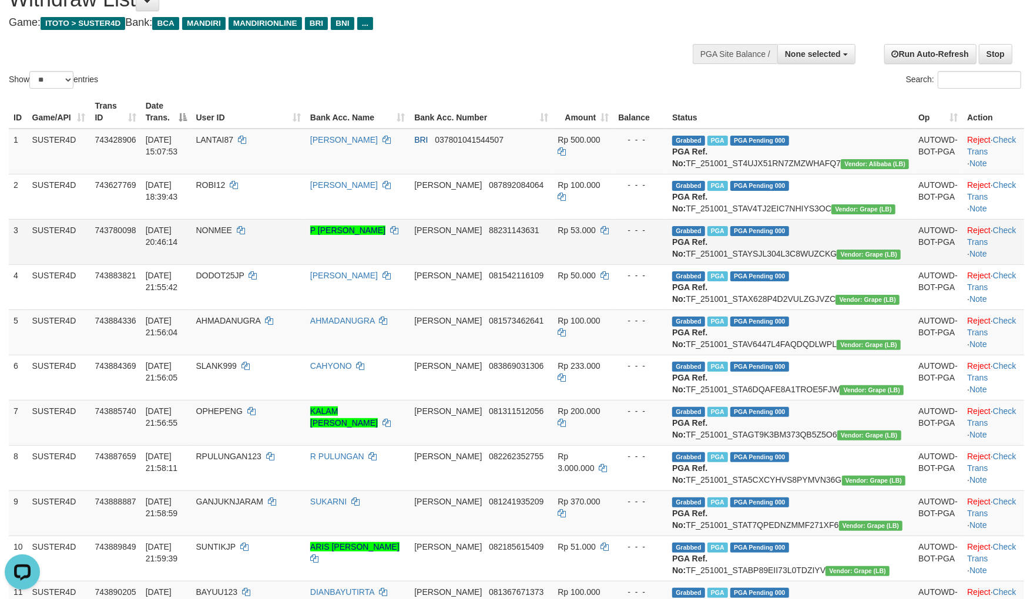
scroll to position [130, 0]
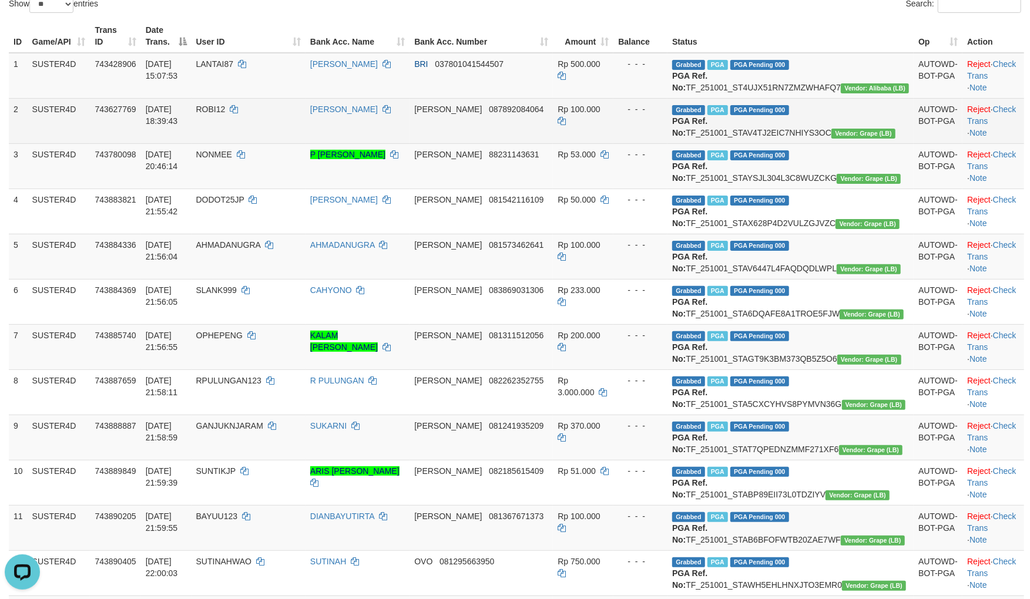
click at [820, 140] on td "Grabbed PGA PGA Pending 000 PGA Ref. No: TF_251001_STAV4TJ2EIC7NHIYS3OC Vendor:…" at bounding box center [790, 120] width 246 height 45
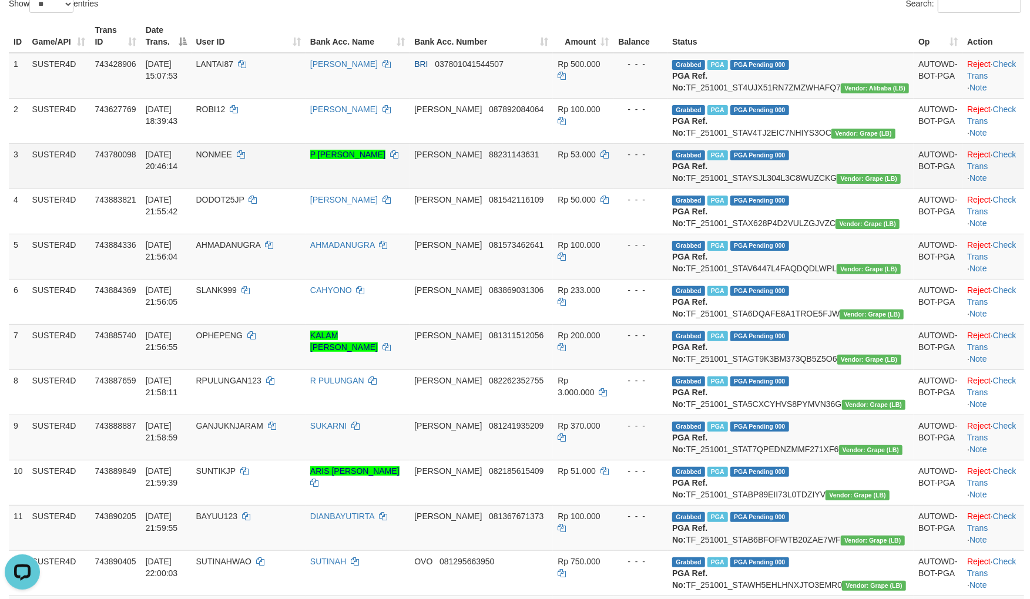
click at [837, 189] on td "Grabbed PGA PGA Pending 000 PGA Ref. No: TF_251001_STAYSJL304L3C8WUZCKG Vendor:…" at bounding box center [790, 165] width 246 height 45
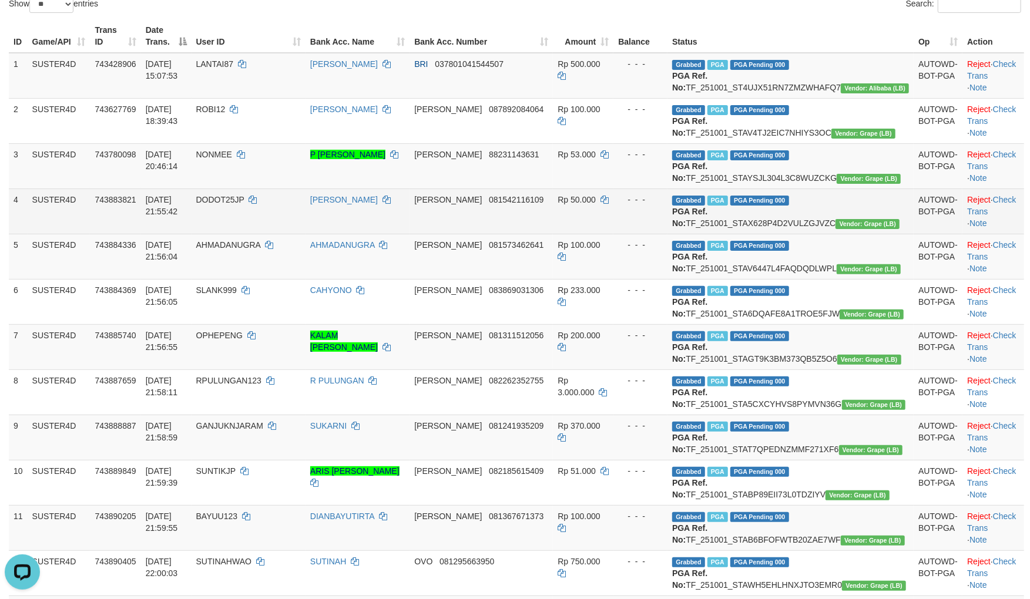
click at [811, 234] on td "Grabbed PGA PGA Pending 000 PGA Ref. No: TF_251001_STAX628P4D2VULZGJVZC Vendor:…" at bounding box center [790, 211] width 246 height 45
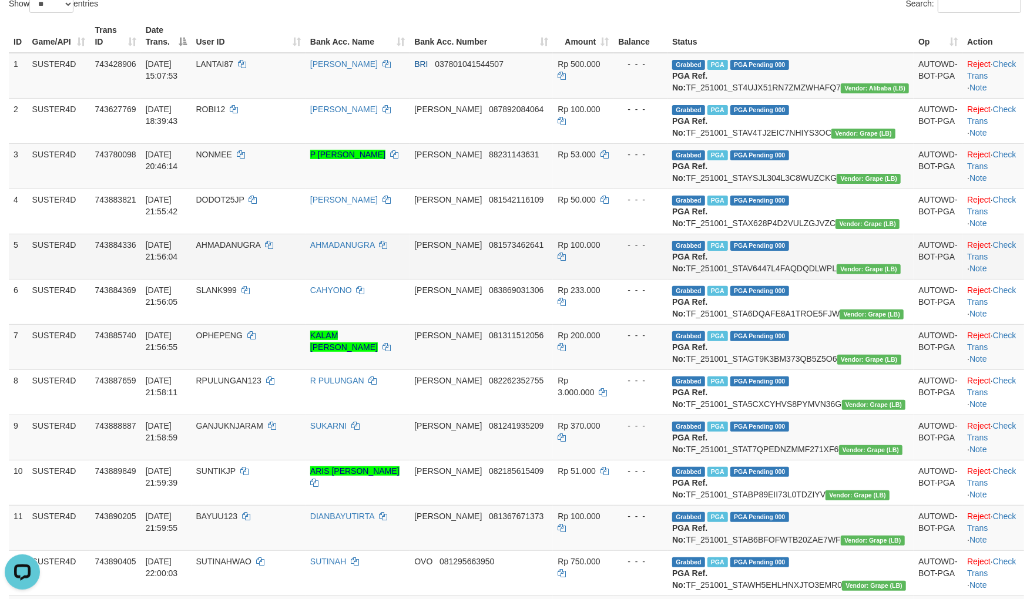
click at [781, 279] on td "Grabbed PGA PGA Pending 000 PGA Ref. No: TF_251001_STAV6447L4FAQDQDLWPL Vendor:…" at bounding box center [790, 256] width 246 height 45
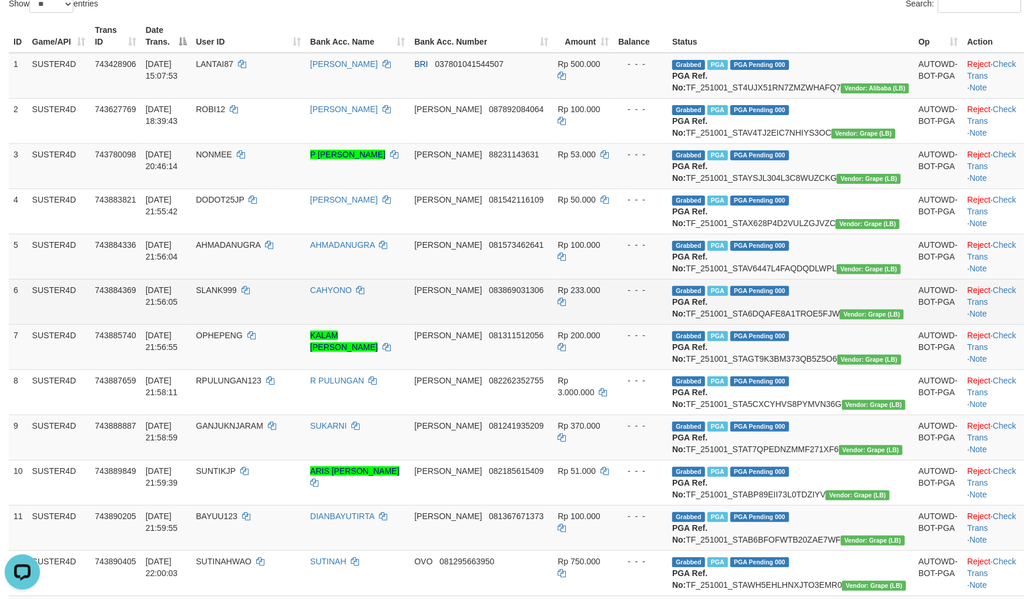
click at [797, 324] on td "Grabbed PGA PGA Pending 000 PGA Ref. No: TF_251001_STA6DQAFE8A1TROE5FJW Vendor:…" at bounding box center [790, 301] width 246 height 45
click at [806, 324] on td "Grabbed PGA PGA Pending 000 PGA Ref. No: TF_251001_STA6DQAFE8A1TROE5FJW Vendor:…" at bounding box center [790, 301] width 246 height 45
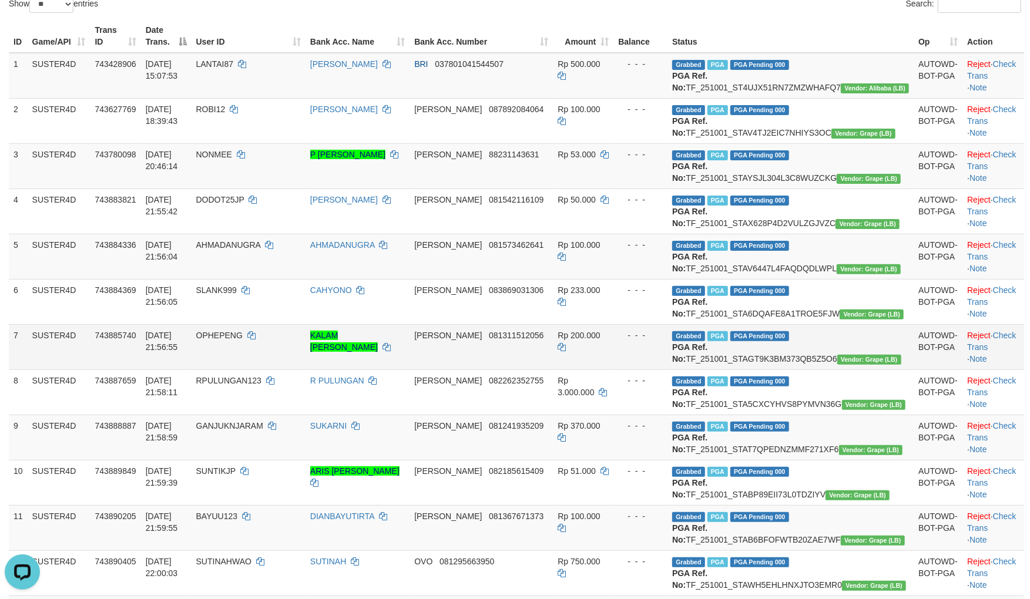
click at [808, 370] on td "Grabbed PGA PGA Pending 000 PGA Ref. No: TF_251001_STAGT9K3BM373QB5Z5O6 Vendor:…" at bounding box center [790, 346] width 246 height 45
click at [813, 370] on td "Grabbed PGA PGA Pending 000 PGA Ref. No: TF_251001_STAGT9K3BM373QB5Z5O6 Vendor:…" at bounding box center [790, 346] width 246 height 45
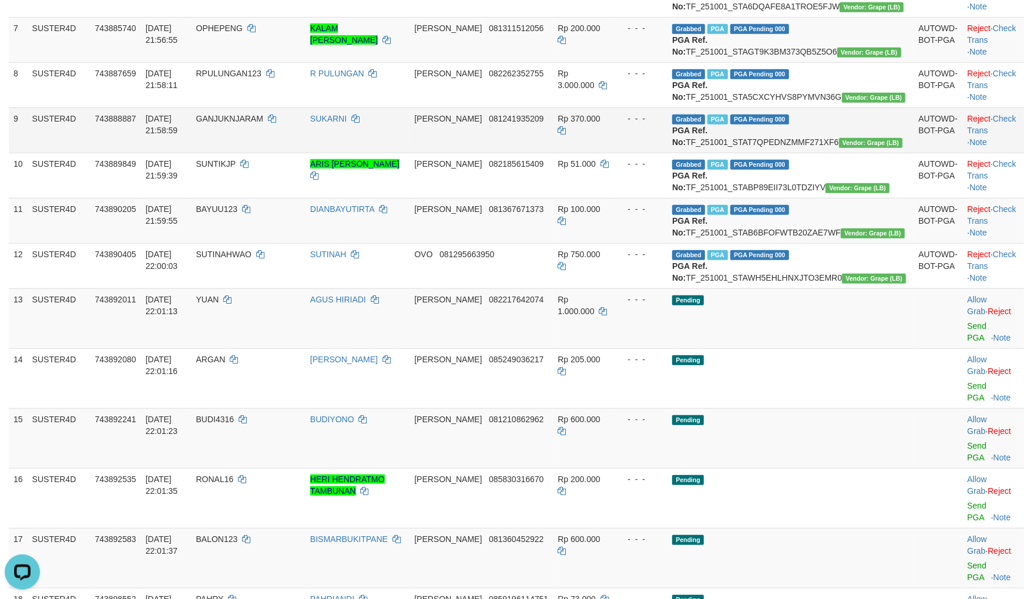
scroll to position [456, 0]
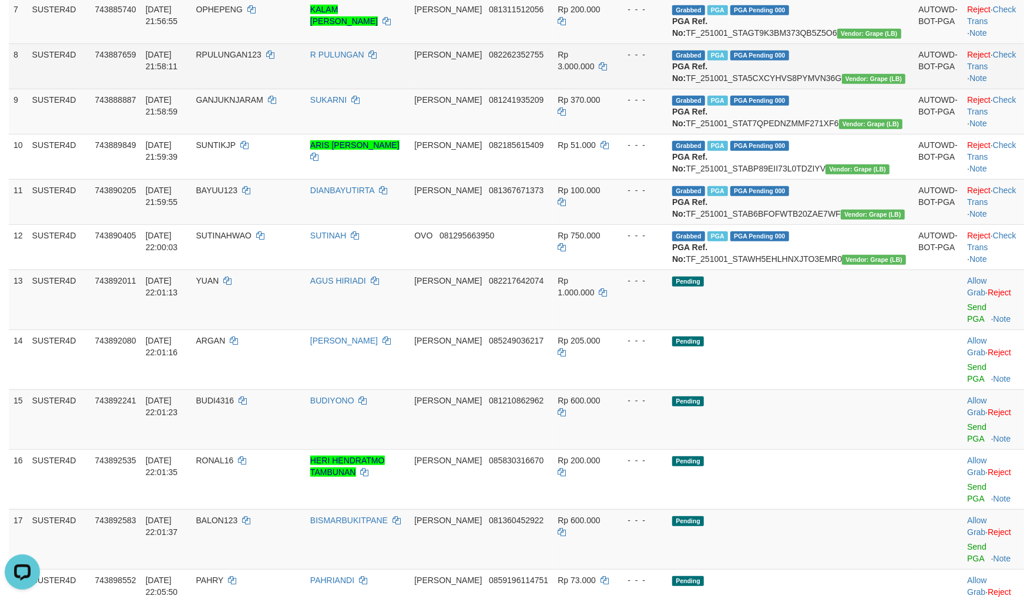
click at [822, 89] on td "Grabbed PGA PGA Pending 000 PGA Ref. No: TF_251001_STA5CXCYHVS8PYMVN36G Vendor:…" at bounding box center [790, 65] width 246 height 45
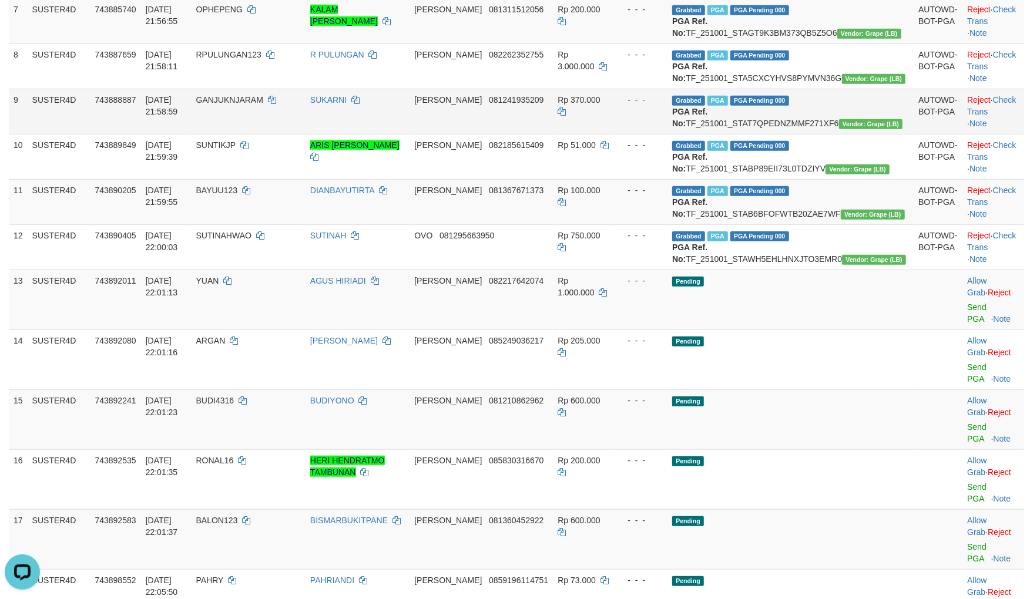
click at [824, 134] on td "Grabbed PGA PGA Pending 000 PGA Ref. No: TF_251001_STAT7QPEDNZMMF271XF6 Vendor:…" at bounding box center [790, 111] width 246 height 45
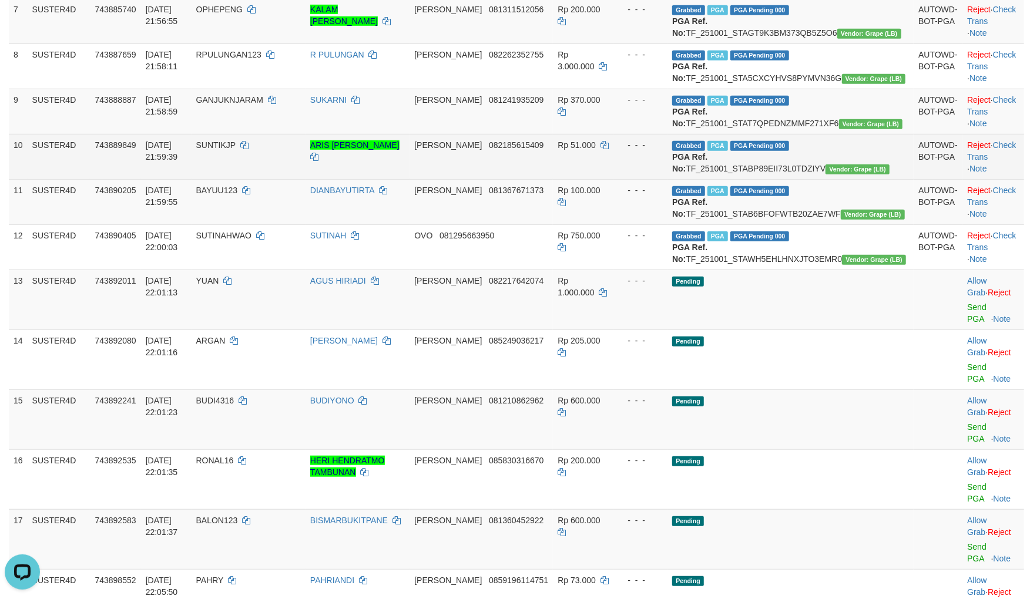
click at [790, 179] on td "Grabbed PGA PGA Pending 000 PGA Ref. No: TF_251001_STABP89EII73L0TDZIYV Vendor:…" at bounding box center [790, 156] width 246 height 45
click at [806, 179] on td "Grabbed PGA PGA Pending 000 PGA Ref. No: TF_251001_STABP89EII73L0TDZIYV Vendor:…" at bounding box center [790, 156] width 246 height 45
click at [807, 179] on td "Grabbed PGA PGA Pending 000 PGA Ref. No: TF_251001_STABP89EII73L0TDZIYV Vendor:…" at bounding box center [790, 156] width 246 height 45
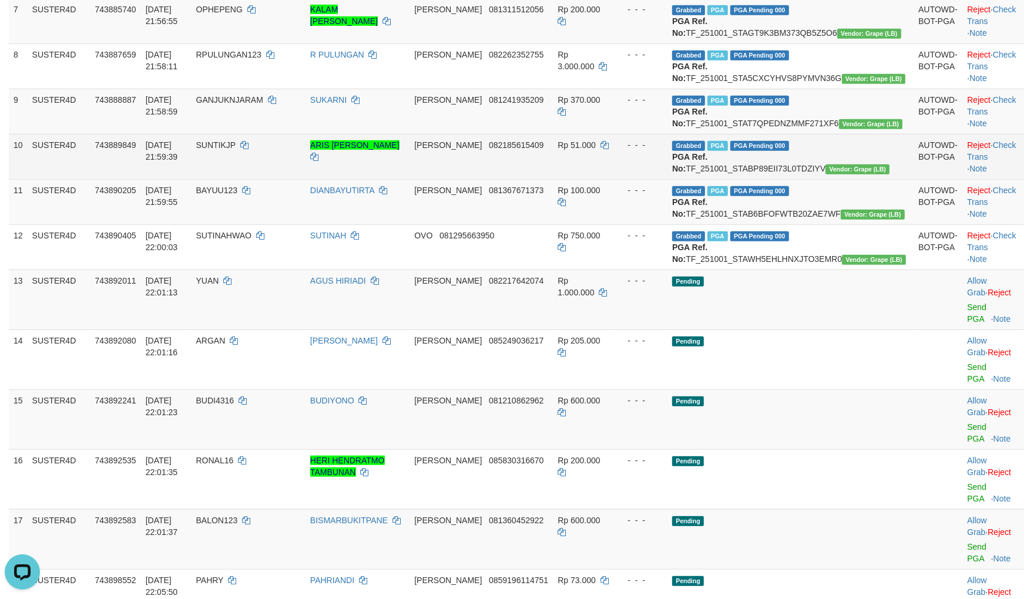
click at [807, 179] on td "Grabbed PGA PGA Pending 000 PGA Ref. No: TF_251001_STABP89EII73L0TDZIYV Vendor:…" at bounding box center [790, 156] width 246 height 45
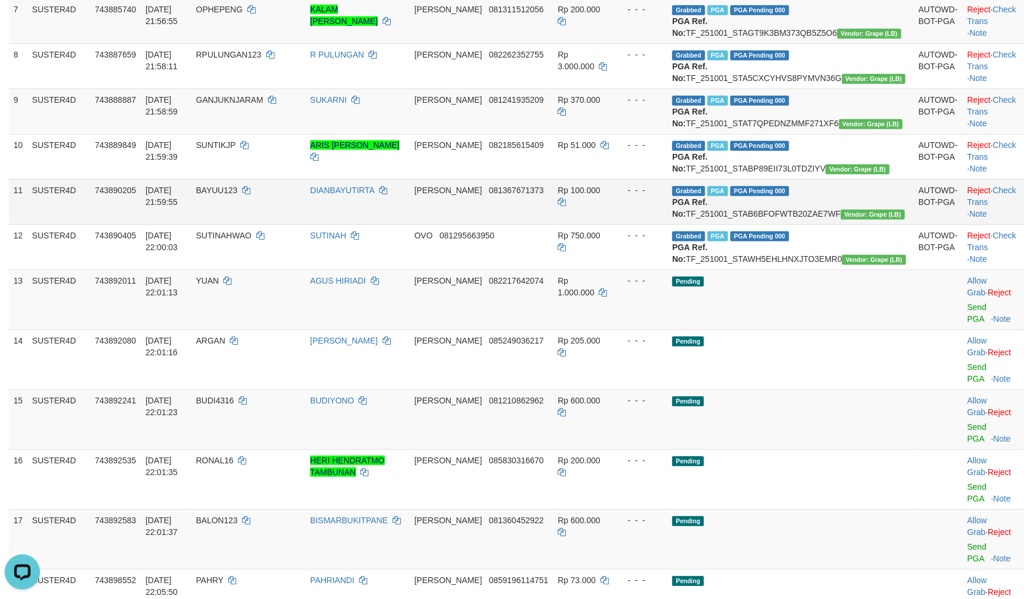
click at [827, 224] on td "Grabbed PGA PGA Pending 000 PGA Ref. No: TF_251001_STAB6BFOFWTB20ZAE7WF Vendor:…" at bounding box center [790, 201] width 246 height 45
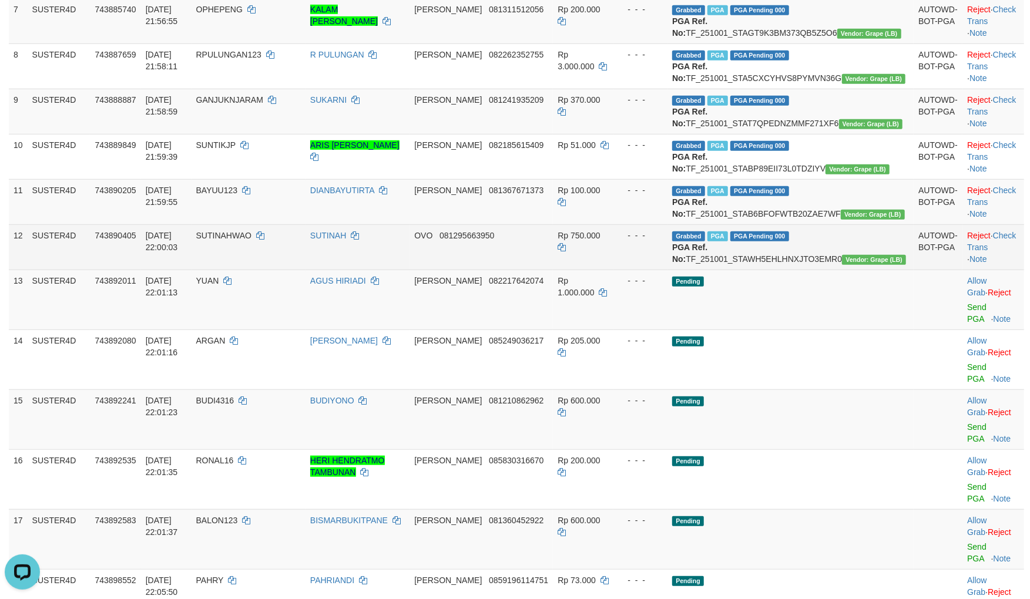
click at [821, 270] on td "Grabbed PGA PGA Pending 000 PGA Ref. No: TF_251001_STAWH5EHLHNXJTO3EMR0 Vendor:…" at bounding box center [790, 246] width 246 height 45
click at [825, 270] on td "Grabbed PGA PGA Pending 000 PGA Ref. No: TF_251001_STAWH5EHLHNXJTO3EMR0 Vendor:…" at bounding box center [790, 246] width 246 height 45
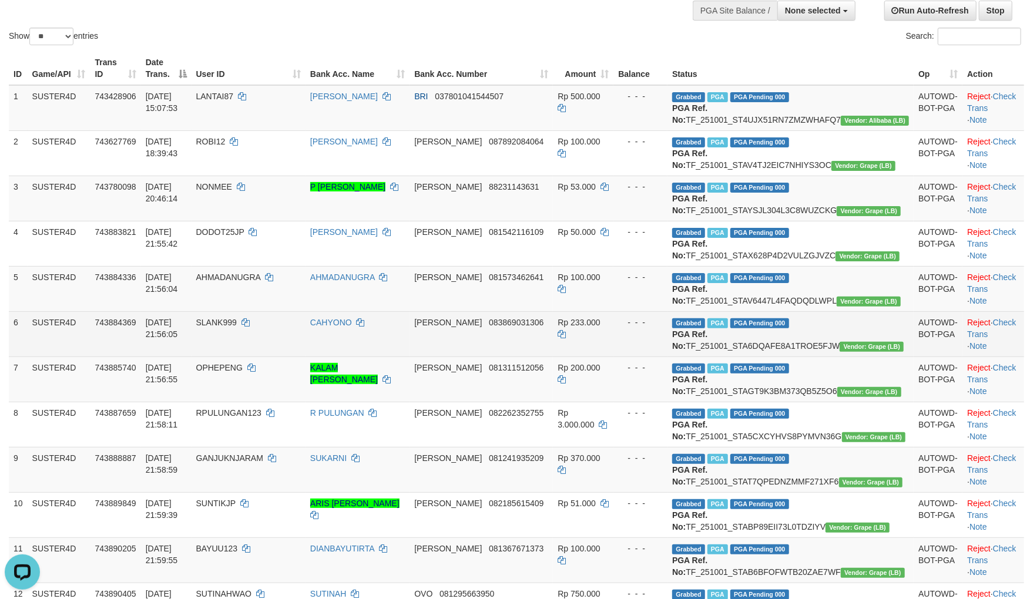
scroll to position [130, 0]
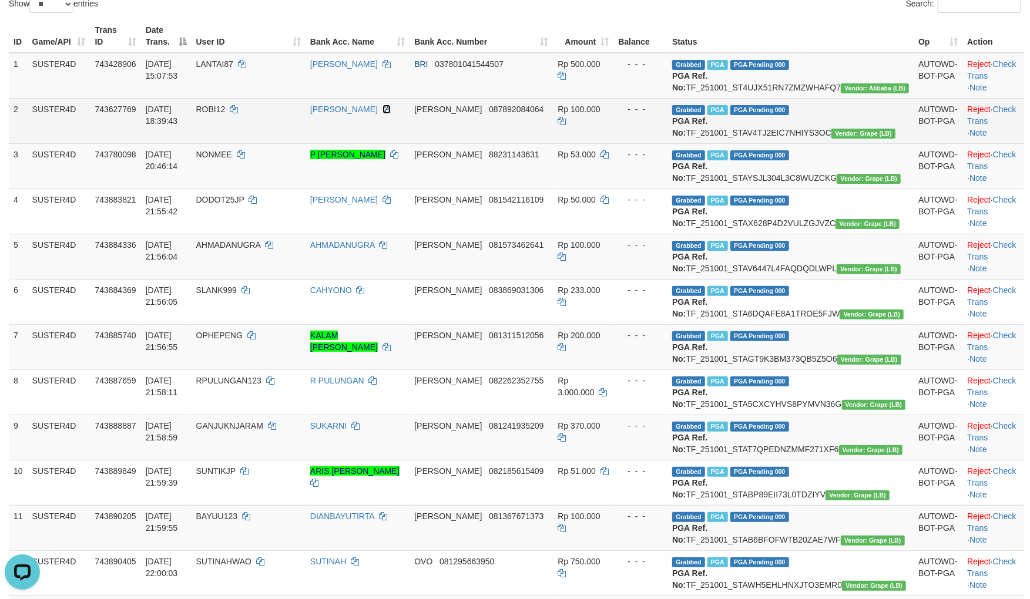
click at [391, 113] on icon at bounding box center [386, 109] width 8 height 8
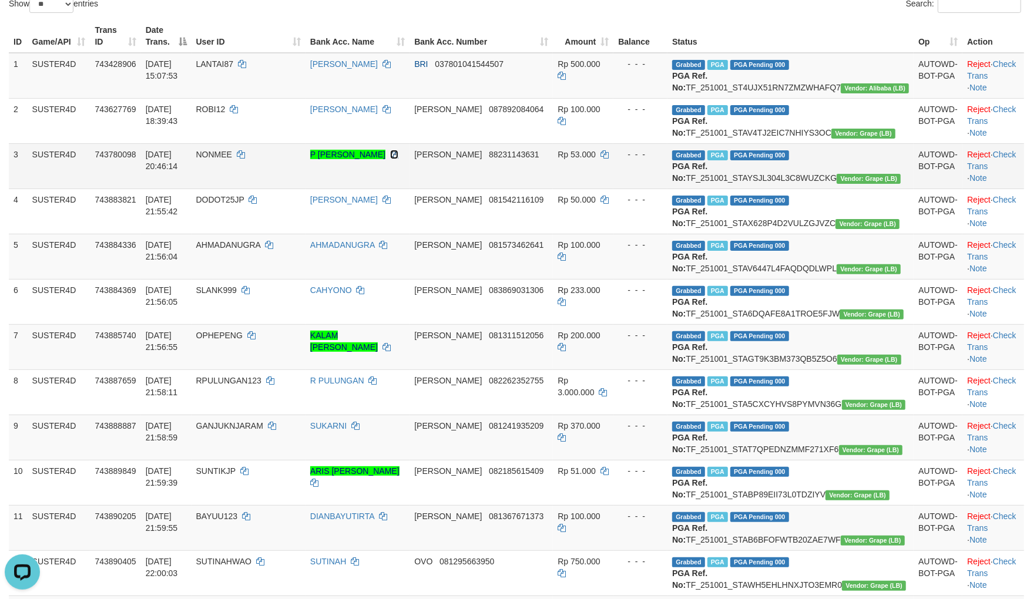
click at [398, 159] on icon at bounding box center [394, 154] width 8 height 8
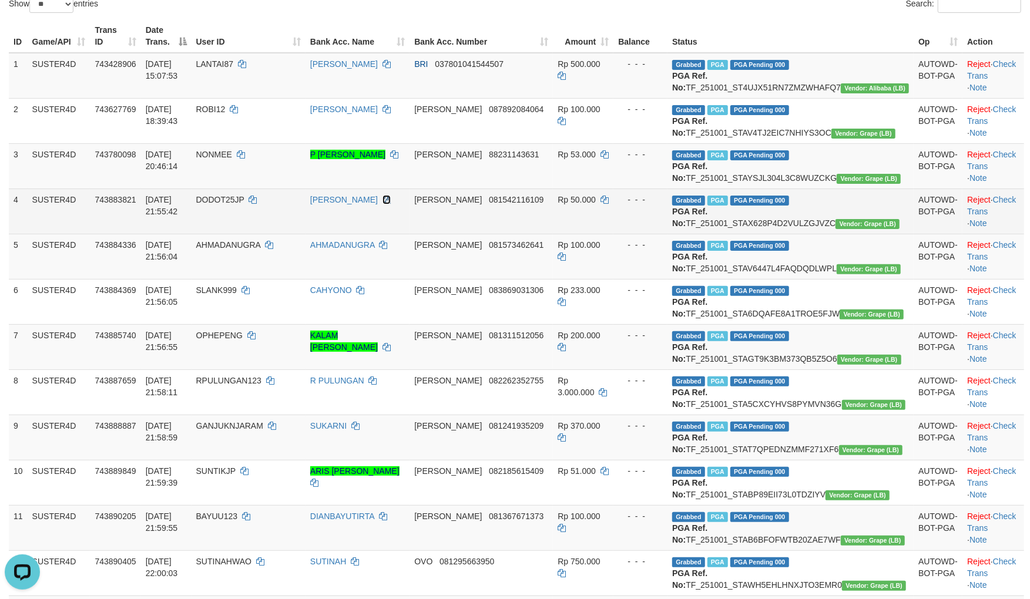
click at [391, 204] on icon at bounding box center [386, 200] width 8 height 8
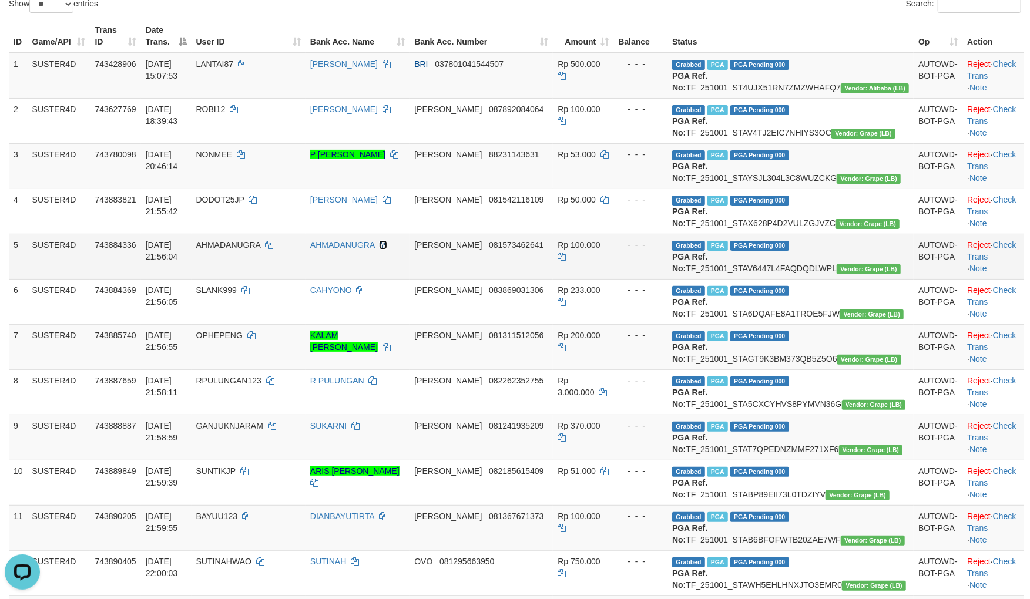
click at [387, 249] on icon at bounding box center [383, 245] width 8 height 8
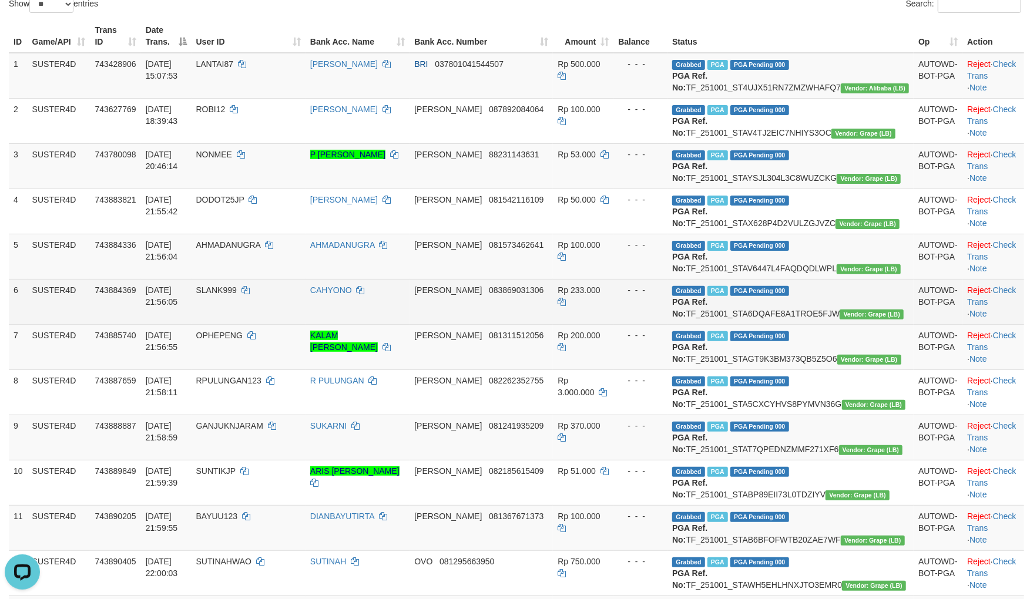
click at [113, 324] on td "743884369" at bounding box center [115, 301] width 51 height 45
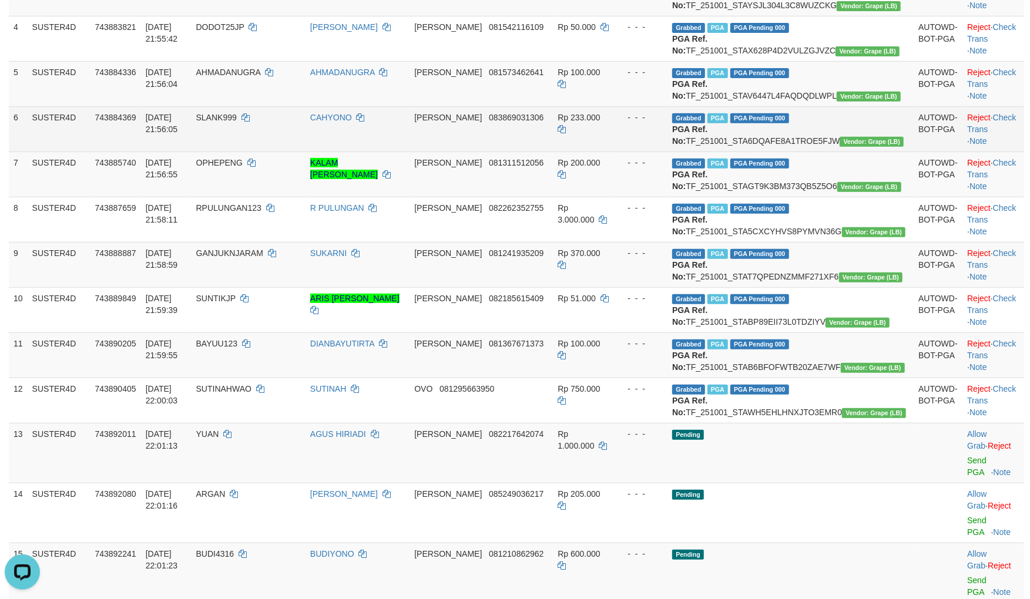
scroll to position [326, 0]
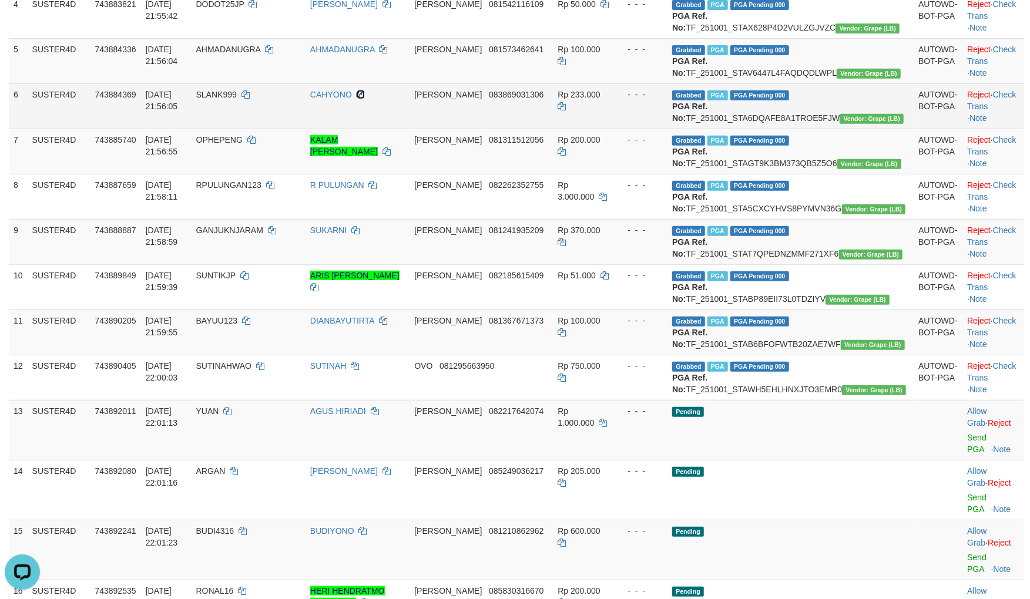
click at [365, 99] on icon at bounding box center [361, 94] width 8 height 8
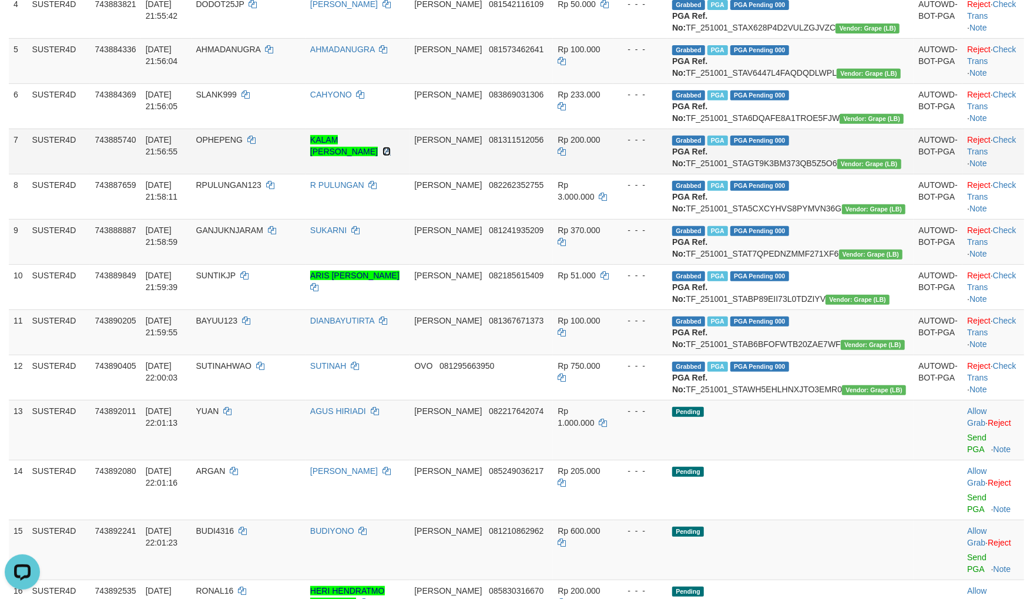
click at [391, 156] on icon at bounding box center [386, 151] width 8 height 8
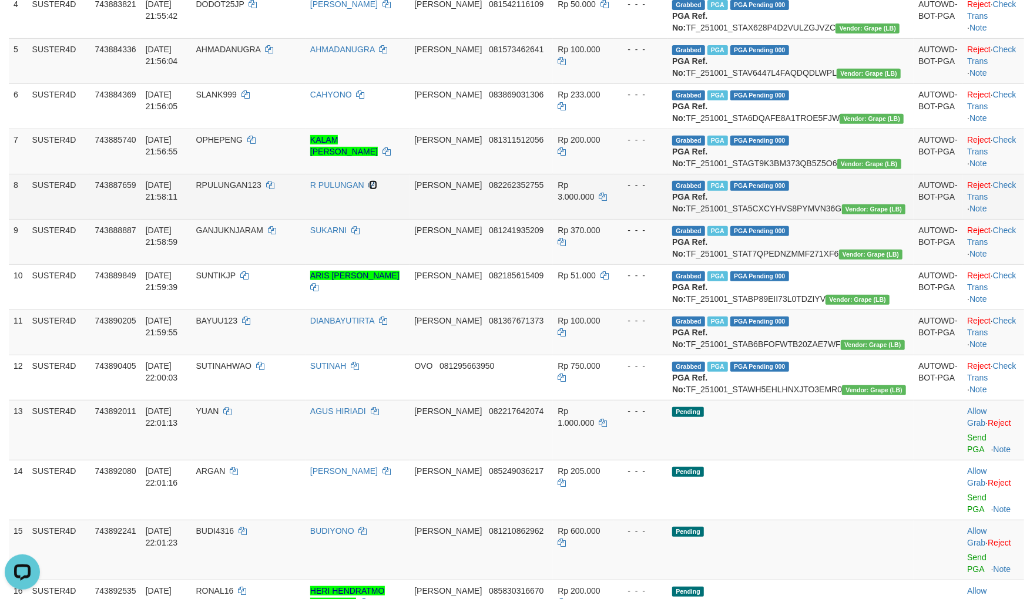
click at [377, 189] on icon at bounding box center [373, 185] width 8 height 8
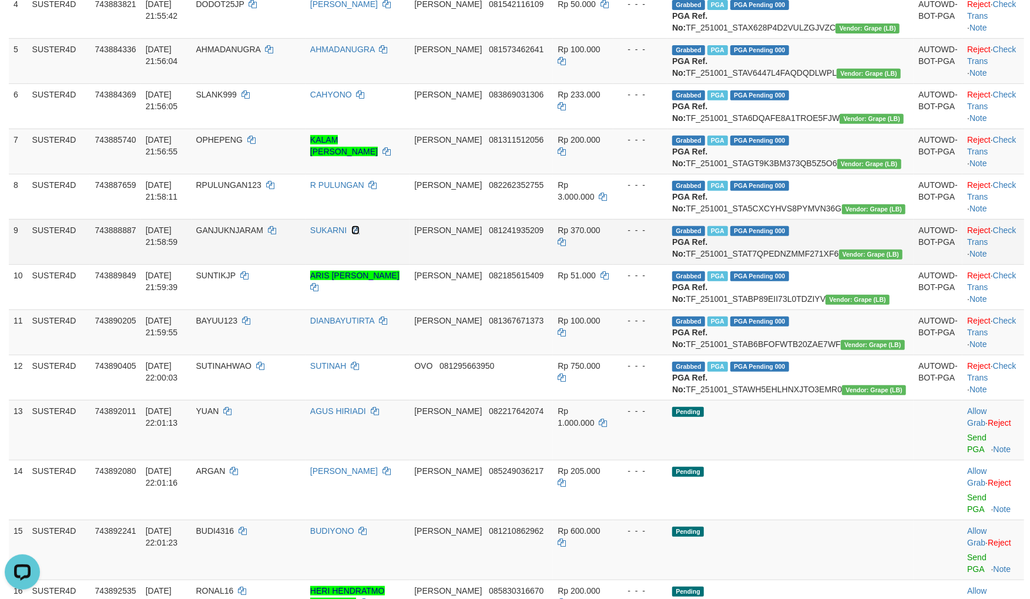
click at [360, 234] on icon at bounding box center [355, 230] width 8 height 8
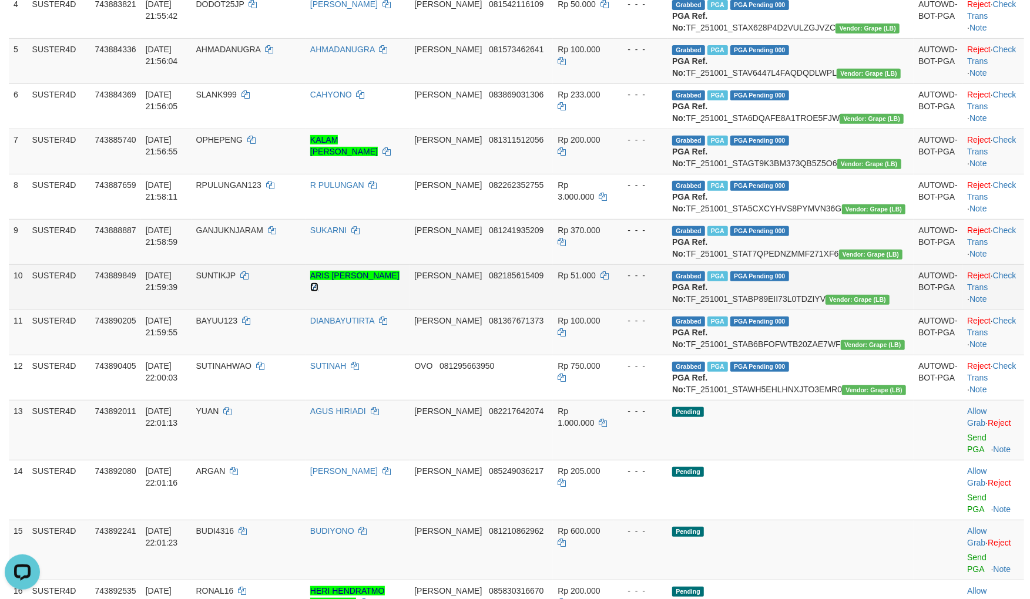
click at [318, 291] on icon at bounding box center [314, 287] width 8 height 8
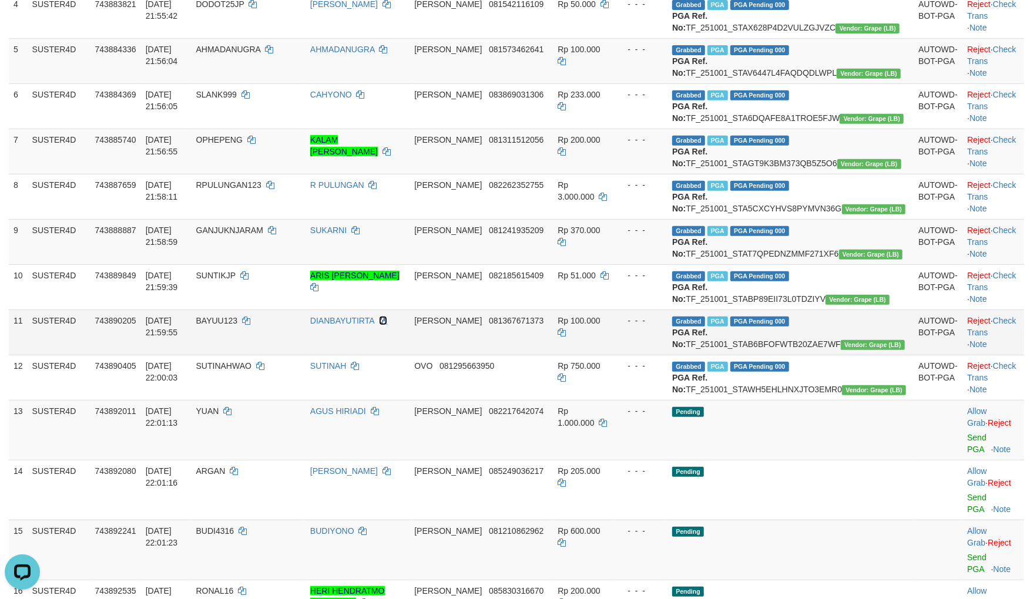
click at [387, 325] on icon at bounding box center [383, 321] width 8 height 8
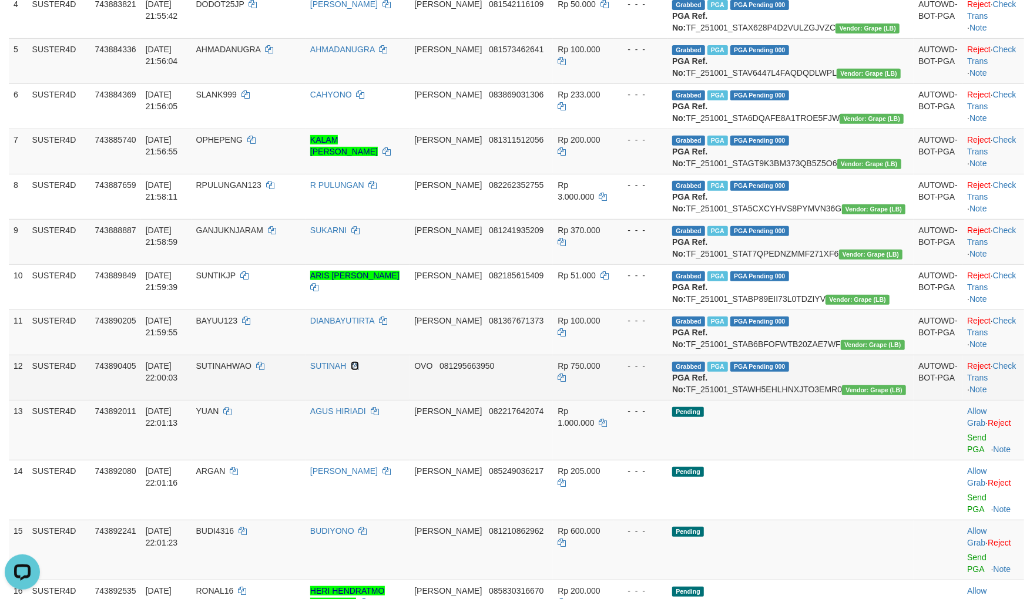
click at [359, 370] on icon at bounding box center [355, 366] width 8 height 8
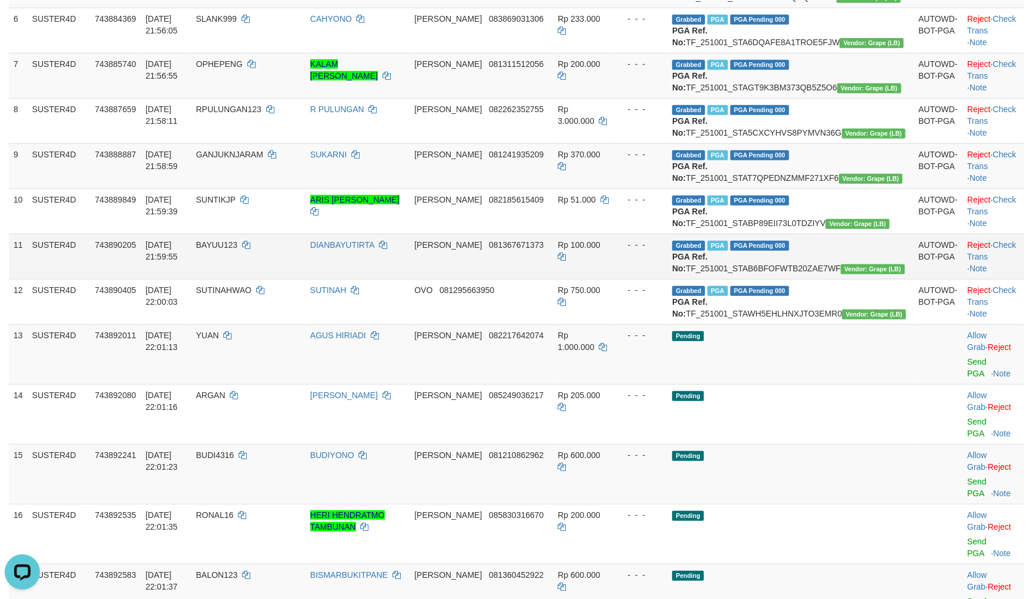
scroll to position [456, 0]
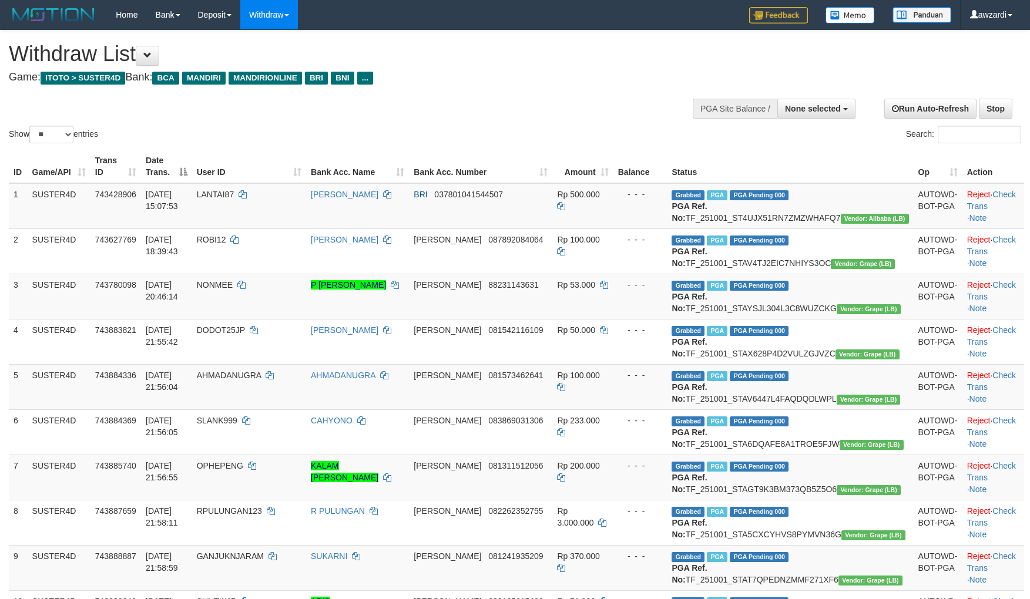
select select
select select "**"
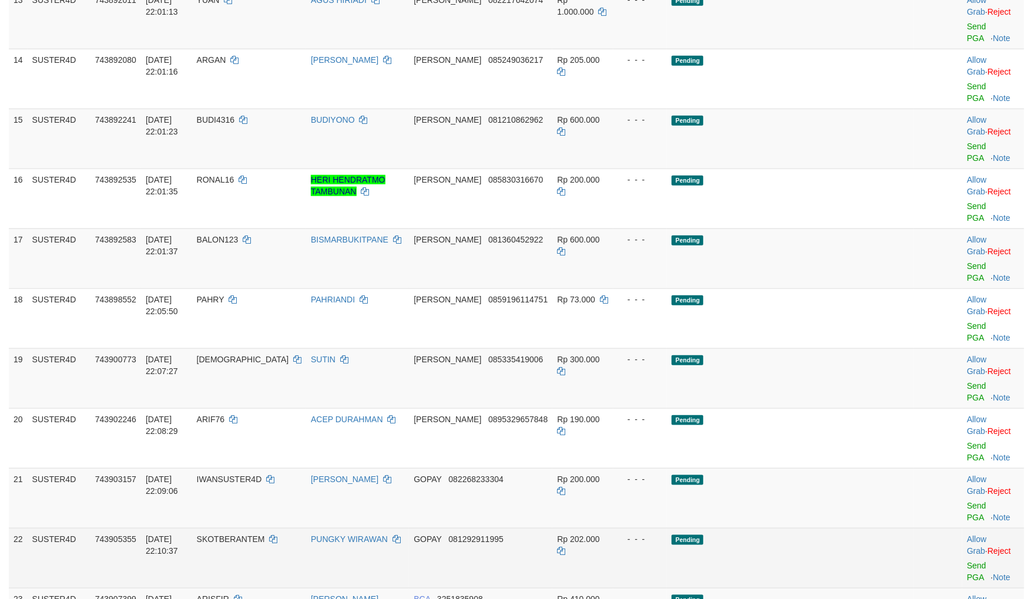
scroll to position [892, 0]
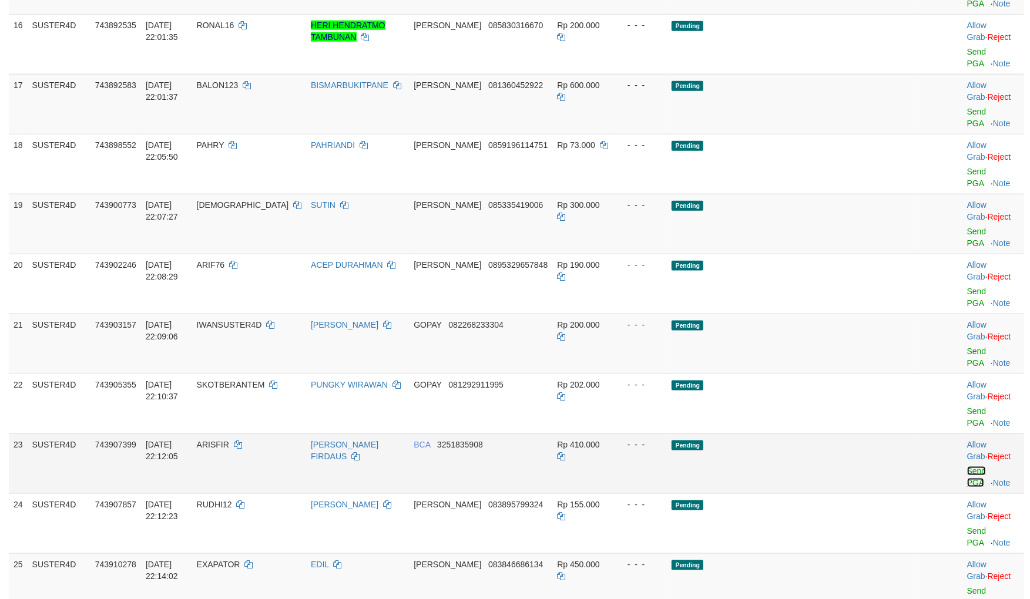
click at [967, 466] on link "Send PGA" at bounding box center [976, 476] width 19 height 21
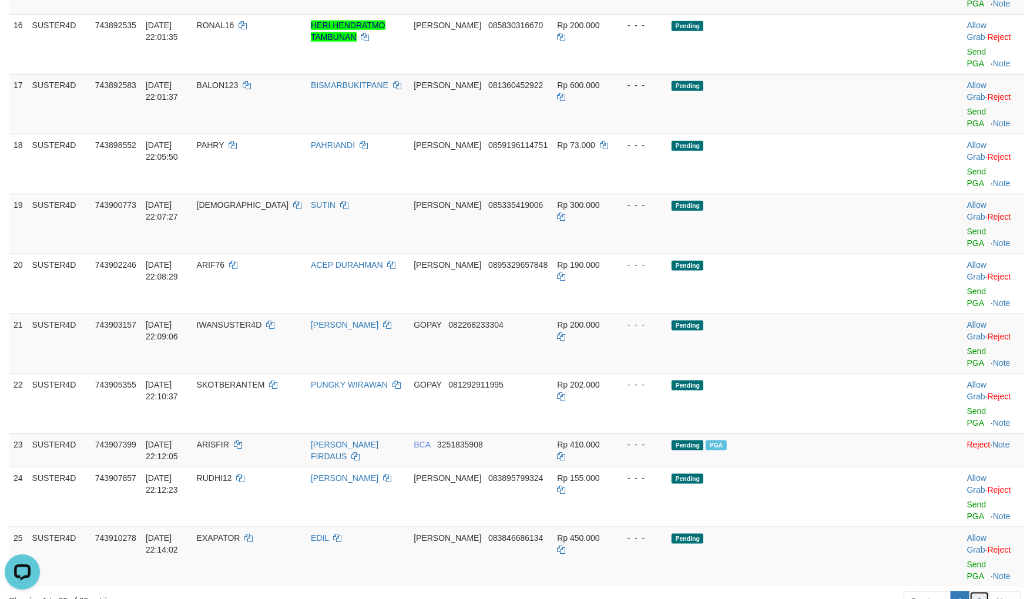
click at [975, 592] on link "2" at bounding box center [979, 602] width 20 height 20
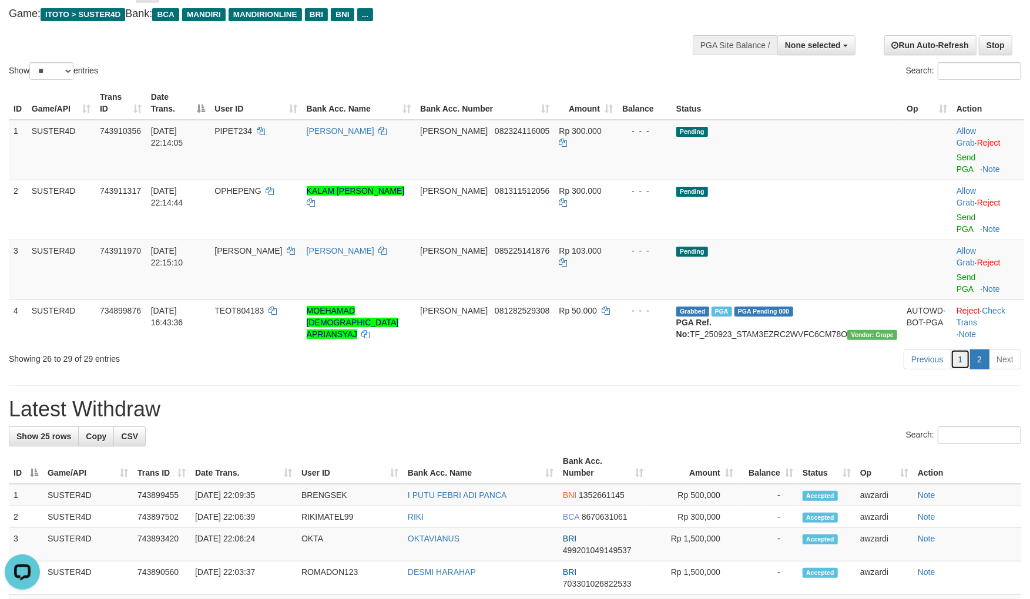
click at [951, 350] on link "1" at bounding box center [961, 360] width 20 height 20
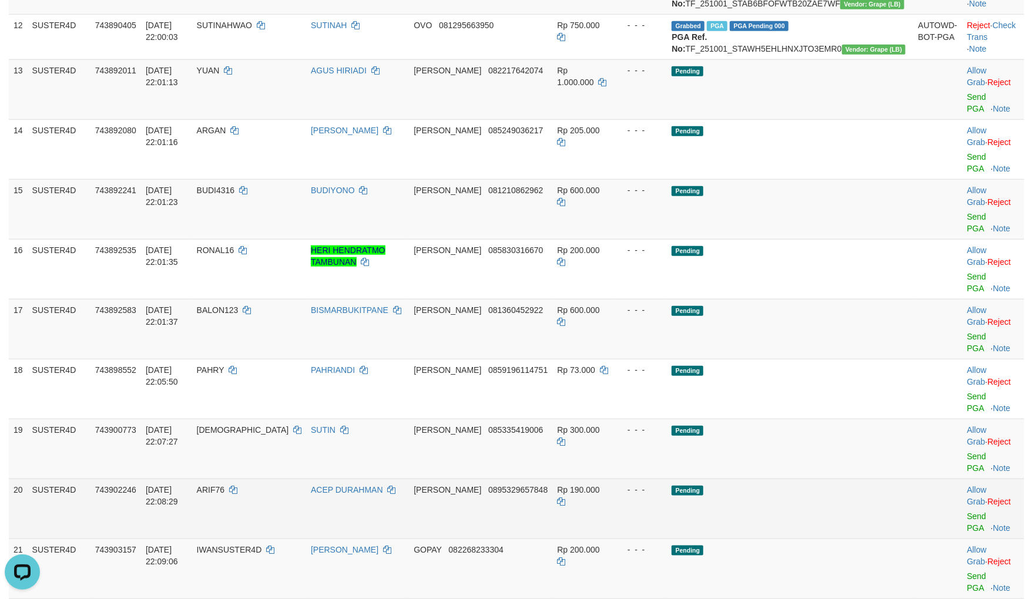
scroll to position [649, 0]
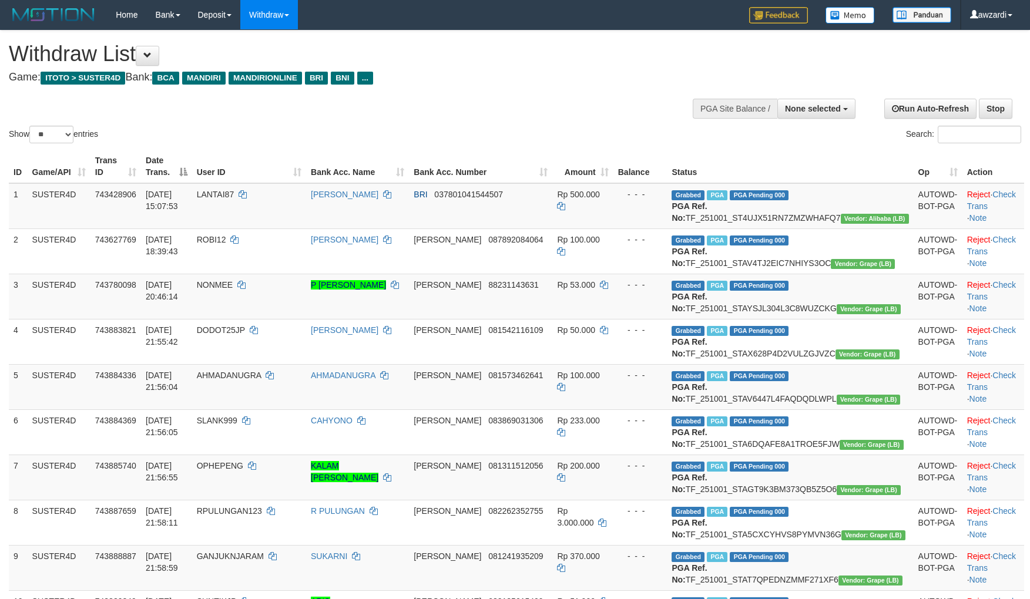
select select
select select "**"
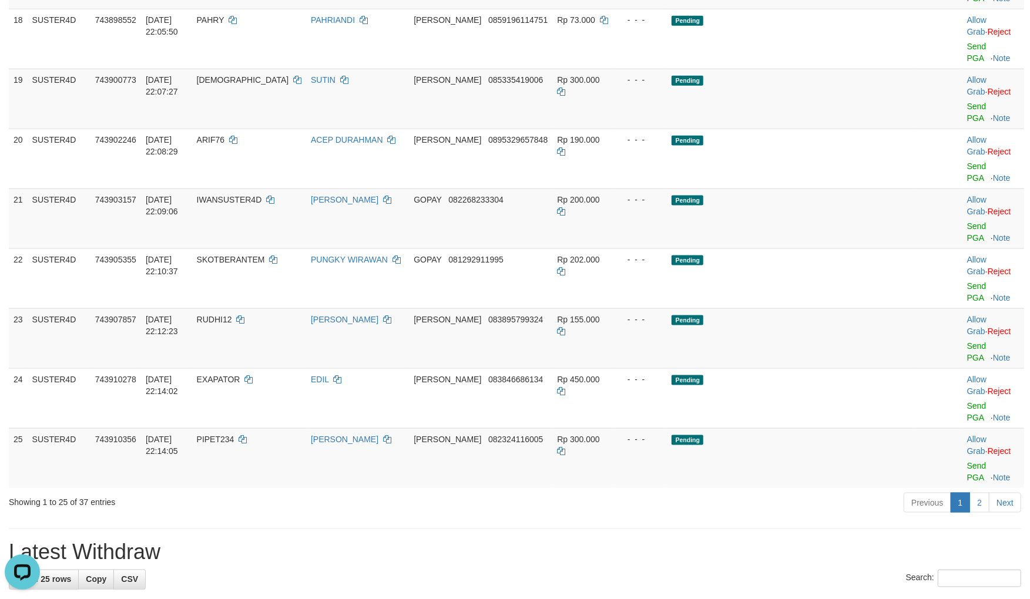
scroll to position [1040, 0]
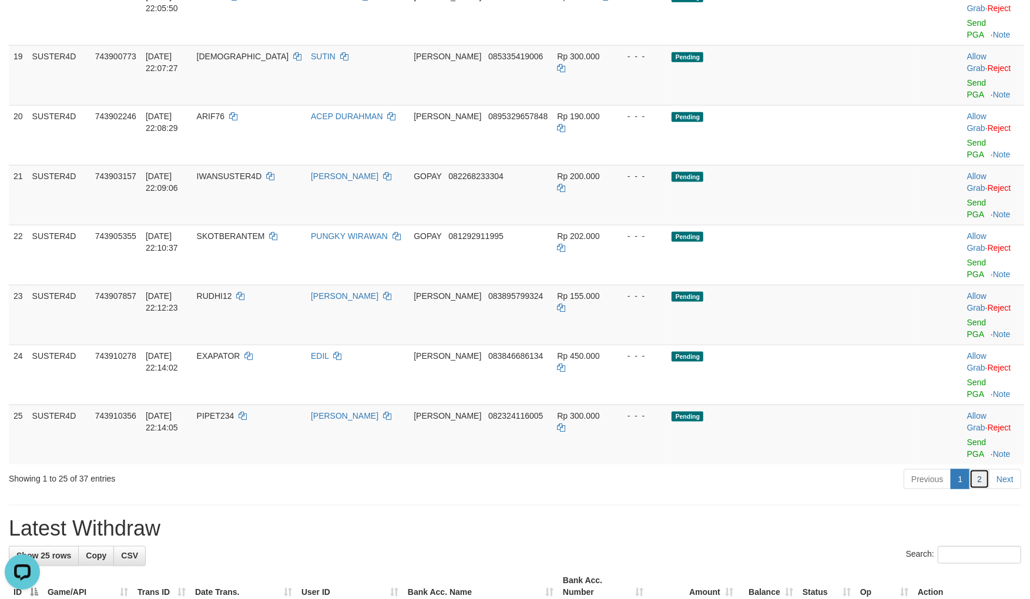
click at [981, 469] on link "2" at bounding box center [979, 479] width 20 height 20
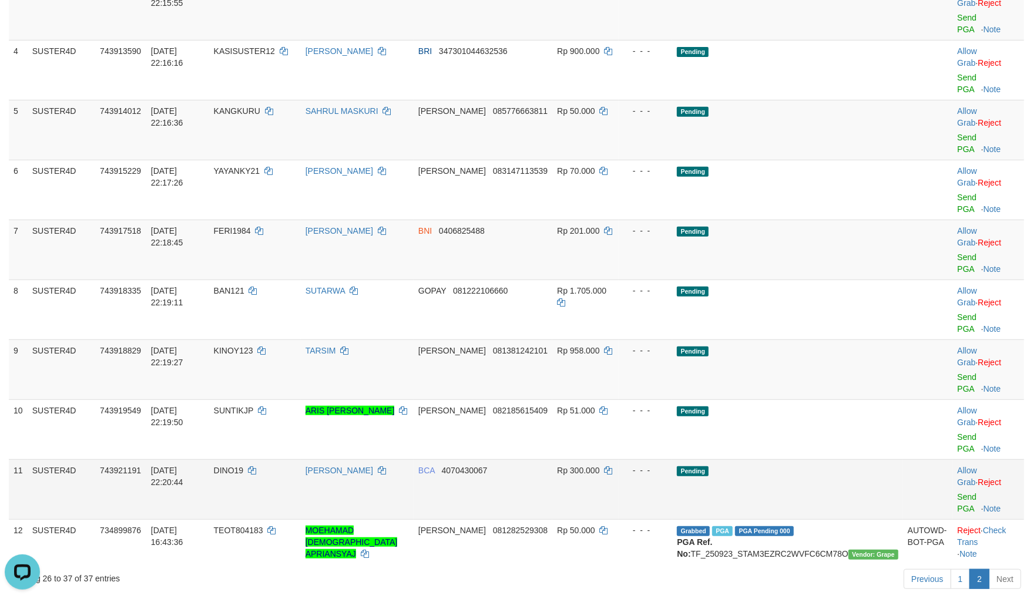
scroll to position [290, 0]
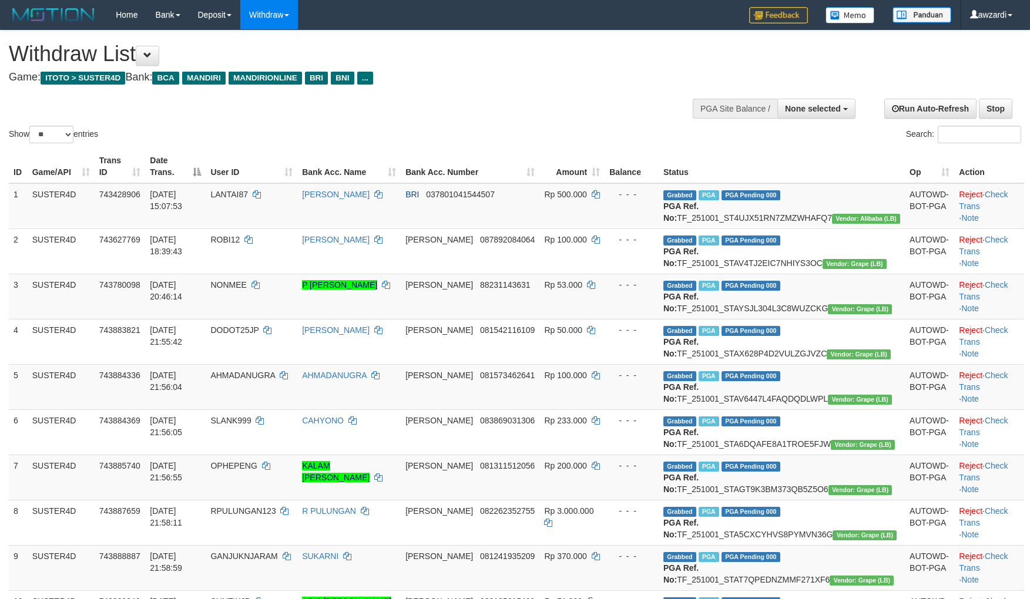
select select
select select "**"
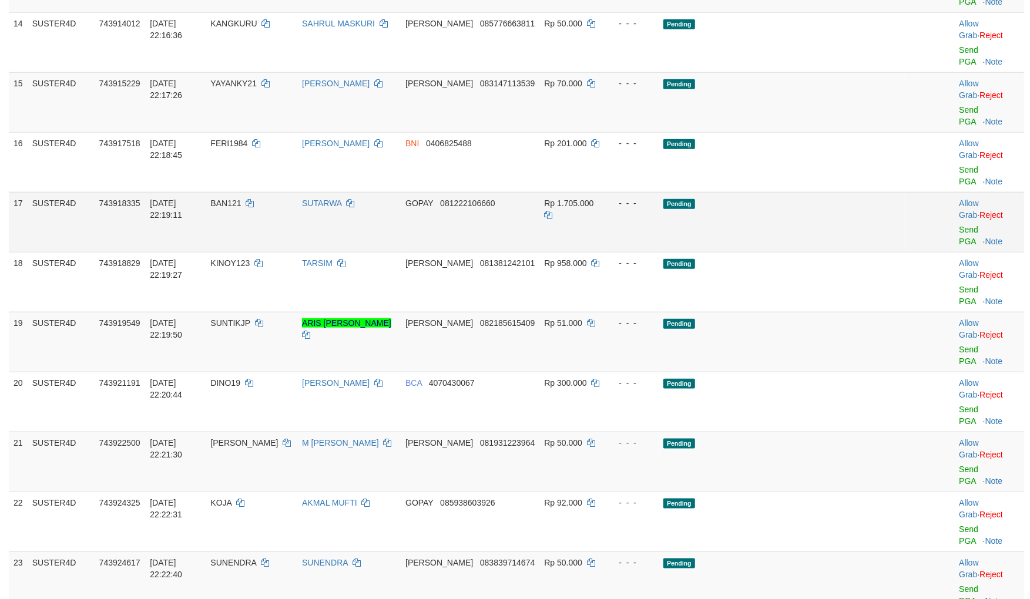
scroll to position [773, 0]
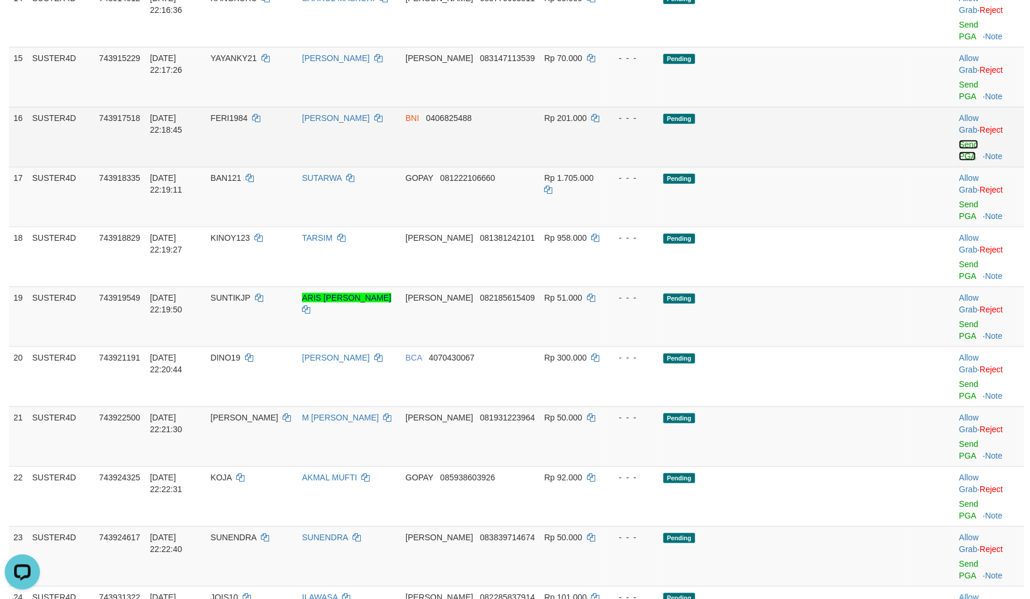
click at [959, 161] on link "Send PGA" at bounding box center [968, 150] width 19 height 21
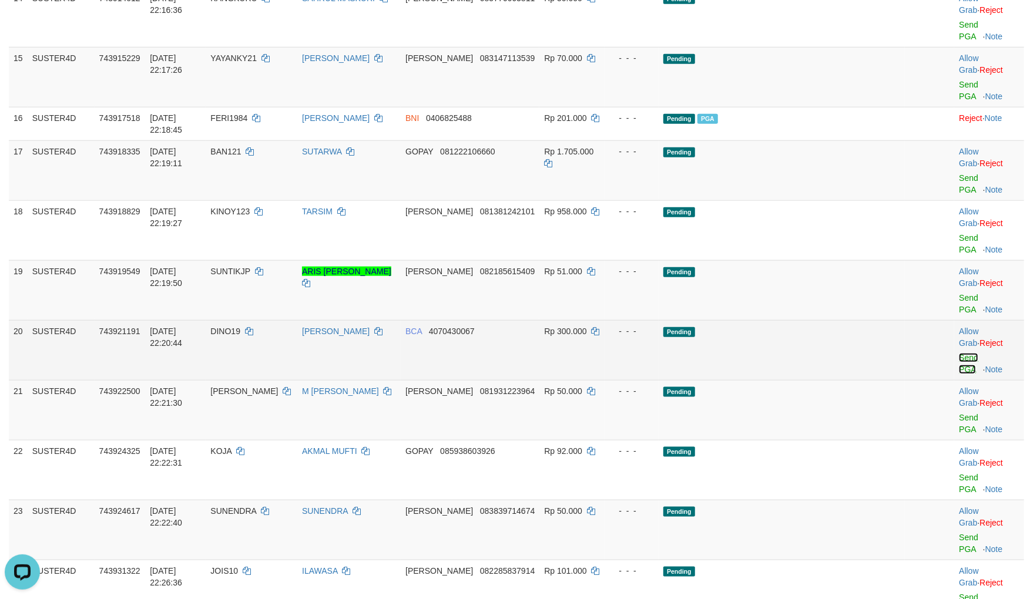
click at [959, 353] on link "Send PGA" at bounding box center [968, 363] width 19 height 21
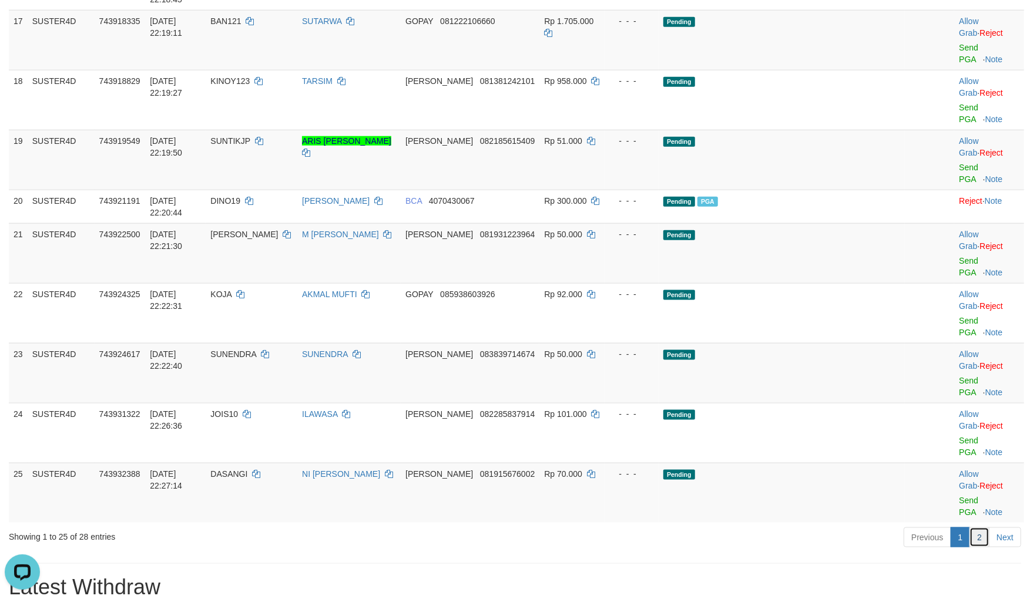
scroll to position [838, 0]
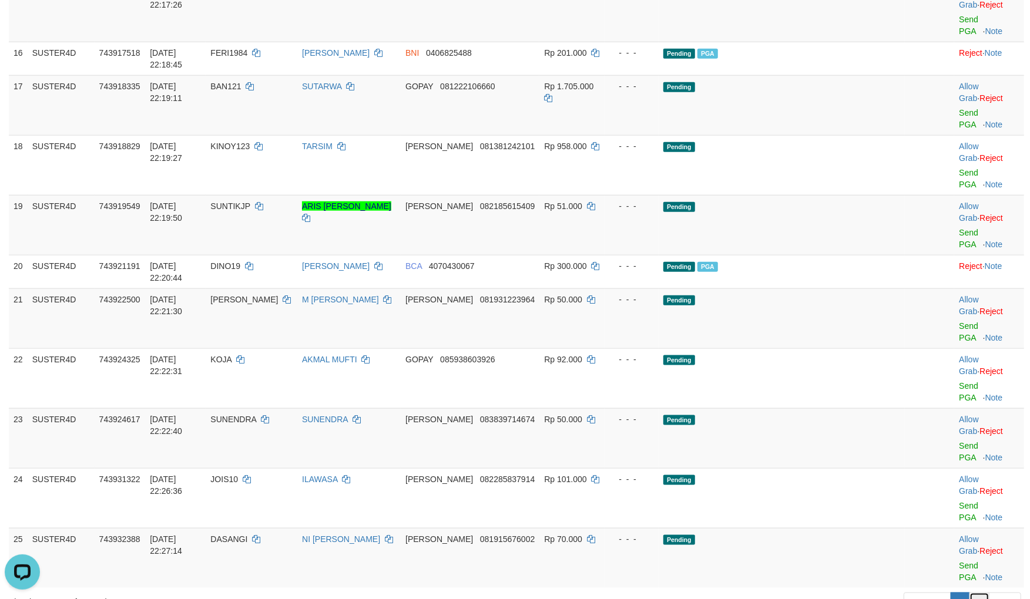
click at [982, 593] on link "2" at bounding box center [979, 603] width 20 height 20
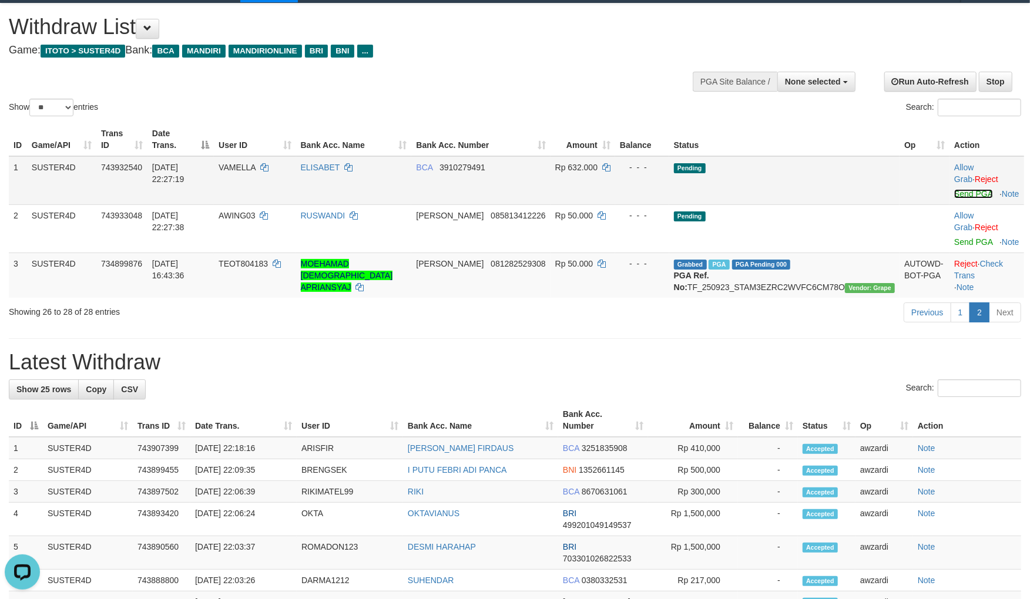
scroll to position [0, 0]
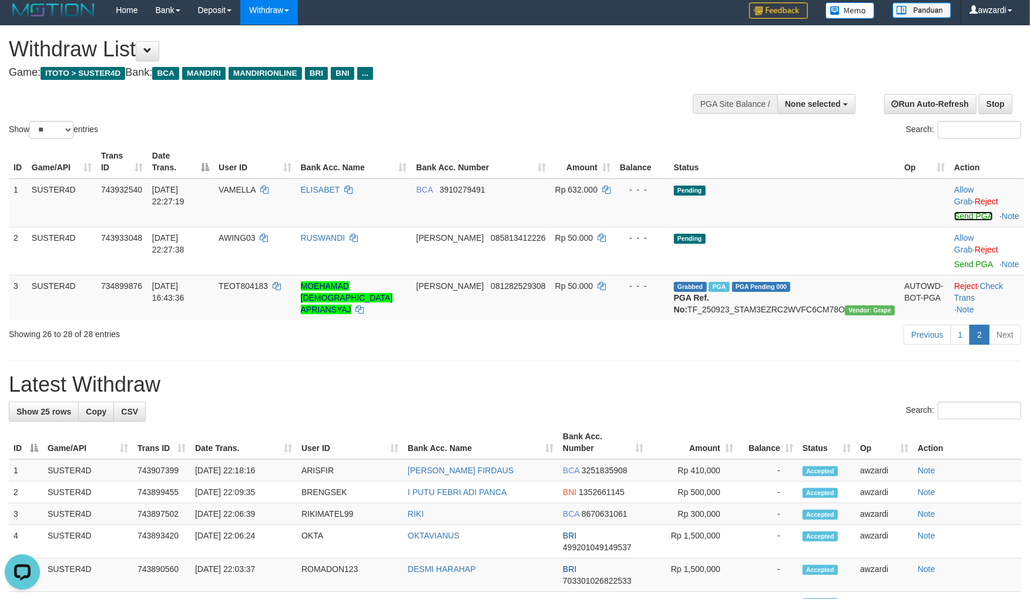
drag, startPoint x: 959, startPoint y: 180, endPoint x: 774, endPoint y: 159, distance: 186.2
click at [955, 178] on table "ID Game/API Trans ID Date Trans. User ID Bank Acc. Name Bank Acc. Number Amount…" at bounding box center [516, 232] width 1015 height 175
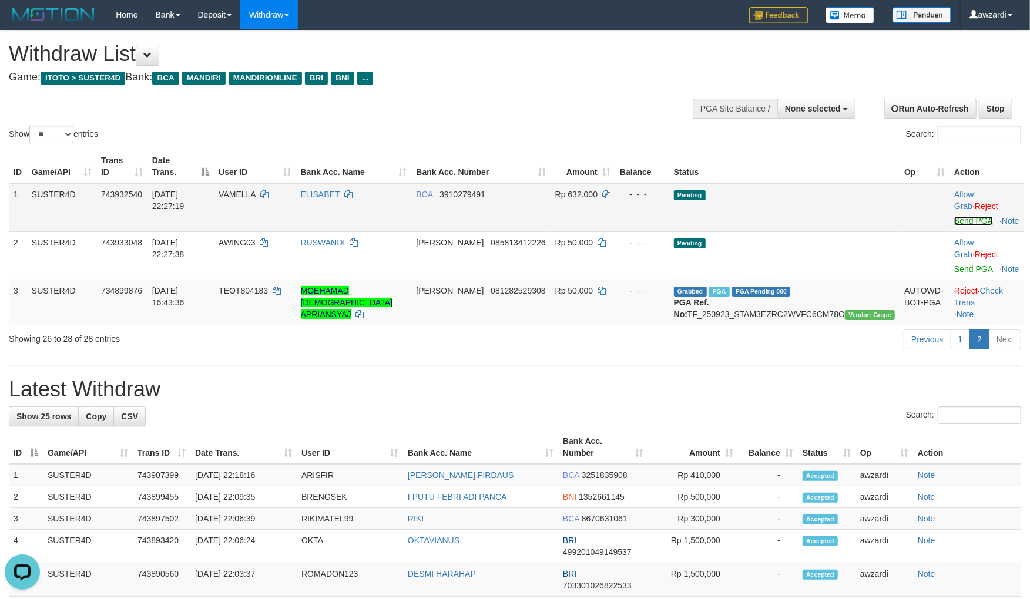
click at [954, 216] on link "Send PGA" at bounding box center [973, 220] width 38 height 9
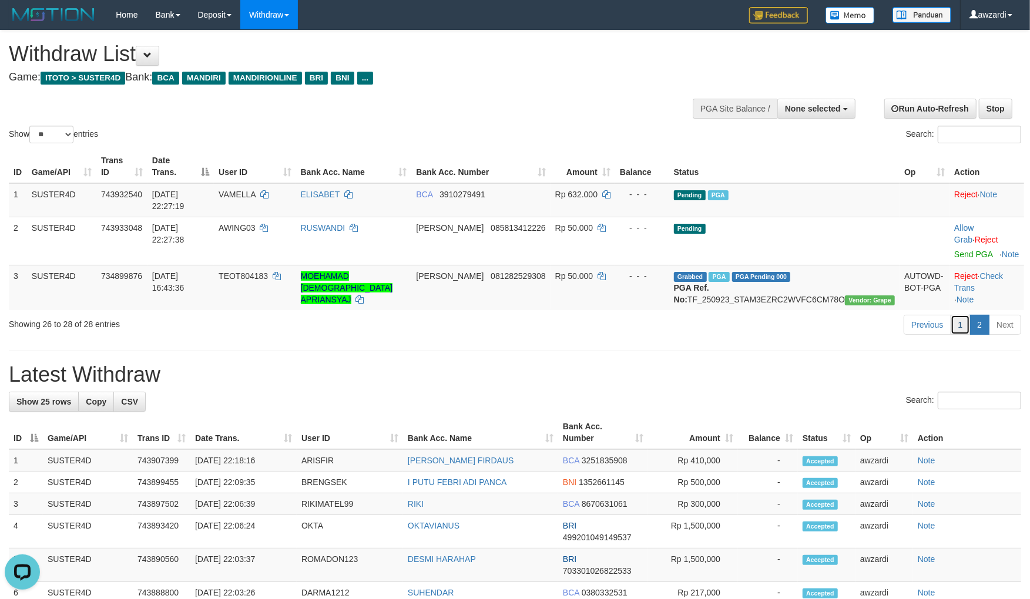
click at [962, 315] on link "1" at bounding box center [961, 325] width 20 height 20
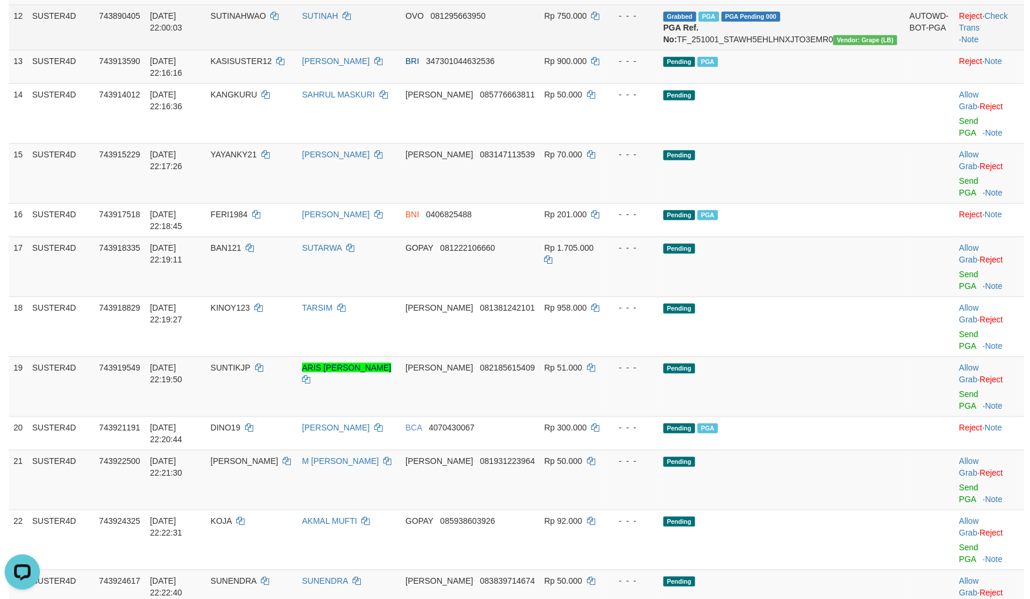
scroll to position [554, 0]
